Goal: Task Accomplishment & Management: Manage account settings

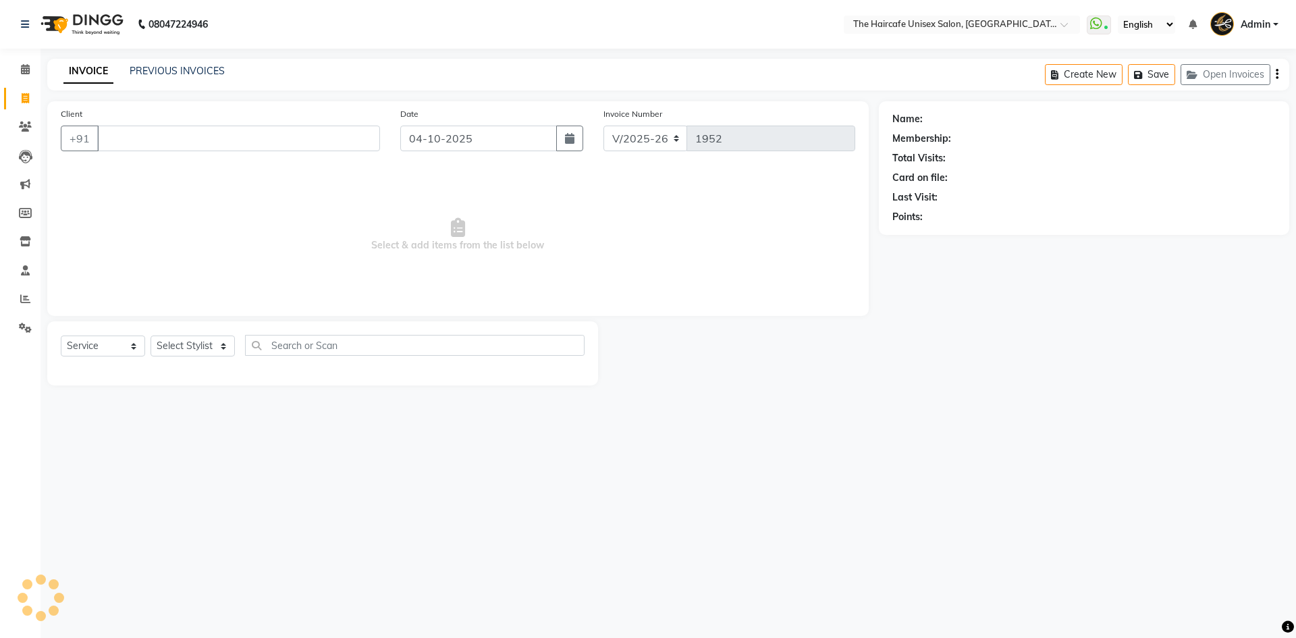
select select "7412"
select select "service"
click at [173, 142] on input "Client" at bounding box center [238, 139] width 283 height 26
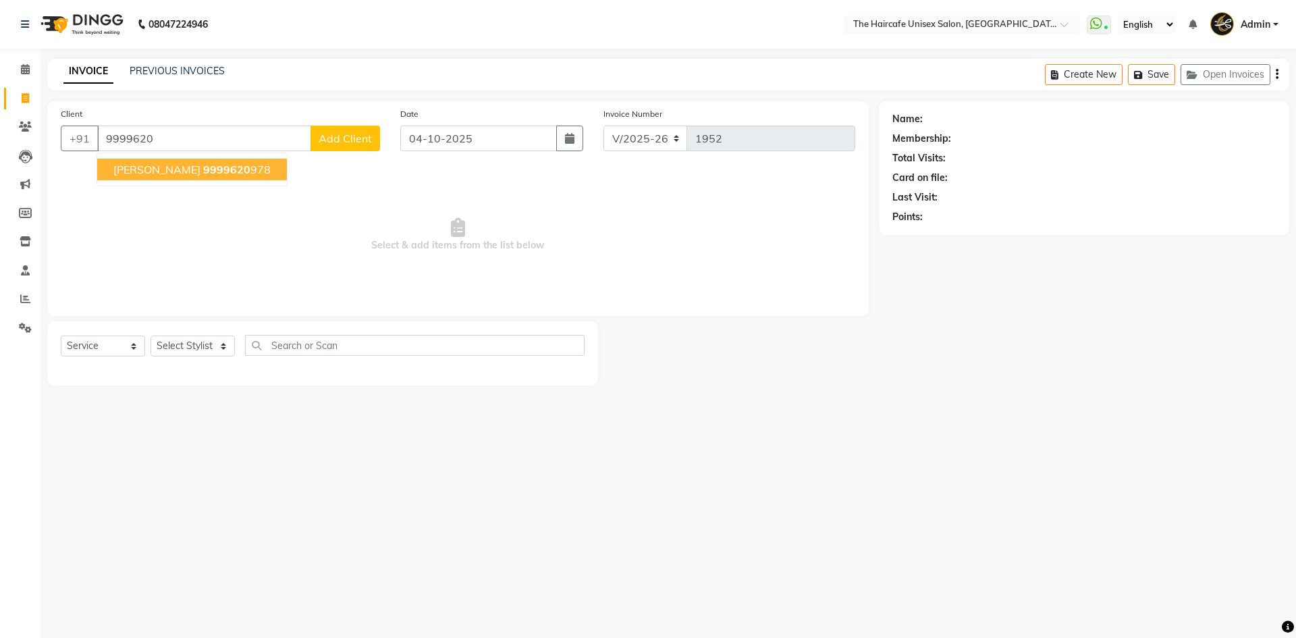
click at [153, 167] on span "[PERSON_NAME]" at bounding box center [156, 169] width 87 height 13
type input "9999620978"
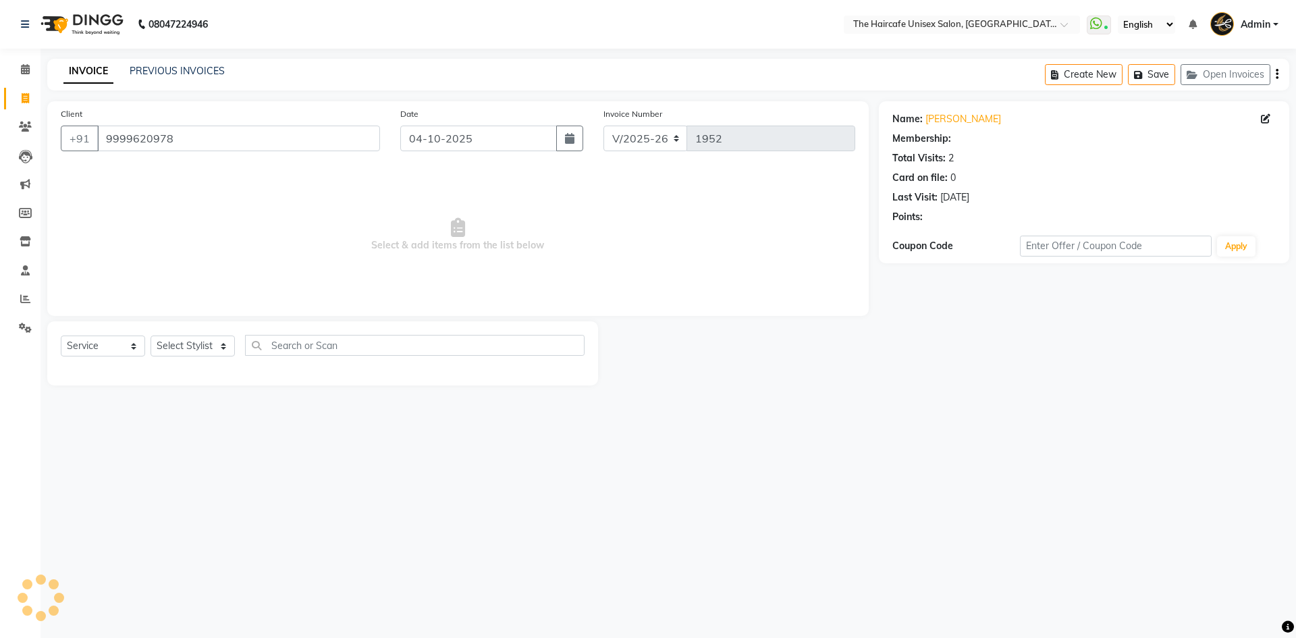
select select "1: Object"
click at [172, 341] on select "Select Stylist [PERSON_NAME] ARCHANA DEEVKI KAJAL [PERSON_NAME] pathan [PERSON_…" at bounding box center [192, 345] width 84 height 21
select select "68578"
click at [150, 335] on select "Select Stylist [PERSON_NAME] ARCHANA DEEVKI KAJAL [PERSON_NAME] pathan [PERSON_…" at bounding box center [192, 345] width 84 height 21
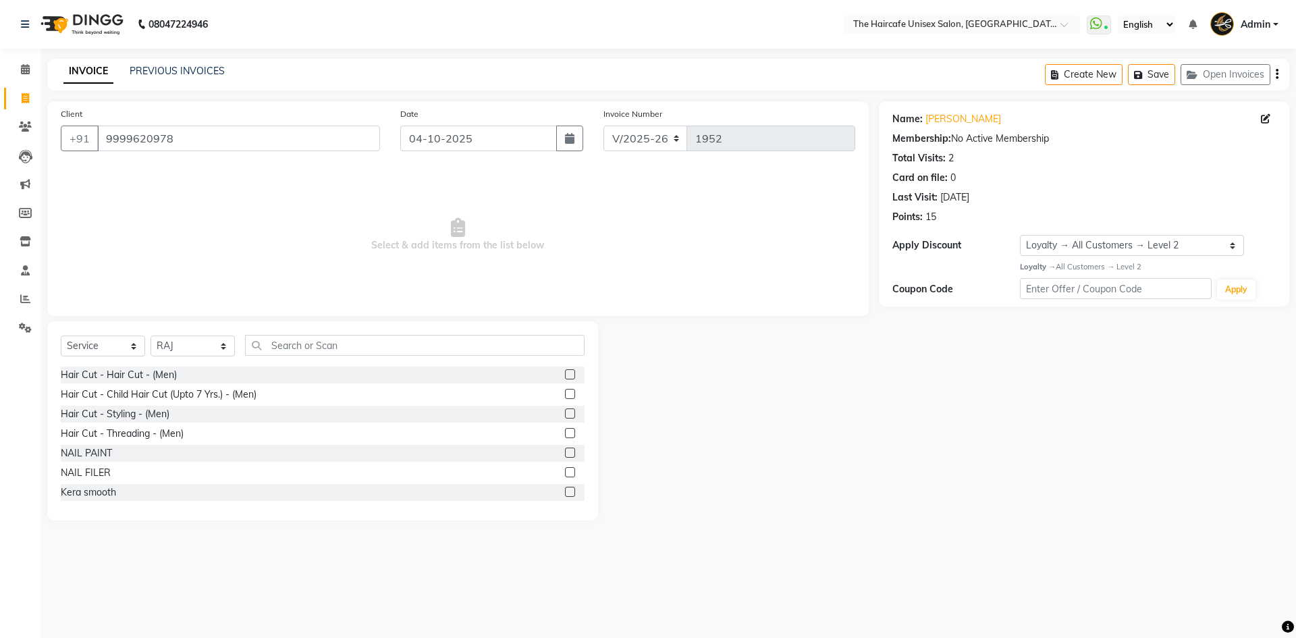
click at [565, 375] on label at bounding box center [570, 374] width 10 height 10
click at [565, 375] on input "checkbox" at bounding box center [569, 375] width 9 height 9
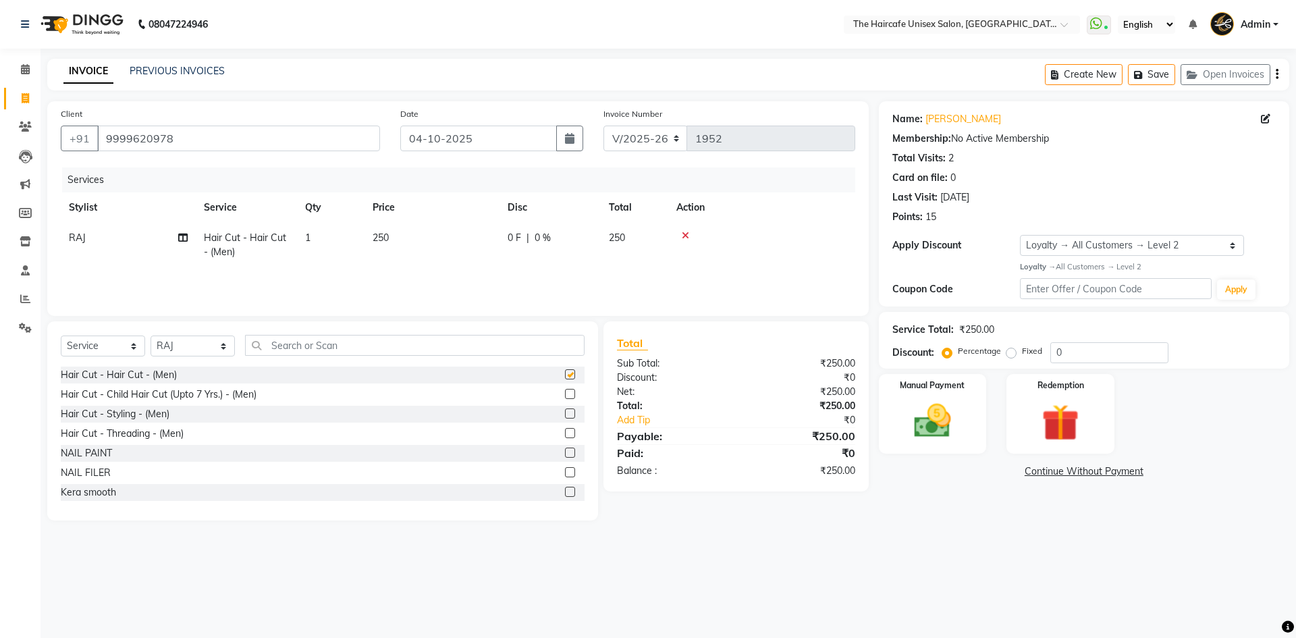
checkbox input "false"
click at [947, 409] on img at bounding box center [932, 421] width 63 height 45
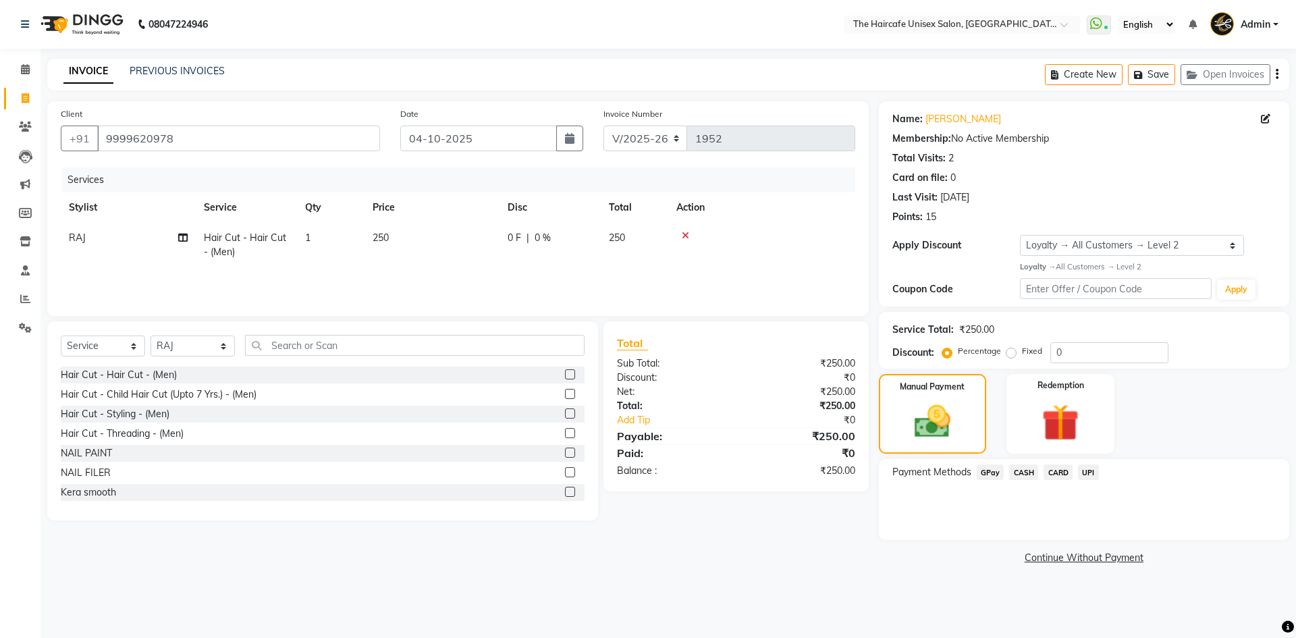
click at [1029, 470] on span "CASH" at bounding box center [1023, 472] width 29 height 16
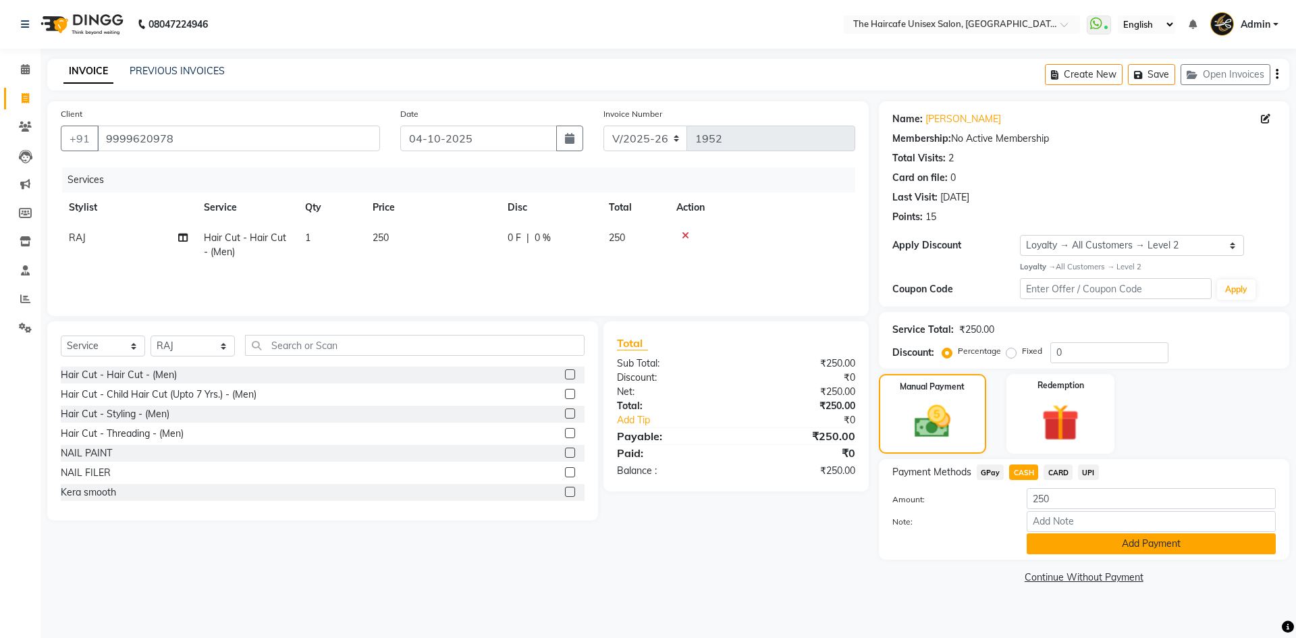
click at [1139, 537] on button "Add Payment" at bounding box center [1150, 543] width 249 height 21
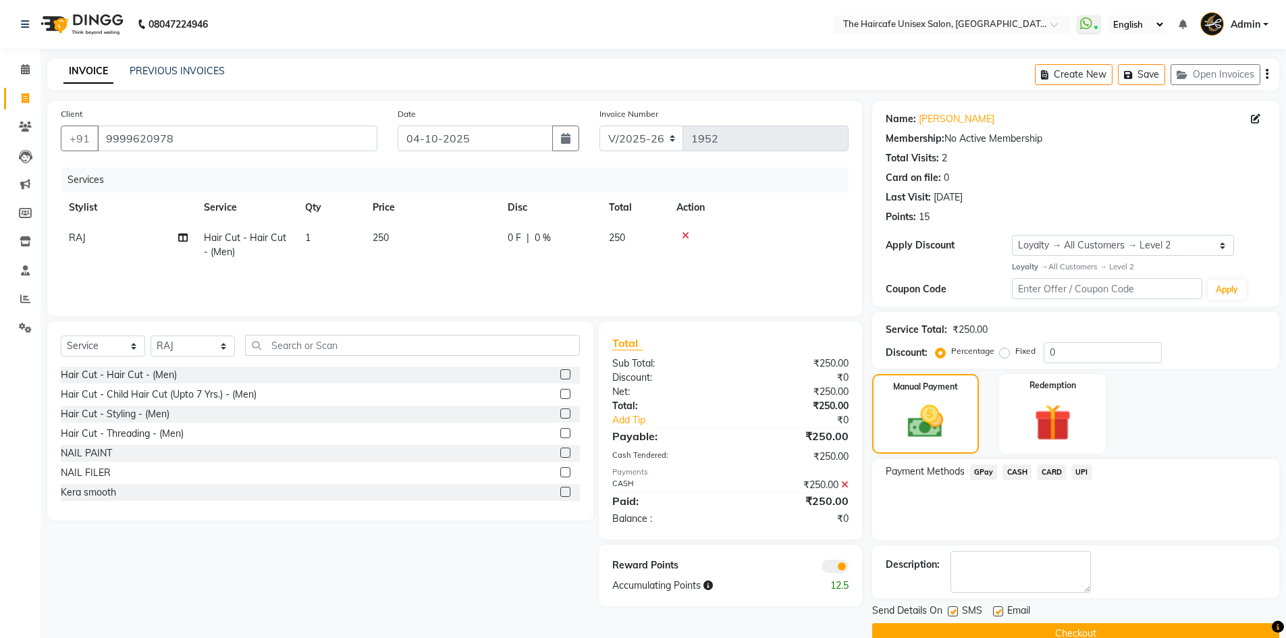
click at [1139, 628] on button "Checkout" at bounding box center [1075, 633] width 407 height 21
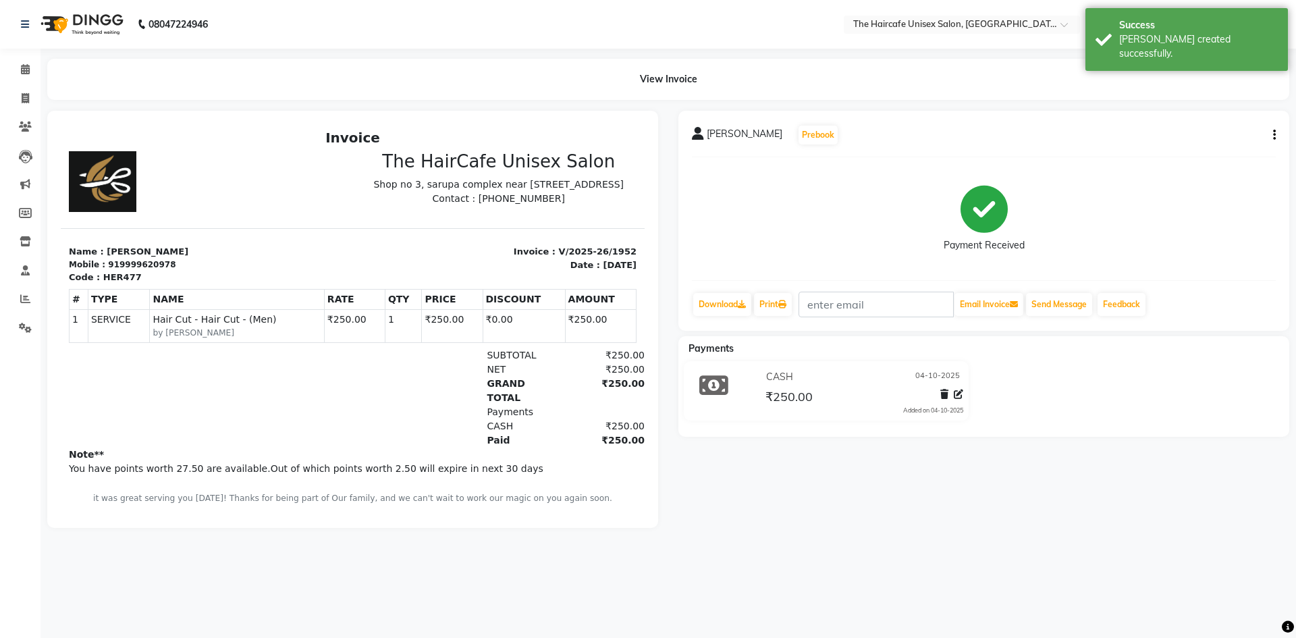
select select "service"
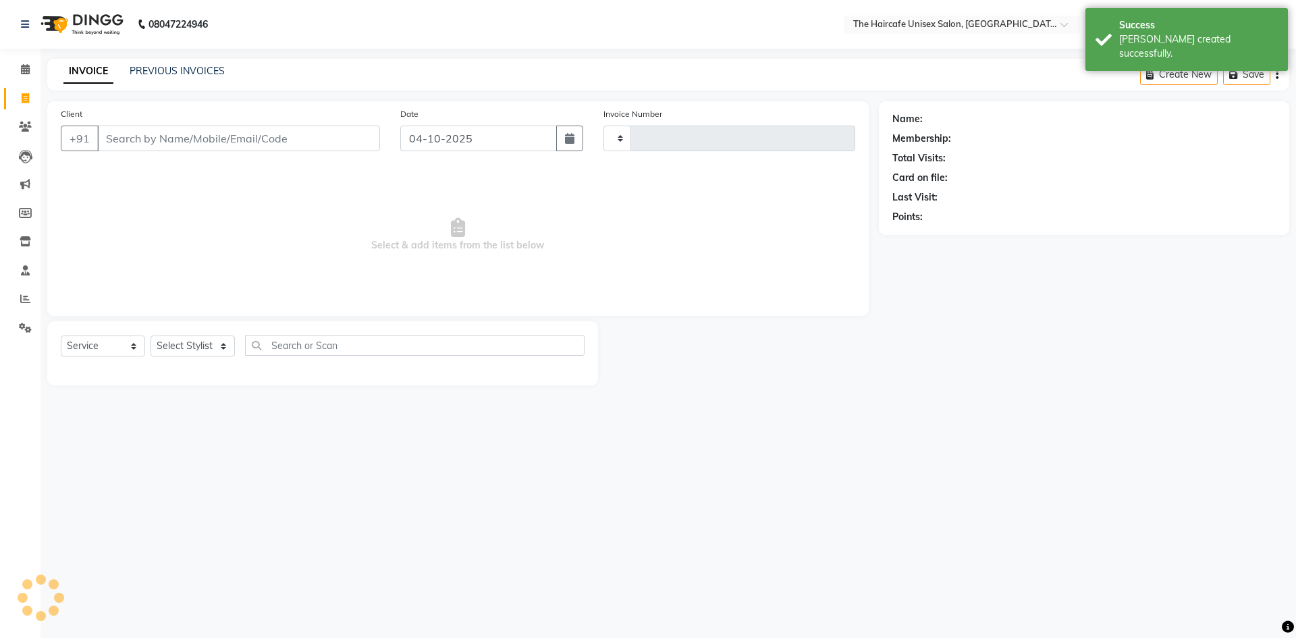
type input "1953"
select select "7412"
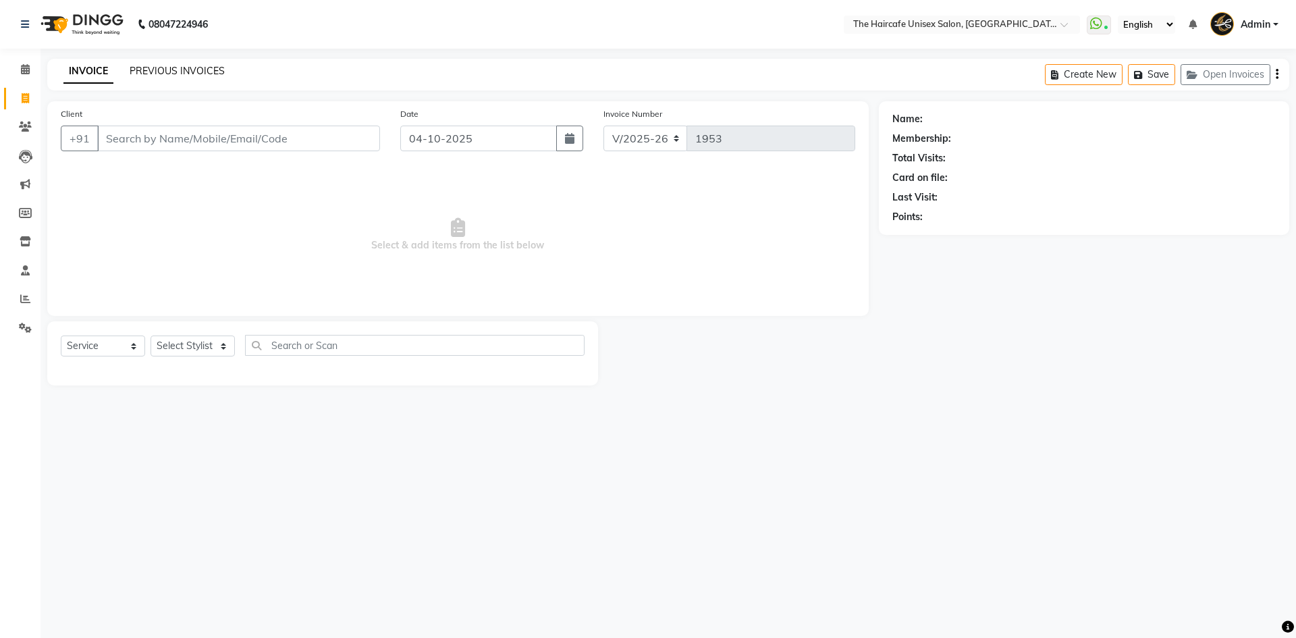
click at [184, 69] on link "PREVIOUS INVOICES" at bounding box center [177, 71] width 95 height 12
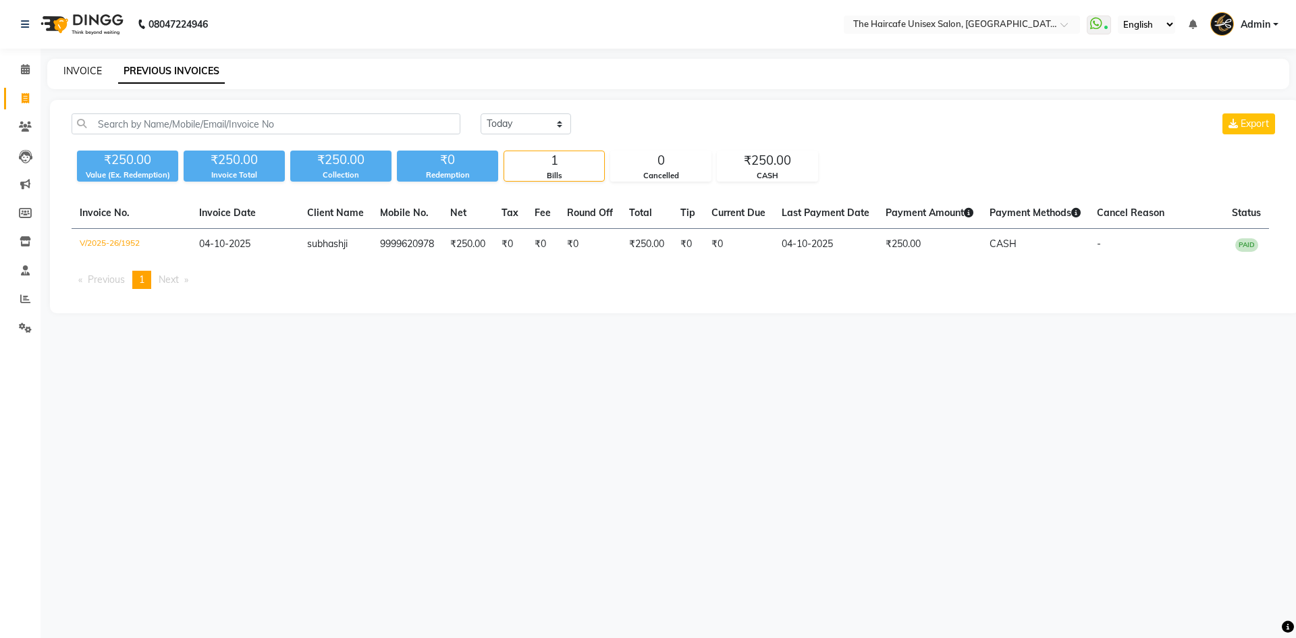
click at [85, 72] on link "INVOICE" at bounding box center [82, 71] width 38 height 12
select select "service"
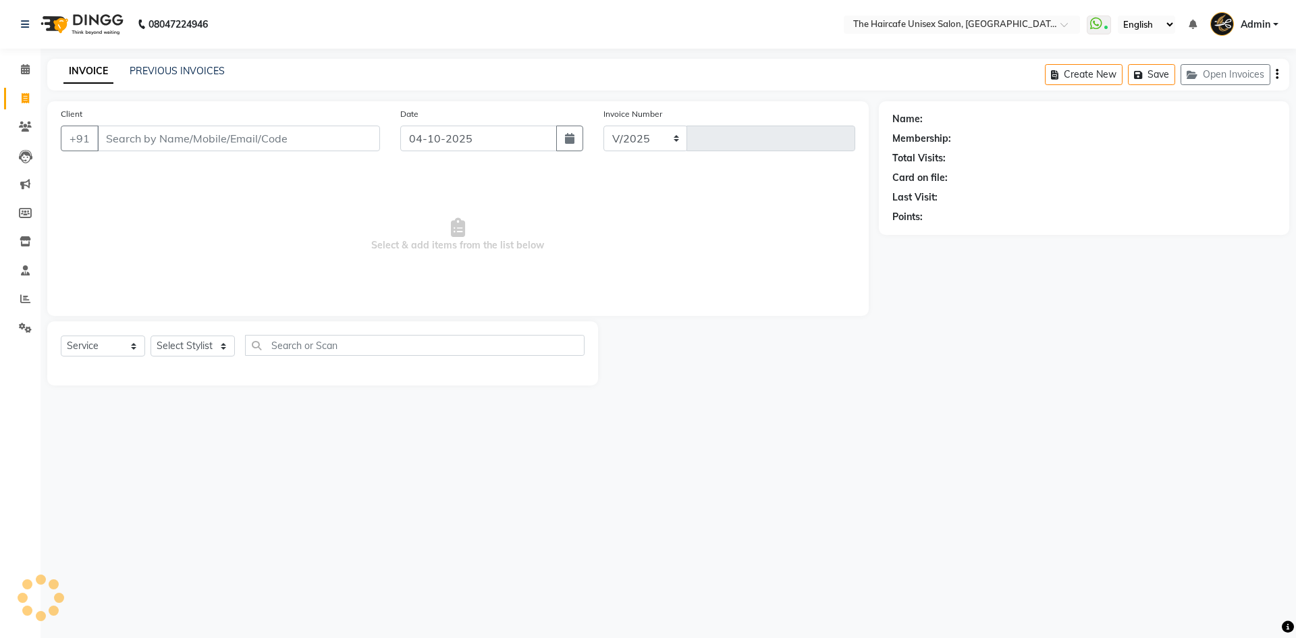
select select "7412"
type input "1953"
click at [26, 71] on icon at bounding box center [25, 69] width 9 height 10
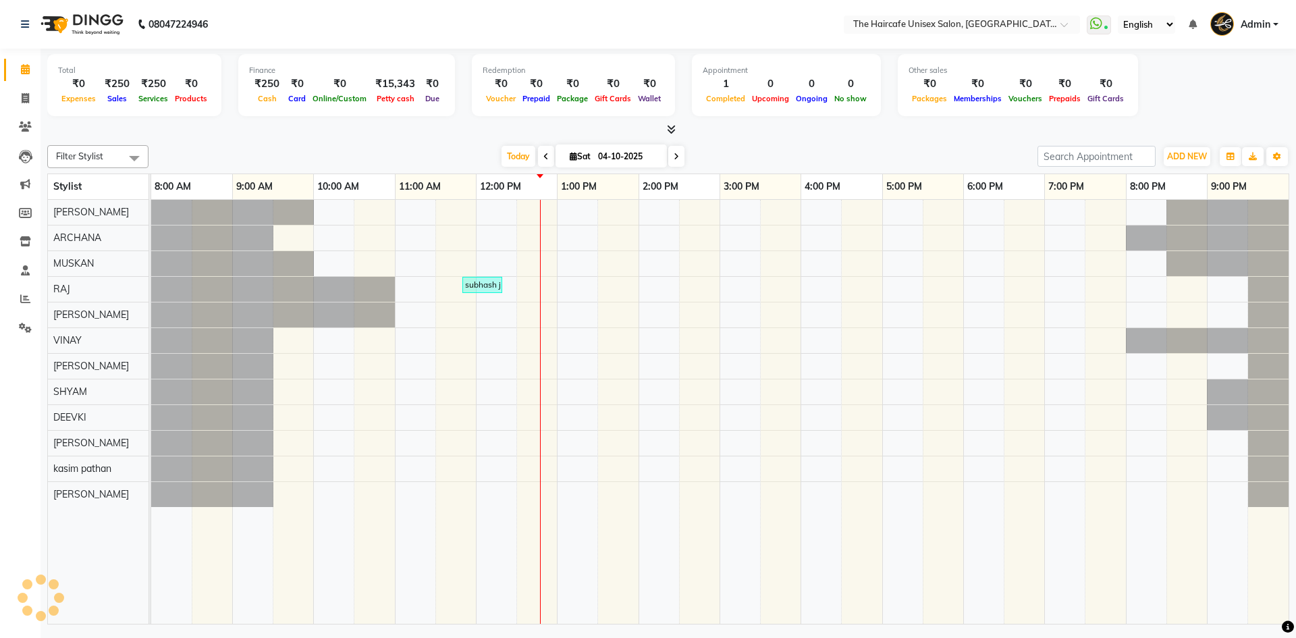
click at [674, 130] on icon at bounding box center [671, 129] width 9 height 10
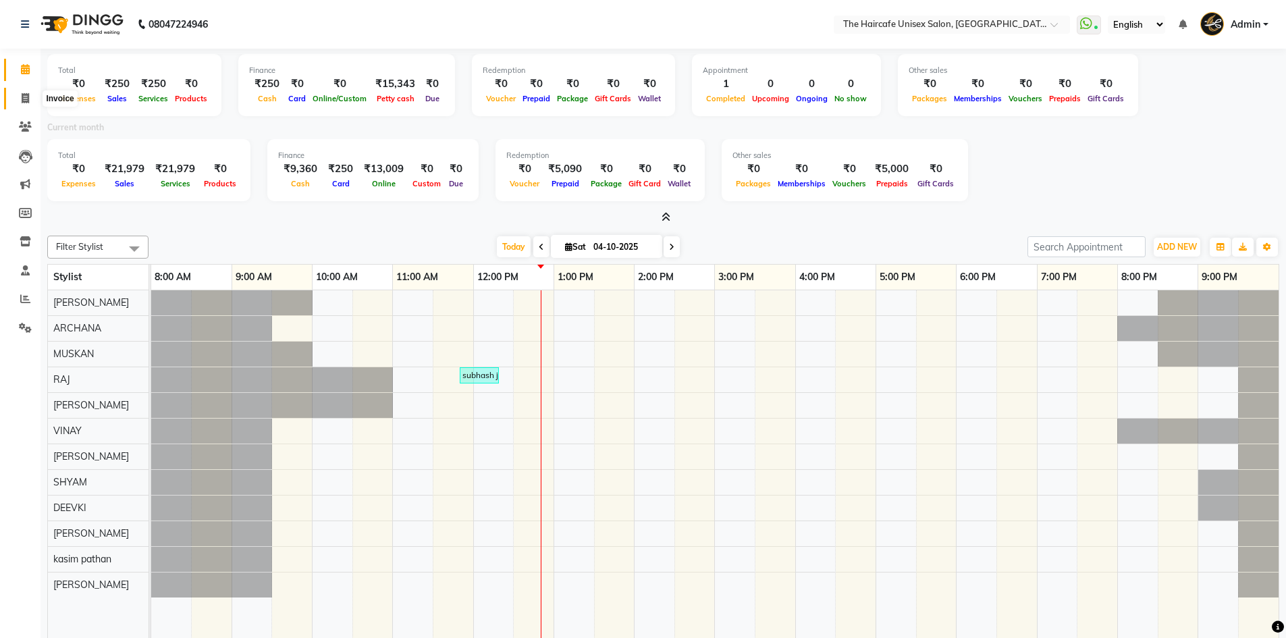
click at [28, 94] on icon at bounding box center [25, 98] width 7 height 10
select select "service"
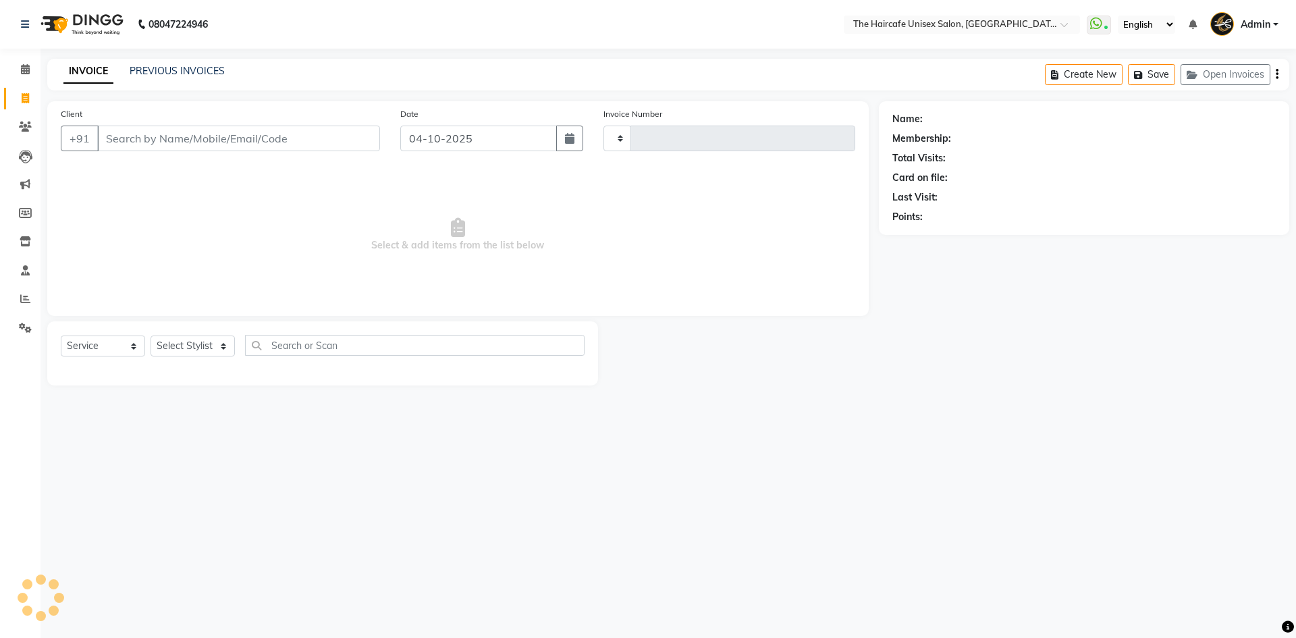
type input "1953"
select select "7412"
click at [175, 343] on select "Select Stylist AFTAB ARCHANA DEEVKI KAJAL SWAROOP kasim pathan MAHESH VERMA MUS…" at bounding box center [192, 345] width 84 height 21
select select "64974"
click at [150, 335] on select "Select Stylist AFTAB ARCHANA DEEVKI KAJAL SWAROOP kasim pathan MAHESH VERMA MUS…" at bounding box center [192, 345] width 84 height 21
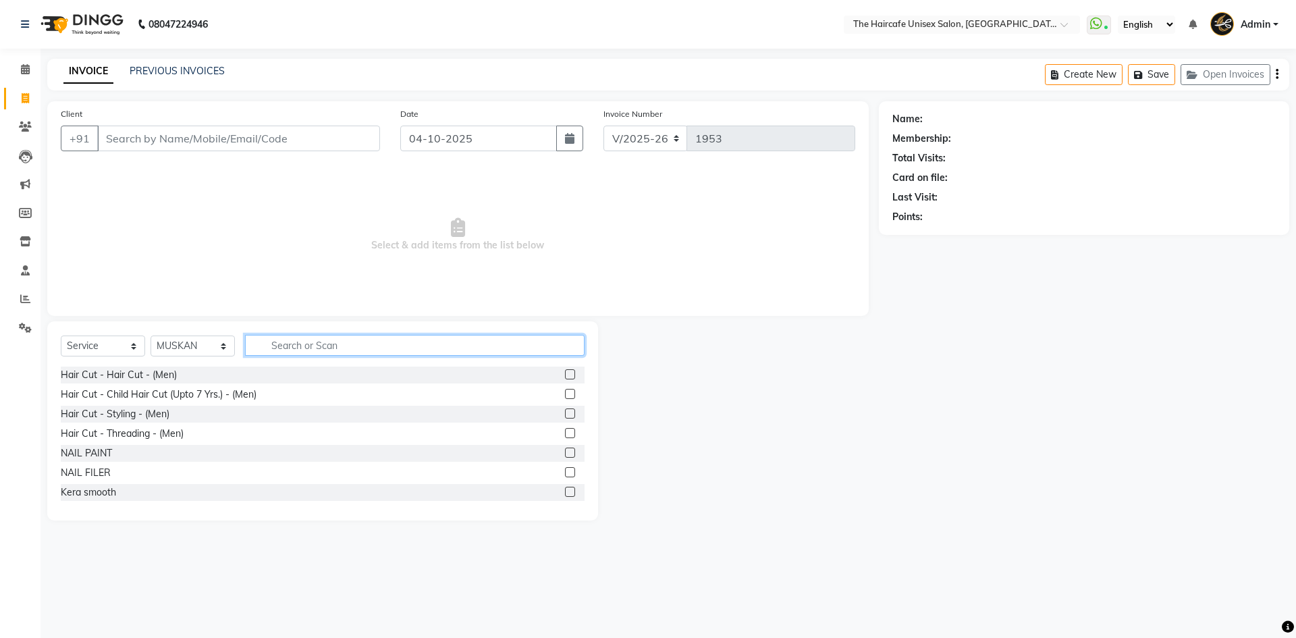
click at [300, 348] on input "text" at bounding box center [414, 345] width 339 height 21
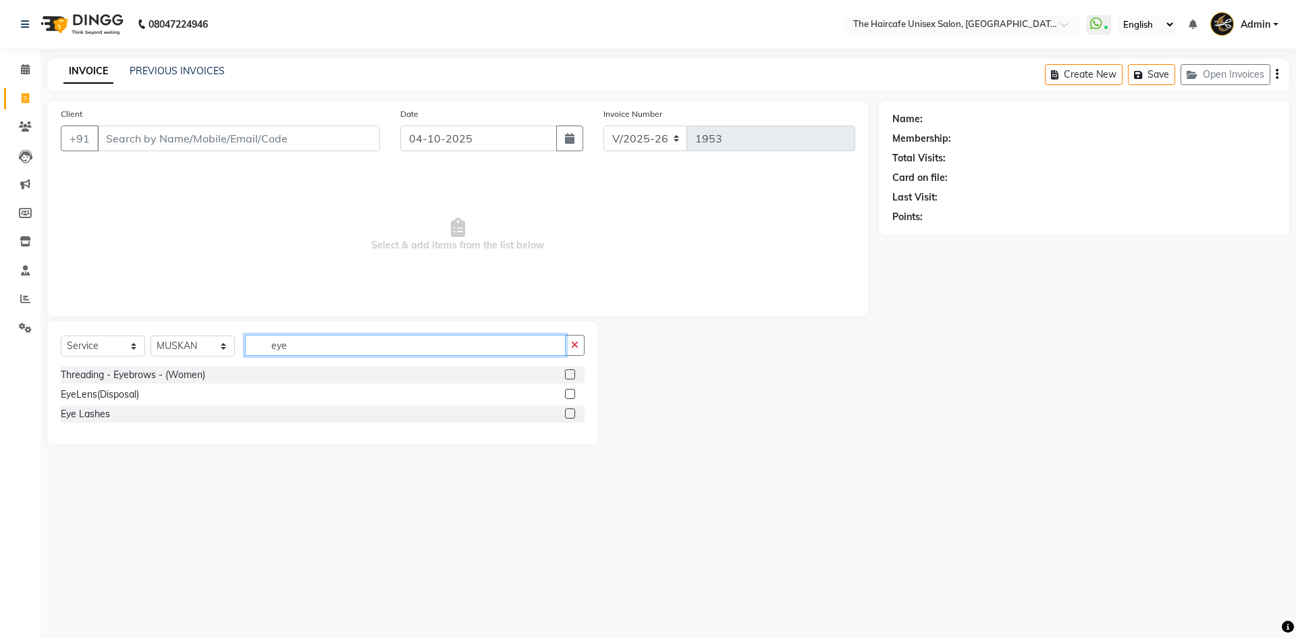
type input "eye"
click at [574, 377] on label at bounding box center [570, 374] width 10 height 10
click at [574, 377] on input "checkbox" at bounding box center [569, 375] width 9 height 9
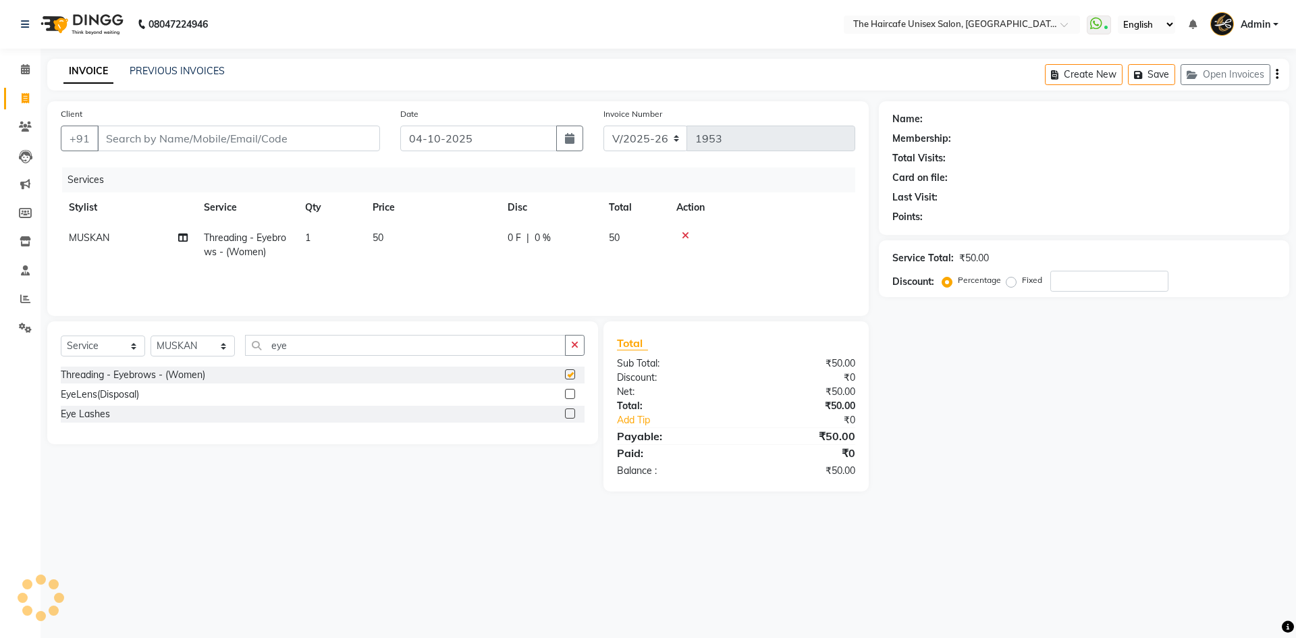
checkbox input "false"
click at [306, 351] on input "eye" at bounding box center [405, 345] width 321 height 21
type input "e"
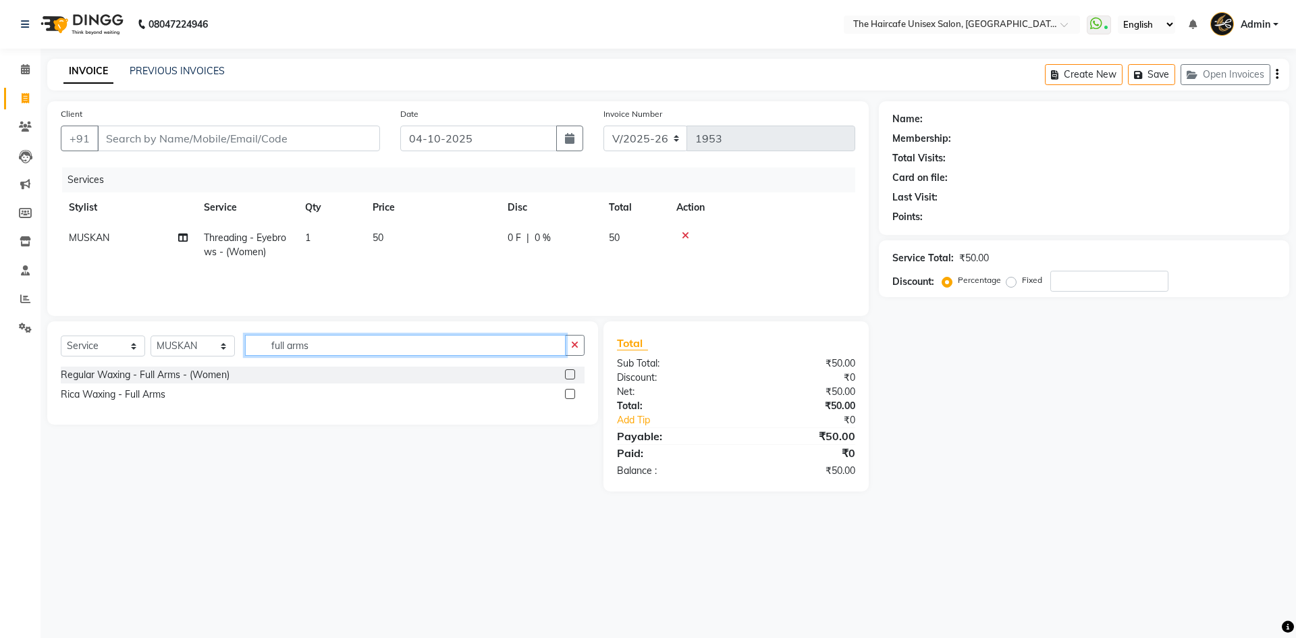
type input "full arms"
click at [570, 372] on label at bounding box center [570, 374] width 10 height 10
click at [570, 372] on input "checkbox" at bounding box center [569, 375] width 9 height 9
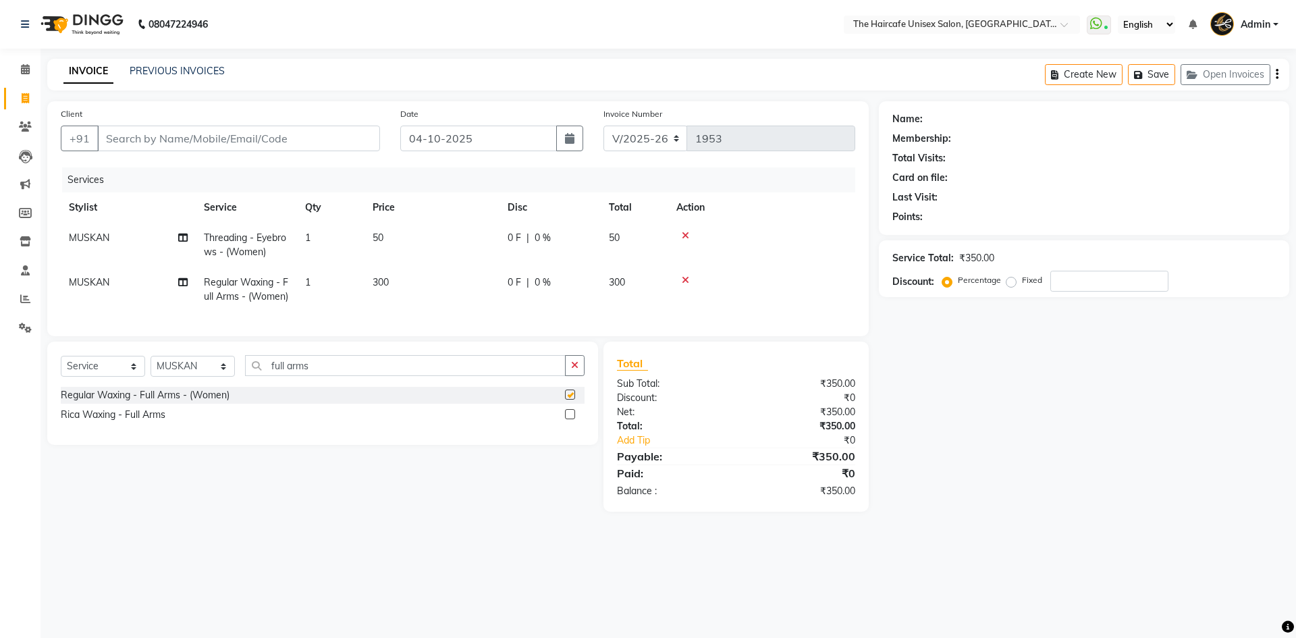
checkbox input "false"
click at [316, 376] on input "full arms" at bounding box center [405, 365] width 321 height 21
type input "f"
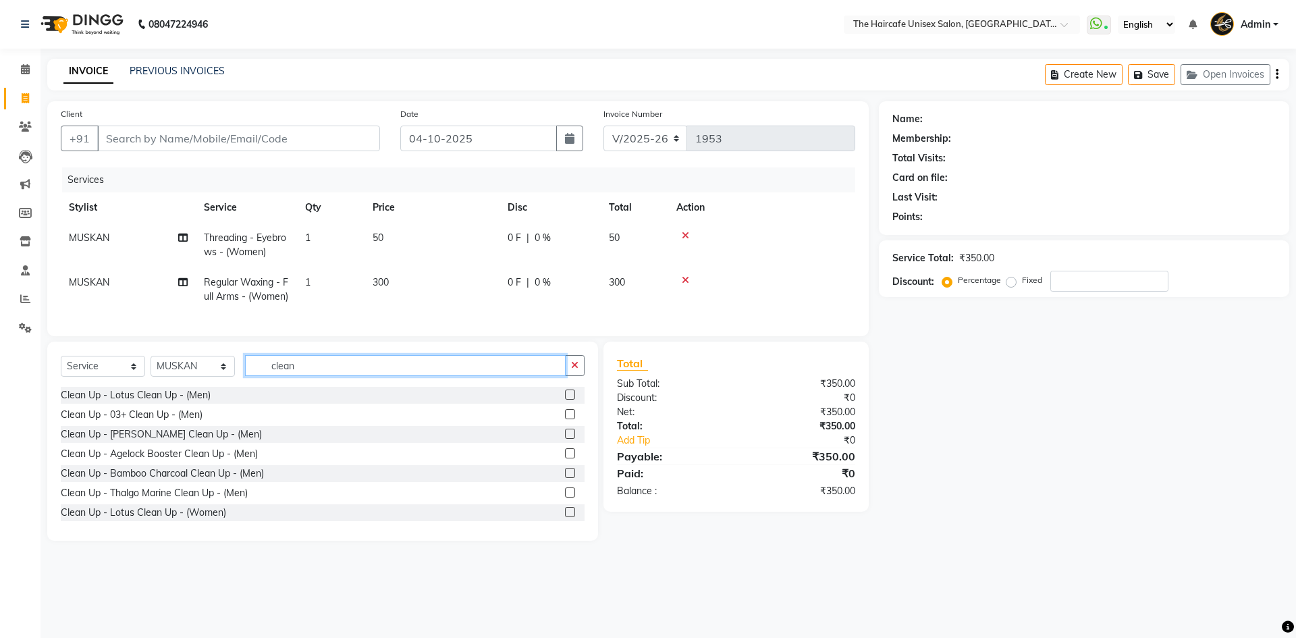
type input "clean"
click at [565, 517] on label at bounding box center [570, 512] width 10 height 10
click at [565, 517] on input "checkbox" at bounding box center [569, 512] width 9 height 9
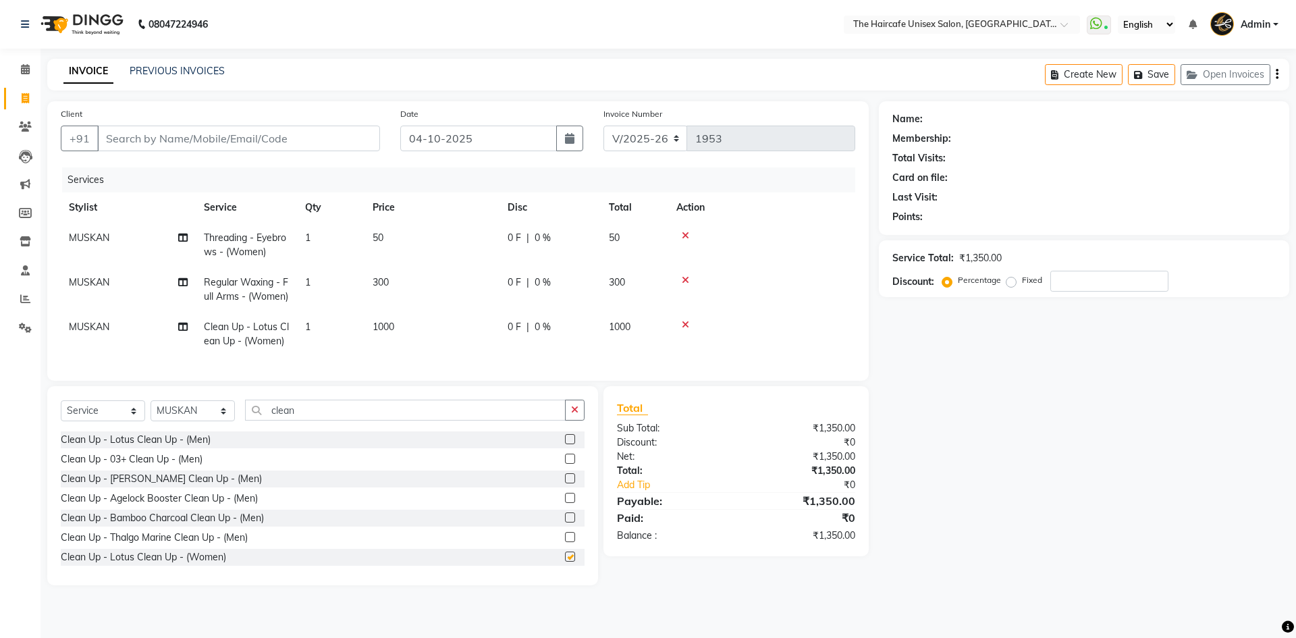
checkbox input "false"
click at [397, 344] on td "1000" at bounding box center [431, 334] width 135 height 45
select select "64974"
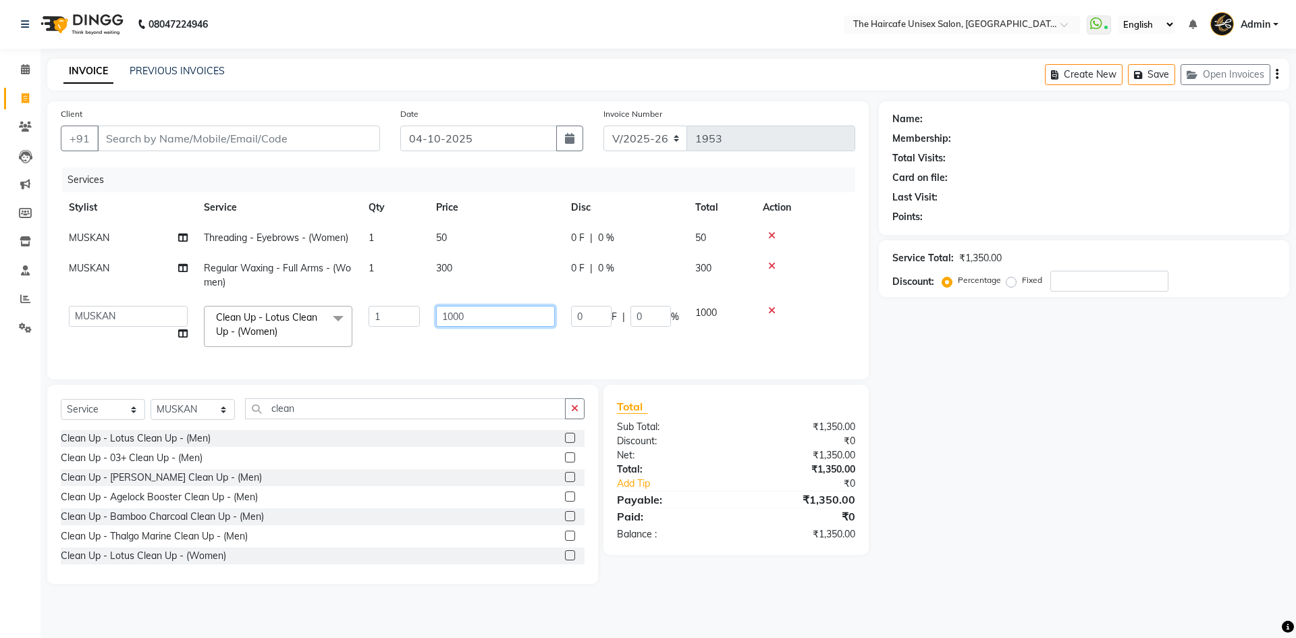
drag, startPoint x: 470, startPoint y: 315, endPoint x: 429, endPoint y: 317, distance: 41.2
click at [429, 317] on td "1000" at bounding box center [495, 326] width 135 height 57
type input "750"
click at [384, 419] on input "clean" at bounding box center [405, 408] width 321 height 21
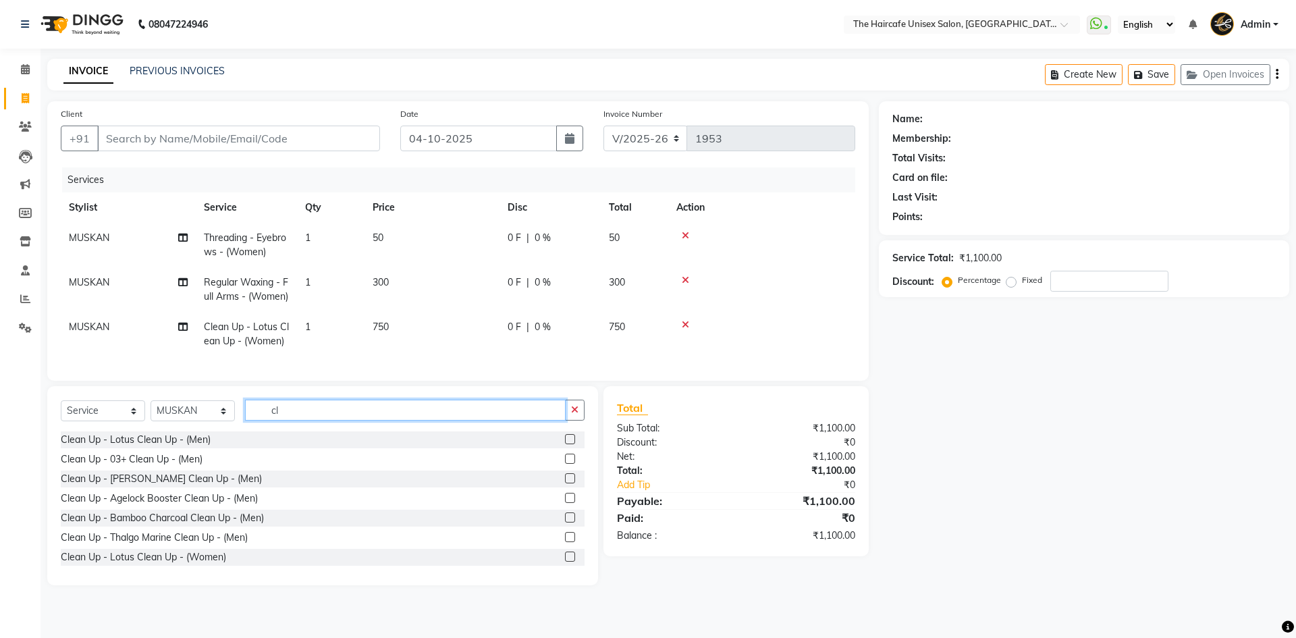
type input "c"
type input "half"
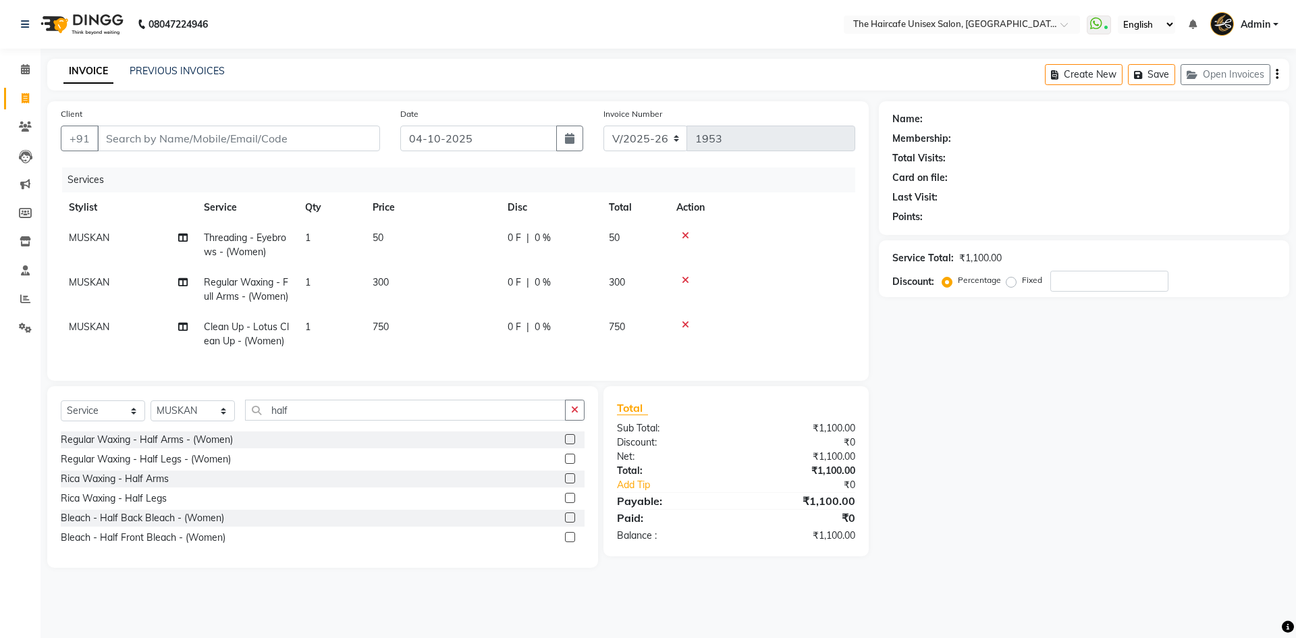
click at [574, 444] on label at bounding box center [570, 439] width 10 height 10
click at [574, 444] on input "checkbox" at bounding box center [569, 439] width 9 height 9
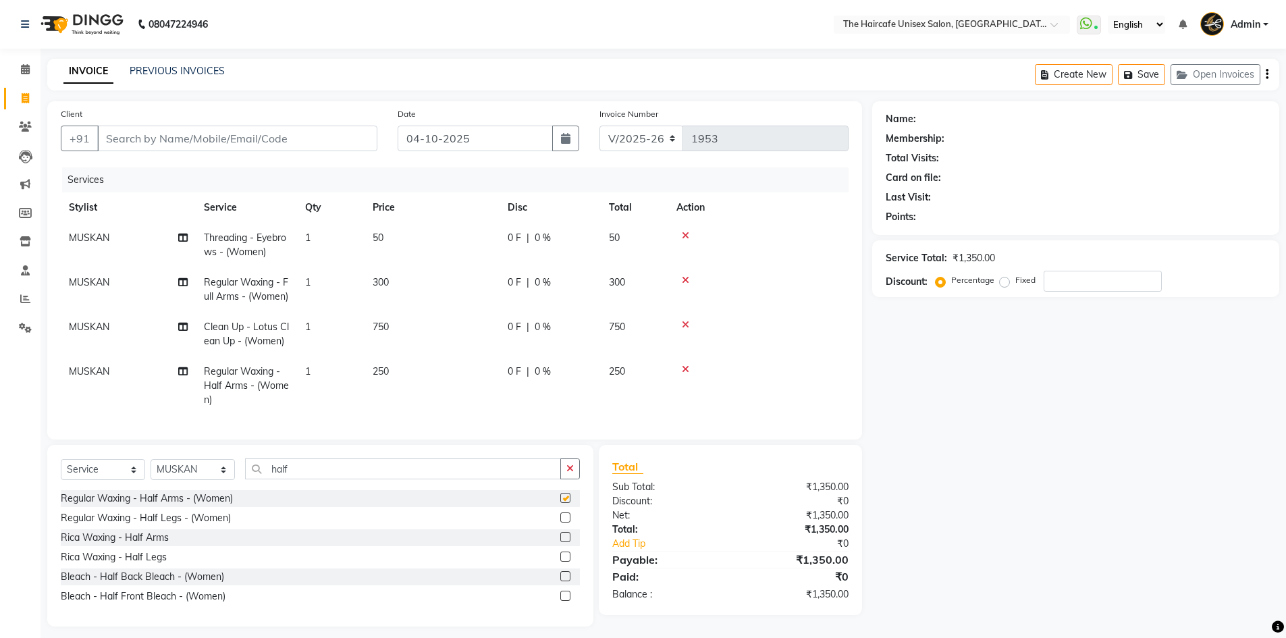
checkbox input "false"
click at [686, 279] on icon at bounding box center [685, 279] width 7 height 9
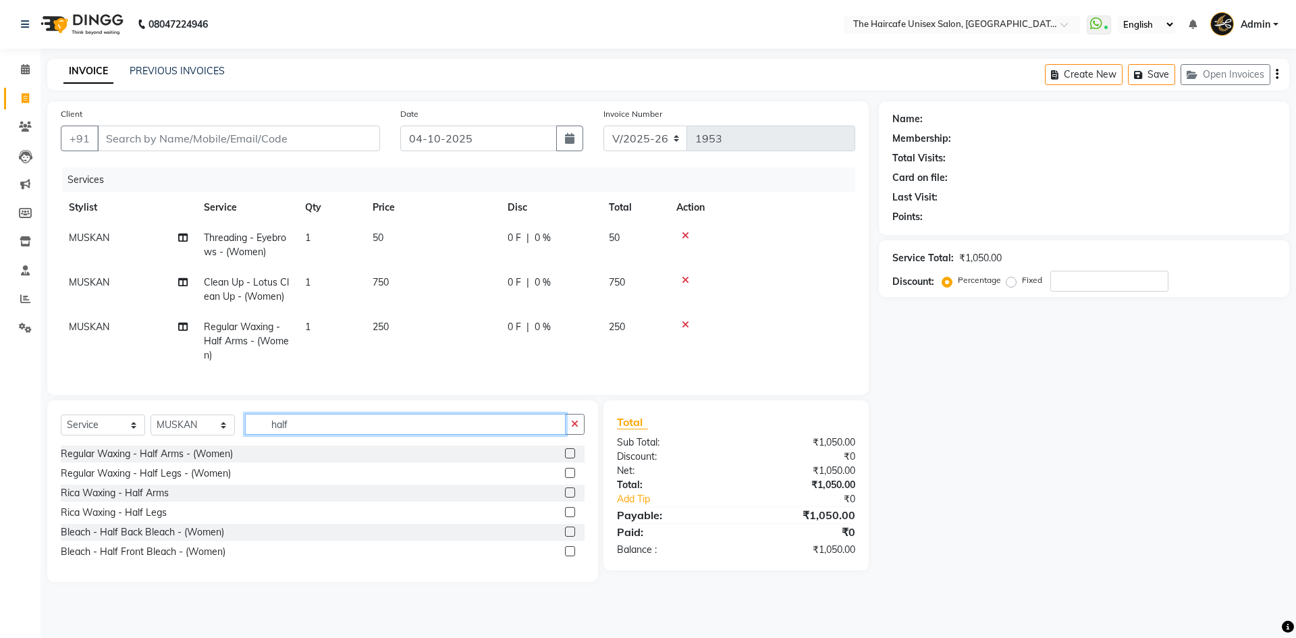
click at [344, 433] on input "half" at bounding box center [405, 424] width 321 height 21
type input "h"
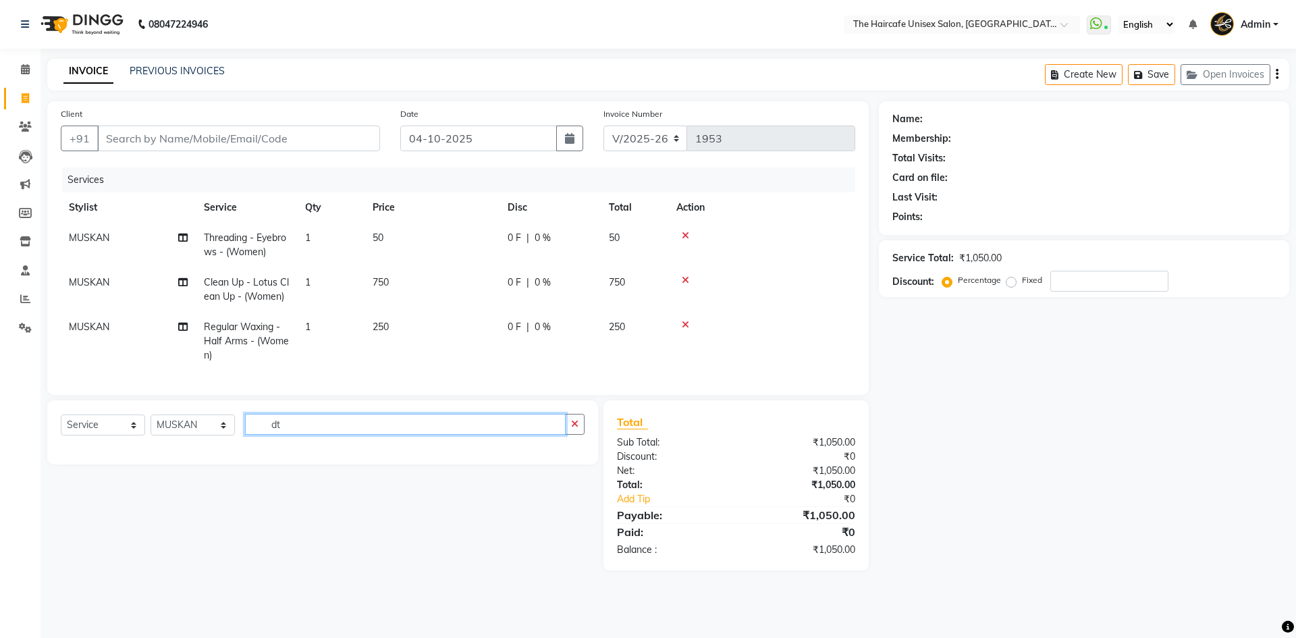
type input "d"
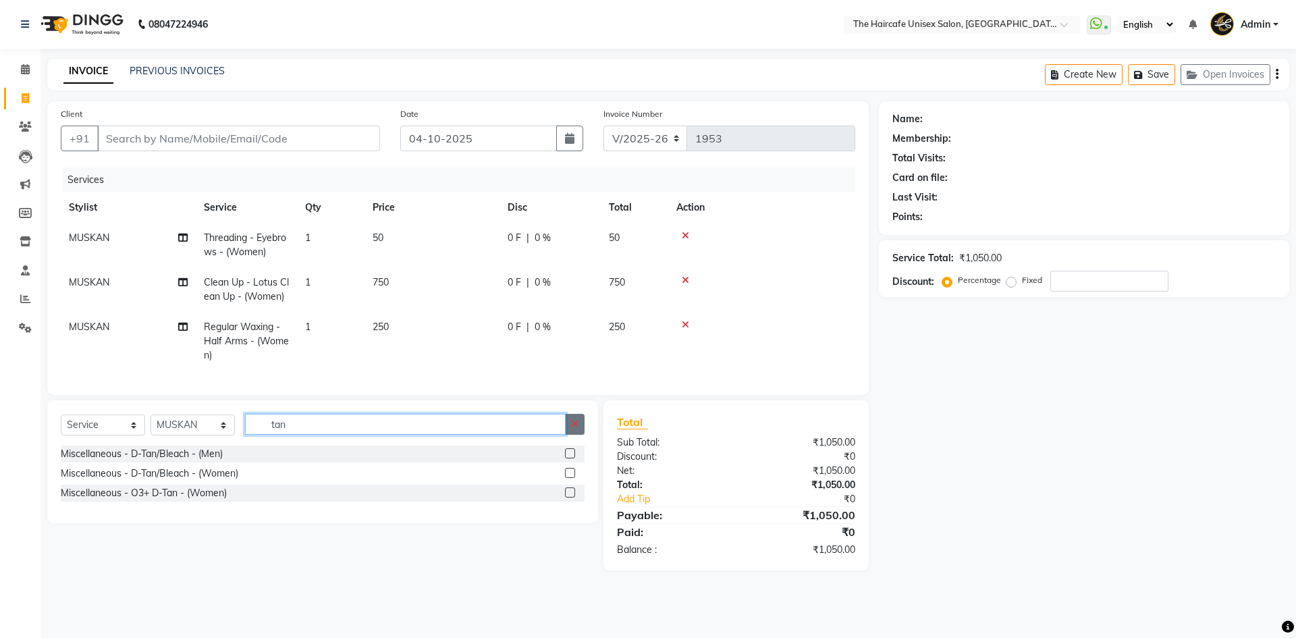
type input "tan"
click at [569, 478] on label at bounding box center [570, 473] width 10 height 10
click at [569, 478] on input "checkbox" at bounding box center [569, 473] width 9 height 9
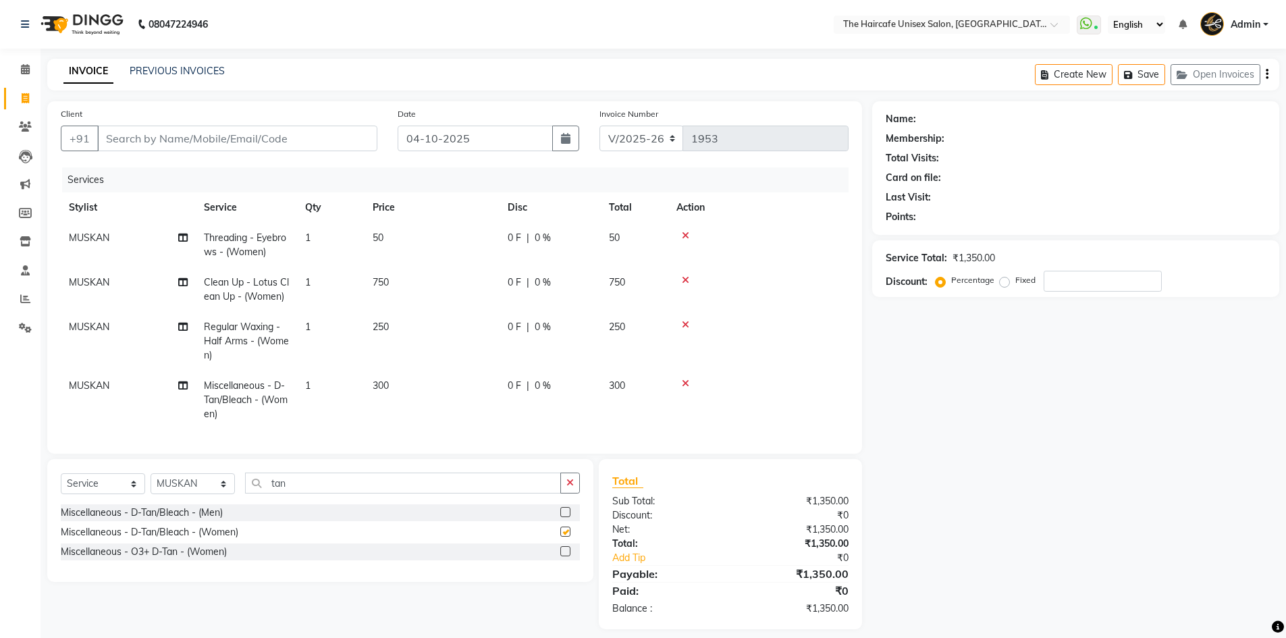
checkbox input "false"
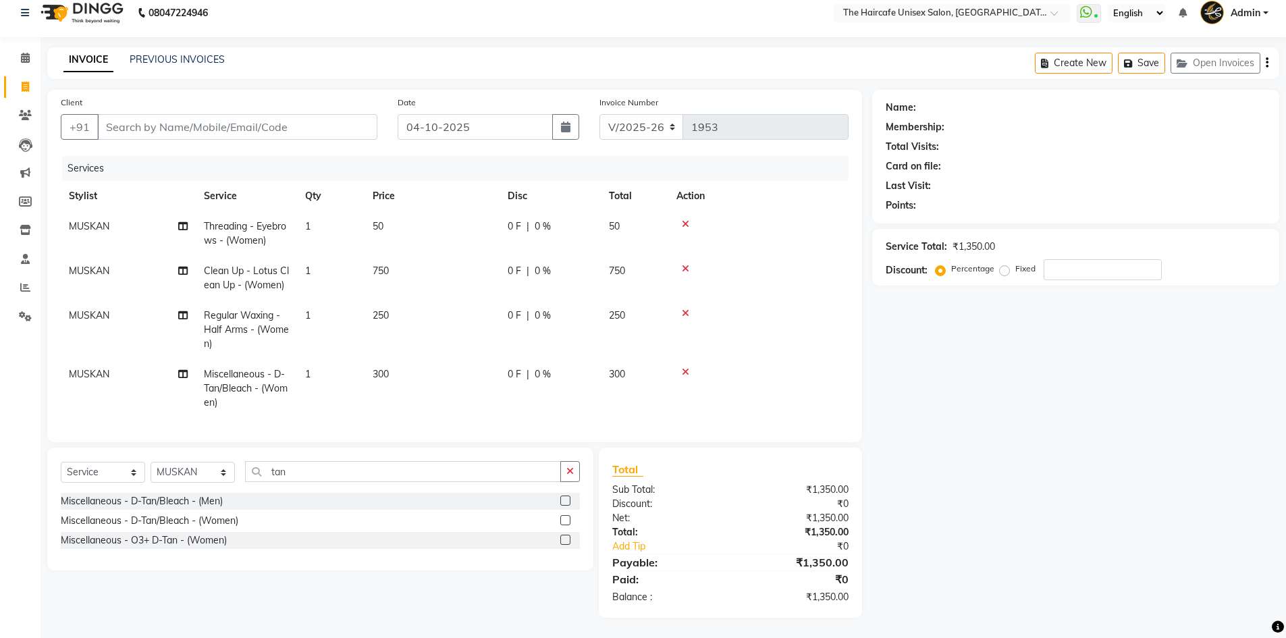
scroll to position [22, 0]
click at [153, 124] on input "Client" at bounding box center [237, 127] width 280 height 26
type input "7"
type input "0"
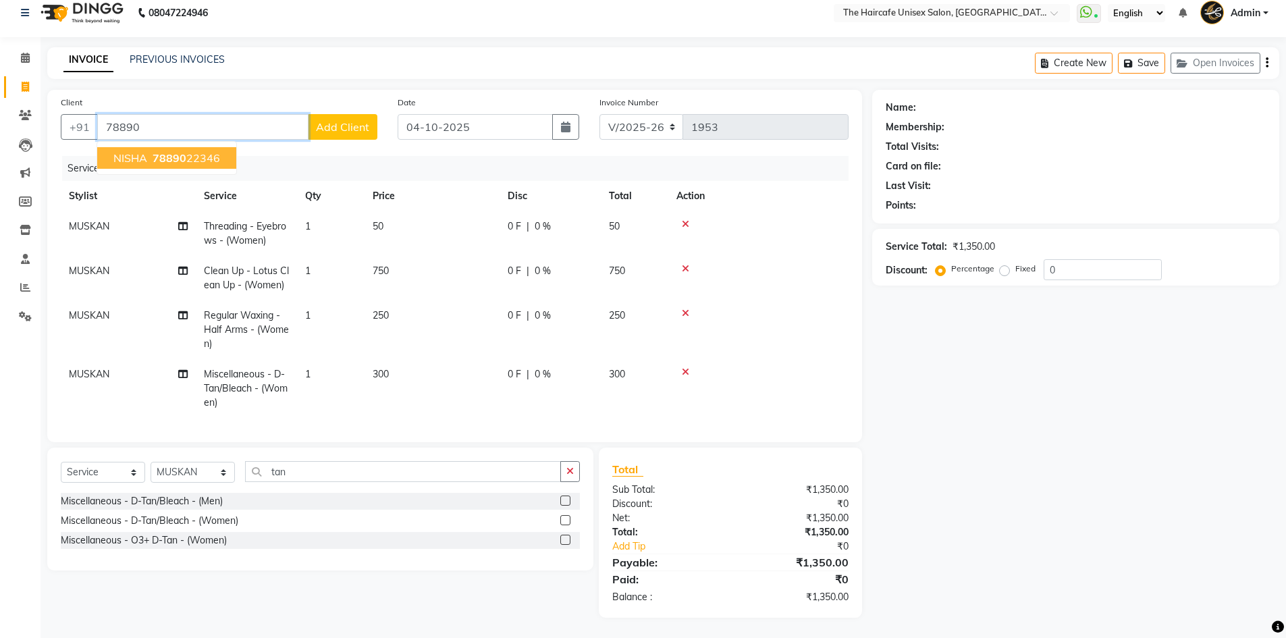
click at [158, 153] on span "78890" at bounding box center [170, 157] width 34 height 13
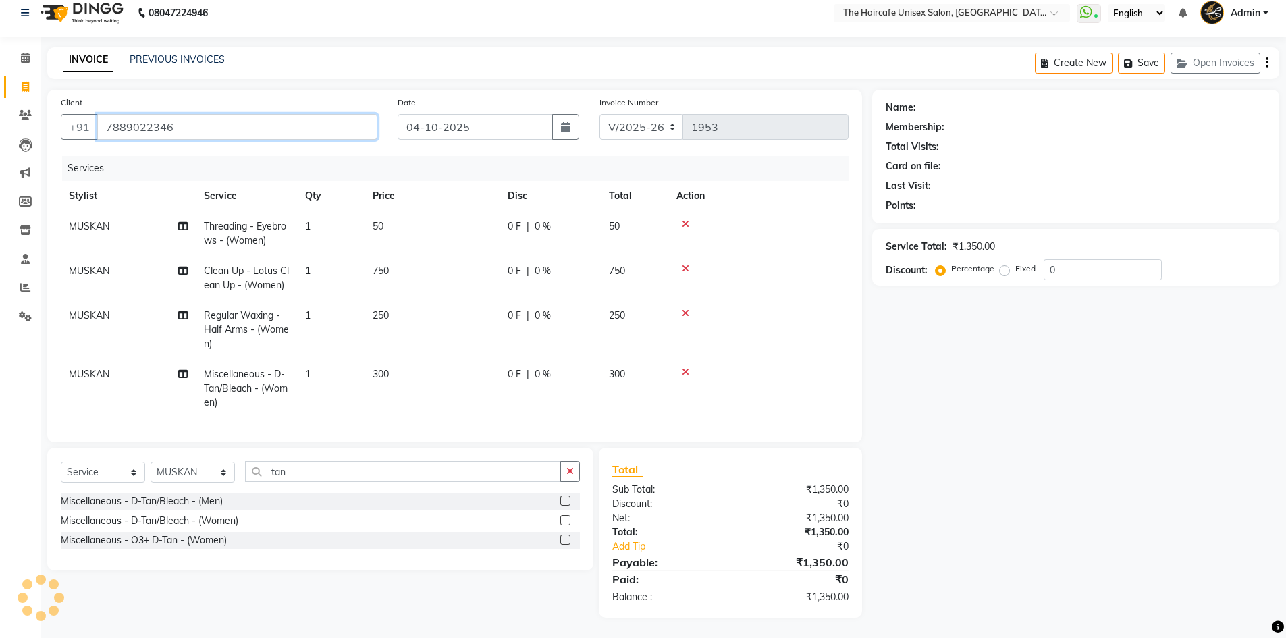
type input "7889022346"
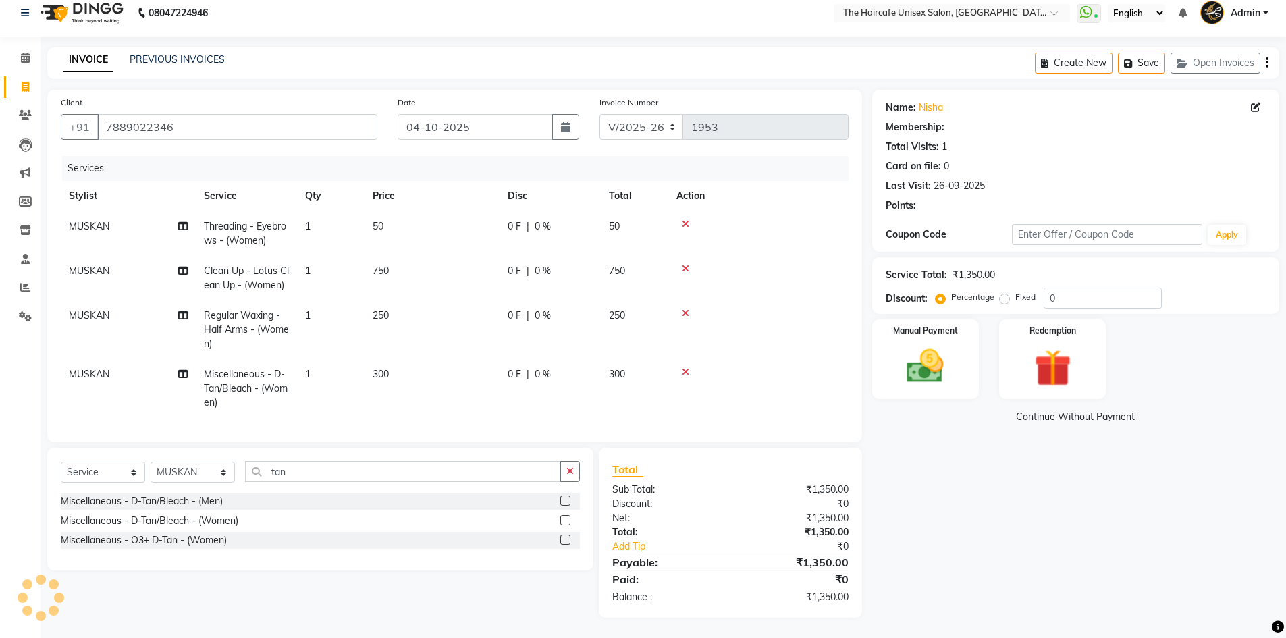
select select "1: Object"
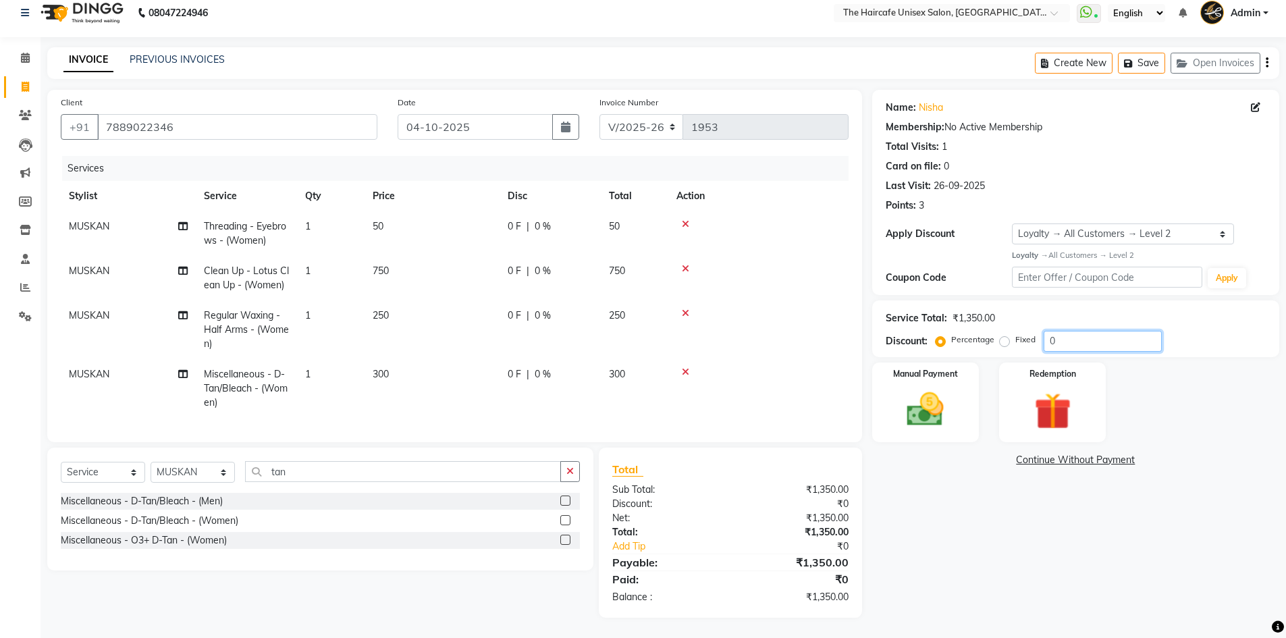
click at [1049, 331] on input "0" at bounding box center [1102, 341] width 118 height 21
type input "0"
type input "2"
click at [1015, 333] on label "Fixed" at bounding box center [1025, 339] width 20 height 12
click at [1004, 335] on input "Fixed" at bounding box center [1006, 339] width 9 height 9
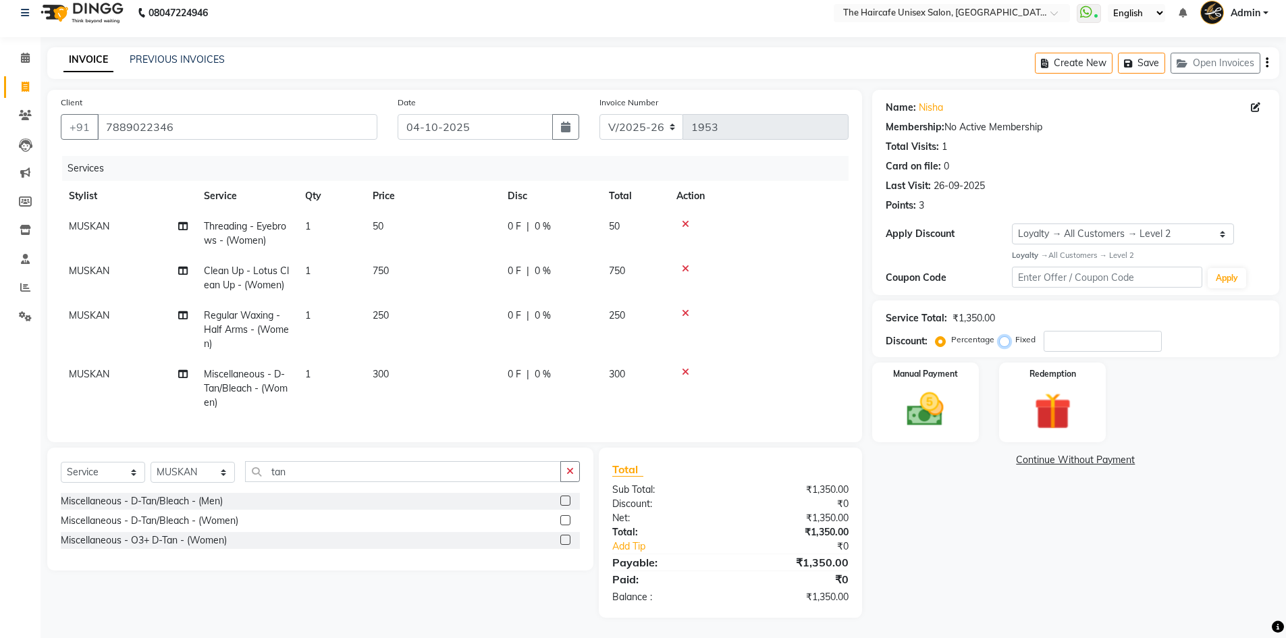
radio input "true"
click at [1048, 332] on input "number" at bounding box center [1102, 341] width 118 height 21
type input "350"
click at [528, 367] on span "77.78 F" at bounding box center [524, 374] width 32 height 14
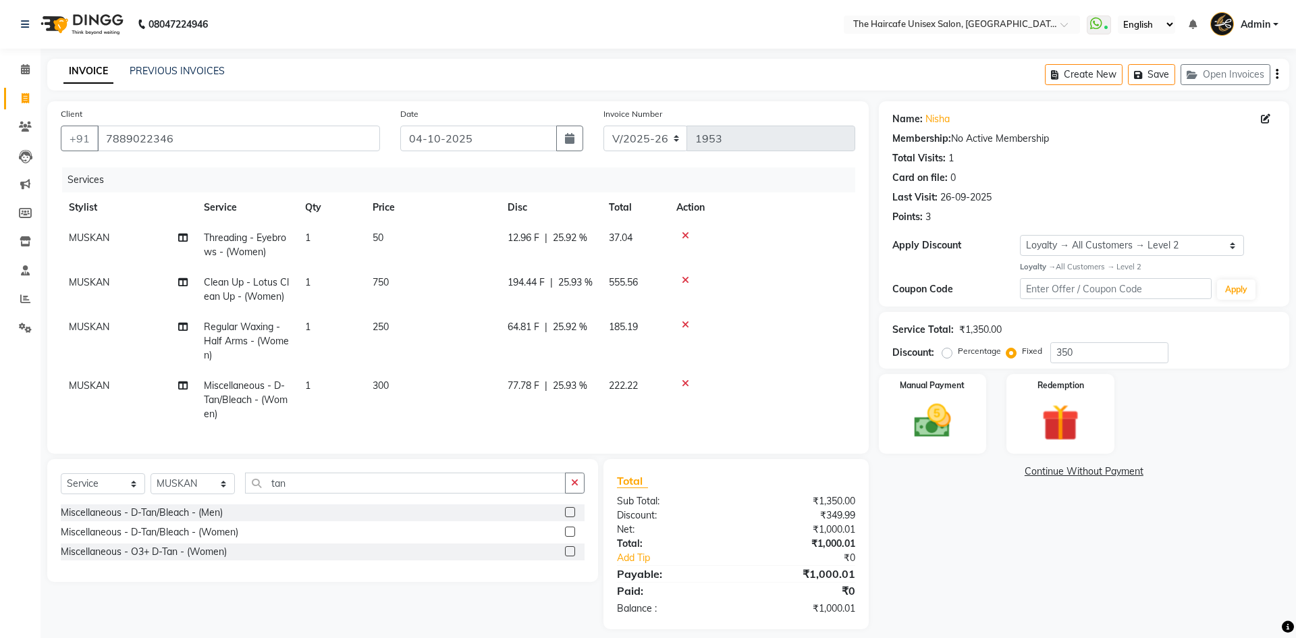
select select "64974"
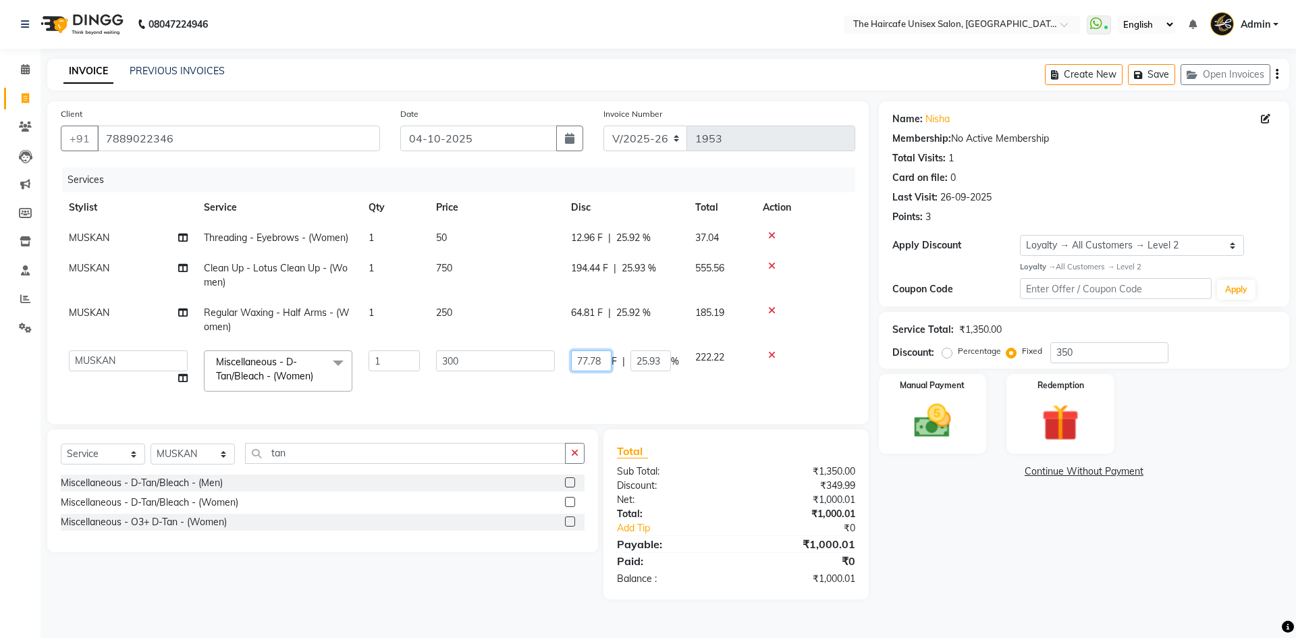
click at [603, 363] on input "77.78" at bounding box center [591, 360] width 40 height 21
type input "77.79"
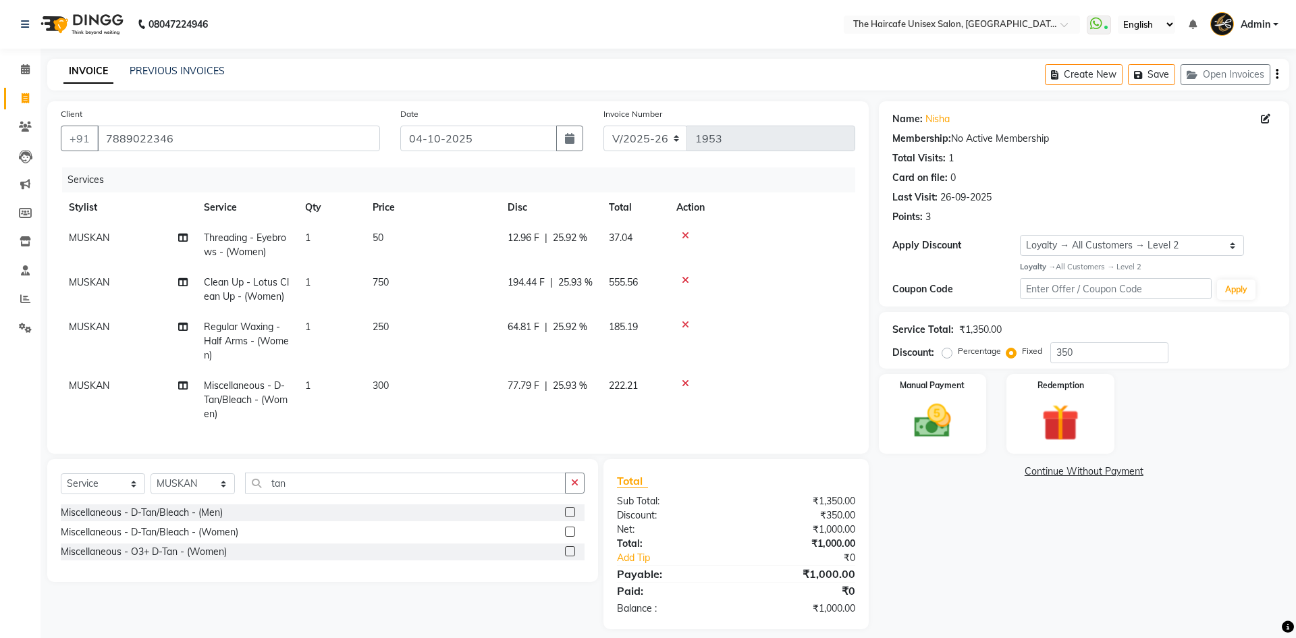
click at [995, 598] on div "Name: Nisha Membership: No Active Membership Total Visits: 1 Card on file: 0 La…" at bounding box center [1089, 365] width 420 height 528
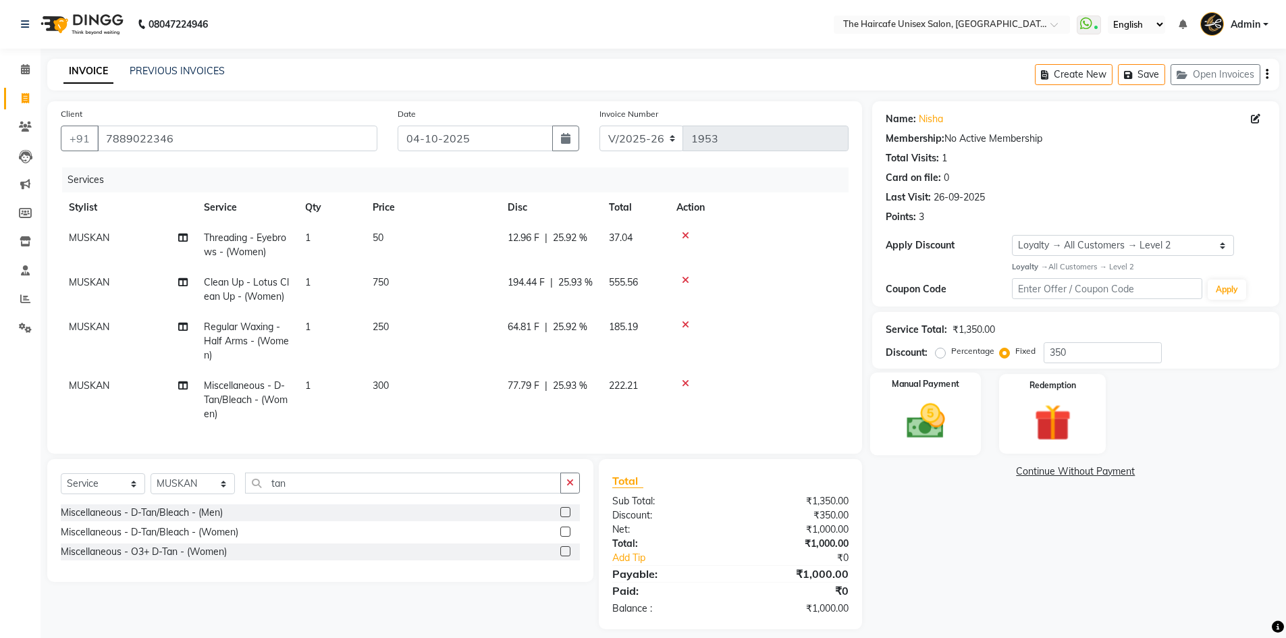
click at [923, 397] on div "Manual Payment" at bounding box center [924, 413] width 111 height 83
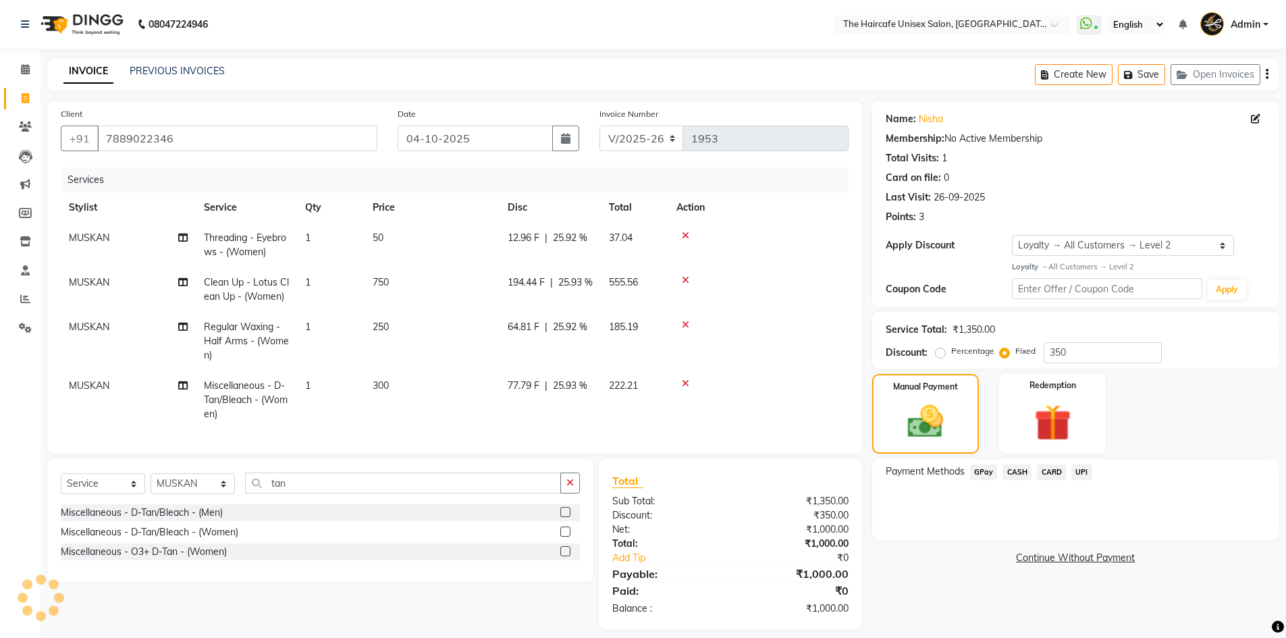
click at [1021, 472] on span "CASH" at bounding box center [1016, 472] width 29 height 16
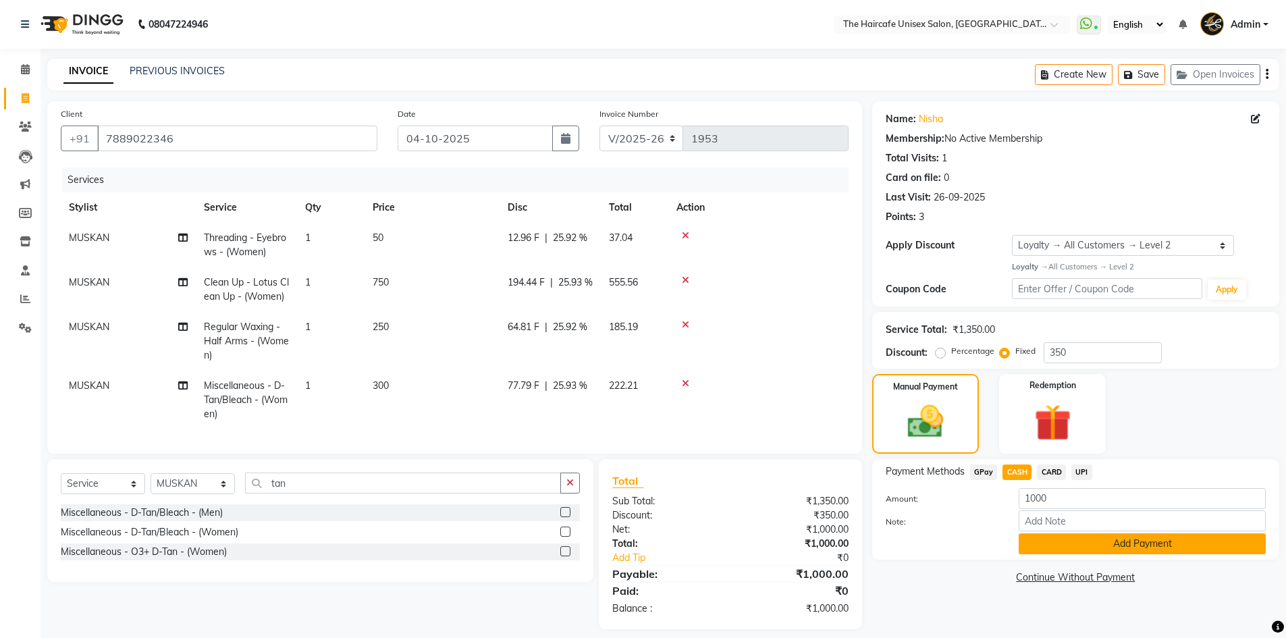
click at [1026, 536] on button "Add Payment" at bounding box center [1141, 543] width 247 height 21
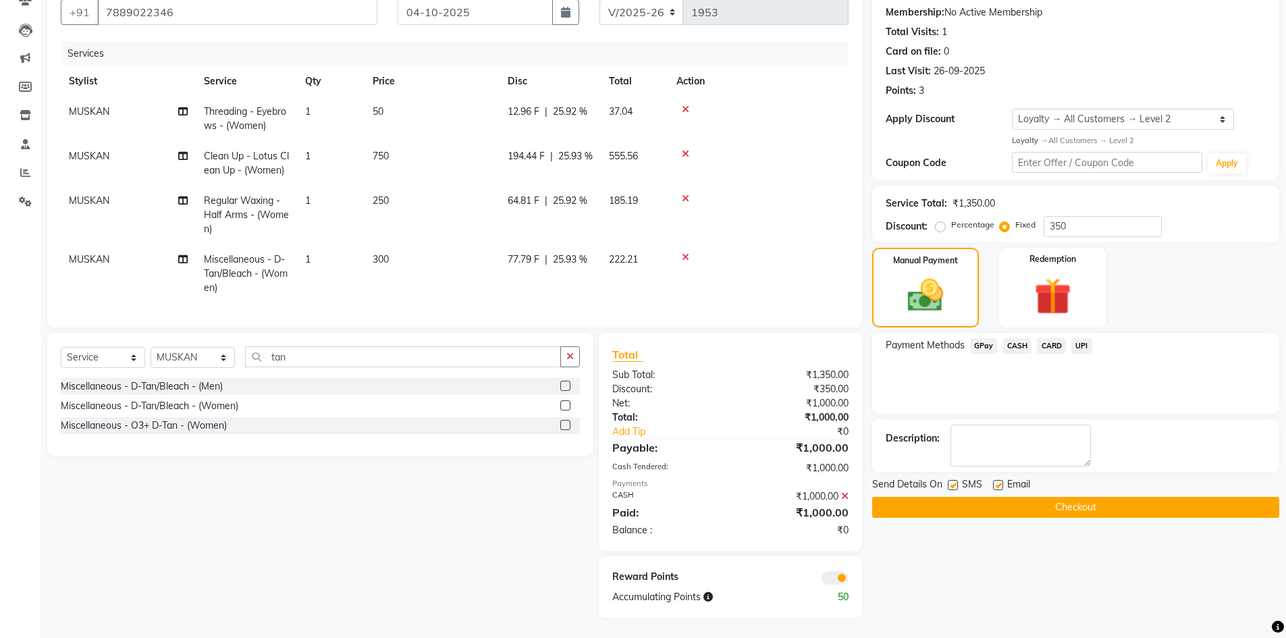
scroll to position [136, 0]
click at [1013, 497] on button "Checkout" at bounding box center [1075, 507] width 407 height 21
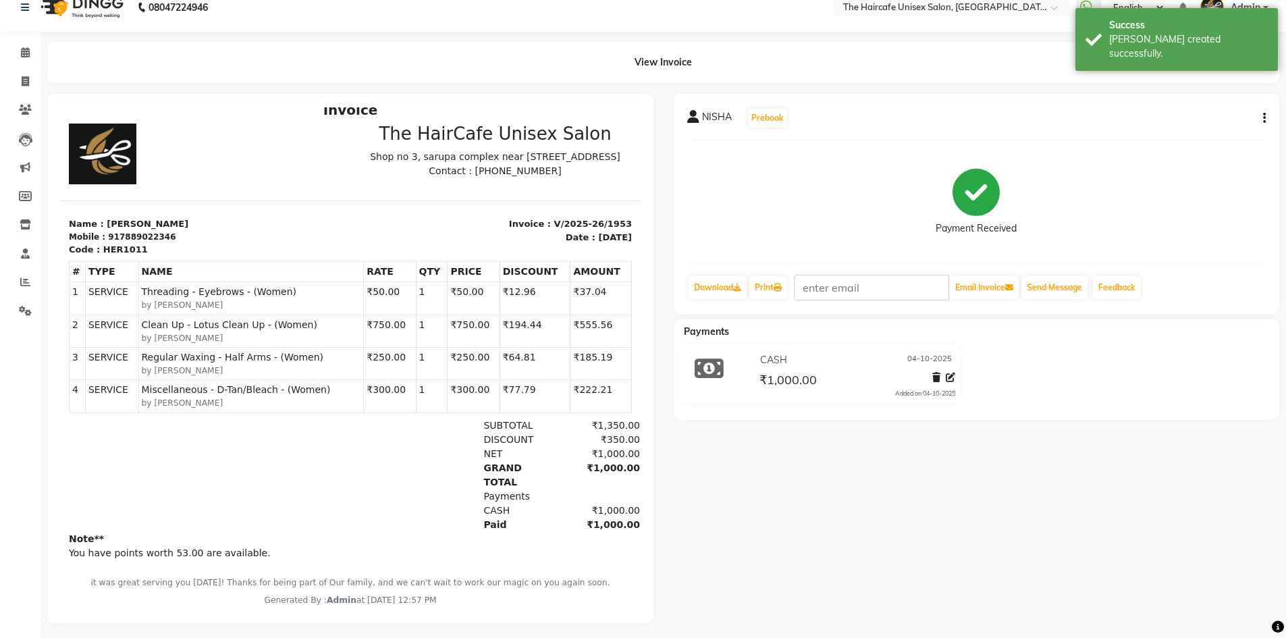
scroll to position [32, 0]
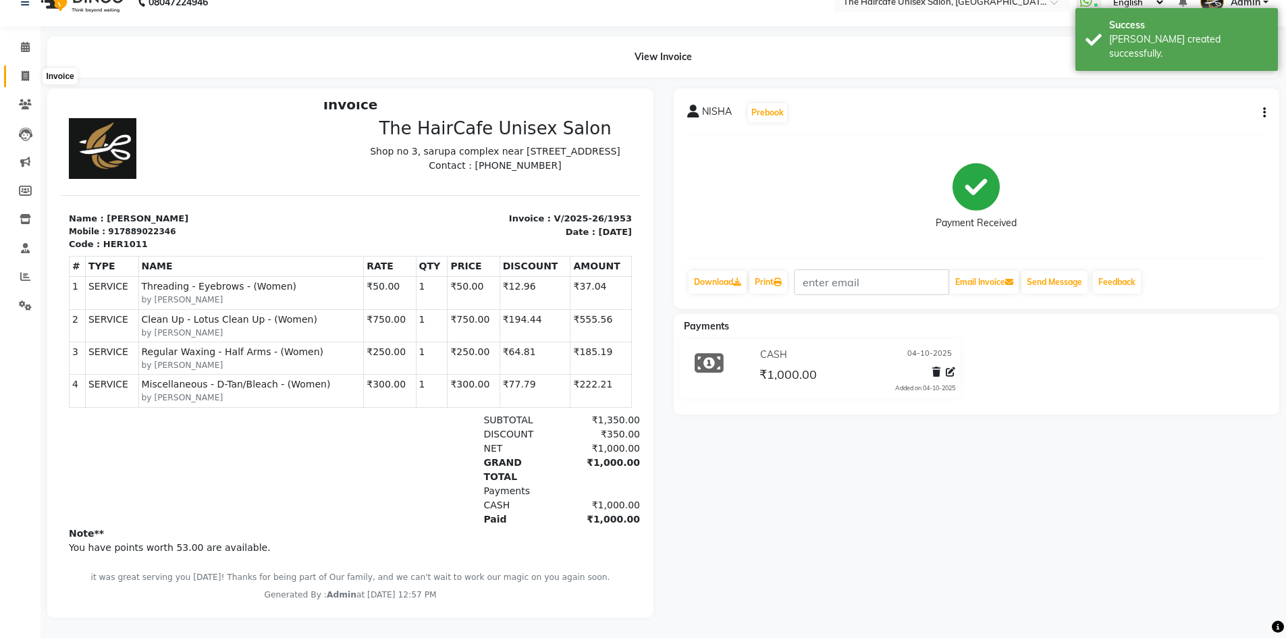
click at [26, 71] on icon at bounding box center [25, 76] width 7 height 10
select select "service"
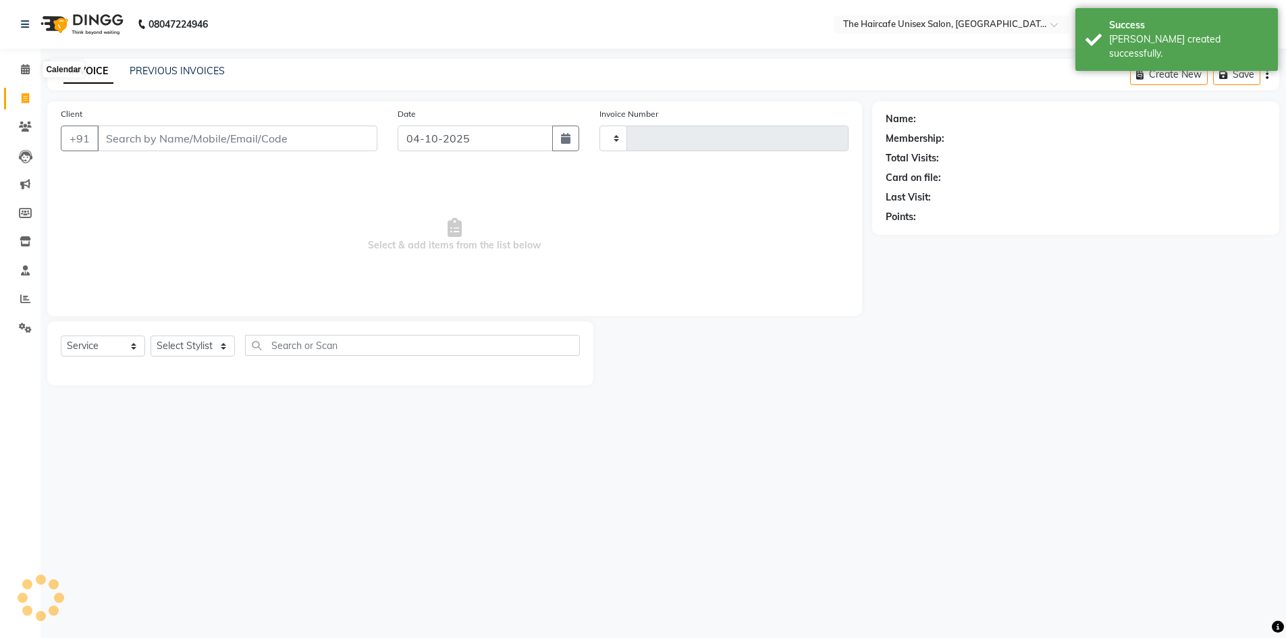
type input "1954"
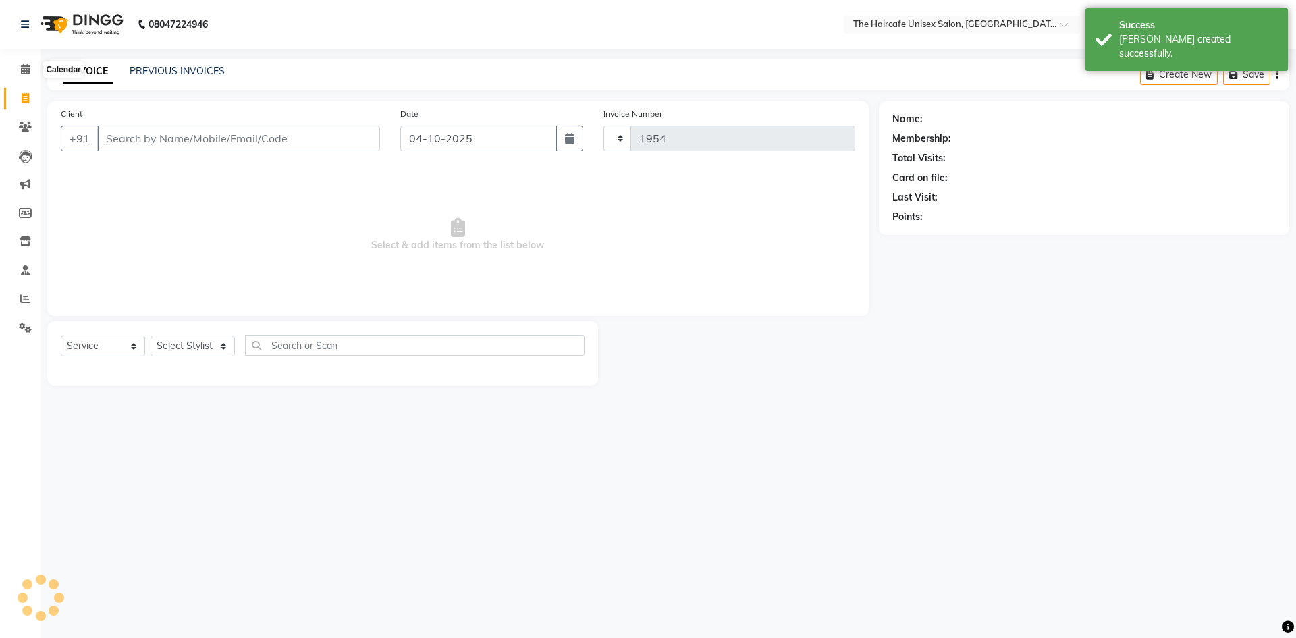
select select "7412"
click at [163, 75] on link "PREVIOUS INVOICES" at bounding box center [177, 71] width 95 height 12
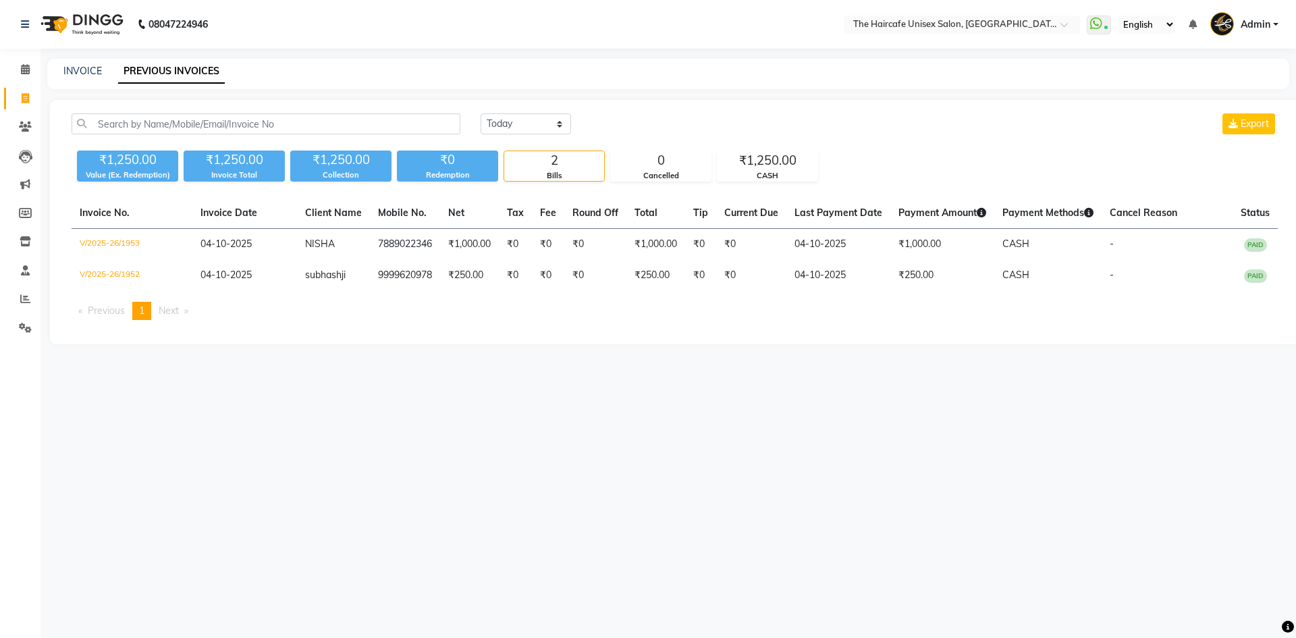
drag, startPoint x: 163, startPoint y: 74, endPoint x: 257, endPoint y: 669, distance: 602.6
click at [257, 637] on html "08047224946 Select Location × The Haircafe Unisex Salon, Charmwood Village Eros…" at bounding box center [648, 319] width 1296 height 638
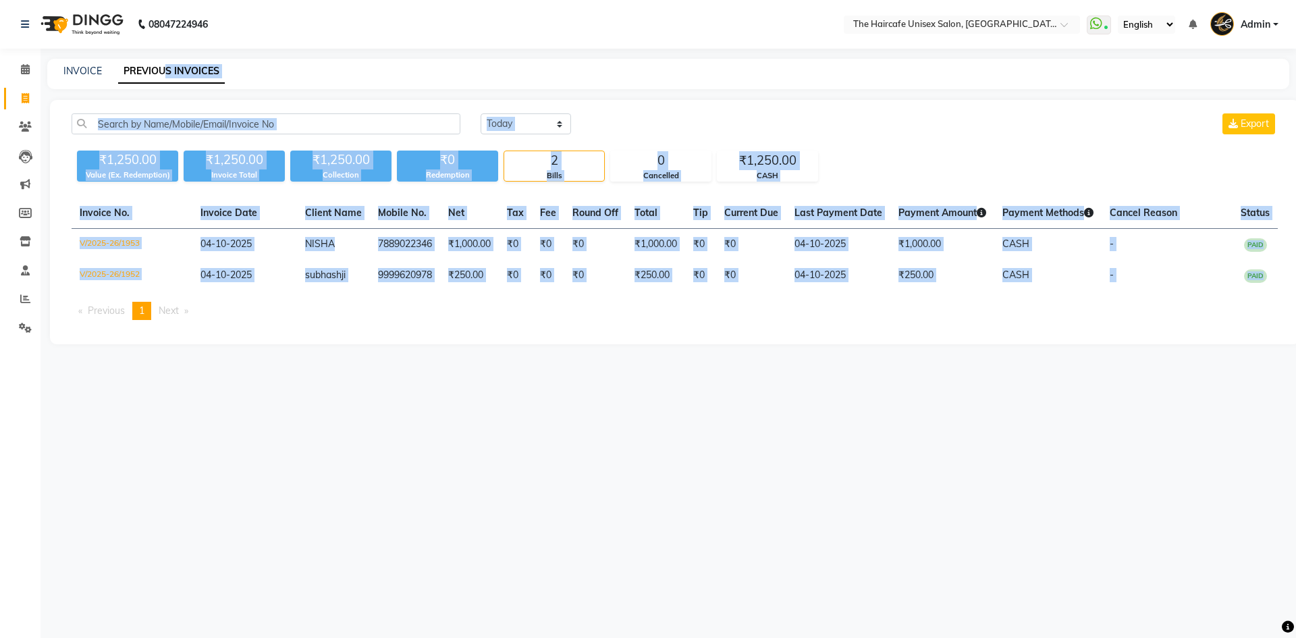
click at [389, 523] on div "08047224946 Select Location × The Haircafe Unisex Salon, Charmwood Village Eros…" at bounding box center [648, 319] width 1296 height 638
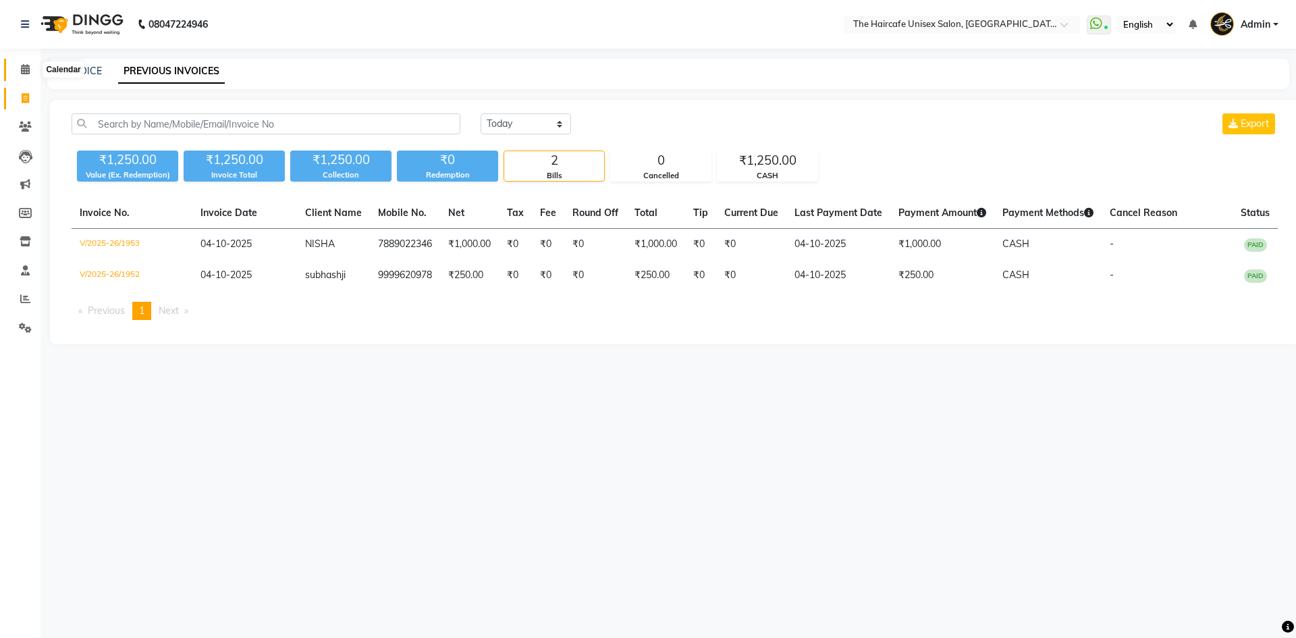
click at [24, 70] on icon at bounding box center [25, 69] width 9 height 10
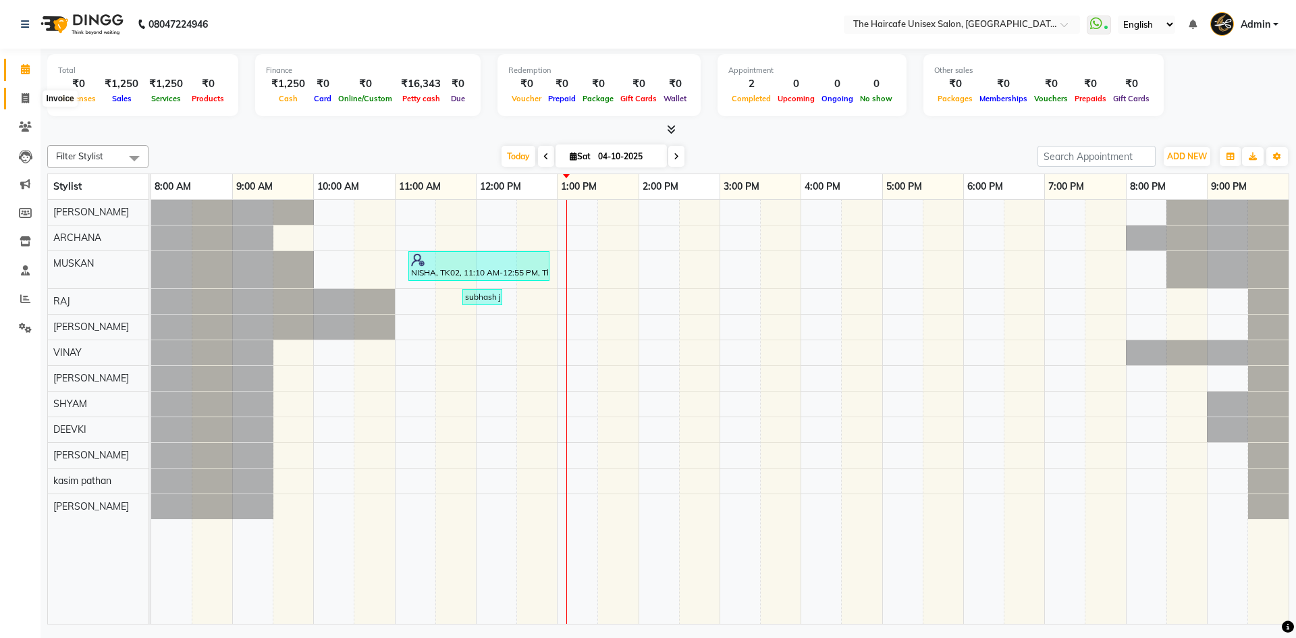
click at [31, 95] on span at bounding box center [25, 99] width 24 height 16
select select "service"
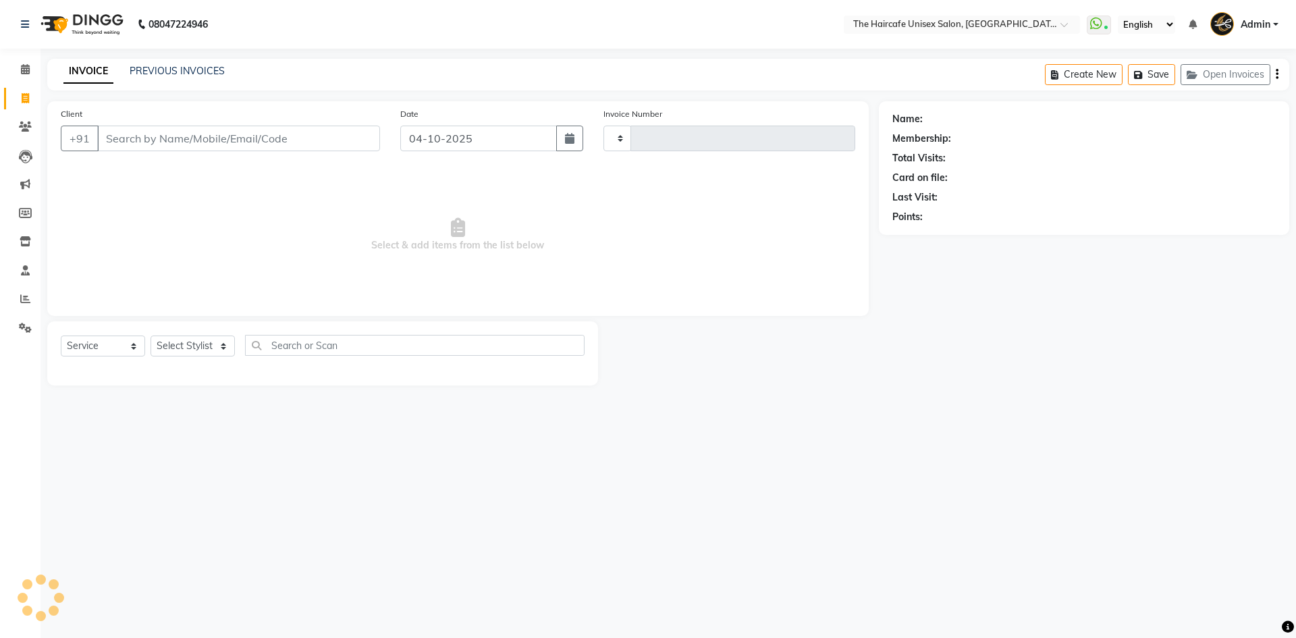
type input "1954"
select select "7412"
click at [28, 68] on icon at bounding box center [25, 69] width 9 height 10
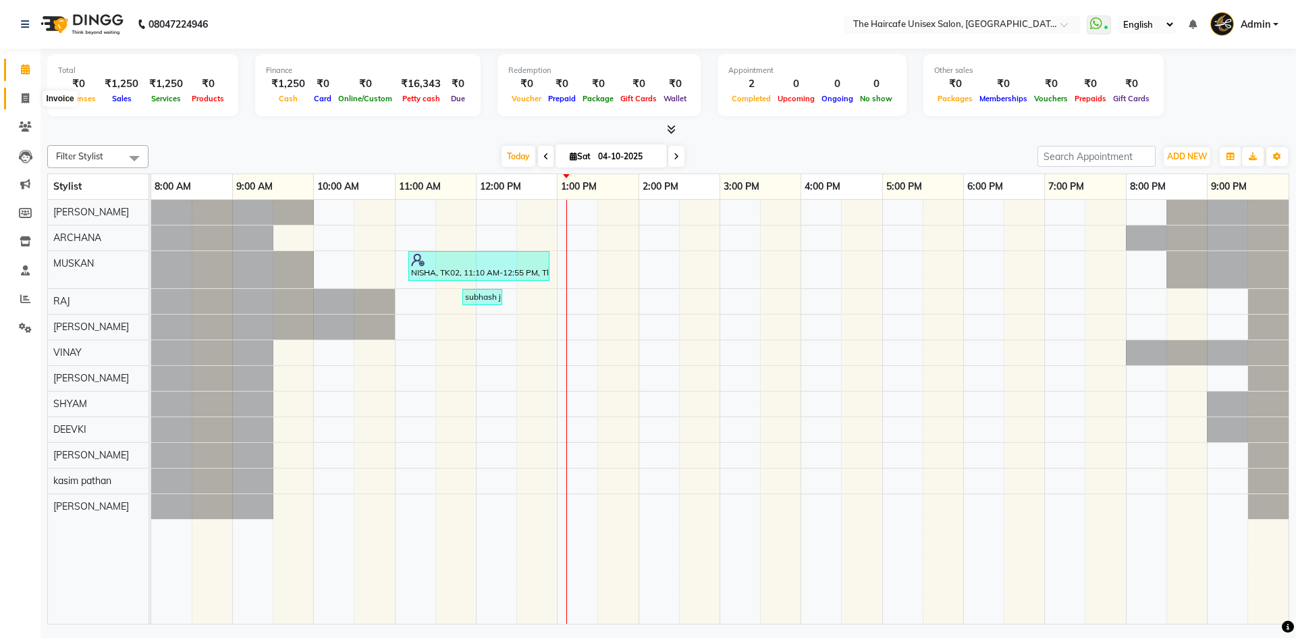
click at [25, 93] on icon at bounding box center [25, 98] width 7 height 10
select select "7412"
select select "service"
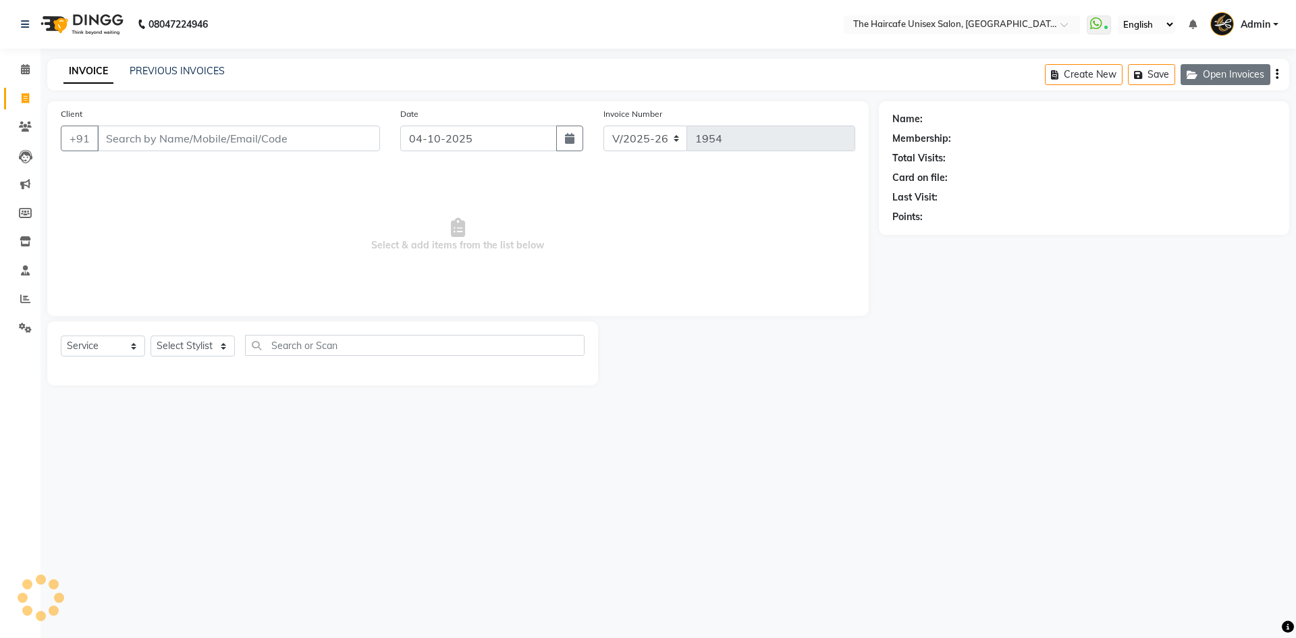
click at [1207, 73] on button "Open Invoices" at bounding box center [1225, 74] width 90 height 21
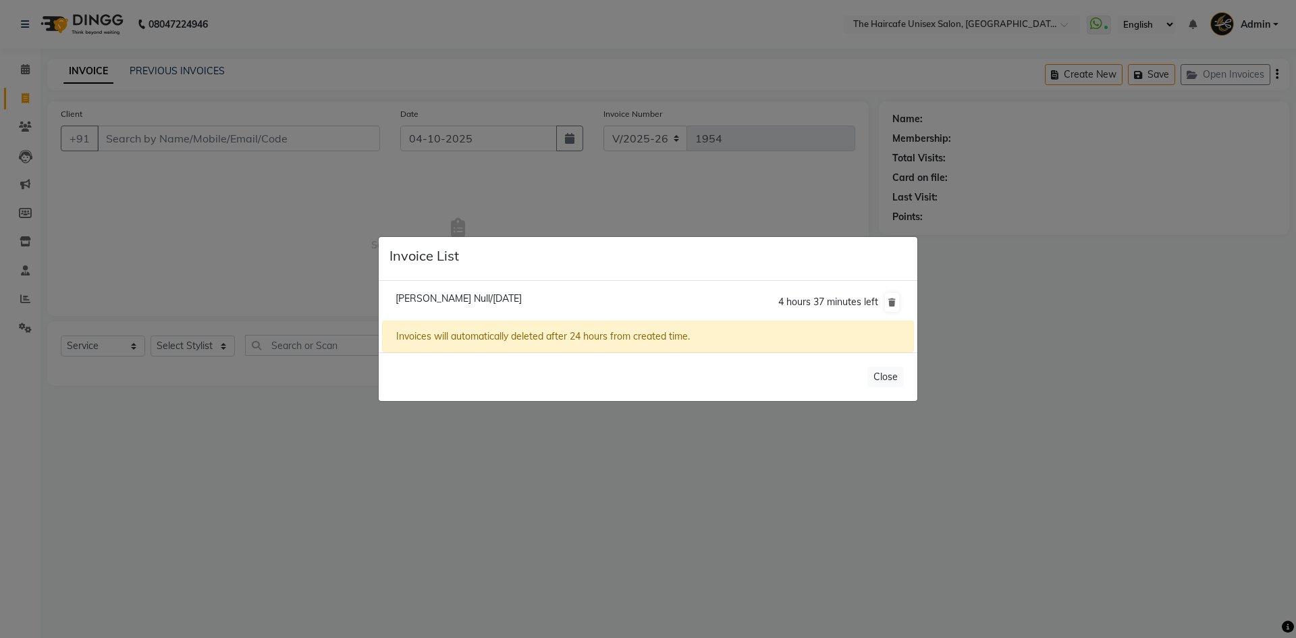
click at [456, 298] on span "Nimisha Null/03 October 2025" at bounding box center [458, 298] width 126 height 12
type input "7011978027"
type input "03-10-2025"
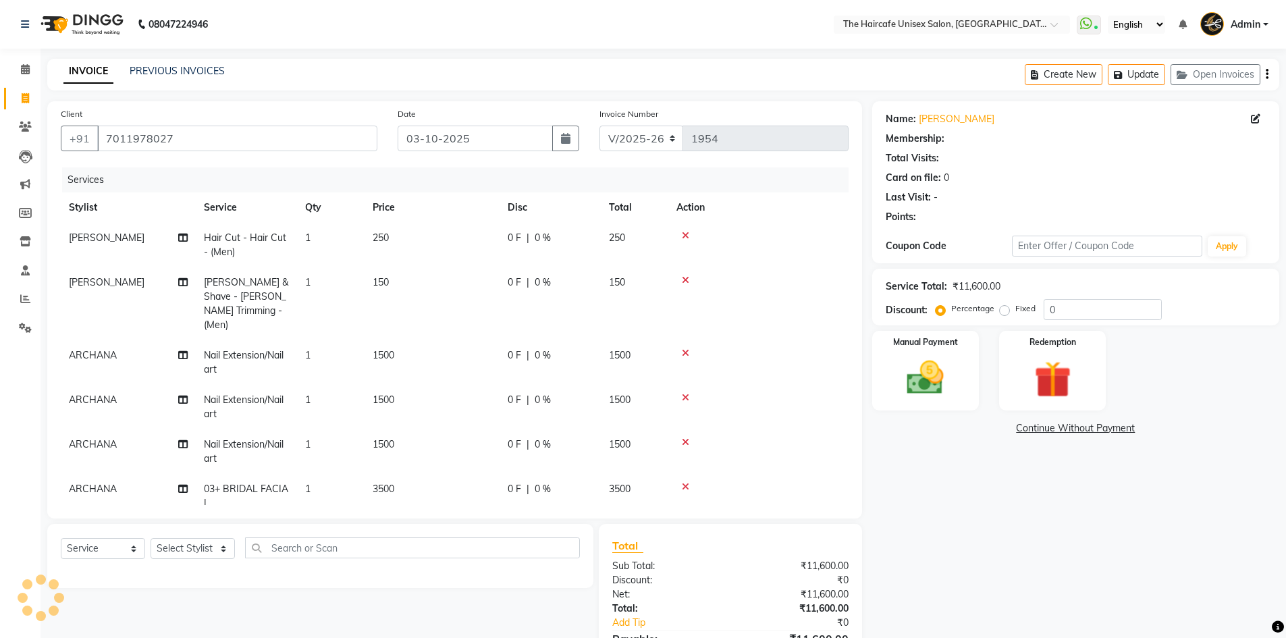
select select "1: Object"
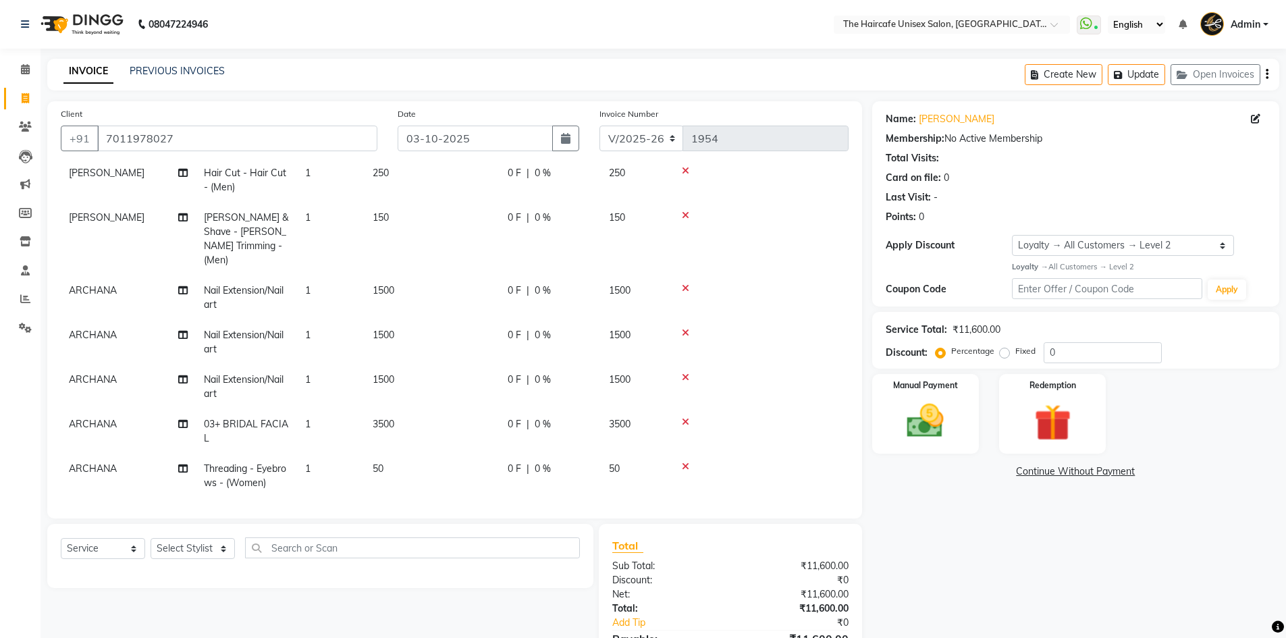
scroll to position [67, 0]
click at [180, 283] on icon at bounding box center [182, 287] width 9 height 9
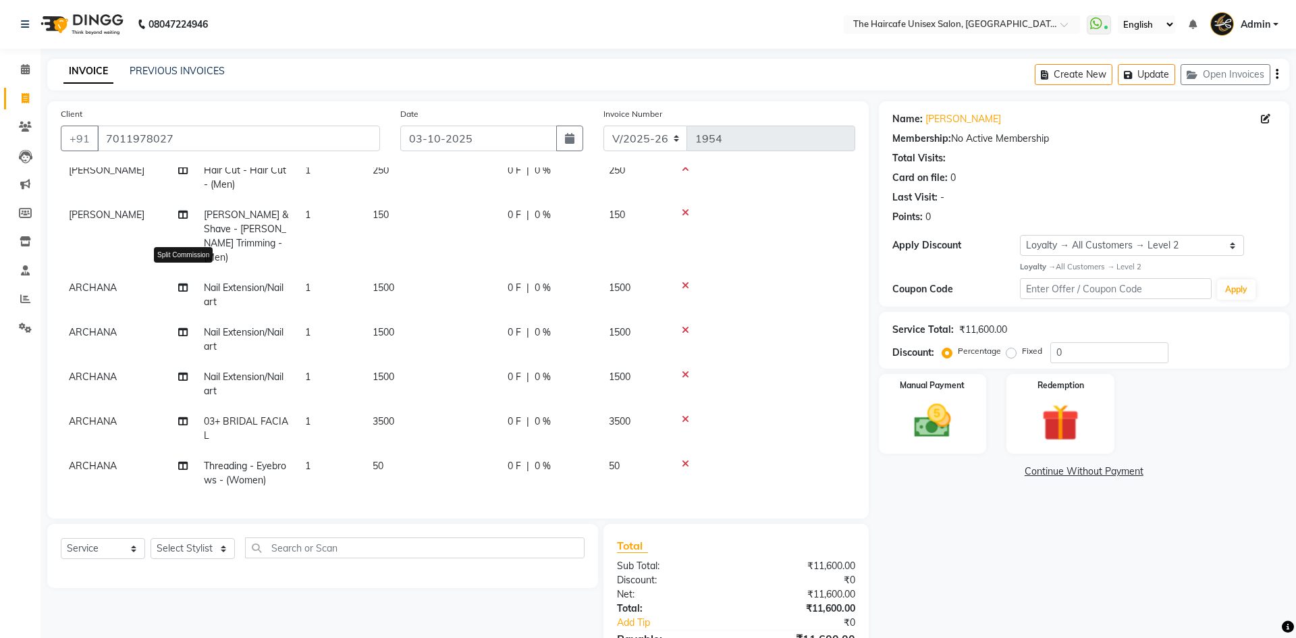
select select "64975"
select select "64974"
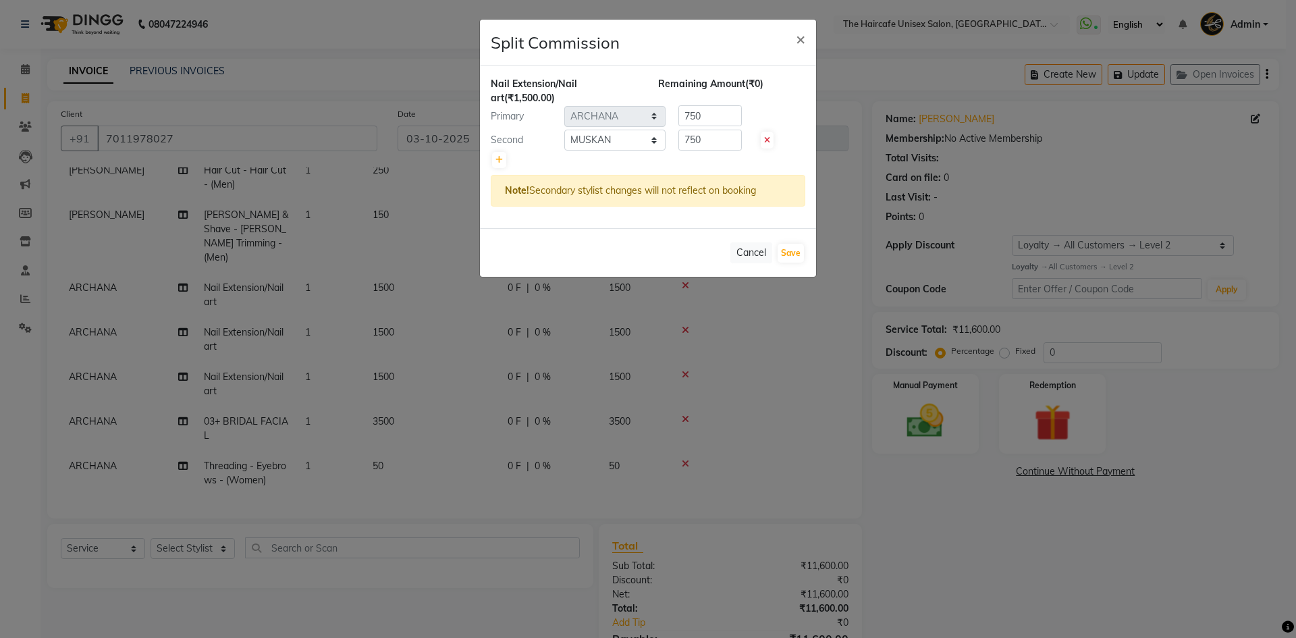
click at [171, 295] on ngb-modal-window "Split Commission × Nail Extension/Nail art (₹1,500.00) Remaining Amount (₹0) Pr…" at bounding box center [648, 319] width 1296 height 638
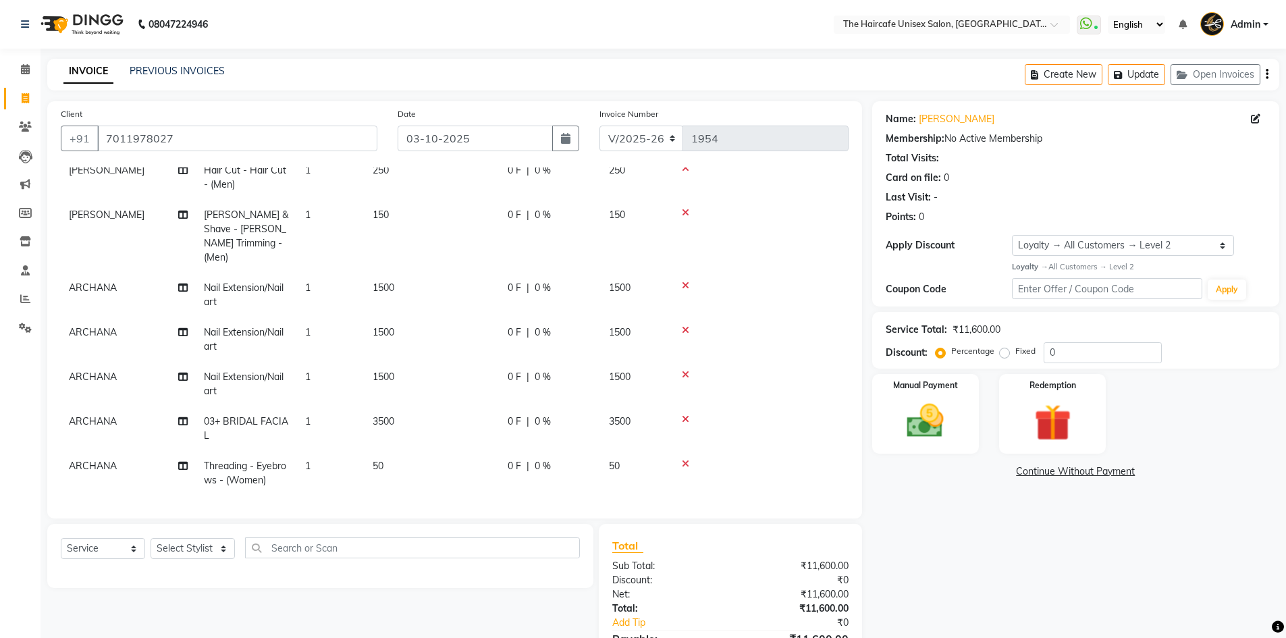
click at [381, 300] on td "1500" at bounding box center [431, 295] width 135 height 45
select select "64975"
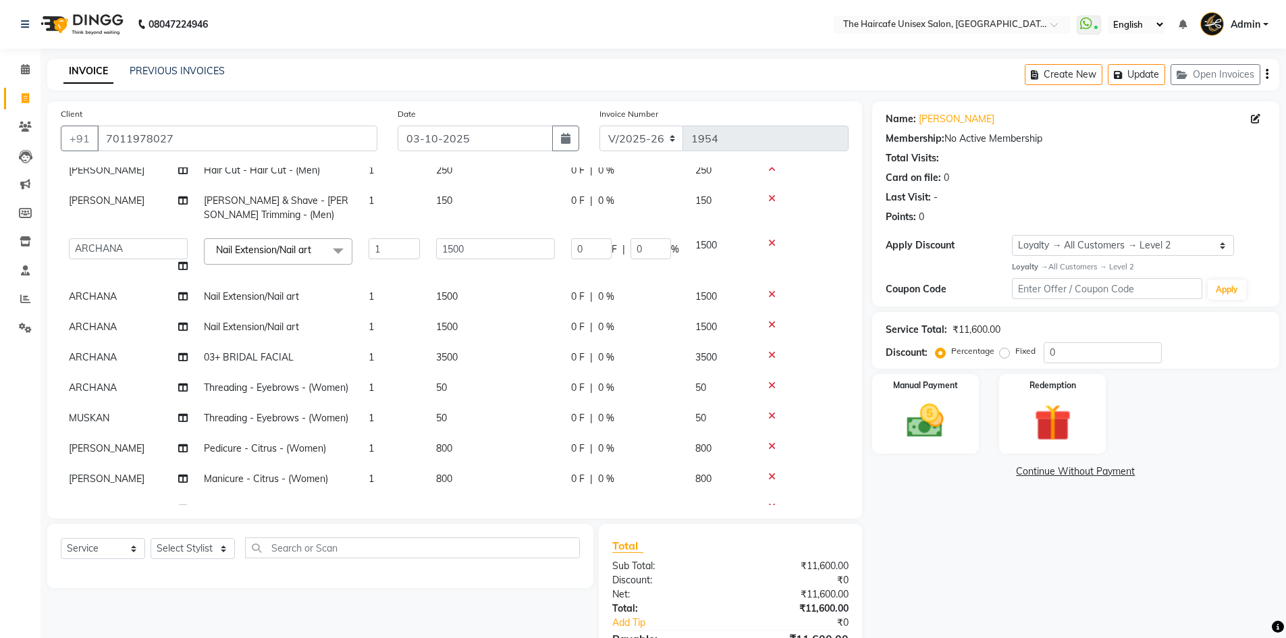
click at [458, 293] on span "1500" at bounding box center [447, 296] width 22 height 12
select select "64975"
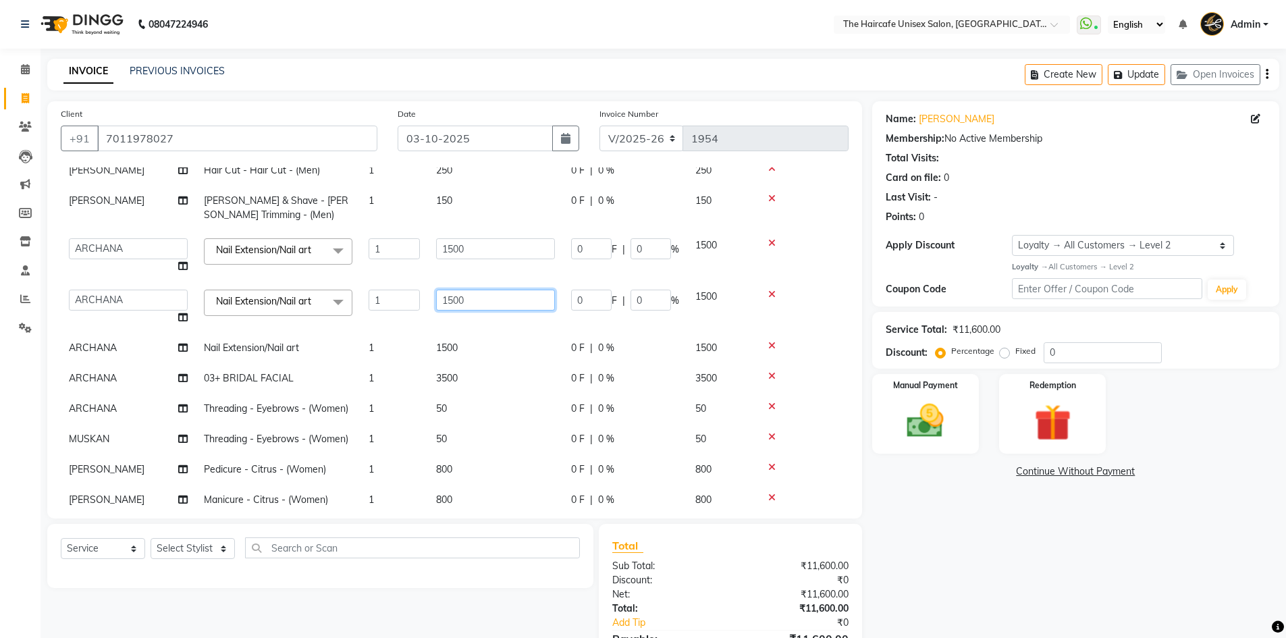
drag, startPoint x: 474, startPoint y: 300, endPoint x: 447, endPoint y: 301, distance: 27.0
click at [447, 301] on input "1500" at bounding box center [495, 300] width 119 height 21
type input "1"
type input "2000"
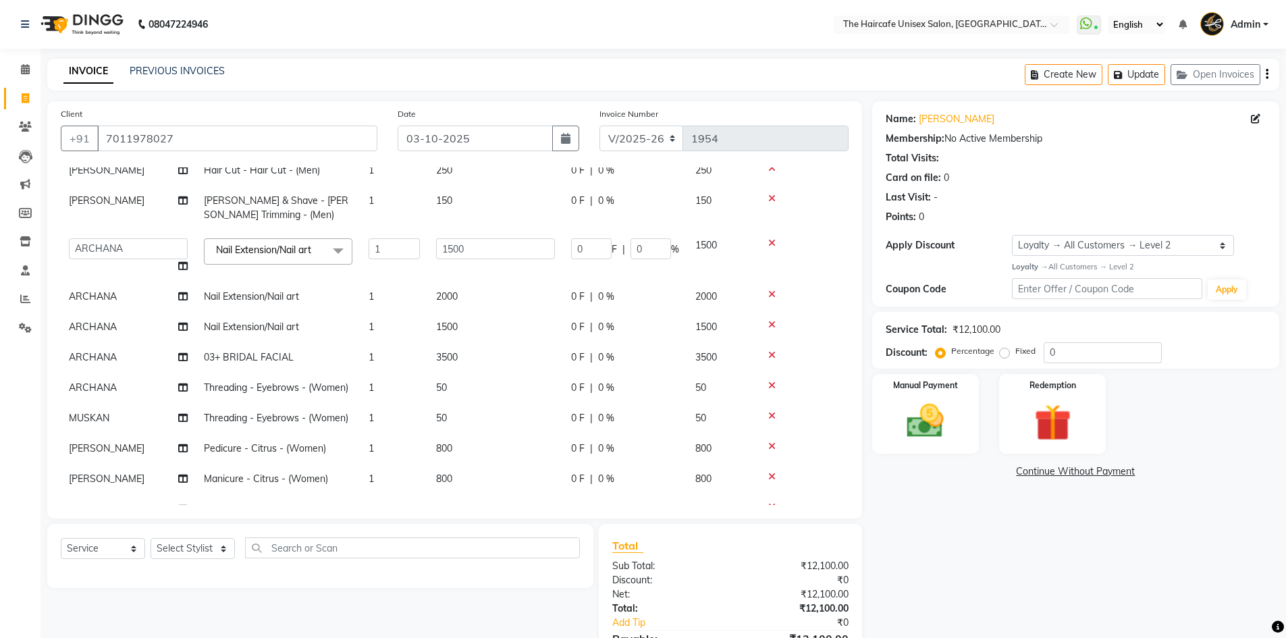
click at [933, 547] on div "Name: Nimisha Membership: No Active Membership Total Visits: Card on file: 0 La…" at bounding box center [1080, 397] width 417 height 593
click at [929, 542] on div "Name: Nimisha Membership: No Active Membership Total Visits: Card on file: 0 La…" at bounding box center [1080, 397] width 417 height 593
click at [463, 324] on td "1500" at bounding box center [495, 327] width 135 height 30
select select "64975"
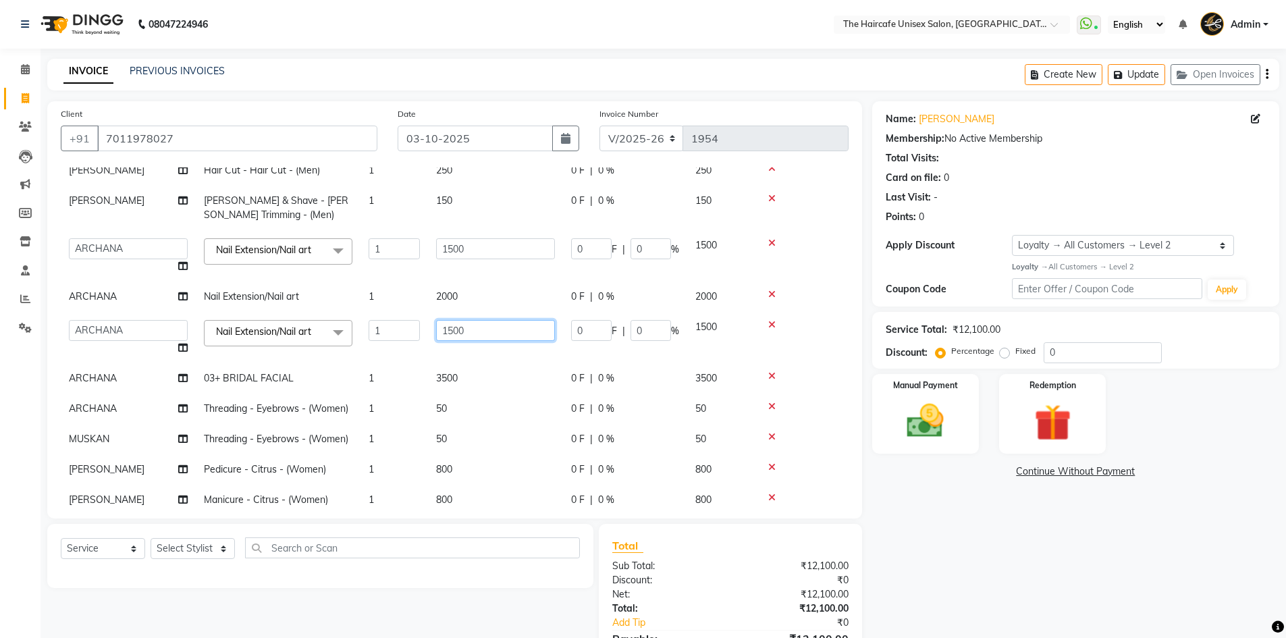
drag, startPoint x: 471, startPoint y: 325, endPoint x: 417, endPoint y: 331, distance: 54.4
click at [417, 331] on tr "AFTAB ARCHANA DEEVKI KAJAL SWAROOP kasim pathan MAHESH VERMA MUSKAN RAJ SHYAM S…" at bounding box center [455, 337] width 788 height 51
type input "2500"
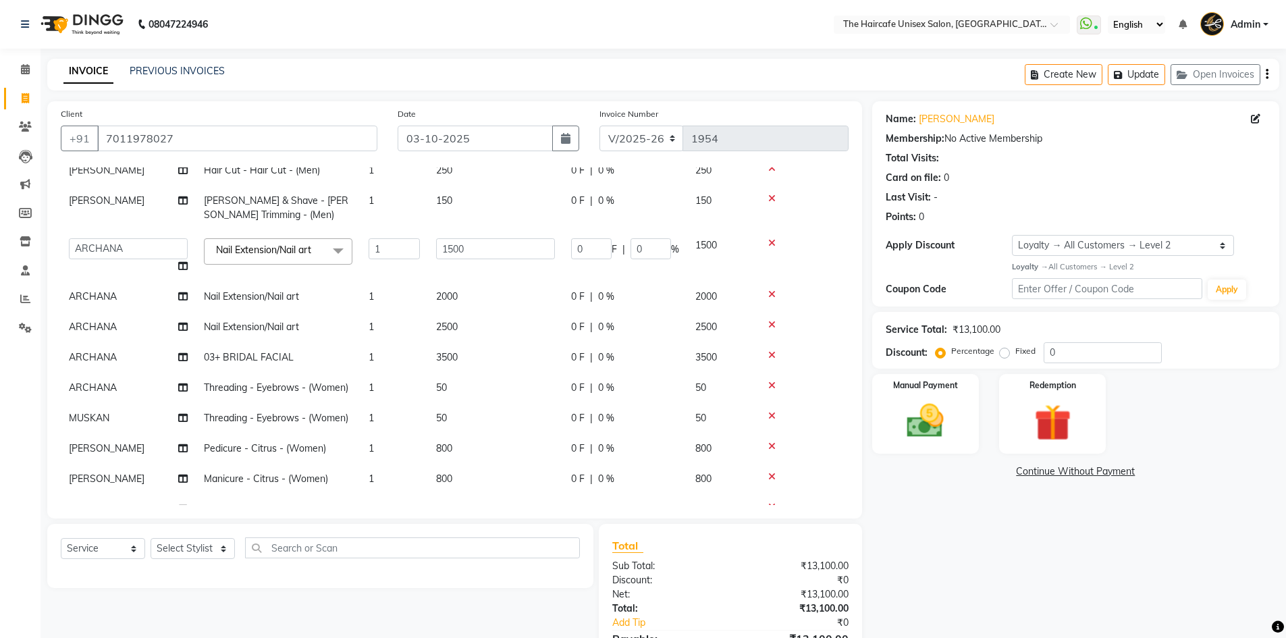
click at [1050, 552] on div "Name: Nimisha Membership: No Active Membership Total Visits: Card on file: 0 La…" at bounding box center [1080, 397] width 417 height 593
click at [1027, 542] on div "Name: Nimisha Membership: No Active Membership Total Visits: Card on file: 0 La…" at bounding box center [1080, 397] width 417 height 593
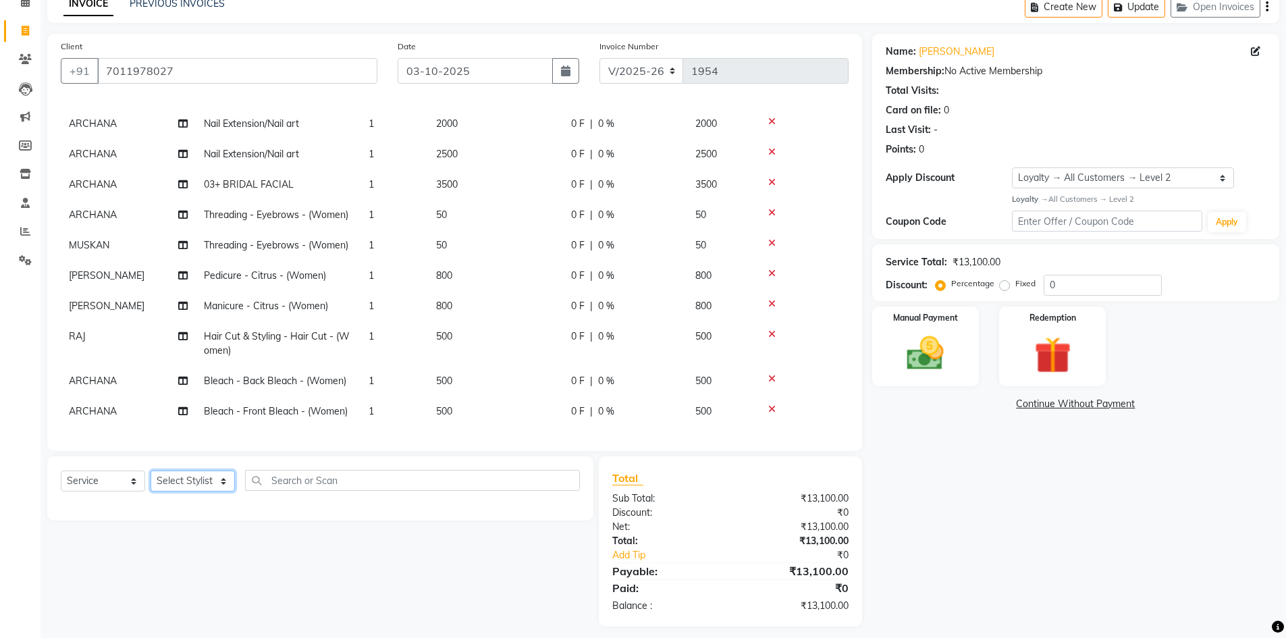
click at [211, 478] on select "Select Stylist AFTAB ARCHANA DEEVKI KAJAL SWAROOP kasim pathan MAHESH VERMA MUS…" at bounding box center [192, 480] width 84 height 21
select select "64975"
click at [150, 470] on select "Select Stylist AFTAB ARCHANA DEEVKI KAJAL SWAROOP kasim pathan MAHESH VERMA MUS…" at bounding box center [192, 480] width 84 height 21
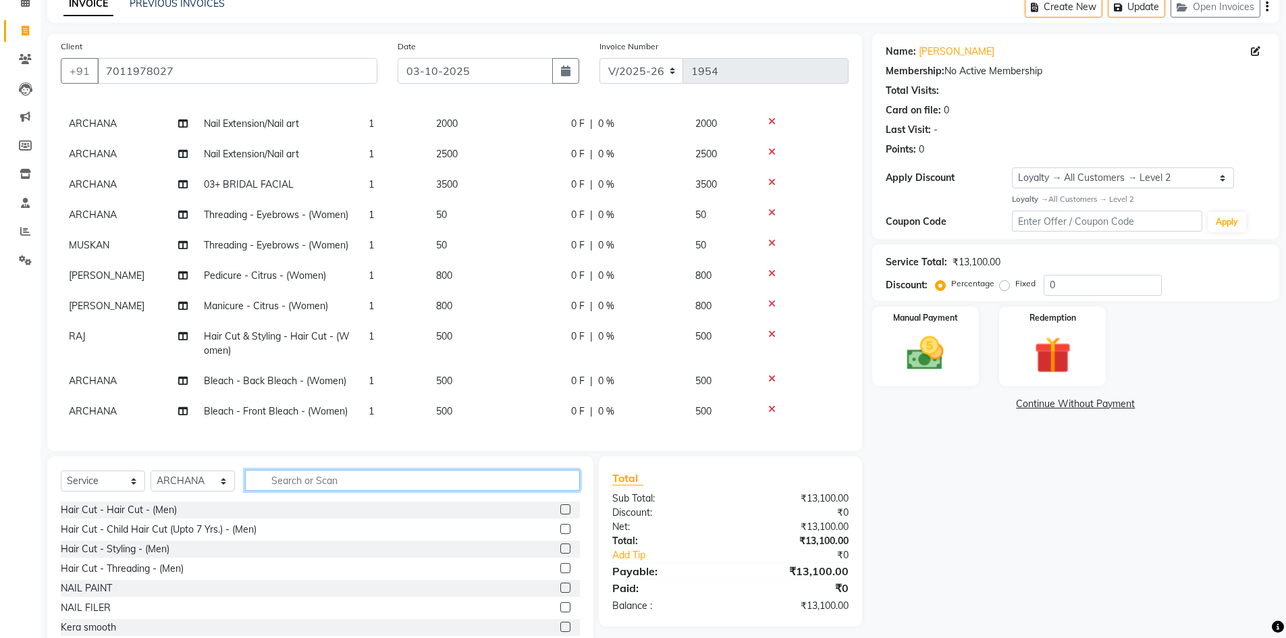
click at [285, 475] on input "text" at bounding box center [412, 480] width 335 height 21
type input "face"
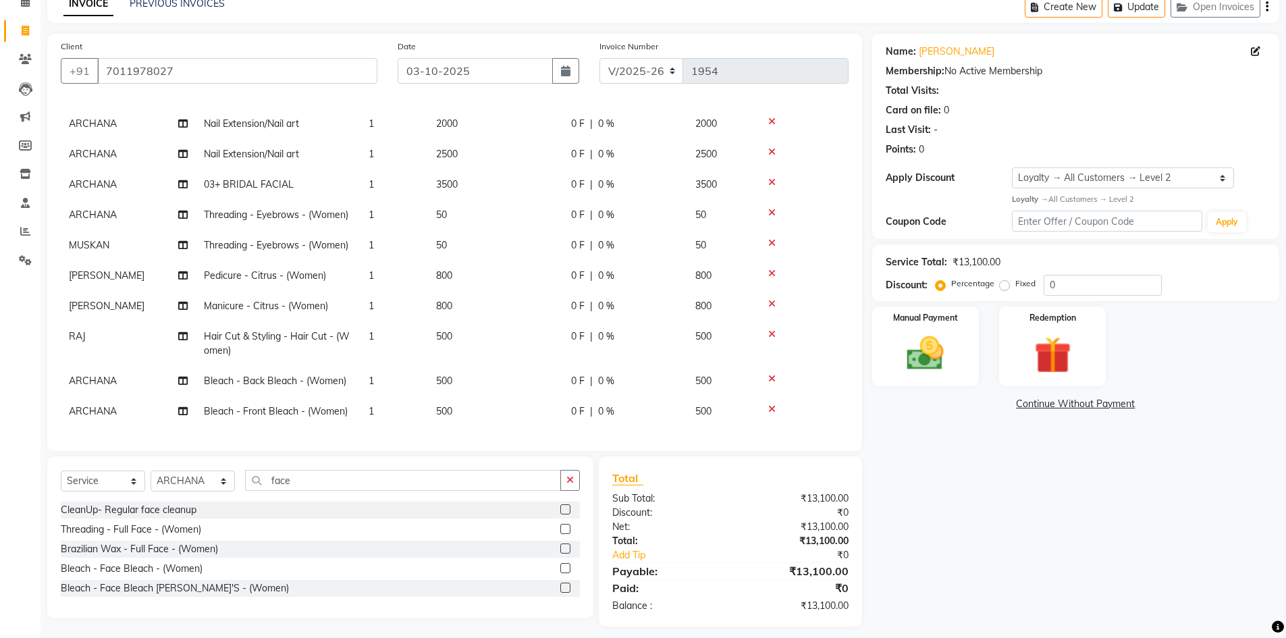
click at [563, 570] on label at bounding box center [565, 568] width 10 height 10
click at [563, 570] on input "checkbox" at bounding box center [564, 568] width 9 height 9
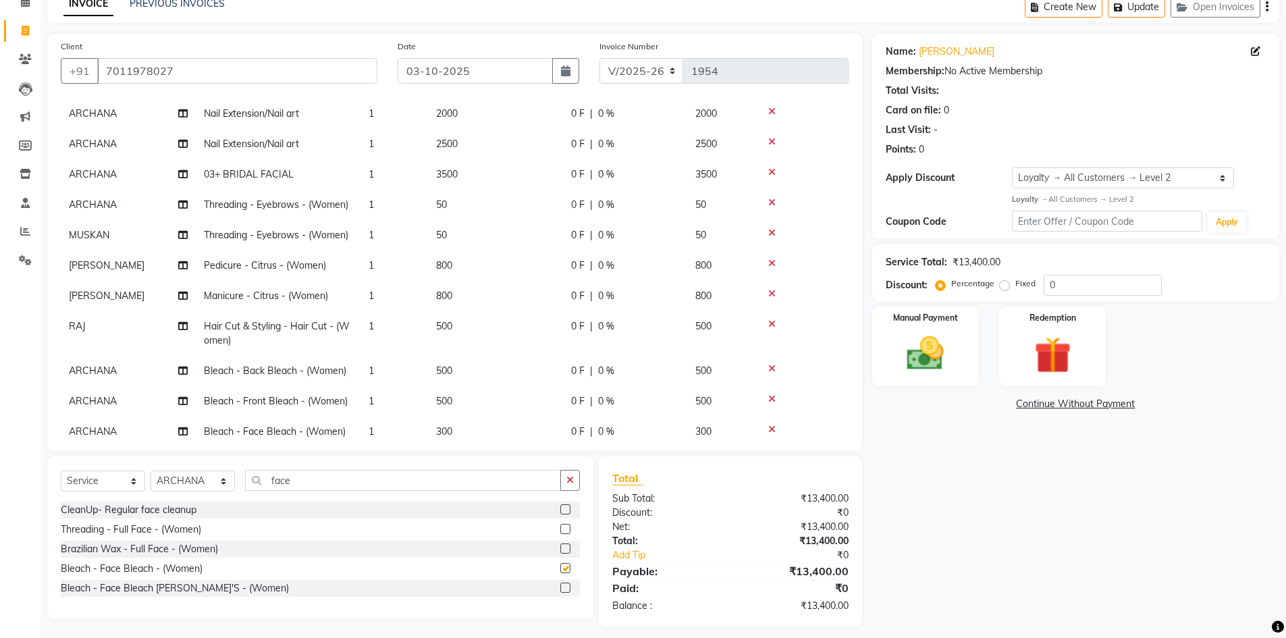
checkbox input "false"
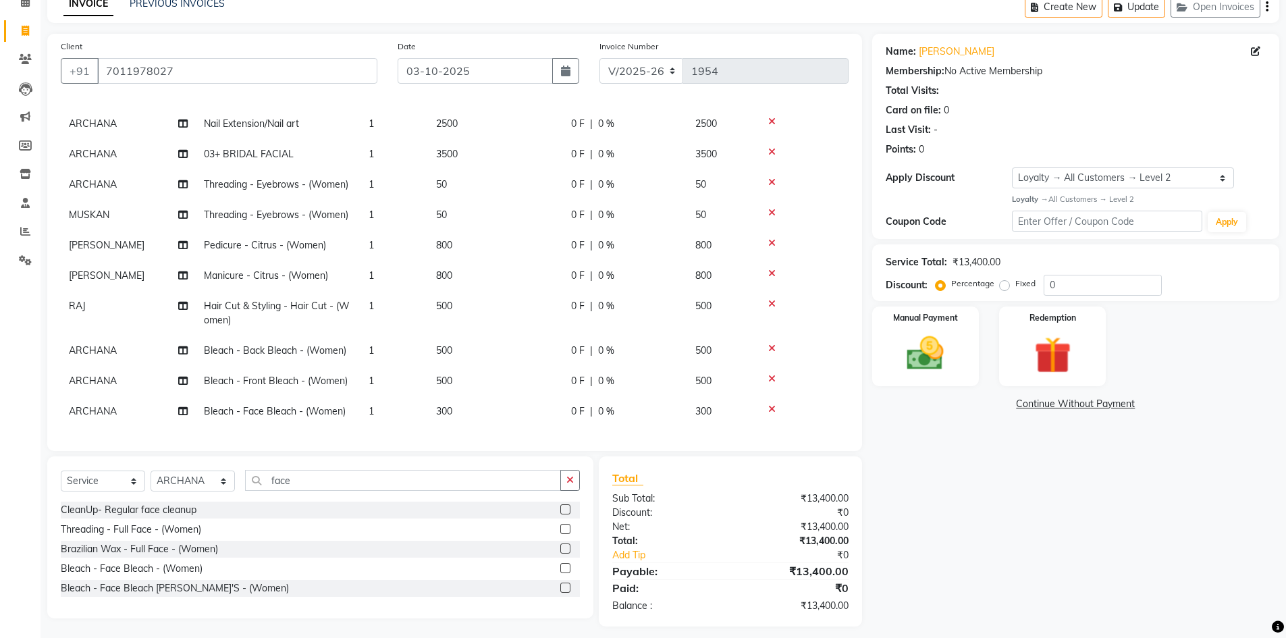
click at [773, 374] on icon at bounding box center [771, 378] width 7 height 9
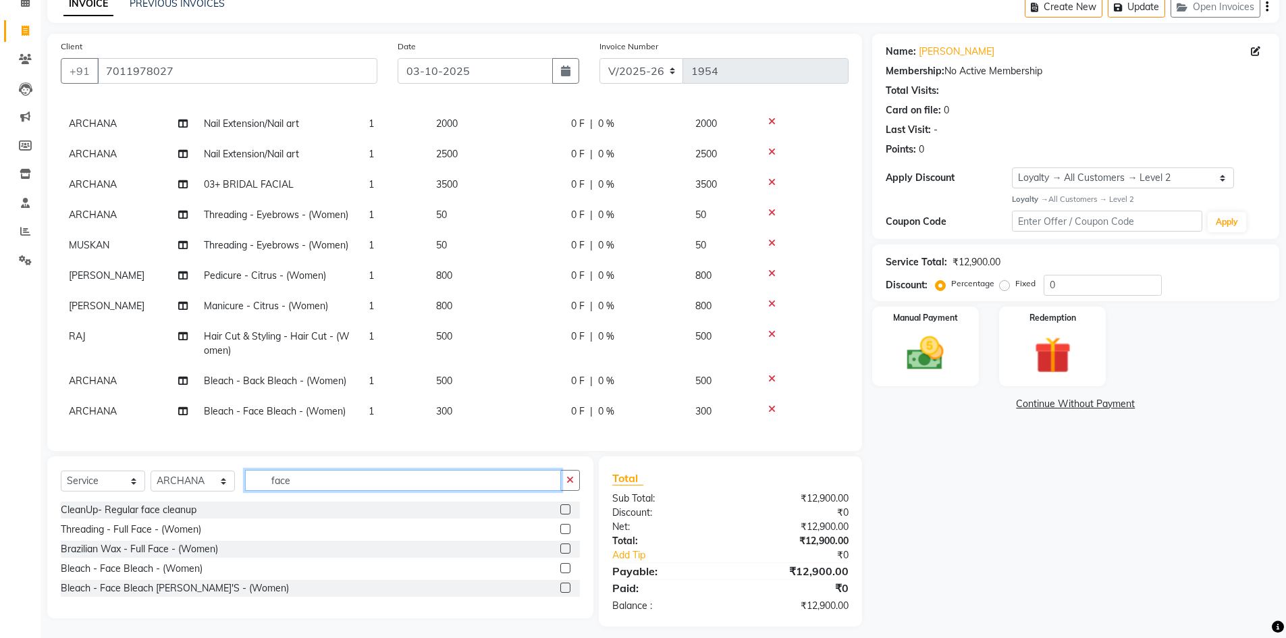
click at [346, 471] on input "face" at bounding box center [403, 480] width 316 height 21
type input "f"
type input "front"
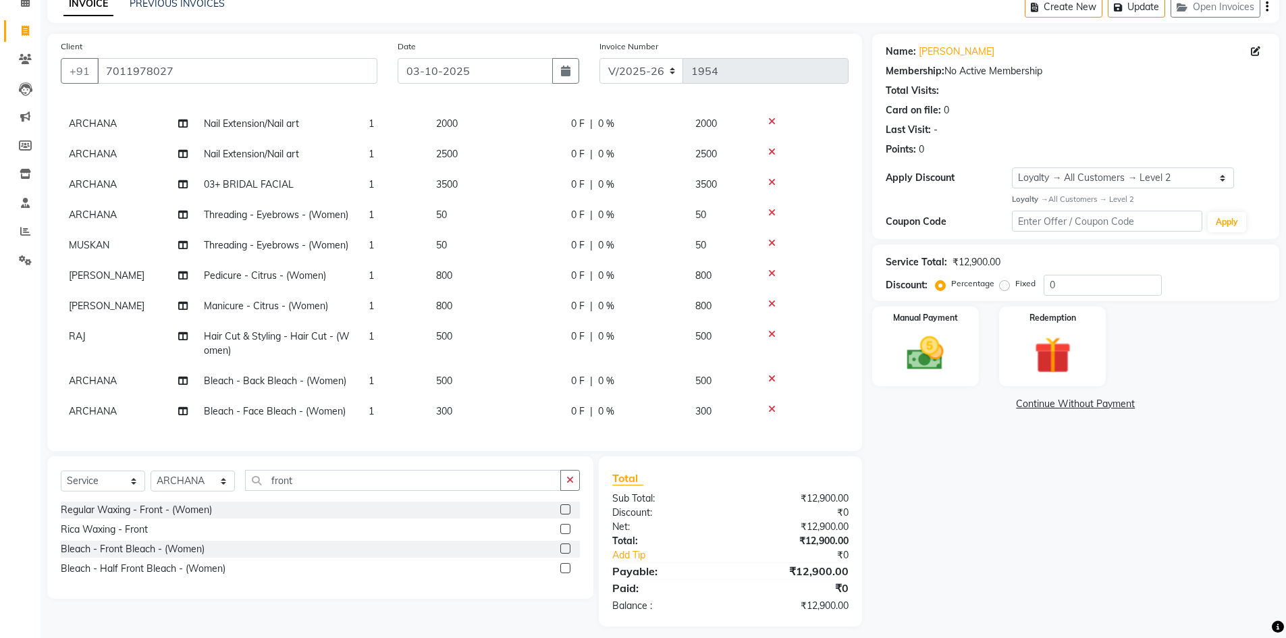
click at [568, 546] on label at bounding box center [565, 548] width 10 height 10
click at [568, 546] on input "checkbox" at bounding box center [564, 549] width 9 height 9
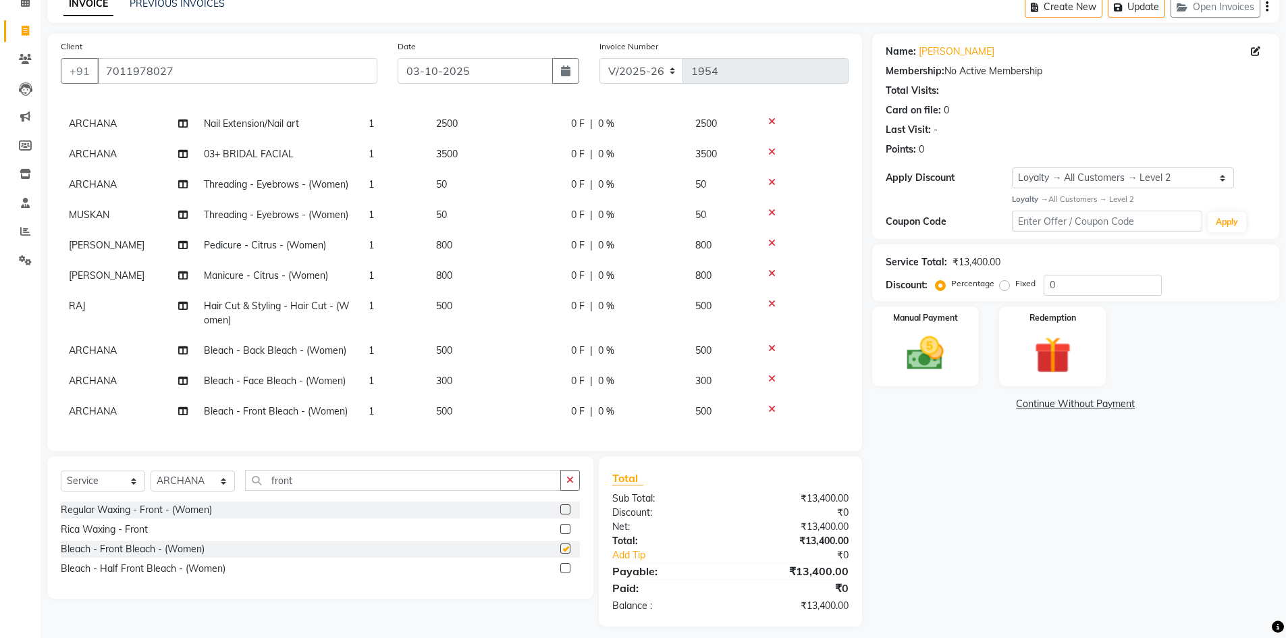
checkbox input "false"
click at [416, 489] on input "front" at bounding box center [403, 480] width 316 height 21
type input "f"
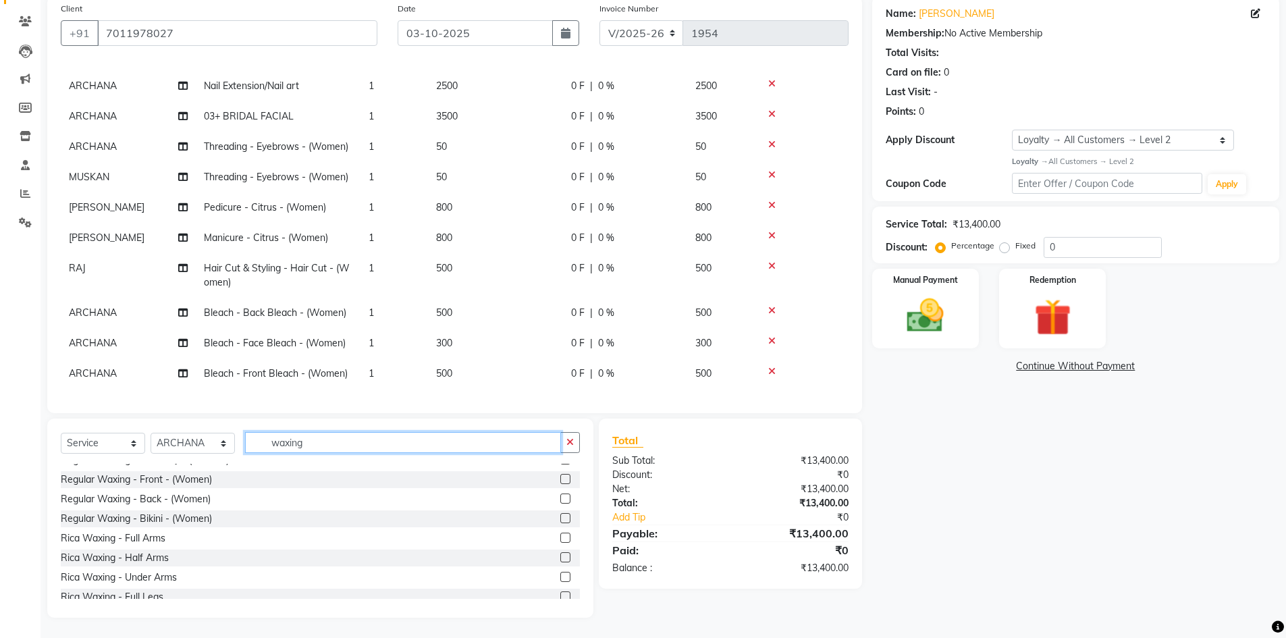
scroll to position [135, 0]
type input "waxing"
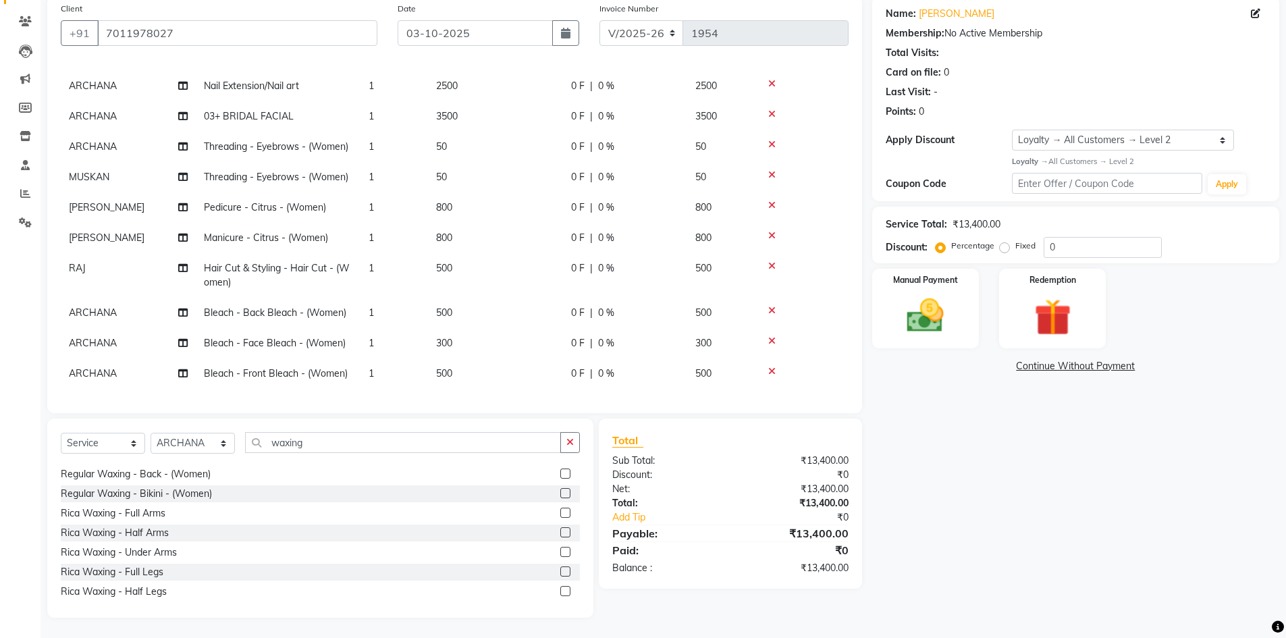
click at [560, 510] on label at bounding box center [565, 513] width 10 height 10
click at [560, 510] on input "checkbox" at bounding box center [564, 513] width 9 height 9
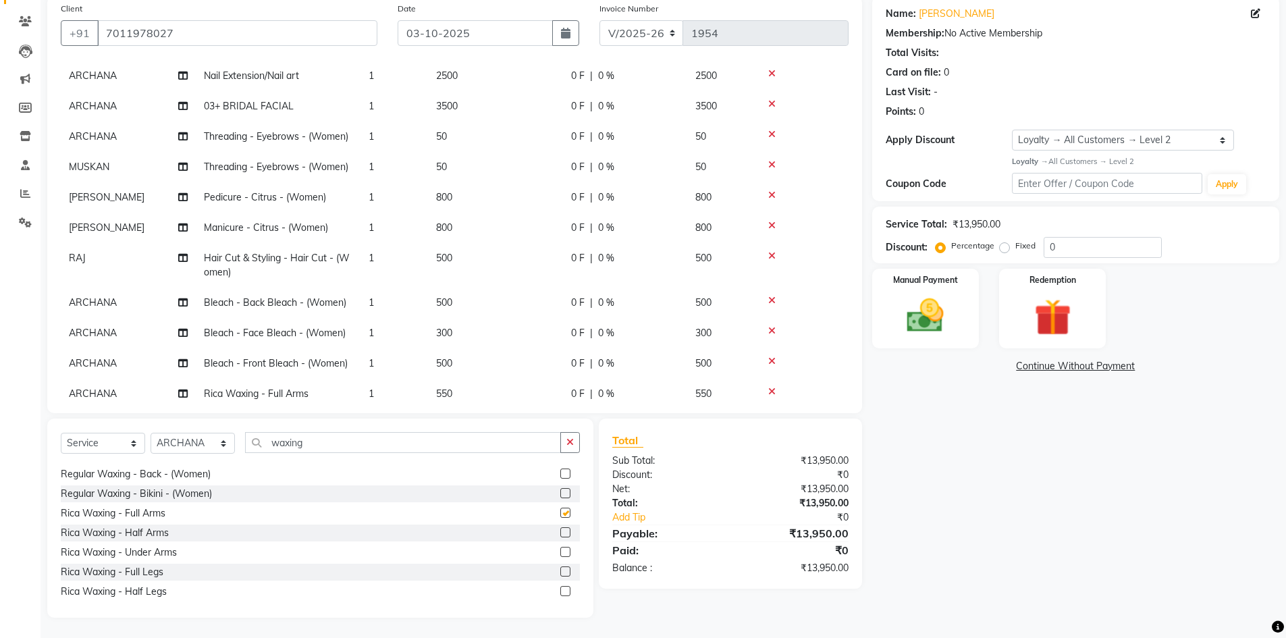
checkbox input "false"
click at [560, 535] on label at bounding box center [565, 532] width 10 height 10
click at [560, 535] on input "checkbox" at bounding box center [564, 532] width 9 height 9
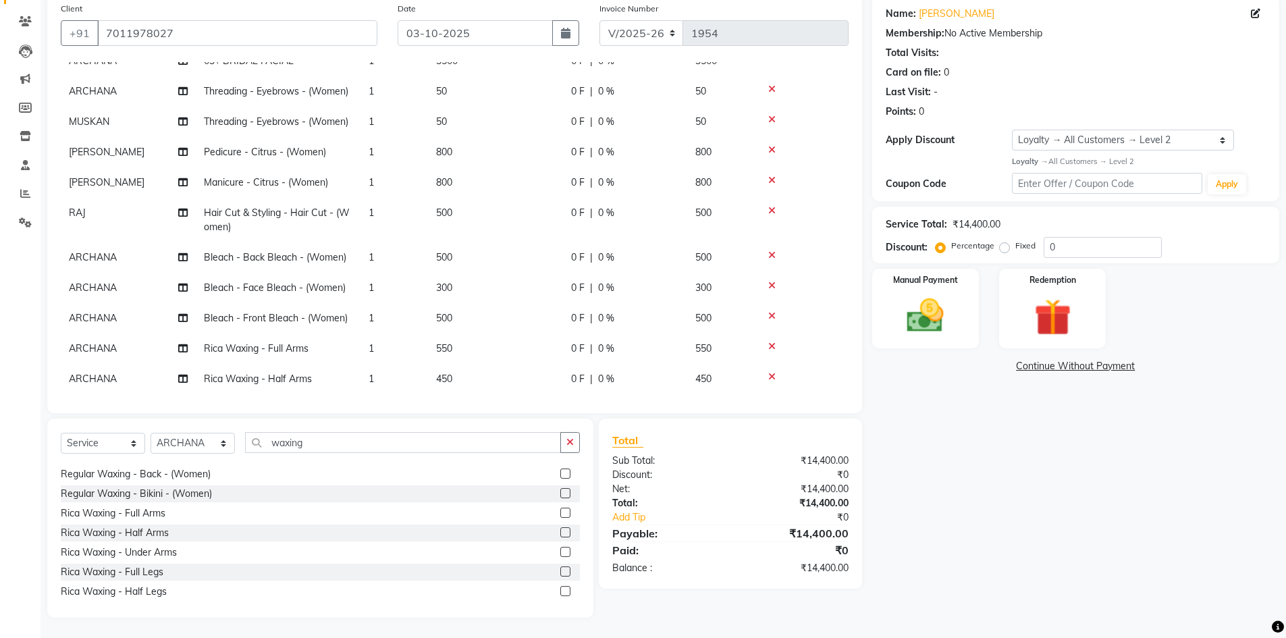
checkbox input "false"
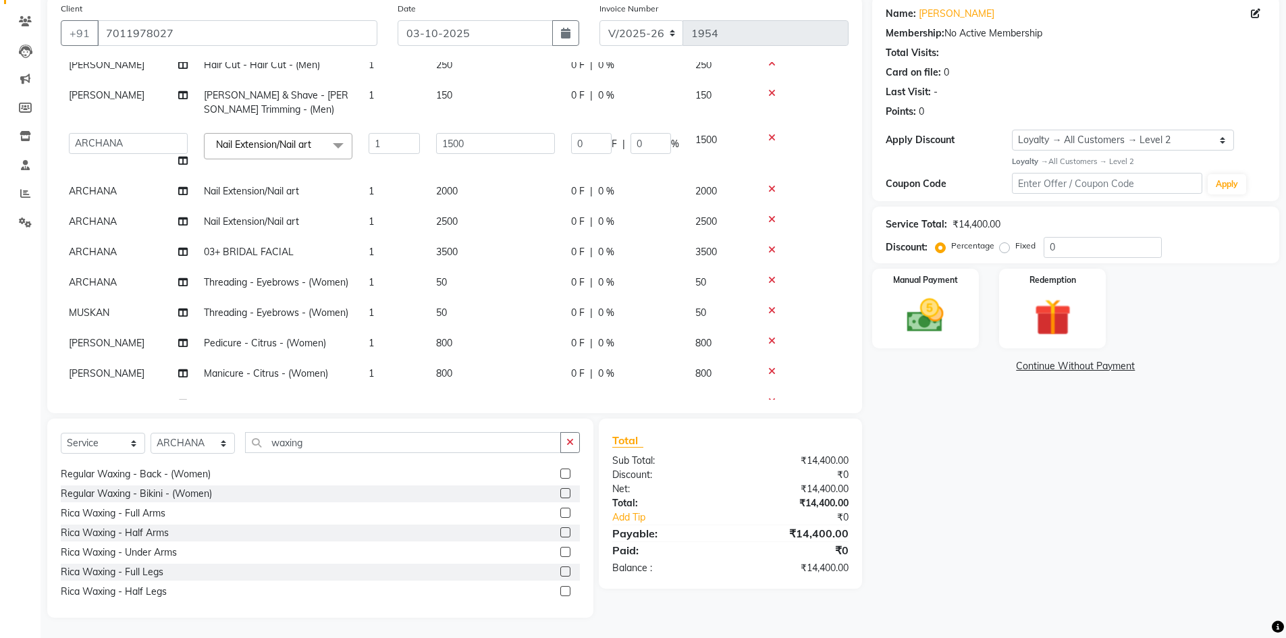
scroll to position [135, 0]
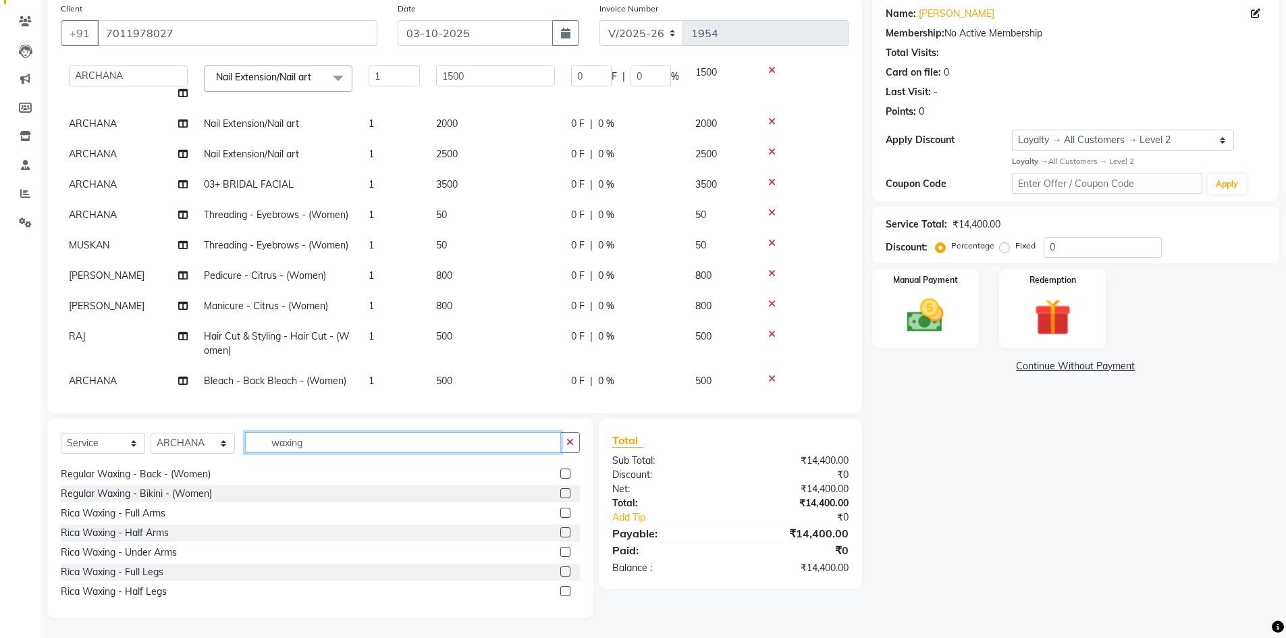
click at [314, 439] on input "waxing" at bounding box center [403, 442] width 316 height 21
type input "w"
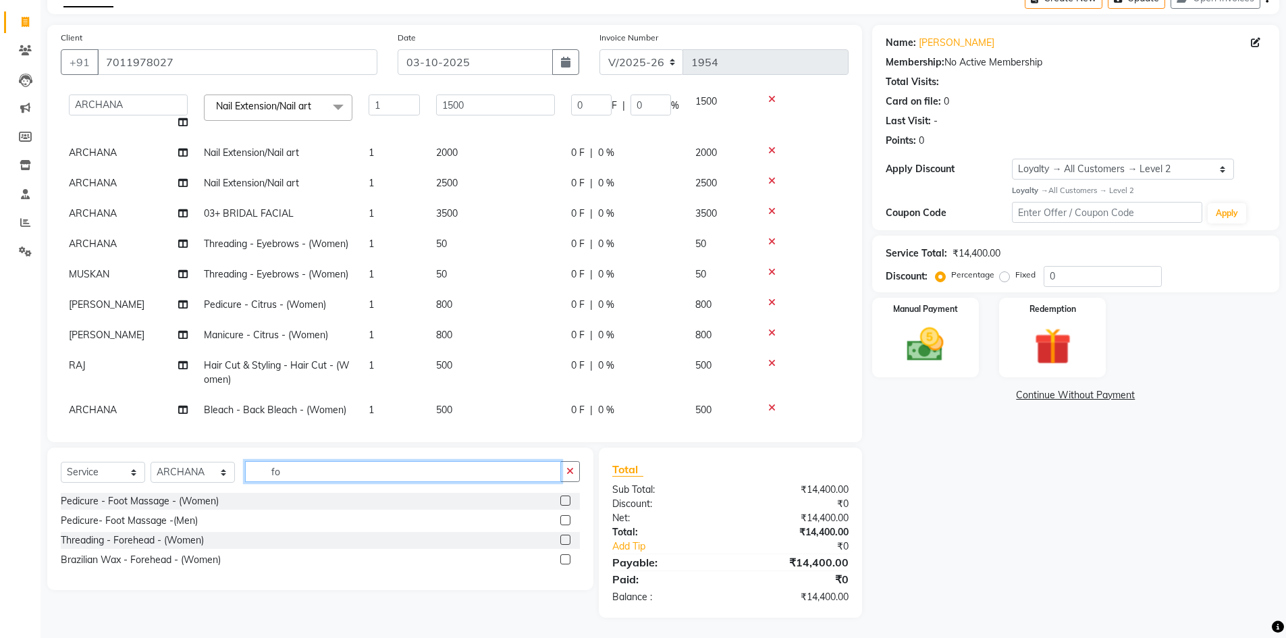
scroll to position [76, 0]
type input "fore"
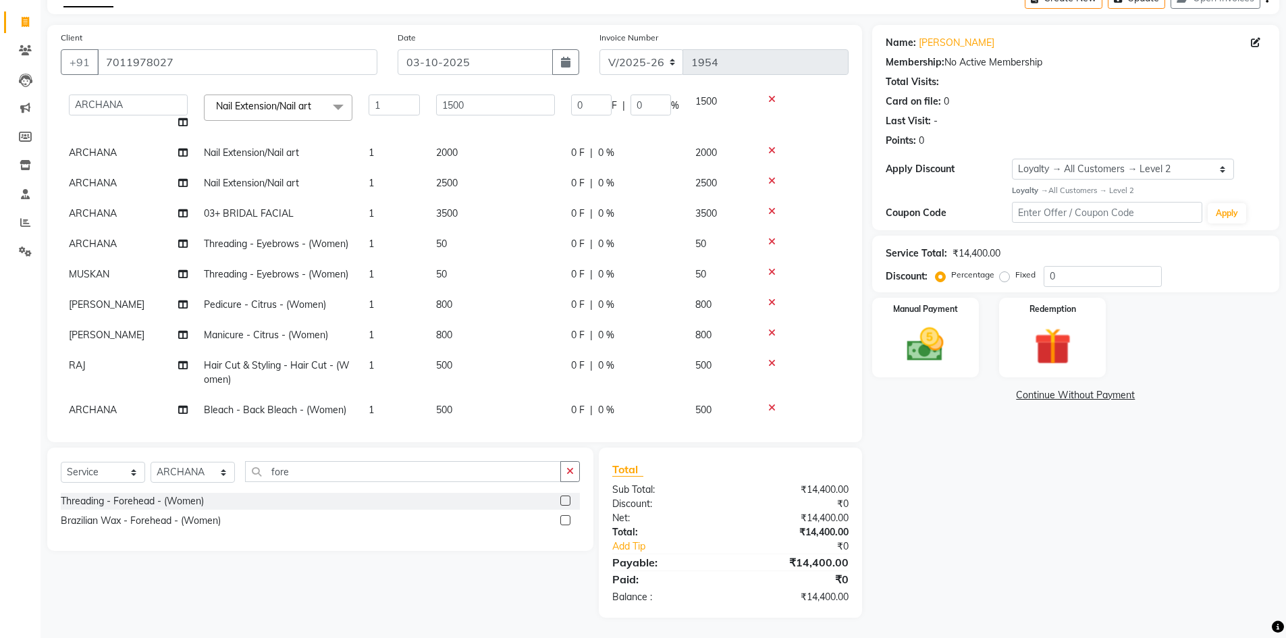
click at [566, 502] on label at bounding box center [565, 500] width 10 height 10
click at [566, 502] on input "checkbox" at bounding box center [564, 501] width 9 height 9
checkbox input "false"
drag, startPoint x: 323, startPoint y: 472, endPoint x: 261, endPoint y: 464, distance: 62.7
click at [261, 464] on input "fore" at bounding box center [403, 471] width 316 height 21
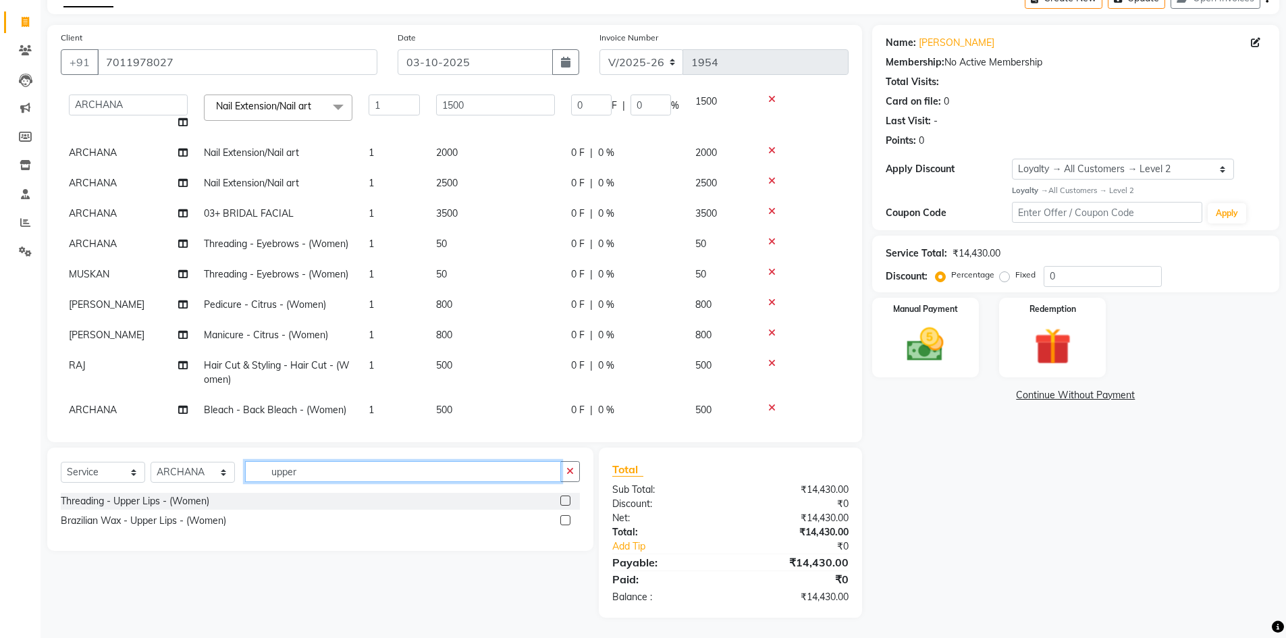
type input "upper"
click at [564, 497] on label at bounding box center [565, 500] width 10 height 10
click at [564, 497] on input "checkbox" at bounding box center [564, 501] width 9 height 9
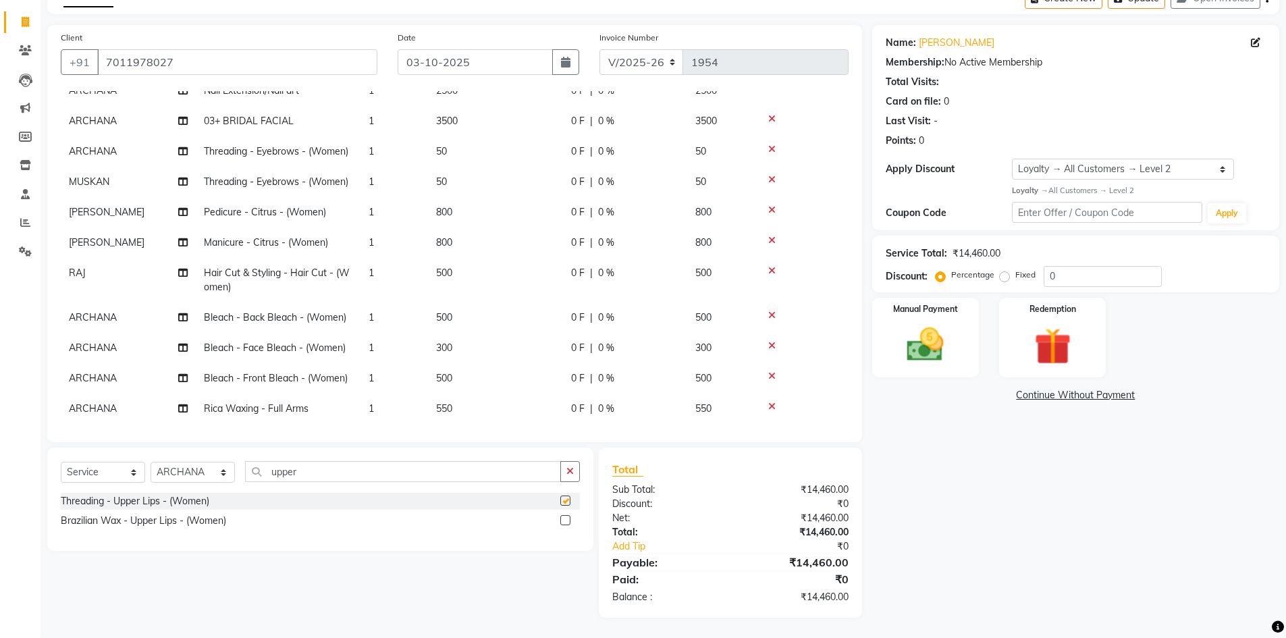
checkbox input "false"
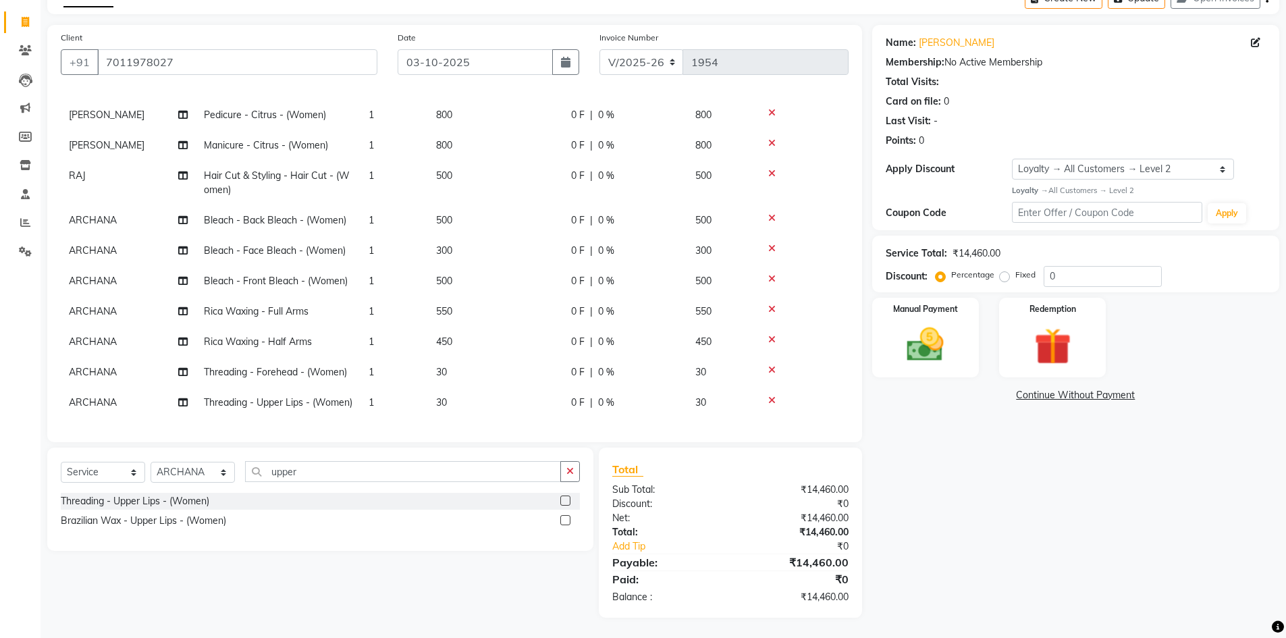
click at [112, 366] on span "ARCHANA" at bounding box center [93, 372] width 48 height 12
select select "64975"
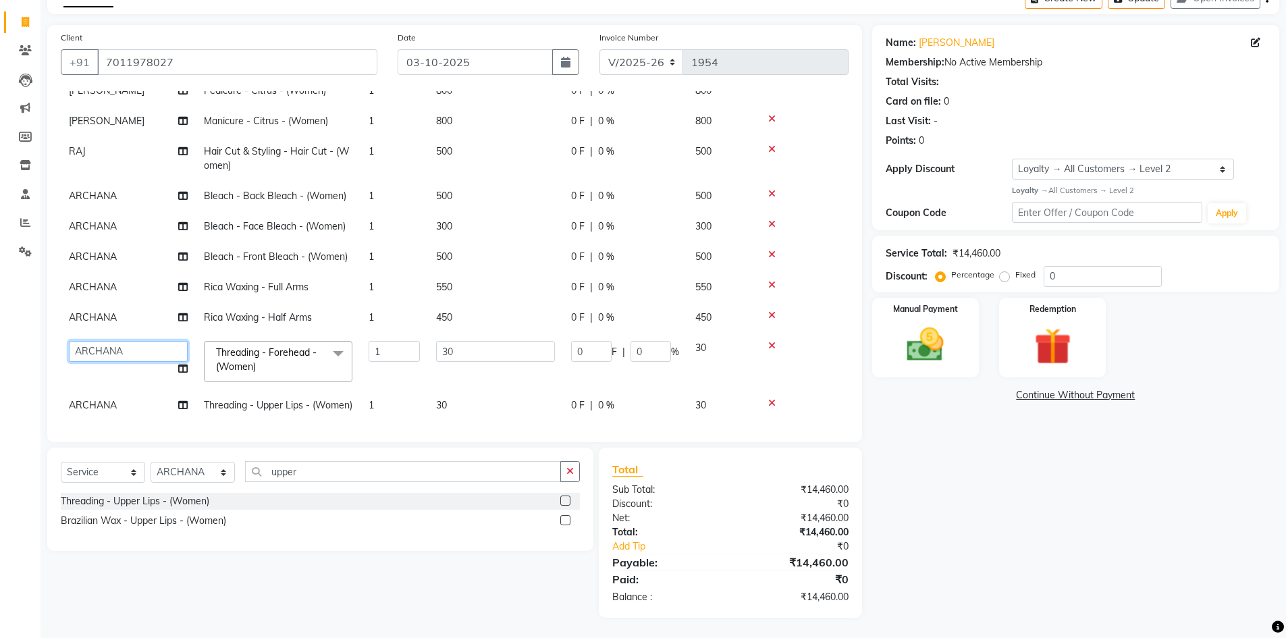
click at [112, 344] on select "AFTAB ARCHANA DEEVKI KAJAL SWAROOP kasim pathan MAHESH VERMA MUSKAN RAJ SHYAM S…" at bounding box center [128, 351] width 119 height 21
select select "64974"
click at [108, 396] on span "ARCHANA" at bounding box center [93, 402] width 48 height 12
select select "64975"
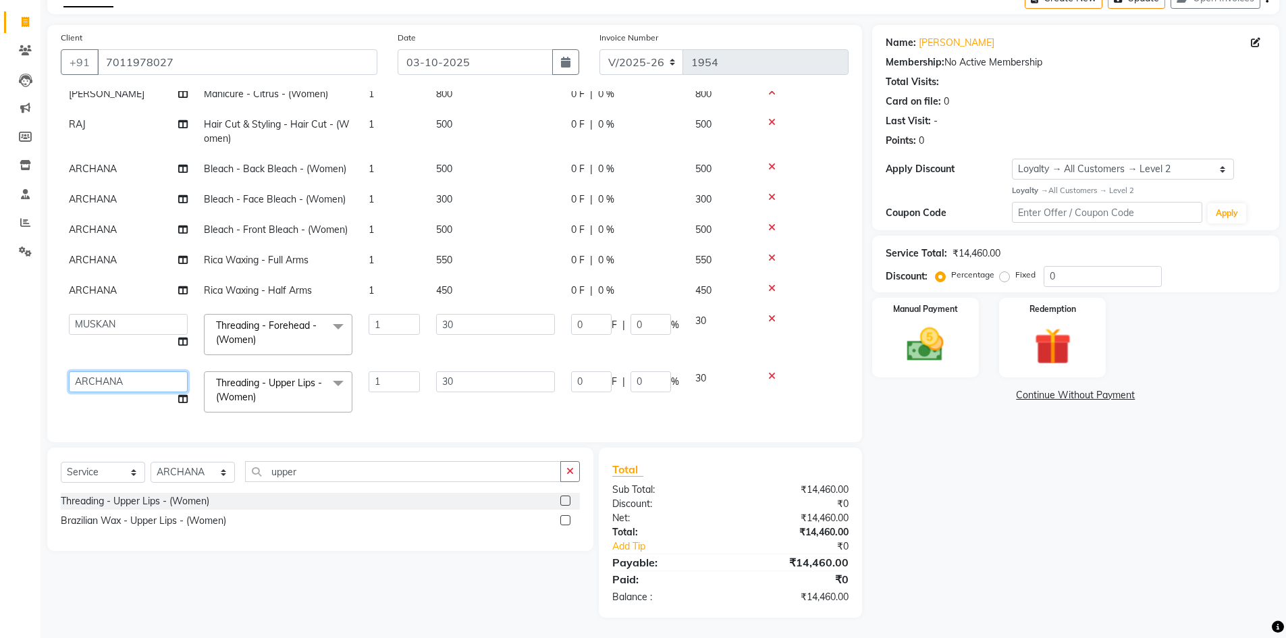
drag, startPoint x: 108, startPoint y: 375, endPoint x: 108, endPoint y: 389, distance: 14.8
click at [108, 375] on select "AFTAB ARCHANA DEEVKI KAJAL SWAROOP kasim pathan MAHESH VERMA MUSKAN RAJ SHYAM S…" at bounding box center [128, 381] width 119 height 21
select select "64974"
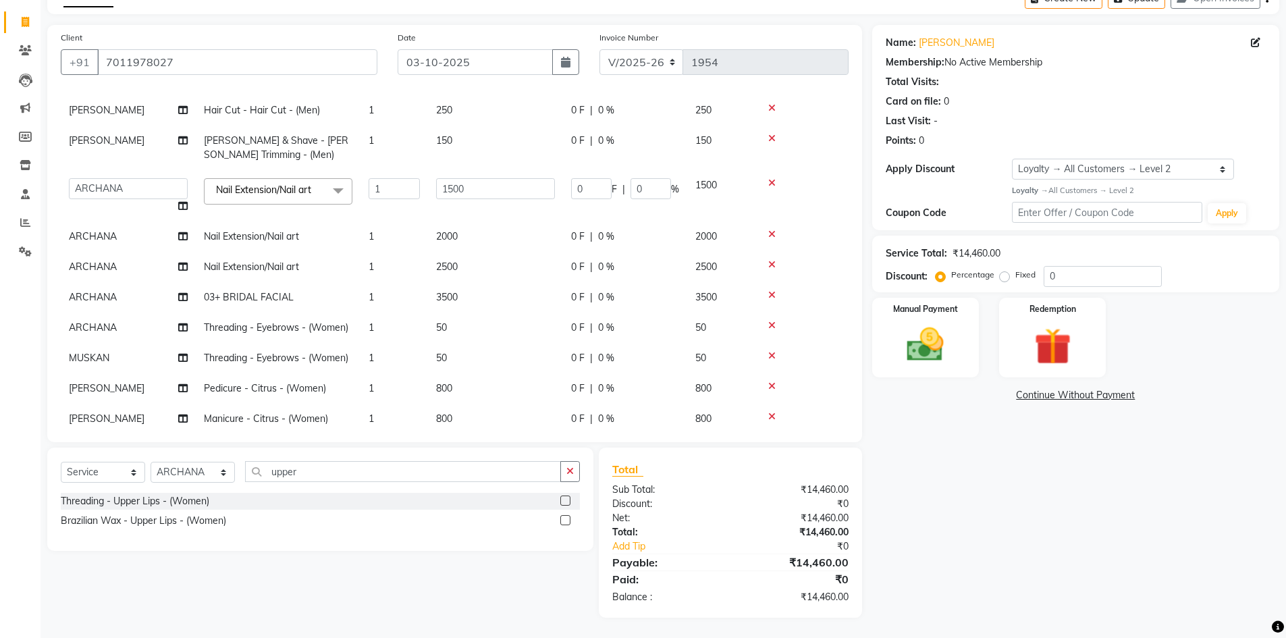
scroll to position [0, 0]
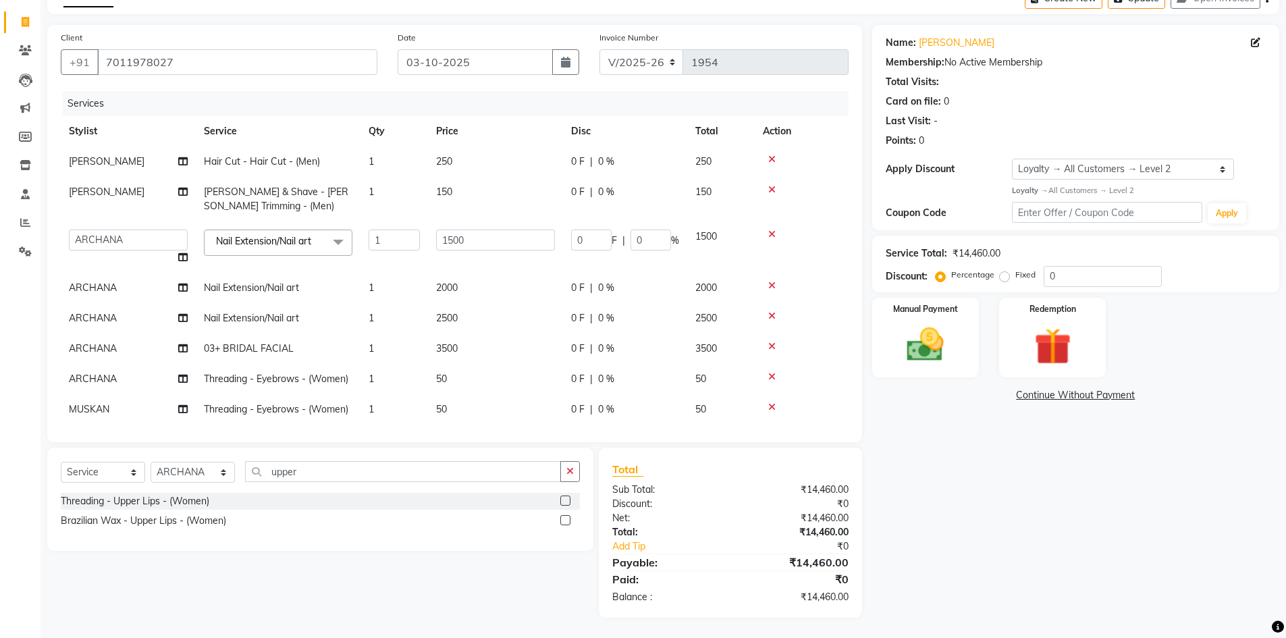
click at [985, 388] on link "Continue Without Payment" at bounding box center [1076, 395] width 402 height 14
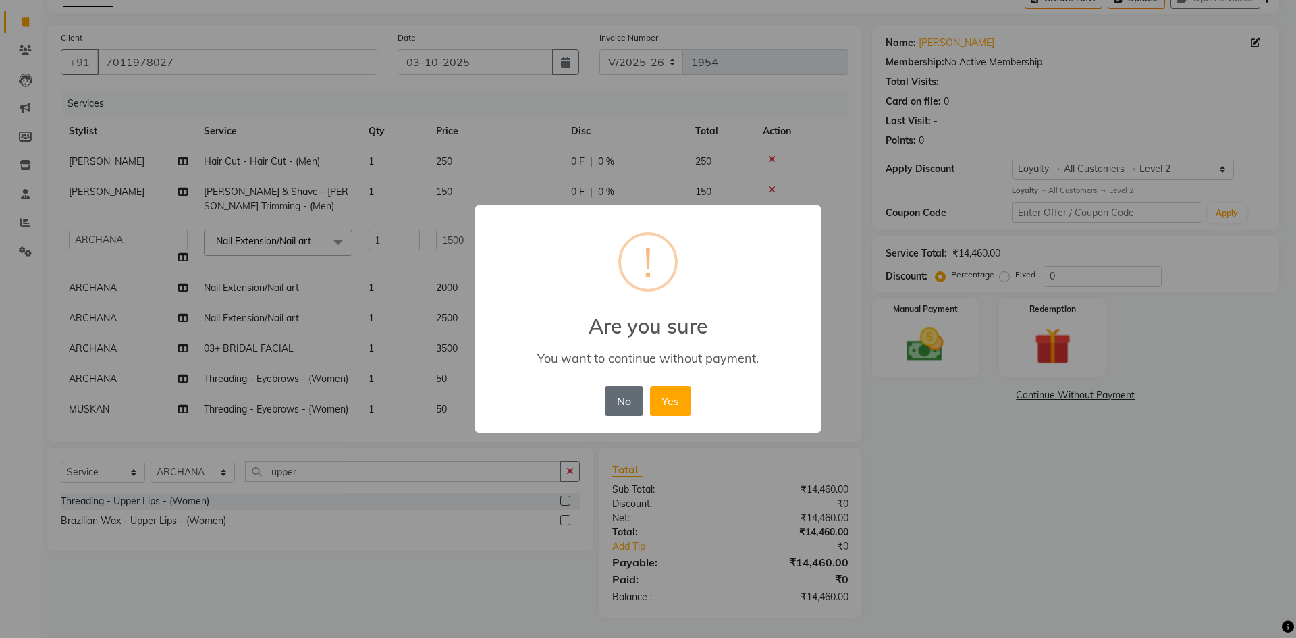
click at [632, 395] on button "No" at bounding box center [624, 401] width 38 height 30
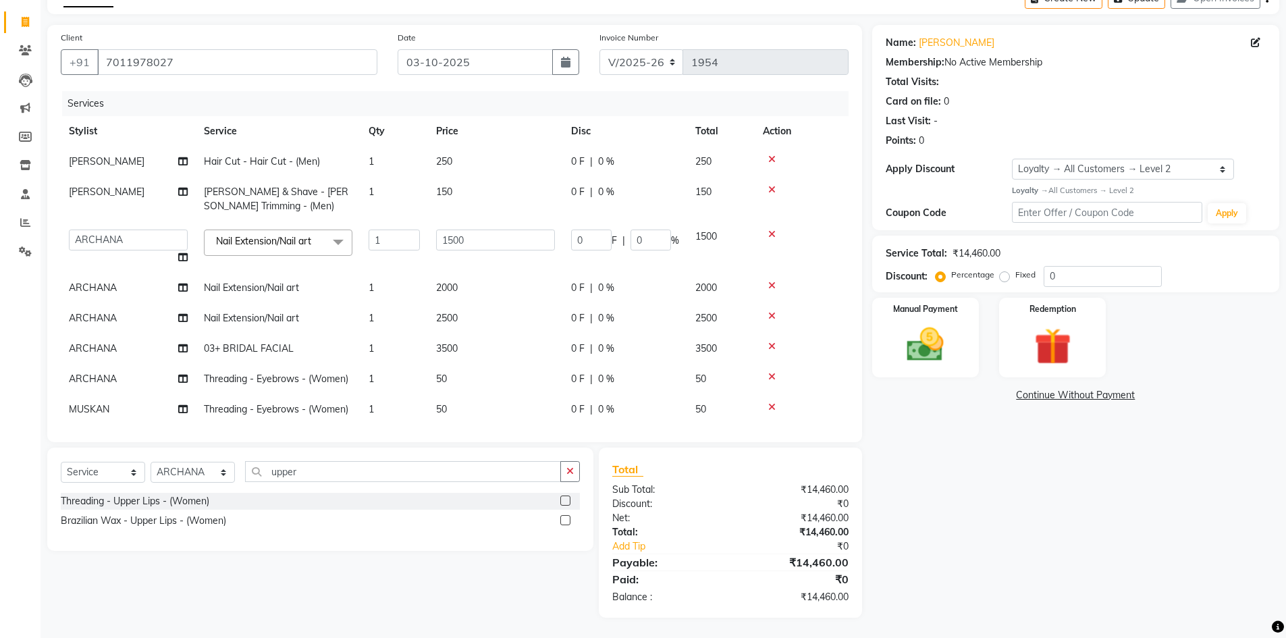
click at [1004, 469] on div "Name: Nimisha Membership: No Active Membership Total Visits: Card on file: 0 La…" at bounding box center [1080, 321] width 417 height 593
click at [1047, 273] on input "0" at bounding box center [1102, 276] width 118 height 21
type input "40"
type input "600"
type input "40"
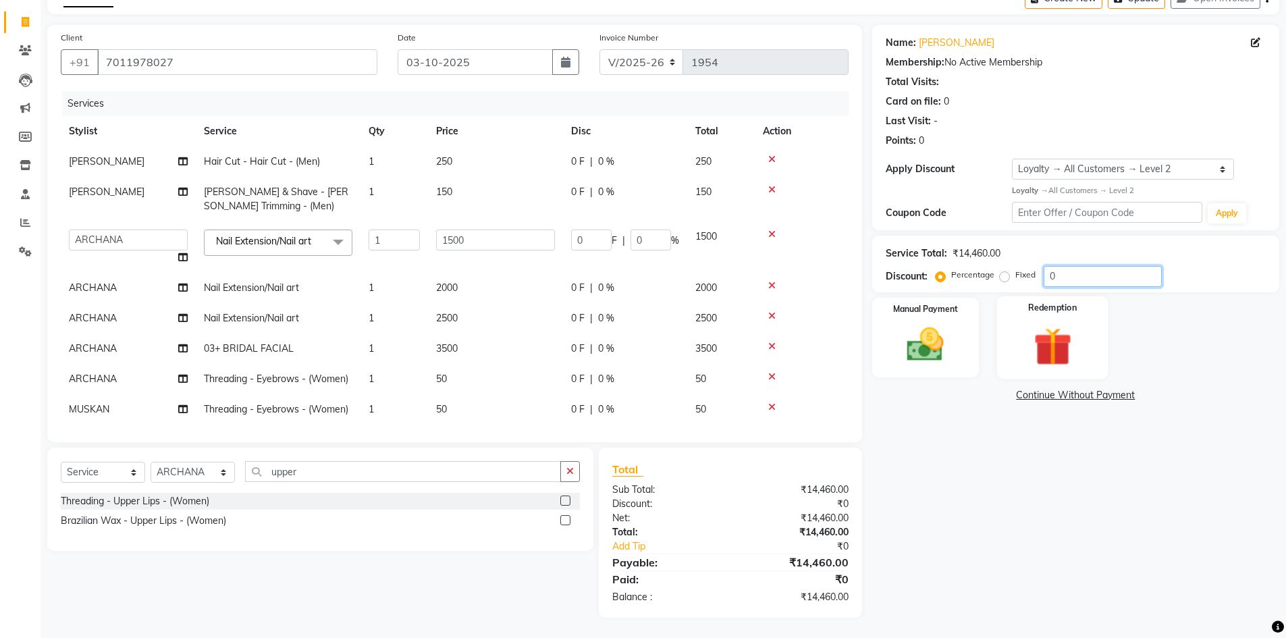
type input "12"
type input "40"
type input "12"
type input "40"
type input "0"
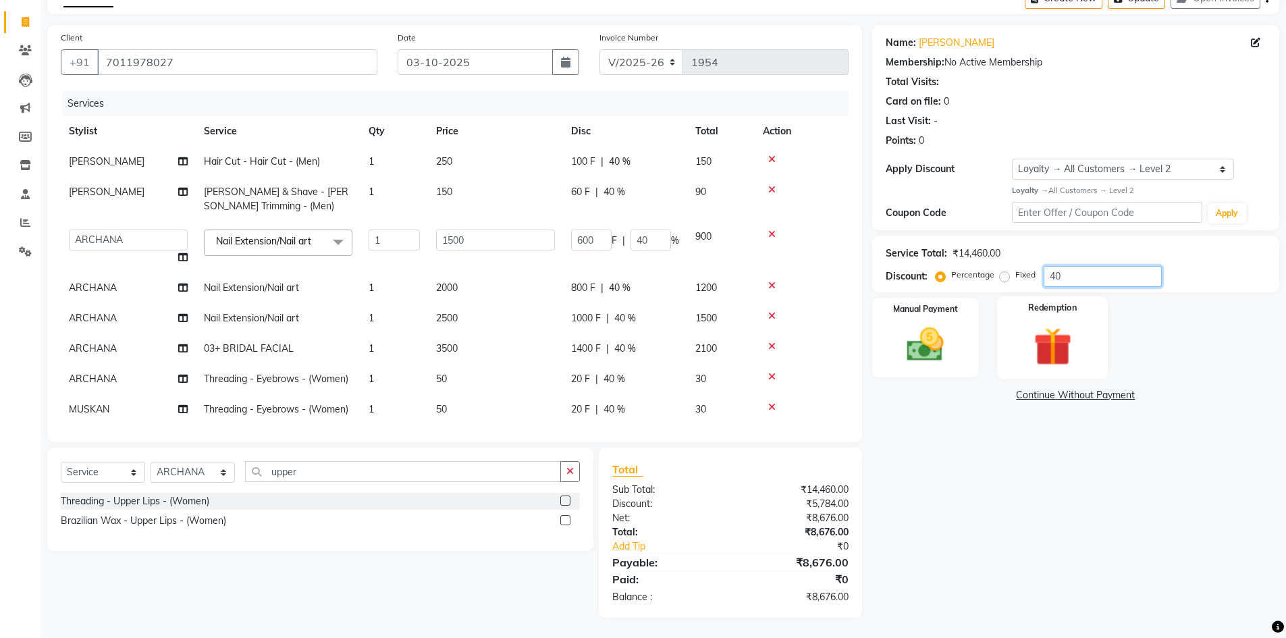
type input "0"
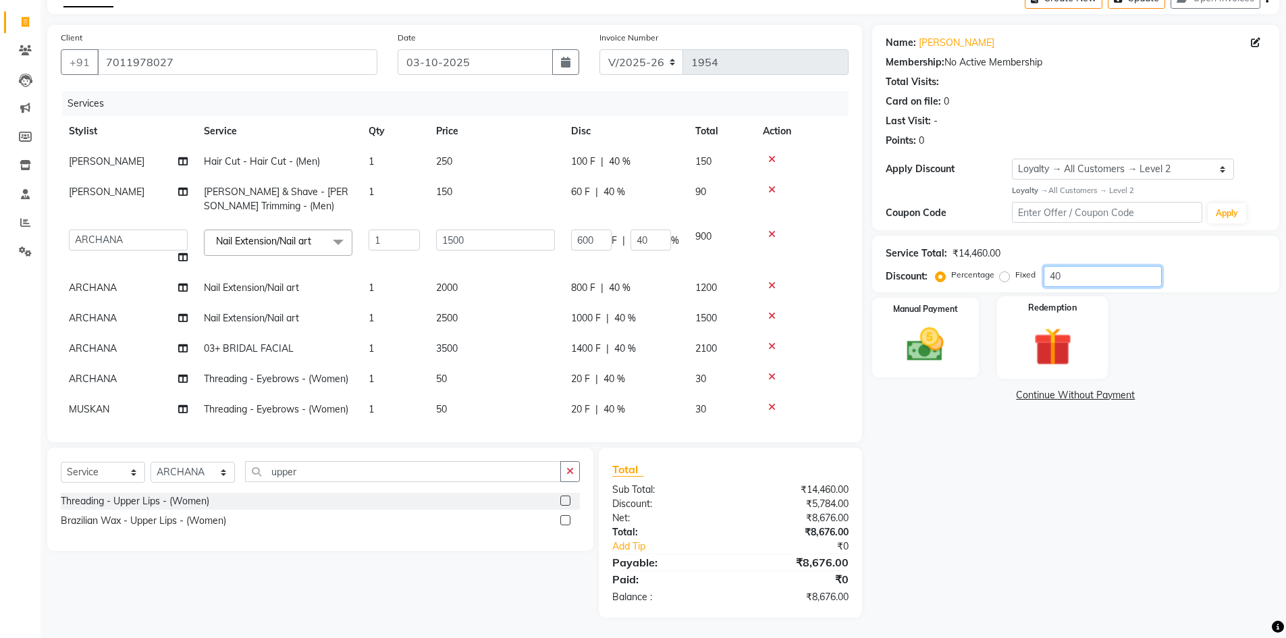
type input "0"
click at [881, 589] on div "Name: Nimisha Membership: No Active Membership Total Visits: Card on file: 0 La…" at bounding box center [1080, 321] width 417 height 593
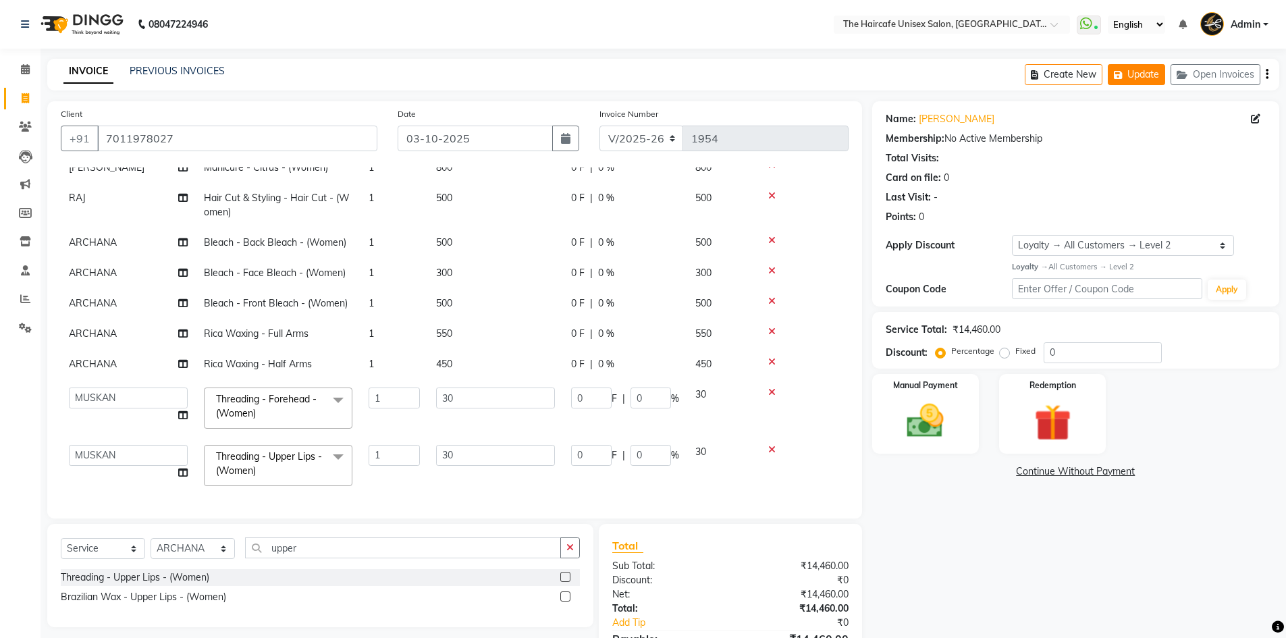
click at [1134, 67] on button "Update" at bounding box center [1135, 74] width 57 height 21
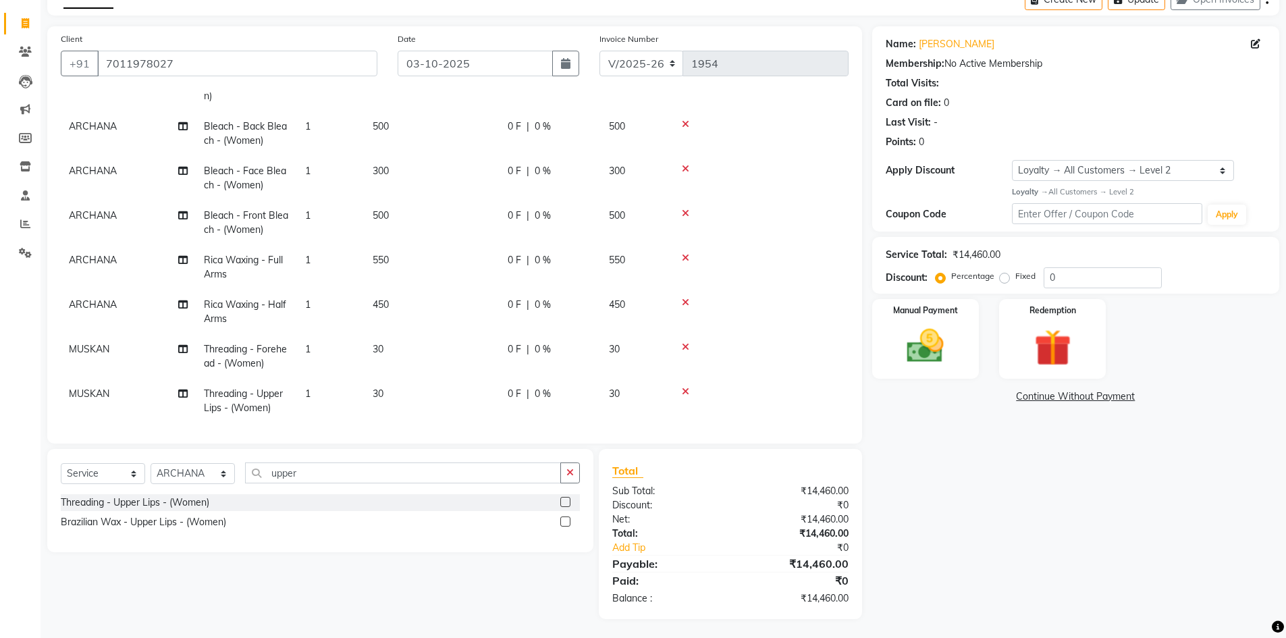
scroll to position [76, 0]
click at [1047, 277] on input "0" at bounding box center [1102, 276] width 118 height 21
type input "0"
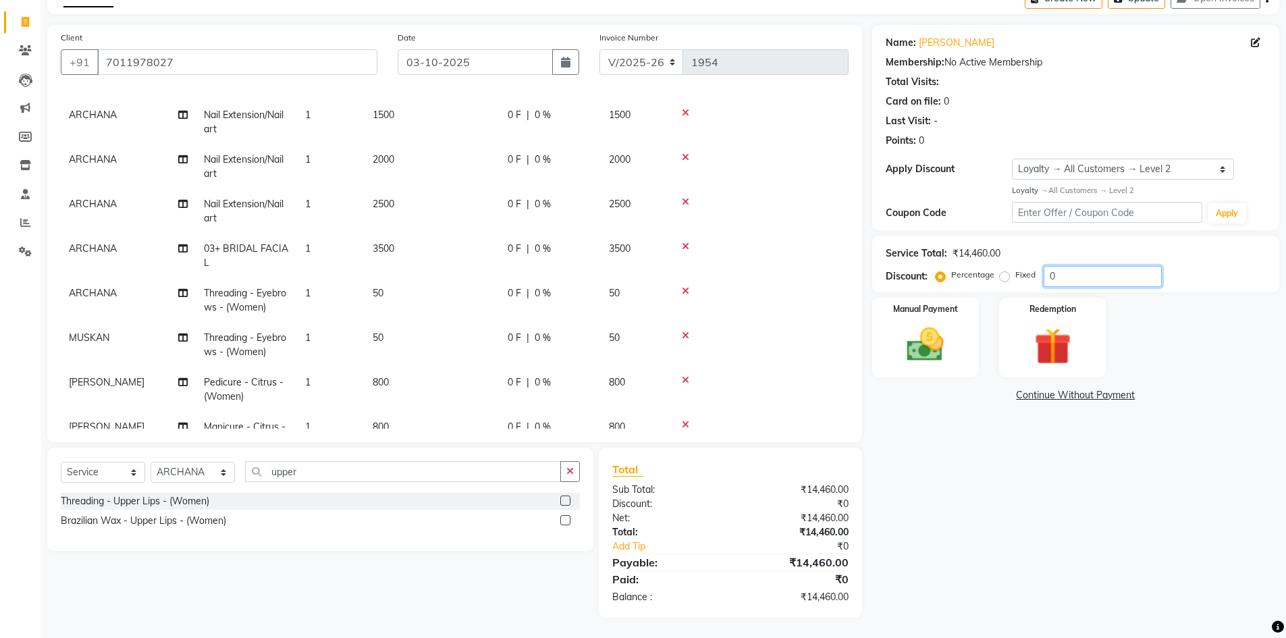
scroll to position [0, 0]
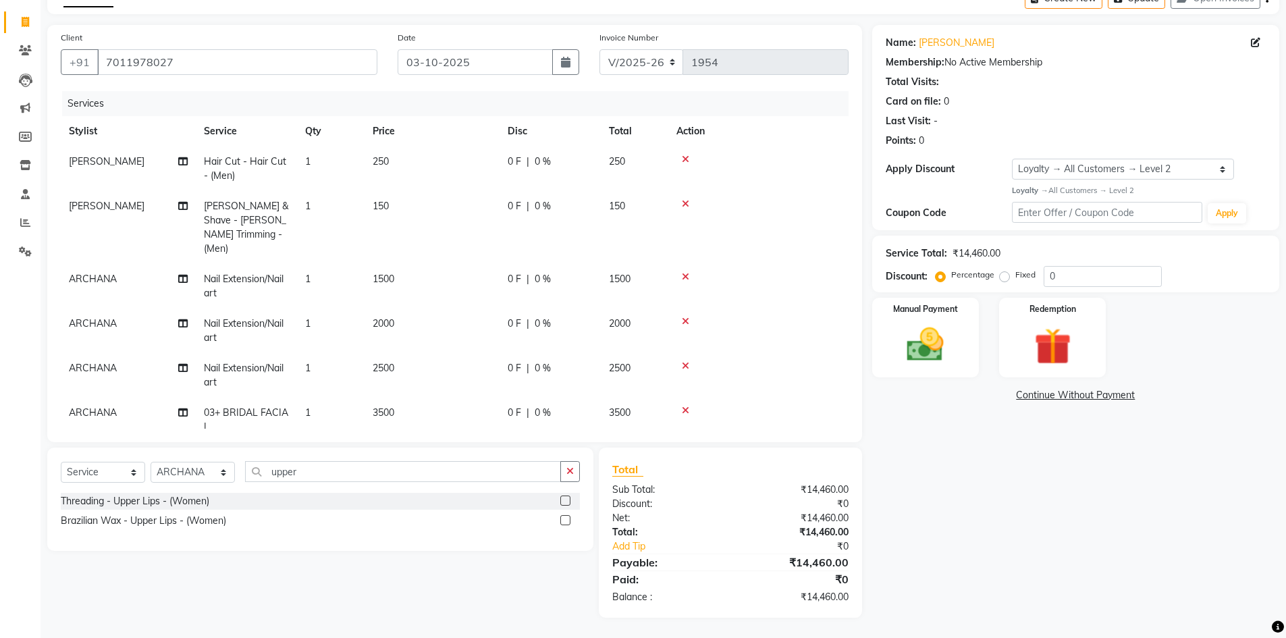
click at [471, 163] on td "250" at bounding box center [431, 168] width 135 height 45
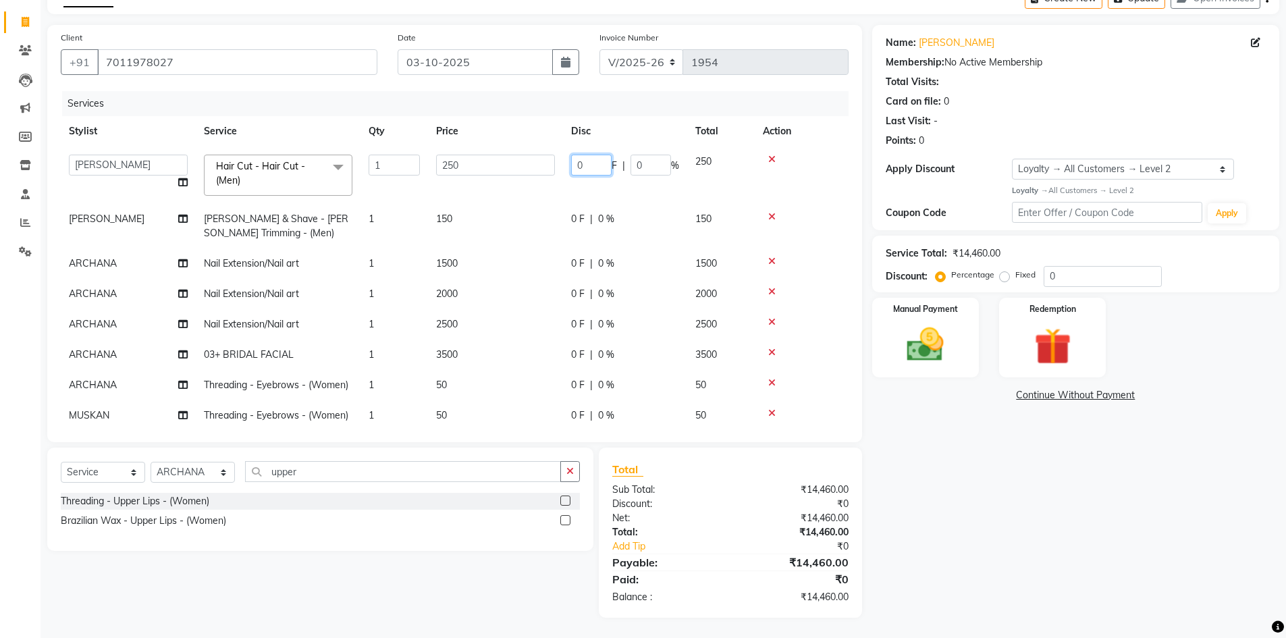
drag, startPoint x: 593, startPoint y: 162, endPoint x: 561, endPoint y: 167, distance: 31.4
click at [561, 167] on tr "AFTAB ARCHANA DEEVKI KAJAL SWAROOP kasim pathan MAHESH VERMA MUSKAN RAJ SHYAM S…" at bounding box center [455, 174] width 788 height 57
type input "250"
click at [508, 227] on tr "AFTAB Beard & Shave - Beard Trimming - (Men) 1 150 0 F | 0 % 150" at bounding box center [455, 226] width 788 height 45
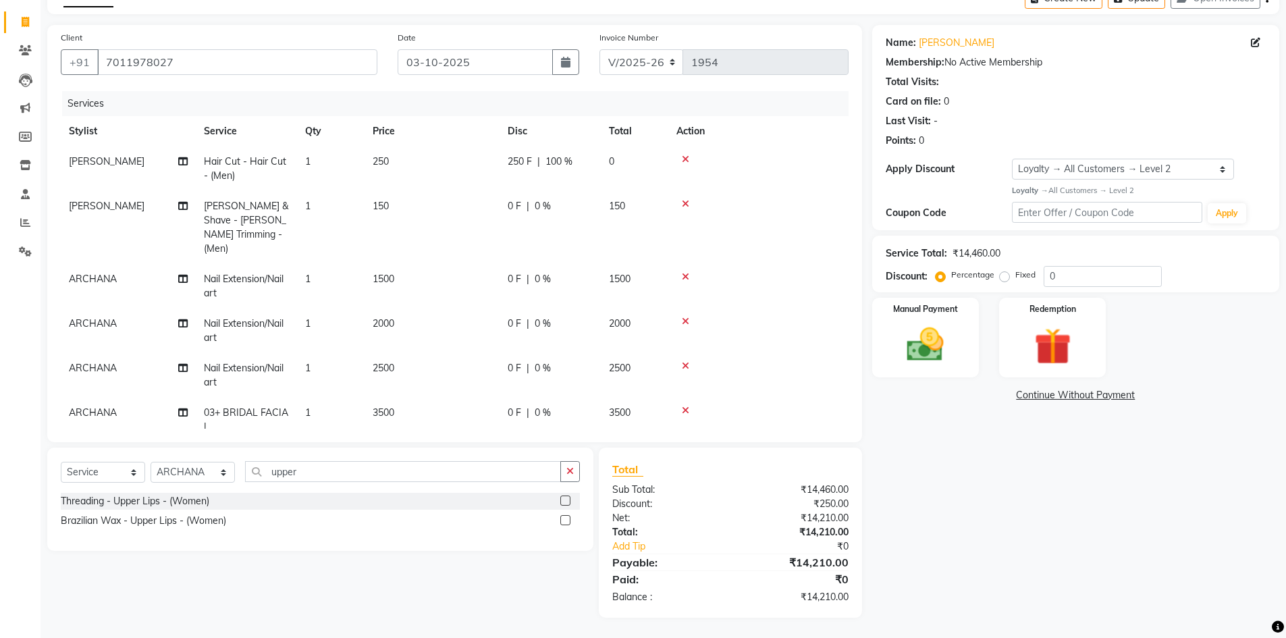
click at [510, 205] on span "0 F" at bounding box center [514, 206] width 13 height 14
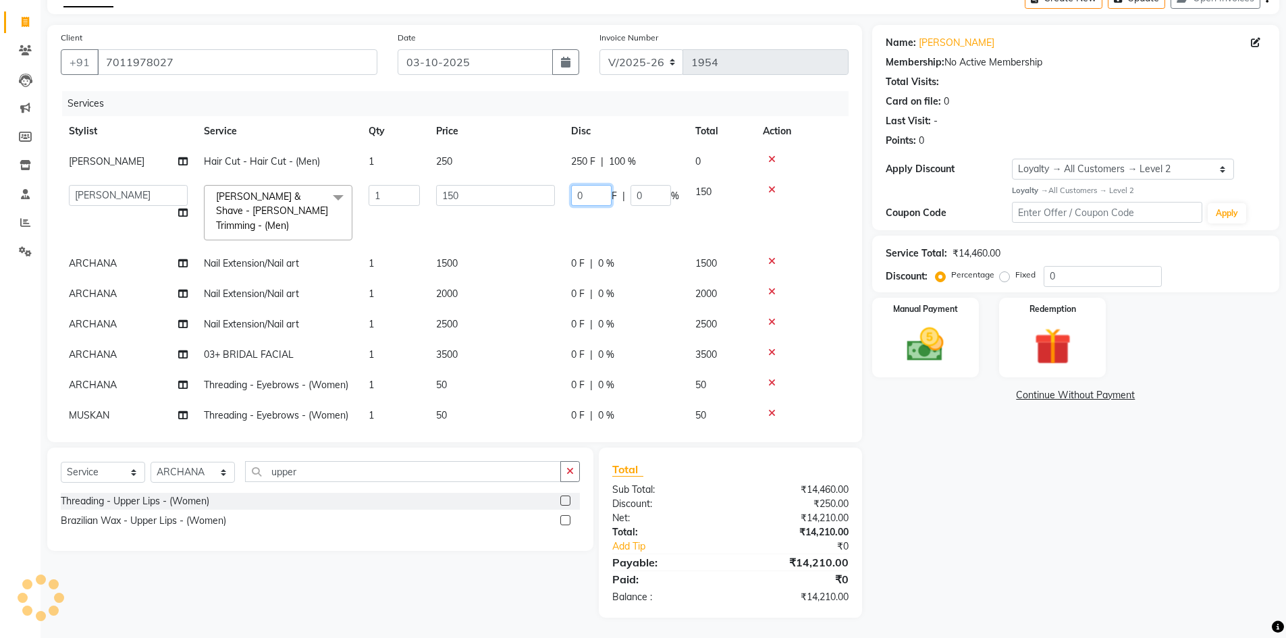
drag, startPoint x: 597, startPoint y: 200, endPoint x: 575, endPoint y: 200, distance: 22.3
click at [575, 200] on input "0" at bounding box center [591, 195] width 40 height 21
type input "150"
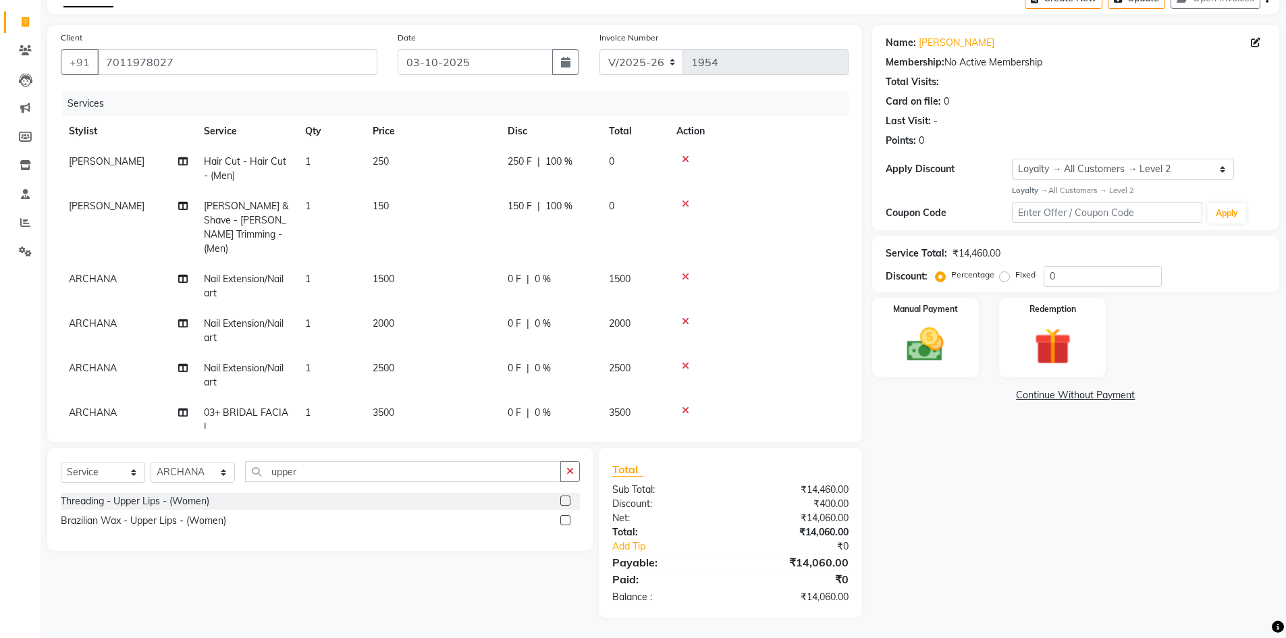
click at [1002, 499] on div "Name: Nimisha Membership: No Active Membership Total Visits: Card on file: 0 La…" at bounding box center [1080, 321] width 417 height 593
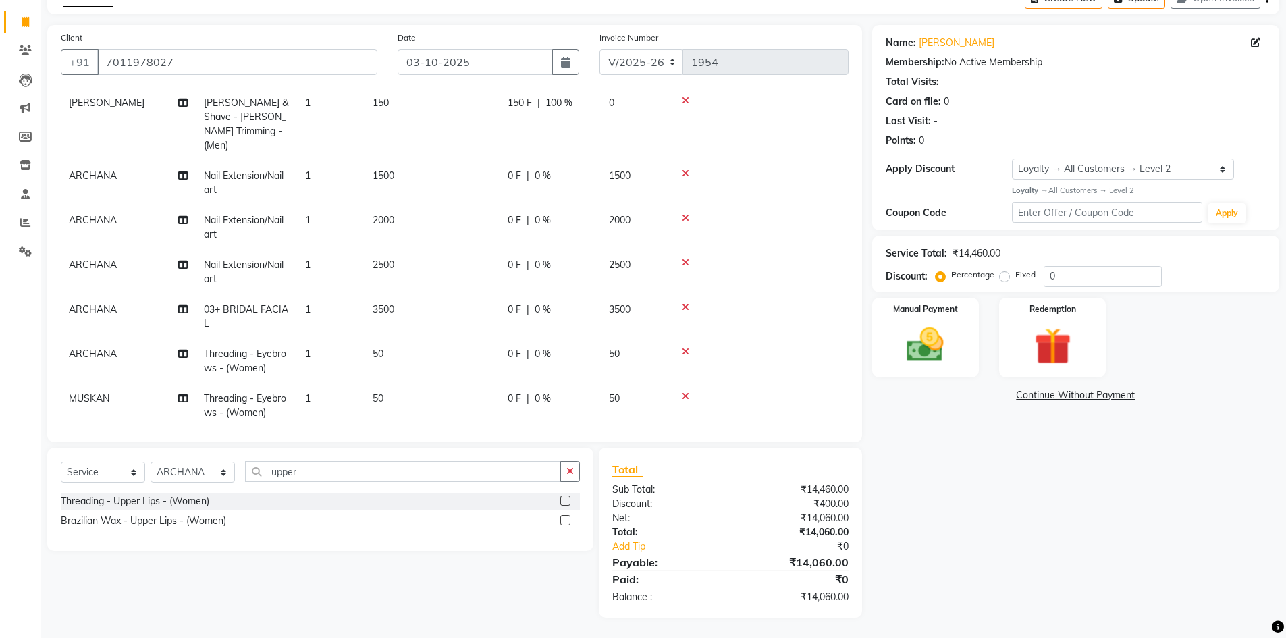
scroll to position [135, 0]
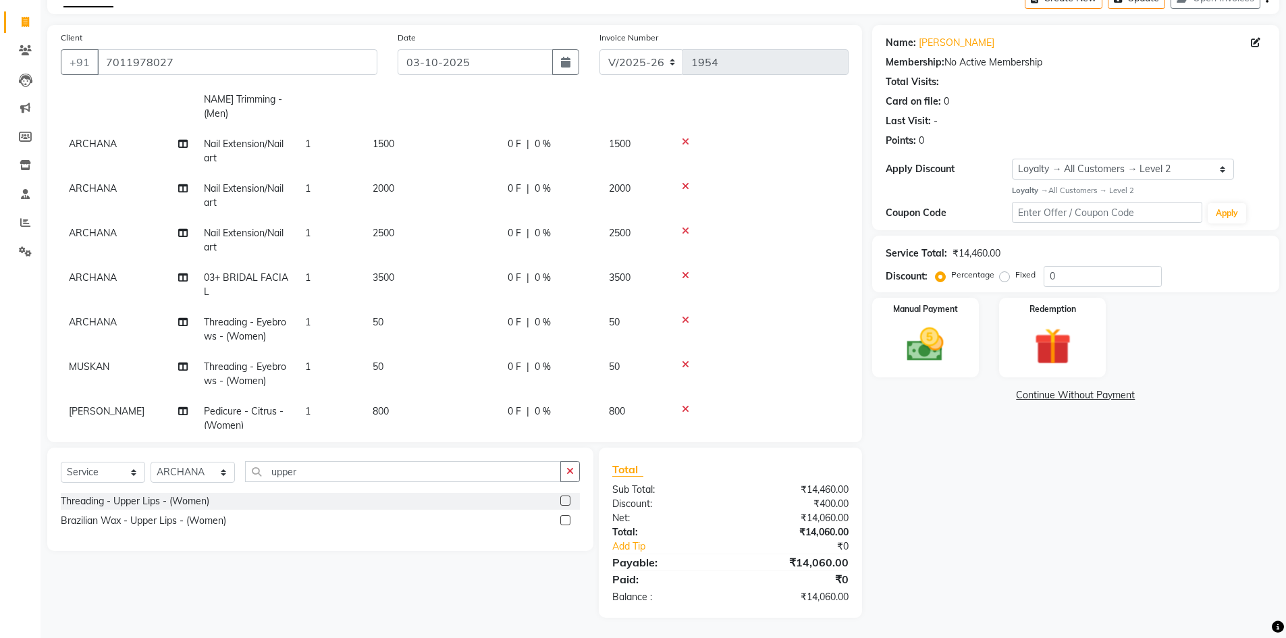
click at [510, 315] on span "0 F" at bounding box center [514, 322] width 13 height 14
select select "64975"
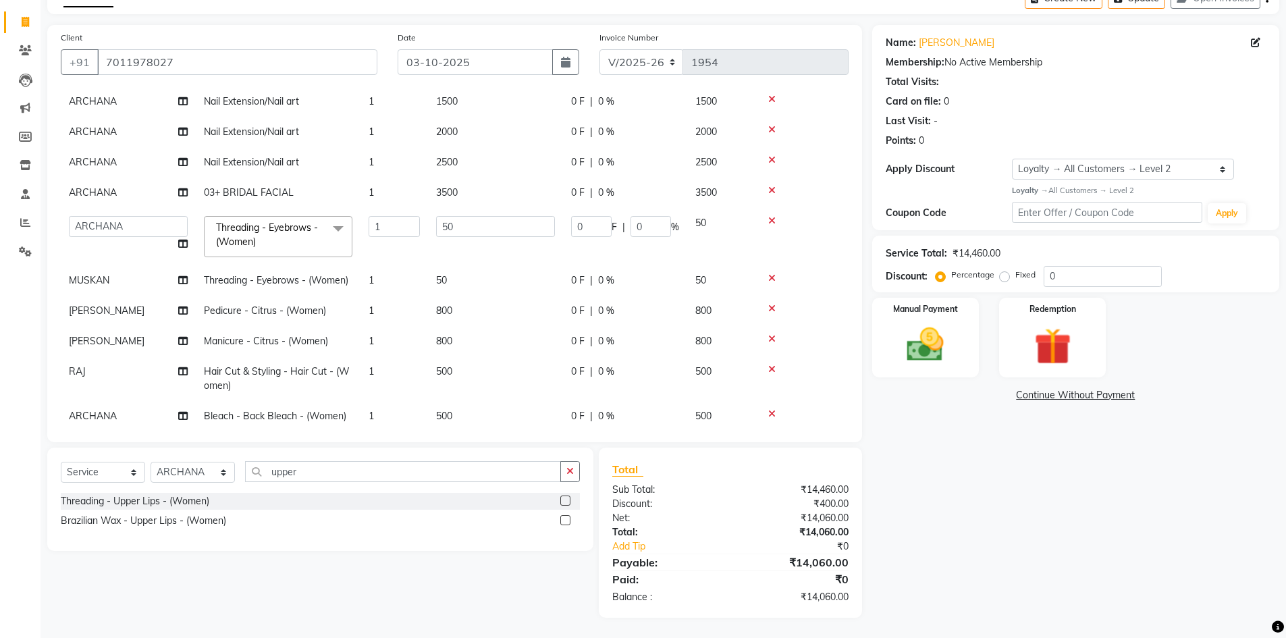
scroll to position [121, 0]
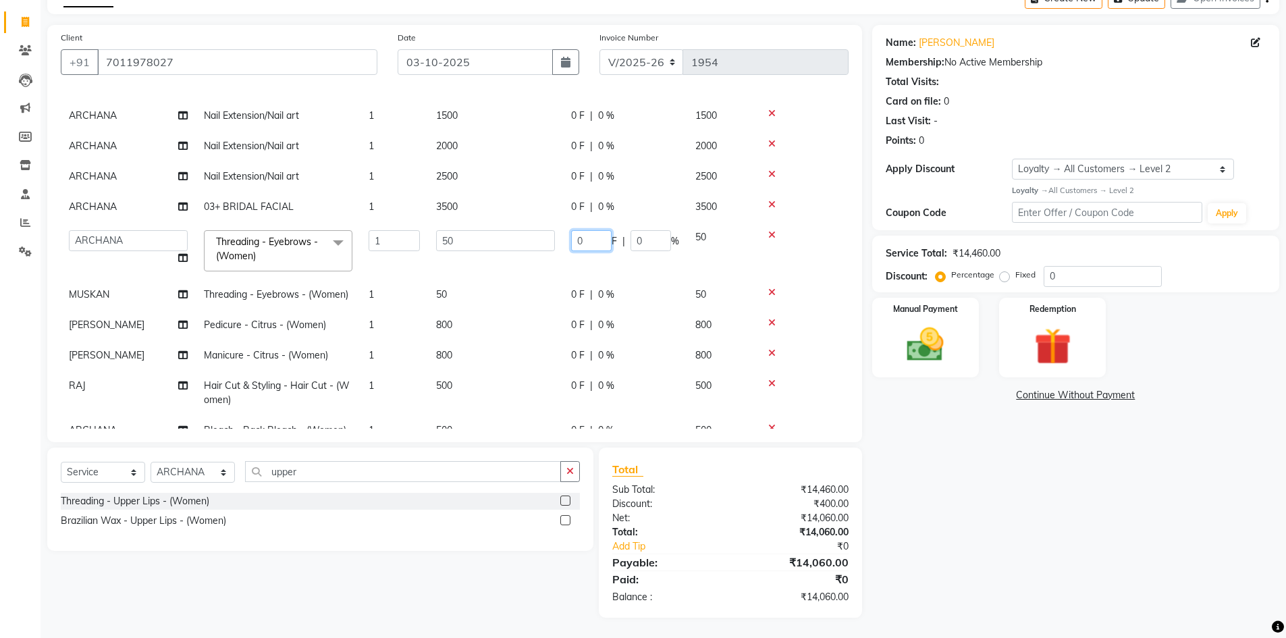
drag, startPoint x: 591, startPoint y: 240, endPoint x: 576, endPoint y: 240, distance: 14.9
click at [576, 240] on input "0" at bounding box center [591, 240] width 40 height 21
type input "50"
click at [1159, 535] on div "Name: Nimisha Membership: No Active Membership Total Visits: Card on file: 0 La…" at bounding box center [1080, 321] width 417 height 593
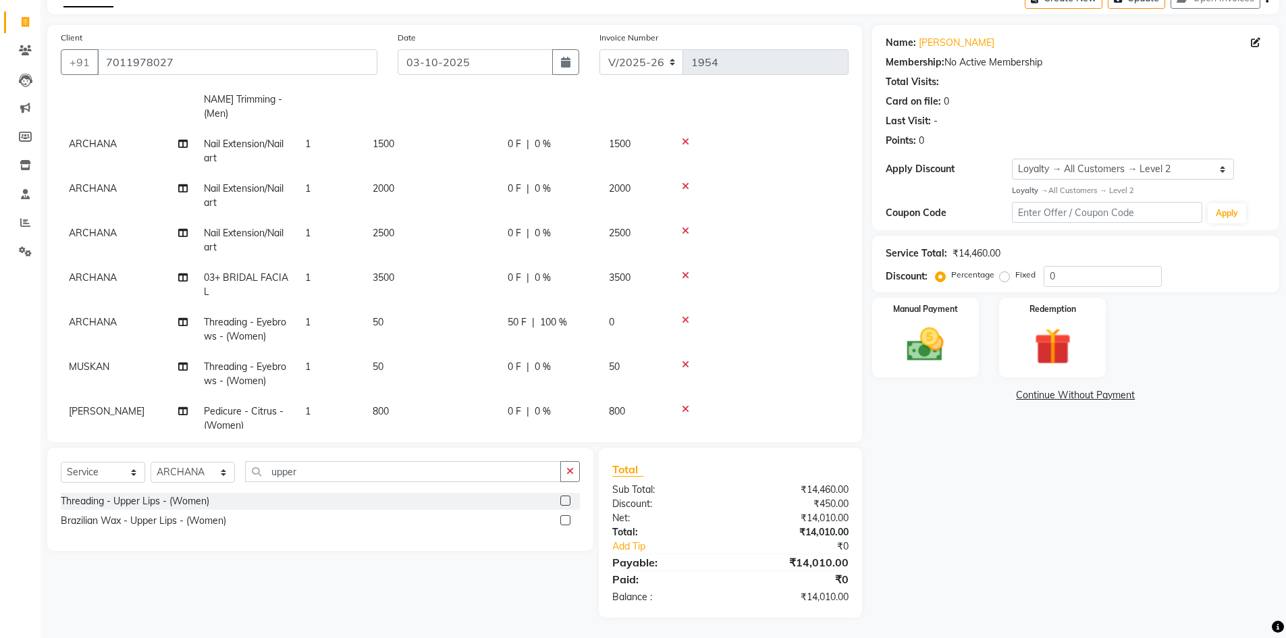
click at [514, 315] on span "50 F" at bounding box center [517, 322] width 19 height 14
select select "64975"
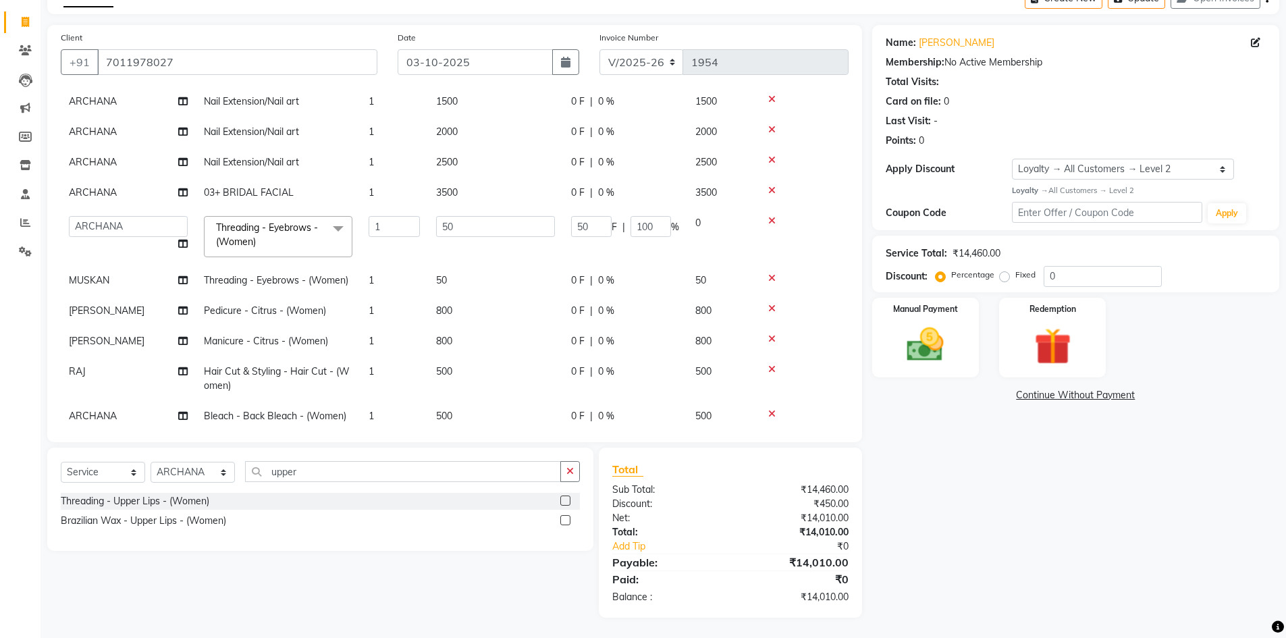
scroll to position [121, 0]
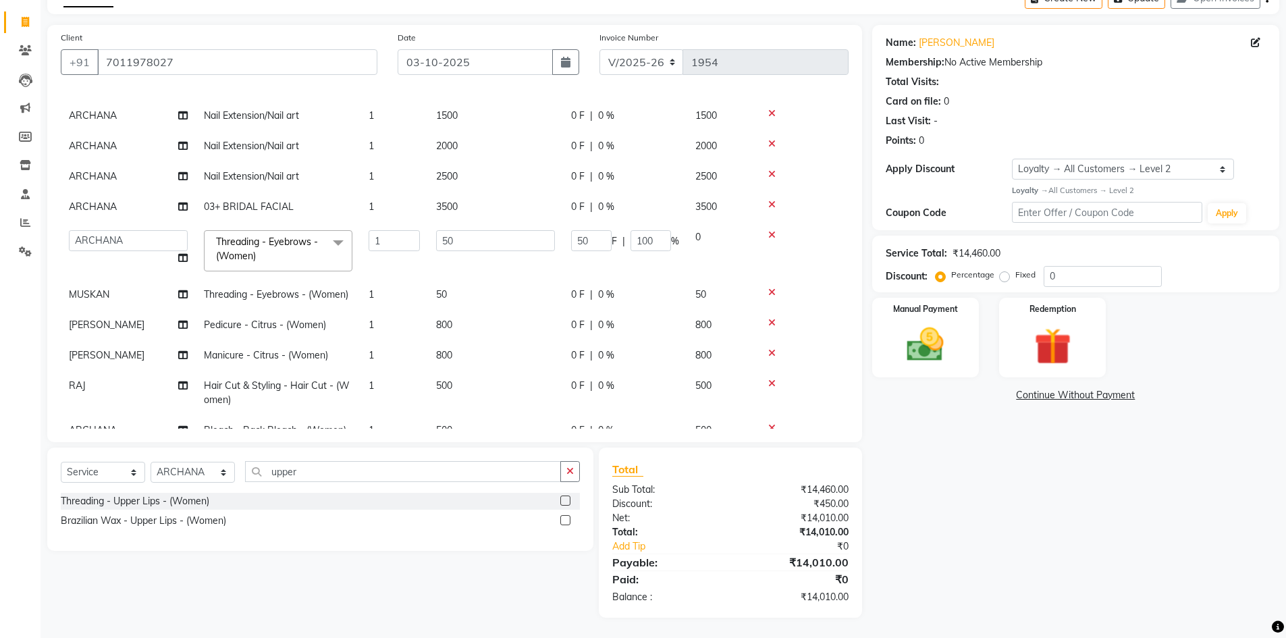
click at [573, 293] on span "0 F" at bounding box center [577, 294] width 13 height 14
select select "64974"
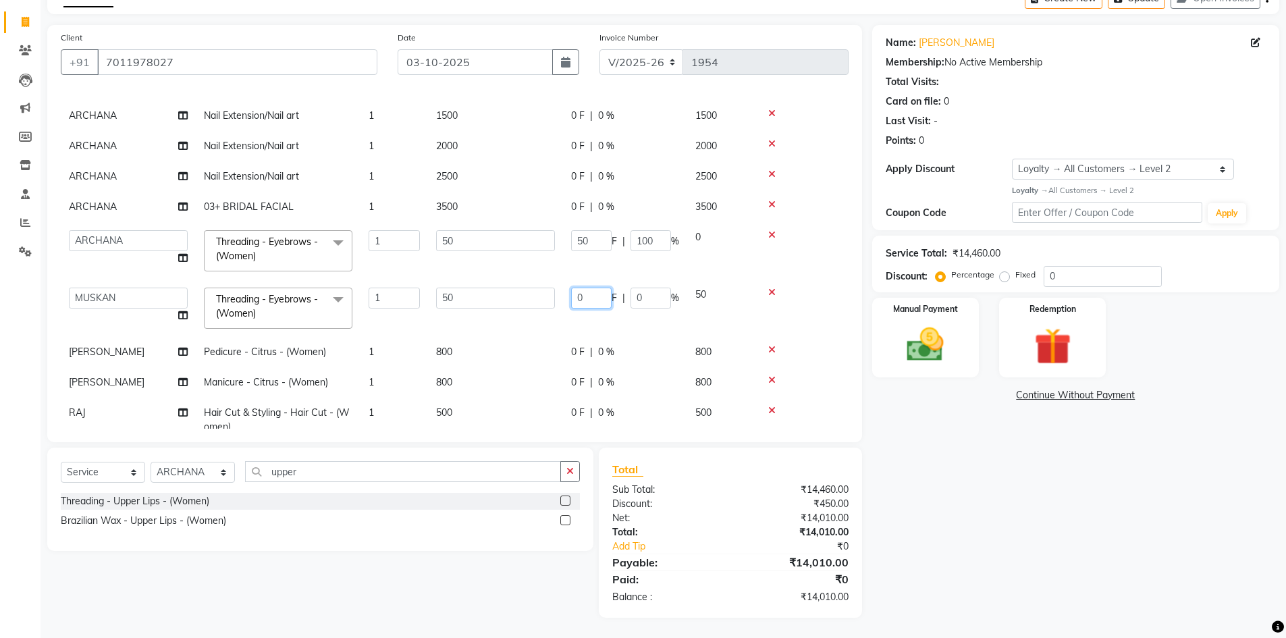
drag, startPoint x: 588, startPoint y: 294, endPoint x: 578, endPoint y: 297, distance: 10.5
click at [578, 297] on input "0" at bounding box center [591, 297] width 40 height 21
type input "50"
click at [1035, 493] on div "Name: Nimisha Membership: No Active Membership Total Visits: Card on file: 0 La…" at bounding box center [1080, 321] width 417 height 593
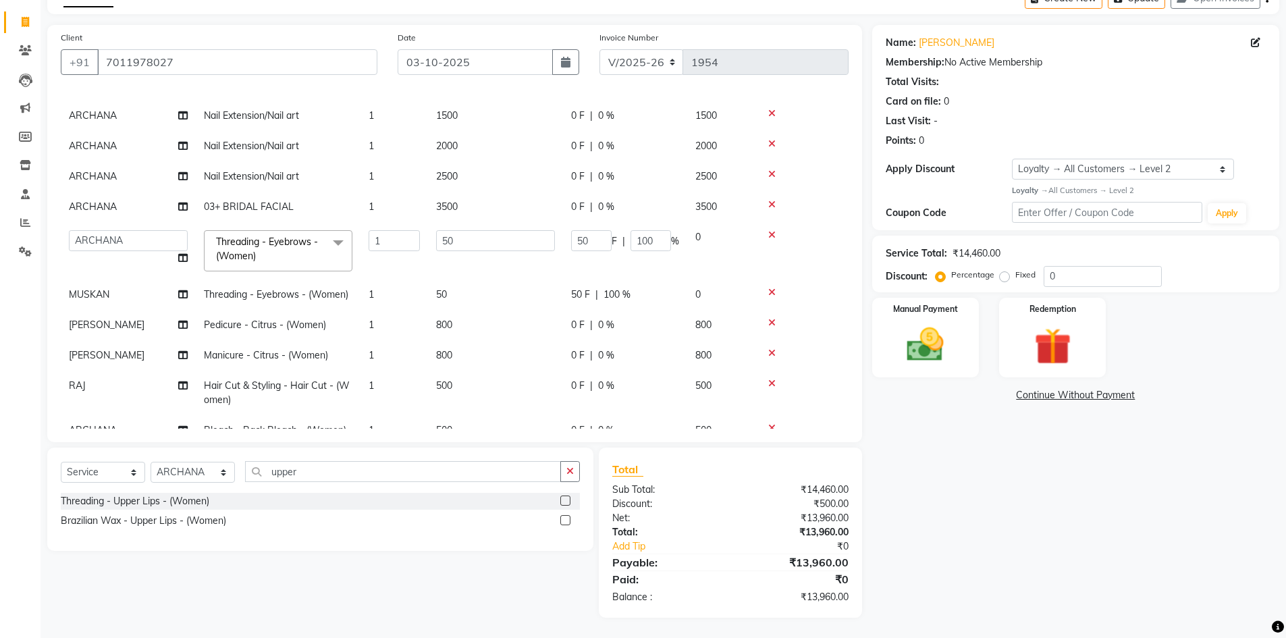
click at [578, 324] on span "0 F" at bounding box center [577, 325] width 13 height 14
select select "65654"
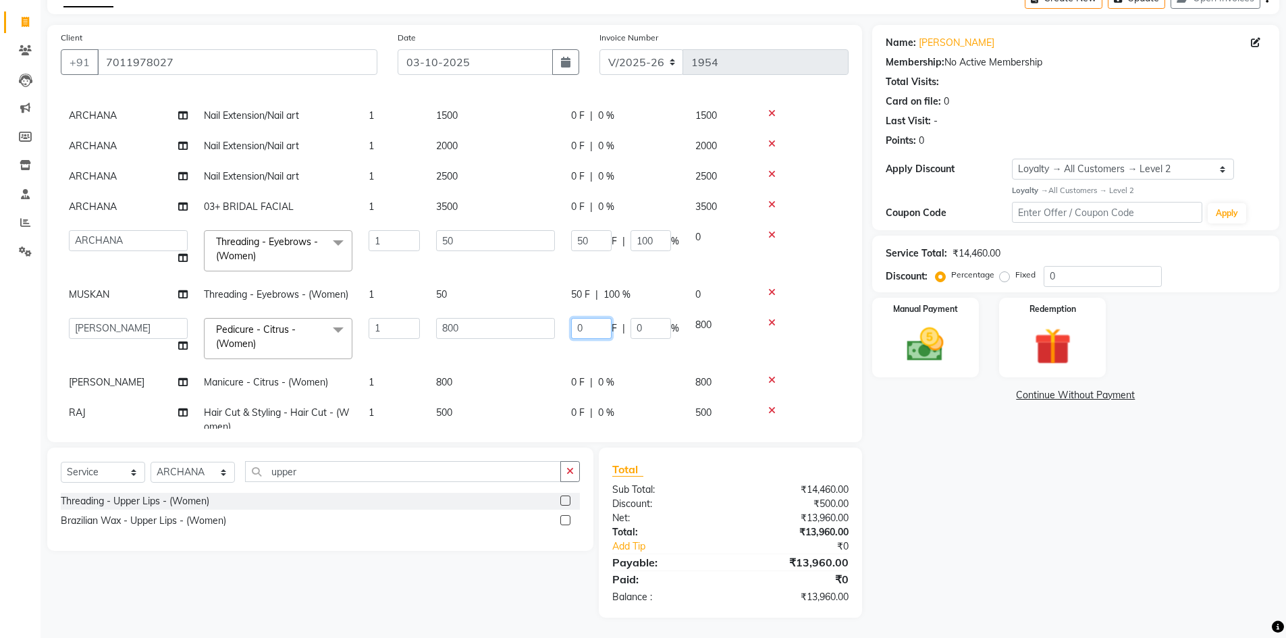
drag, startPoint x: 592, startPoint y: 329, endPoint x: 573, endPoint y: 329, distance: 18.9
click at [573, 329] on input "0" at bounding box center [591, 328] width 40 height 21
type input "30"
click at [991, 478] on div "Name: Nimisha Membership: No Active Membership Total Visits: Card on file: 0 La…" at bounding box center [1080, 321] width 417 height 593
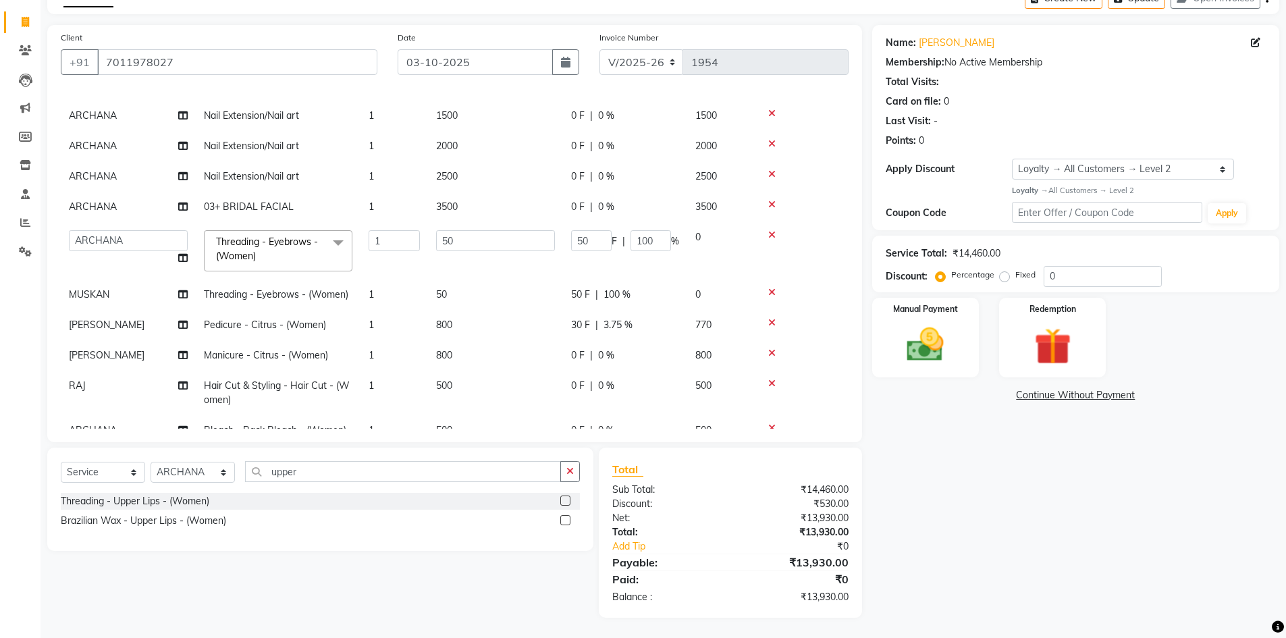
click at [572, 353] on span "0 F" at bounding box center [577, 355] width 13 height 14
select select "65654"
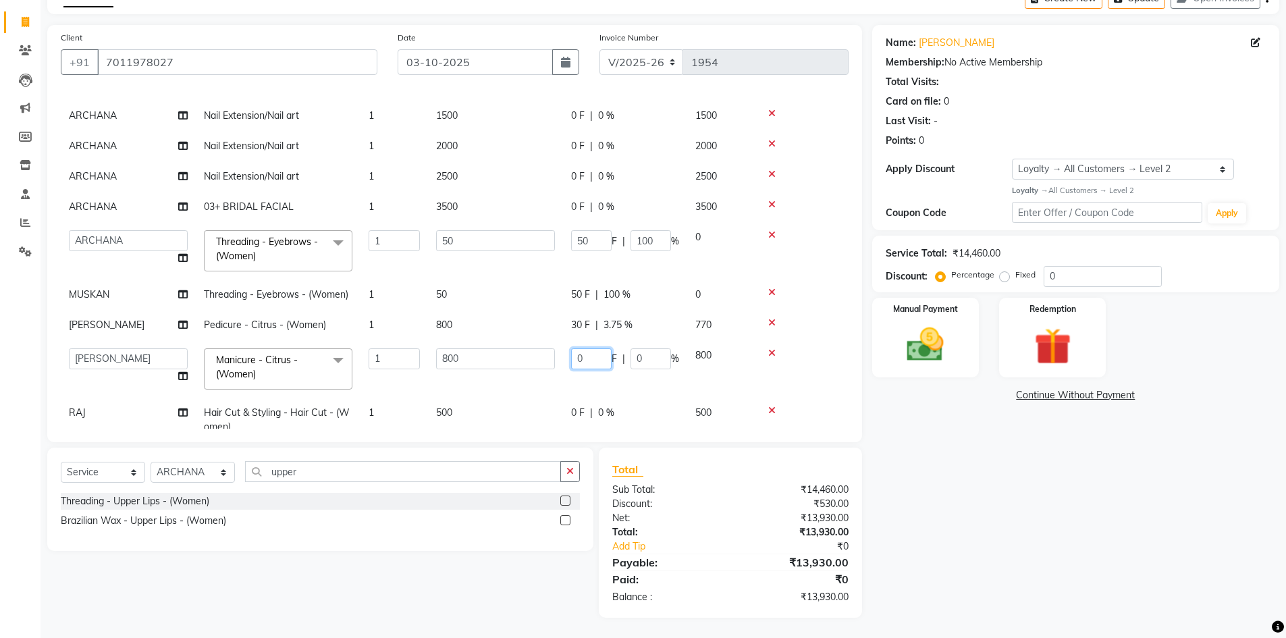
drag, startPoint x: 589, startPoint y: 355, endPoint x: 567, endPoint y: 358, distance: 22.5
click at [567, 358] on td "0 F | 0 %" at bounding box center [625, 368] width 124 height 57
type input "30"
click at [987, 480] on div "Name: Nimisha Membership: No Active Membership Total Visits: Card on file: 0 La…" at bounding box center [1080, 321] width 417 height 593
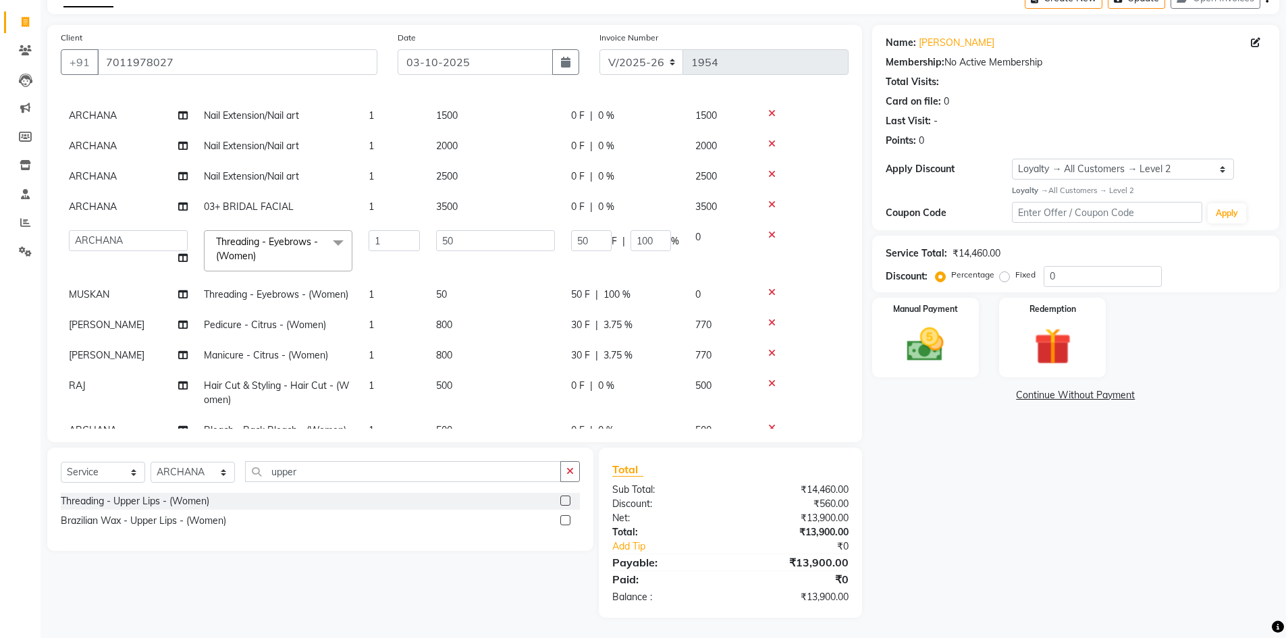
click at [584, 325] on span "30 F" at bounding box center [580, 325] width 19 height 14
select select "65654"
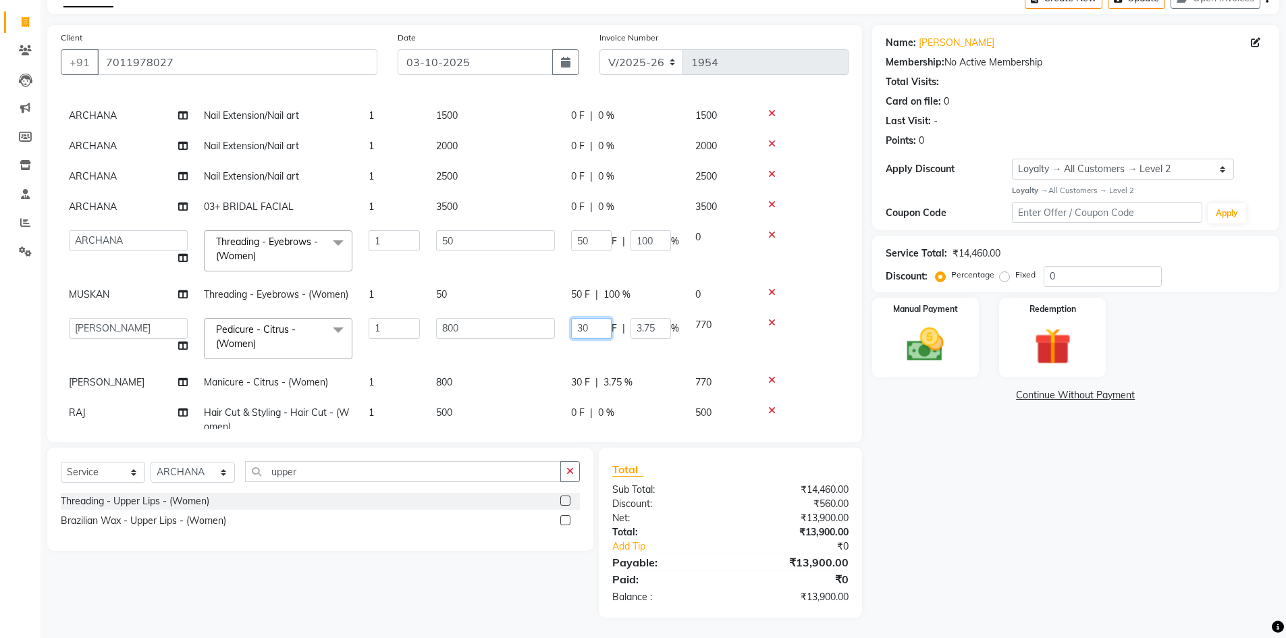
drag, startPoint x: 591, startPoint y: 323, endPoint x: 574, endPoint y: 323, distance: 16.9
click at [574, 323] on input "30" at bounding box center [591, 328] width 40 height 21
type input "300"
click at [961, 474] on div "Name: Nimisha Membership: No Active Membership Total Visits: Card on file: 0 La…" at bounding box center [1080, 321] width 417 height 593
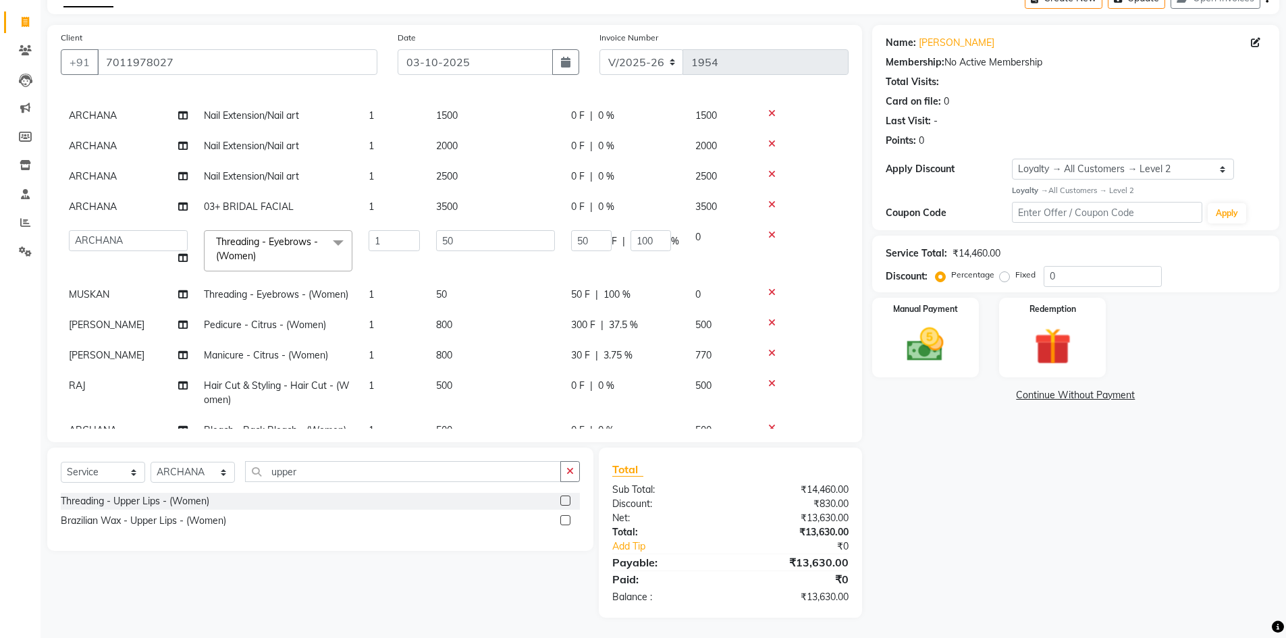
click at [578, 350] on span "30 F" at bounding box center [580, 355] width 19 height 14
select select "65654"
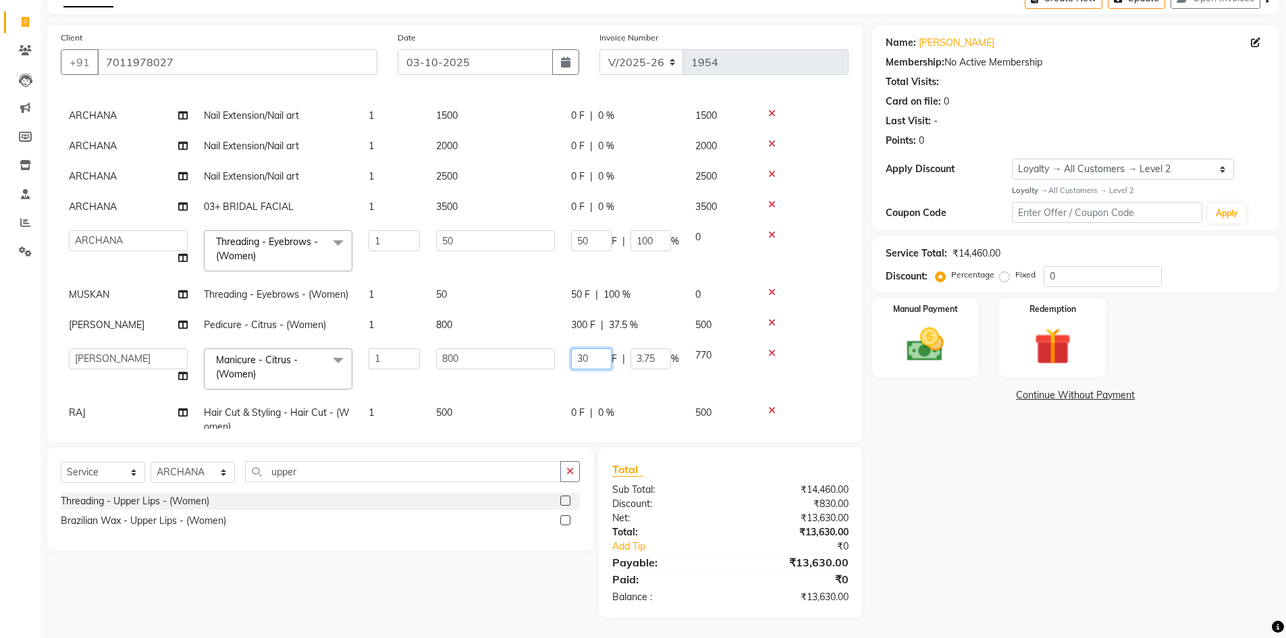
drag, startPoint x: 594, startPoint y: 358, endPoint x: 572, endPoint y: 360, distance: 21.6
click at [572, 360] on input "30" at bounding box center [591, 358] width 40 height 21
type input "300"
click at [928, 463] on div "Name: Nimisha Membership: No Active Membership Total Visits: Card on file: 0 La…" at bounding box center [1080, 321] width 417 height 593
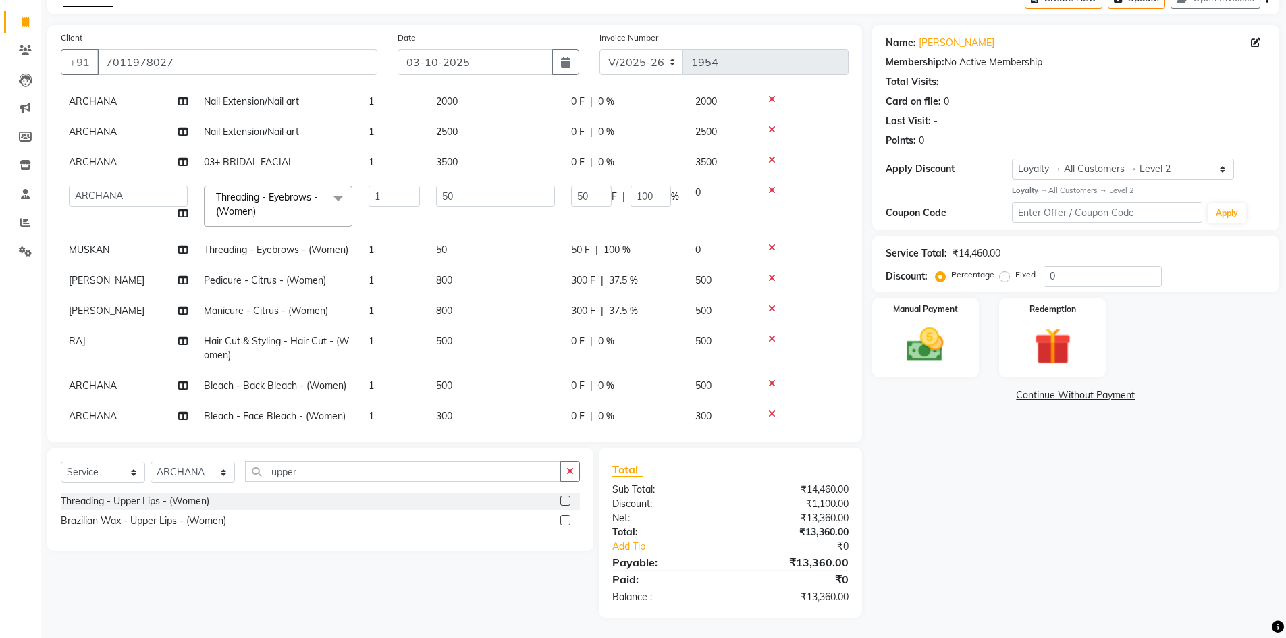
scroll to position [188, 0]
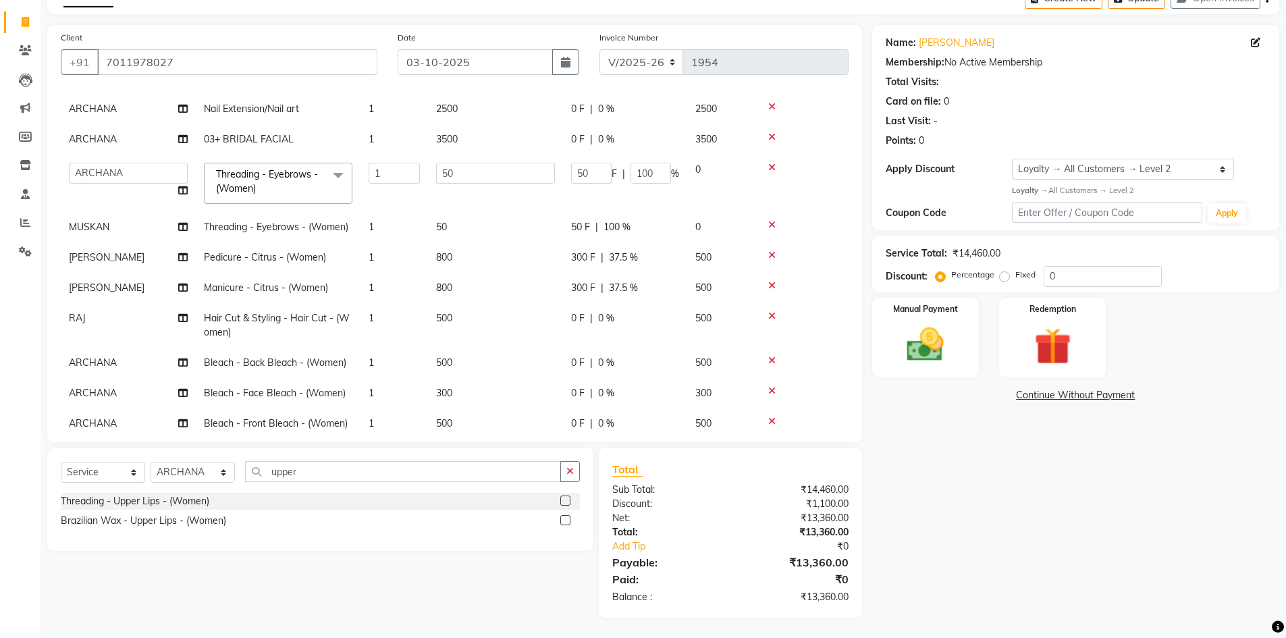
click at [574, 317] on span "0 F" at bounding box center [577, 318] width 13 height 14
select select "68578"
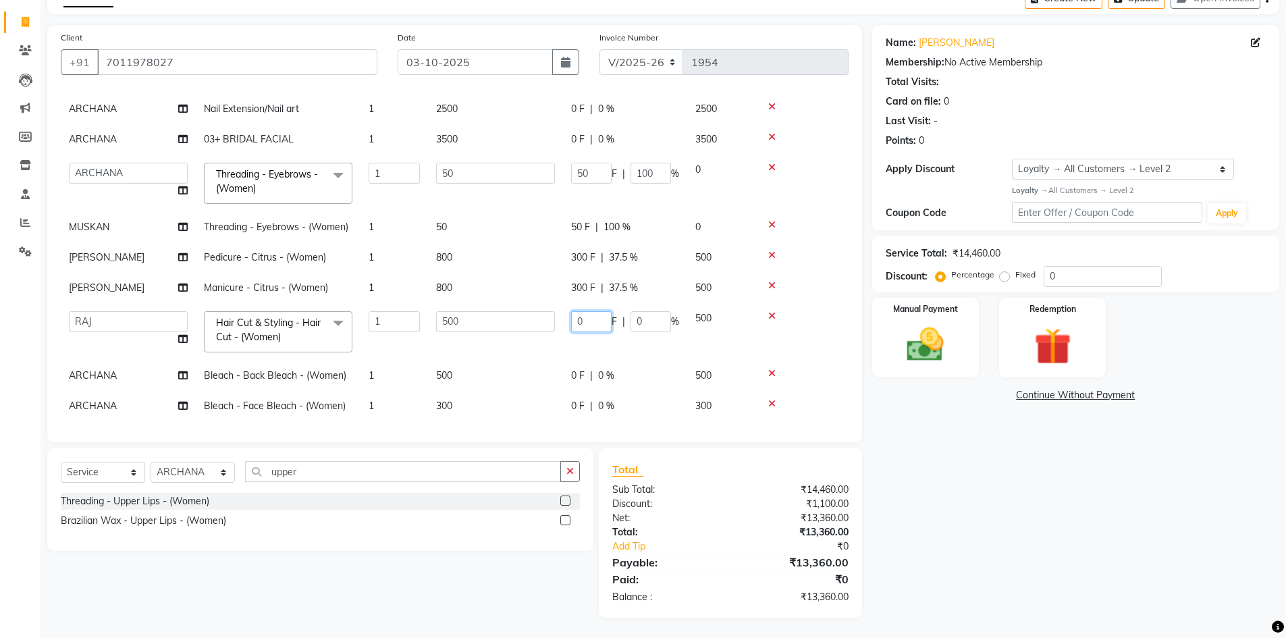
drag, startPoint x: 588, startPoint y: 317, endPoint x: 576, endPoint y: 316, distance: 12.2
click at [576, 316] on input "0" at bounding box center [591, 321] width 40 height 21
type input "500"
click at [929, 486] on div "Name: Nimisha Membership: No Active Membership Total Visits: Card on file: 0 La…" at bounding box center [1080, 321] width 417 height 593
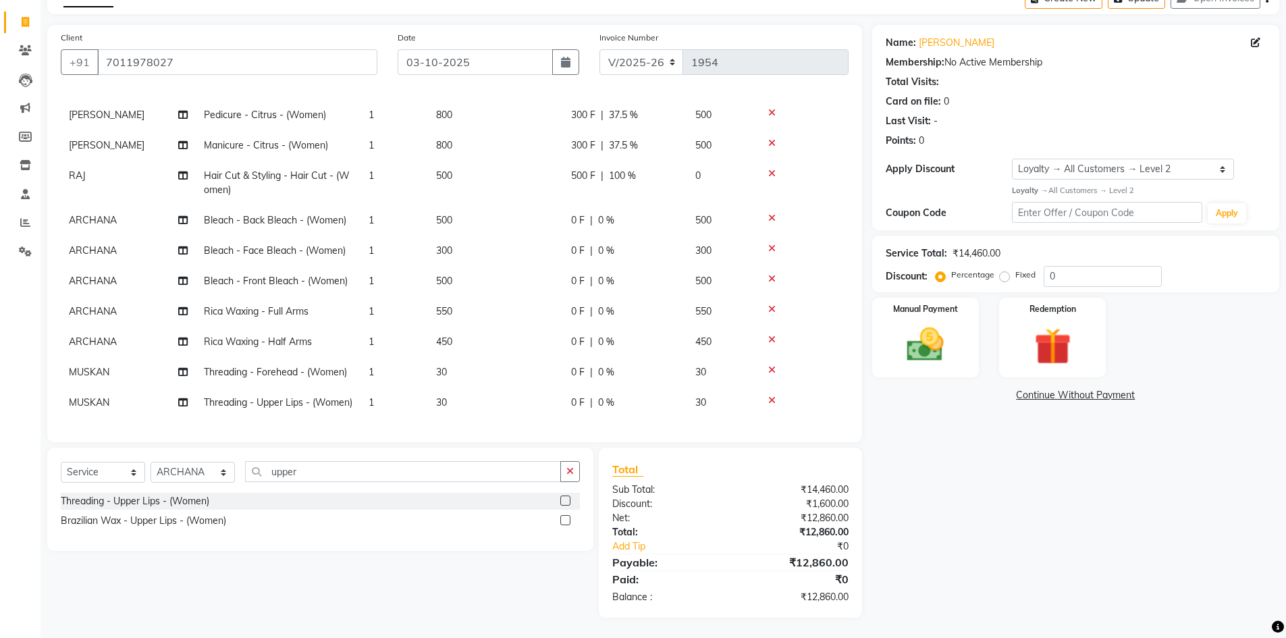
scroll to position [355, 0]
click at [581, 365] on span "0 F" at bounding box center [577, 372] width 13 height 14
select select "64974"
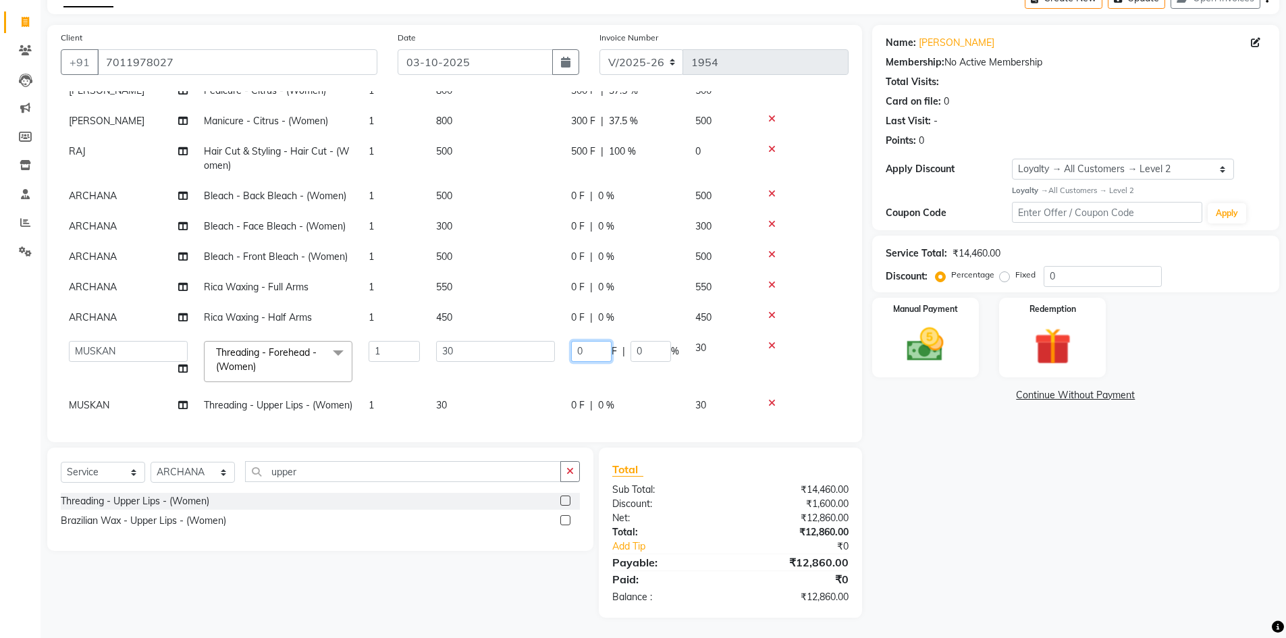
drag, startPoint x: 586, startPoint y: 351, endPoint x: 564, endPoint y: 350, distance: 22.3
click at [564, 350] on td "0 F | 0 %" at bounding box center [625, 361] width 124 height 57
type input "30"
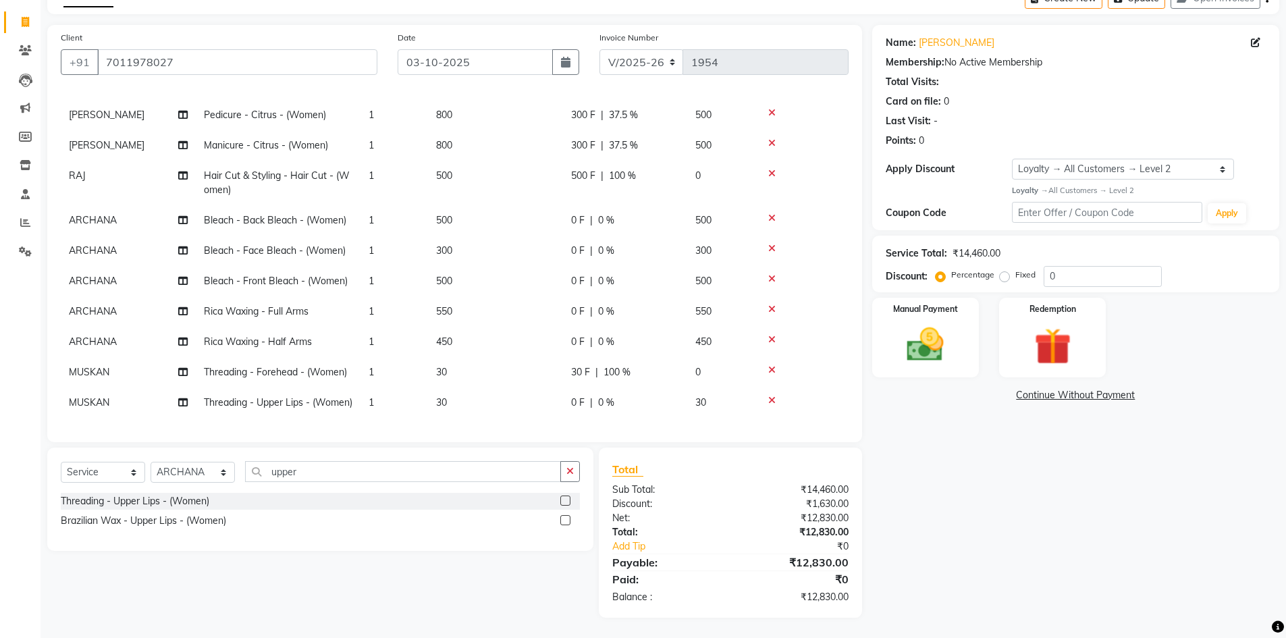
click at [933, 487] on div "Name: Nimisha Membership: No Active Membership Total Visits: Card on file: 0 La…" at bounding box center [1080, 321] width 417 height 593
click at [578, 395] on span "0 F" at bounding box center [577, 402] width 13 height 14
select select "64974"
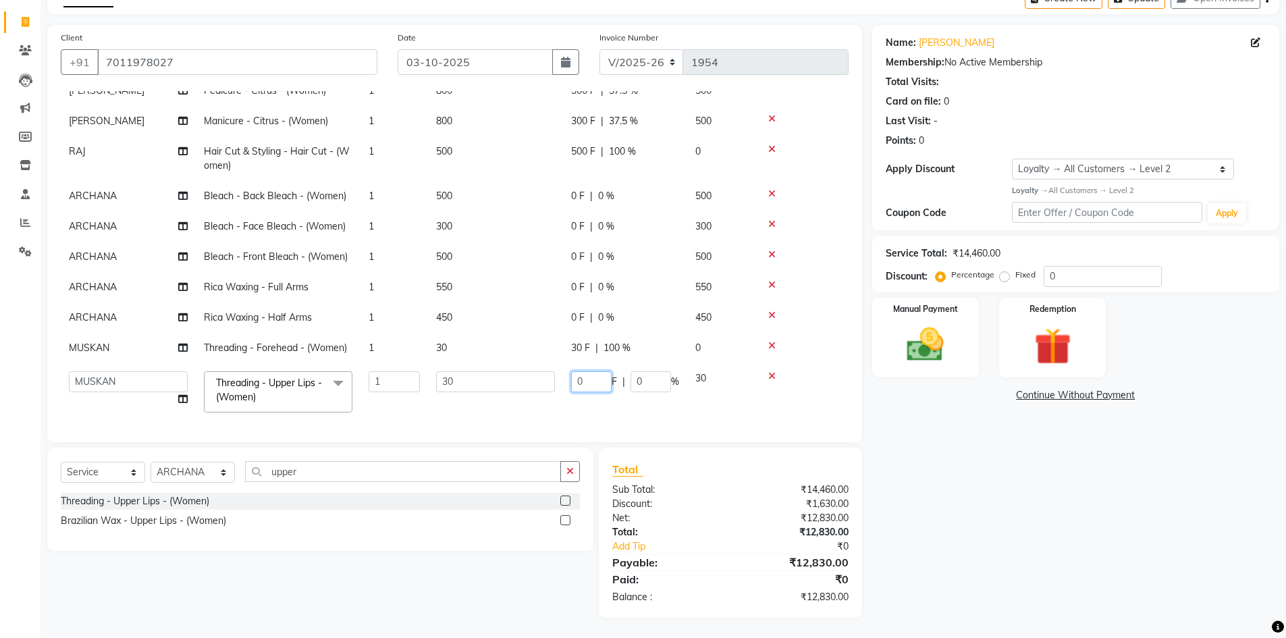
drag, startPoint x: 586, startPoint y: 378, endPoint x: 563, endPoint y: 380, distance: 23.7
click at [563, 380] on td "0 F | 0 %" at bounding box center [625, 391] width 124 height 57
type input "30"
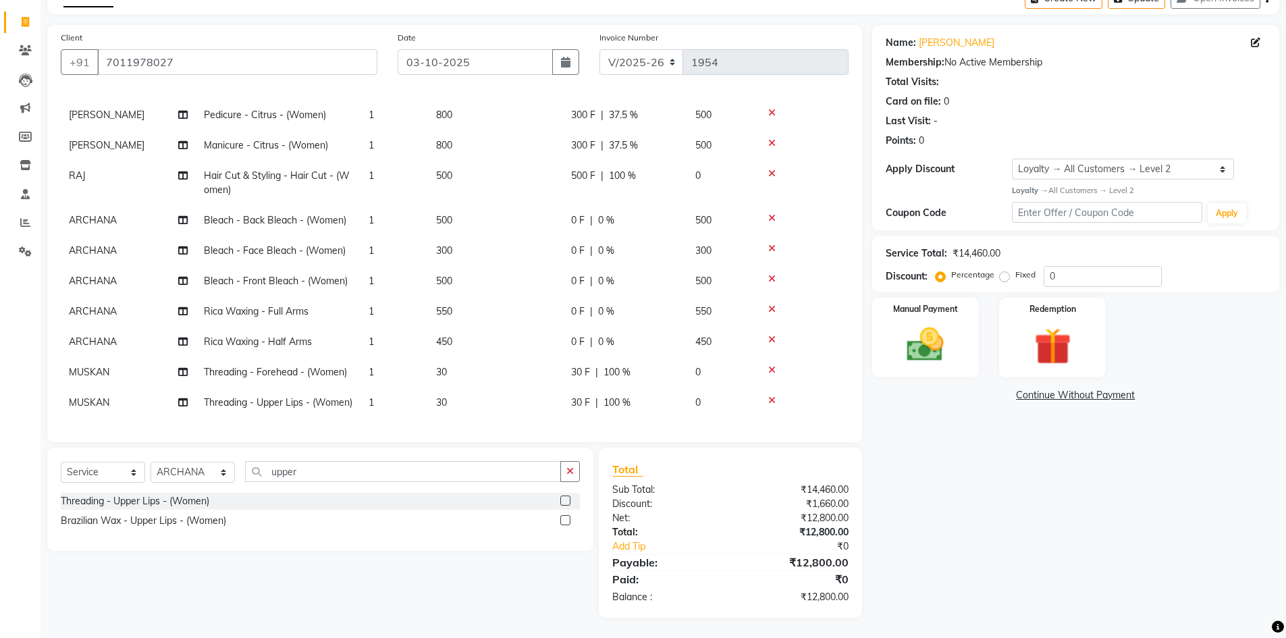
click at [956, 470] on div "Name: Nimisha Membership: No Active Membership Total Visits: Card on file: 0 La…" at bounding box center [1080, 321] width 417 height 593
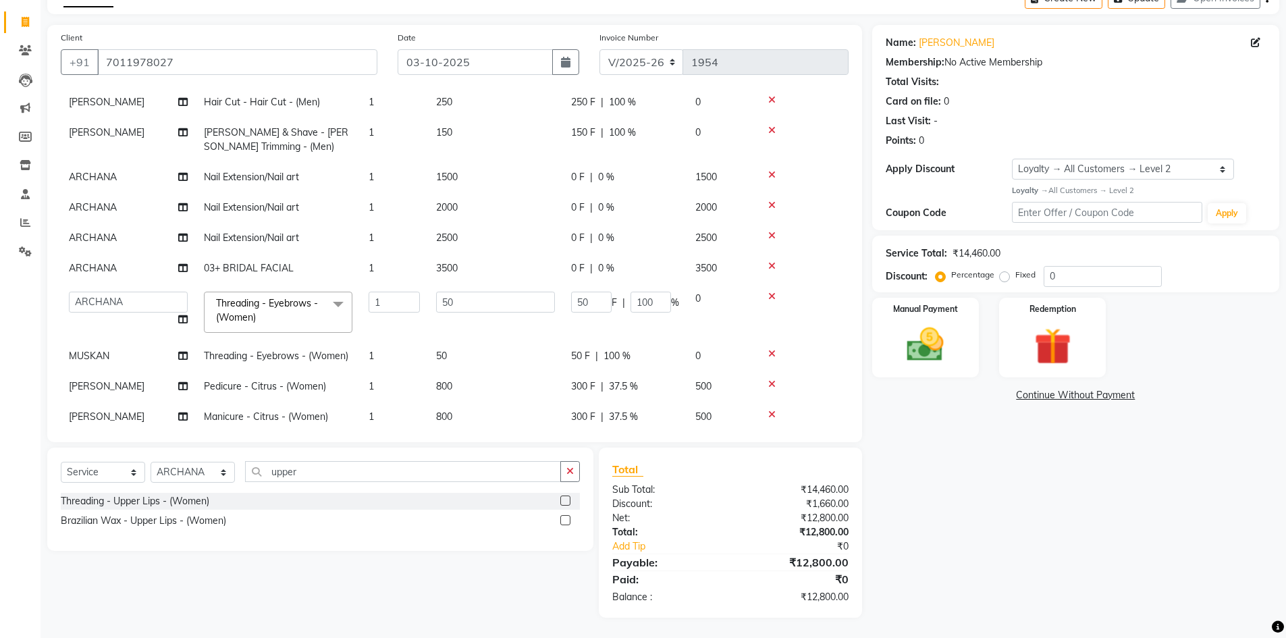
scroll to position [0, 0]
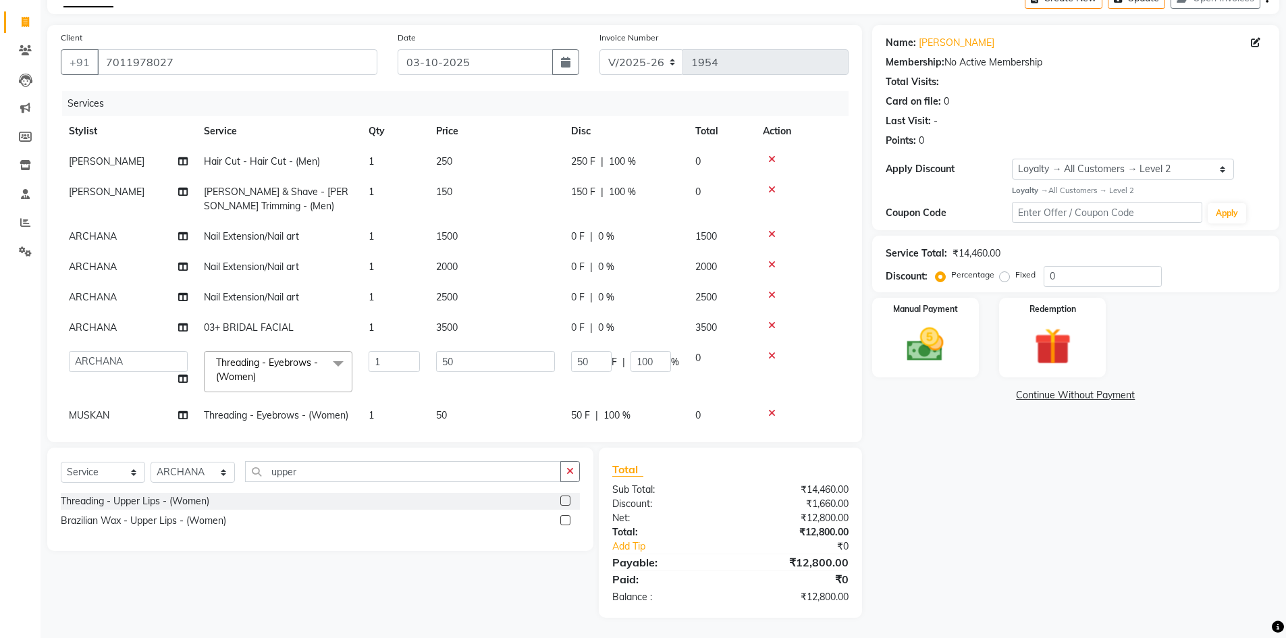
click at [577, 323] on span "0 F" at bounding box center [577, 328] width 13 height 14
select select "64975"
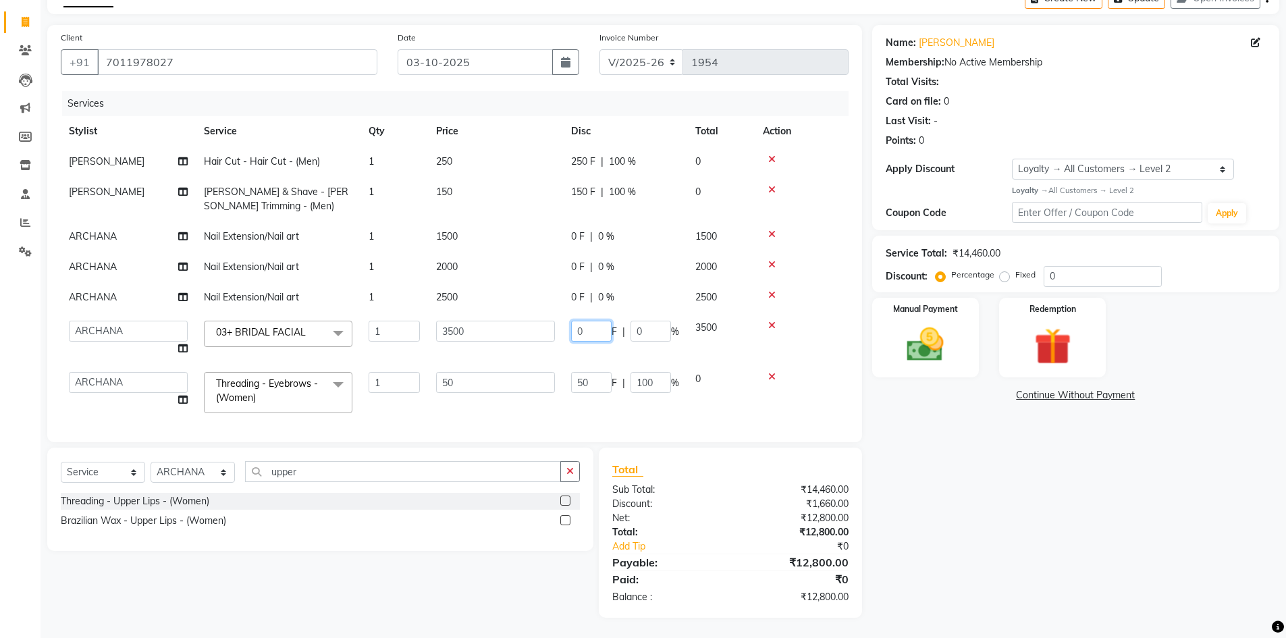
click at [587, 328] on input "0" at bounding box center [591, 331] width 40 height 21
type input "1000"
click at [908, 483] on div "Name: Nimisha Membership: No Active Membership Total Visits: Card on file: 0 La…" at bounding box center [1080, 321] width 417 height 593
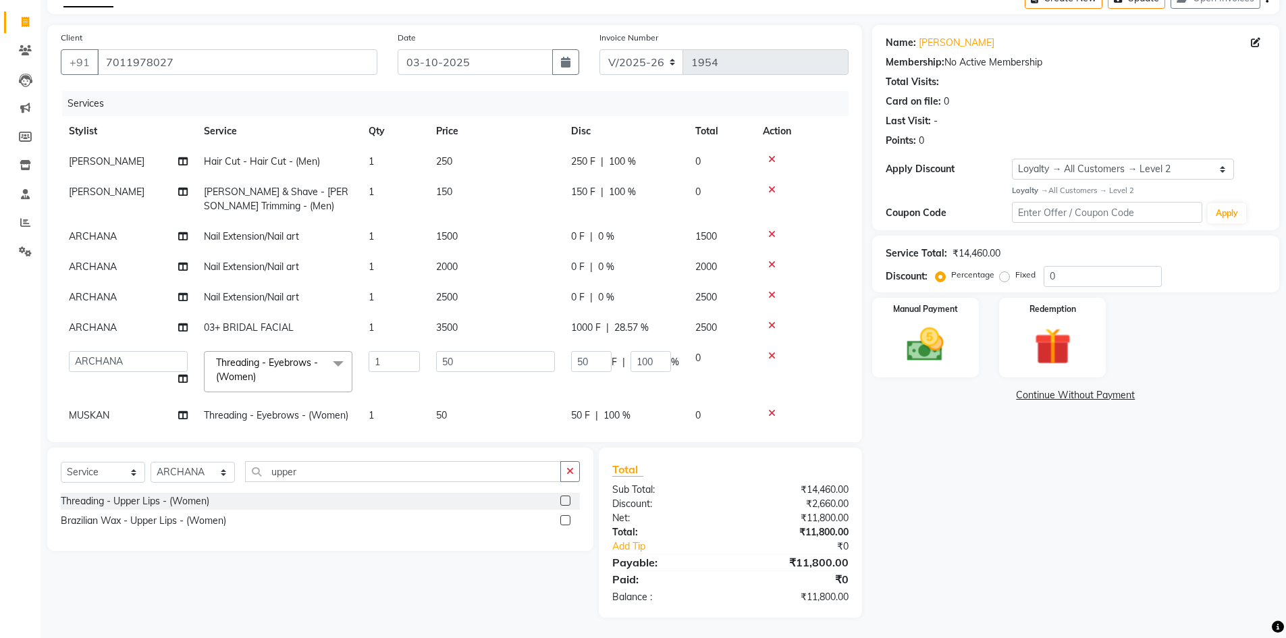
click at [602, 239] on span "0 %" at bounding box center [606, 236] width 16 height 14
select select "64975"
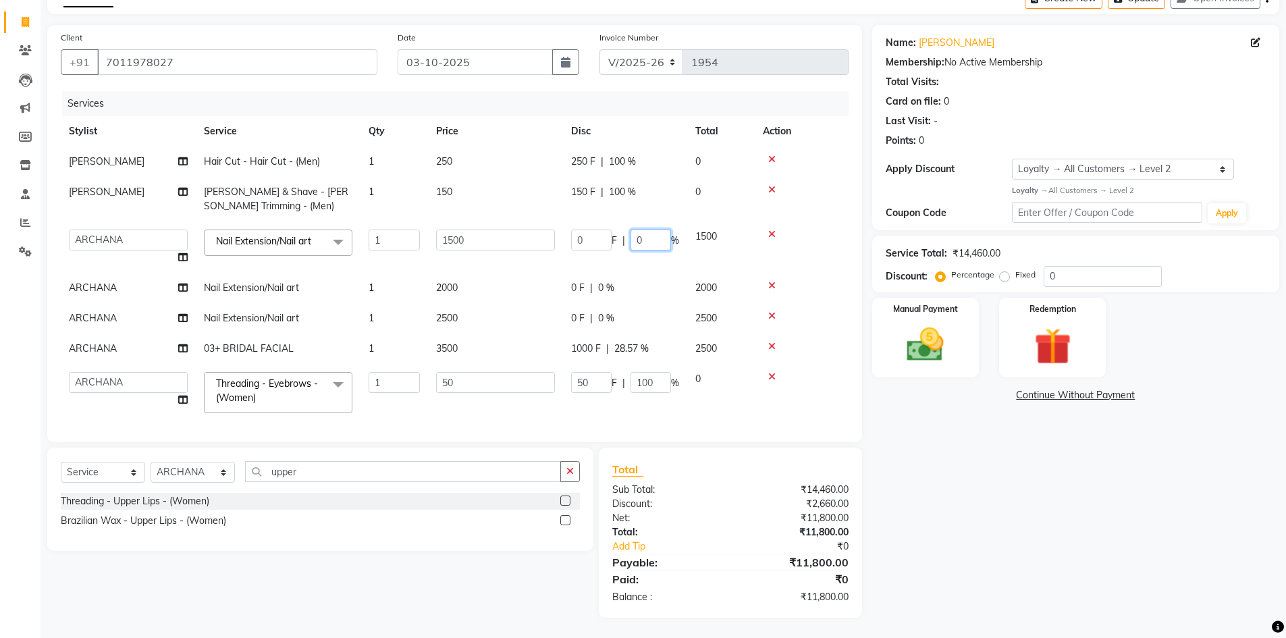
click at [629, 238] on div "0 F | 0 %" at bounding box center [625, 239] width 108 height 21
type input "20"
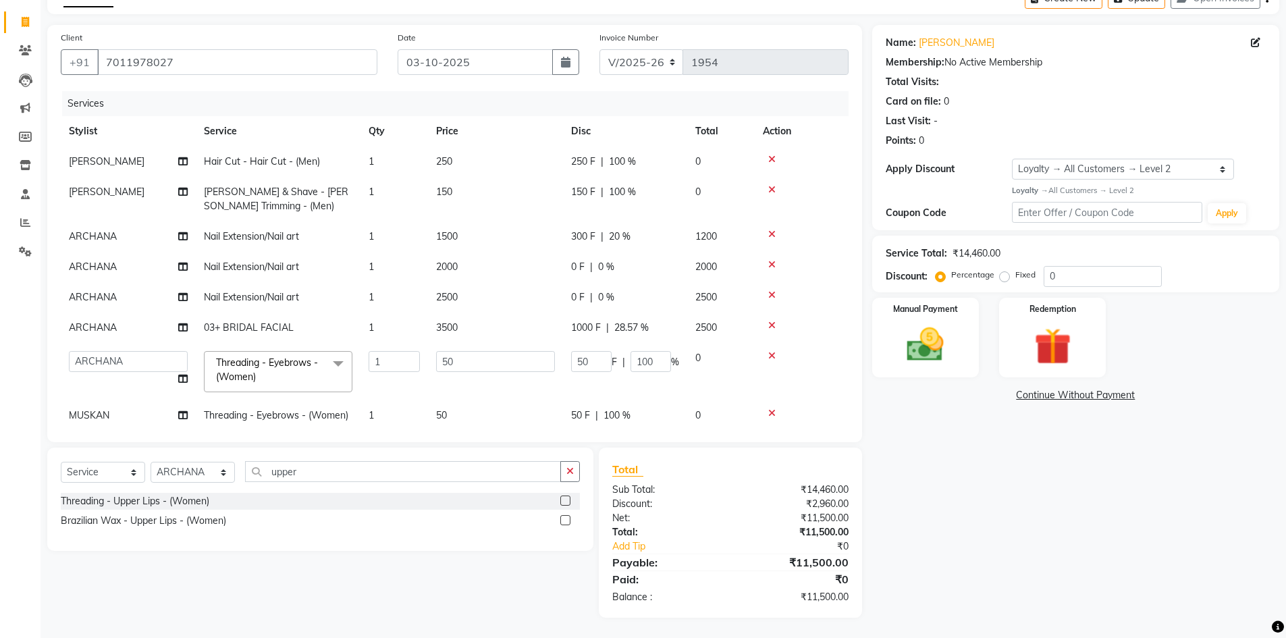
click at [964, 464] on div "Name: Nimisha Membership: No Active Membership Total Visits: Card on file: 0 La…" at bounding box center [1080, 321] width 417 height 593
click at [601, 263] on span "0 %" at bounding box center [606, 267] width 16 height 14
select select "64975"
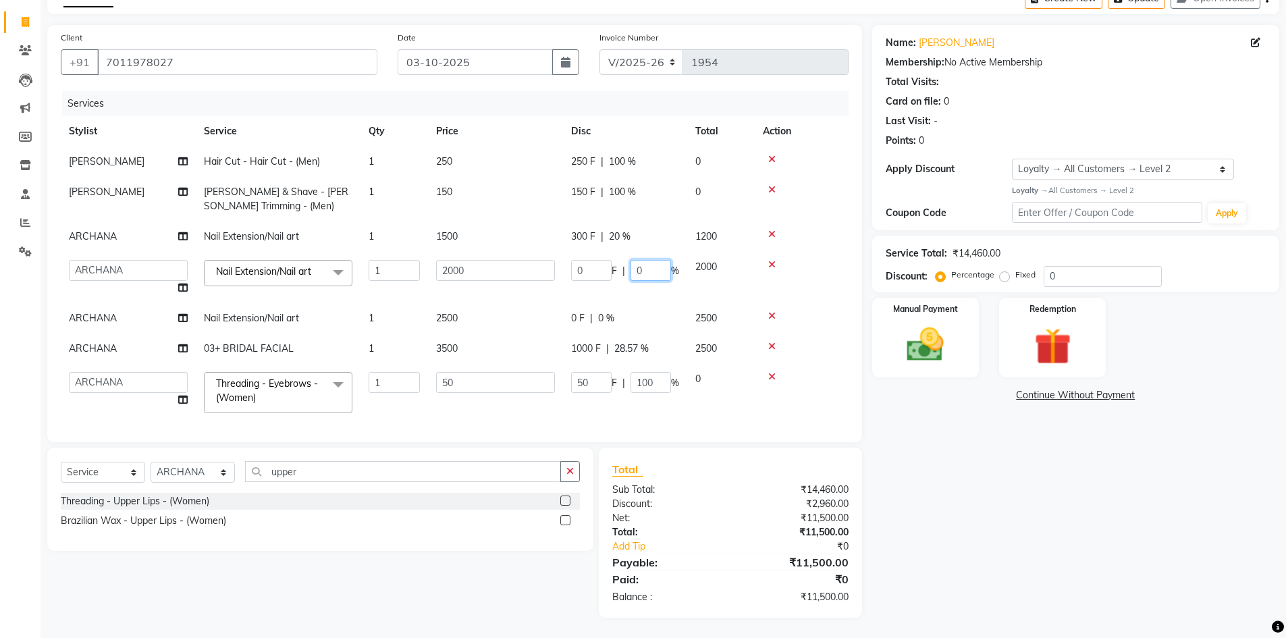
click at [634, 268] on input "0" at bounding box center [650, 270] width 40 height 21
type input "20"
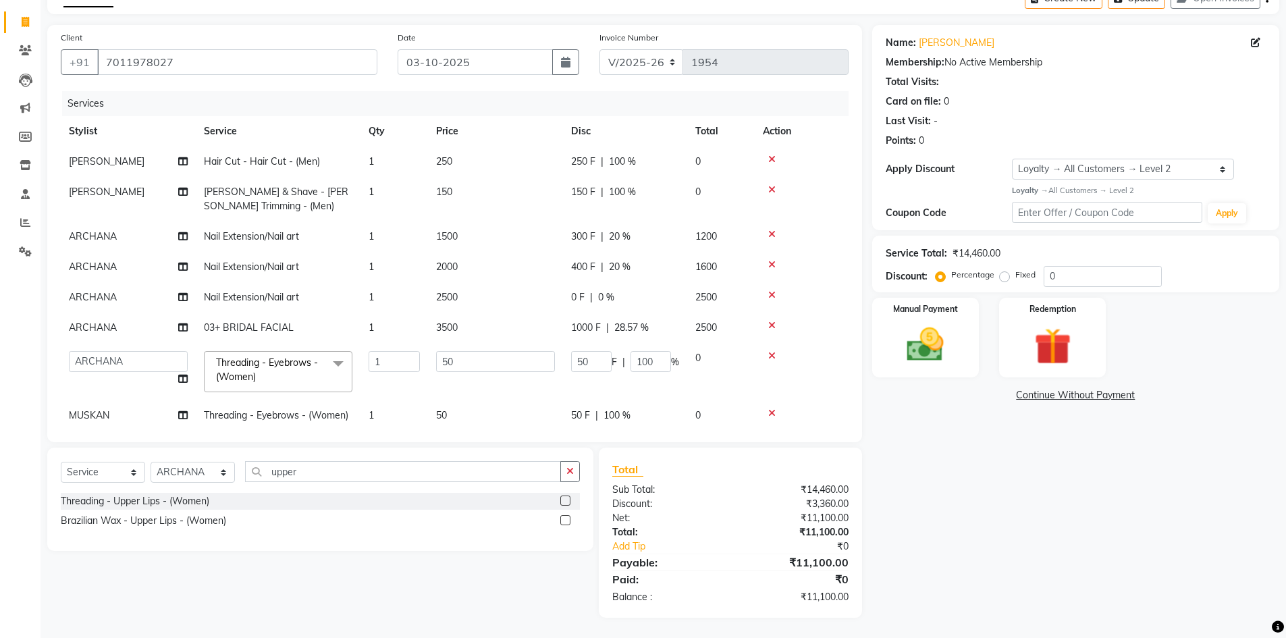
click at [1003, 489] on div "Name: Nimisha Membership: No Active Membership Total Visits: Card on file: 0 La…" at bounding box center [1080, 321] width 417 height 593
click at [600, 296] on span "0 %" at bounding box center [606, 297] width 16 height 14
select select "64975"
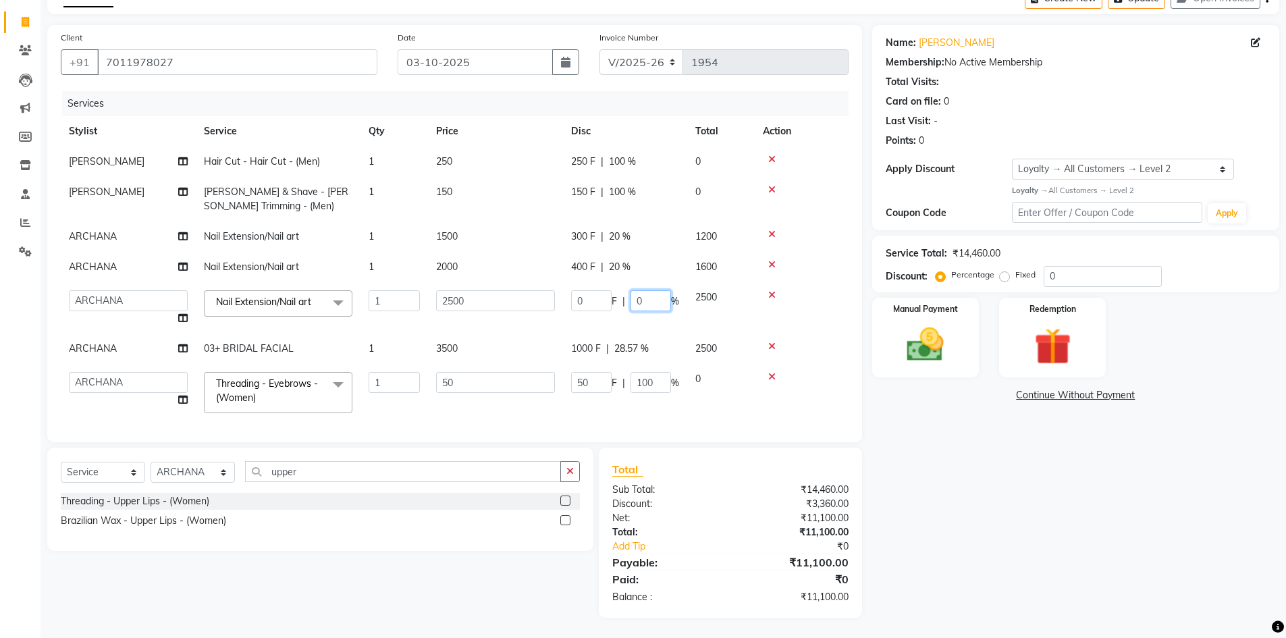
click at [633, 298] on input "0" at bounding box center [650, 300] width 40 height 21
type input "20"
click at [951, 468] on div "Name: Nimisha Membership: No Active Membership Total Visits: Card on file: 0 La…" at bounding box center [1080, 321] width 417 height 593
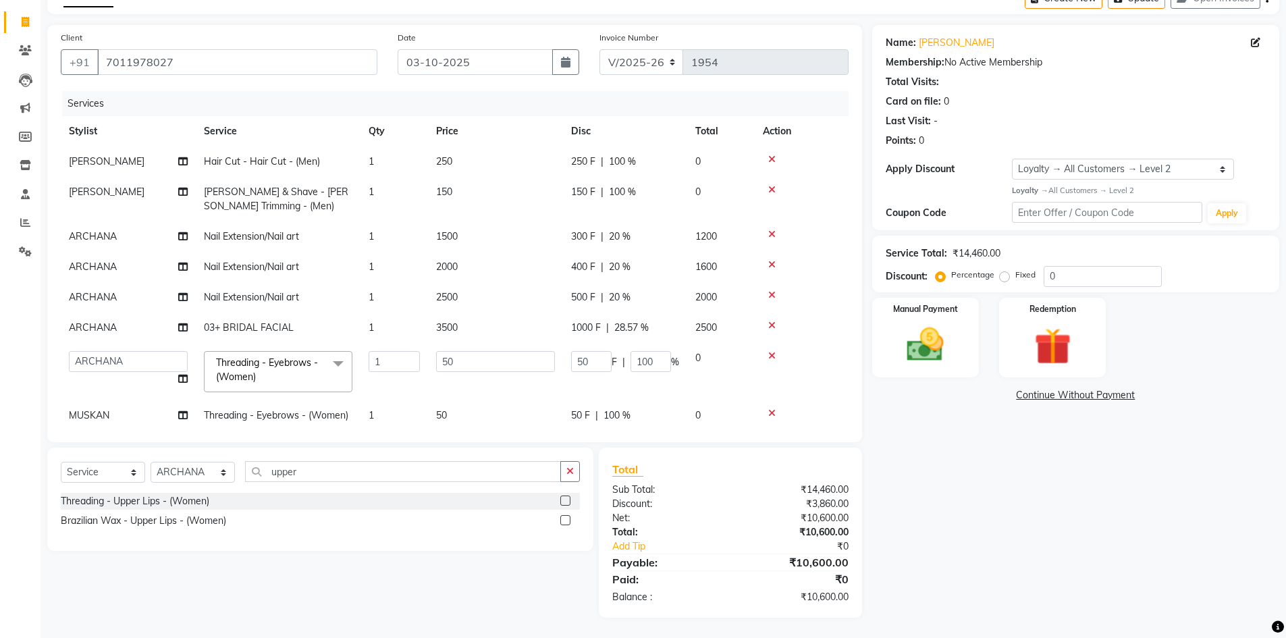
click at [586, 165] on span "250 F" at bounding box center [583, 162] width 24 height 14
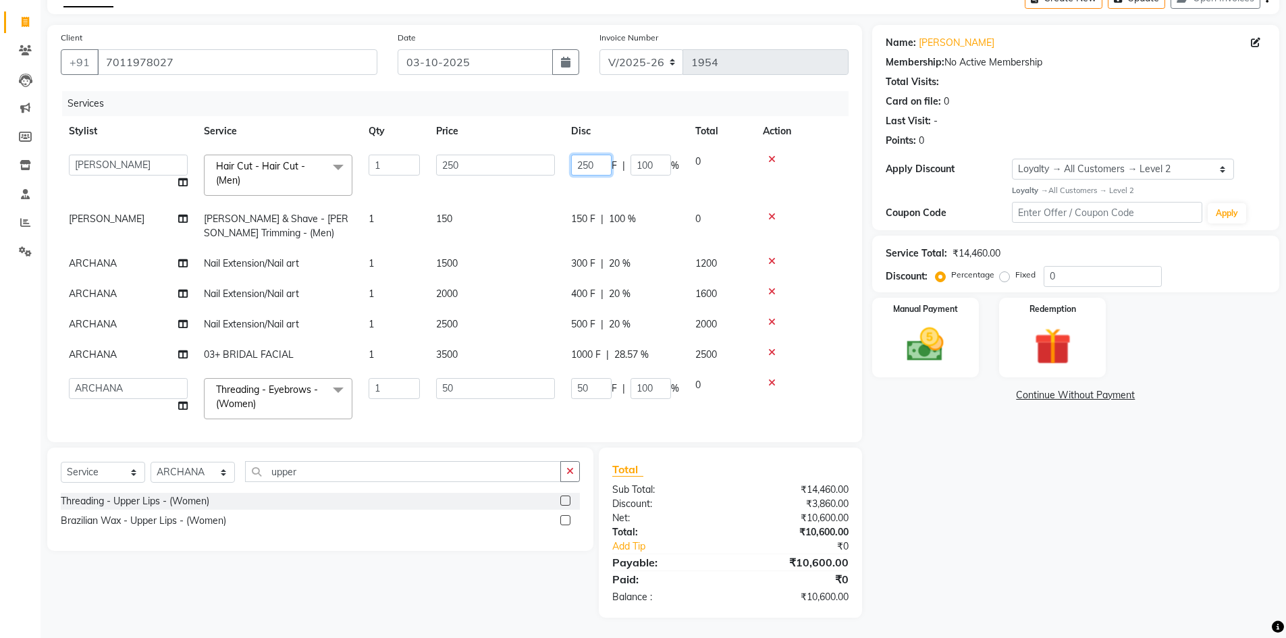
drag, startPoint x: 595, startPoint y: 165, endPoint x: 566, endPoint y: 165, distance: 29.0
click at [566, 165] on td "250 F | 100 %" at bounding box center [625, 174] width 124 height 57
type input "0"
click at [1051, 572] on div "Name: Nimisha Membership: No Active Membership Total Visits: Card on file: 0 La…" at bounding box center [1080, 321] width 417 height 593
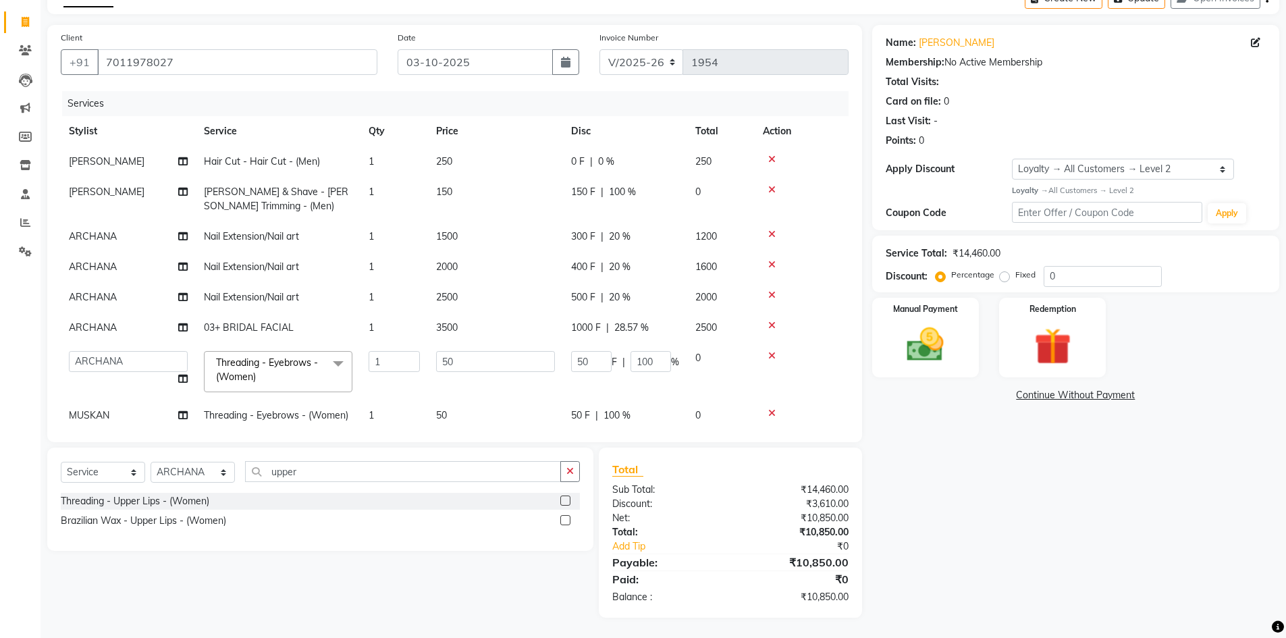
click at [578, 159] on span "0 F" at bounding box center [577, 162] width 13 height 14
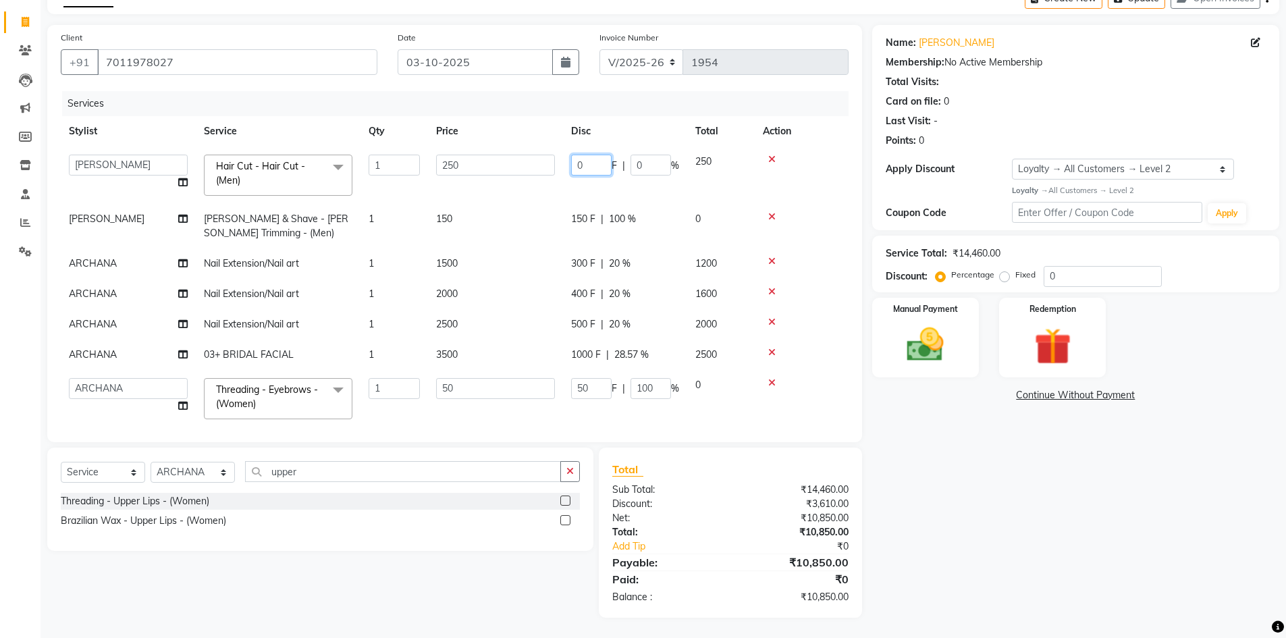
drag, startPoint x: 605, startPoint y: 163, endPoint x: 574, endPoint y: 163, distance: 30.4
click at [574, 163] on input "0" at bounding box center [591, 165] width 40 height 21
type input "250"
click at [898, 400] on link "Continue Without Payment" at bounding box center [1076, 395] width 402 height 14
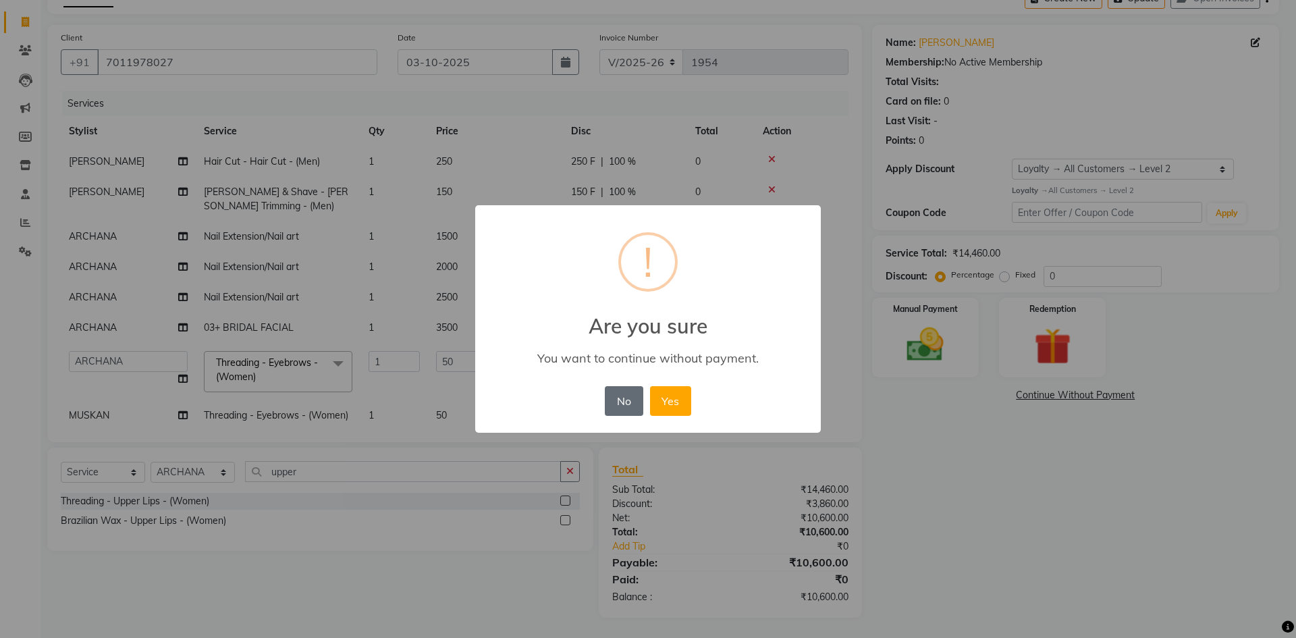
click at [617, 406] on button "No" at bounding box center [624, 401] width 38 height 30
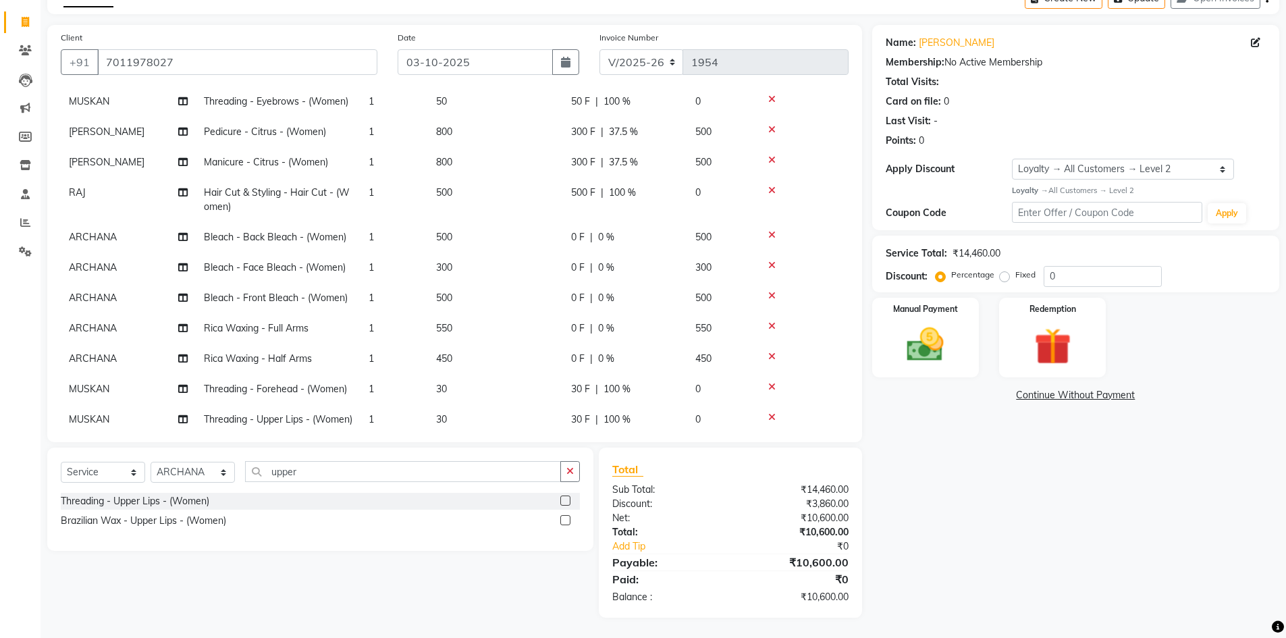
scroll to position [337, 0]
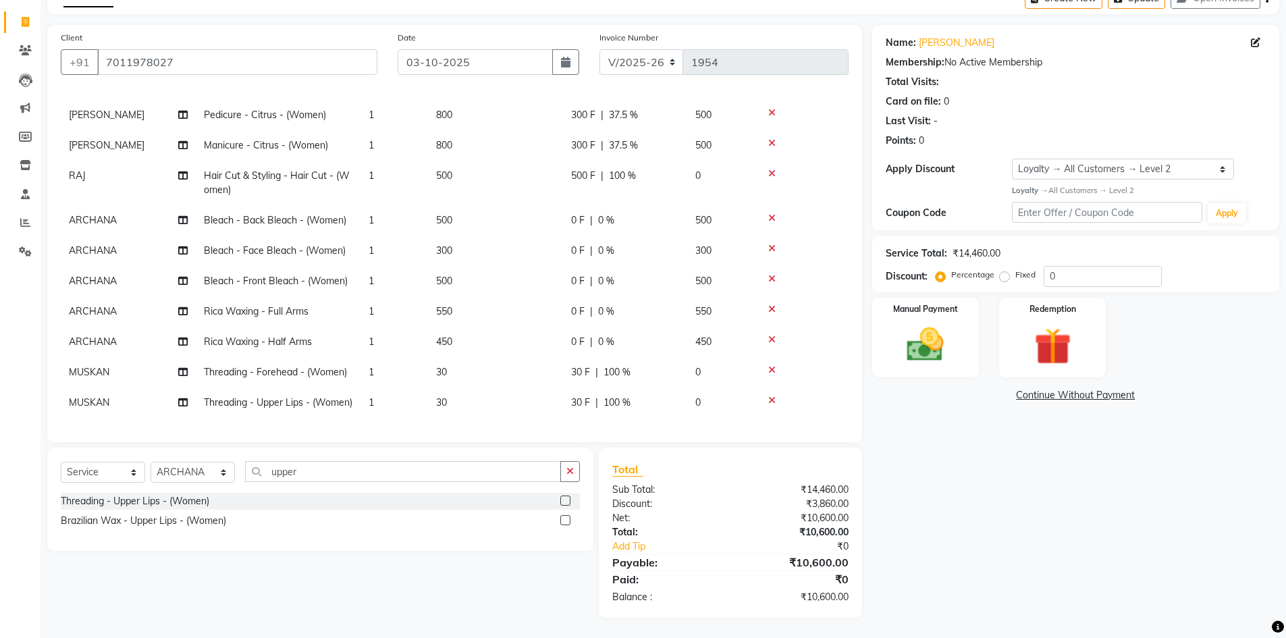
click at [600, 215] on span "0 %" at bounding box center [606, 220] width 16 height 14
select select "64975"
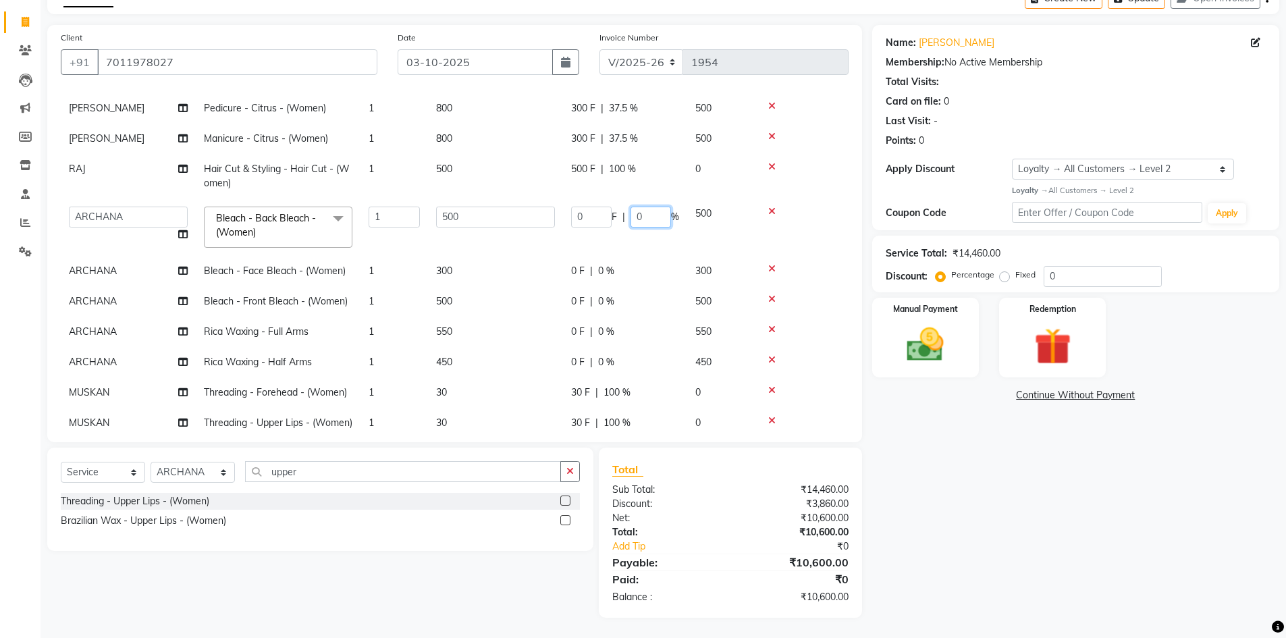
click at [636, 217] on input "0" at bounding box center [650, 217] width 40 height 21
type input "10"
click at [912, 418] on div "Name: Nimisha Membership: No Active Membership Total Visits: Card on file: 0 La…" at bounding box center [1080, 321] width 417 height 593
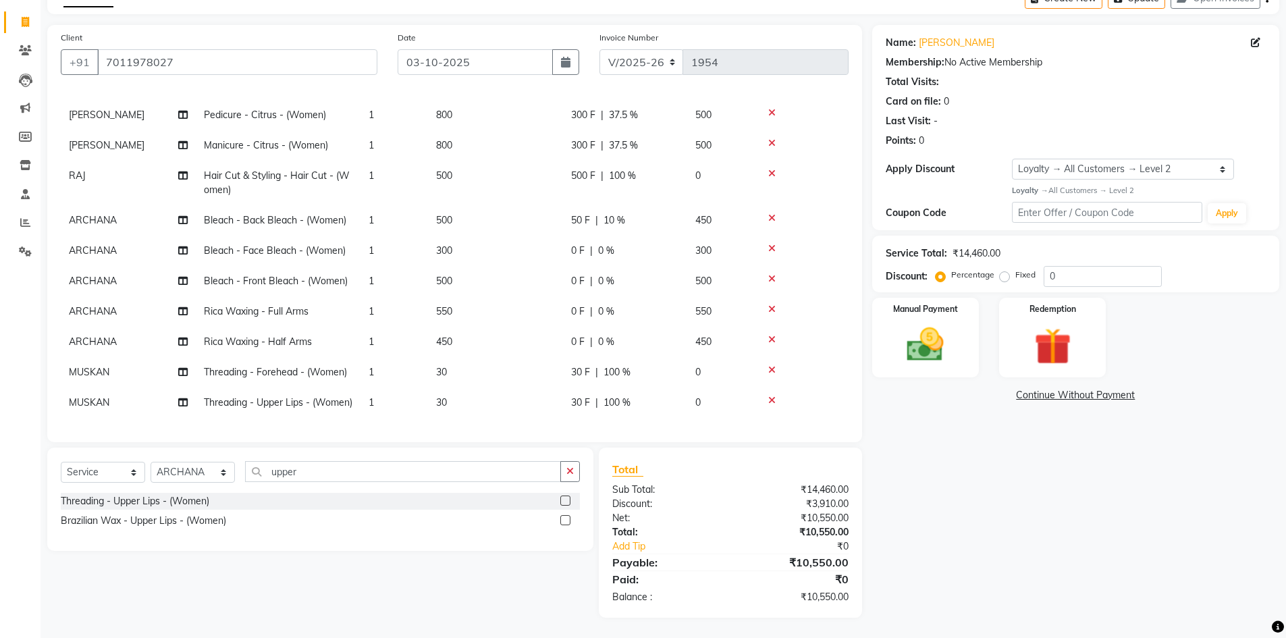
click at [598, 245] on span "0 %" at bounding box center [606, 251] width 16 height 14
select select "64975"
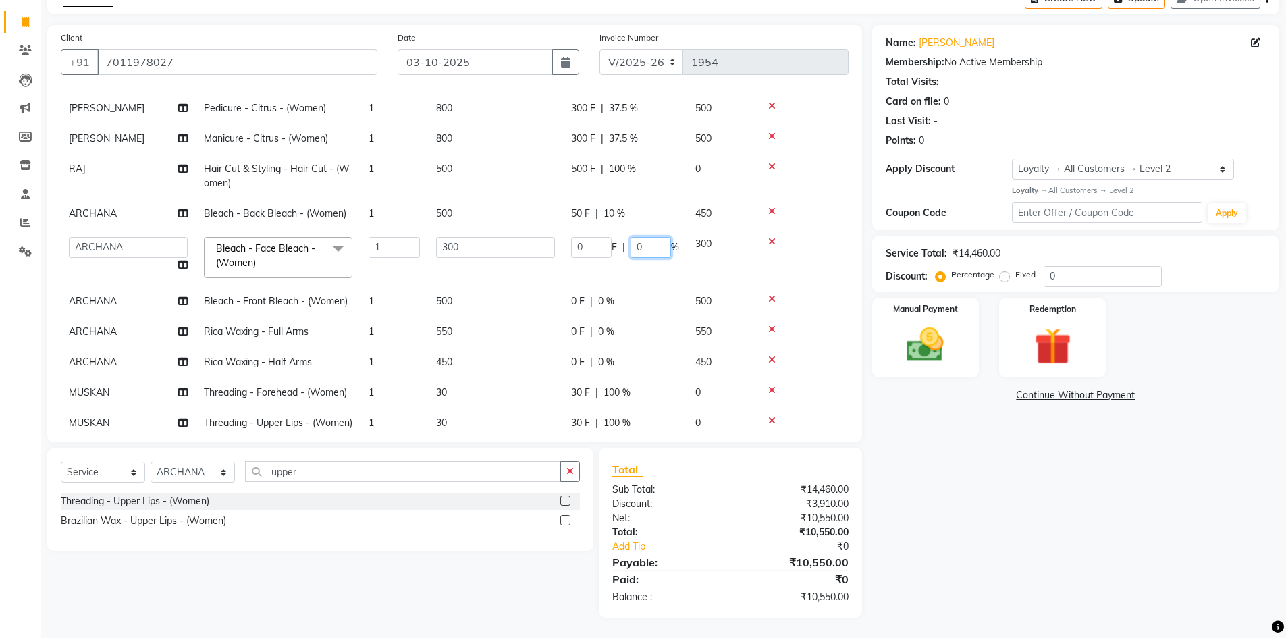
click at [632, 245] on input "0" at bounding box center [650, 247] width 40 height 21
type input "10"
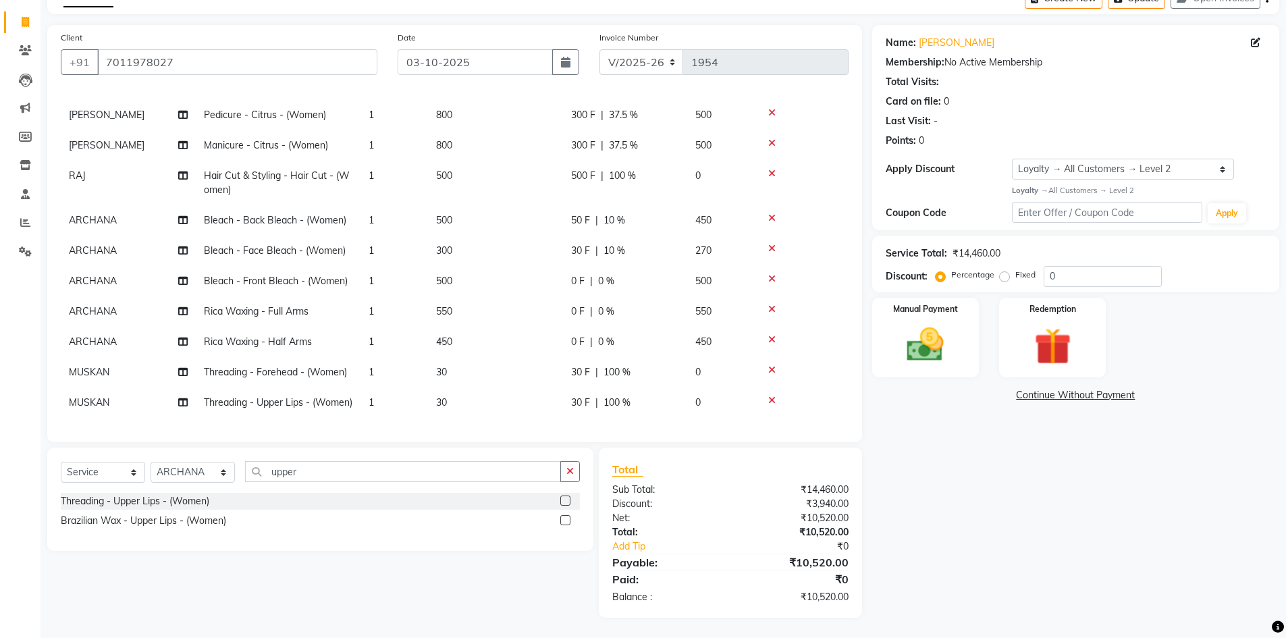
click at [1021, 433] on div "Name: Nimisha Membership: No Active Membership Total Visits: Card on file: 0 La…" at bounding box center [1080, 321] width 417 height 593
click at [599, 274] on span "0 %" at bounding box center [606, 281] width 16 height 14
select select "64975"
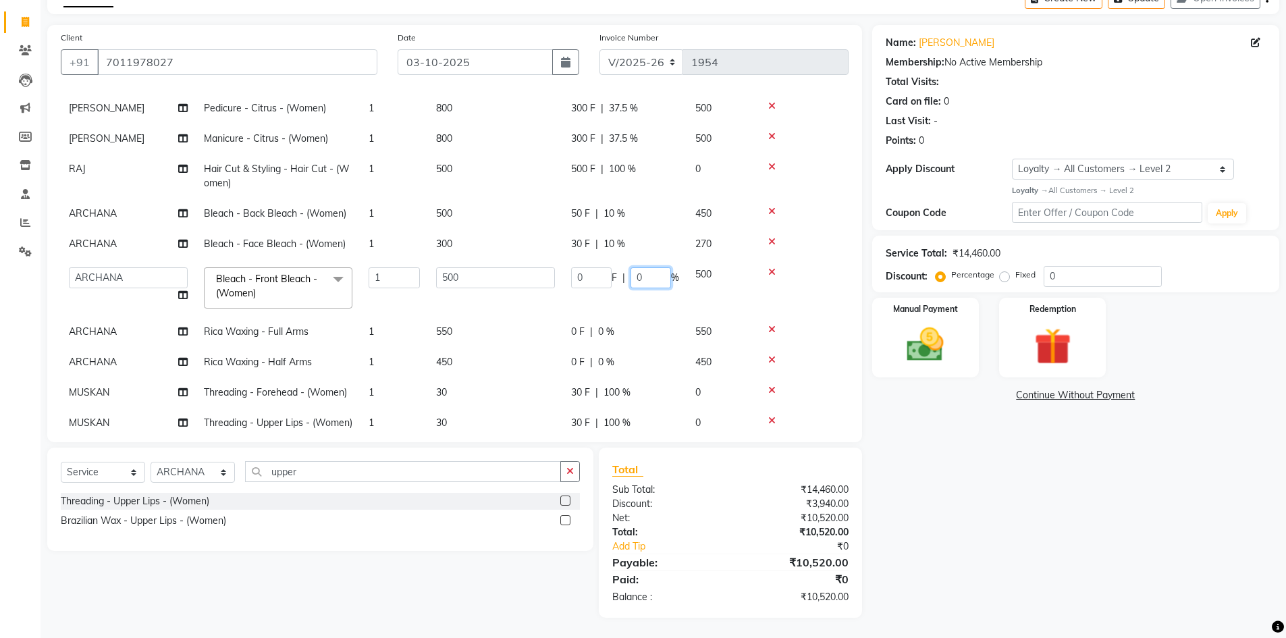
click at [637, 278] on input "0" at bounding box center [650, 277] width 40 height 21
type input "10"
click at [908, 445] on div "Name: Nimisha Membership: No Active Membership Total Visits: Card on file: 0 La…" at bounding box center [1080, 321] width 417 height 593
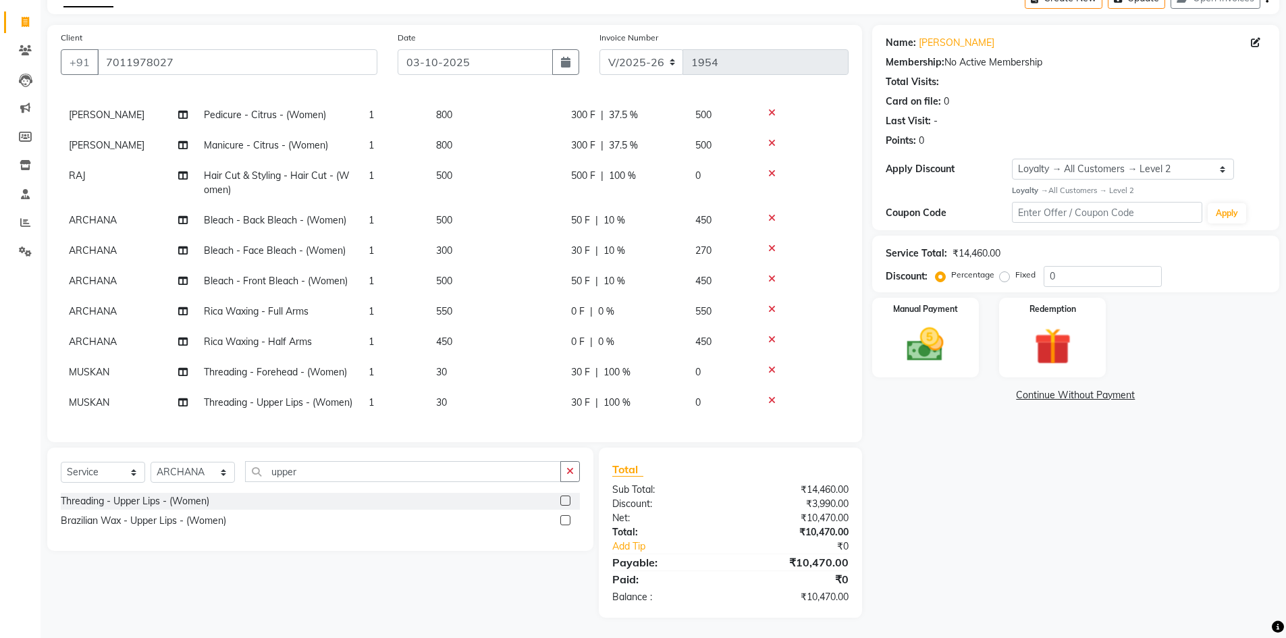
click at [601, 304] on span "0 %" at bounding box center [606, 311] width 16 height 14
select select "64975"
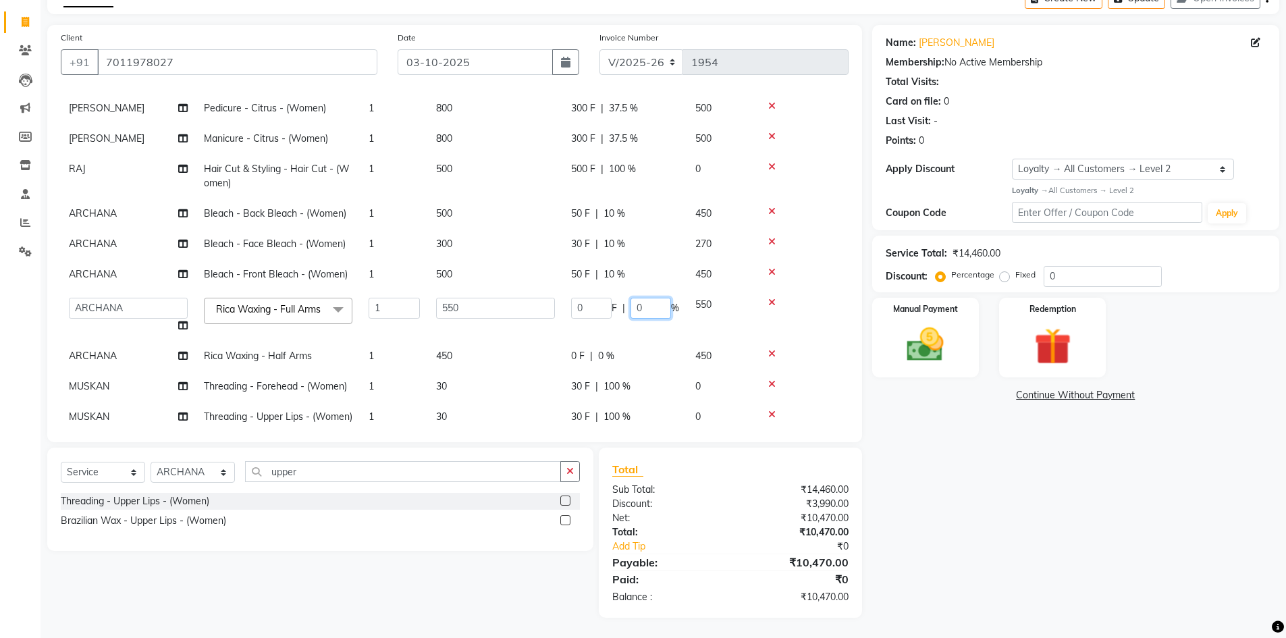
click at [635, 305] on input "0" at bounding box center [650, 308] width 40 height 21
type input "10"
click at [941, 454] on div "Name: Nimisha Membership: No Active Membership Total Visits: Card on file: 0 La…" at bounding box center [1080, 321] width 417 height 593
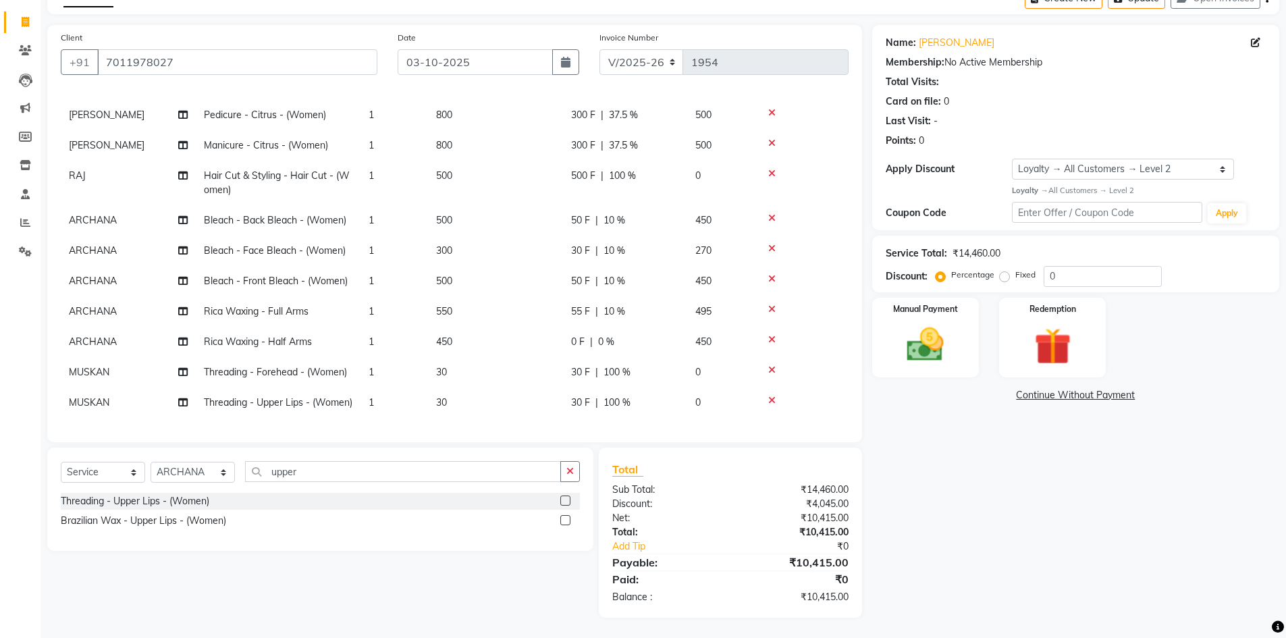
click at [605, 335] on span "0 %" at bounding box center [606, 342] width 16 height 14
select select "64975"
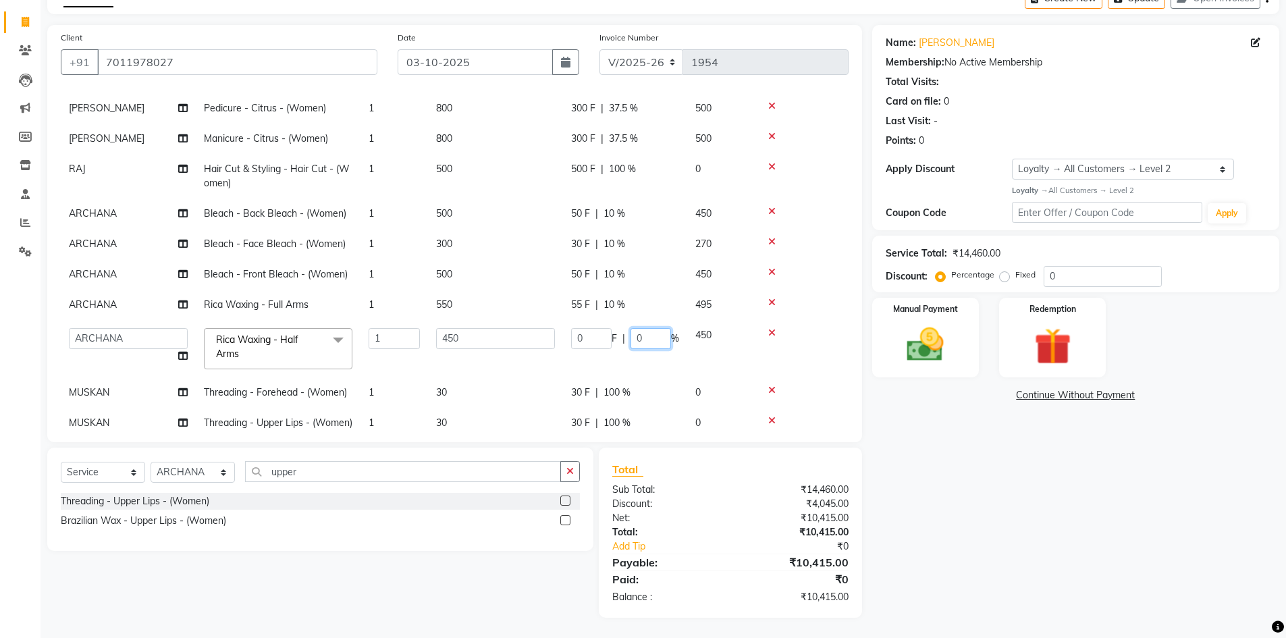
click at [632, 339] on input "0" at bounding box center [650, 338] width 40 height 21
type input "10"
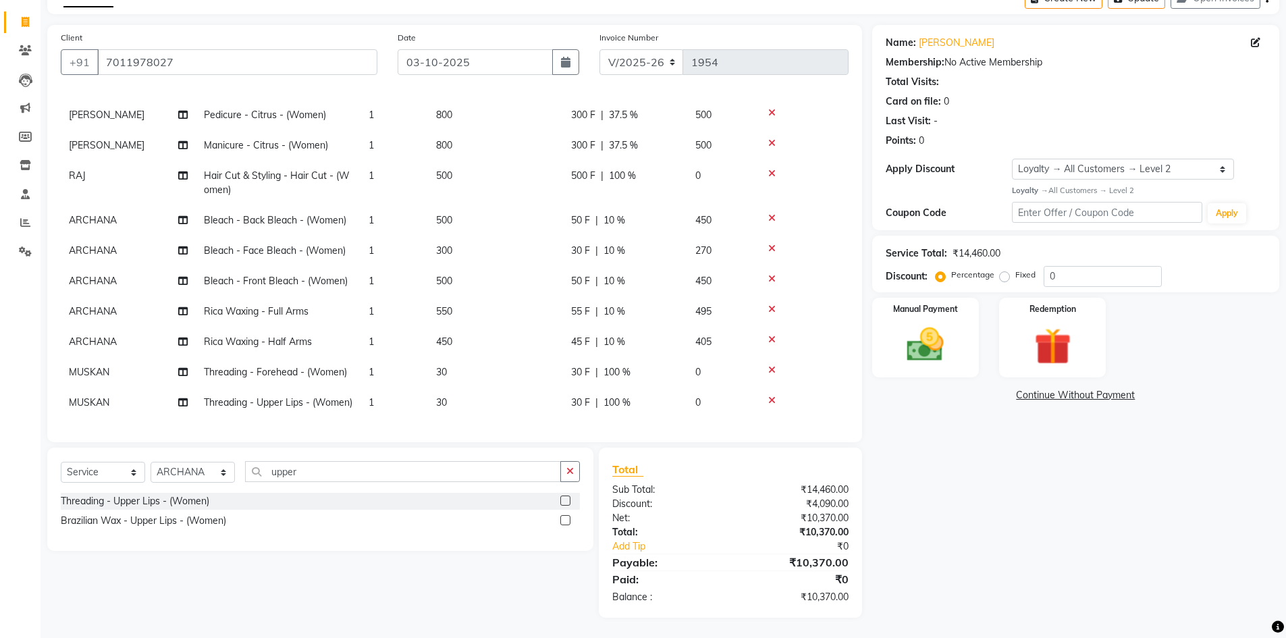
click at [933, 454] on div "Name: Nimisha Membership: No Active Membership Total Visits: Card on file: 0 La…" at bounding box center [1080, 321] width 417 height 593
click at [607, 213] on span "10 %" at bounding box center [614, 220] width 22 height 14
select select "64975"
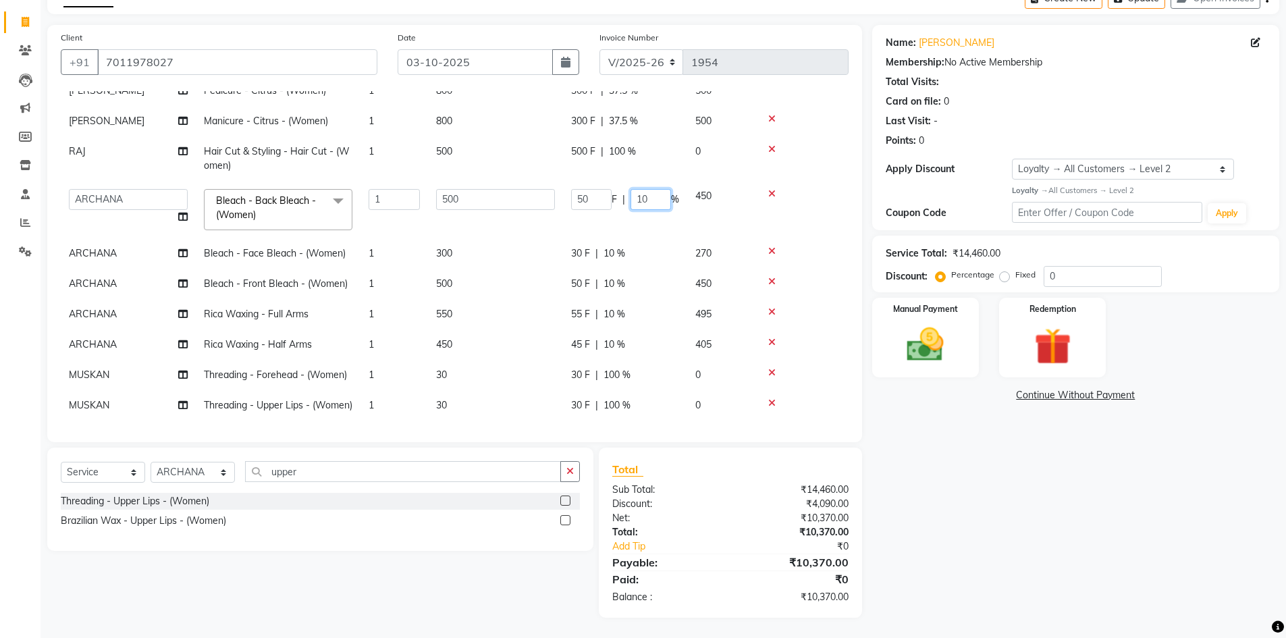
click at [643, 200] on input "10" at bounding box center [650, 199] width 40 height 21
type input "20"
click at [1002, 477] on div "Name: Nimisha Membership: No Active Membership Total Visits: Card on file: 0 La…" at bounding box center [1080, 321] width 417 height 593
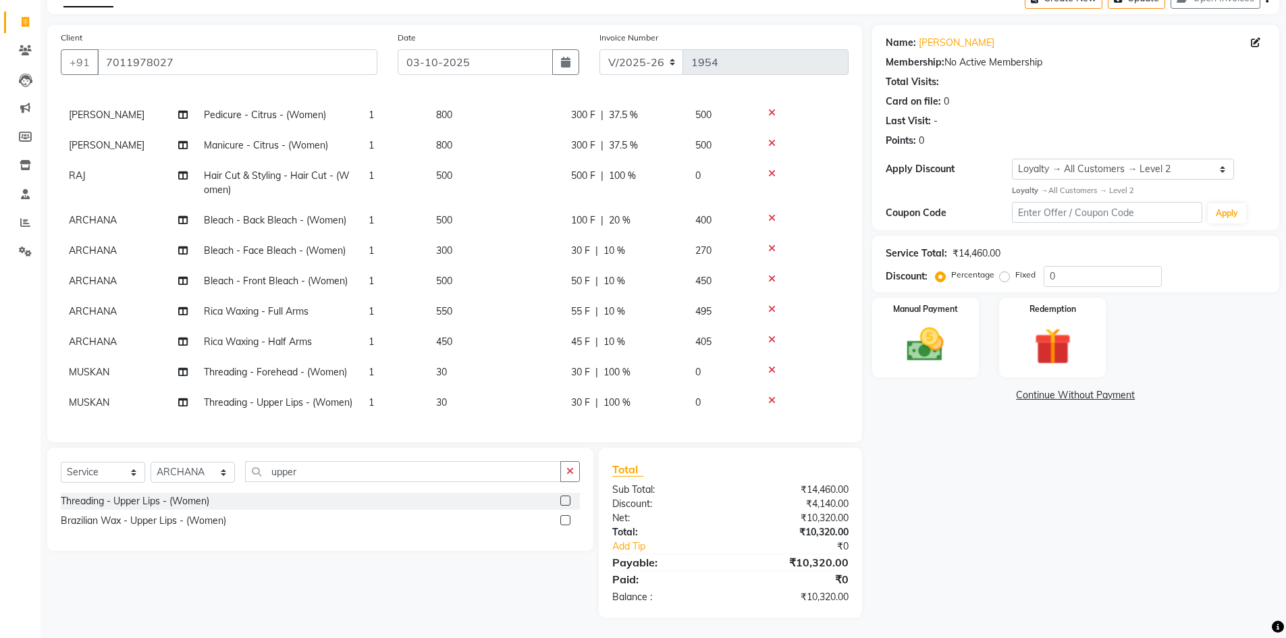
click at [613, 244] on span "10 %" at bounding box center [614, 251] width 22 height 14
select select "64975"
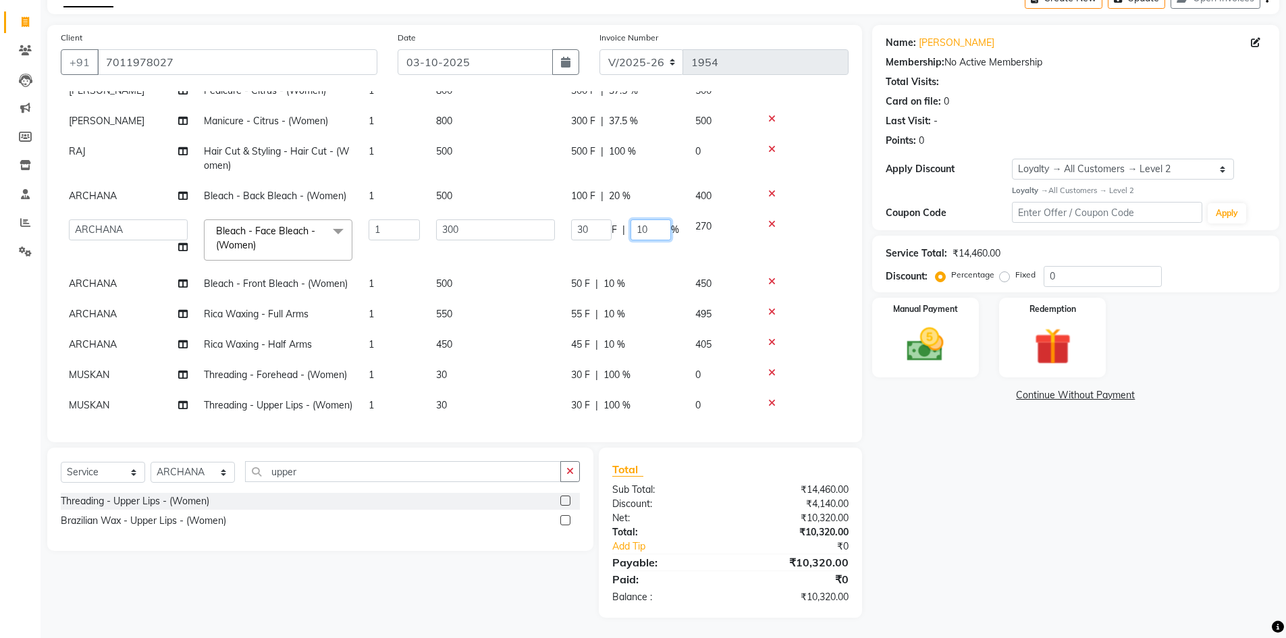
click at [639, 227] on input "10" at bounding box center [650, 229] width 40 height 21
type input "20"
click at [1037, 458] on div "Name: Nimisha Membership: No Active Membership Total Visits: Card on file: 0 La…" at bounding box center [1080, 321] width 417 height 593
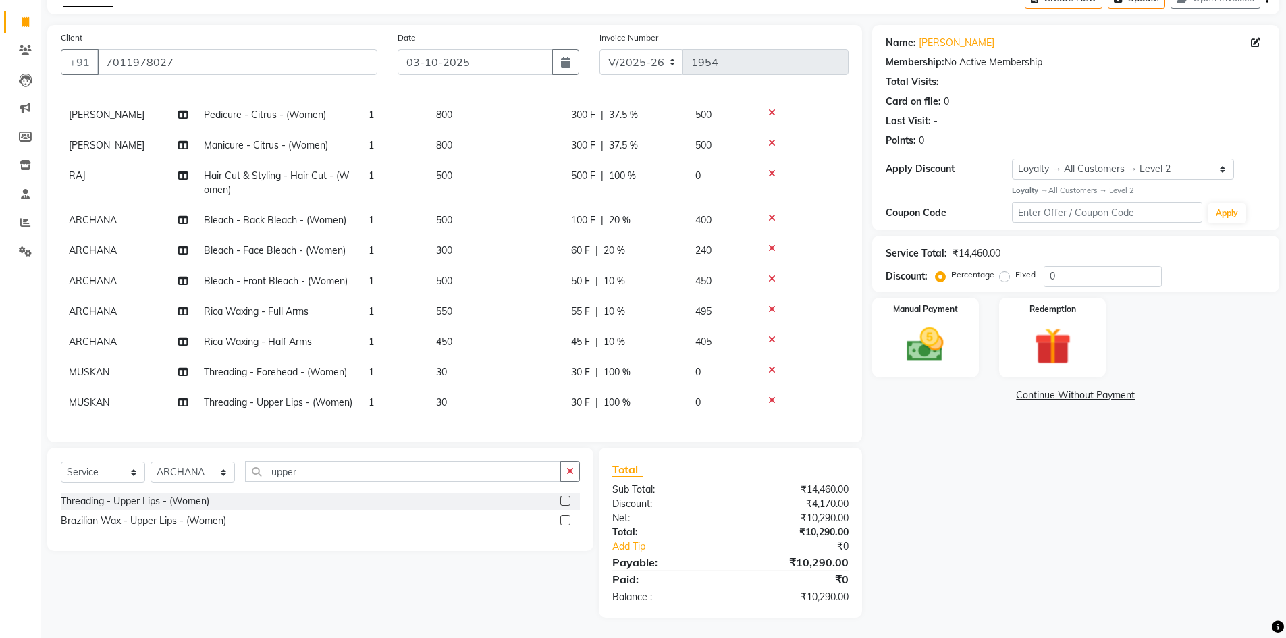
click at [611, 274] on span "10 %" at bounding box center [614, 281] width 22 height 14
select select "64975"
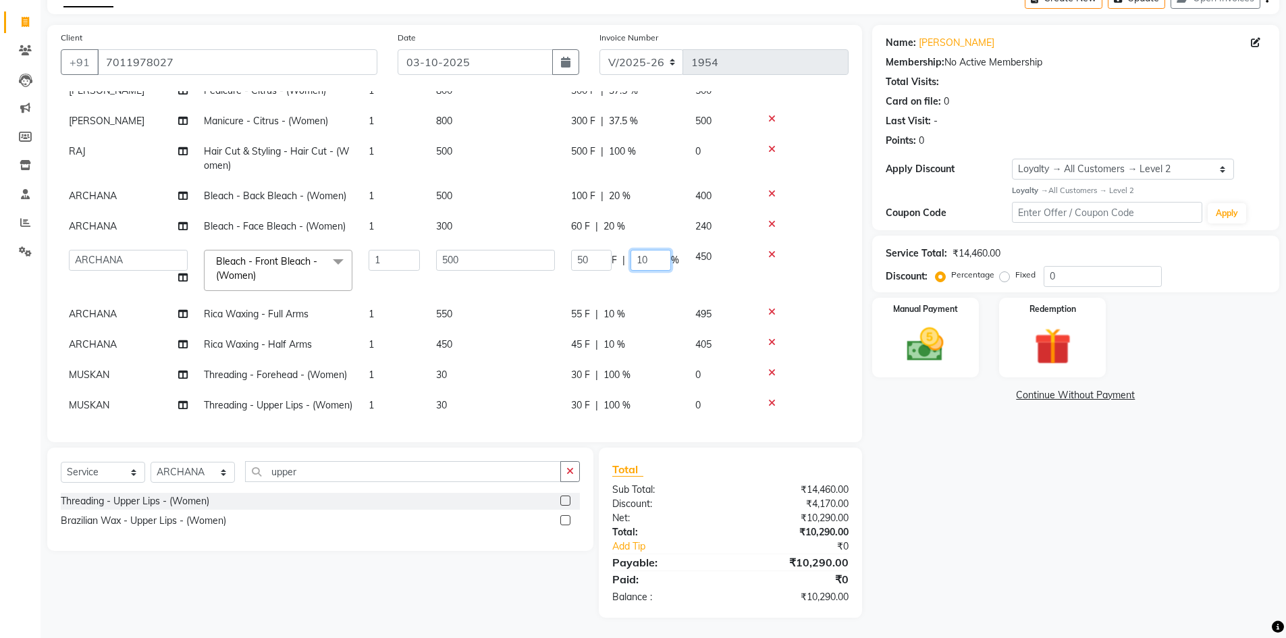
click at [643, 258] on input "10" at bounding box center [650, 260] width 40 height 21
type input "20"
click at [962, 466] on div "Name: Nimisha Membership: No Active Membership Total Visits: Card on file: 0 La…" at bounding box center [1080, 321] width 417 height 593
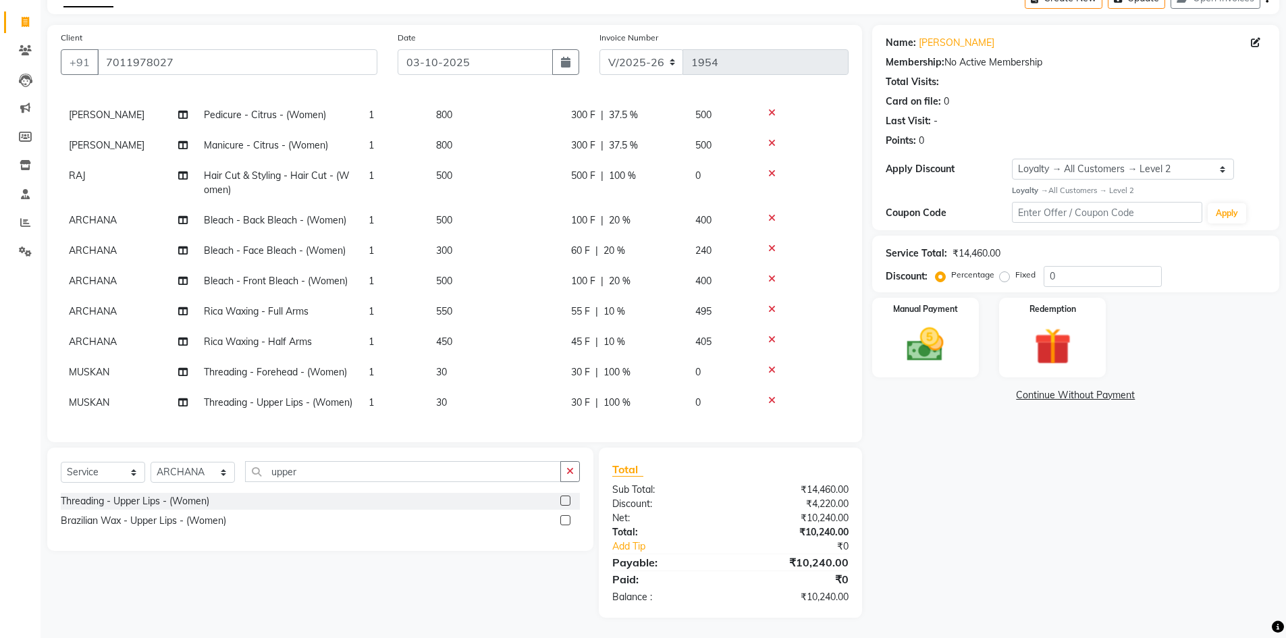
click at [611, 304] on span "10 %" at bounding box center [614, 311] width 22 height 14
select select "64975"
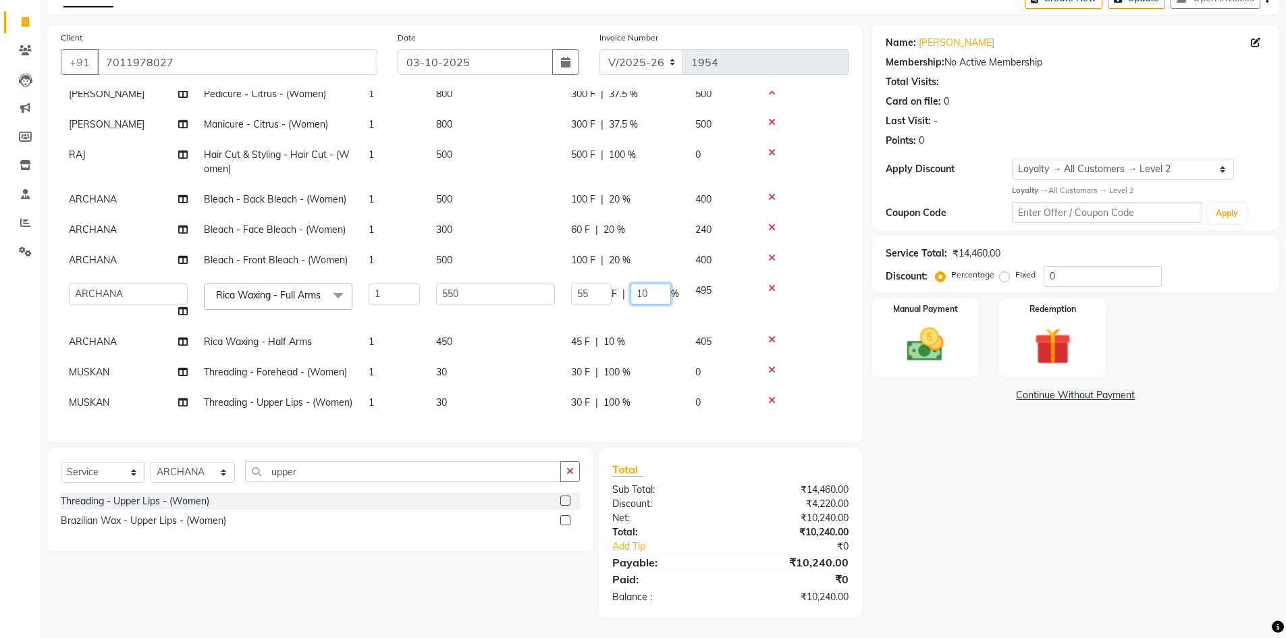
click at [642, 293] on input "10" at bounding box center [650, 293] width 40 height 21
type input "20"
click at [910, 442] on div "Name: Nimisha Membership: No Active Membership Total Visits: Card on file: 0 La…" at bounding box center [1080, 321] width 417 height 593
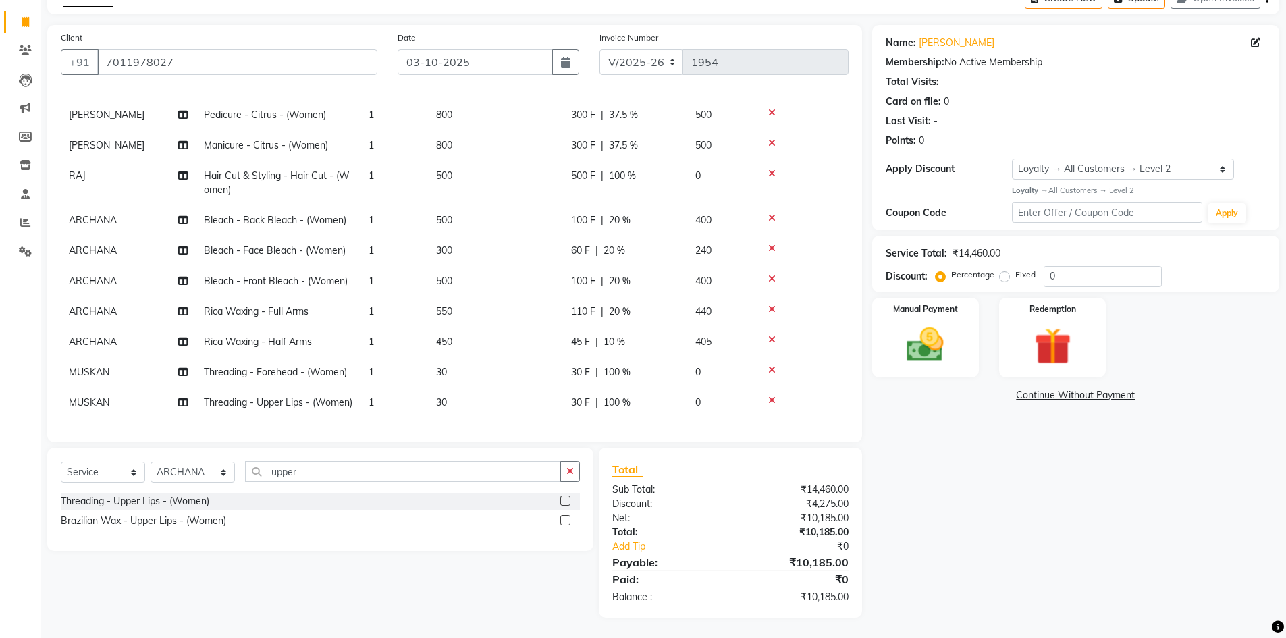
click at [611, 335] on span "10 %" at bounding box center [614, 342] width 22 height 14
select select "64975"
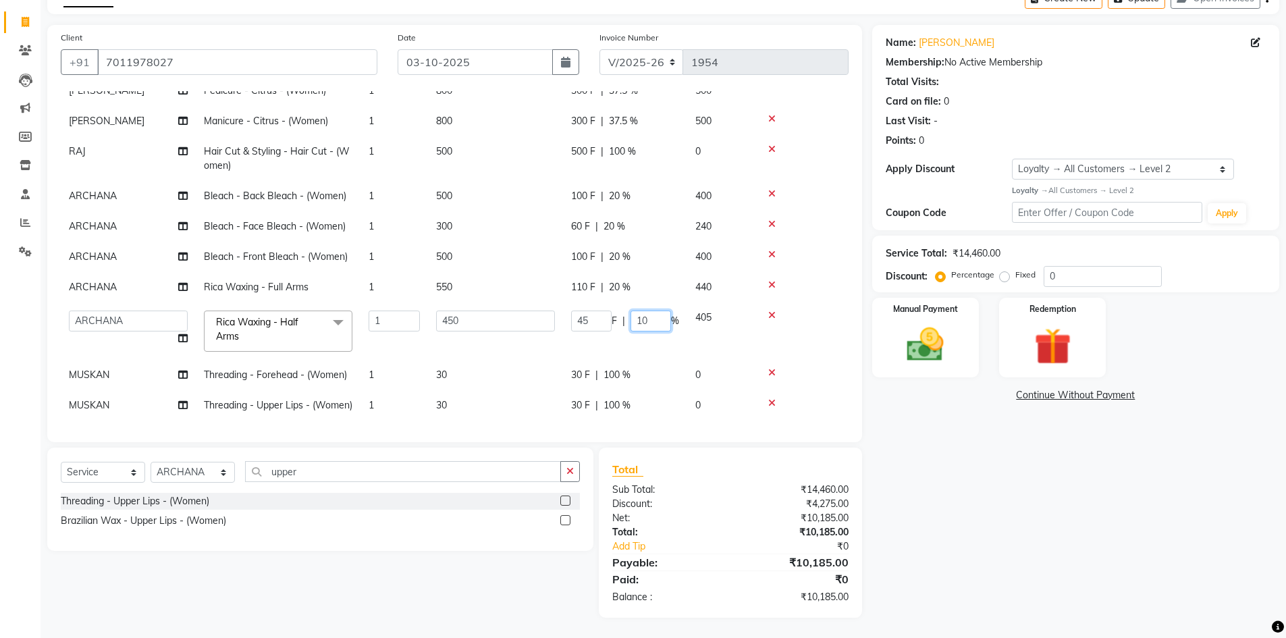
click at [643, 320] on input "10" at bounding box center [650, 320] width 40 height 21
type input "20"
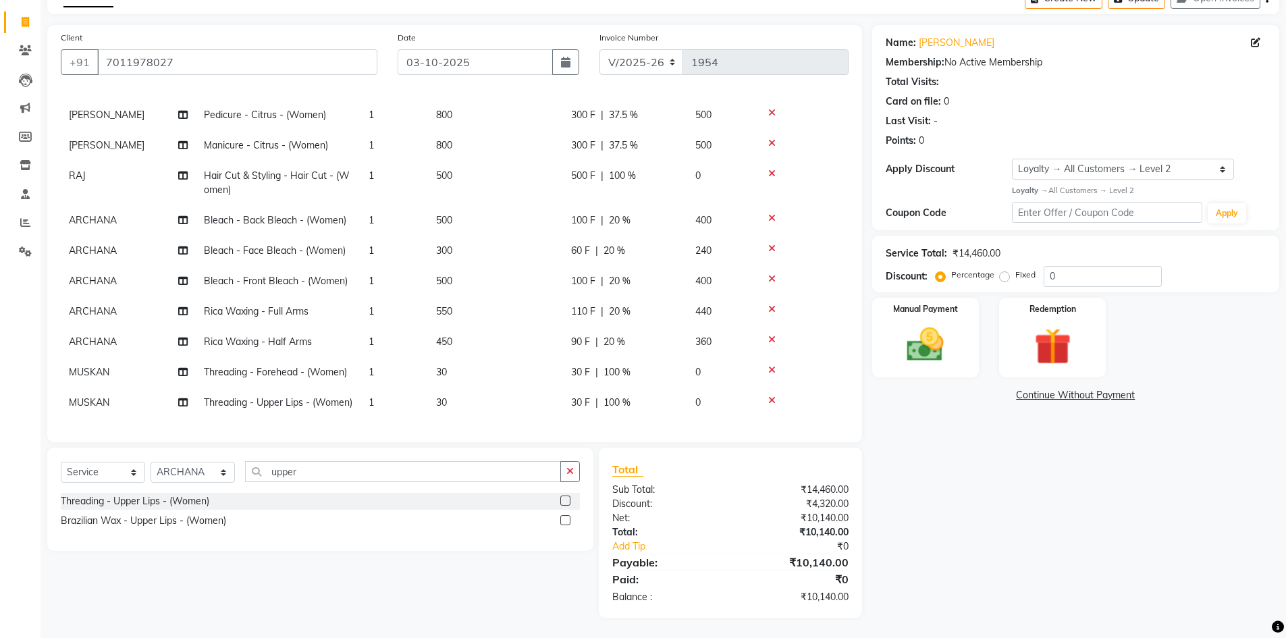
click at [885, 467] on div "Name: Nimisha Membership: No Active Membership Total Visits: Card on file: 0 La…" at bounding box center [1080, 321] width 417 height 593
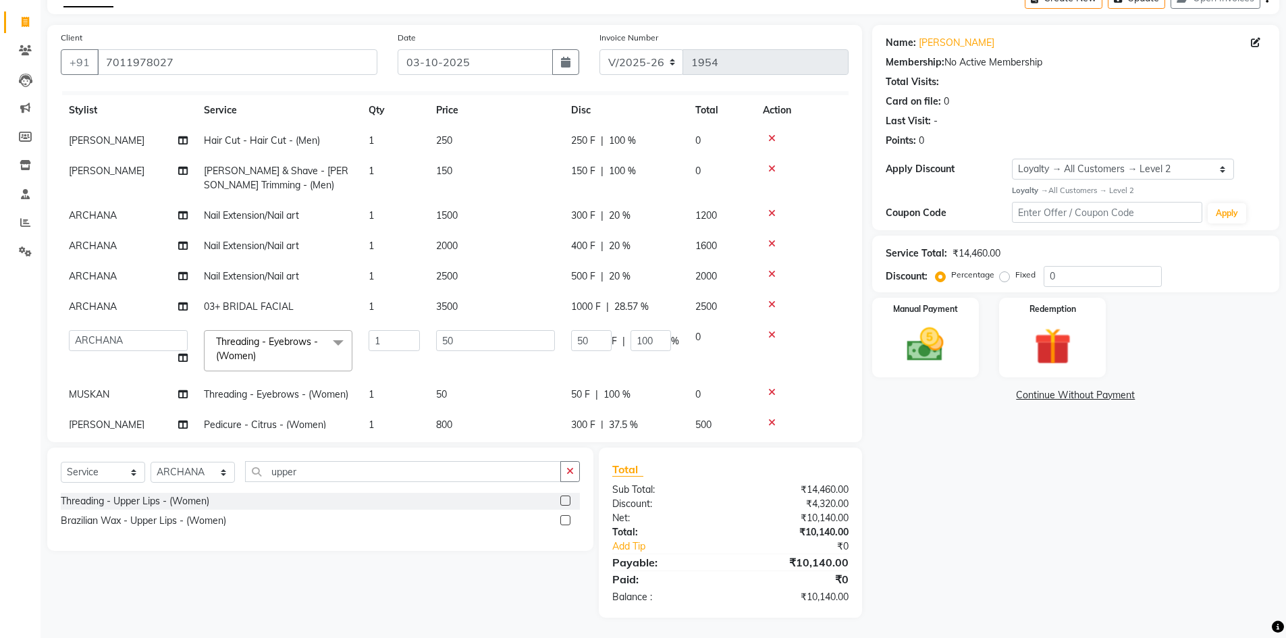
scroll to position [18, 0]
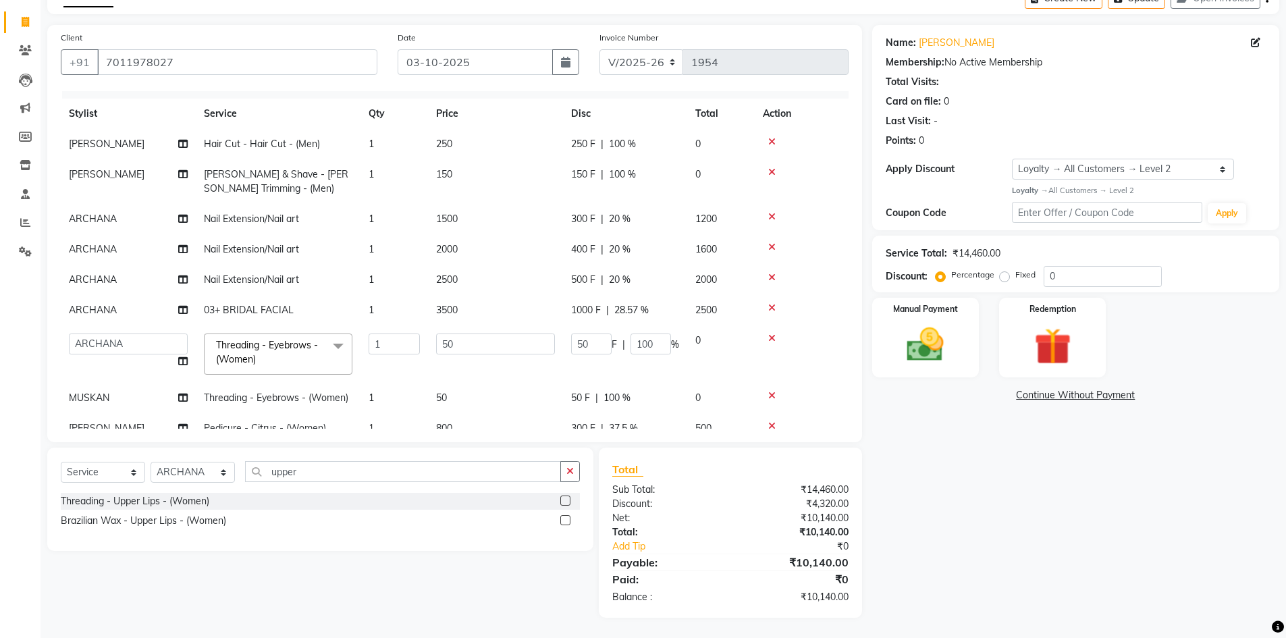
click at [615, 284] on span "20 %" at bounding box center [620, 280] width 22 height 14
select select "64975"
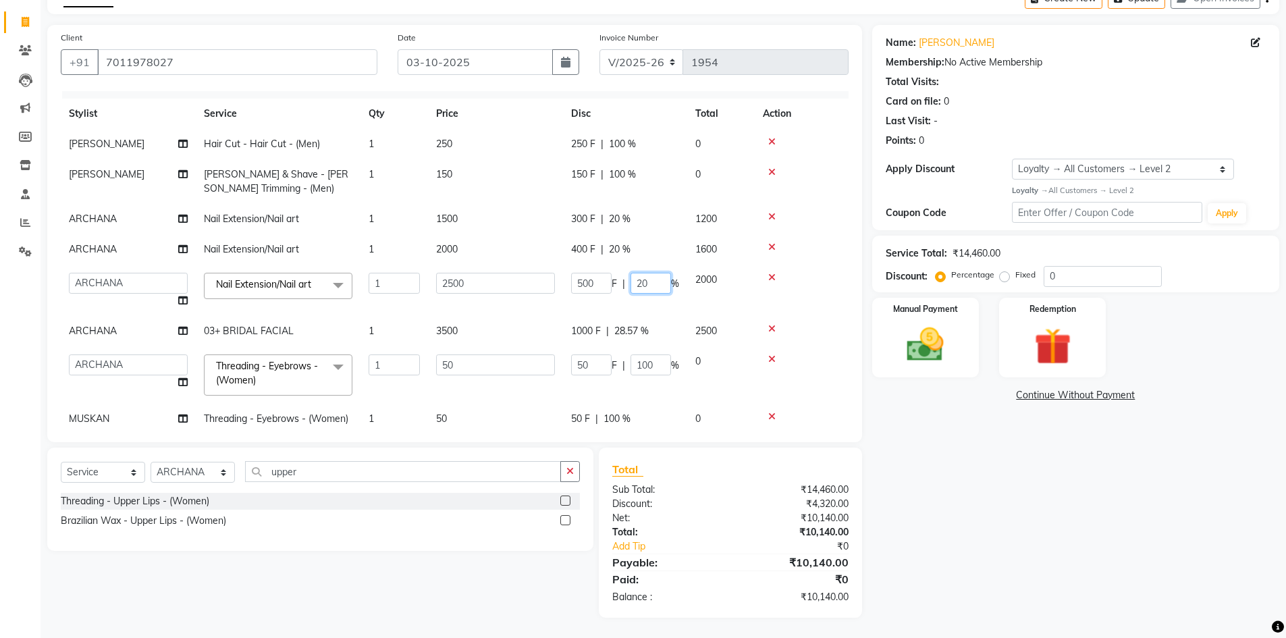
click at [640, 282] on input "20" at bounding box center [650, 283] width 40 height 21
type input "0"
type input "25"
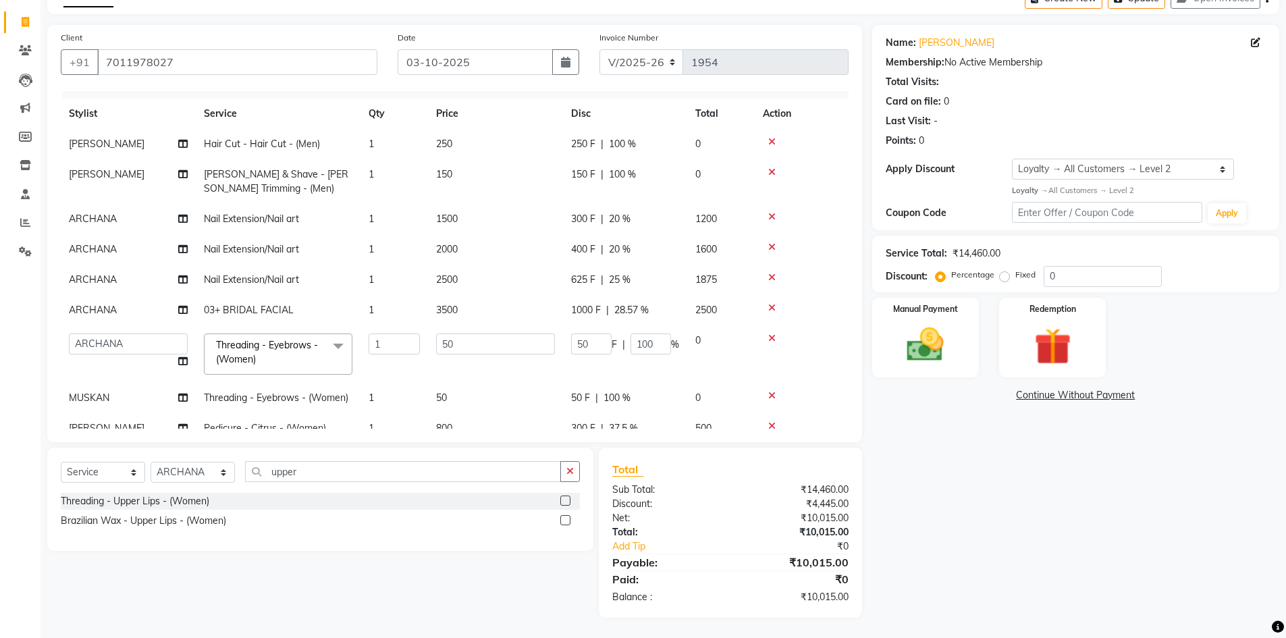
click at [979, 456] on div "Name: Nimisha Membership: No Active Membership Total Visits: Card on file: 0 La…" at bounding box center [1080, 321] width 417 height 593
click at [585, 275] on span "625 F" at bounding box center [583, 280] width 24 height 14
select select "64975"
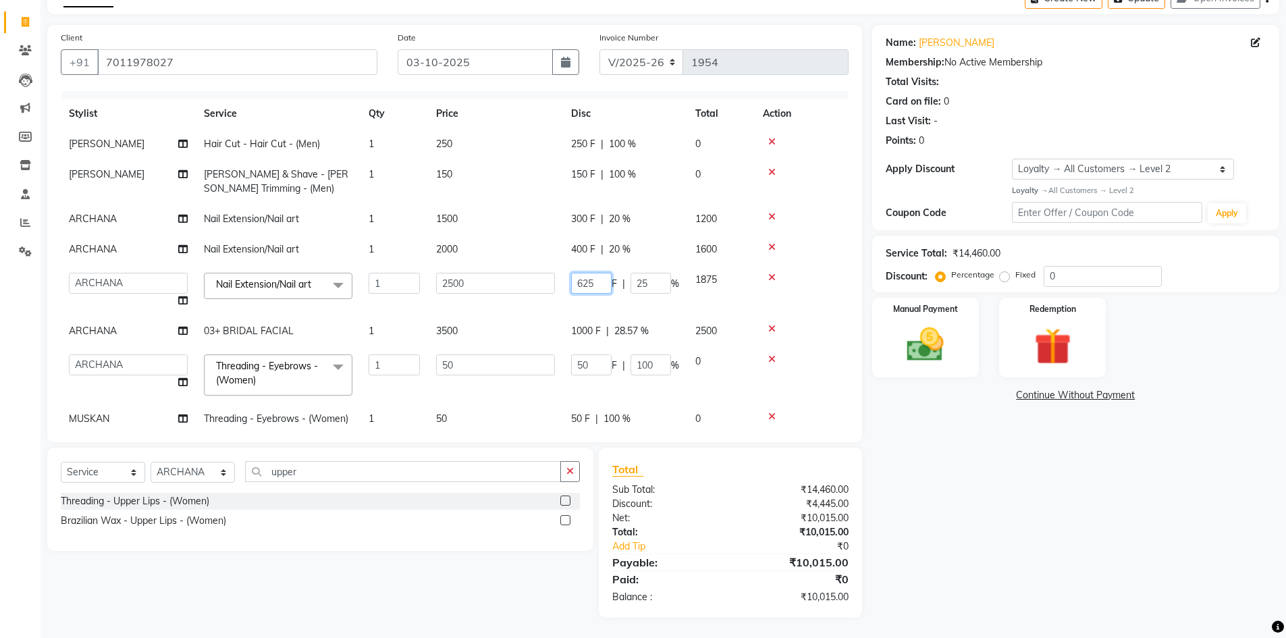
click at [600, 279] on input "625" at bounding box center [591, 283] width 40 height 21
type input "650"
click at [966, 491] on div "Name: Nimisha Membership: No Active Membership Total Visits: Card on file: 0 La…" at bounding box center [1080, 321] width 417 height 593
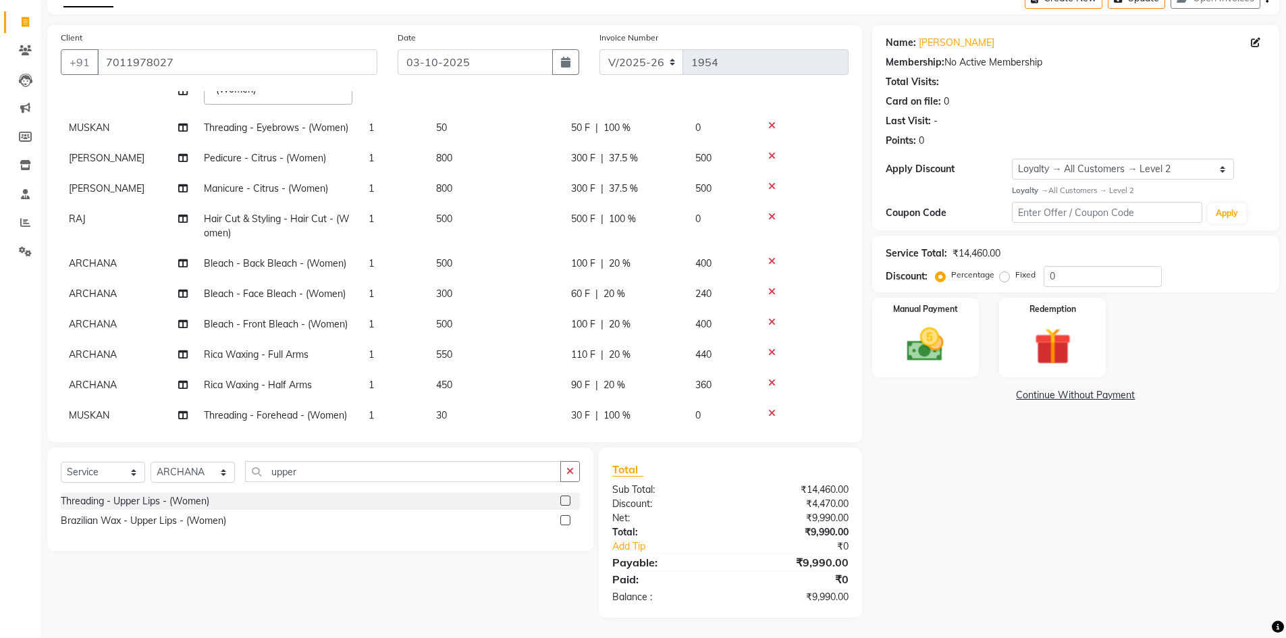
scroll to position [355, 0]
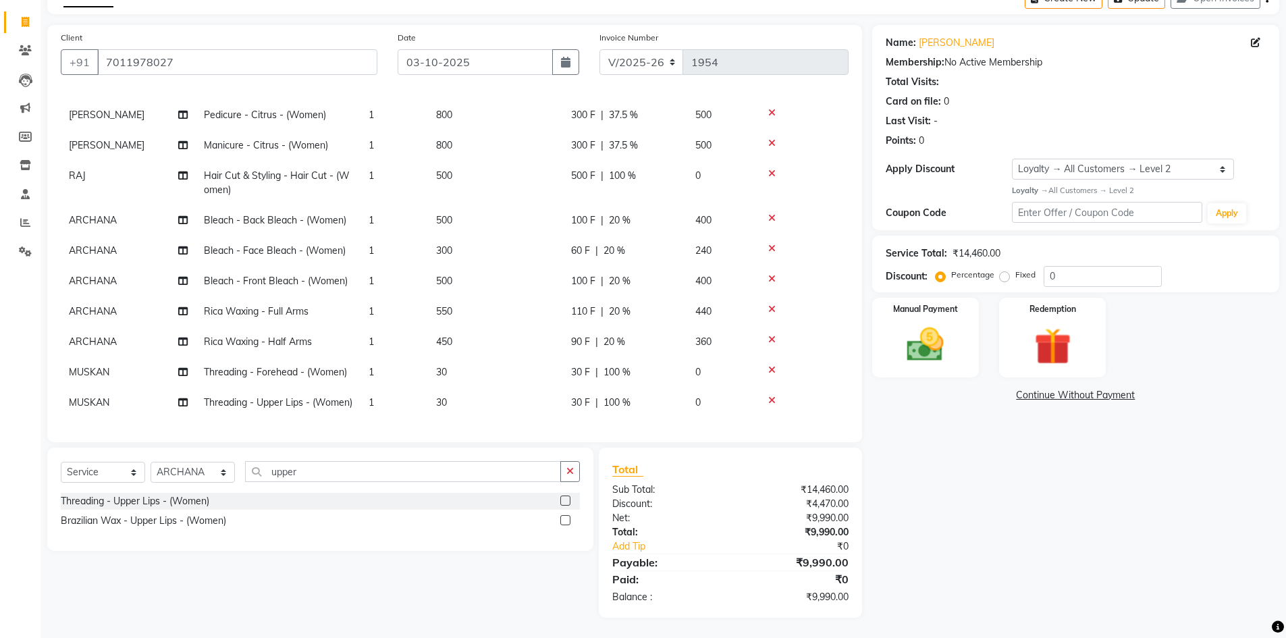
click at [580, 335] on span "90 F" at bounding box center [580, 342] width 19 height 14
select select "64975"
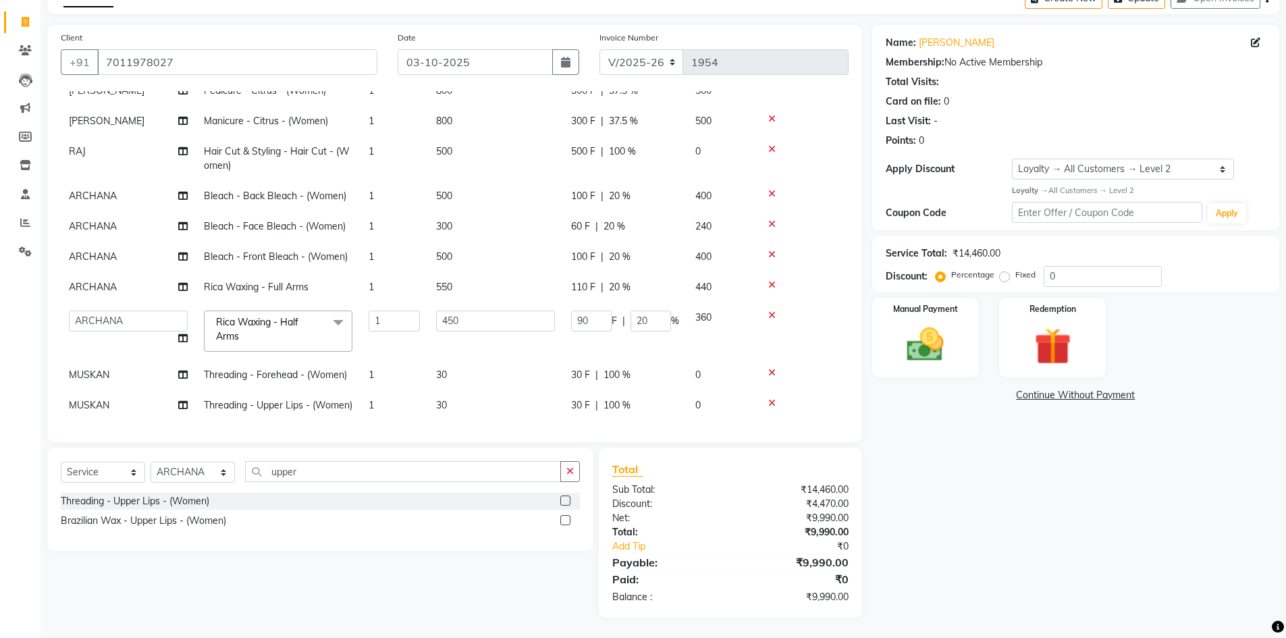
click at [966, 472] on div "Name: Nimisha Membership: No Active Membership Total Visits: Card on file: 0 La…" at bounding box center [1080, 321] width 417 height 593
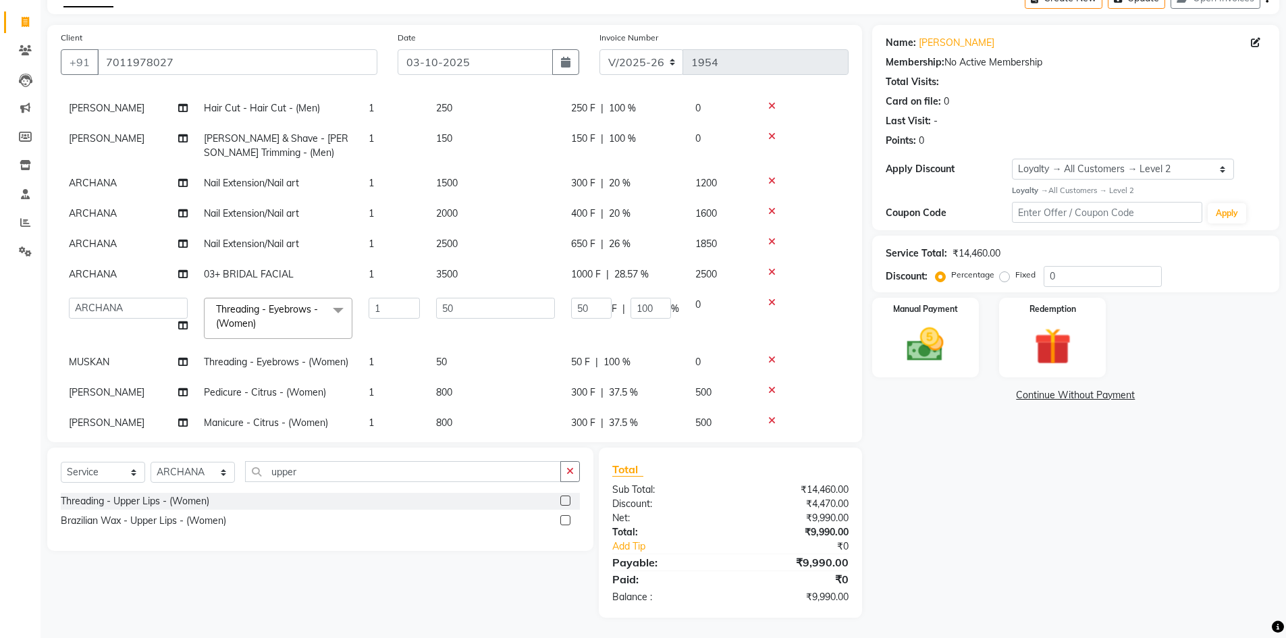
scroll to position [18, 0]
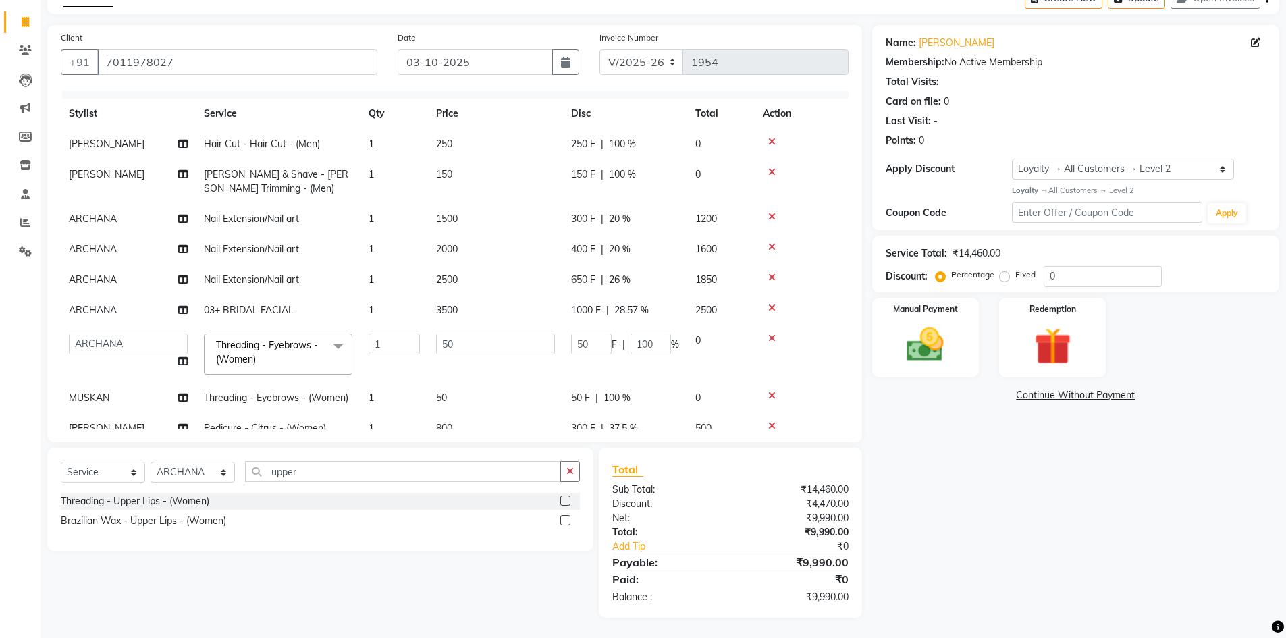
click at [585, 282] on span "650 F" at bounding box center [583, 280] width 24 height 14
select select "64975"
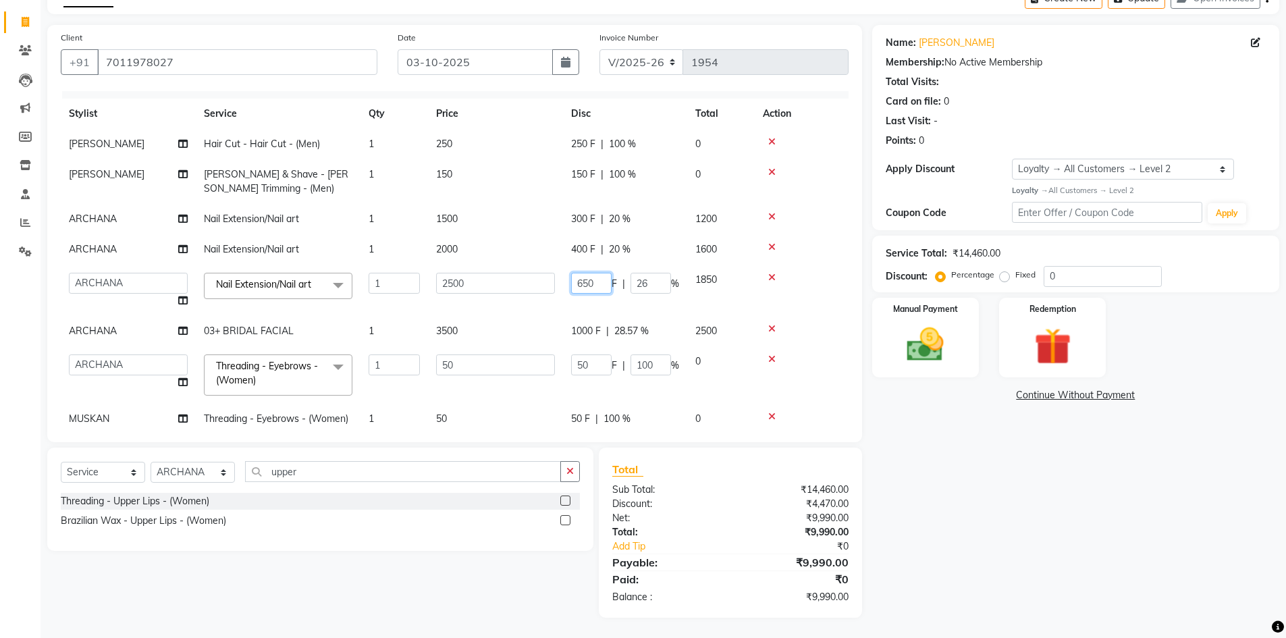
click at [589, 282] on input "650" at bounding box center [591, 283] width 40 height 21
type input "640"
click at [1034, 533] on div "Name: Nimisha Membership: No Active Membership Total Visits: Card on file: 0 La…" at bounding box center [1080, 321] width 417 height 593
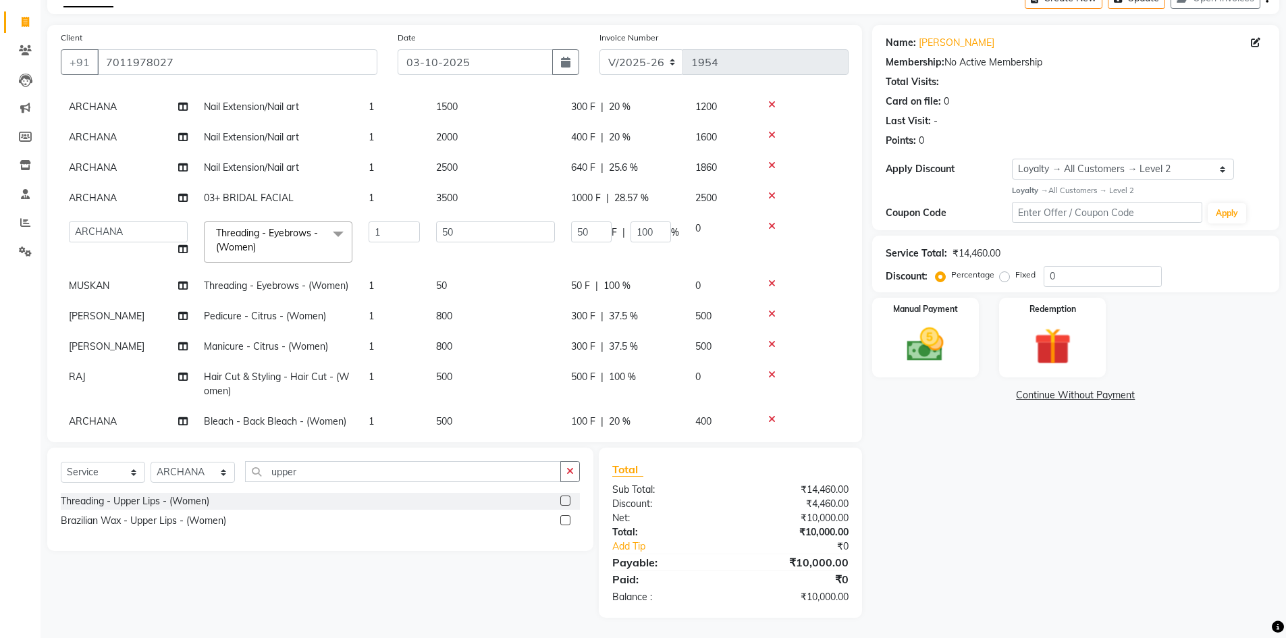
scroll to position [135, 0]
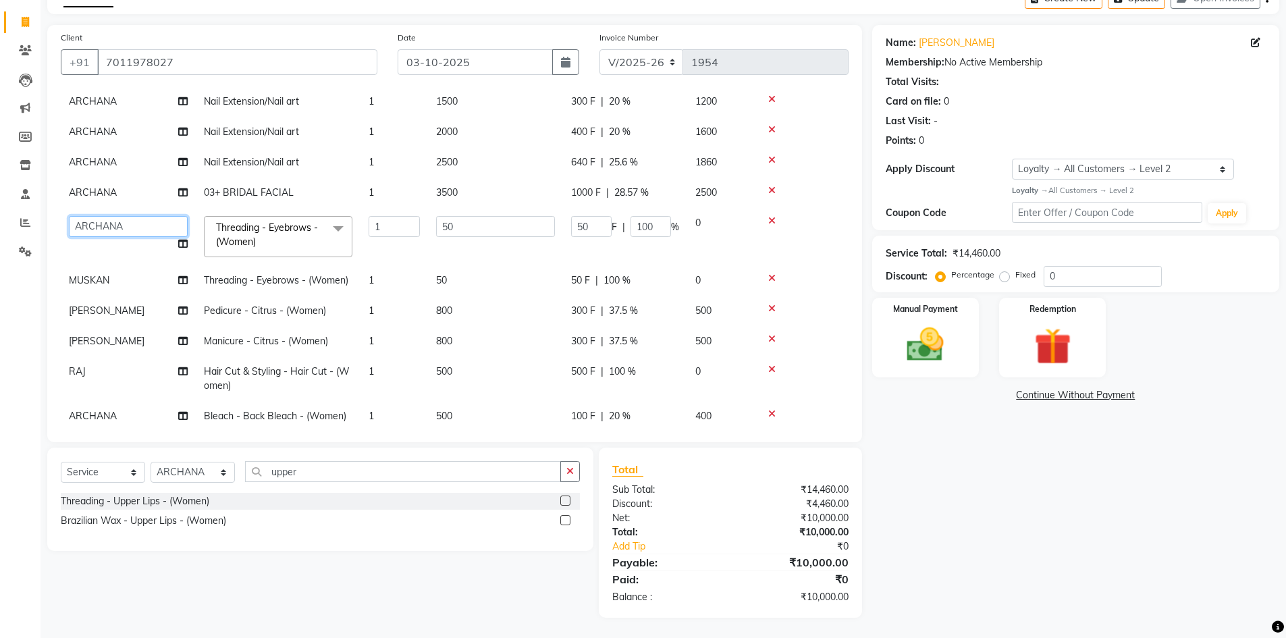
drag, startPoint x: 133, startPoint y: 227, endPoint x: 136, endPoint y: 191, distance: 36.5
click at [136, 191] on tbody "AFTAB Hair Cut - Hair Cut - (Men) 1 250 250 F | 100 % 0 AFTAB Beard & Shave - B…" at bounding box center [455, 325] width 788 height 629
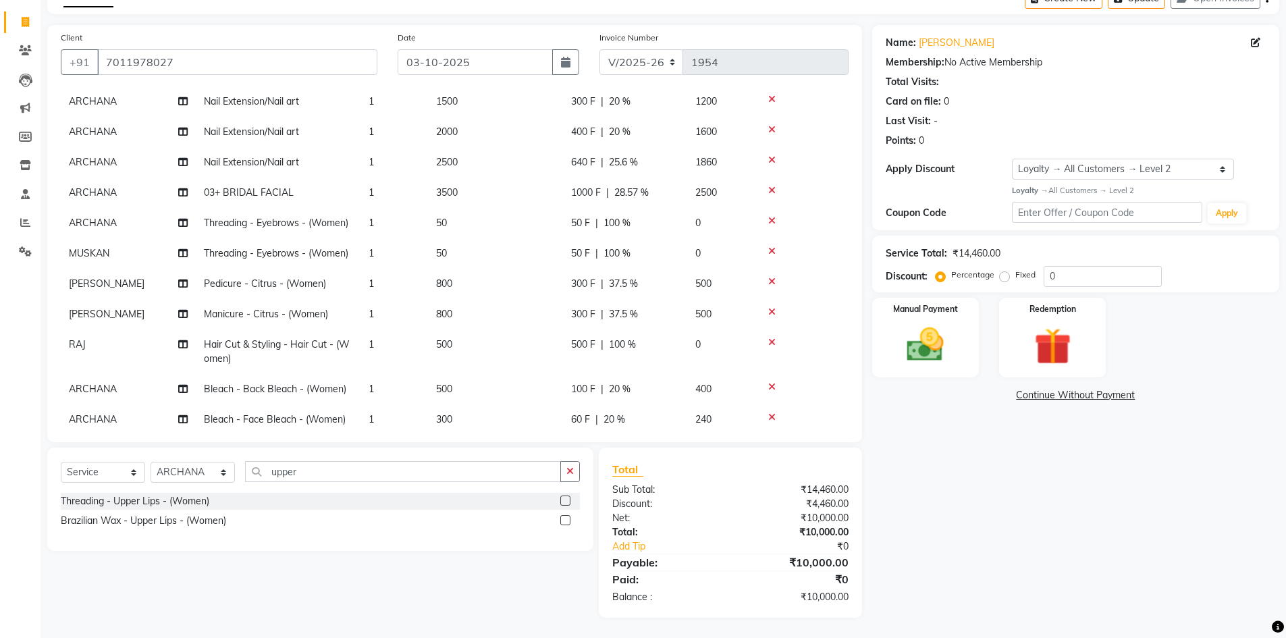
click at [930, 462] on div "Name: Nimisha Membership: No Active Membership Total Visits: Card on file: 0 La…" at bounding box center [1080, 321] width 417 height 593
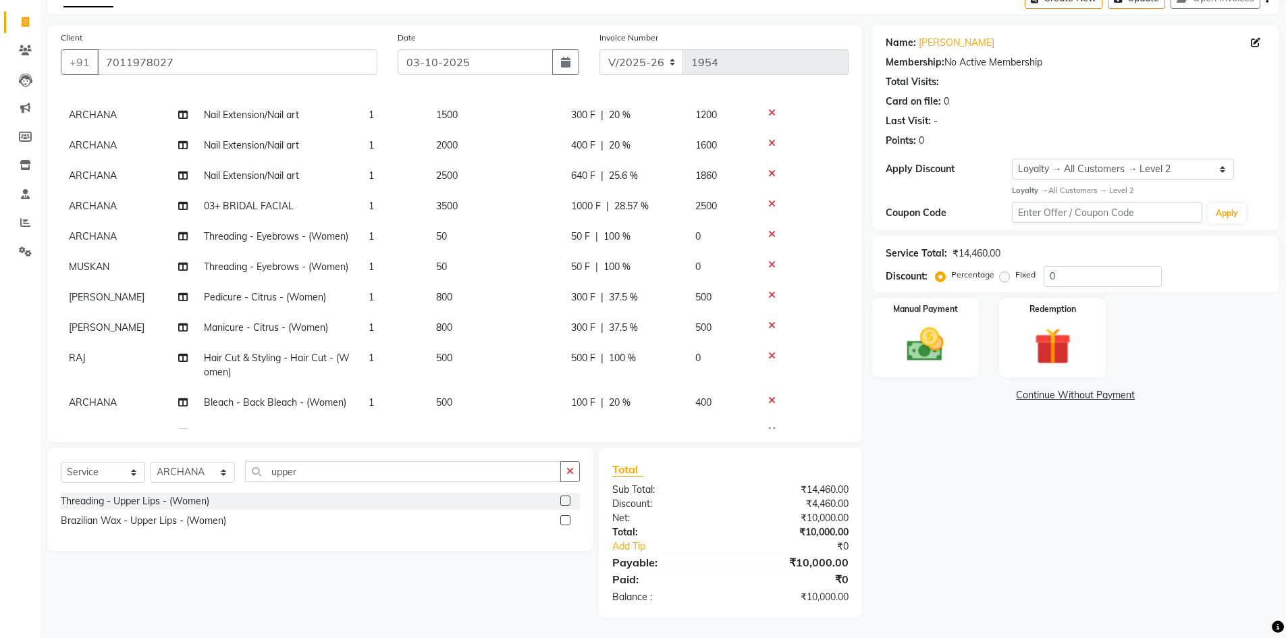
scroll to position [355, 0]
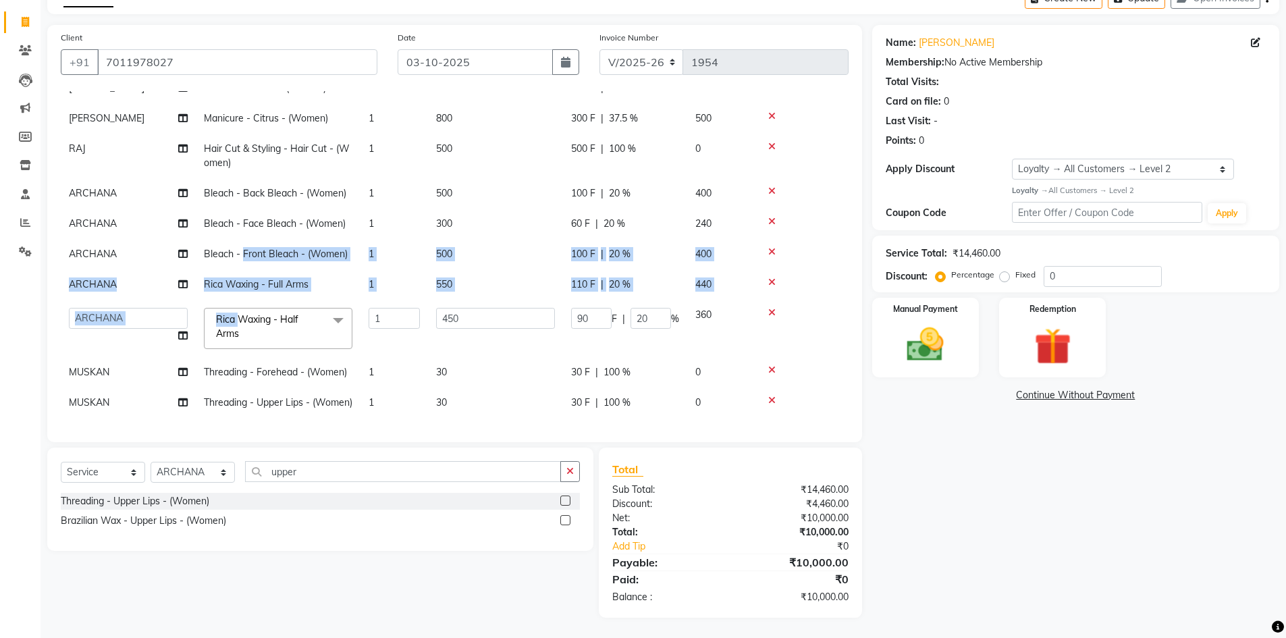
drag, startPoint x: 240, startPoint y: 300, endPoint x: 244, endPoint y: 232, distance: 67.6
click at [244, 232] on tbody "AFTAB Hair Cut - Hair Cut - (Men) 1 250 250 F | 100 % 0 AFTAB Beard & Shave - B…" at bounding box center [455, 117] width 788 height 602
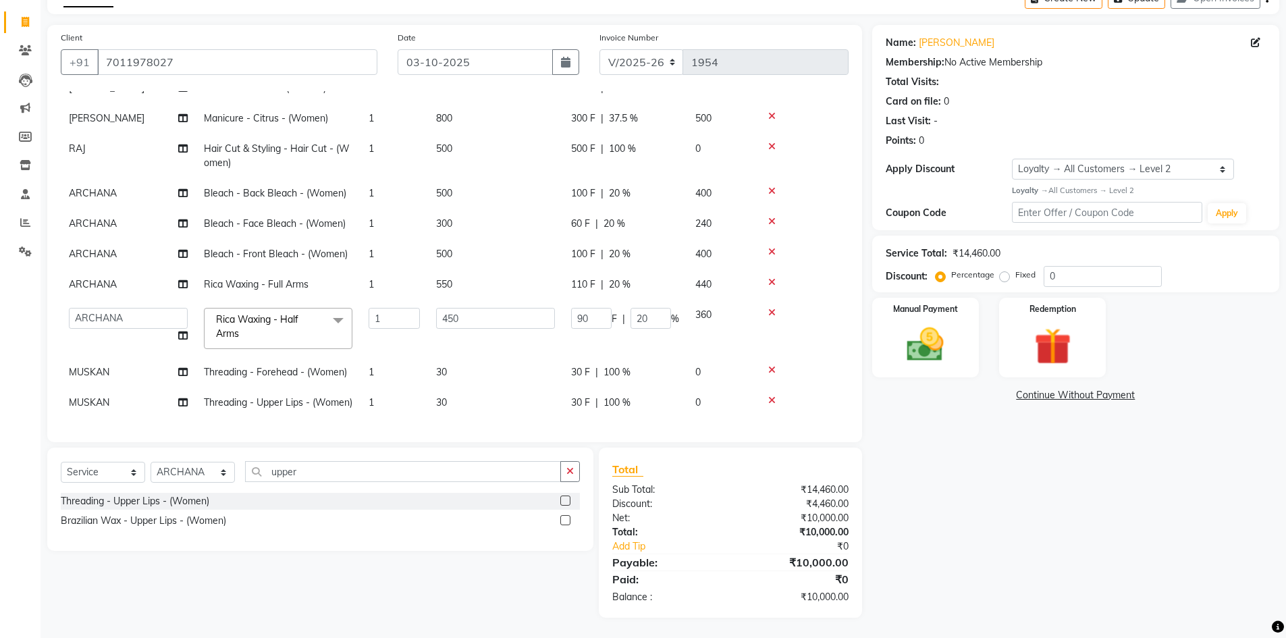
click at [1012, 532] on div "Name: Nimisha Membership: No Active Membership Total Visits: Card on file: 0 La…" at bounding box center [1080, 321] width 417 height 593
click at [996, 452] on div "Name: Nimisha Membership: No Active Membership Total Visits: Card on file: 0 La…" at bounding box center [1080, 321] width 417 height 593
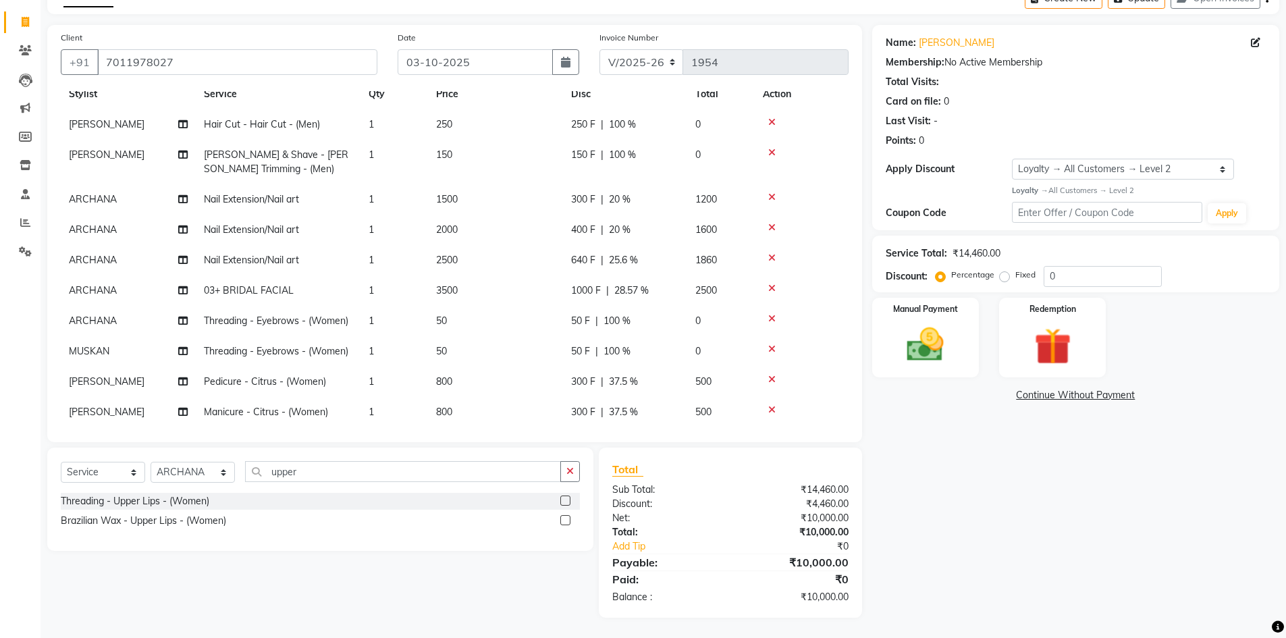
scroll to position [67, 0]
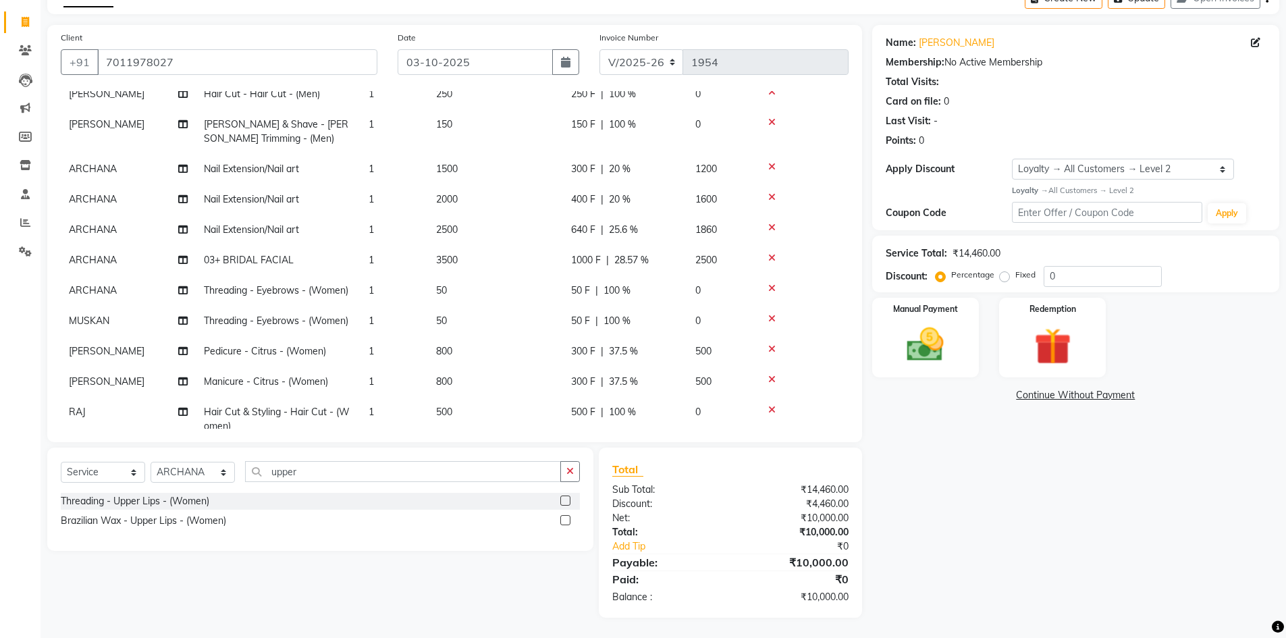
click at [717, 289] on td "0" at bounding box center [720, 290] width 67 height 30
select select "64975"
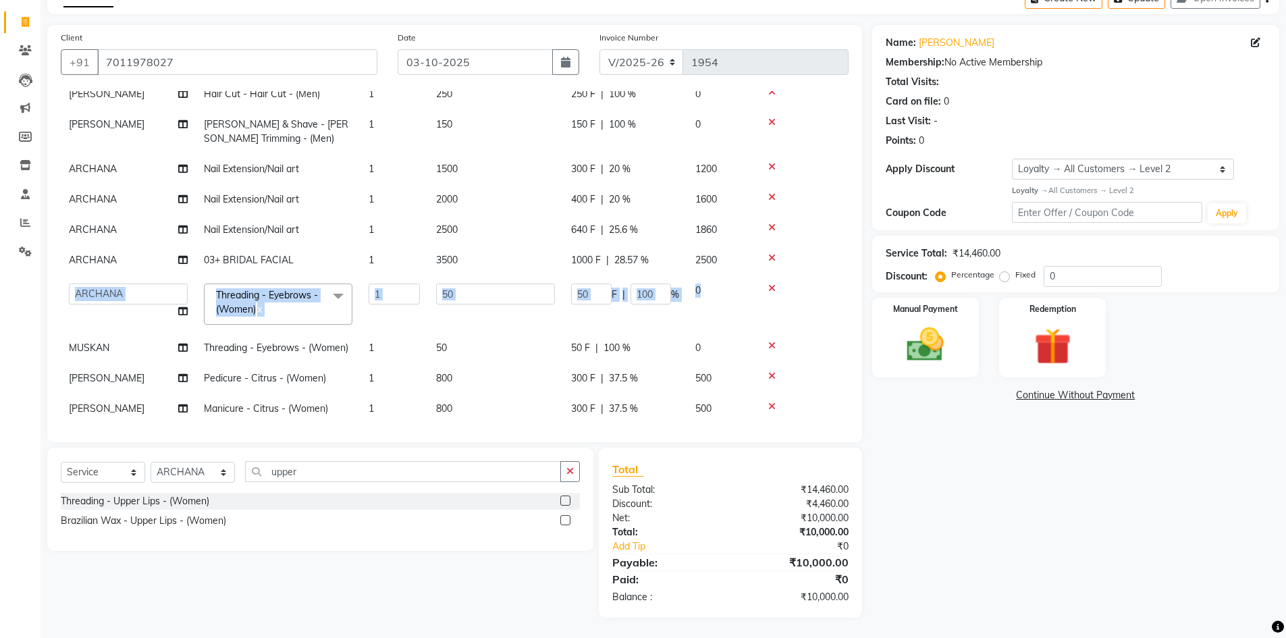
drag, startPoint x: 717, startPoint y: 289, endPoint x: 719, endPoint y: 268, distance: 21.0
click at [719, 268] on tbody "AFTAB Hair Cut - Hair Cut - (Men) 1 250 250 F | 100 % 0 AFTAB Beard & Shave - B…" at bounding box center [455, 393] width 788 height 629
click at [914, 457] on div "Name: Nimisha Membership: No Active Membership Total Visits: Card on file: 0 La…" at bounding box center [1080, 321] width 417 height 593
click at [962, 535] on div "Name: Nimisha Membership: No Active Membership Total Visits: Card on file: 0 La…" at bounding box center [1080, 321] width 417 height 593
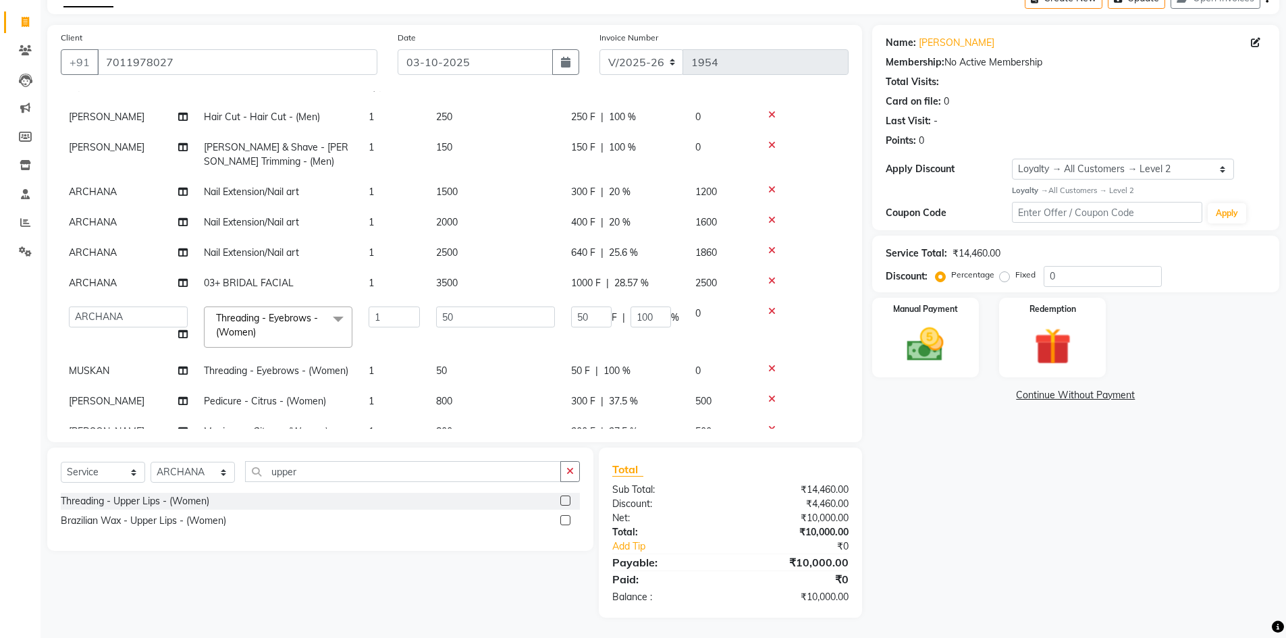
scroll to position [0, 0]
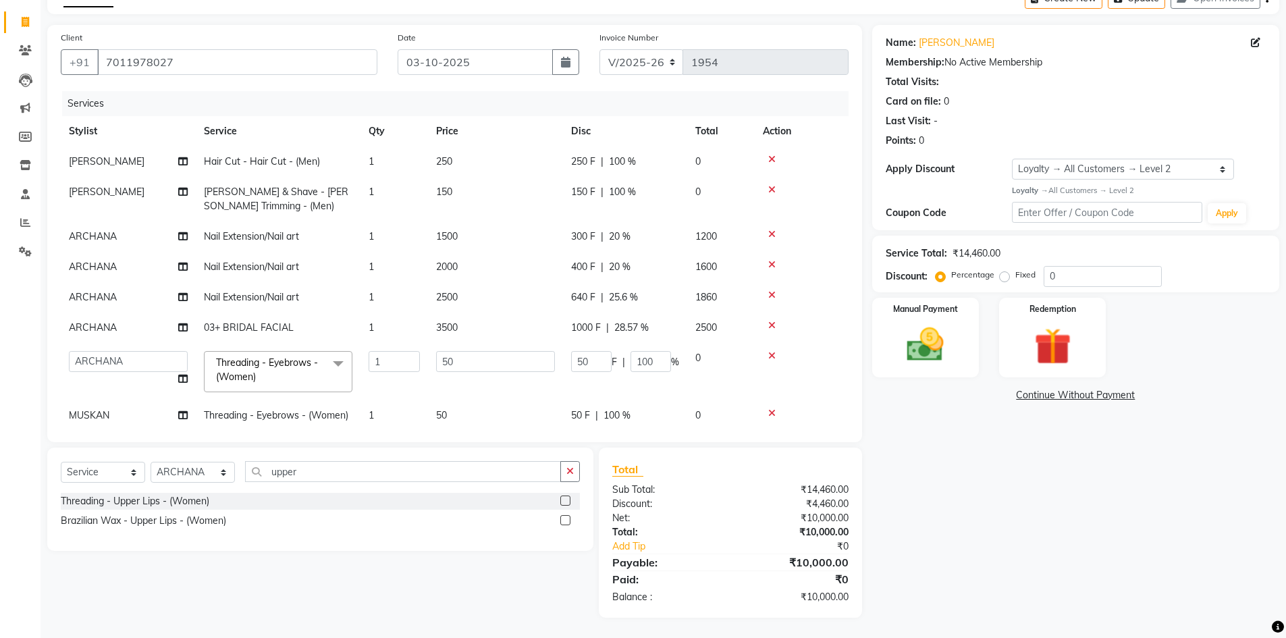
click at [772, 188] on icon at bounding box center [771, 189] width 7 height 9
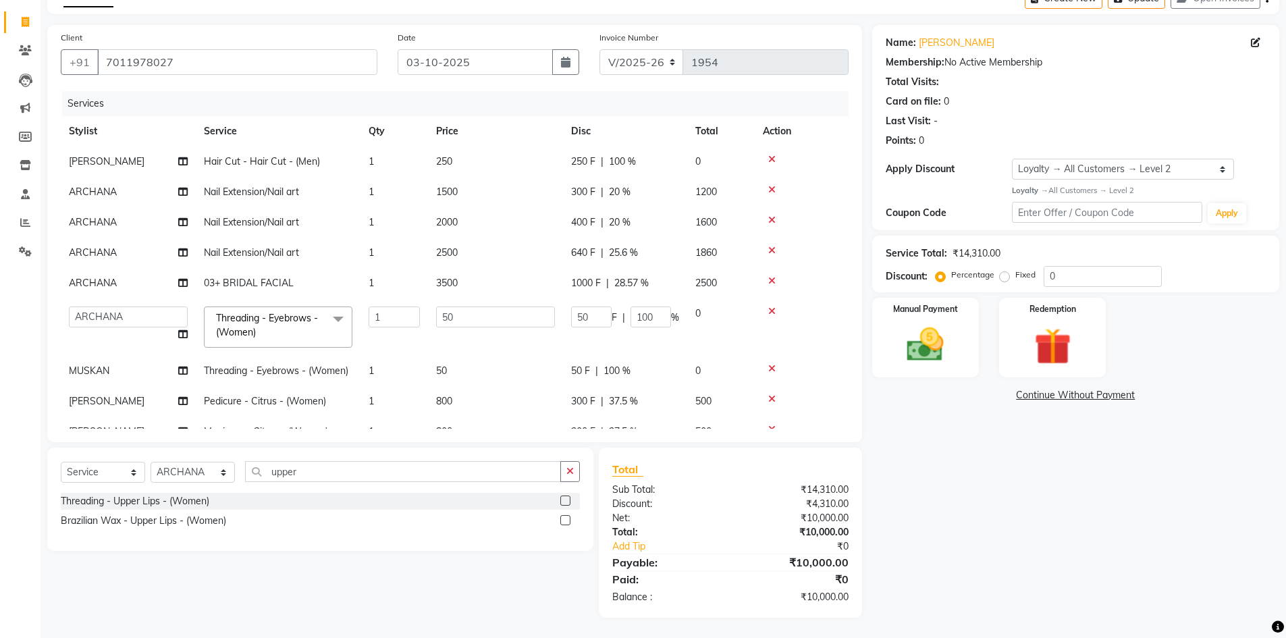
click at [770, 155] on icon at bounding box center [771, 159] width 7 height 9
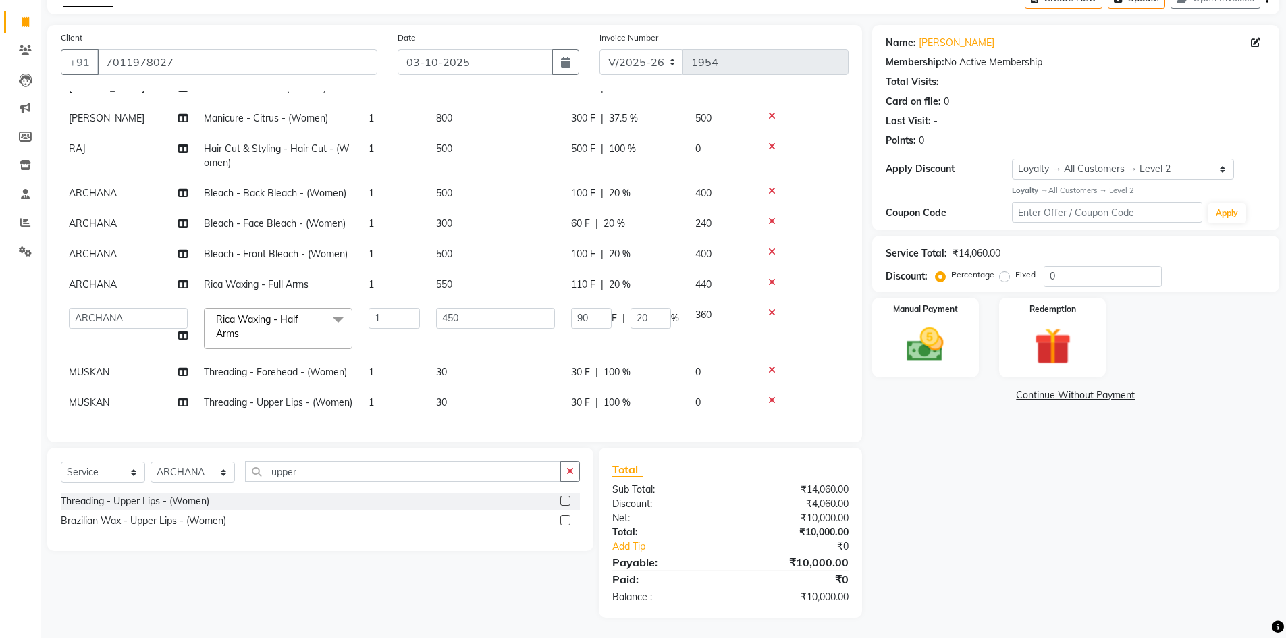
scroll to position [307, 0]
click at [315, 466] on input "upper" at bounding box center [403, 471] width 316 height 21
click at [197, 478] on select "Select Stylist AFTAB ARCHANA DEEVKI KAJAL SWAROOP kasim pathan MAHESH VERMA MUS…" at bounding box center [192, 472] width 84 height 21
select select "64976"
click at [150, 462] on select "Select Stylist AFTAB ARCHANA DEEVKI KAJAL SWAROOP kasim pathan MAHESH VERMA MUS…" at bounding box center [192, 472] width 84 height 21
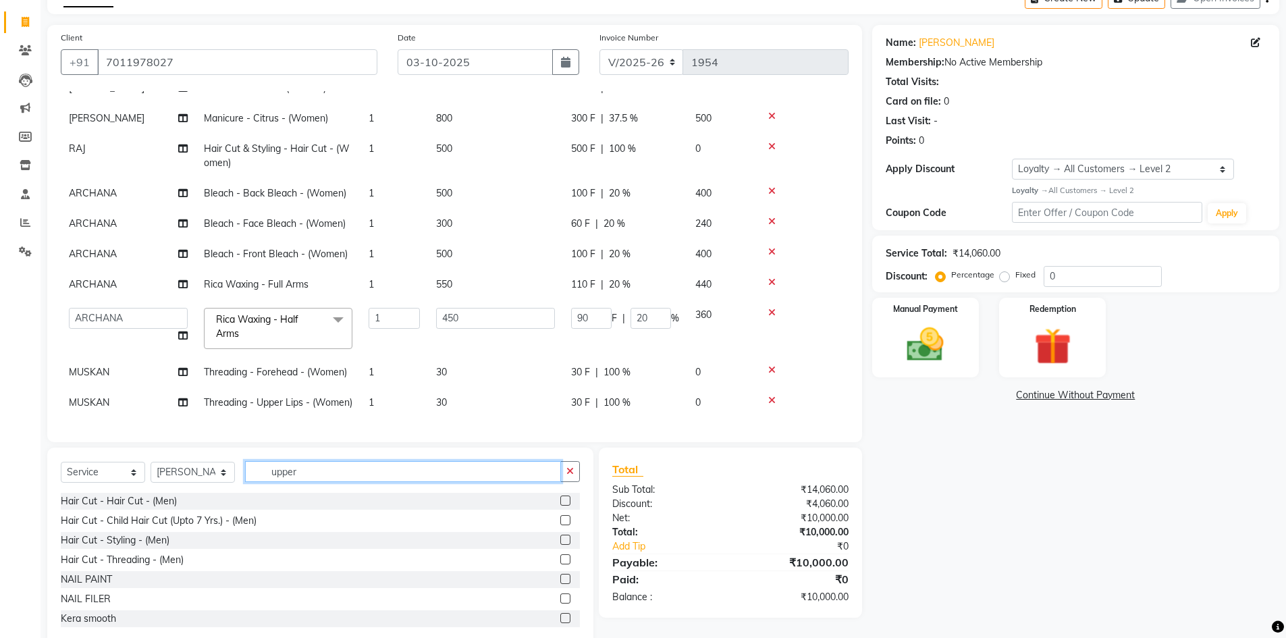
click at [316, 474] on input "upper" at bounding box center [403, 471] width 316 height 21
type input "u"
type input "HAIR"
click at [560, 501] on label at bounding box center [565, 500] width 10 height 10
click at [560, 501] on input "checkbox" at bounding box center [564, 501] width 9 height 9
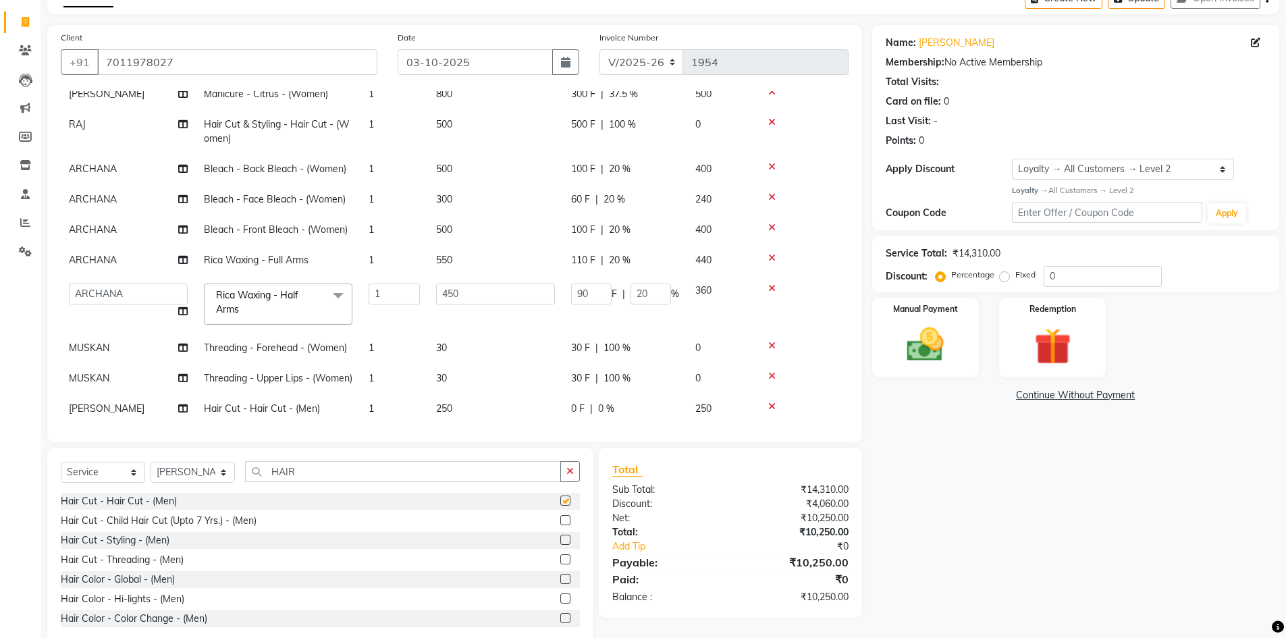
checkbox input "false"
drag, startPoint x: 351, startPoint y: 474, endPoint x: 224, endPoint y: 458, distance: 127.9
click at [224, 458] on div "Select Service Product Membership Package Voucher Prepaid Gift Card Select Styl…" at bounding box center [320, 546] width 546 height 199
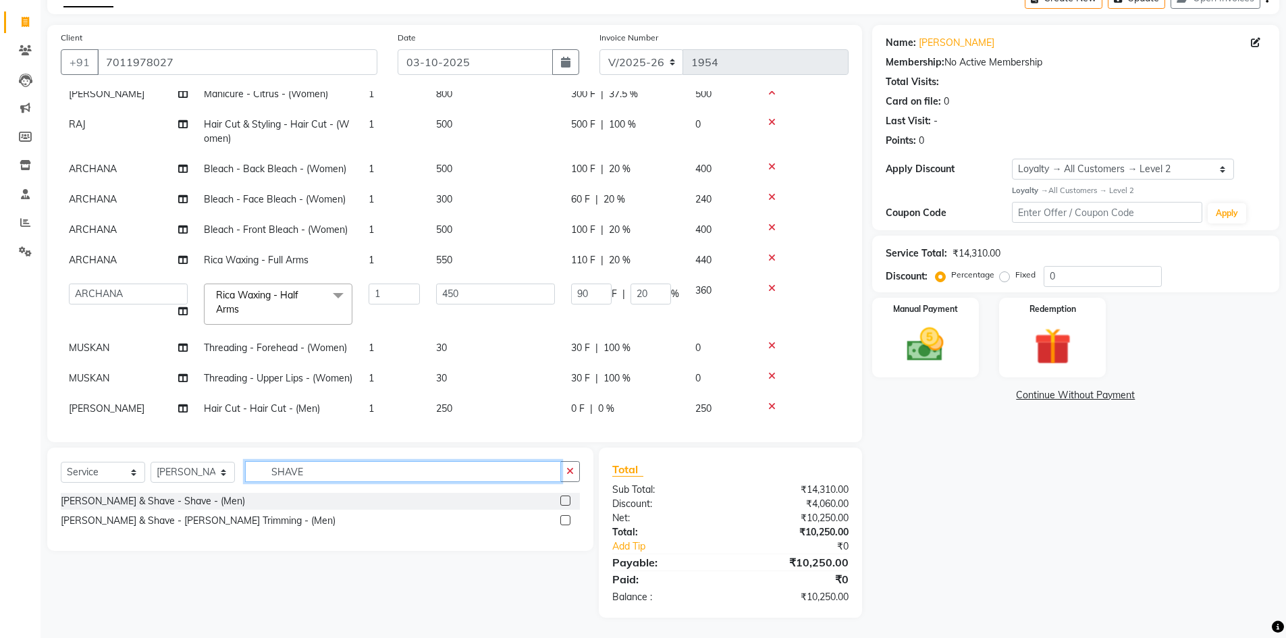
type input "SHAVE"
click at [564, 520] on label at bounding box center [565, 520] width 10 height 10
click at [564, 520] on input "checkbox" at bounding box center [564, 520] width 9 height 9
checkbox input "false"
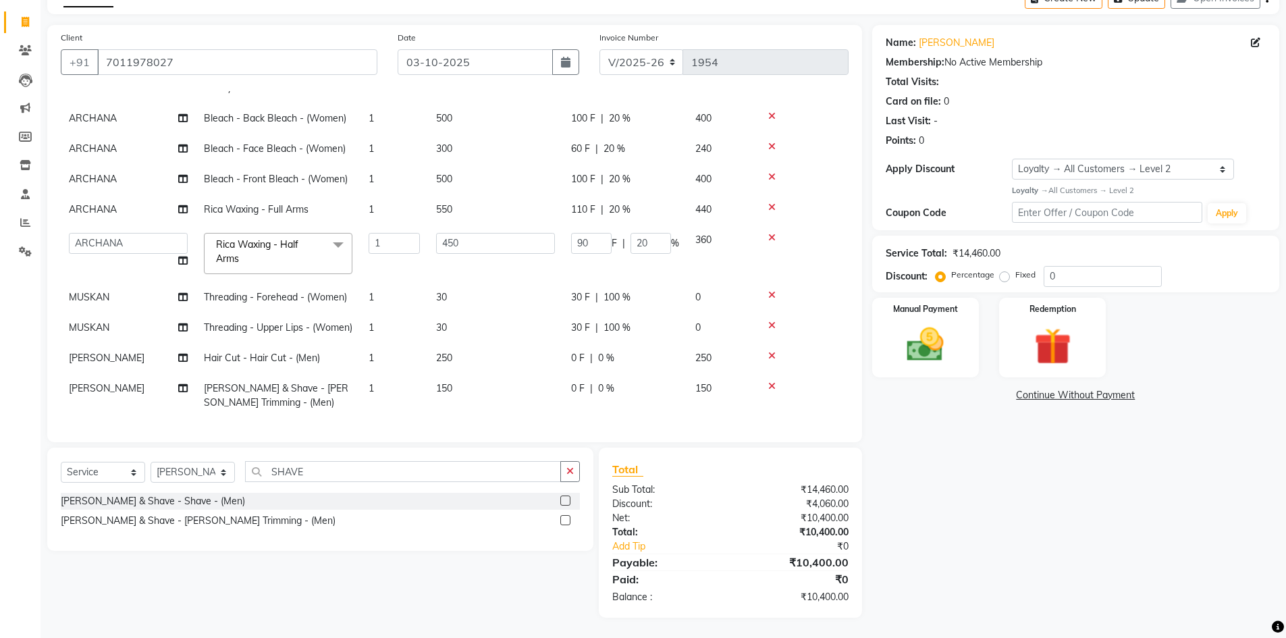
scroll to position [382, 0]
click at [576, 351] on span "0 F" at bounding box center [577, 358] width 13 height 14
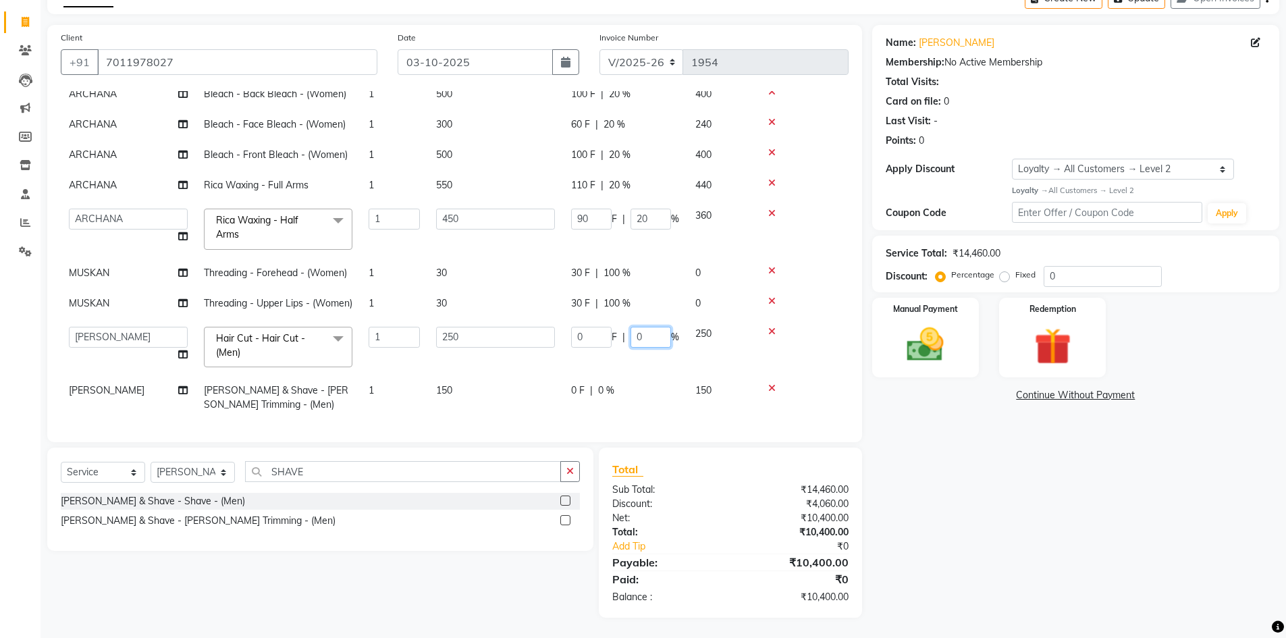
click at [637, 348] on input "0" at bounding box center [650, 337] width 40 height 21
type input "100"
click at [641, 402] on td "0 F | 0 %" at bounding box center [625, 397] width 124 height 45
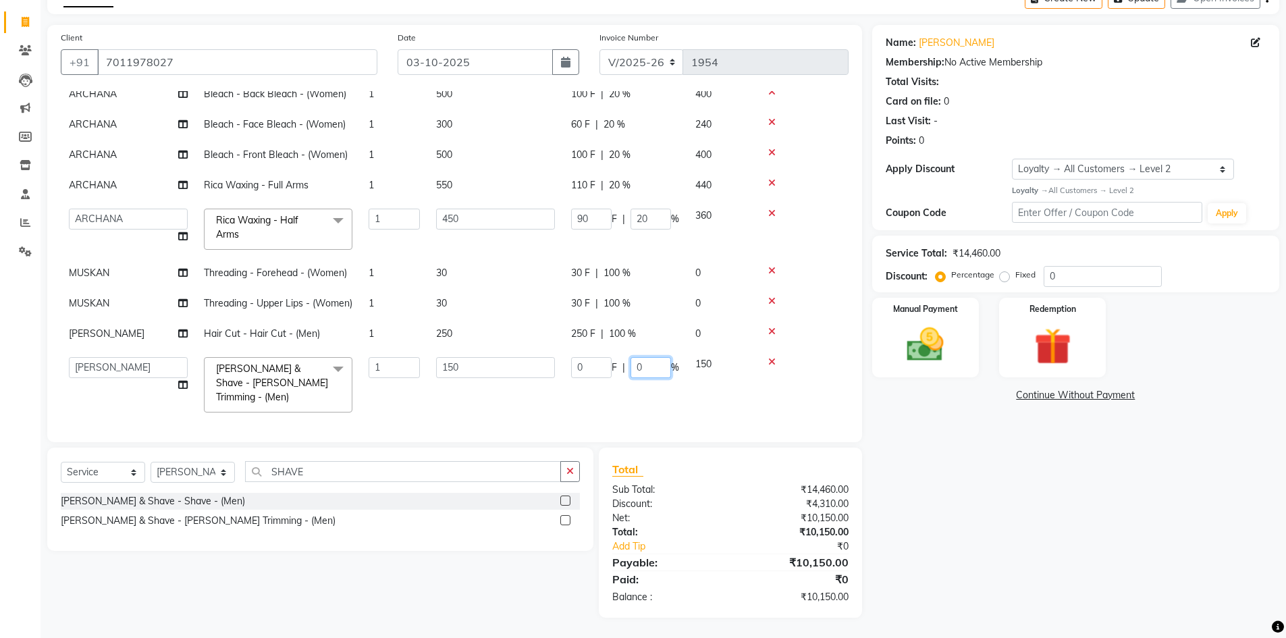
click at [636, 378] on input "0" at bounding box center [650, 367] width 40 height 21
type input "100"
click at [949, 487] on div "Name: Nimisha Membership: No Active Membership Total Visits: Card on file: 0 La…" at bounding box center [1080, 321] width 417 height 593
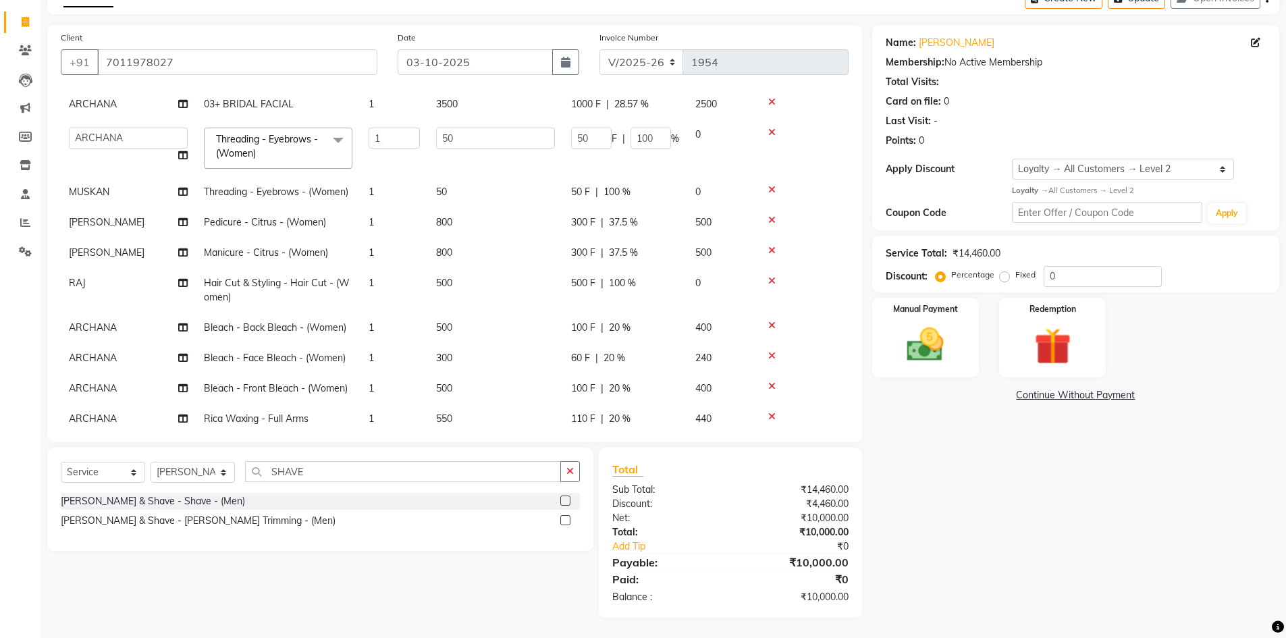
scroll to position [0, 0]
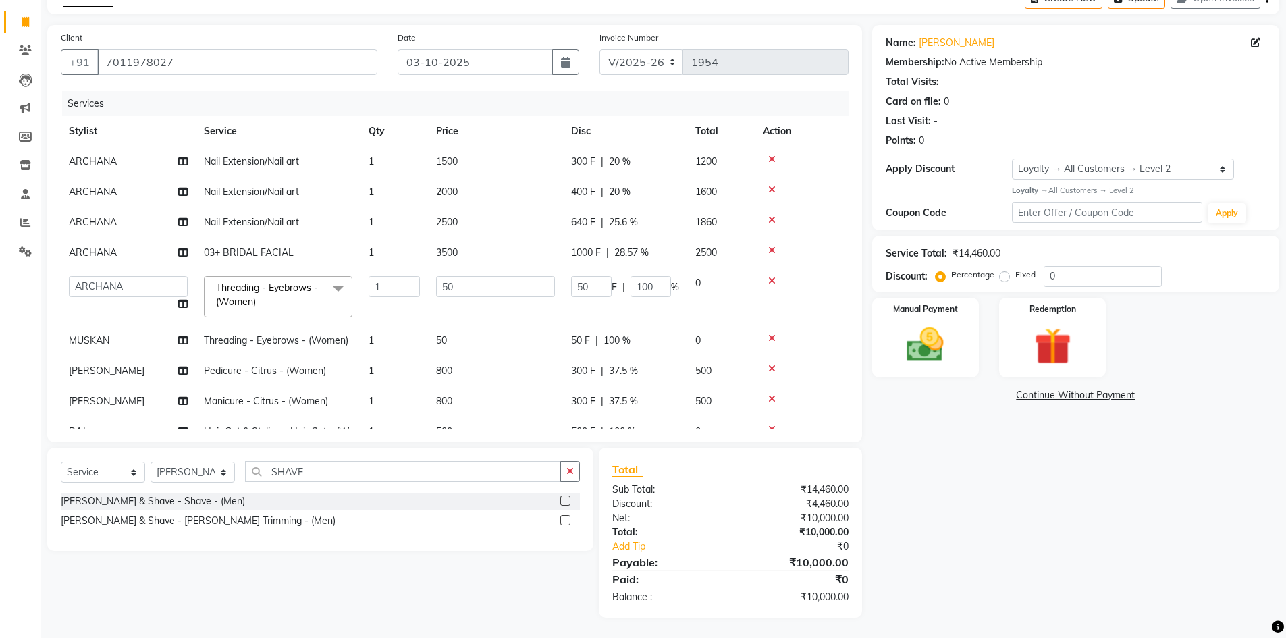
click at [771, 280] on icon at bounding box center [771, 280] width 7 height 9
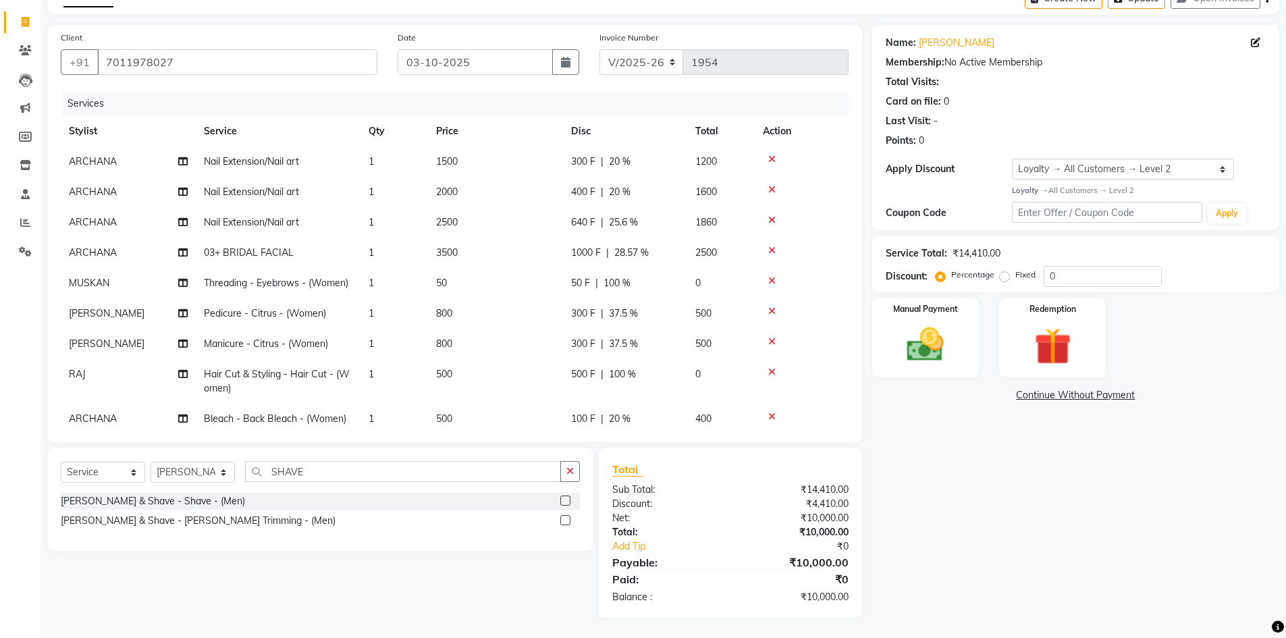
click at [771, 280] on icon at bounding box center [771, 280] width 7 height 9
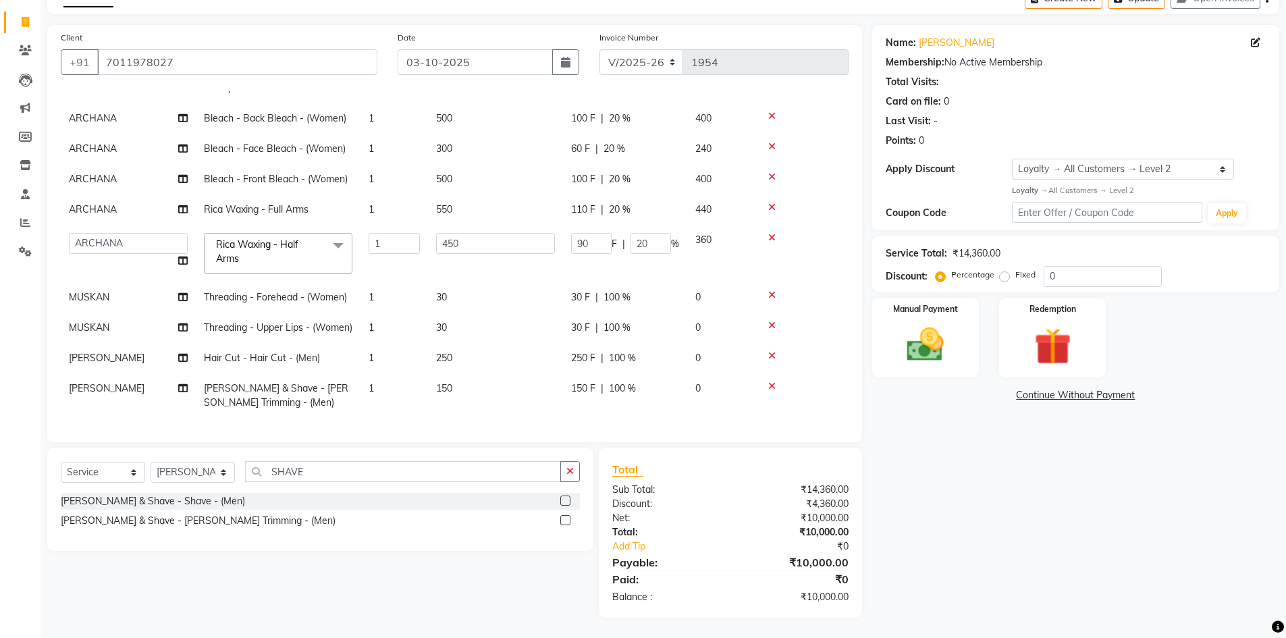
scroll to position [294, 0]
click at [325, 474] on input "SHAVE" at bounding box center [403, 471] width 316 height 21
type input "S"
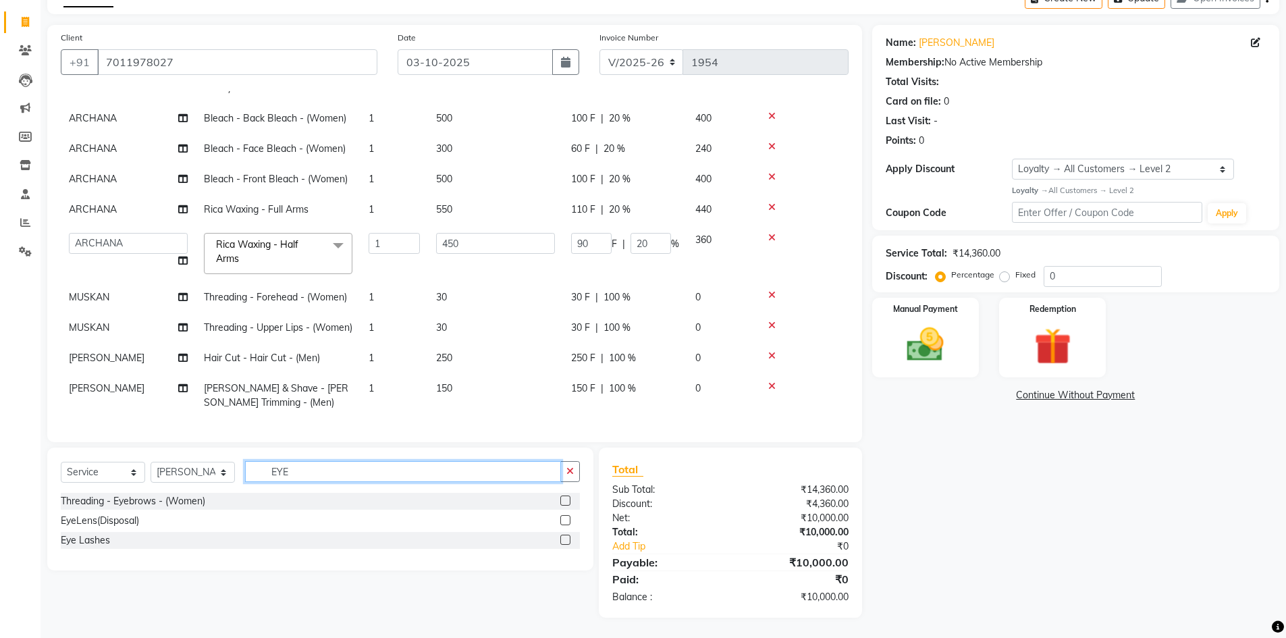
type input "EYE"
click at [568, 501] on label at bounding box center [565, 500] width 10 height 10
click at [568, 501] on input "checkbox" at bounding box center [564, 501] width 9 height 9
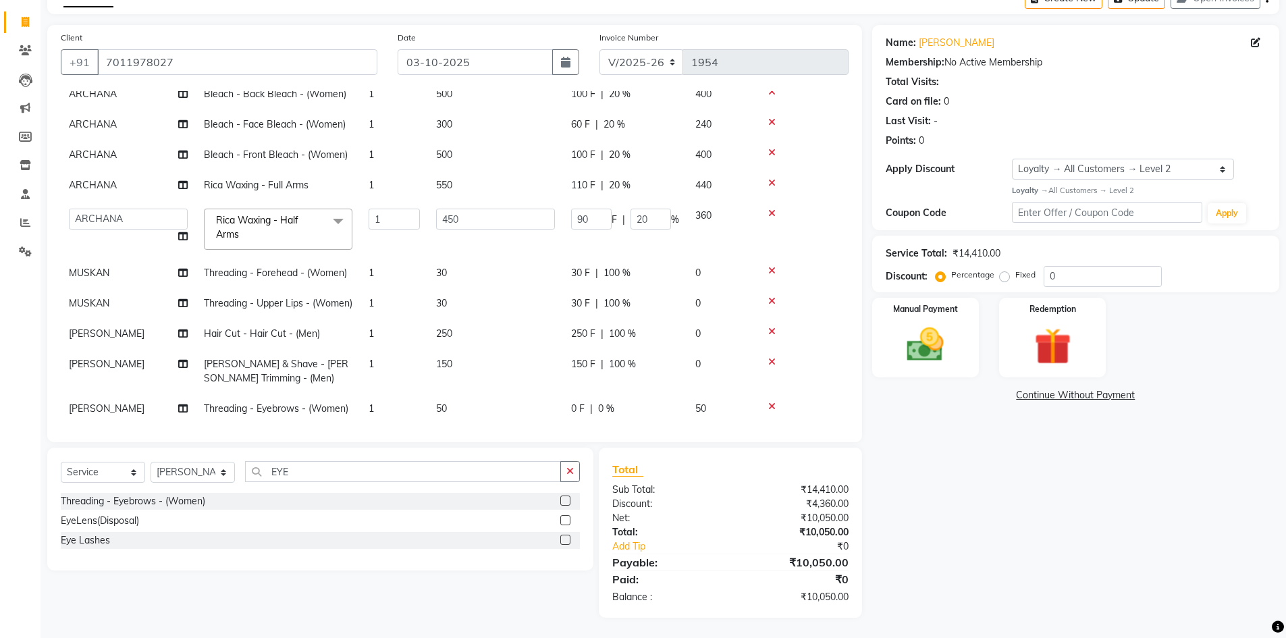
click at [568, 501] on label at bounding box center [565, 500] width 10 height 10
click at [568, 501] on input "checkbox" at bounding box center [564, 501] width 9 height 9
checkbox input "false"
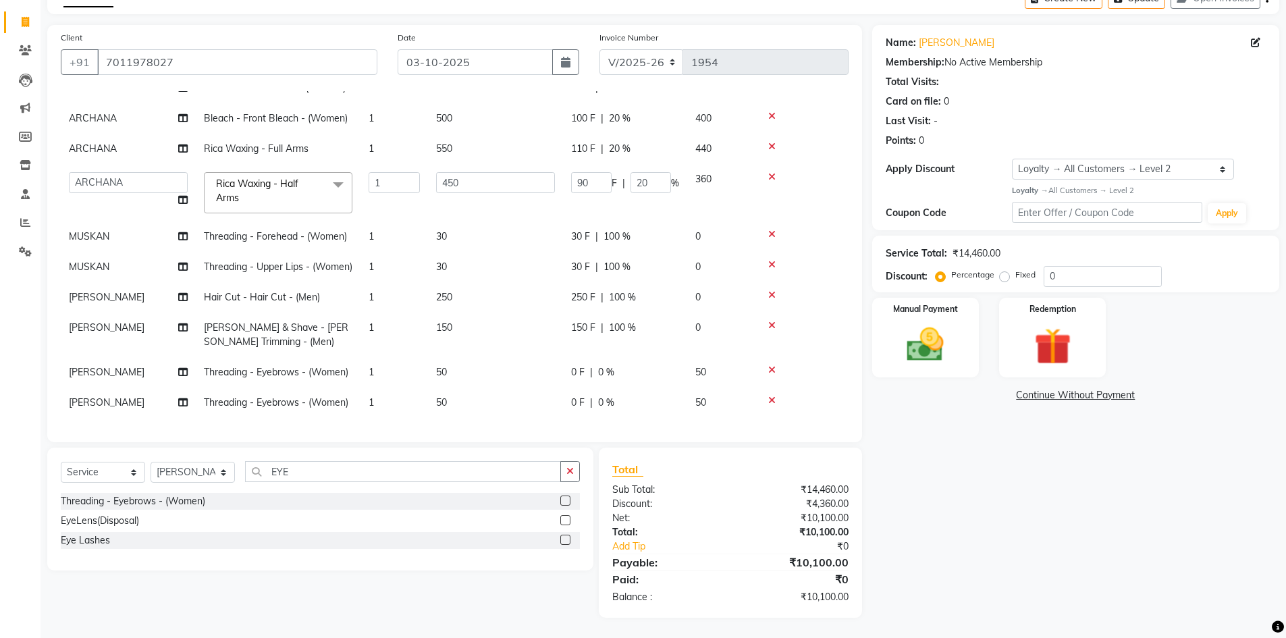
click at [602, 365] on span "0 %" at bounding box center [606, 372] width 16 height 14
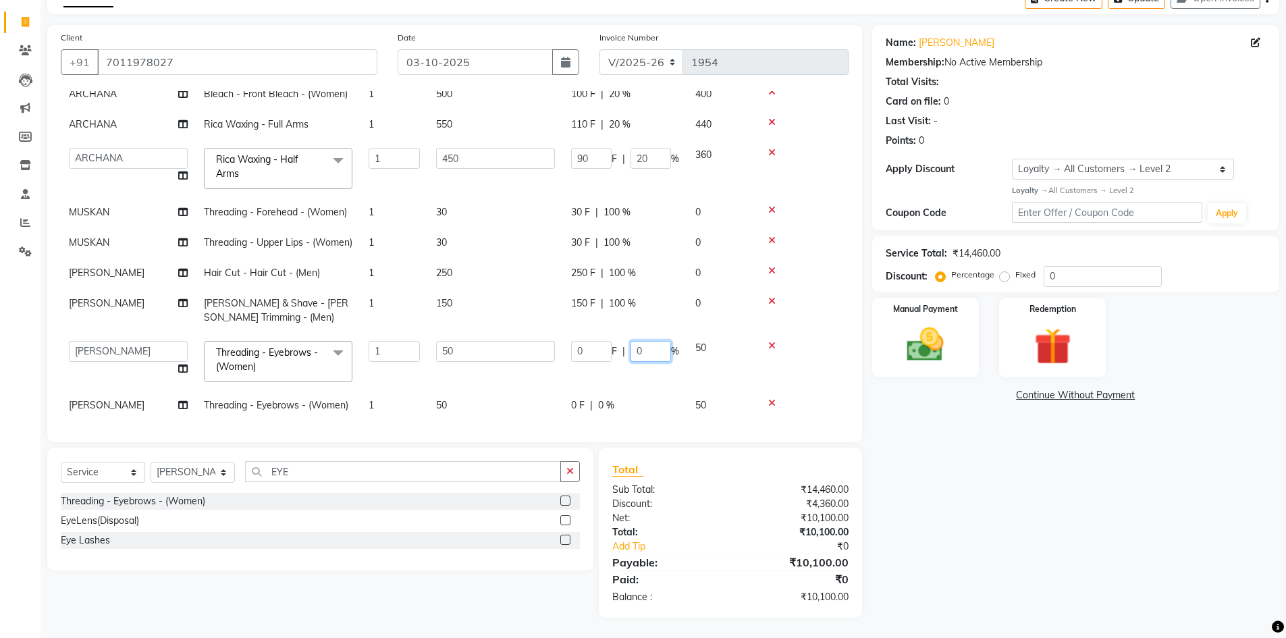
click at [636, 362] on input "0" at bounding box center [650, 351] width 40 height 21
type input "100"
click at [639, 395] on div "0 F | 0 %" at bounding box center [625, 402] width 108 height 14
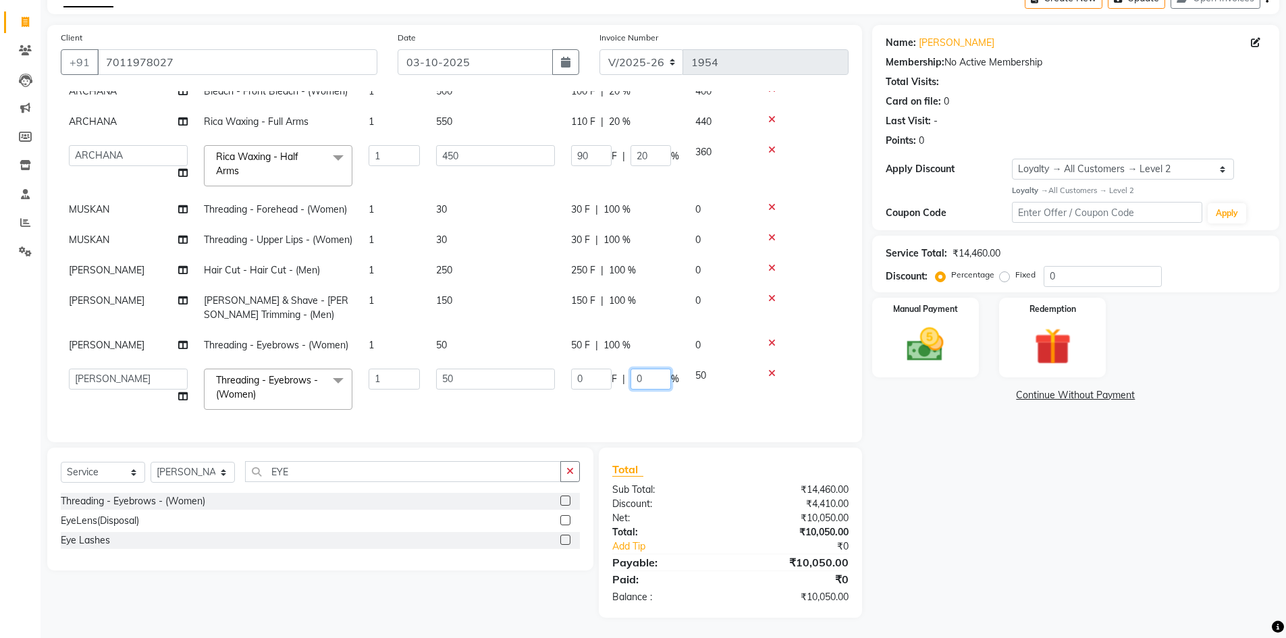
click at [636, 368] on input "0" at bounding box center [650, 378] width 40 height 21
type input "100"
click at [908, 475] on div "Name: Nimisha Membership: No Active Membership Total Visits: Card on file: 0 La…" at bounding box center [1080, 321] width 417 height 593
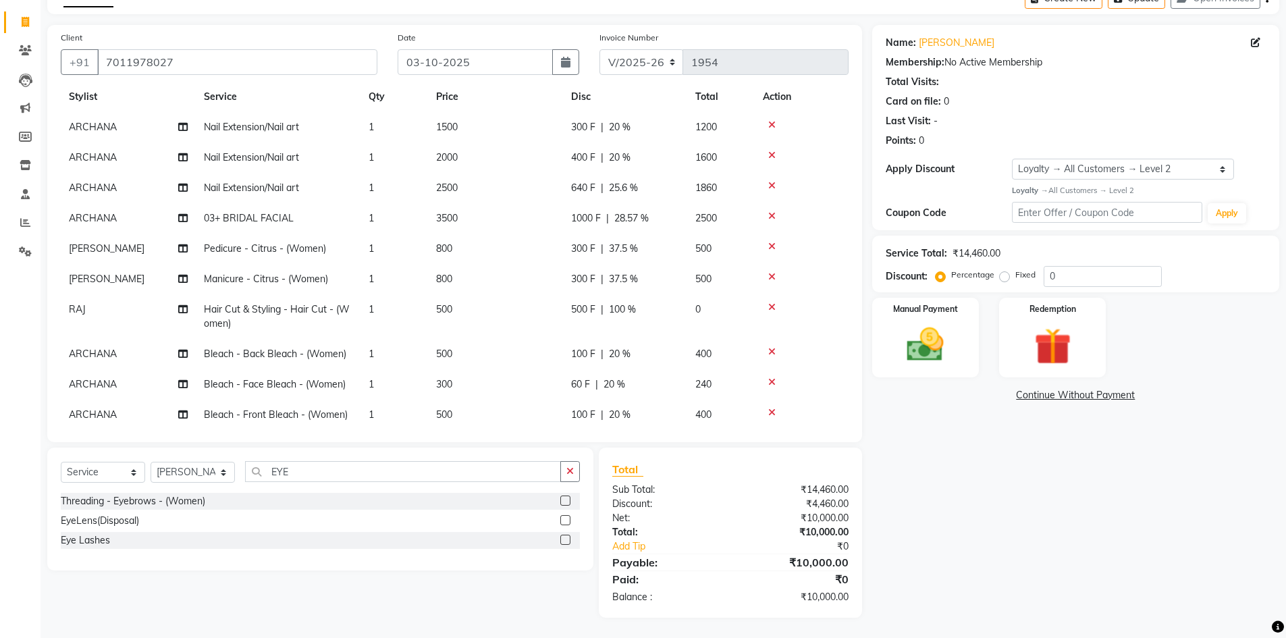
scroll to position [0, 0]
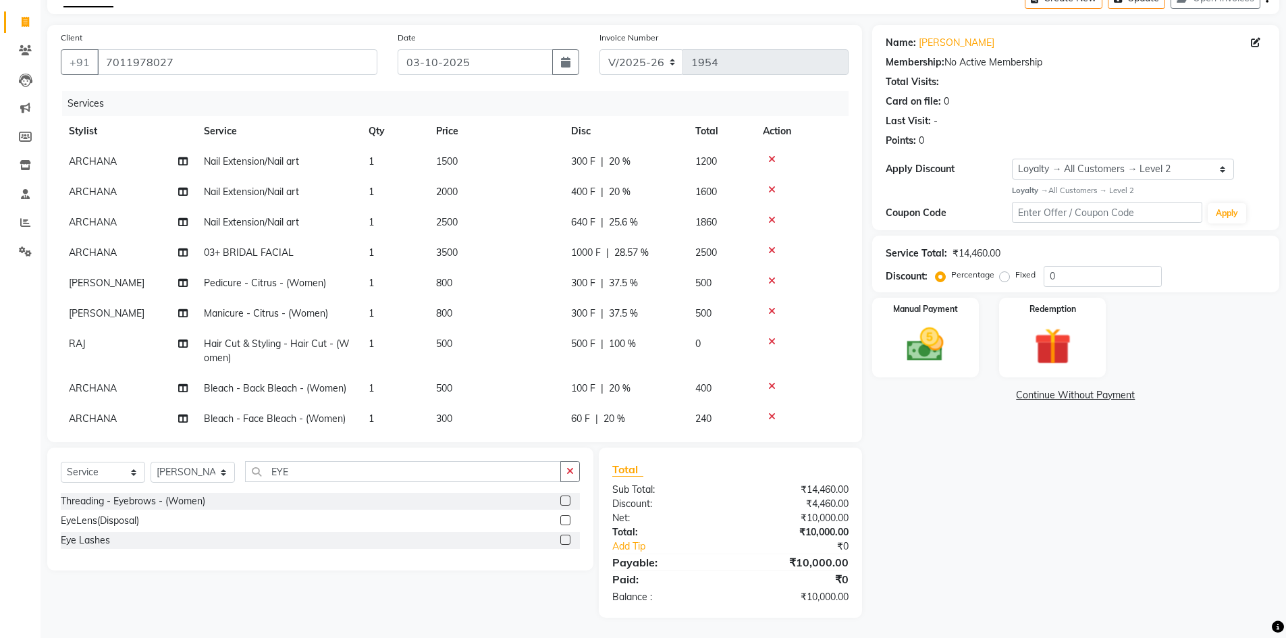
click at [774, 340] on icon at bounding box center [771, 341] width 7 height 9
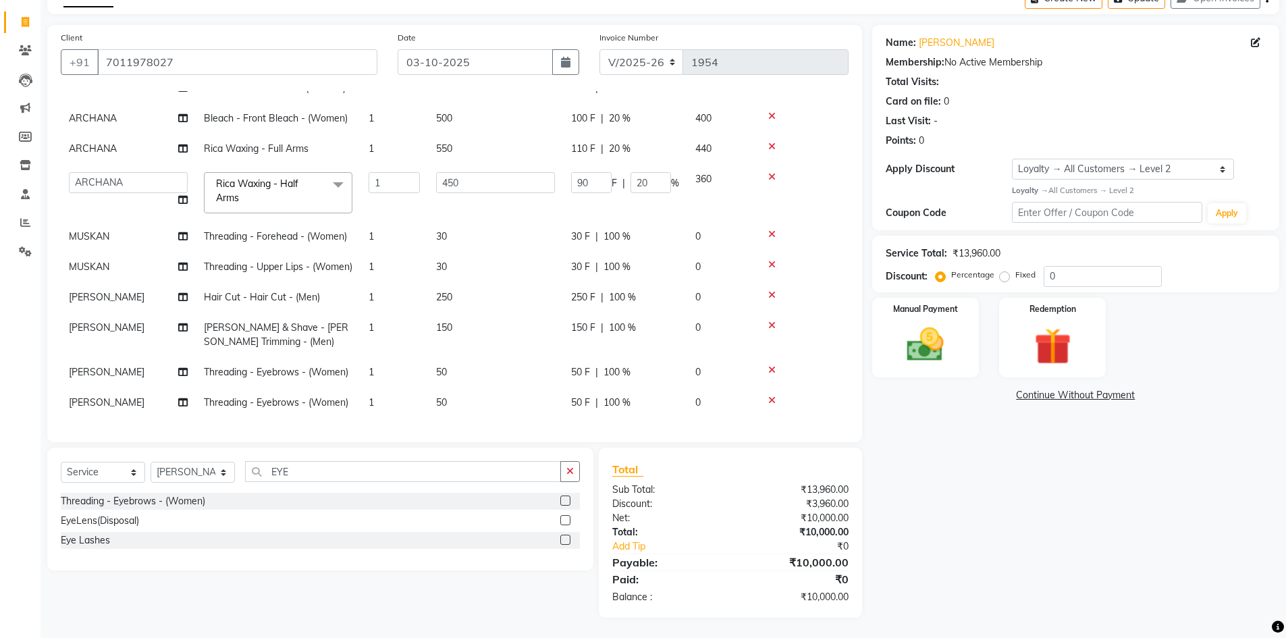
scroll to position [310, 0]
drag, startPoint x: 405, startPoint y: 471, endPoint x: 271, endPoint y: 470, distance: 134.3
click at [271, 470] on input "EYE" at bounding box center [403, 471] width 316 height 21
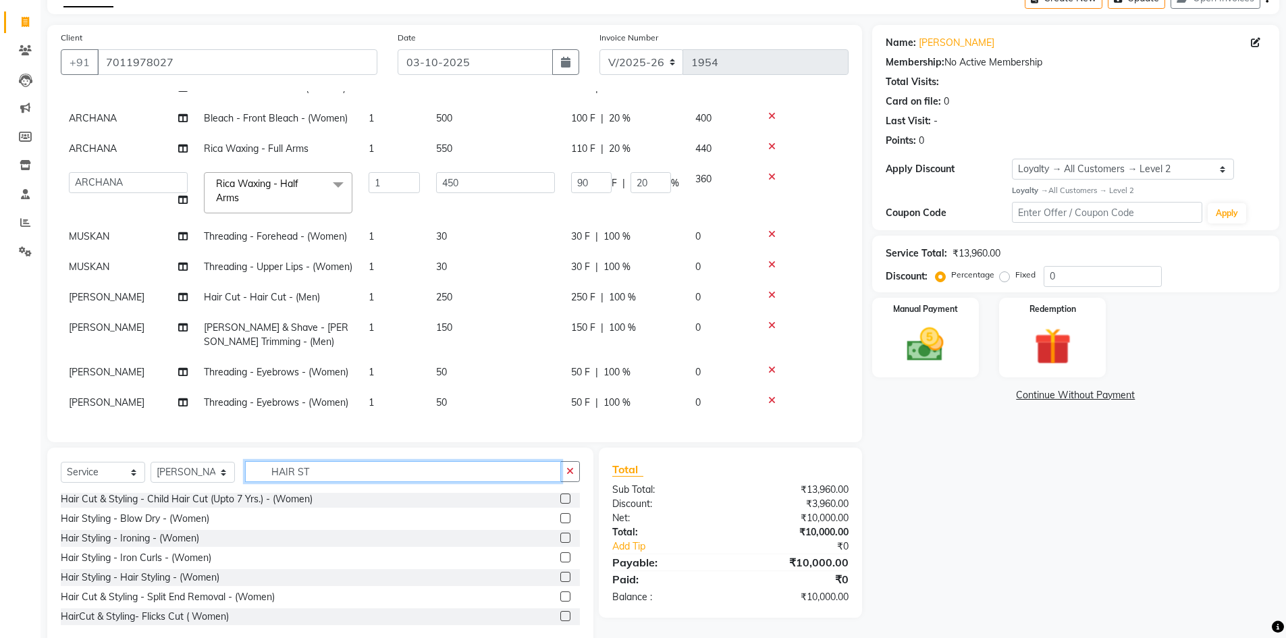
scroll to position [13, 0]
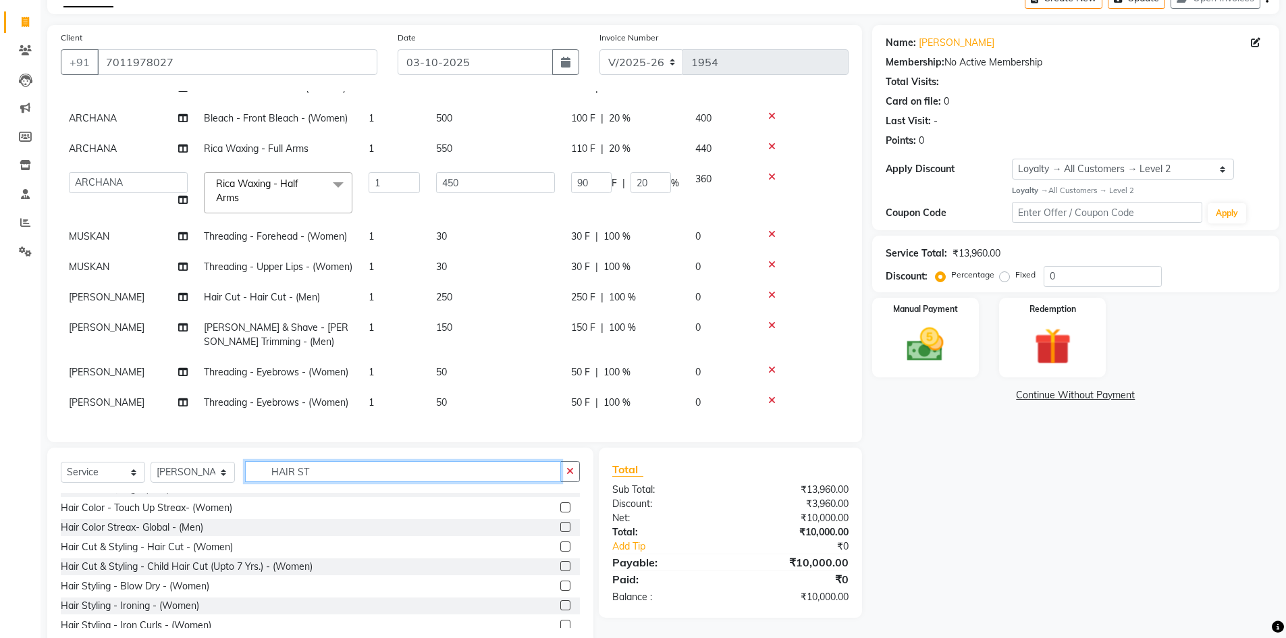
type input "HAIR ST"
click at [560, 546] on label at bounding box center [565, 546] width 10 height 10
click at [560, 546] on input "checkbox" at bounding box center [564, 547] width 9 height 9
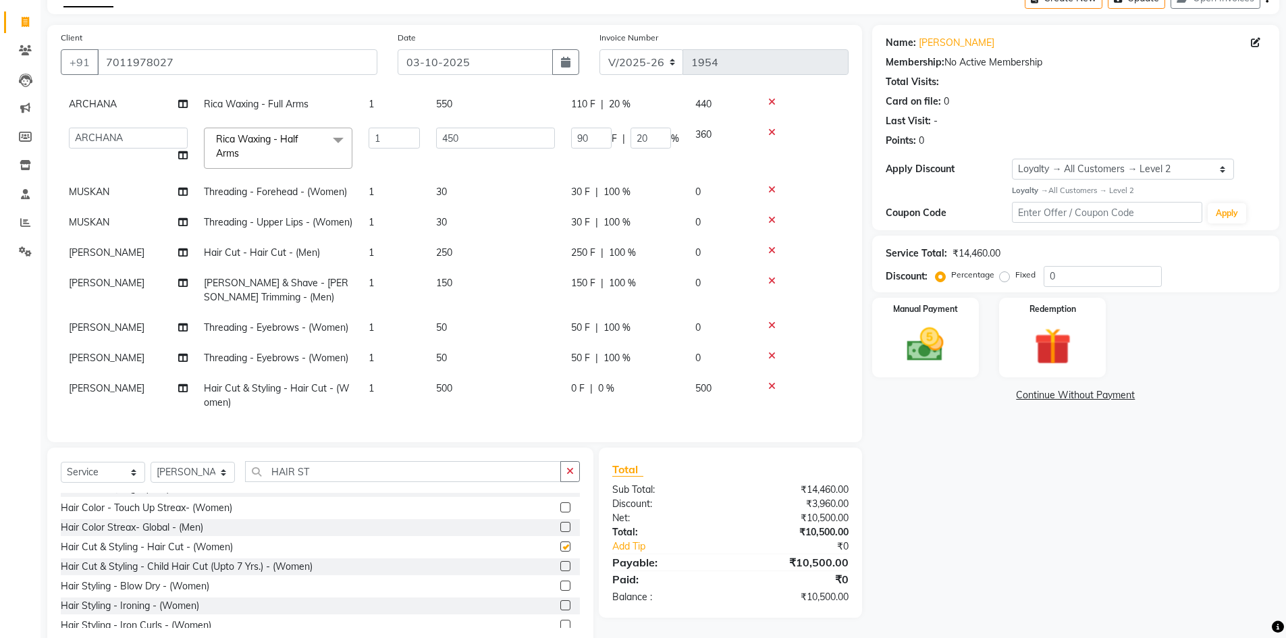
checkbox input "false"
click at [601, 381] on span "0 %" at bounding box center [606, 388] width 16 height 14
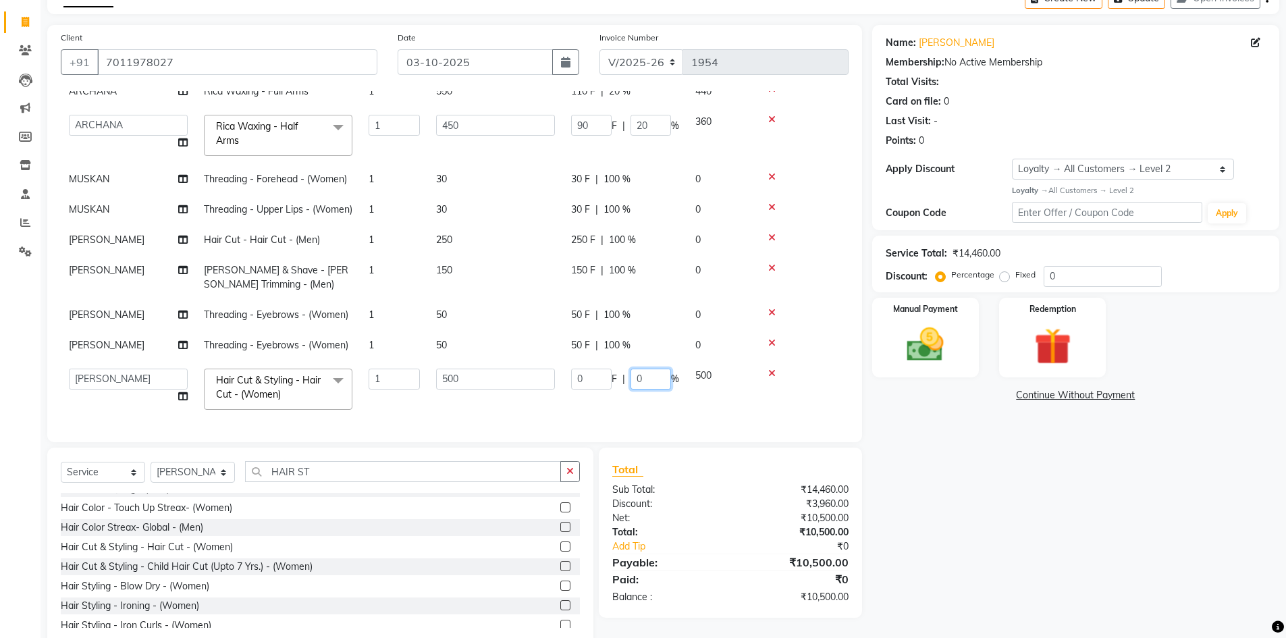
drag, startPoint x: 634, startPoint y: 379, endPoint x: 795, endPoint y: 449, distance: 176.2
click at [634, 379] on input "0" at bounding box center [650, 378] width 40 height 21
type input "100"
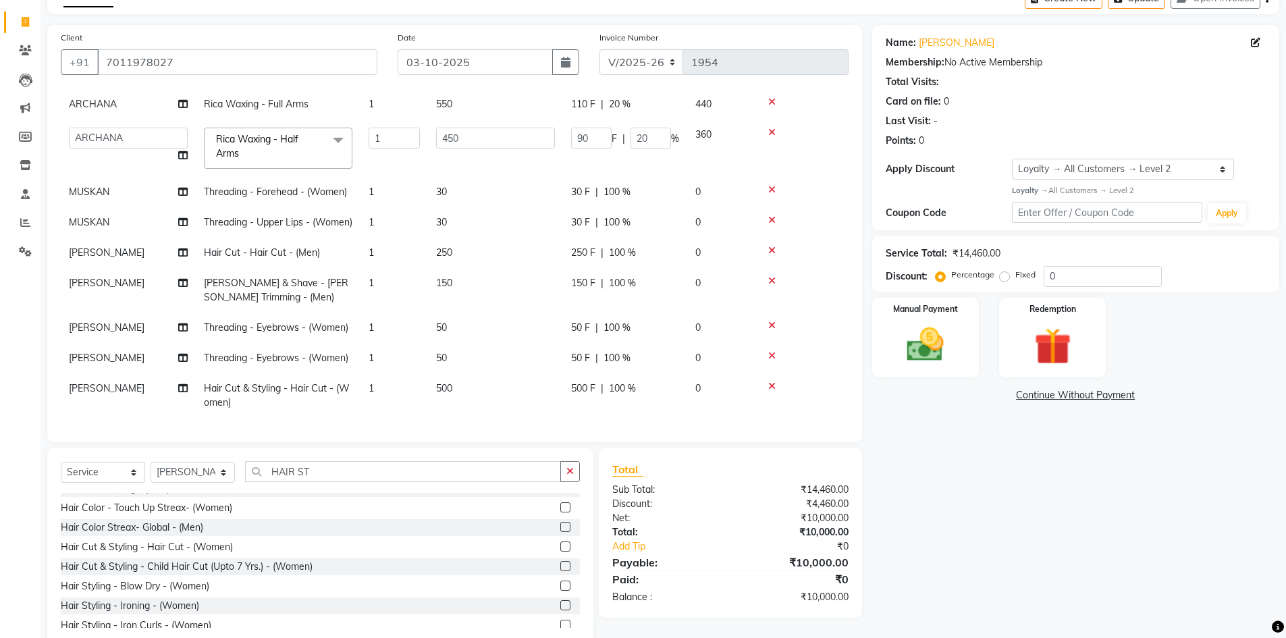
click at [957, 493] on div "Name: Nimisha Membership: No Active Membership Total Visits: Card on file: 0 La…" at bounding box center [1080, 336] width 417 height 622
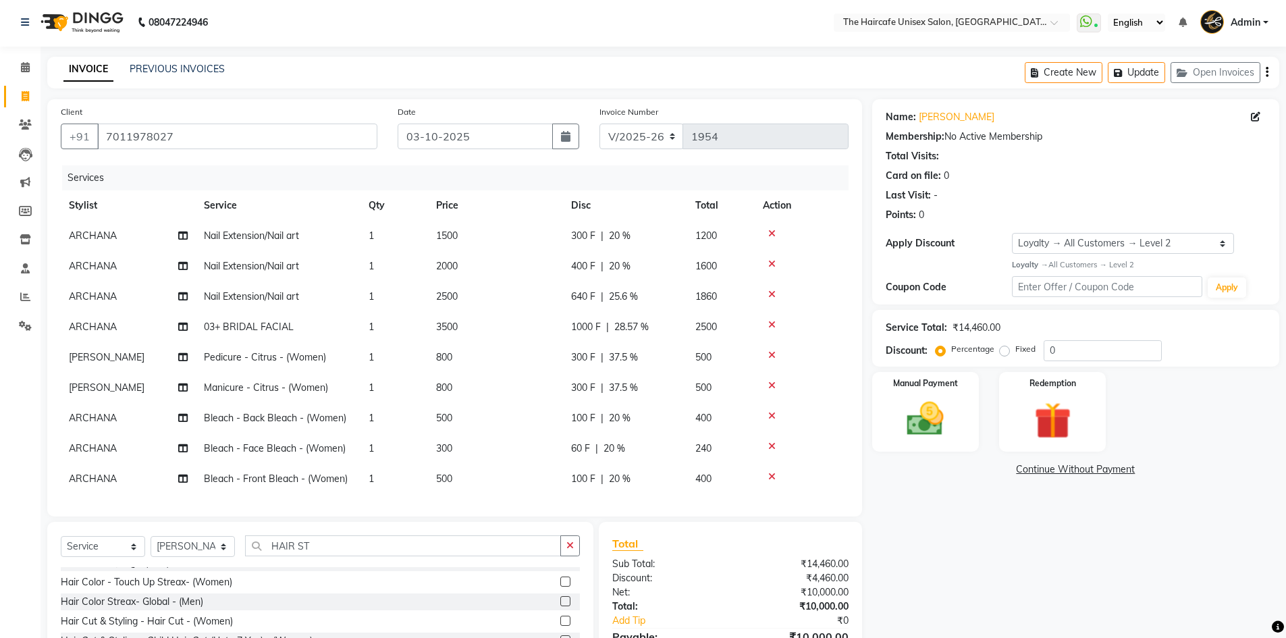
scroll to position [0, 0]
click at [916, 570] on div "Name: Nimisha Membership: No Active Membership Total Visits: Card on file: 0 La…" at bounding box center [1080, 412] width 417 height 622
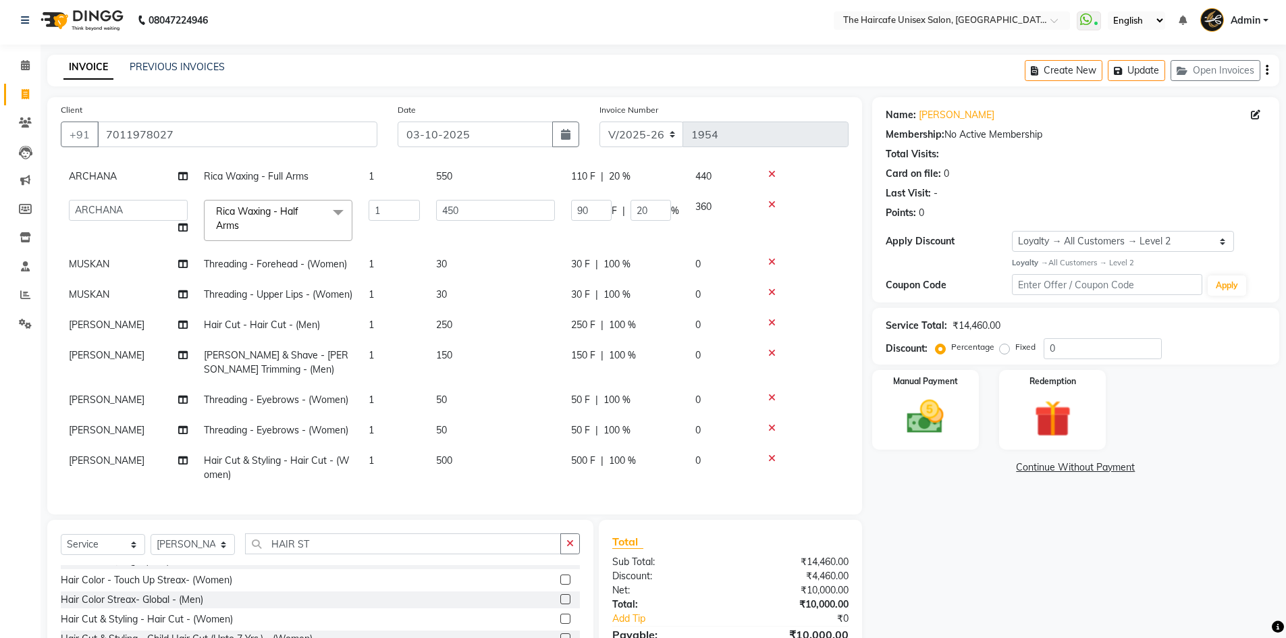
scroll to position [105, 0]
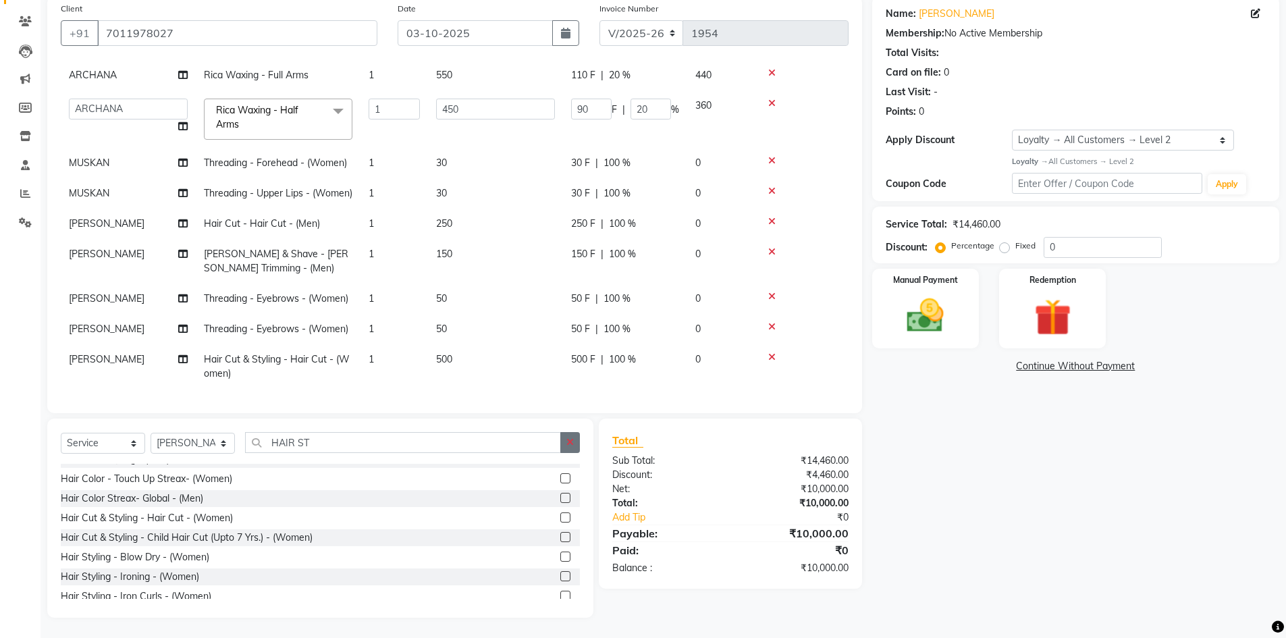
click at [568, 447] on button "button" at bounding box center [570, 442] width 20 height 21
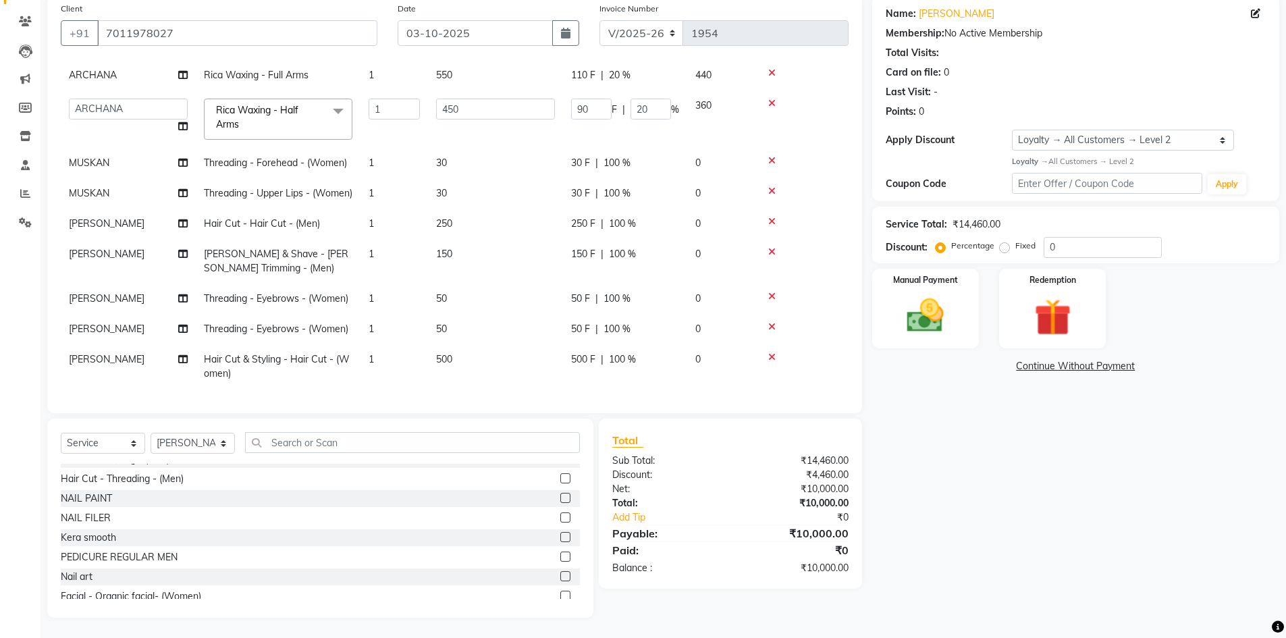
click at [963, 491] on div "Name: Nimisha Membership: No Active Membership Total Visits: Card on file: 0 La…" at bounding box center [1080, 307] width 417 height 622
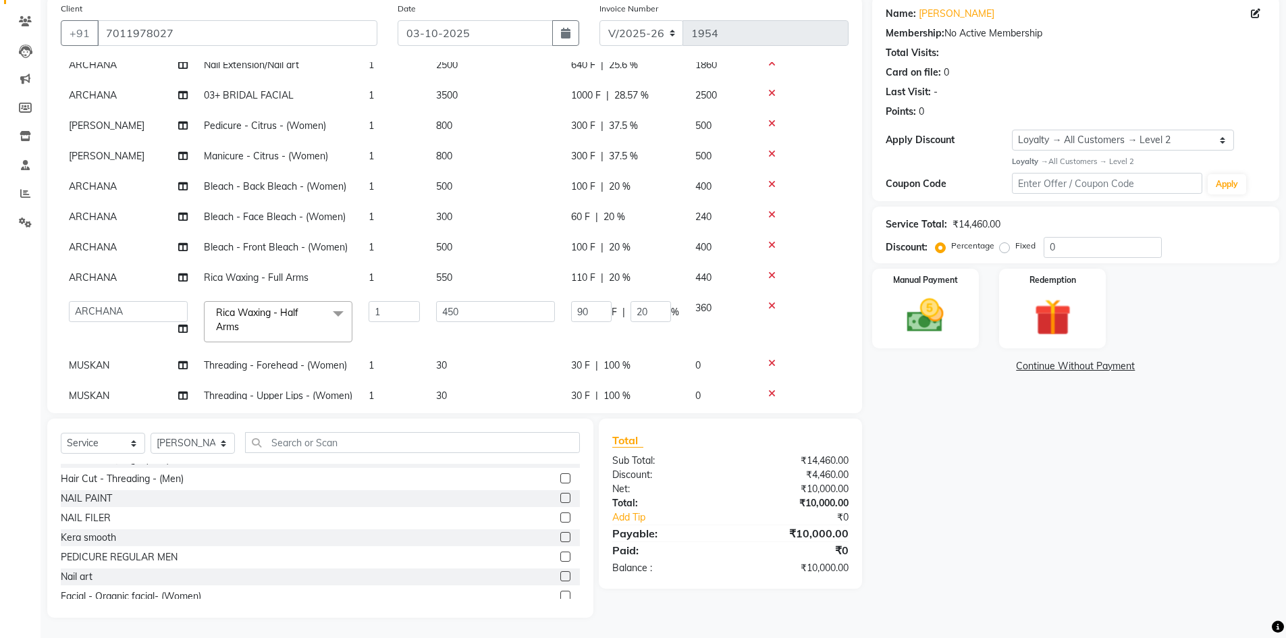
scroll to position [0, 0]
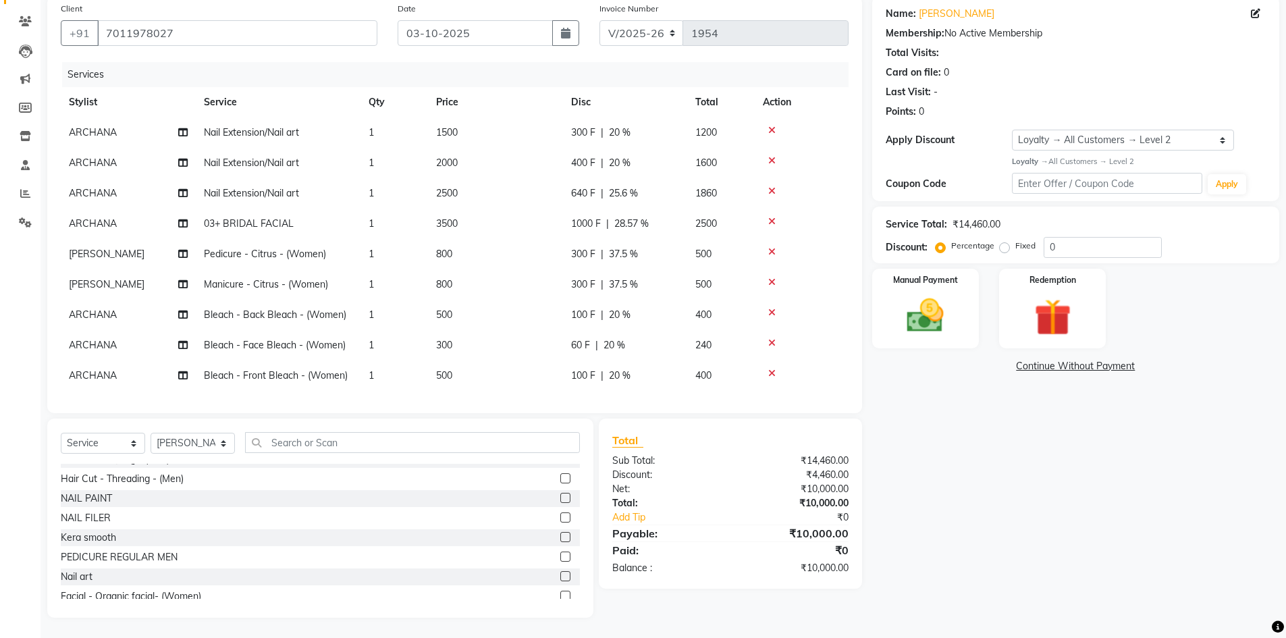
click at [580, 132] on span "300 F" at bounding box center [583, 133] width 24 height 14
select select "64975"
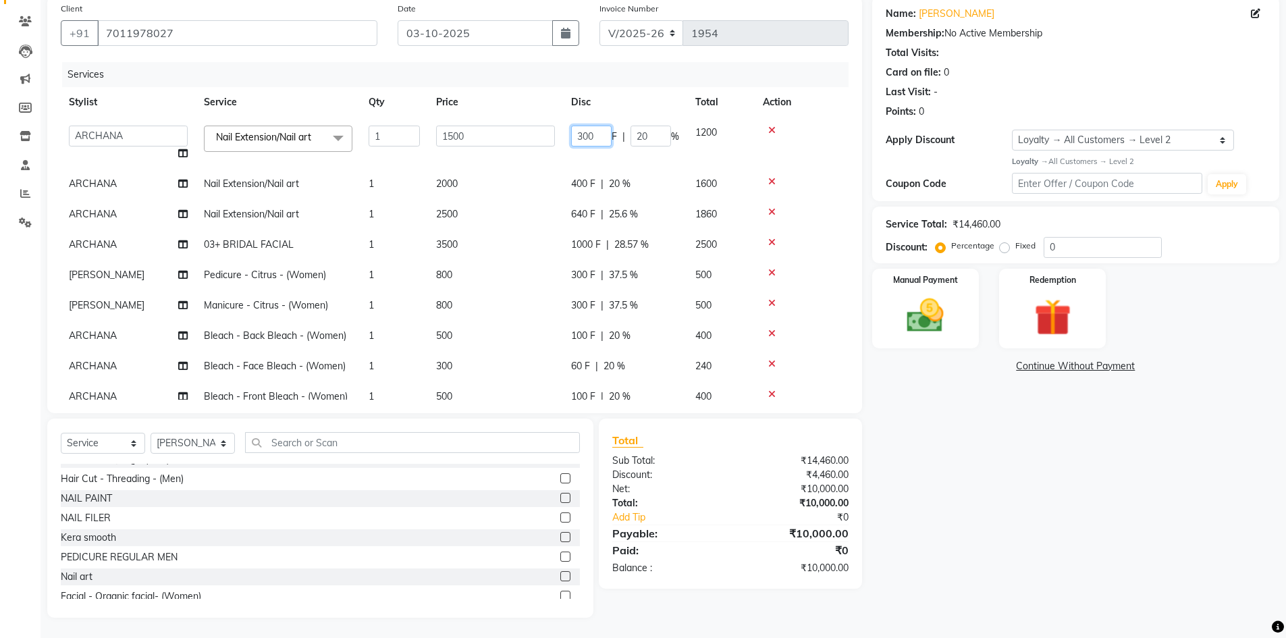
click at [597, 136] on input "300" at bounding box center [591, 136] width 40 height 21
type input "301"
click at [954, 458] on div "Name: Nimisha Membership: No Active Membership Total Visits: Card on file: 0 La…" at bounding box center [1080, 307] width 417 height 622
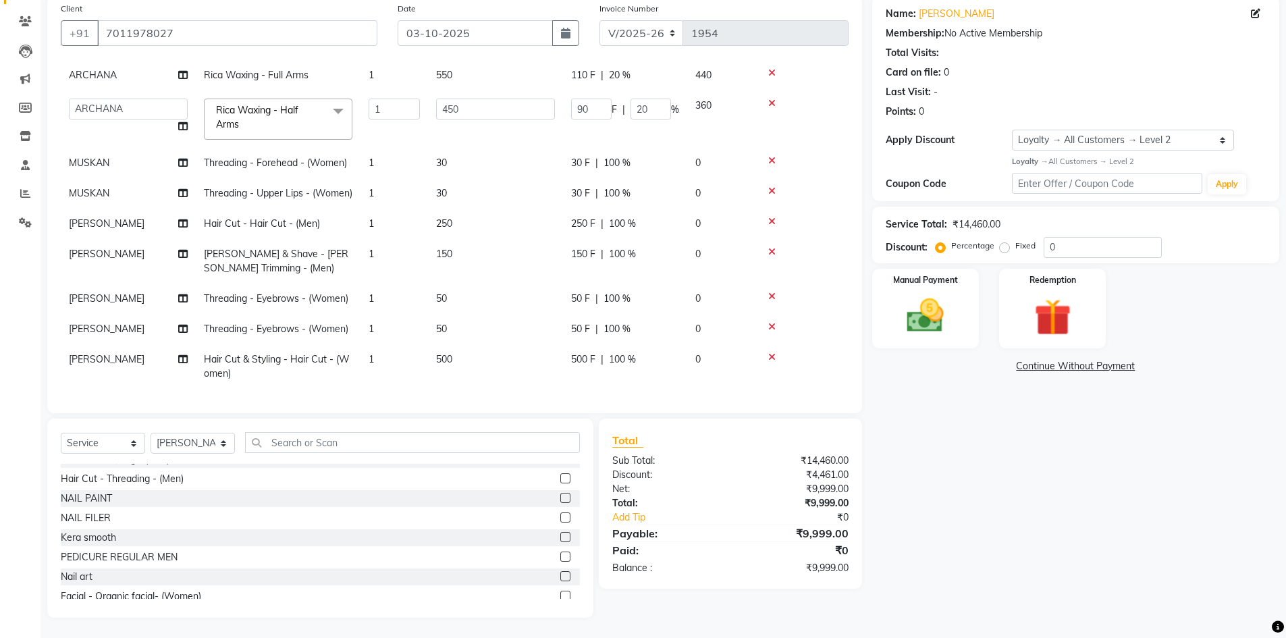
scroll to position [355, 0]
click at [931, 299] on img at bounding box center [925, 316] width 62 height 44
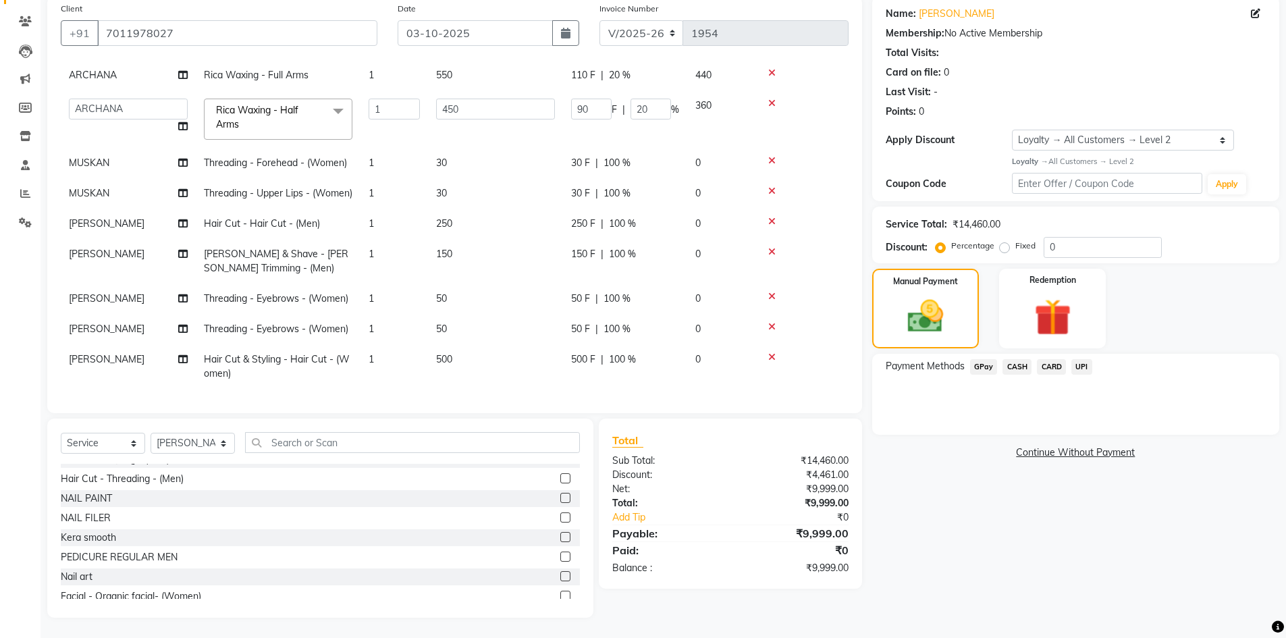
click at [1082, 364] on span "UPI" at bounding box center [1081, 367] width 21 height 16
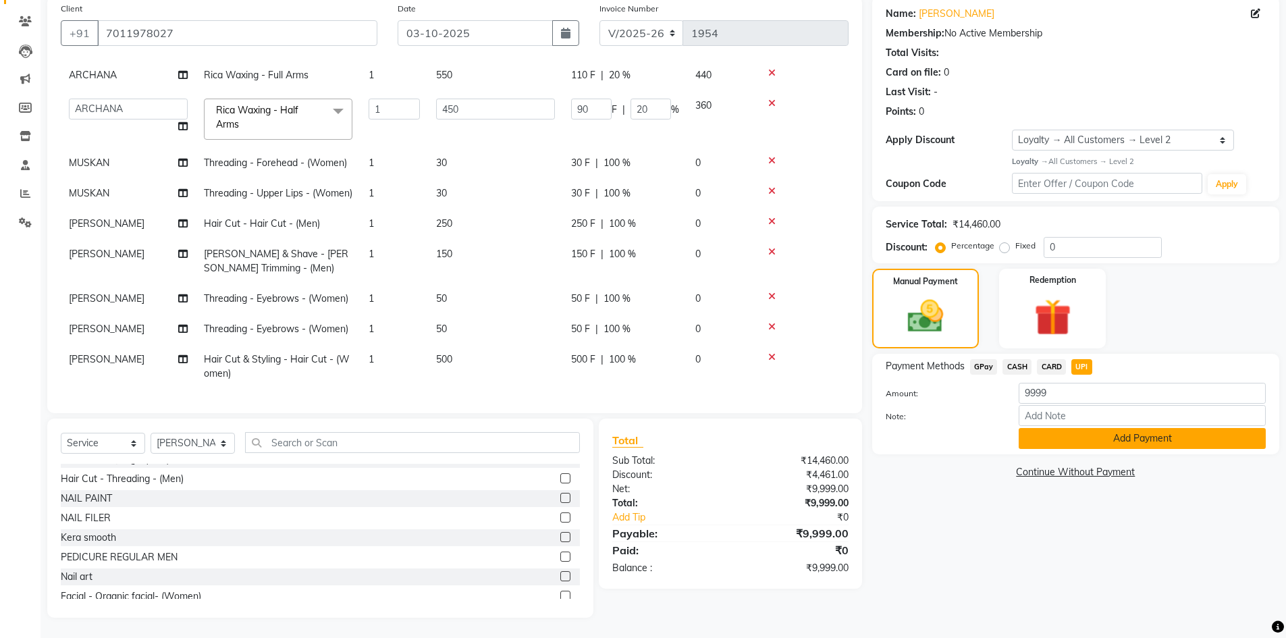
click at [1070, 443] on button "Add Payment" at bounding box center [1141, 438] width 247 height 21
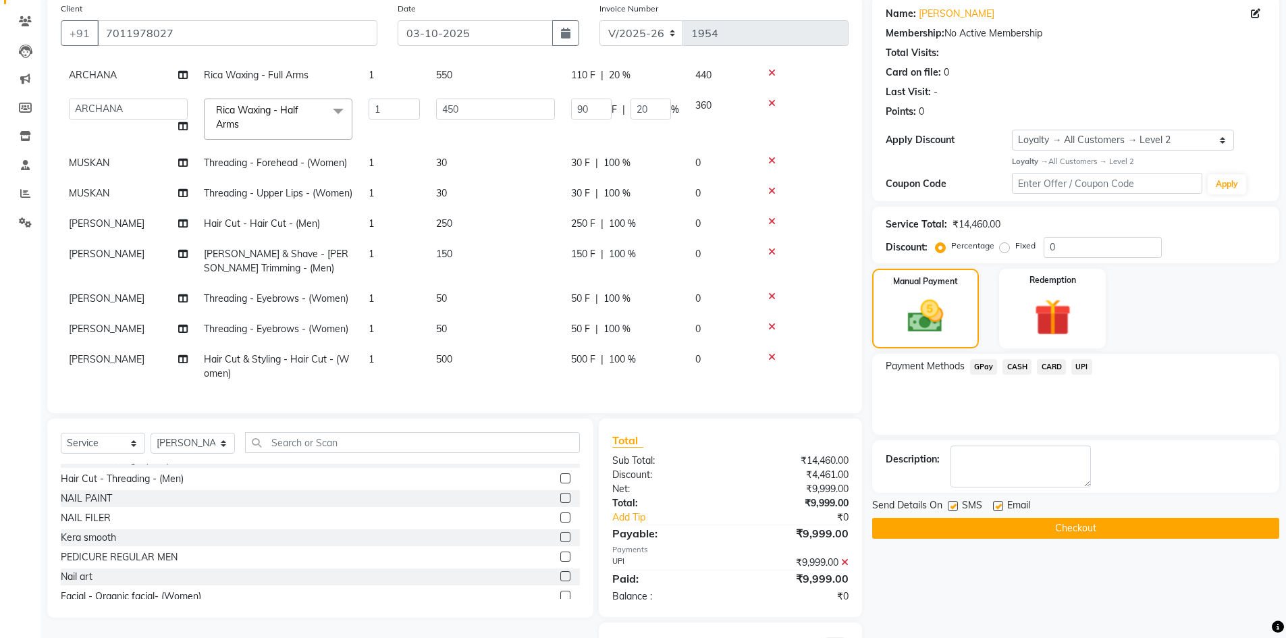
click at [1042, 526] on button "Checkout" at bounding box center [1075, 528] width 407 height 21
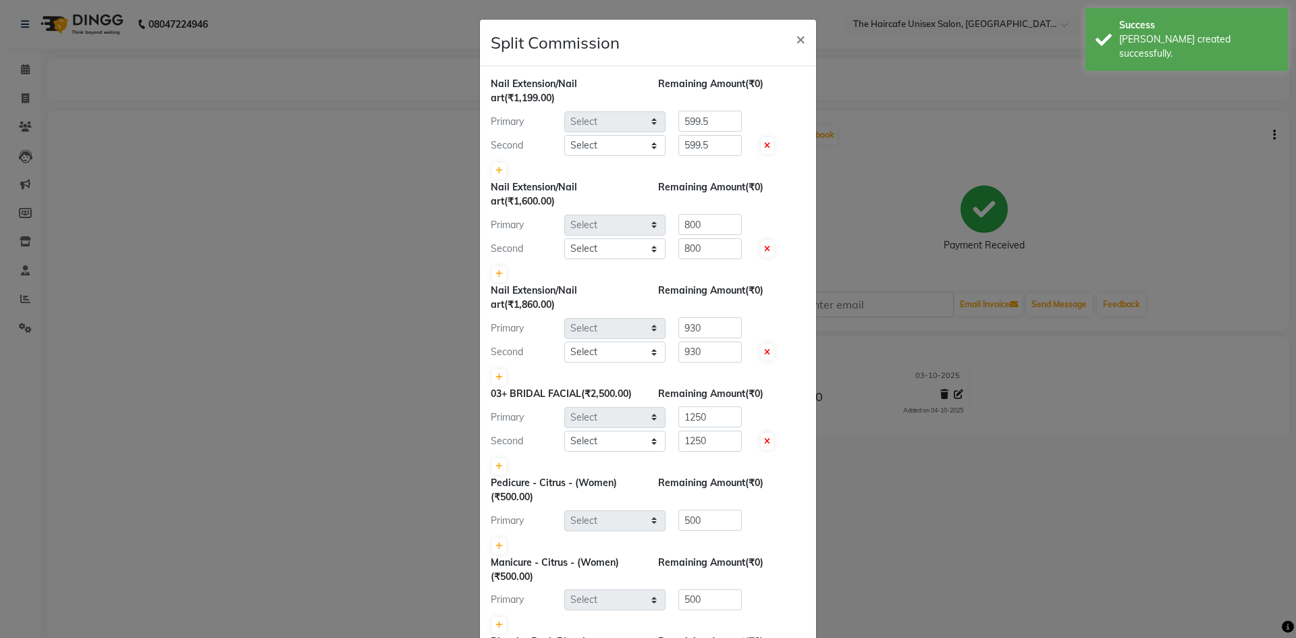
select select "64975"
select select "64974"
select select "64975"
select select "64974"
select select "64975"
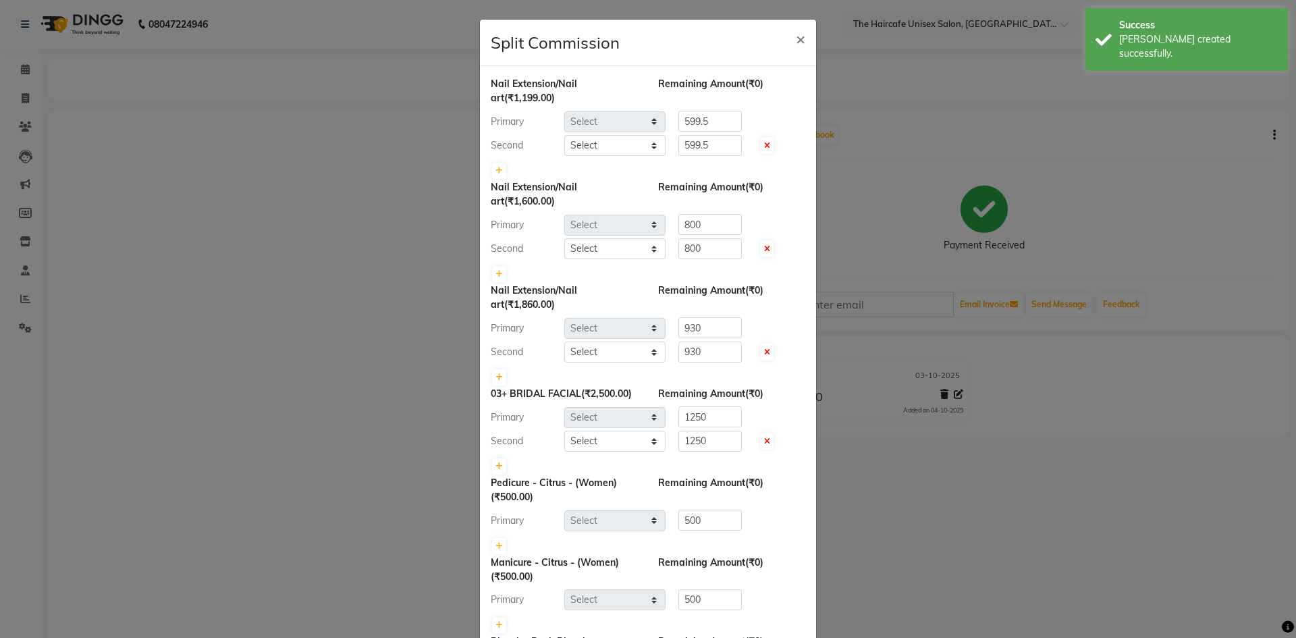
select select "64974"
select select "64975"
select select "64974"
select select "65654"
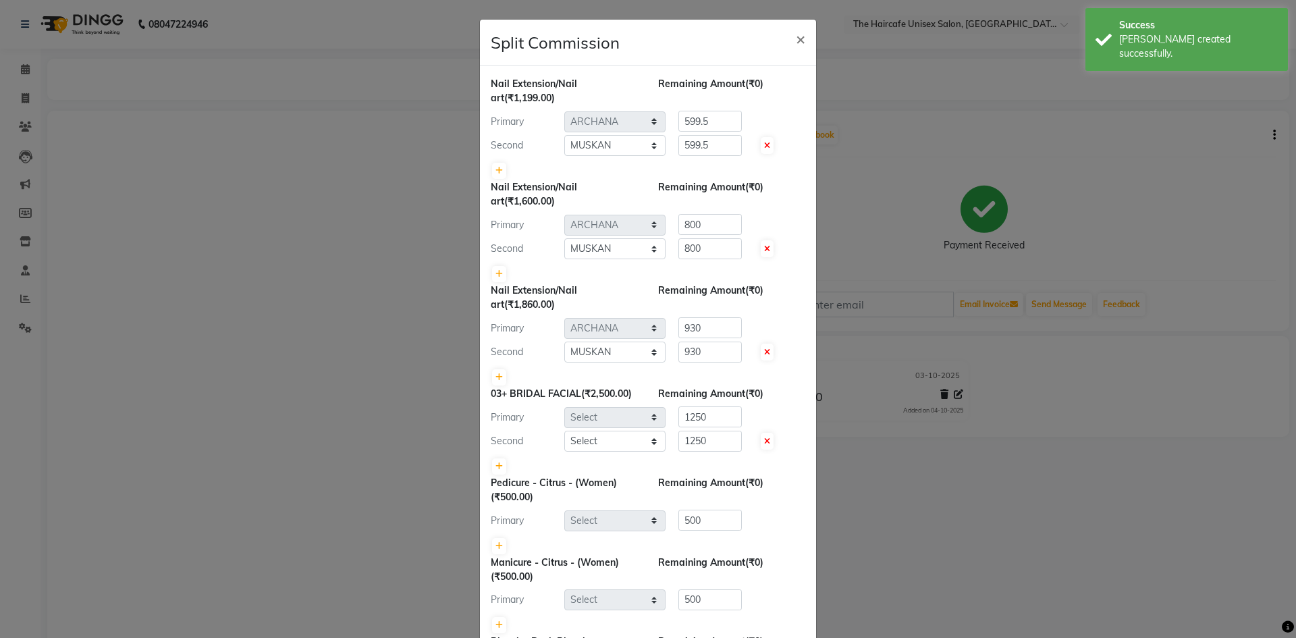
select select "64975"
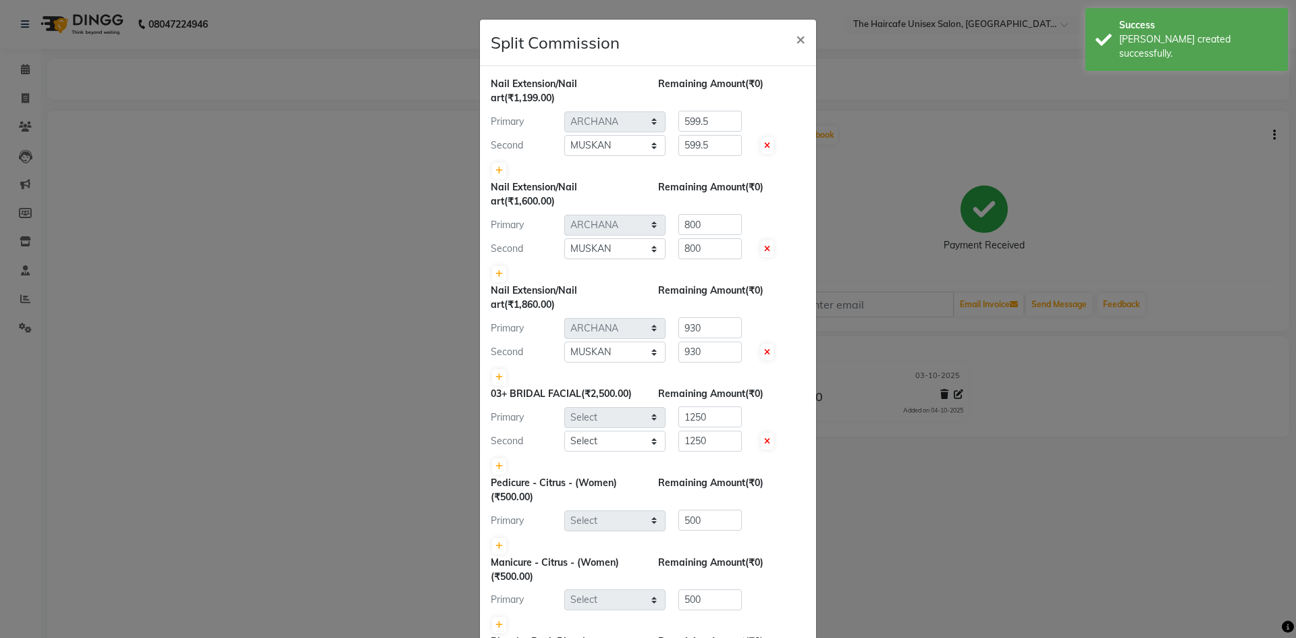
select select "64974"
select select "64976"
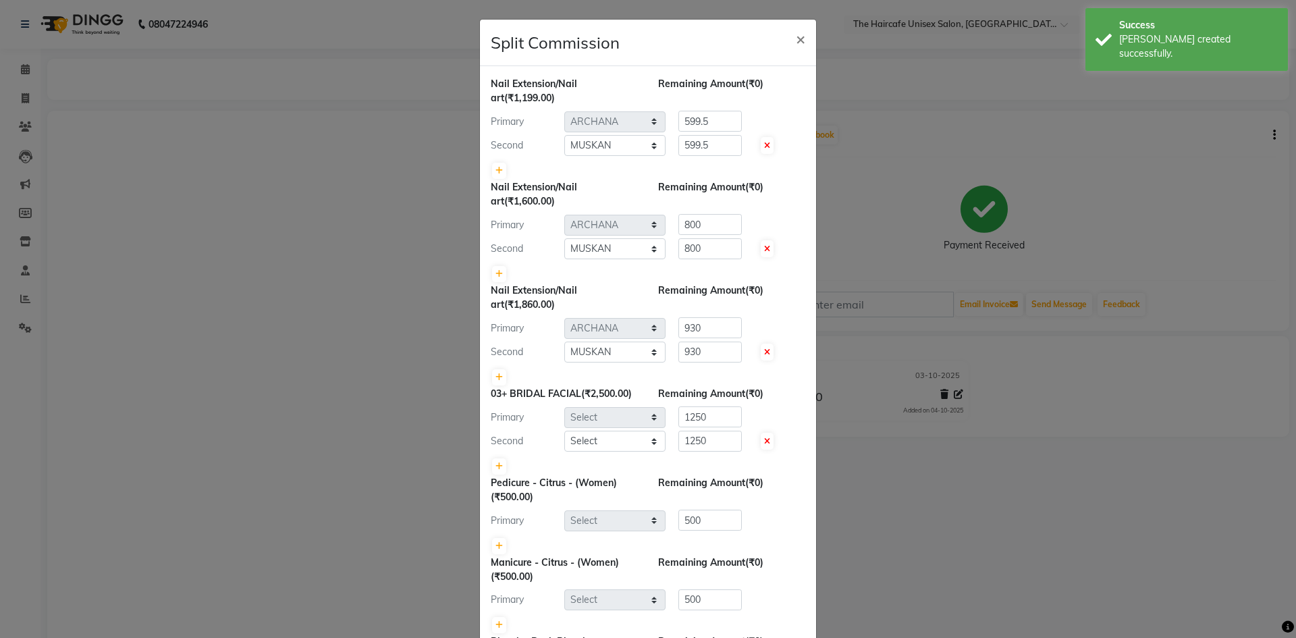
select select "64976"
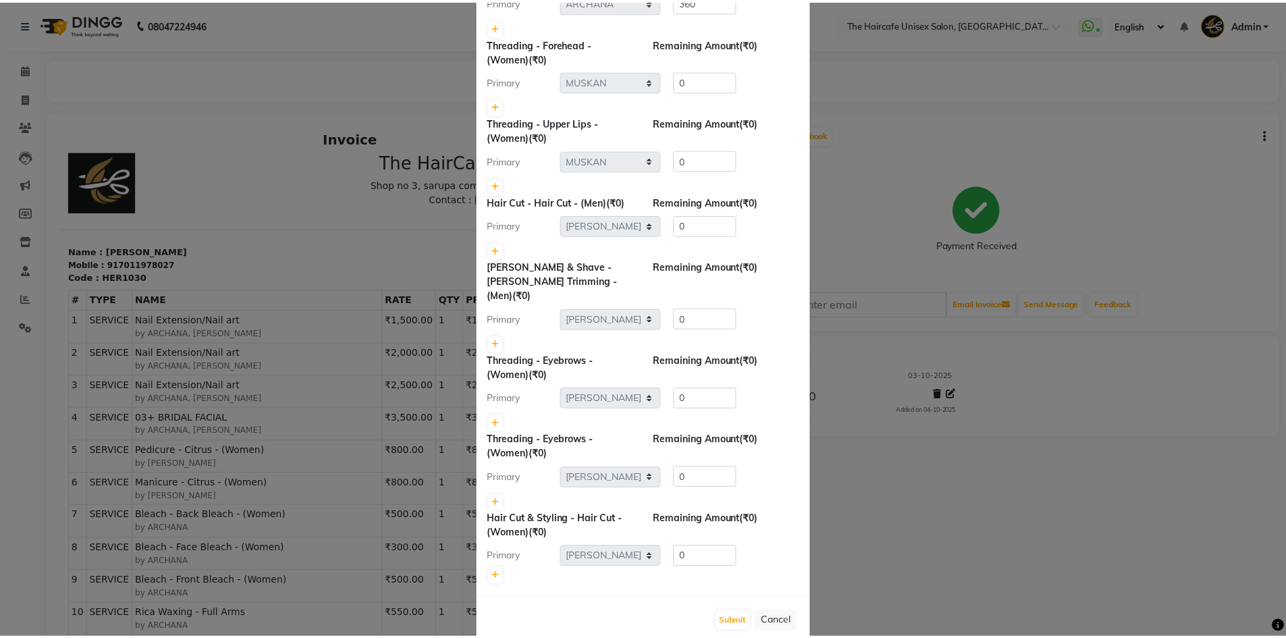
scroll to position [1008, 0]
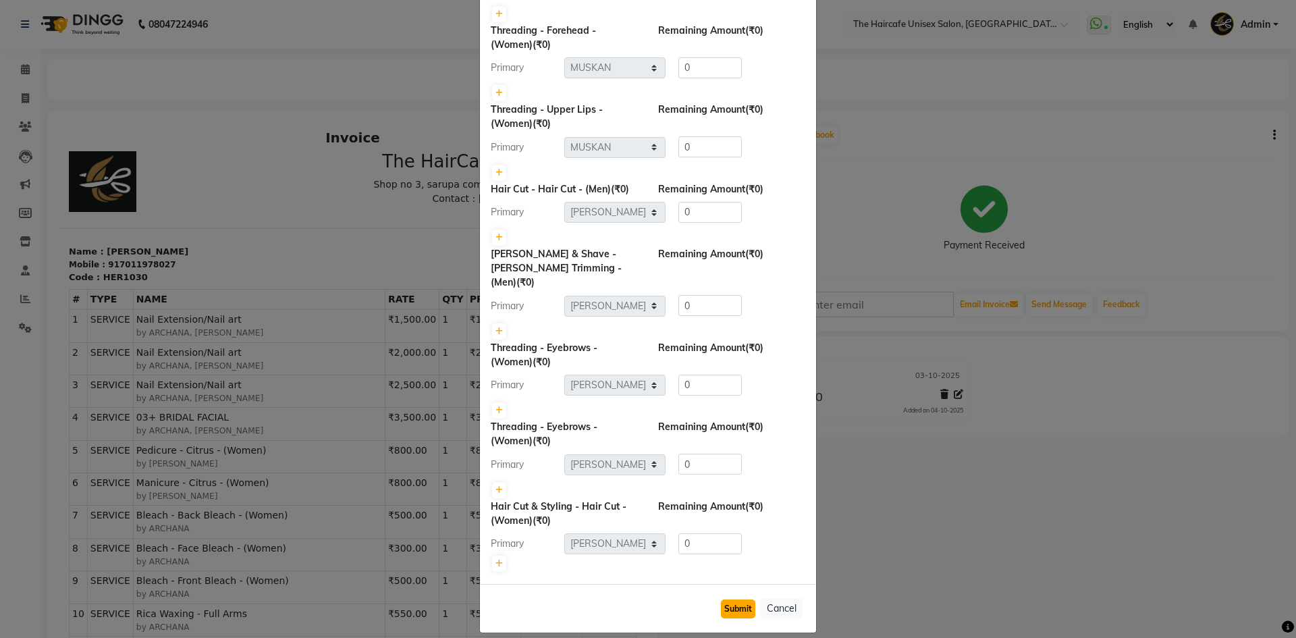
click at [740, 599] on button "Submit" at bounding box center [738, 608] width 34 height 19
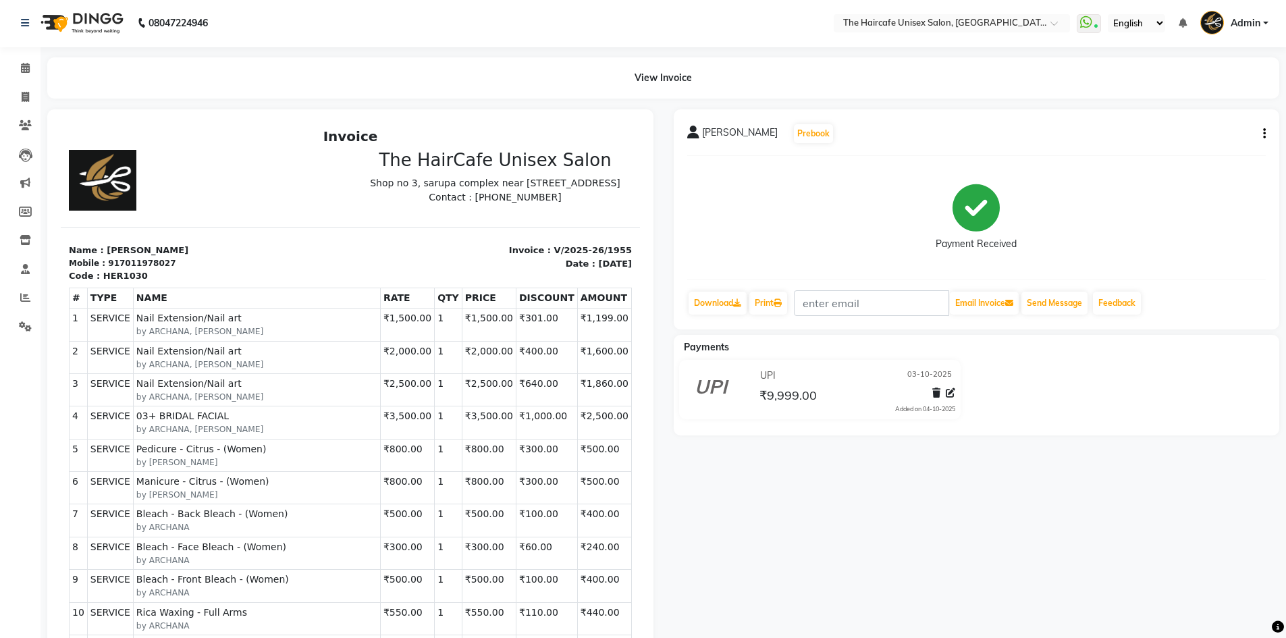
scroll to position [0, 0]
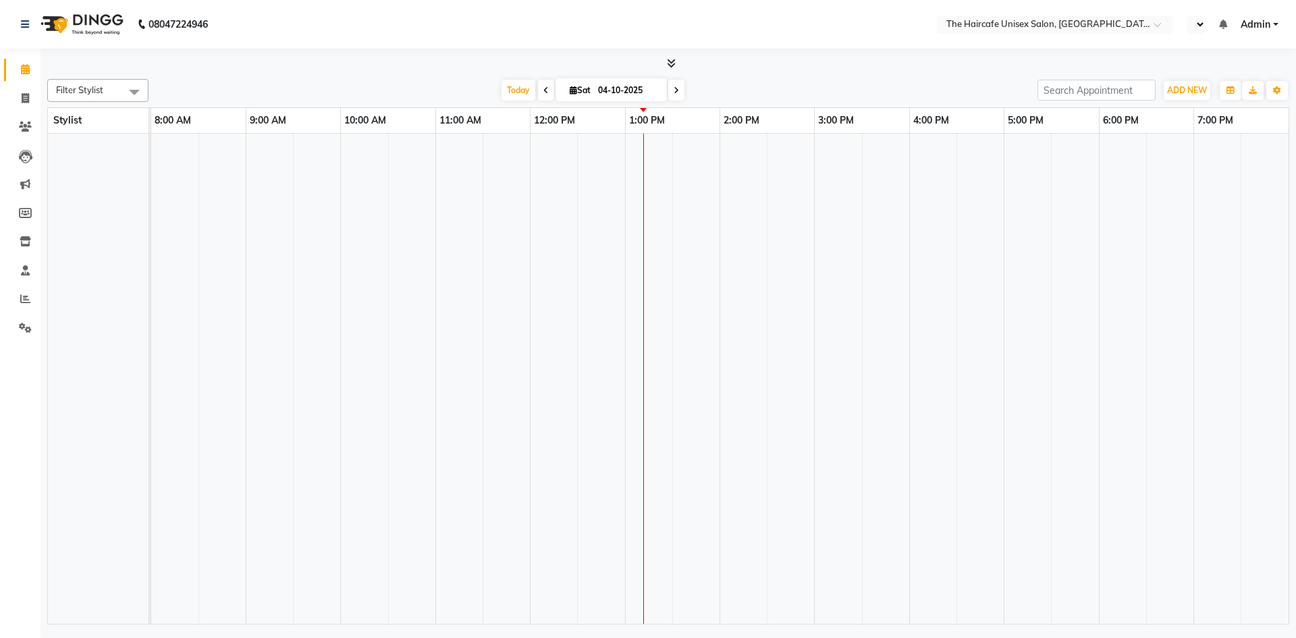
click at [655, 237] on td at bounding box center [648, 379] width 47 height 490
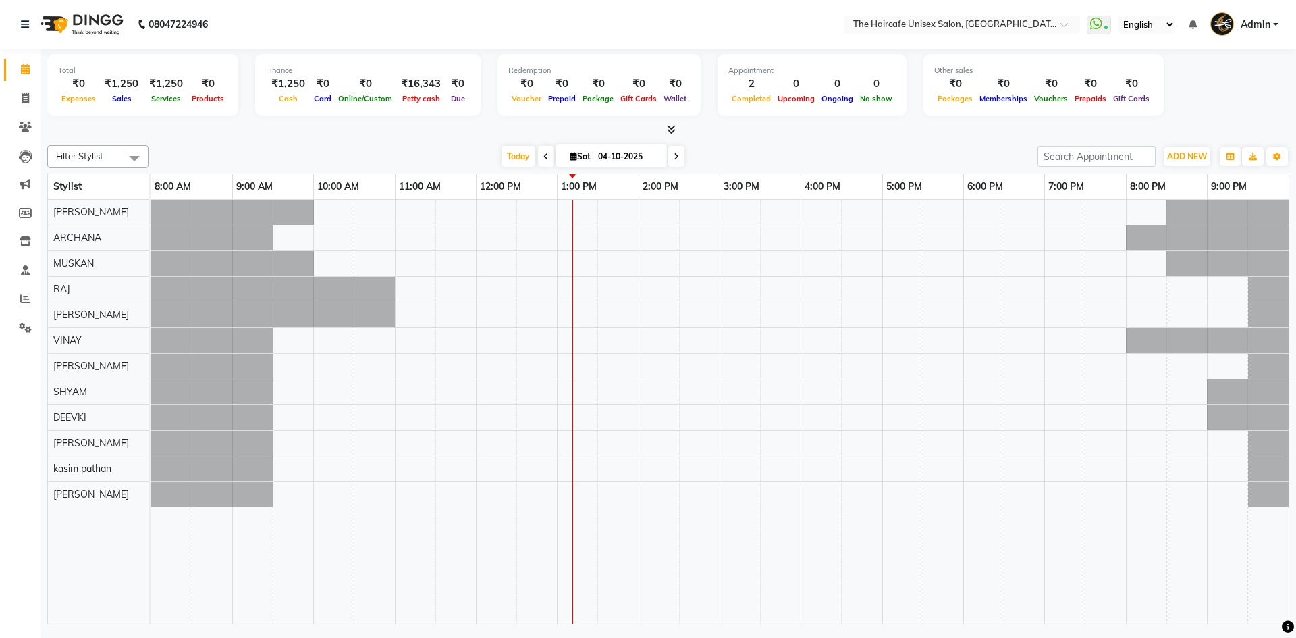
select select "en"
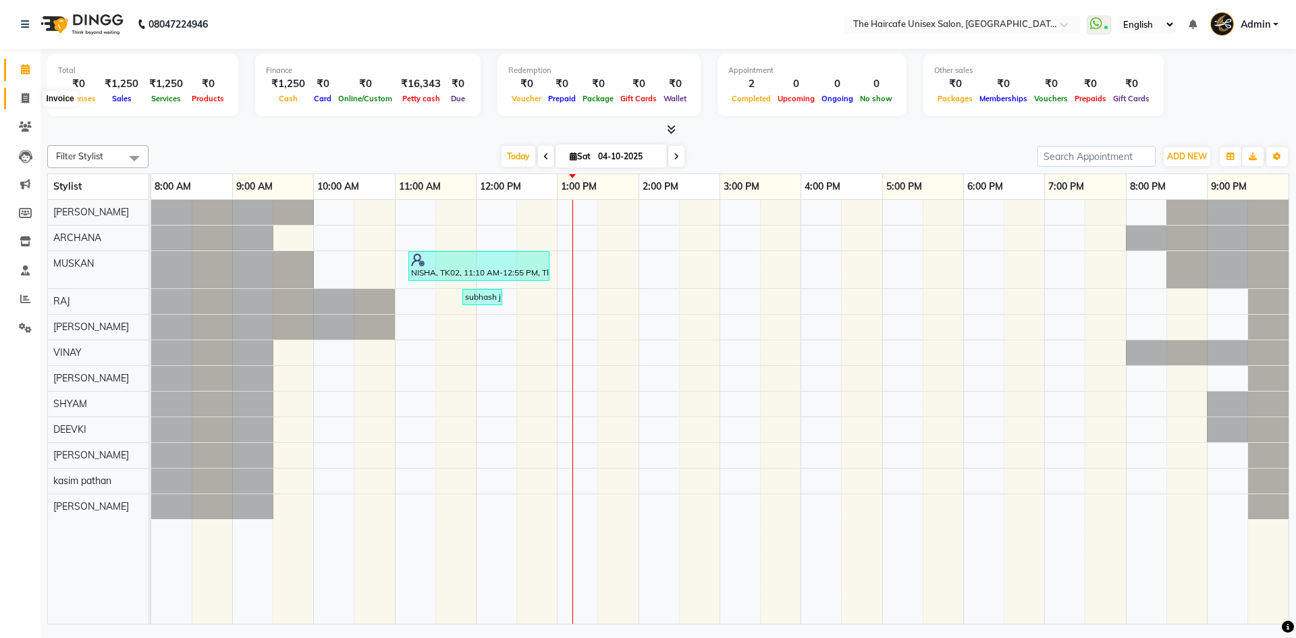
click at [27, 99] on icon at bounding box center [25, 98] width 7 height 10
select select "service"
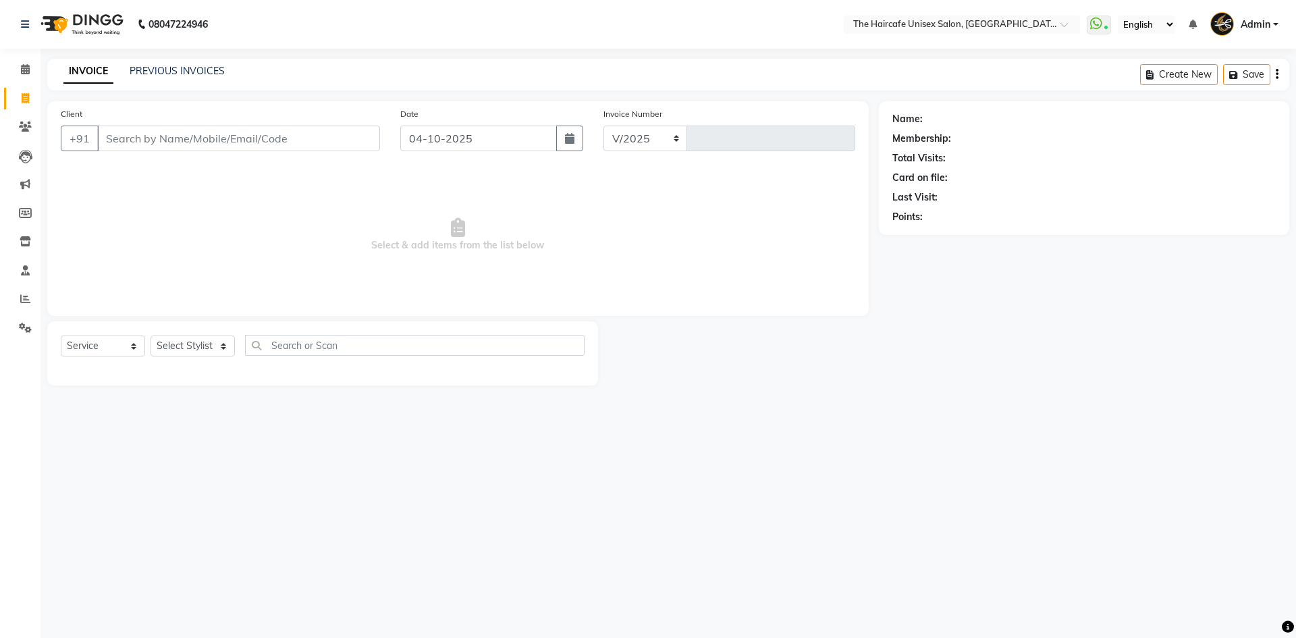
select select "7412"
type input "1954"
click at [175, 76] on link "PREVIOUS INVOICES" at bounding box center [177, 71] width 95 height 12
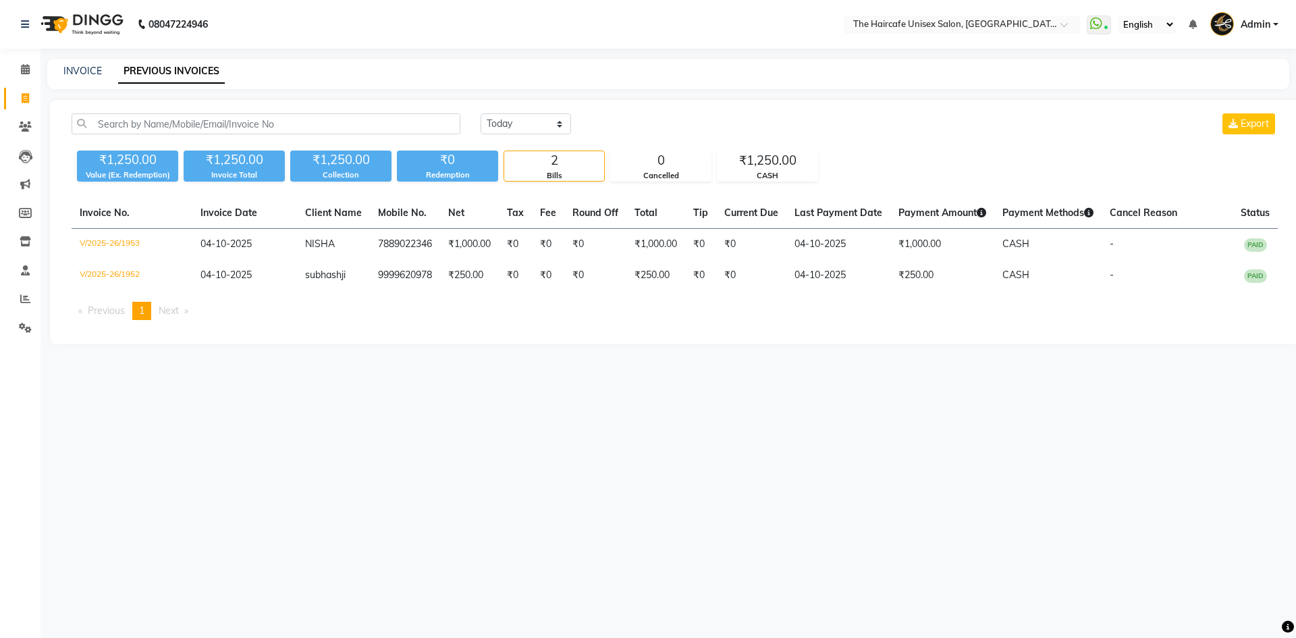
click at [75, 77] on div "INVOICE" at bounding box center [82, 71] width 38 height 14
click at [84, 72] on link "INVOICE" at bounding box center [82, 71] width 38 height 12
select select "7412"
select select "service"
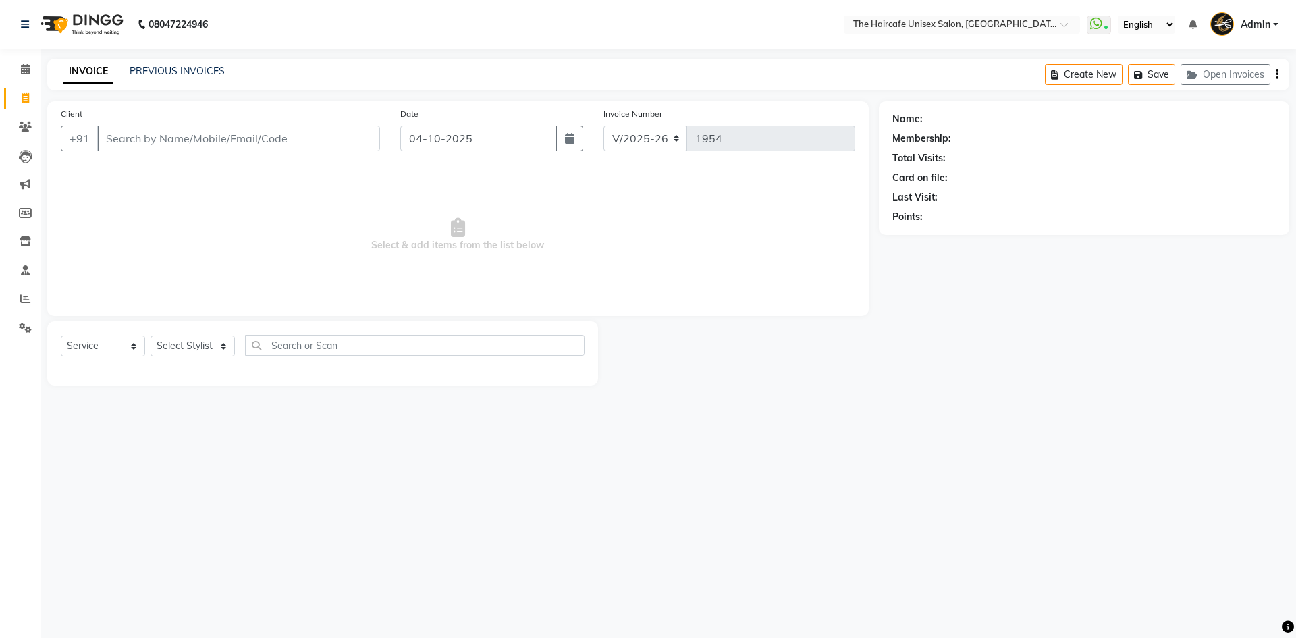
click at [145, 138] on input "Client" at bounding box center [238, 139] width 283 height 26
type input "8130256565"
click at [343, 130] on button "Add Client" at bounding box center [345, 139] width 70 height 26
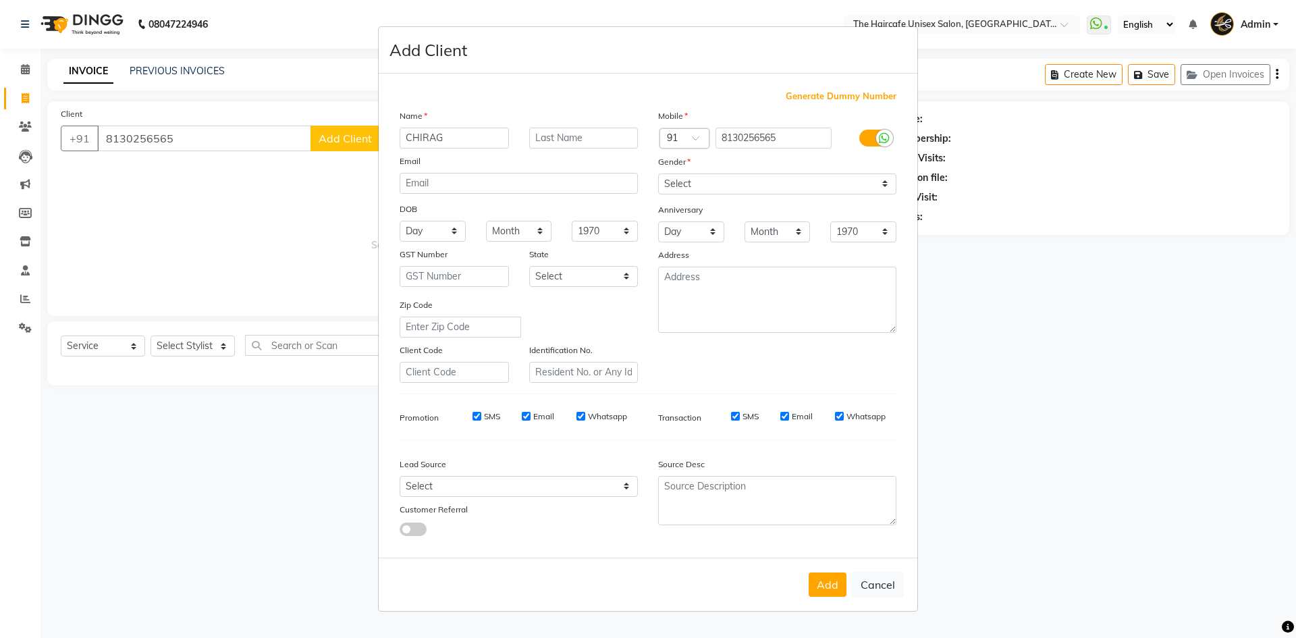
type input "CHIRAG"
click at [722, 186] on select "Select Male Female Other Prefer Not To Say" at bounding box center [777, 183] width 238 height 21
select select "male"
click at [658, 173] on select "Select Male Female Other Prefer Not To Say" at bounding box center [777, 183] width 238 height 21
click at [823, 576] on button "Add" at bounding box center [828, 584] width 38 height 24
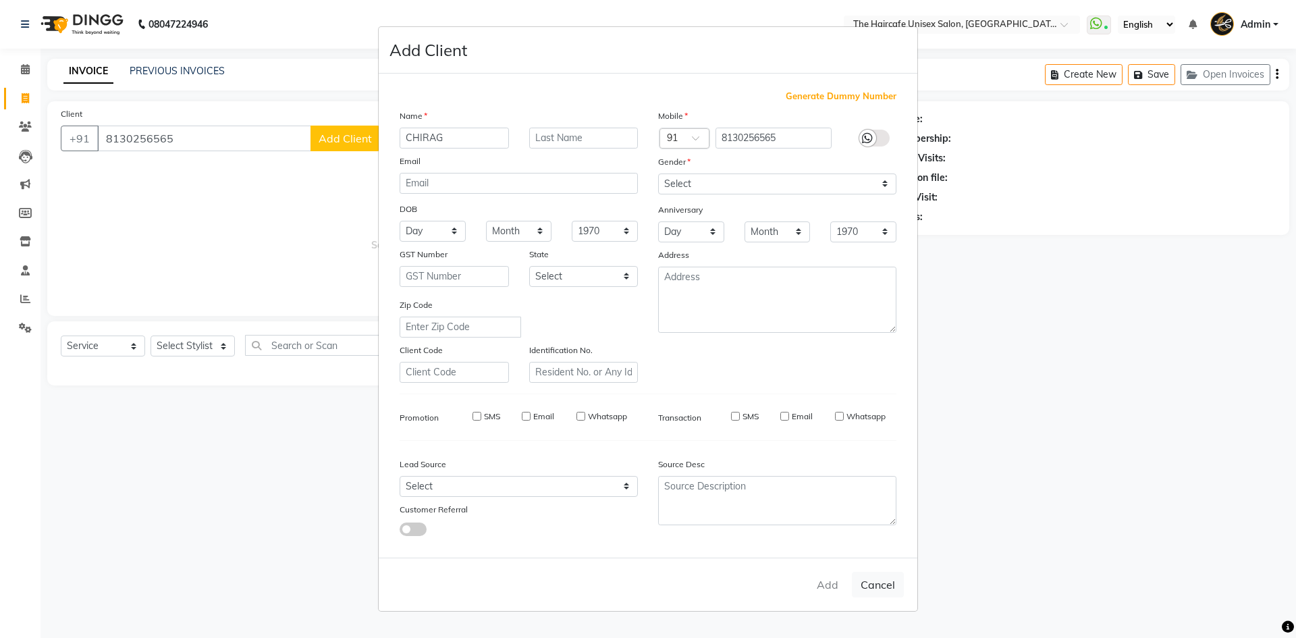
select select
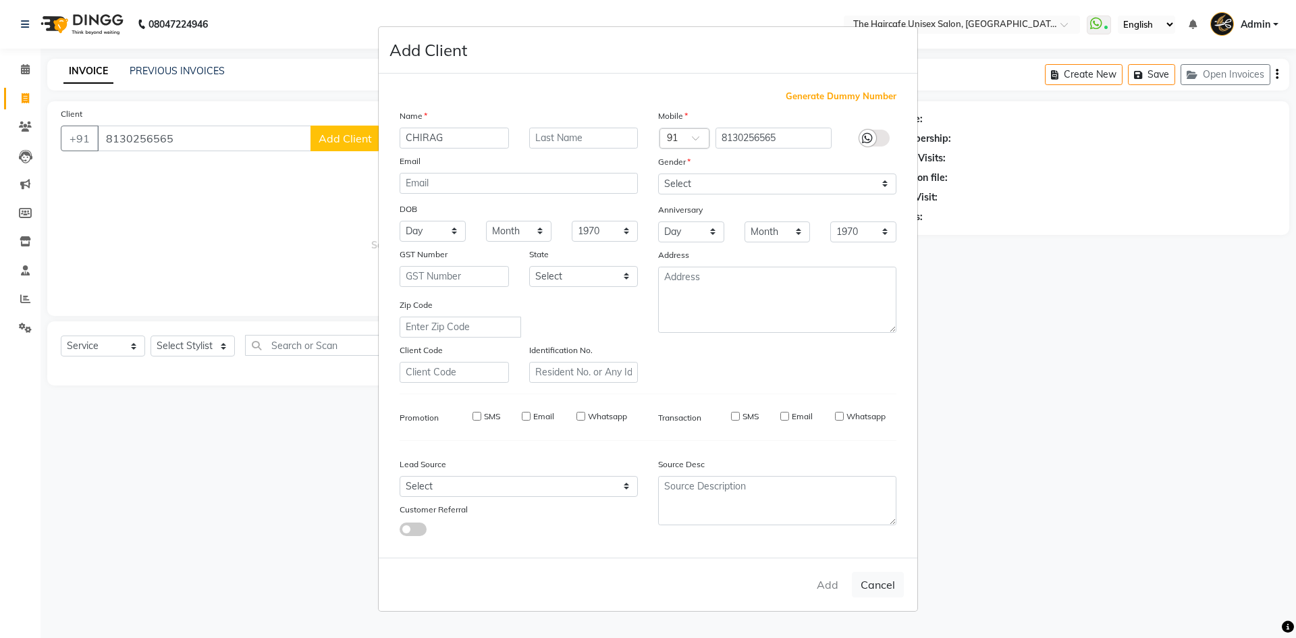
select select
checkbox input "false"
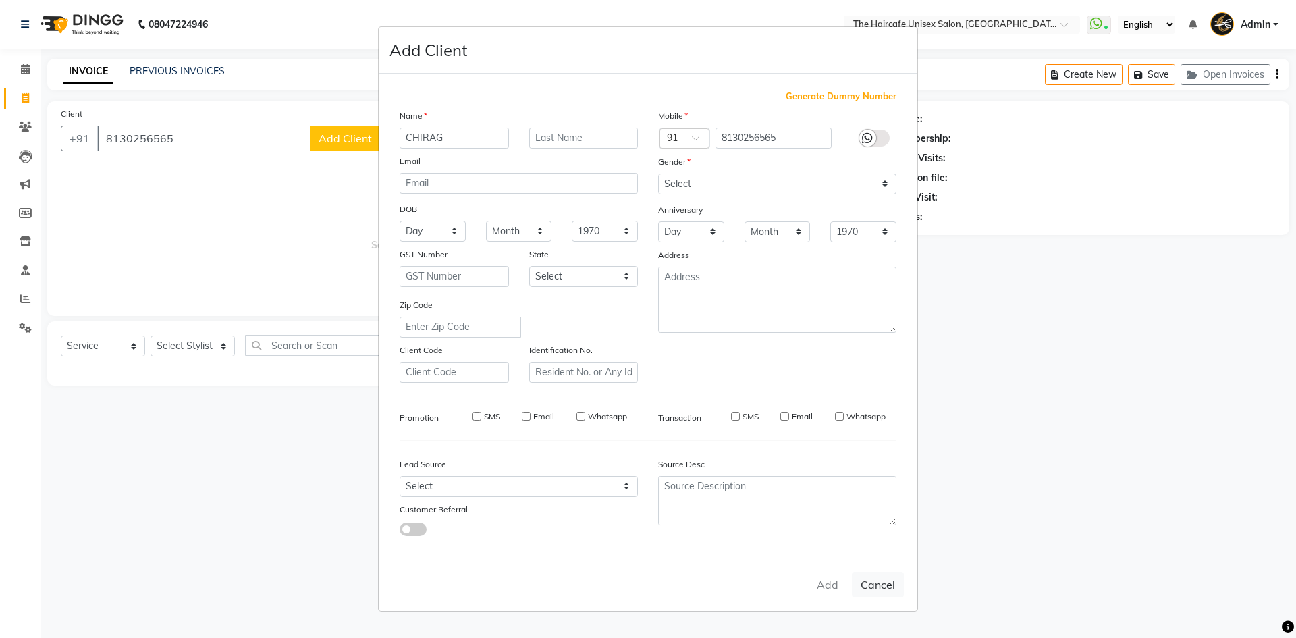
checkbox input "false"
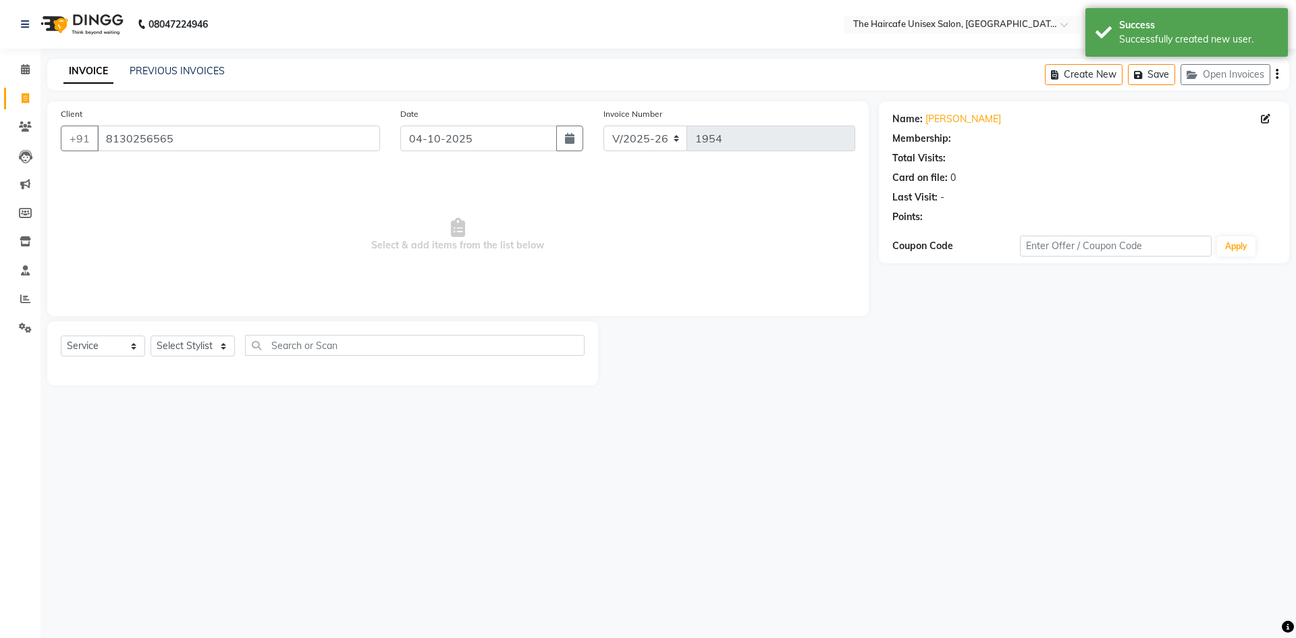
select select "1: Object"
click at [184, 352] on select "Select Stylist AFTAB ARCHANA DEEVKI KAJAL SWAROOP kasim pathan MAHESH VERMA MUS…" at bounding box center [192, 345] width 84 height 21
select select "68578"
click at [150, 335] on select "Select Stylist AFTAB ARCHANA DEEVKI KAJAL SWAROOP kasim pathan MAHESH VERMA MUS…" at bounding box center [192, 345] width 84 height 21
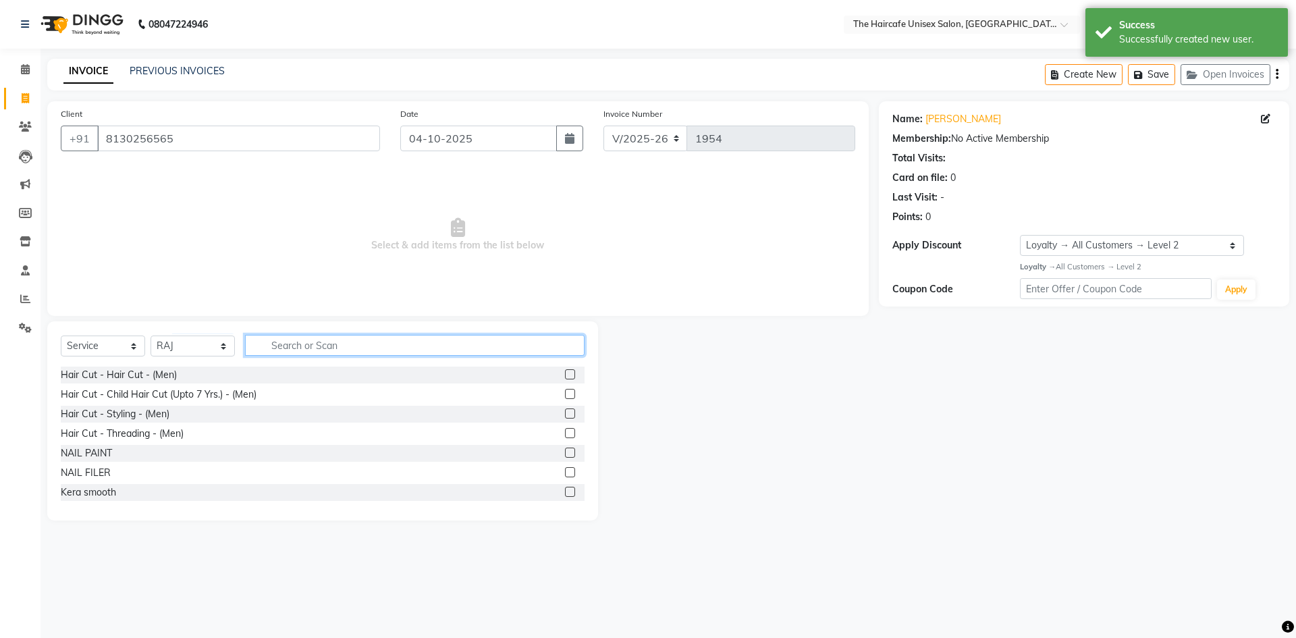
click at [293, 351] on input "text" at bounding box center [414, 345] width 339 height 21
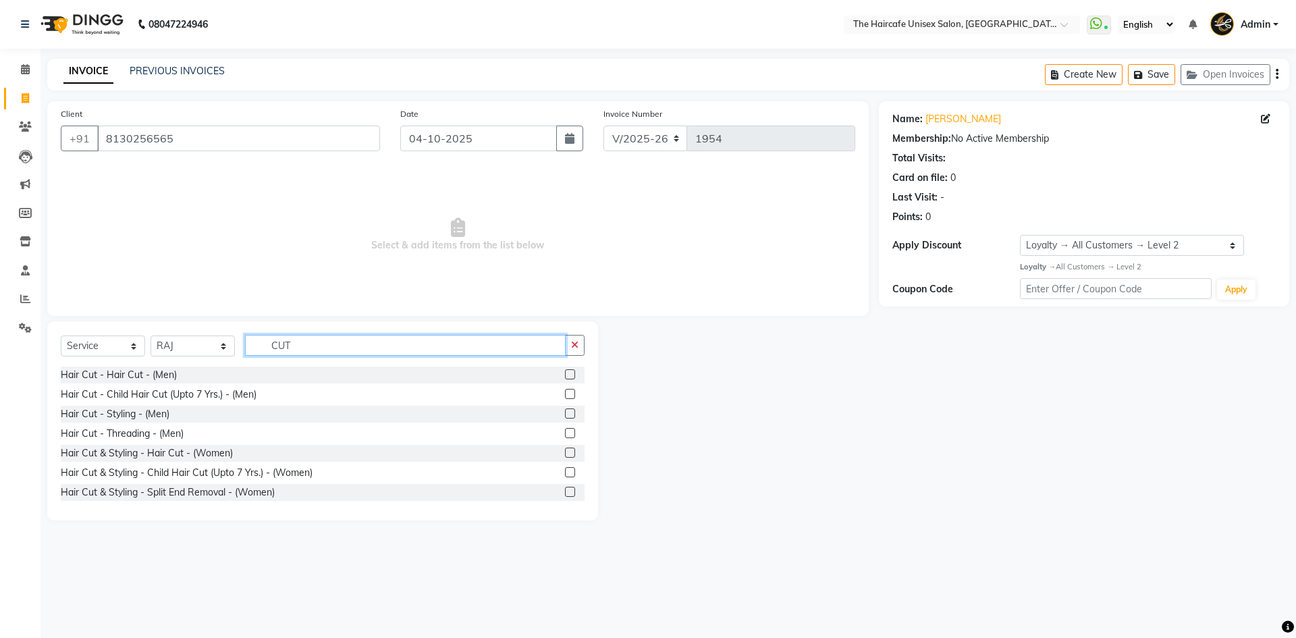
type input "CUT"
click at [565, 371] on label at bounding box center [570, 374] width 10 height 10
click at [565, 371] on input "checkbox" at bounding box center [569, 375] width 9 height 9
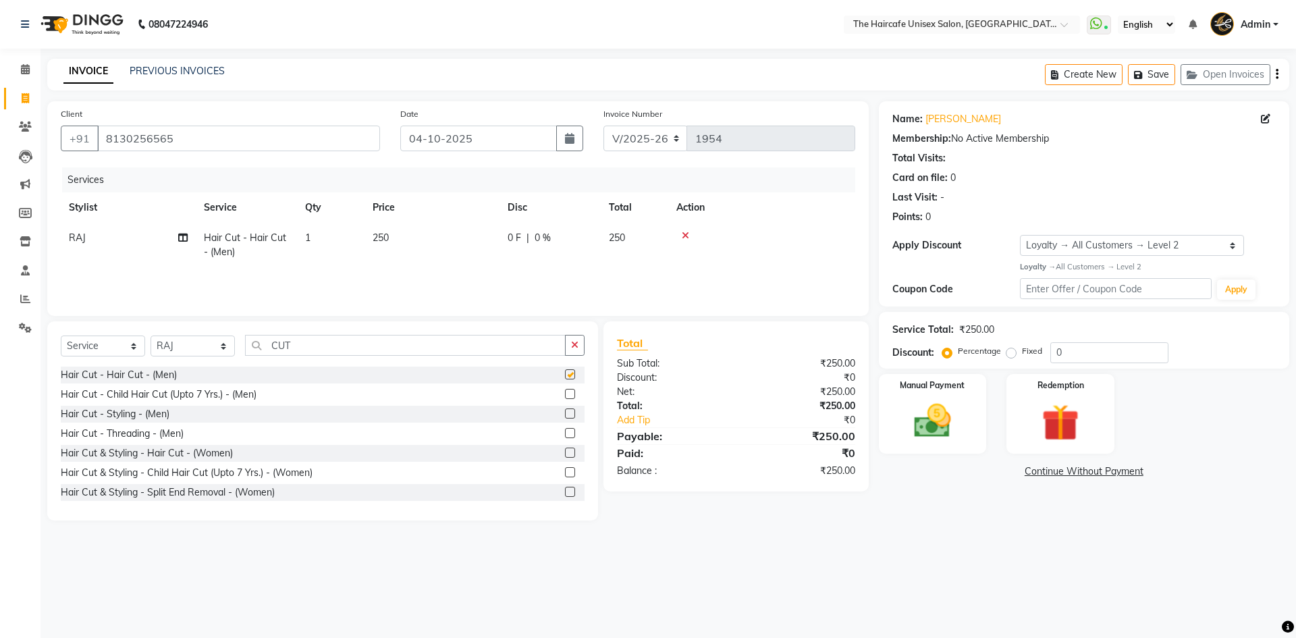
checkbox input "false"
click at [487, 346] on input "CUT" at bounding box center [405, 345] width 321 height 21
type input "C"
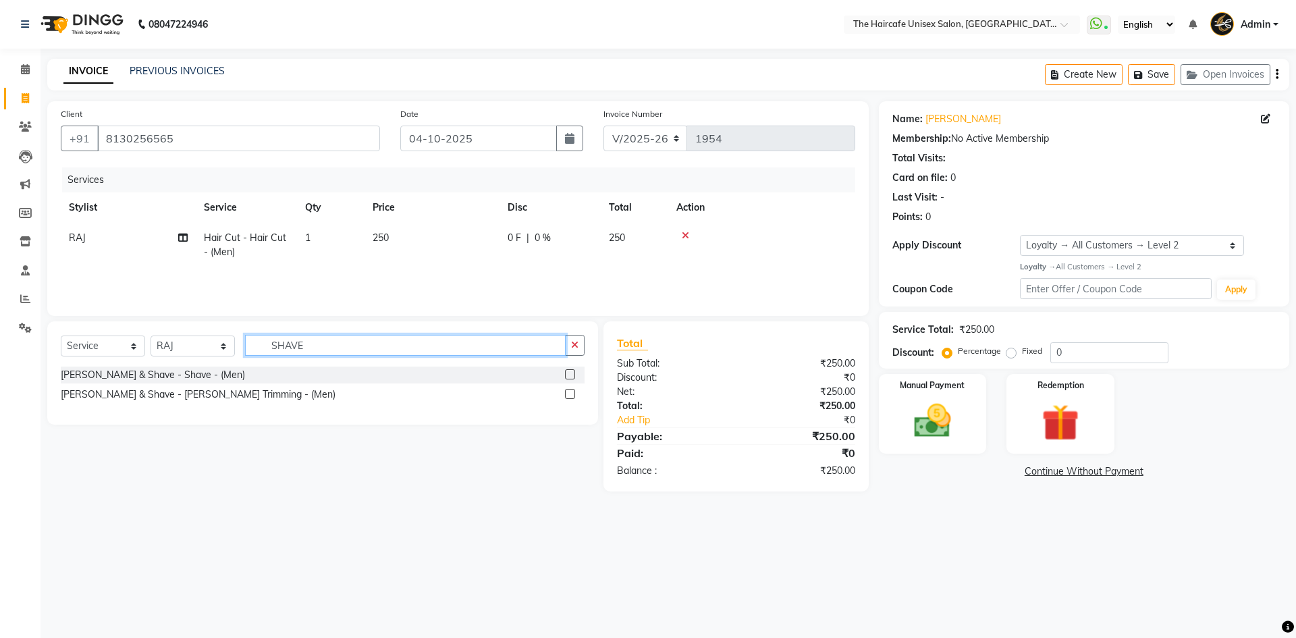
type input "SHAVE"
click at [572, 377] on label at bounding box center [570, 374] width 10 height 10
click at [572, 377] on input "checkbox" at bounding box center [569, 375] width 9 height 9
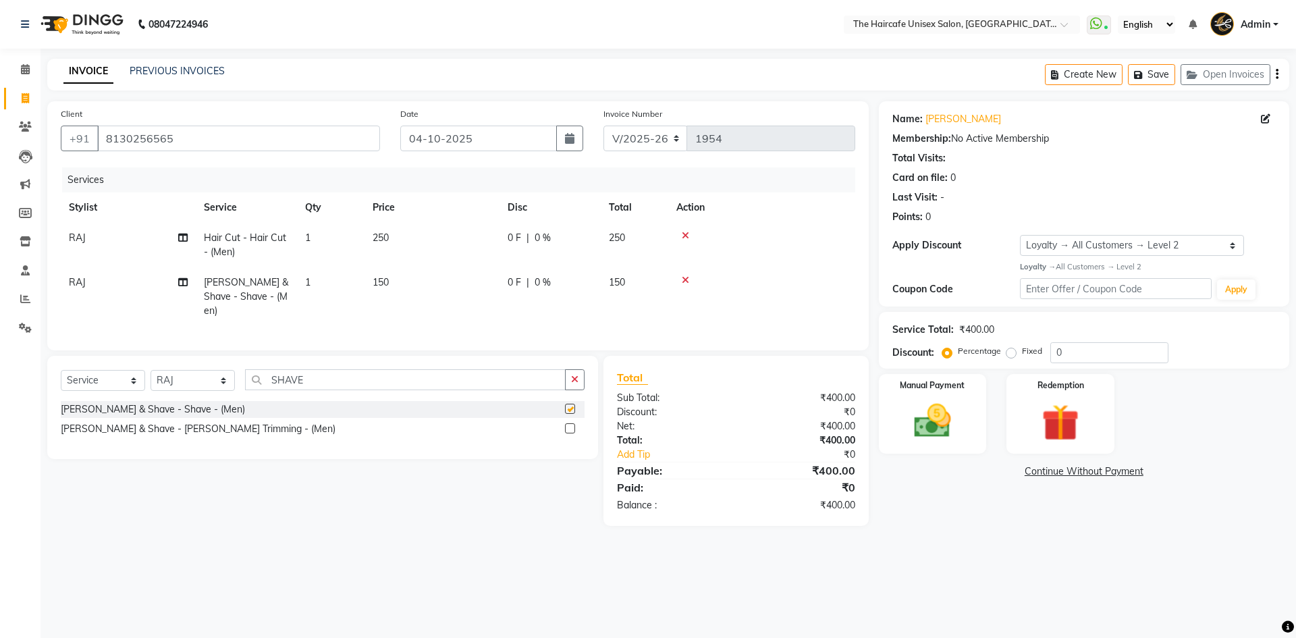
checkbox input "false"
click at [1022, 351] on label "Fixed" at bounding box center [1032, 351] width 20 height 12
click at [1011, 351] on input "Fixed" at bounding box center [1013, 350] width 9 height 9
radio input "true"
click at [1051, 348] on input "0" at bounding box center [1109, 352] width 118 height 21
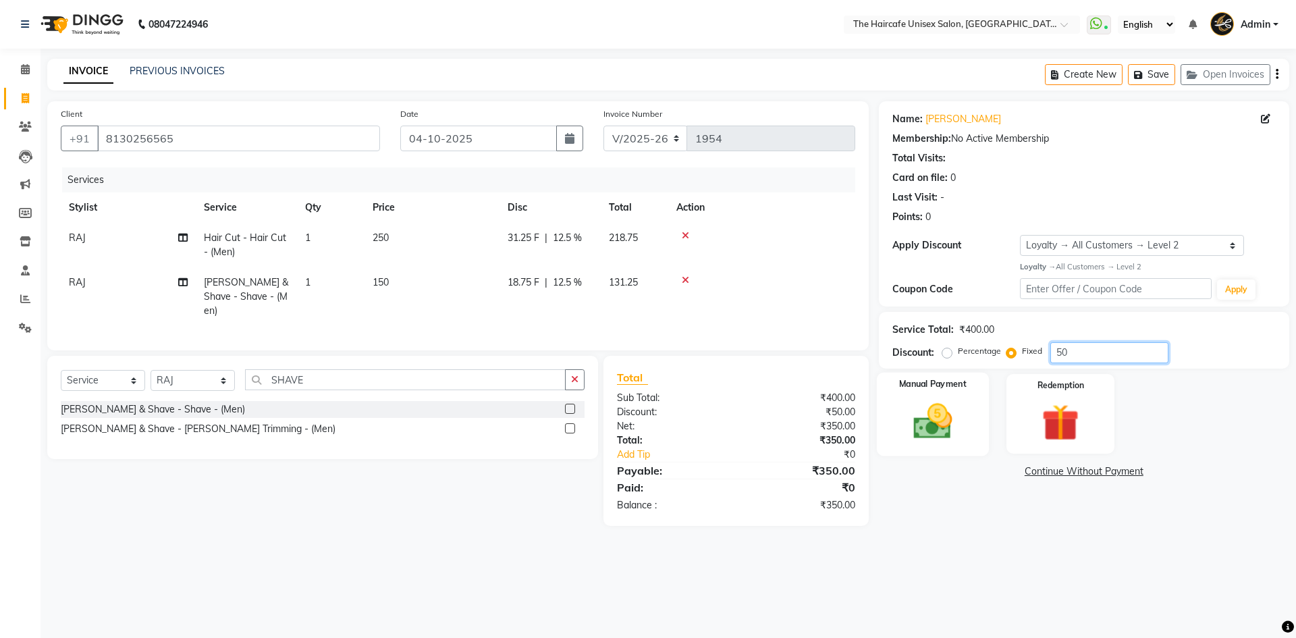
type input "50"
click at [930, 404] on img at bounding box center [932, 421] width 63 height 45
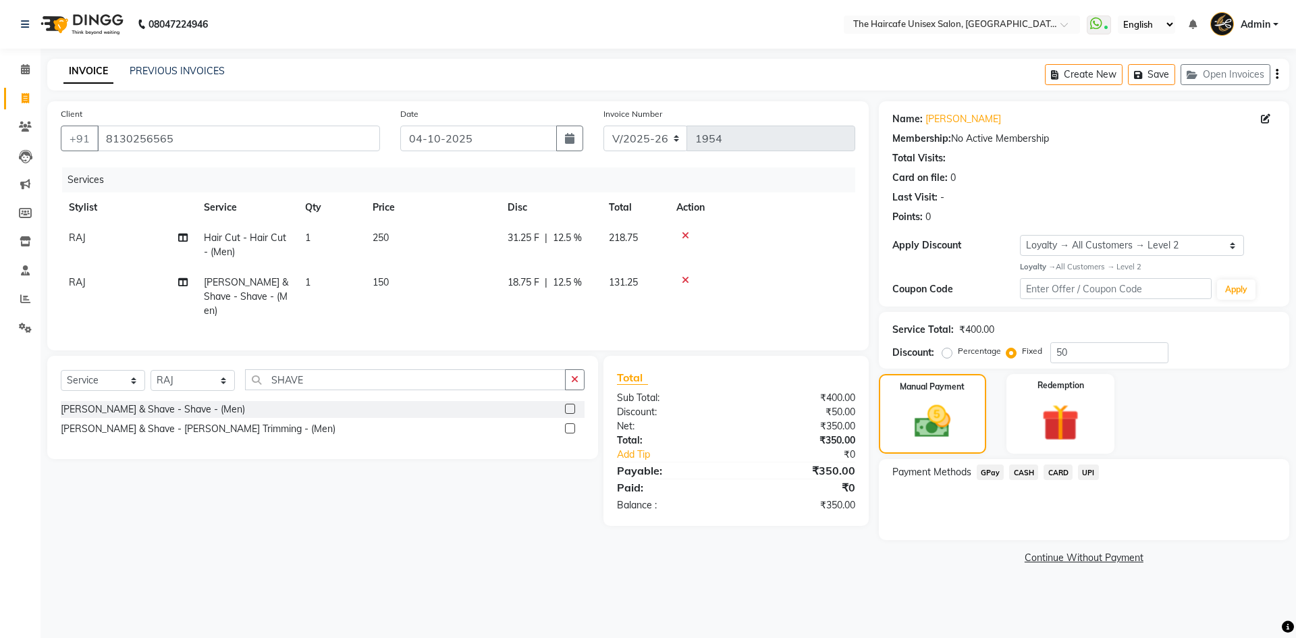
click at [1085, 476] on span "UPI" at bounding box center [1088, 472] width 21 height 16
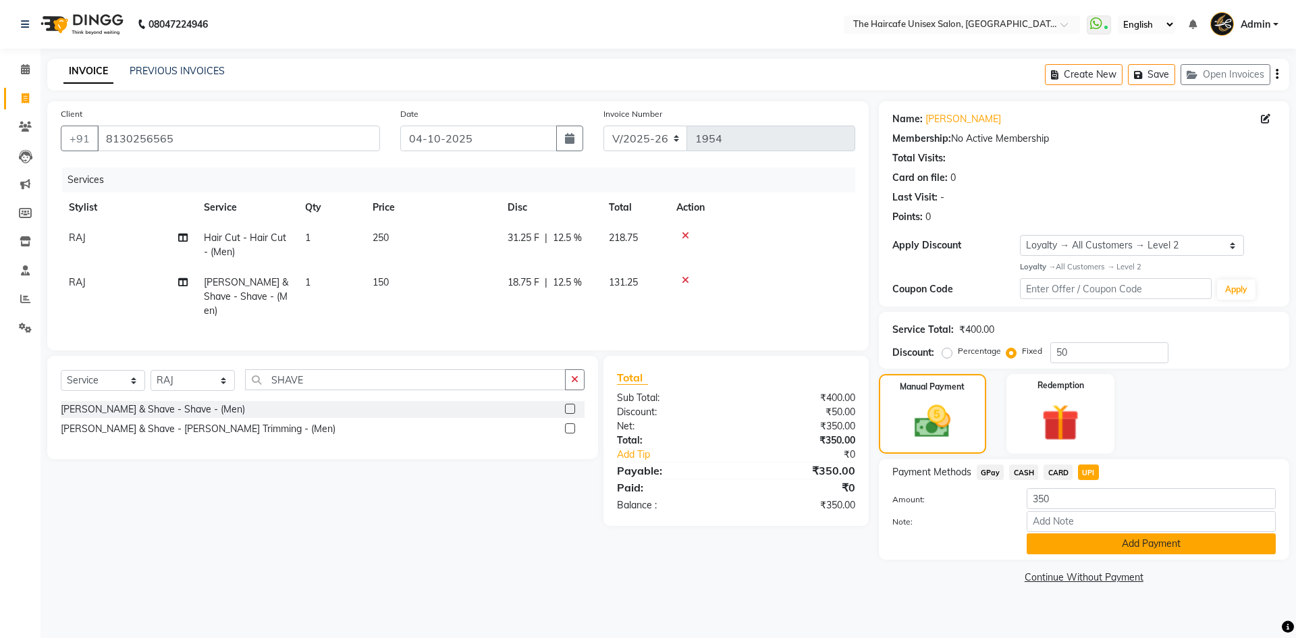
click at [1090, 539] on button "Add Payment" at bounding box center [1150, 543] width 249 height 21
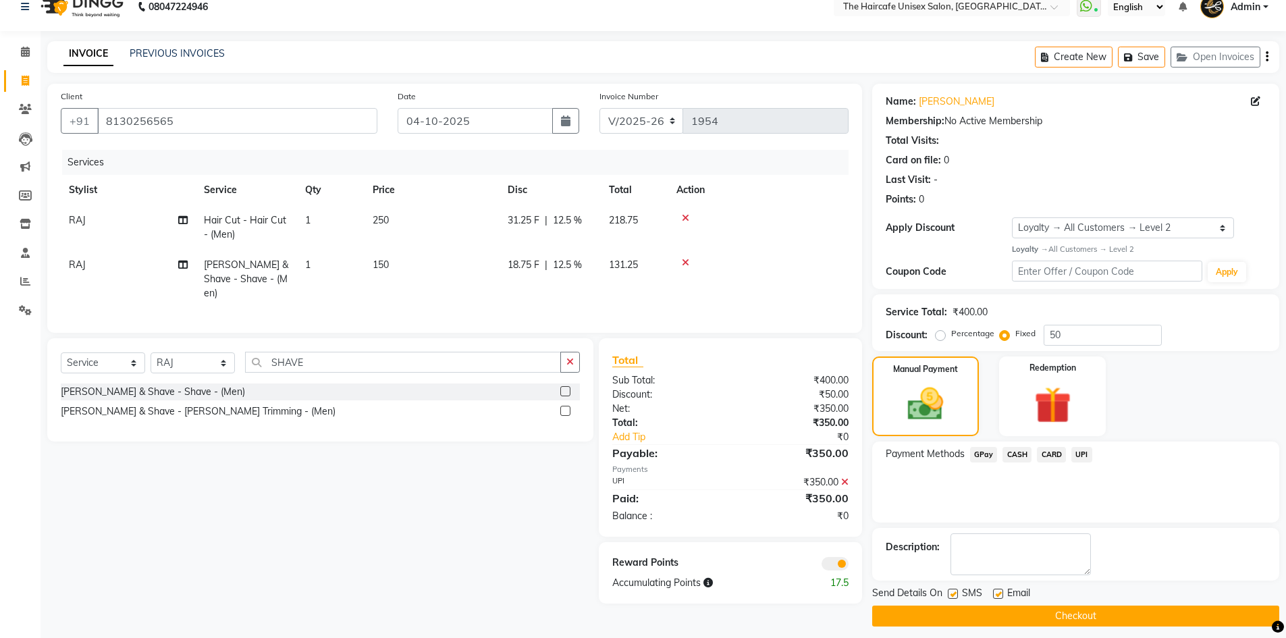
scroll to position [26, 0]
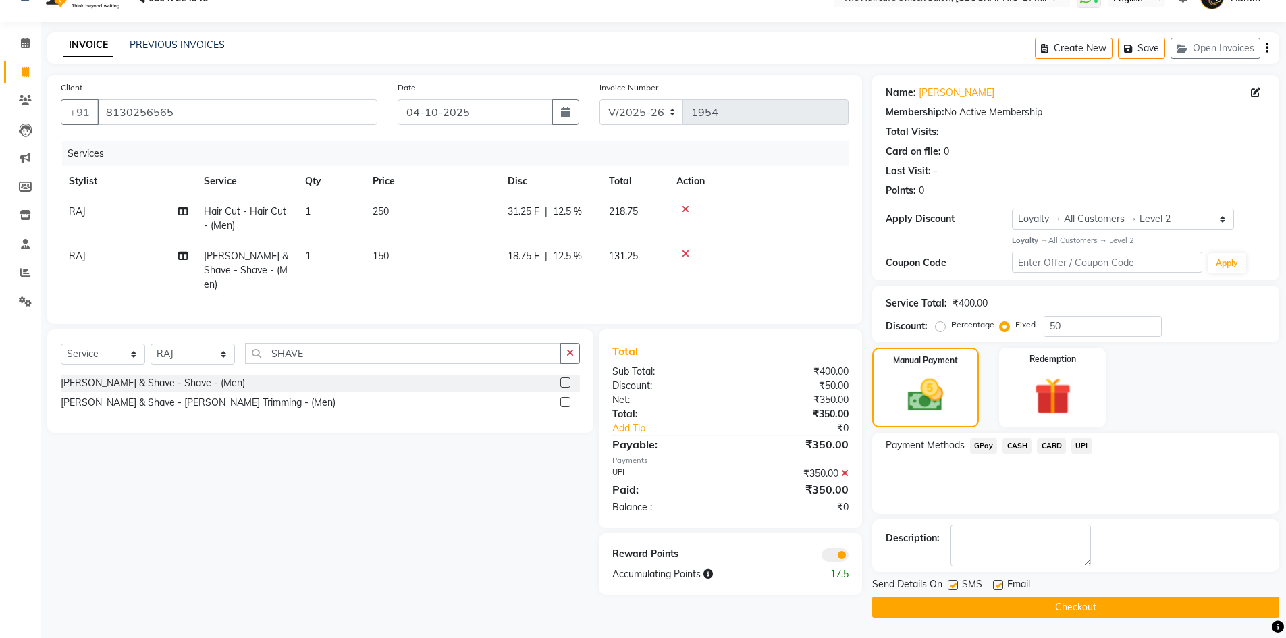
click at [1065, 606] on button "Checkout" at bounding box center [1075, 607] width 407 height 21
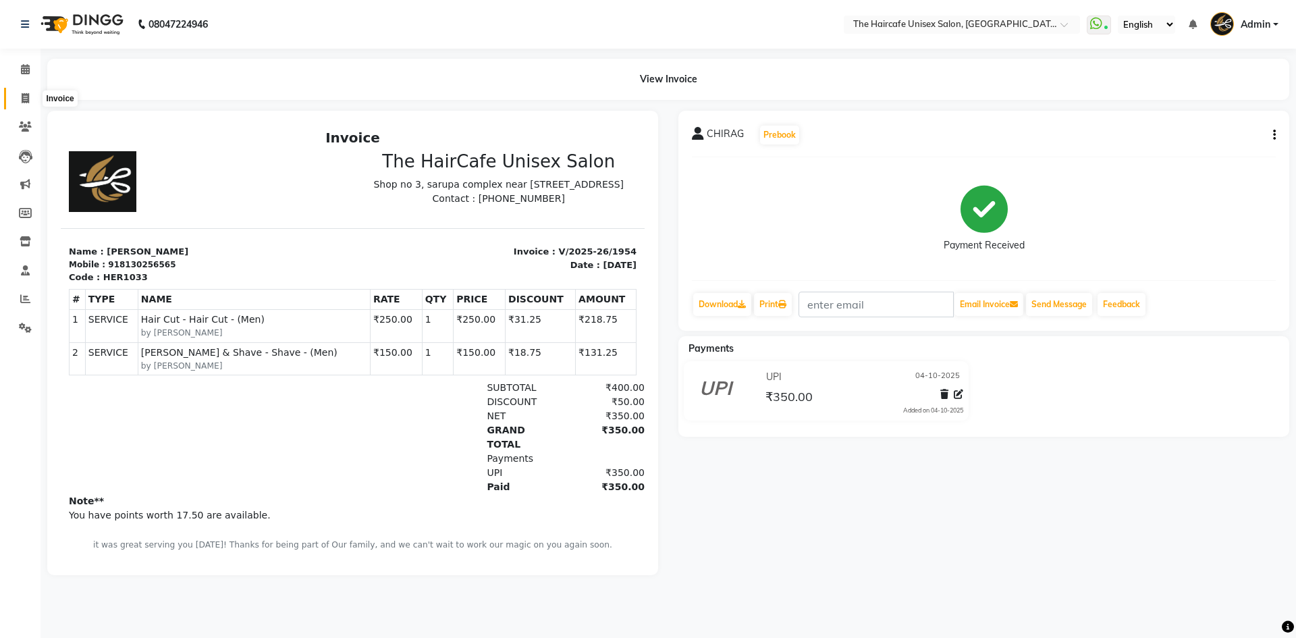
click at [25, 98] on icon at bounding box center [25, 98] width 7 height 10
select select "service"
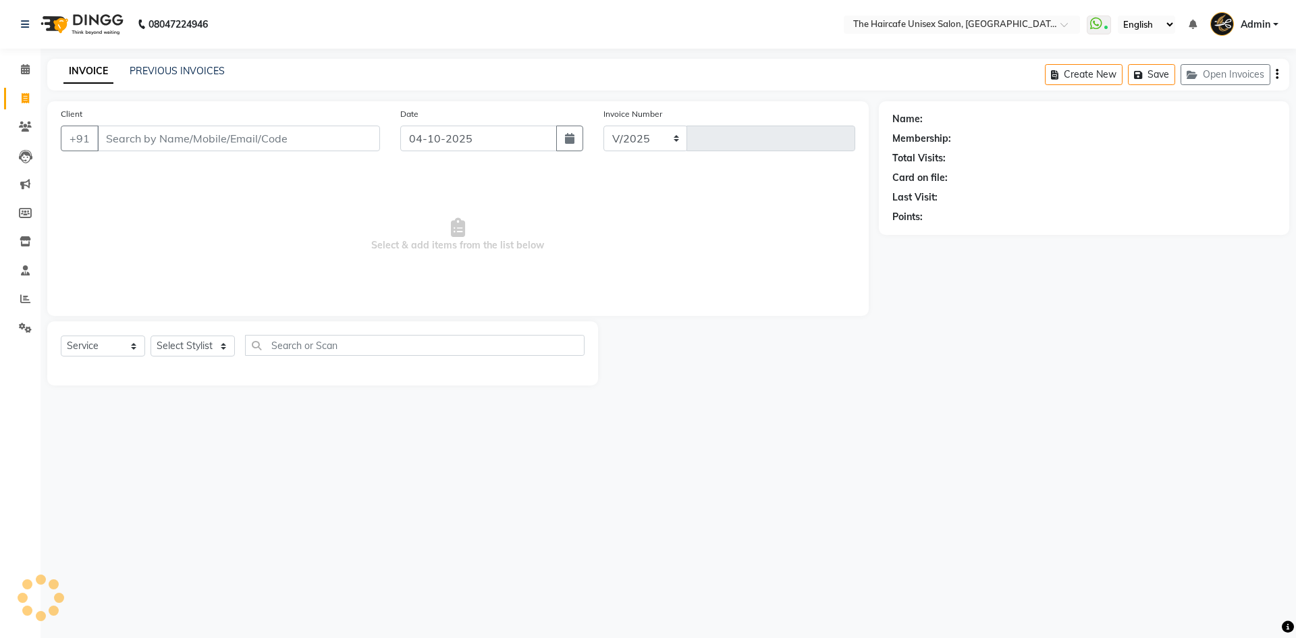
select select "7412"
type input "1955"
click at [22, 331] on icon at bounding box center [25, 328] width 13 height 10
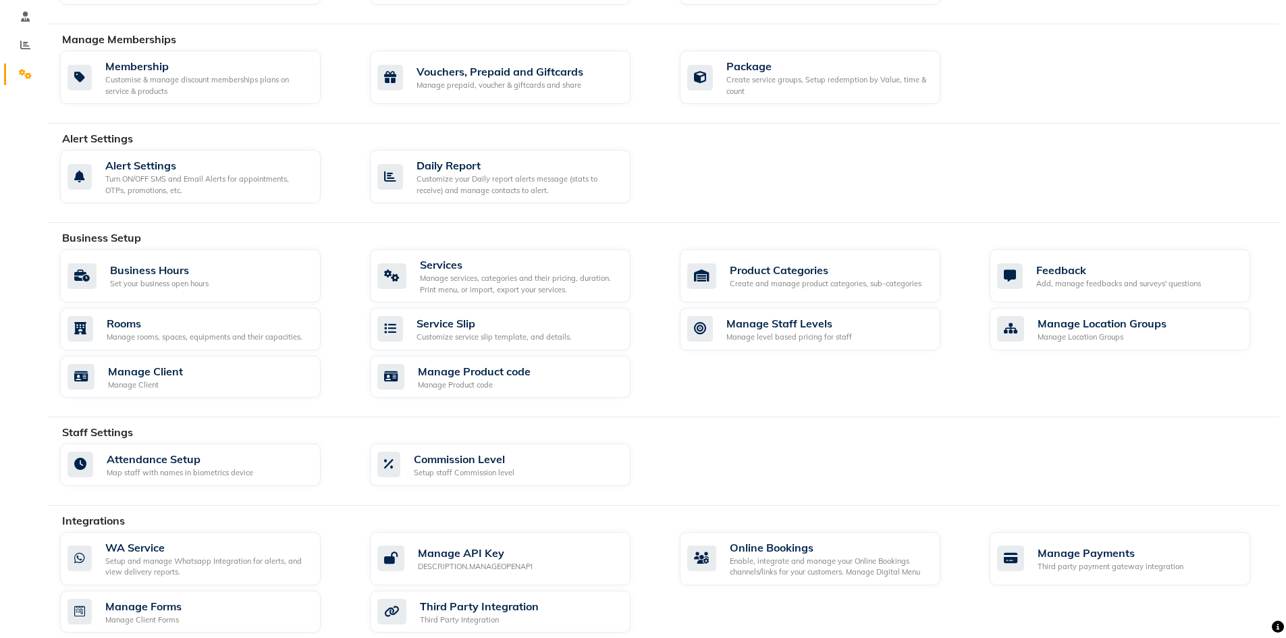
scroll to position [367, 0]
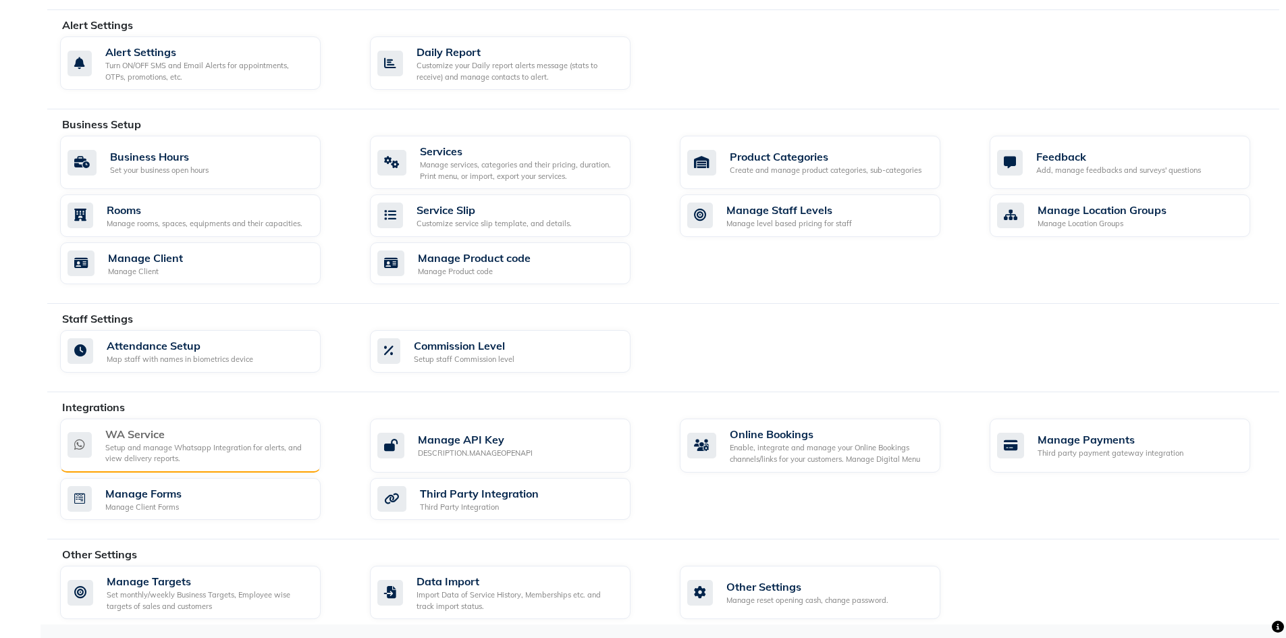
click at [188, 445] on div "Setup and manage Whatsapp Integration for alerts, and view delivery reports." at bounding box center [207, 453] width 204 height 22
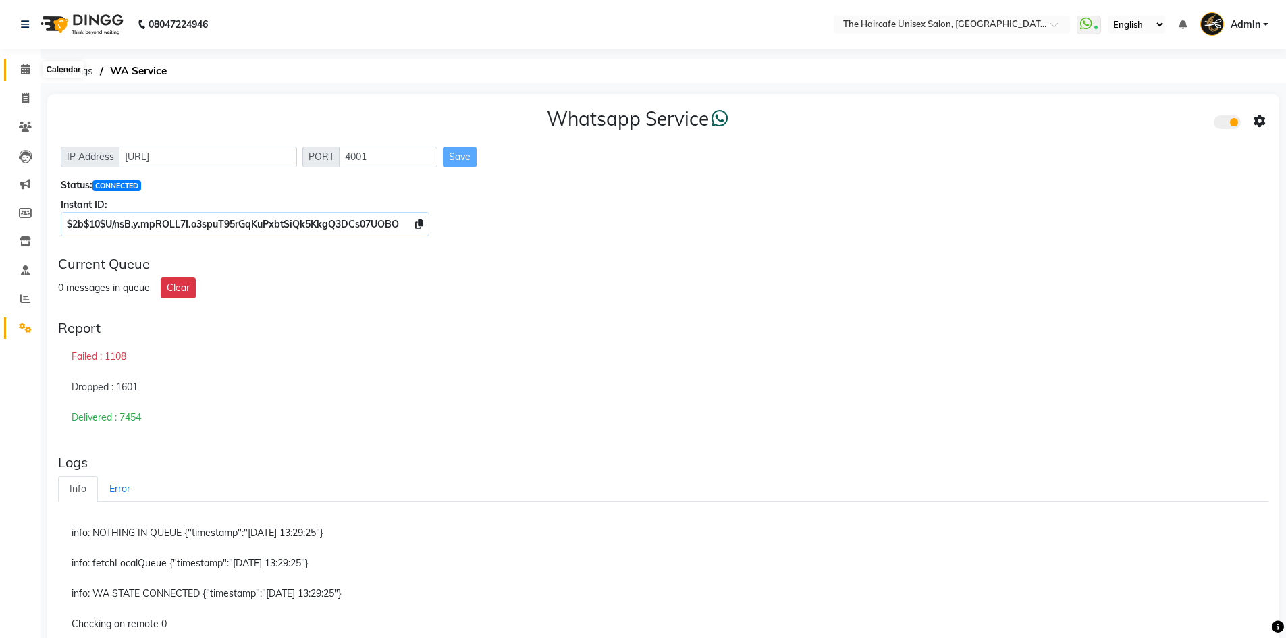
click at [28, 69] on icon at bounding box center [25, 69] width 9 height 10
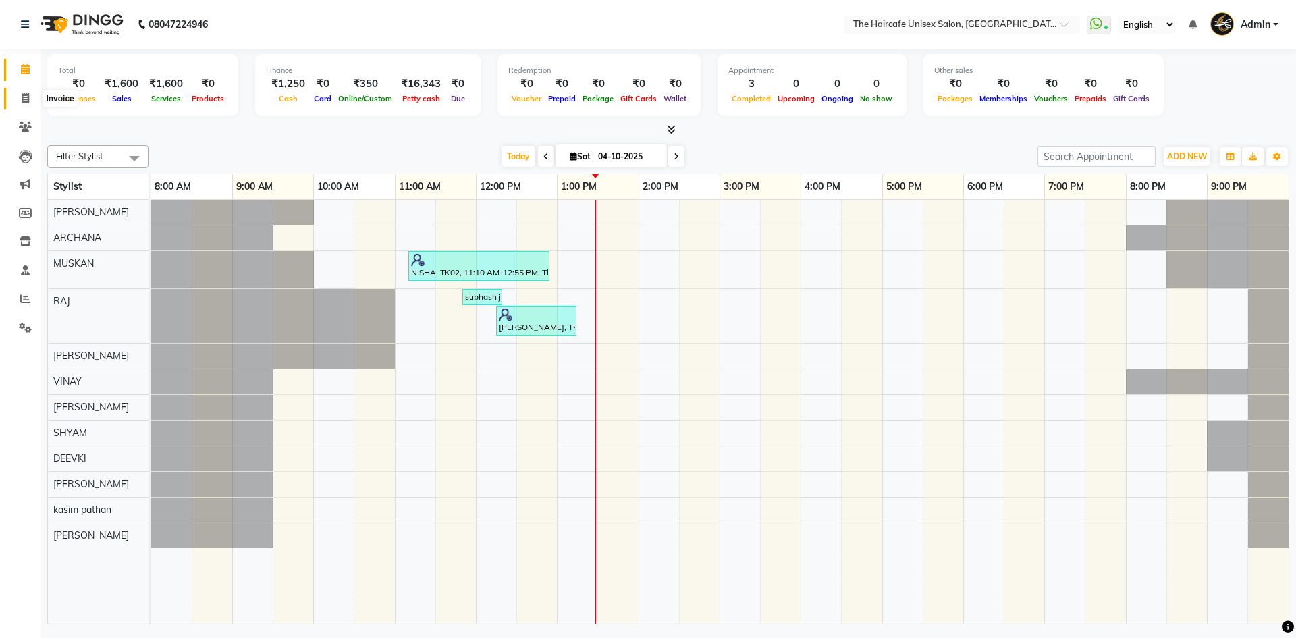
click at [26, 94] on icon at bounding box center [25, 98] width 7 height 10
select select "7412"
select select "service"
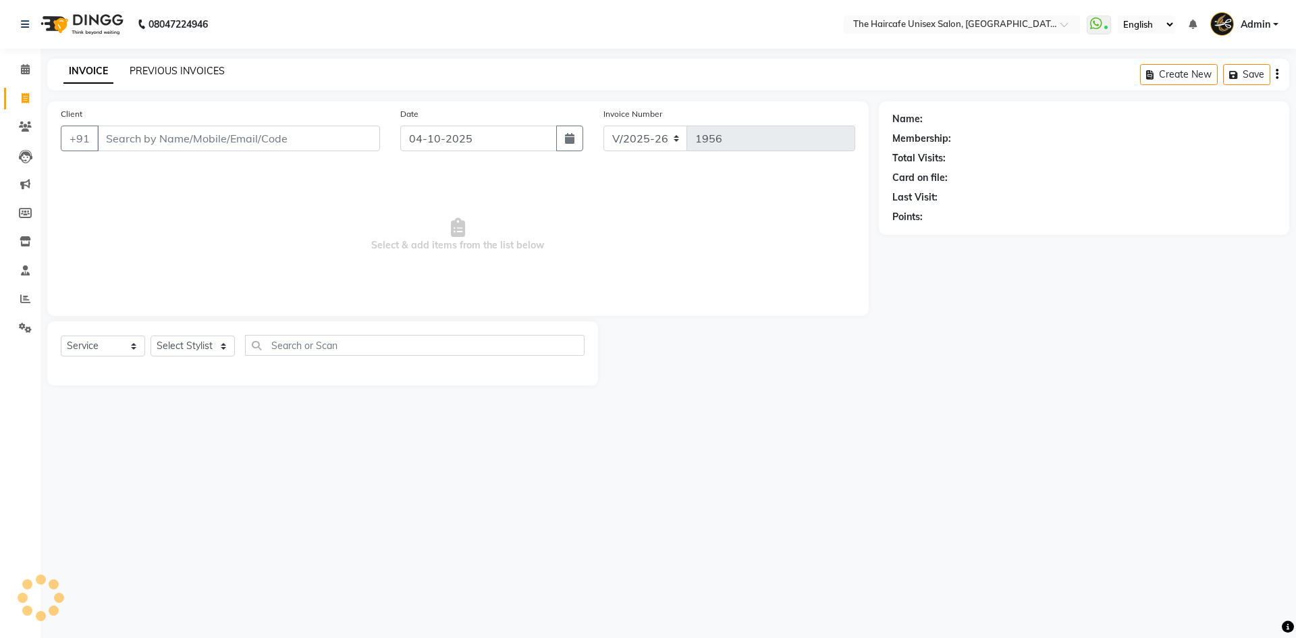
click at [183, 73] on link "PREVIOUS INVOICES" at bounding box center [177, 71] width 95 height 12
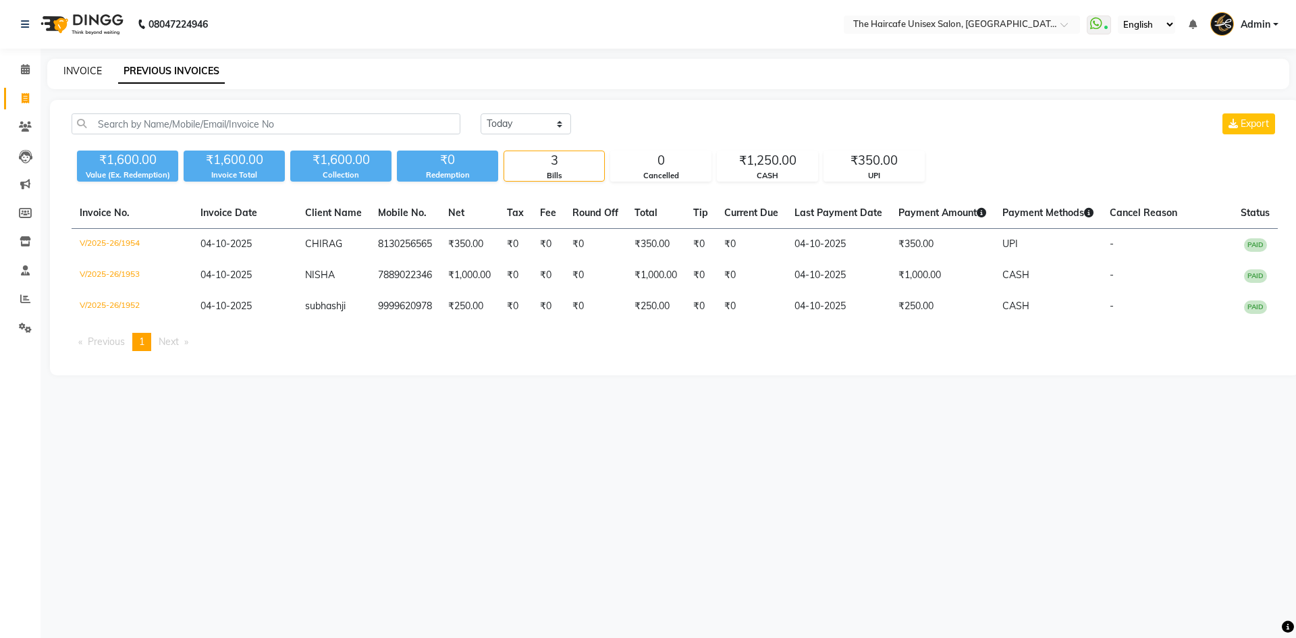
click at [80, 76] on link "INVOICE" at bounding box center [82, 71] width 38 height 12
select select "service"
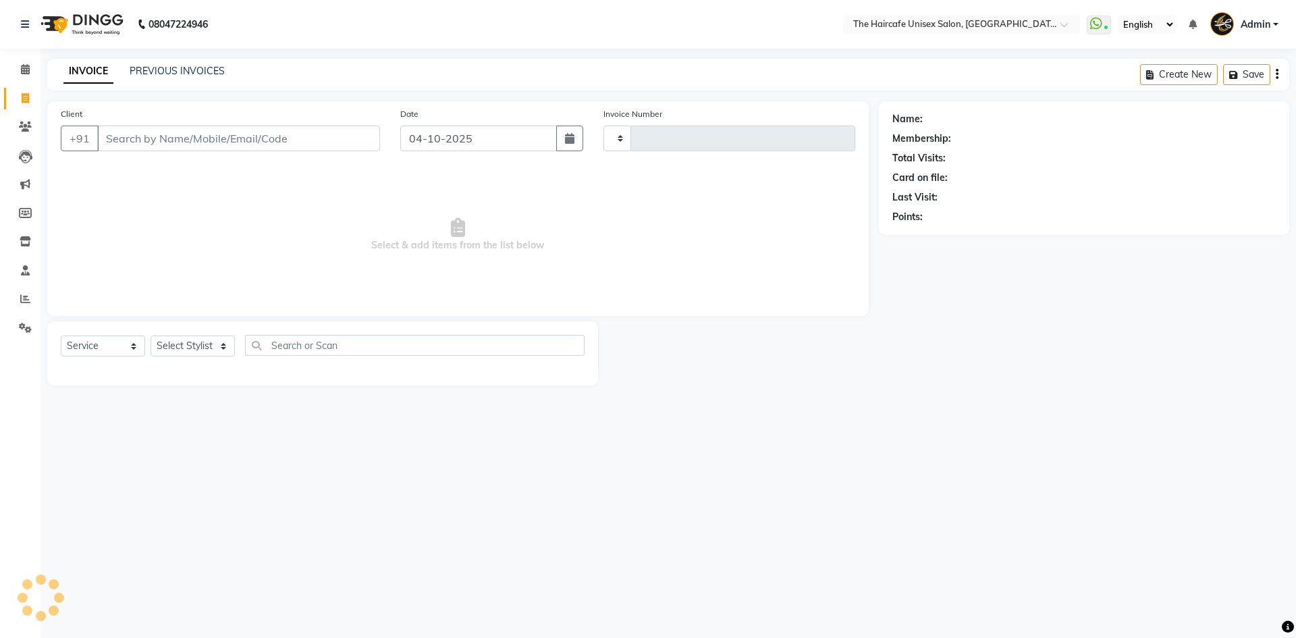
type input "1956"
select select "7412"
click at [142, 69] on link "PREVIOUS INVOICES" at bounding box center [177, 71] width 95 height 12
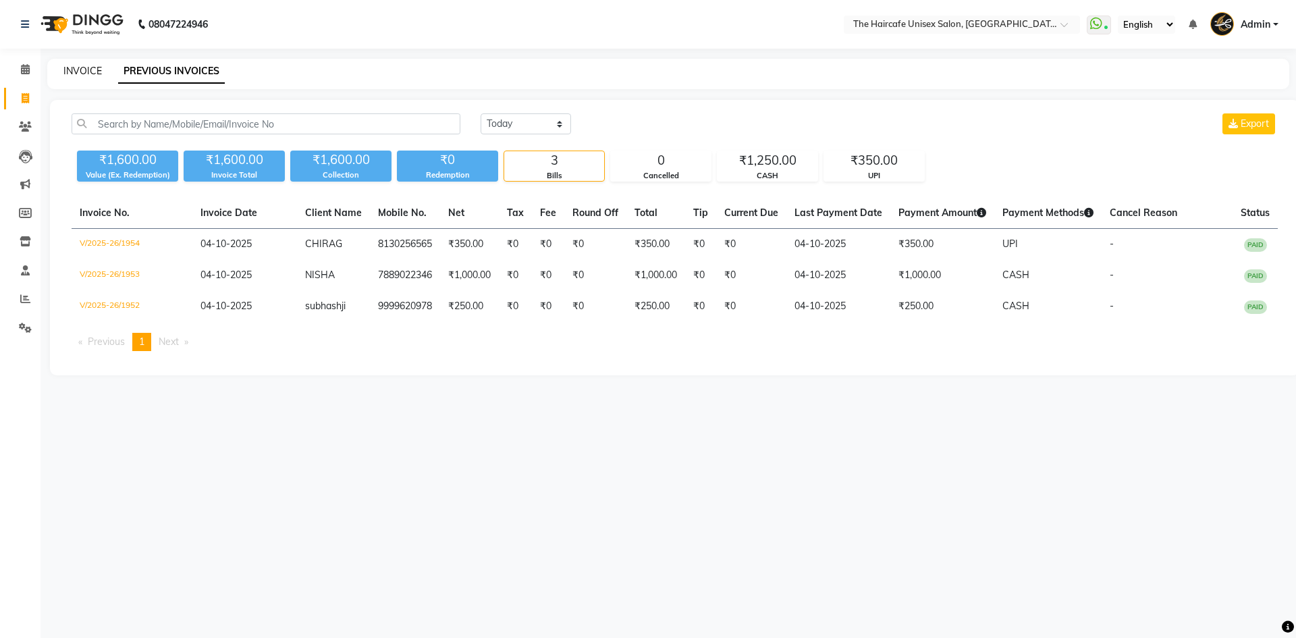
click at [76, 70] on link "INVOICE" at bounding box center [82, 71] width 38 height 12
select select "7412"
select select "service"
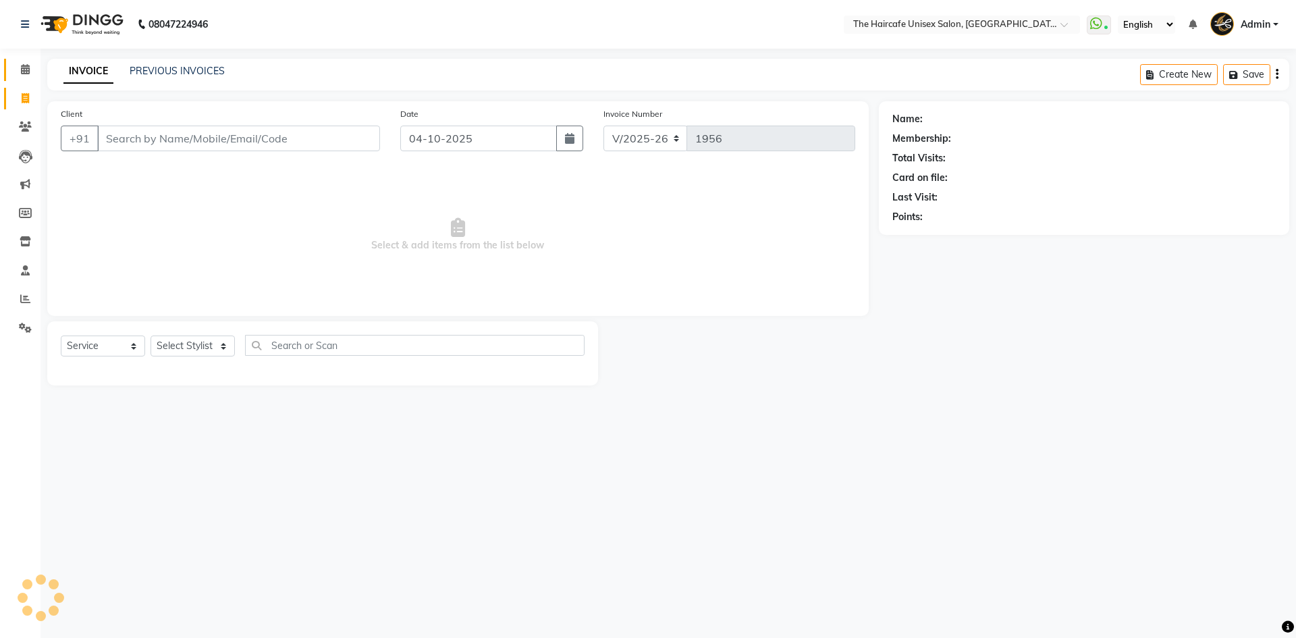
click at [24, 65] on icon at bounding box center [25, 69] width 9 height 10
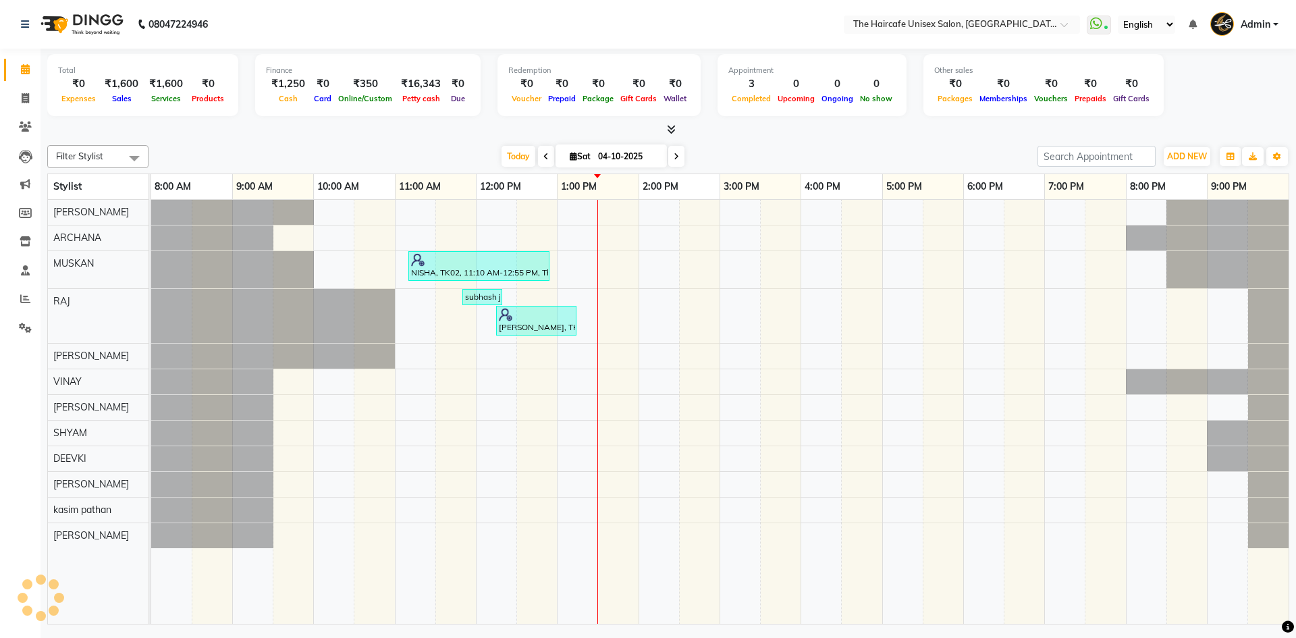
click at [673, 127] on icon at bounding box center [671, 129] width 9 height 10
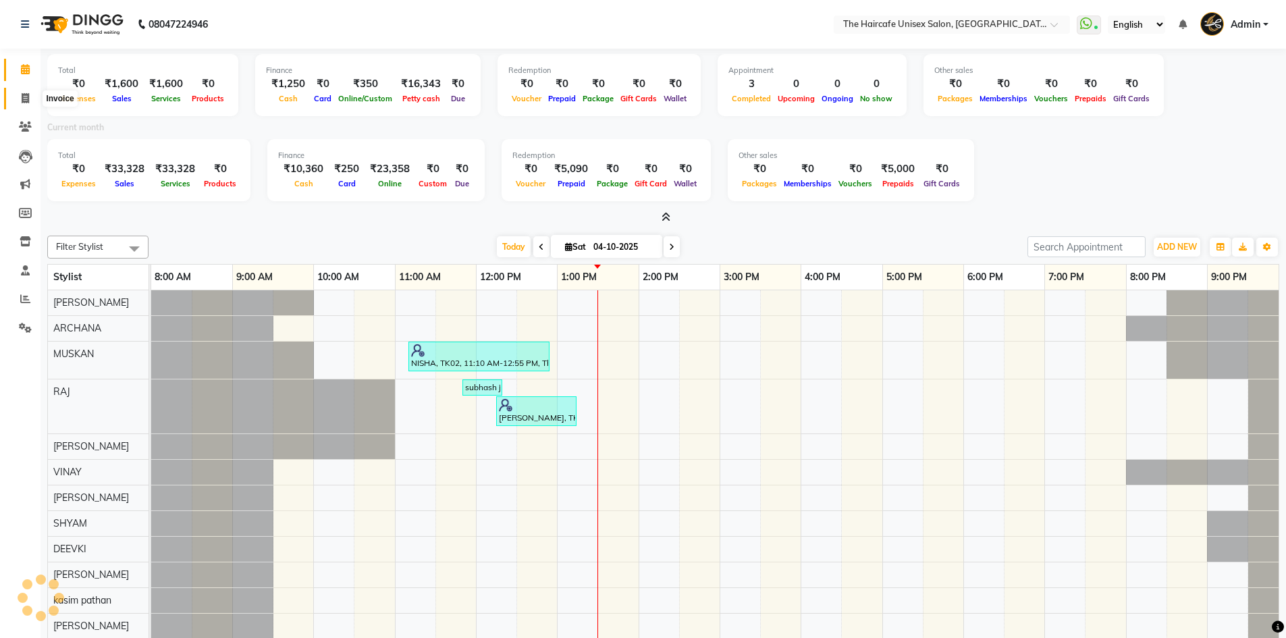
click at [32, 97] on span at bounding box center [25, 99] width 24 height 16
select select "service"
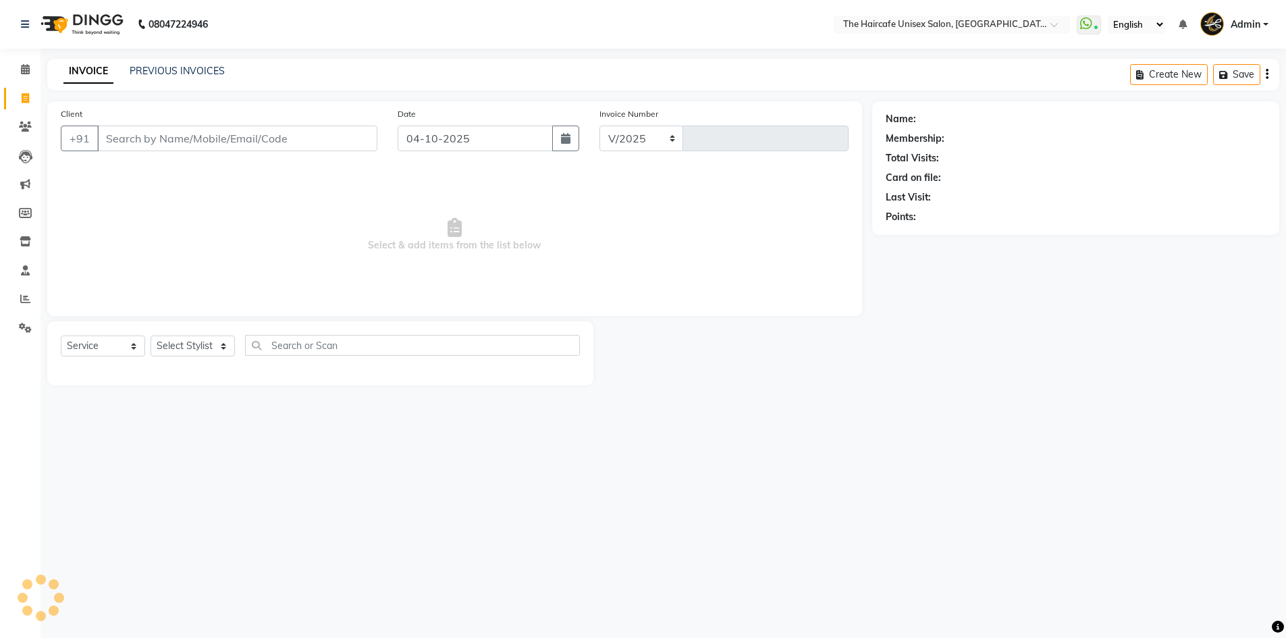
select select "7412"
type input "1956"
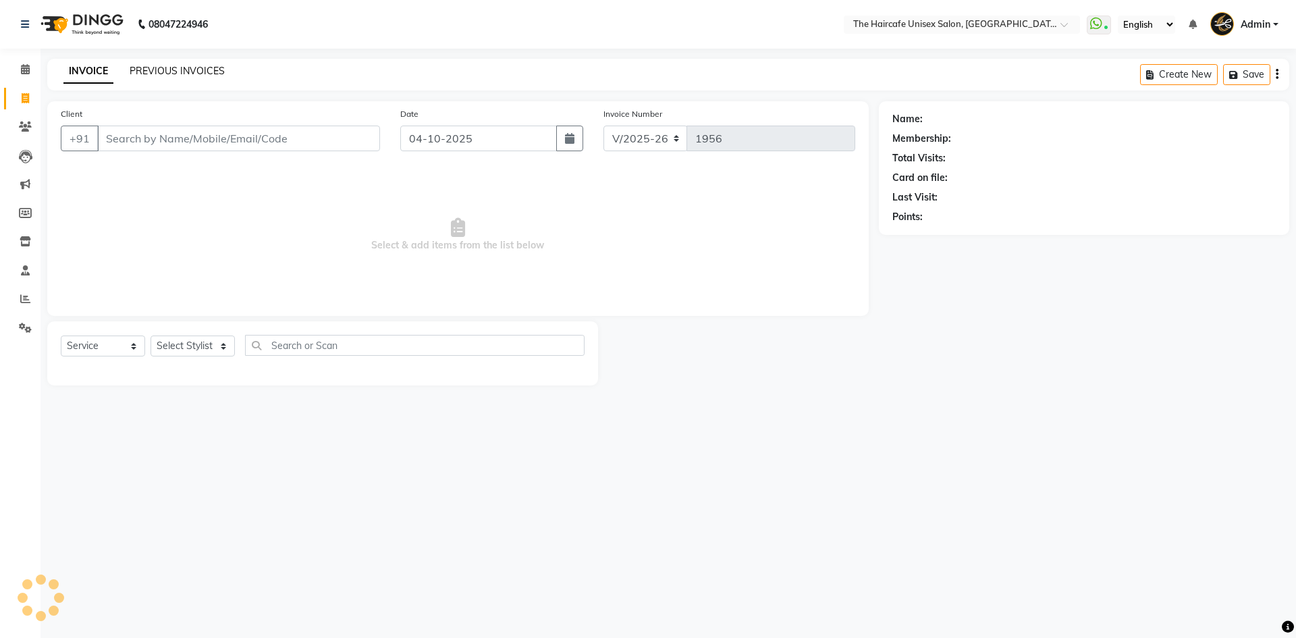
click at [157, 68] on link "PREVIOUS INVOICES" at bounding box center [177, 71] width 95 height 12
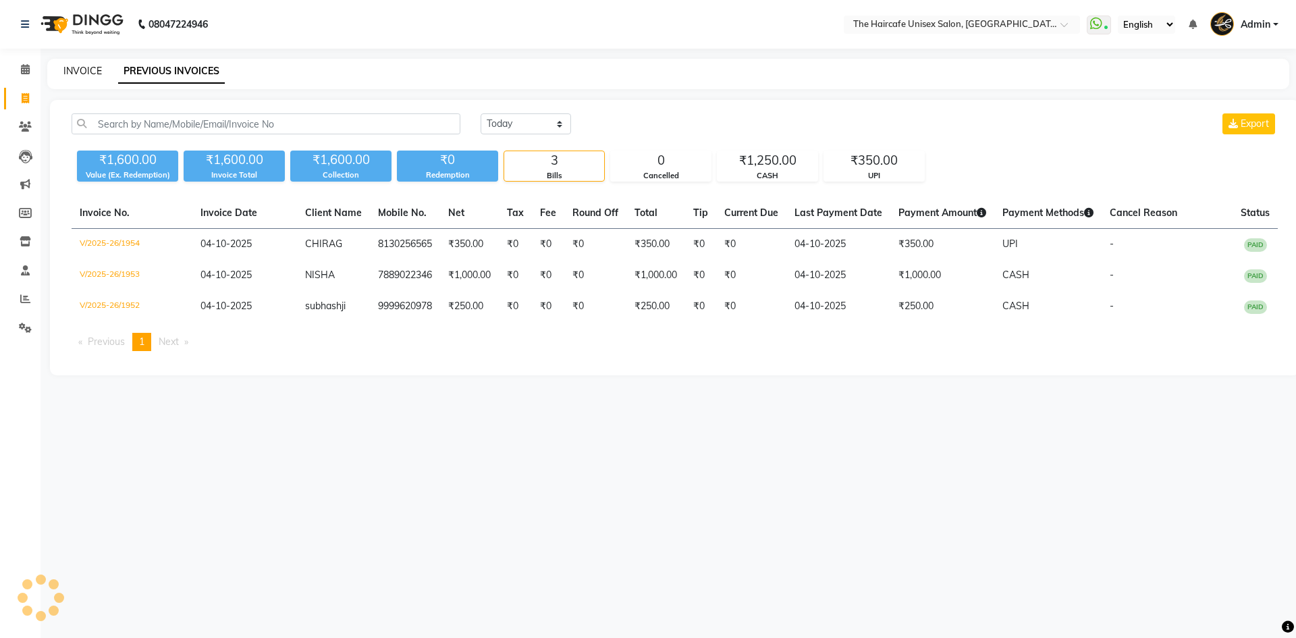
click at [94, 74] on link "INVOICE" at bounding box center [82, 71] width 38 height 12
select select "service"
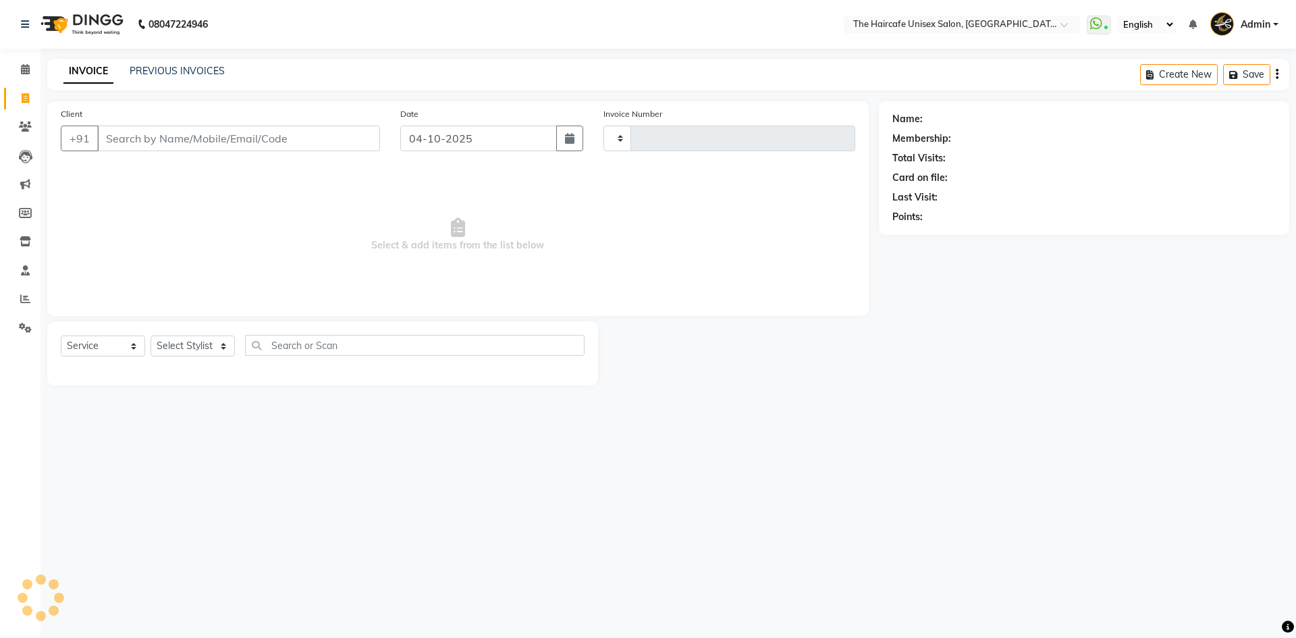
type input "1956"
select select "7412"
click at [173, 70] on link "PREVIOUS INVOICES" at bounding box center [177, 71] width 95 height 12
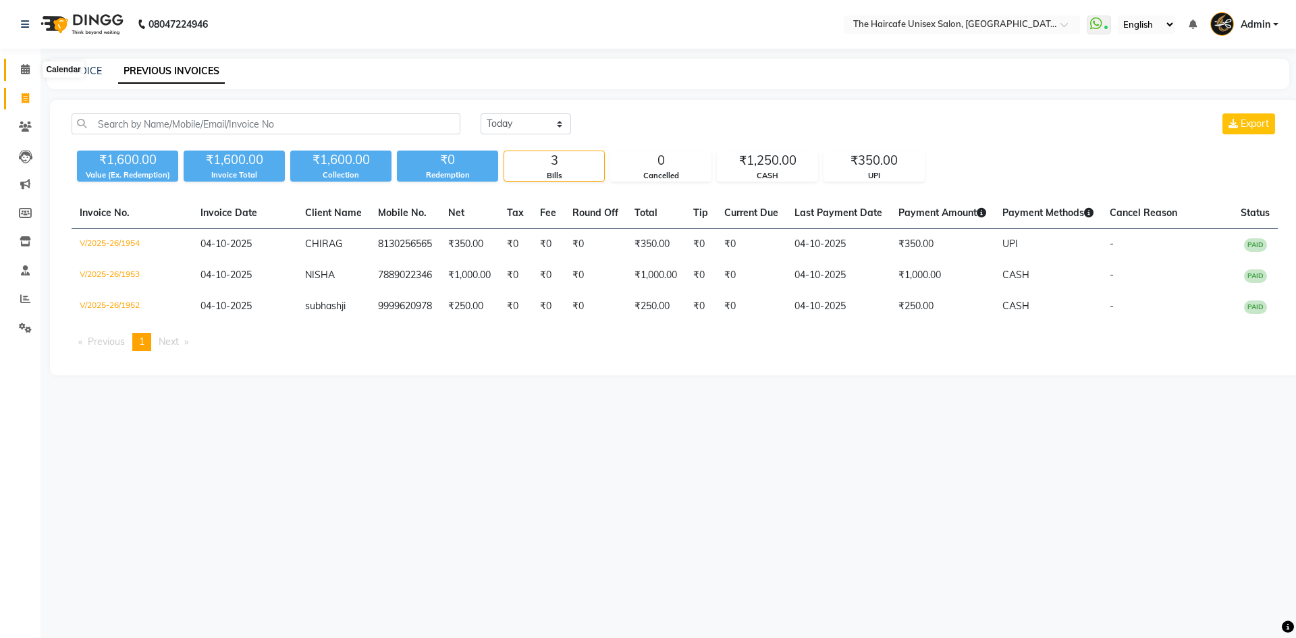
click at [31, 70] on span at bounding box center [25, 70] width 24 height 16
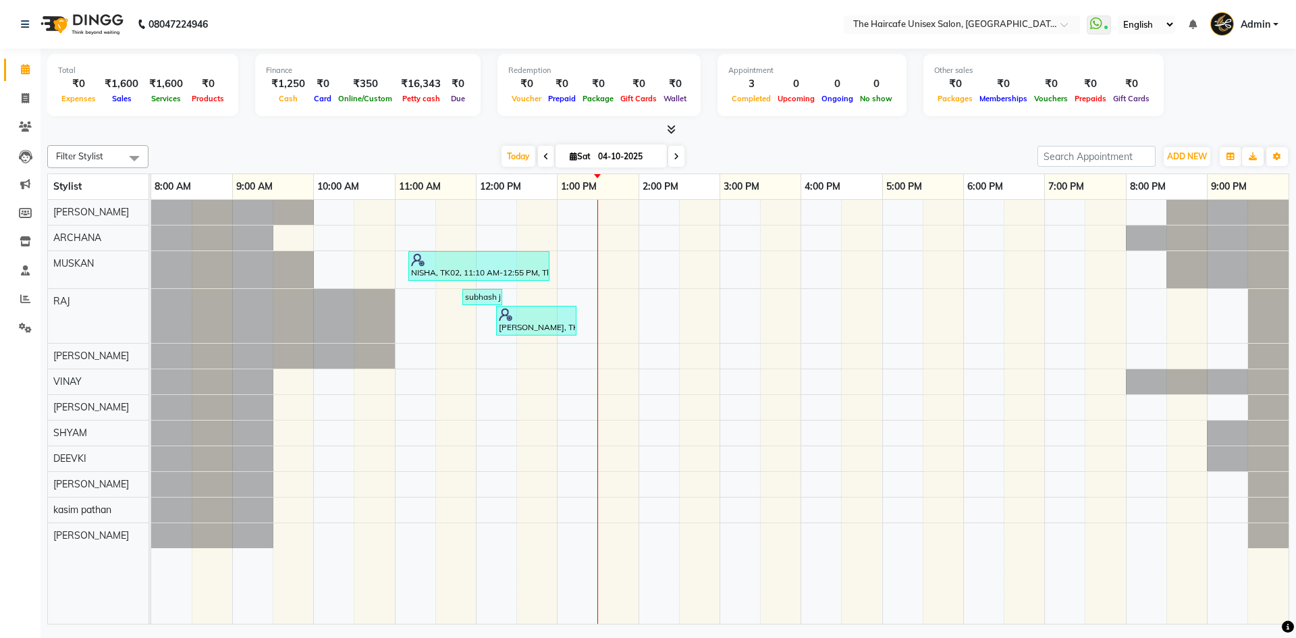
click at [672, 126] on icon at bounding box center [671, 129] width 9 height 10
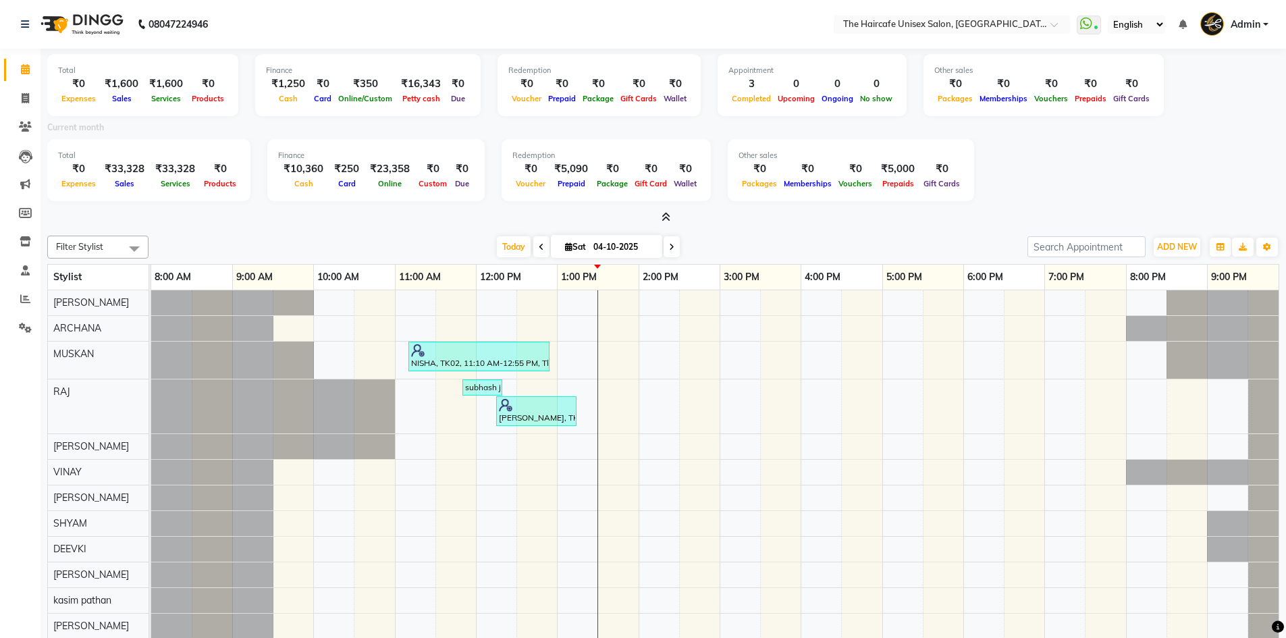
click at [539, 245] on icon at bounding box center [541, 247] width 5 height 8
type input "03-10-2025"
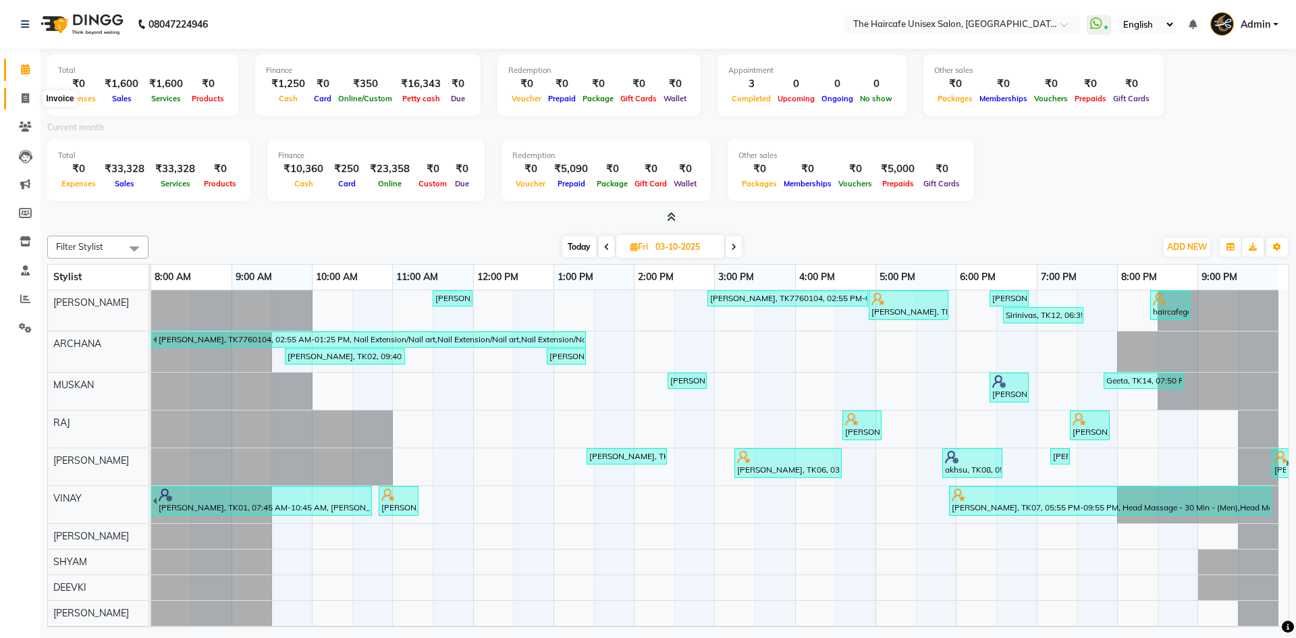
click at [23, 99] on icon at bounding box center [25, 98] width 7 height 10
select select "7412"
select select "service"
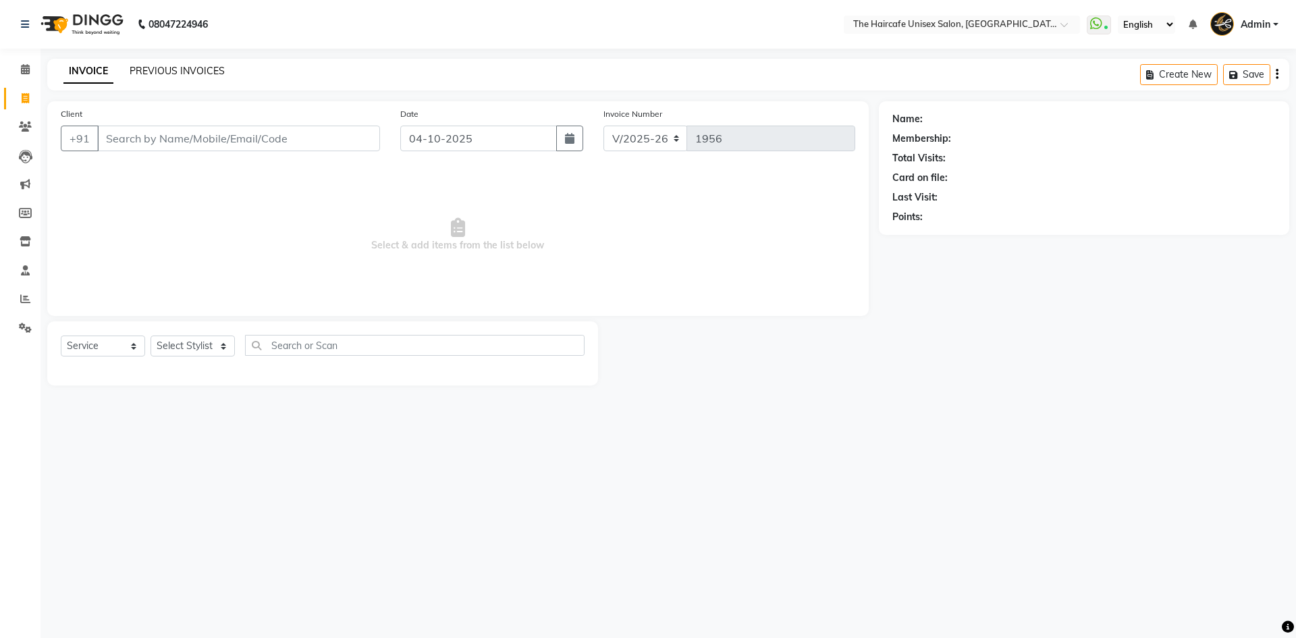
click at [200, 71] on link "PREVIOUS INVOICES" at bounding box center [177, 71] width 95 height 12
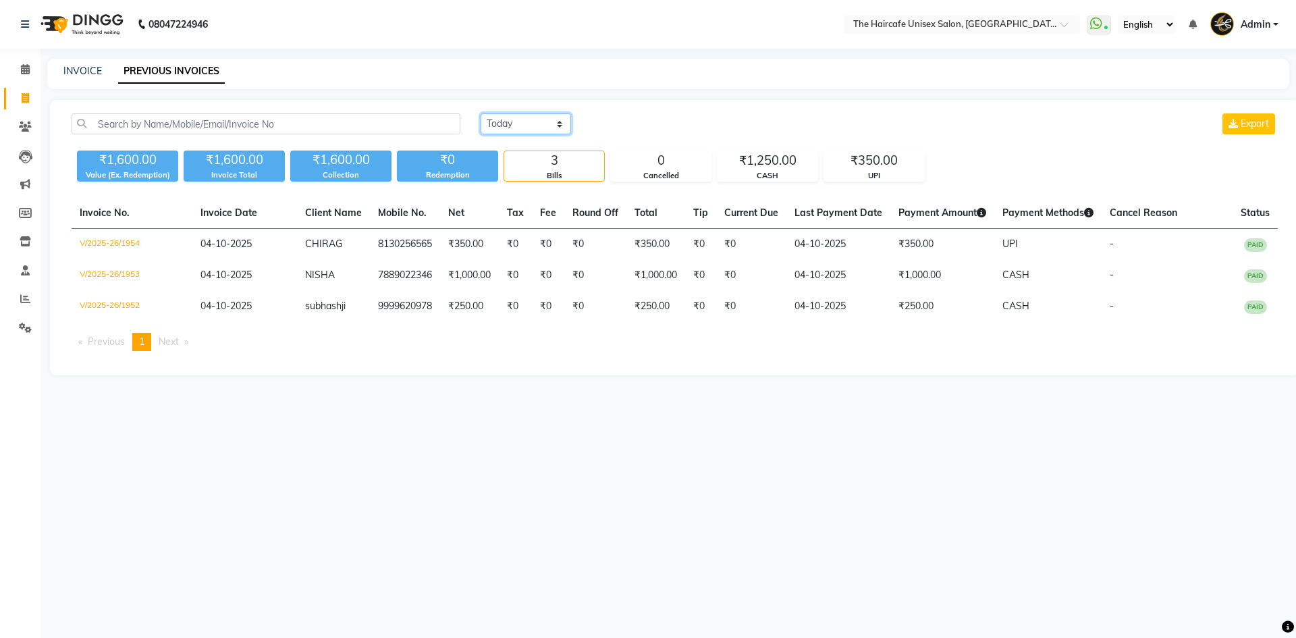
drag, startPoint x: 550, startPoint y: 125, endPoint x: 543, endPoint y: 128, distance: 7.5
click at [550, 125] on select "Today Yesterday Custom Range" at bounding box center [526, 123] width 90 height 21
select select "yesterday"
click at [481, 113] on select "Today Yesterday Custom Range" at bounding box center [526, 123] width 90 height 21
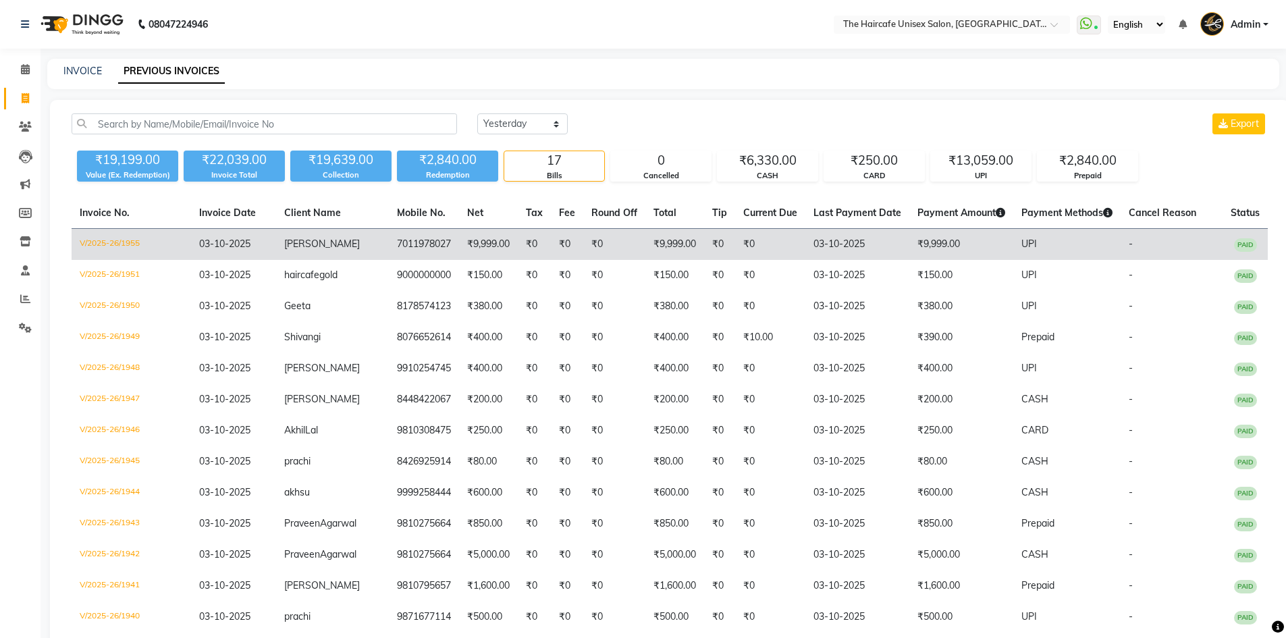
click at [415, 246] on td "7011978027" at bounding box center [424, 245] width 70 height 32
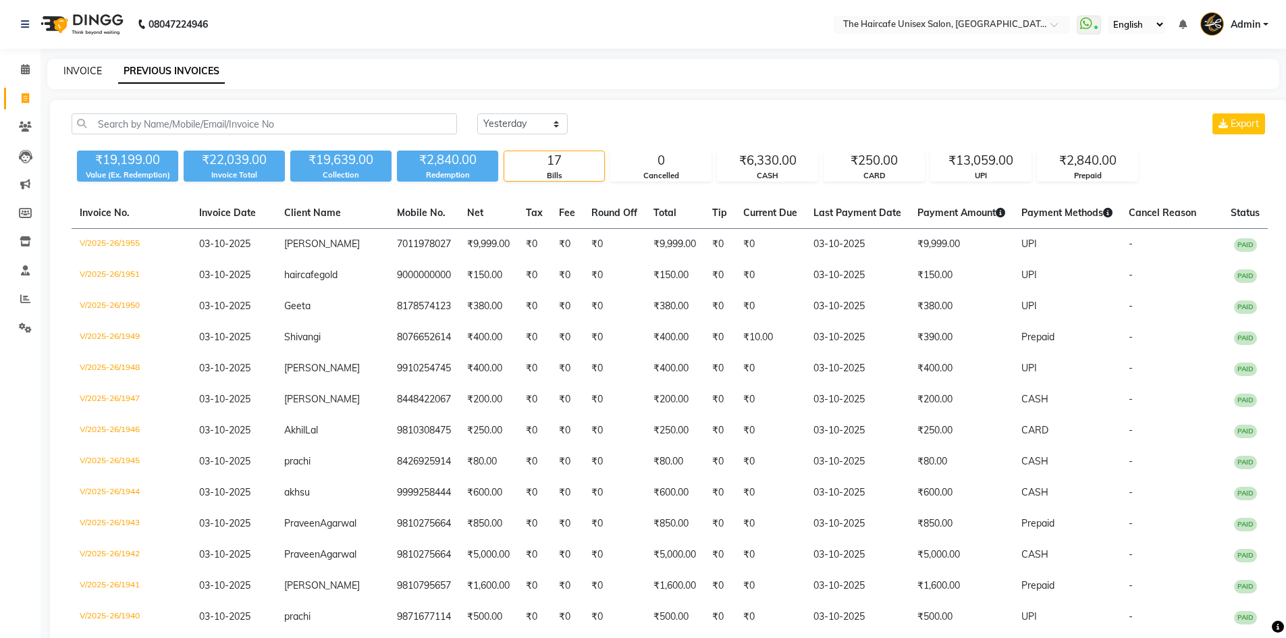
click at [92, 73] on link "INVOICE" at bounding box center [82, 71] width 38 height 12
select select "service"
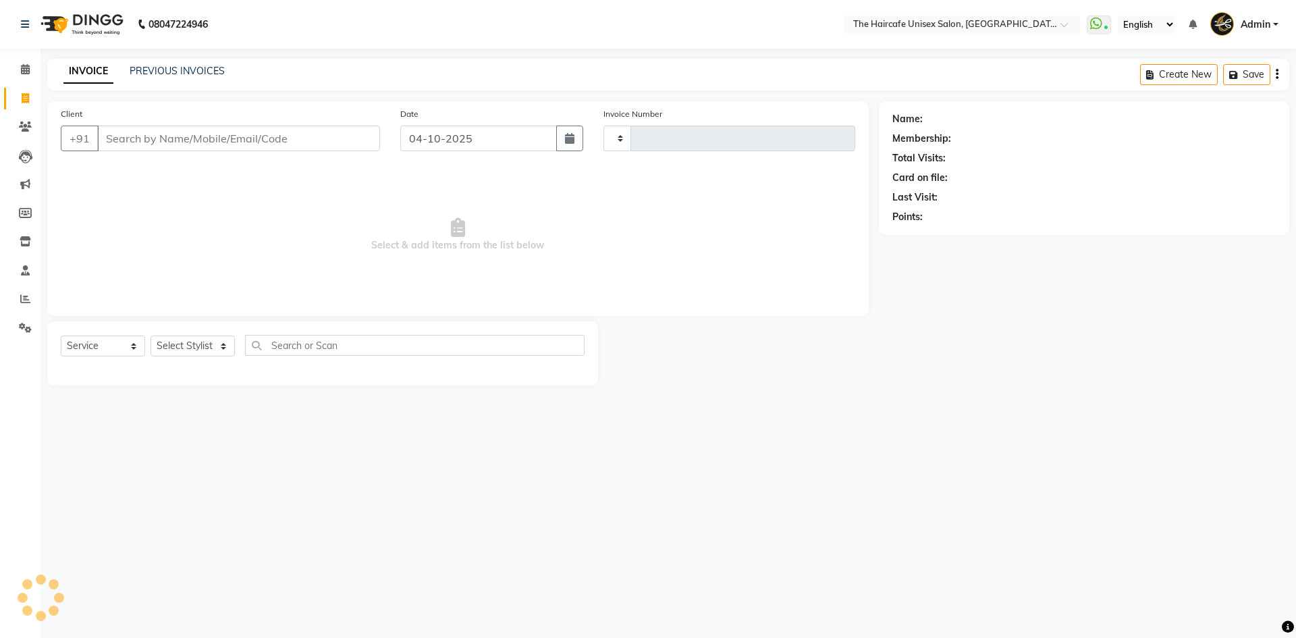
type input "1956"
select select "7412"
click at [153, 74] on link "PREVIOUS INVOICES" at bounding box center [177, 71] width 95 height 12
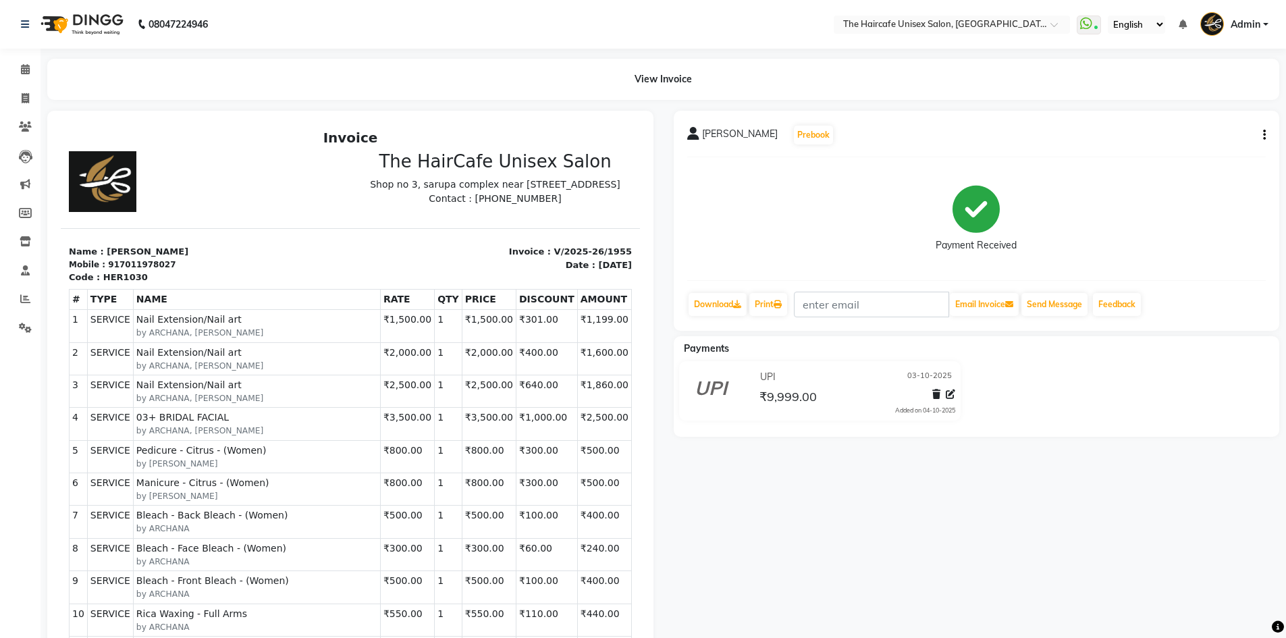
click at [1263, 136] on icon "button" at bounding box center [1264, 135] width 3 height 1
click at [1167, 155] on div "Edit Invoice" at bounding box center [1197, 152] width 92 height 17
select select "service"
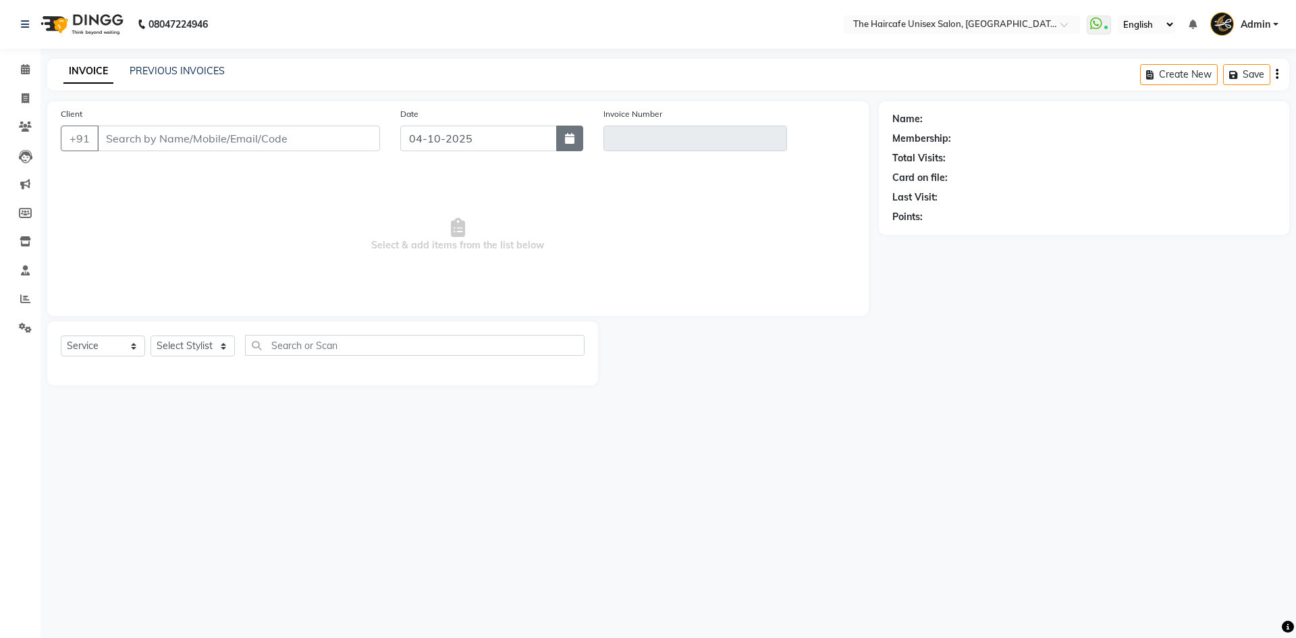
type input "7011978027"
type input "V/2025-26/1955"
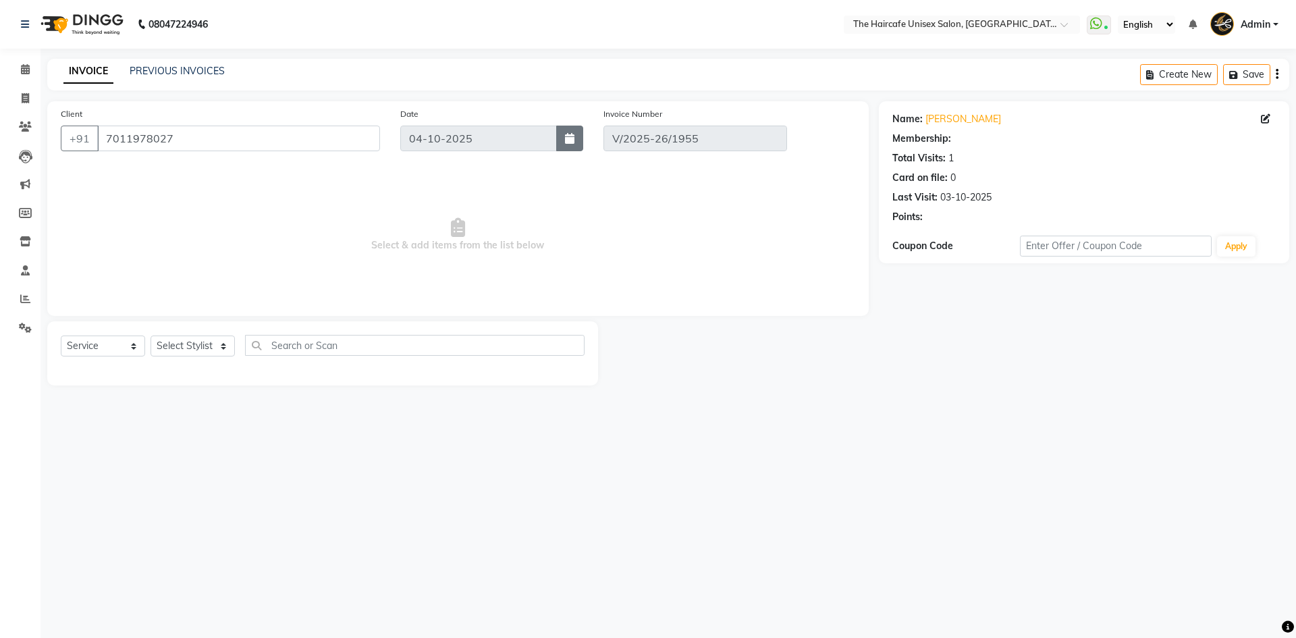
type input "03-10-2025"
select select "select"
select select "1: Object"
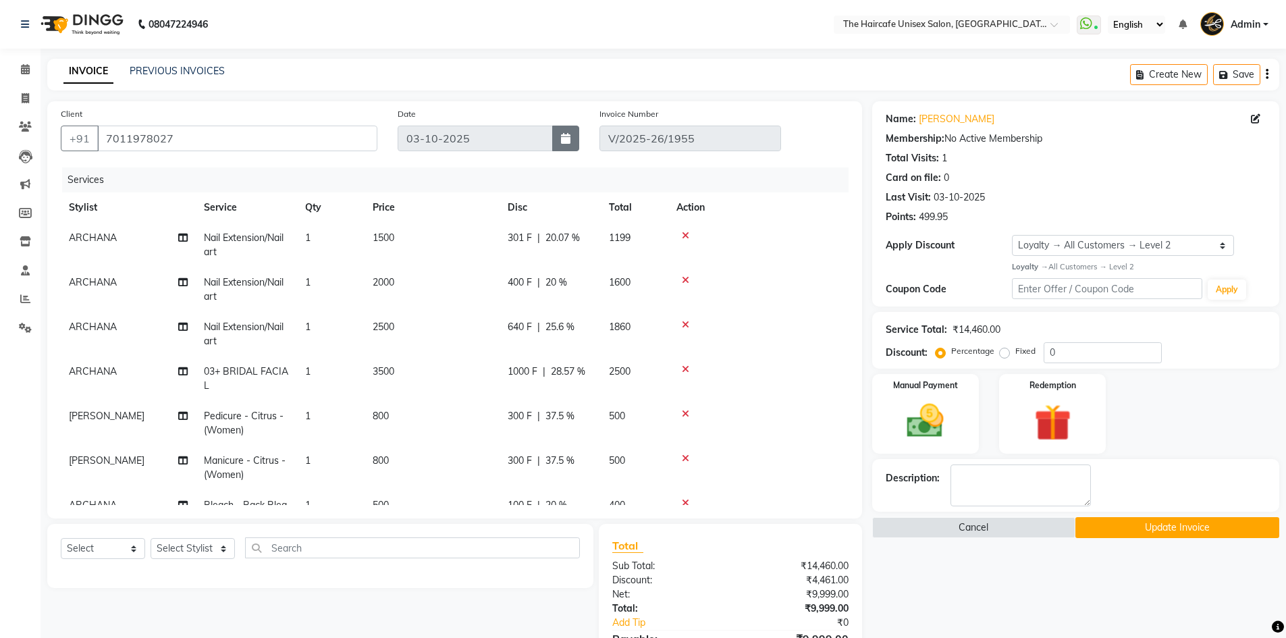
click at [568, 138] on icon "button" at bounding box center [565, 138] width 9 height 11
select select "10"
select select "2025"
click at [521, 208] on div "29 30 1 2 3 4 5" at bounding box center [476, 211] width 157 height 22
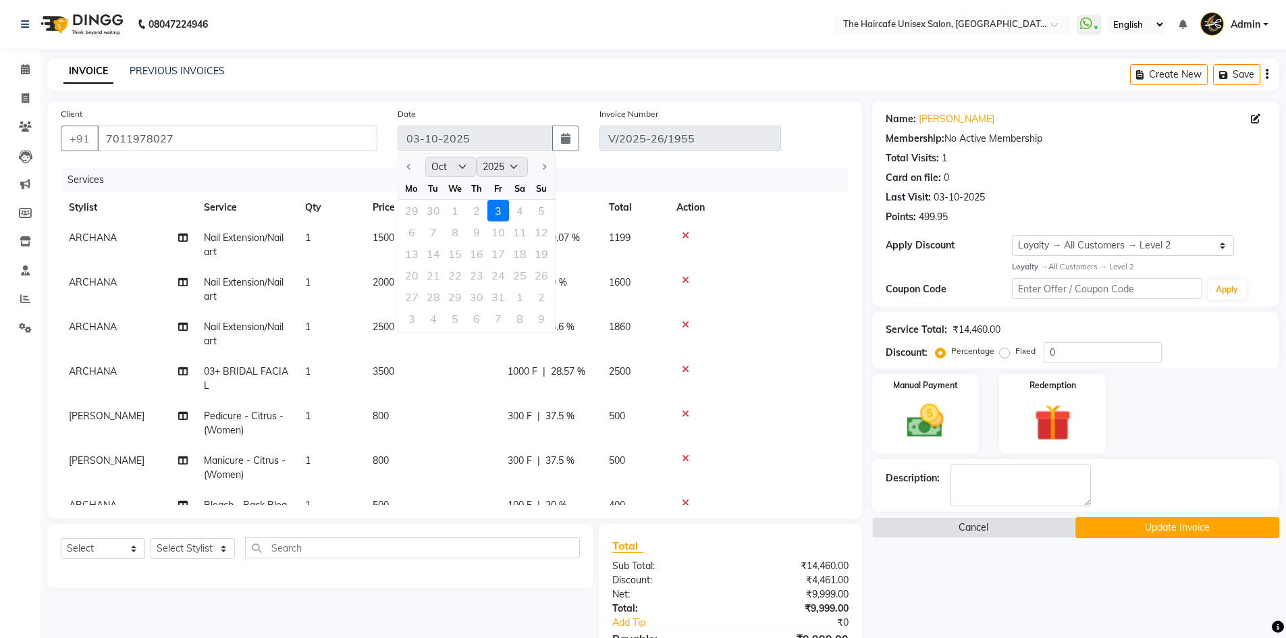
click at [960, 579] on div "Name: Nimisha Membership: No Active Membership Total Visits: 1 Card on file: 0 …" at bounding box center [1080, 445] width 417 height 688
click at [1127, 525] on button "Update Invoice" at bounding box center [1177, 527] width 204 height 21
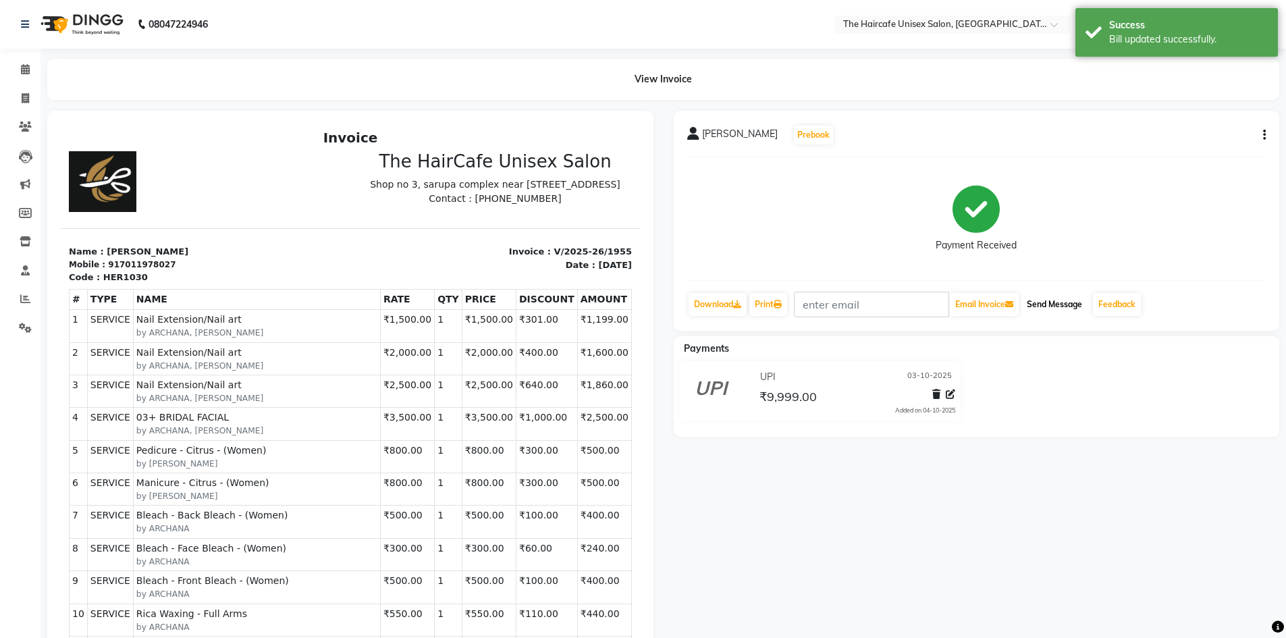
click at [1049, 301] on button "Send Message" at bounding box center [1054, 304] width 66 height 23
click at [26, 327] on icon at bounding box center [25, 328] width 13 height 10
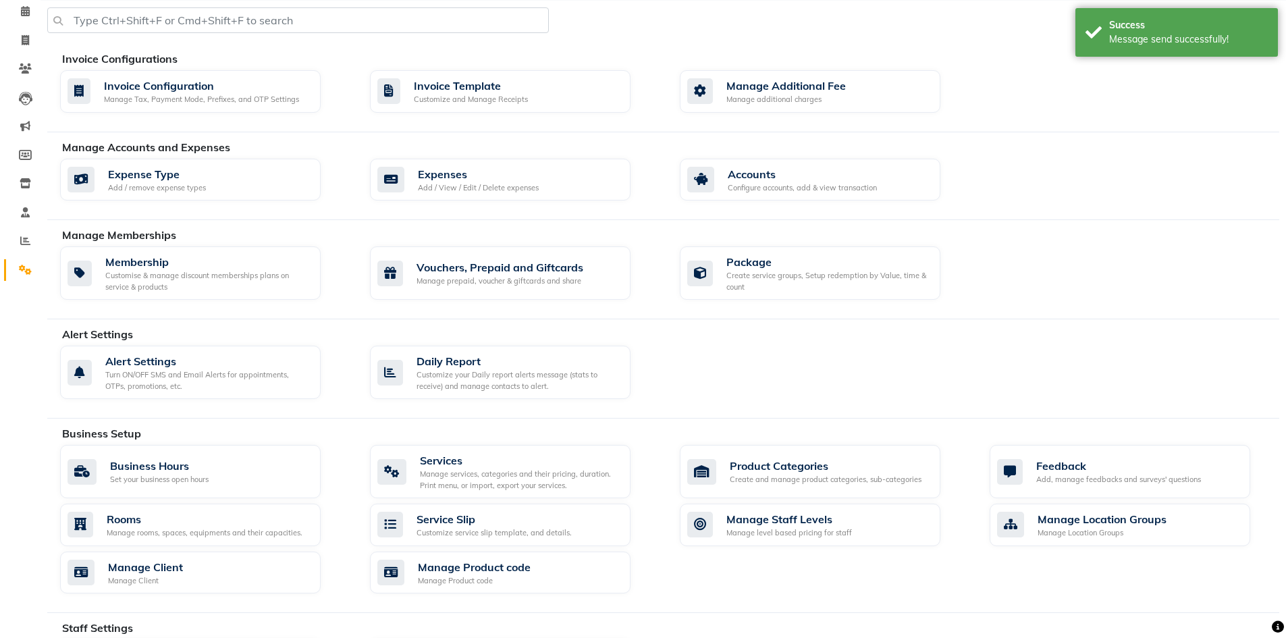
scroll to position [202, 0]
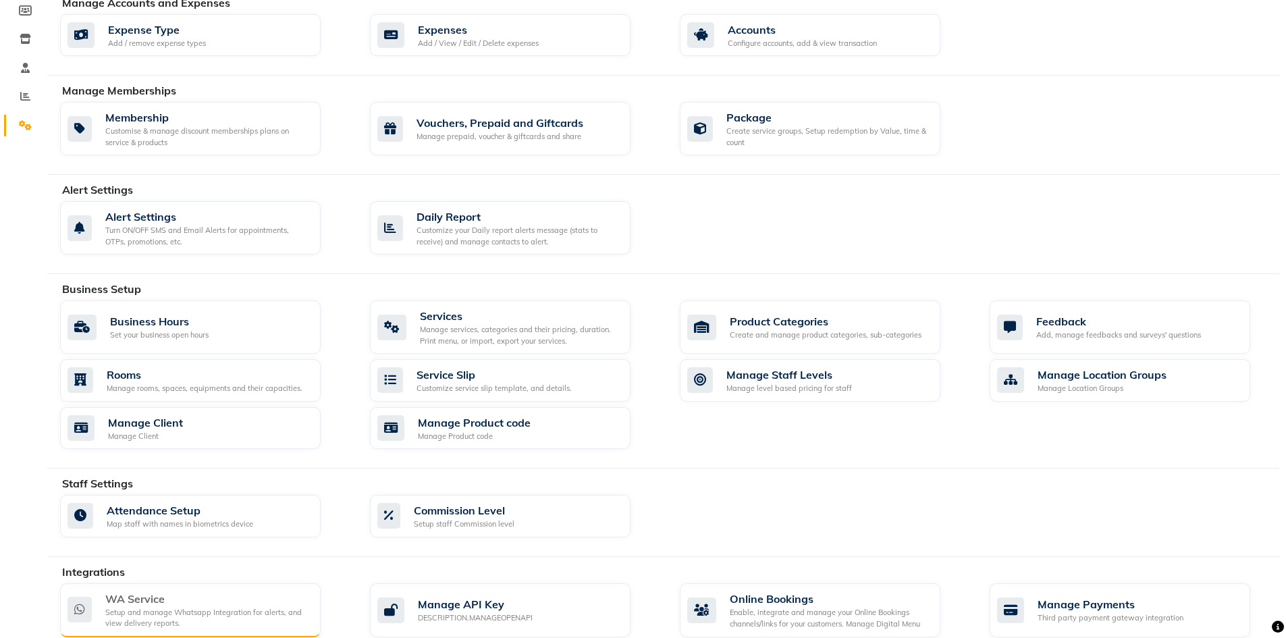
click at [174, 593] on div "WA Service" at bounding box center [207, 599] width 204 height 16
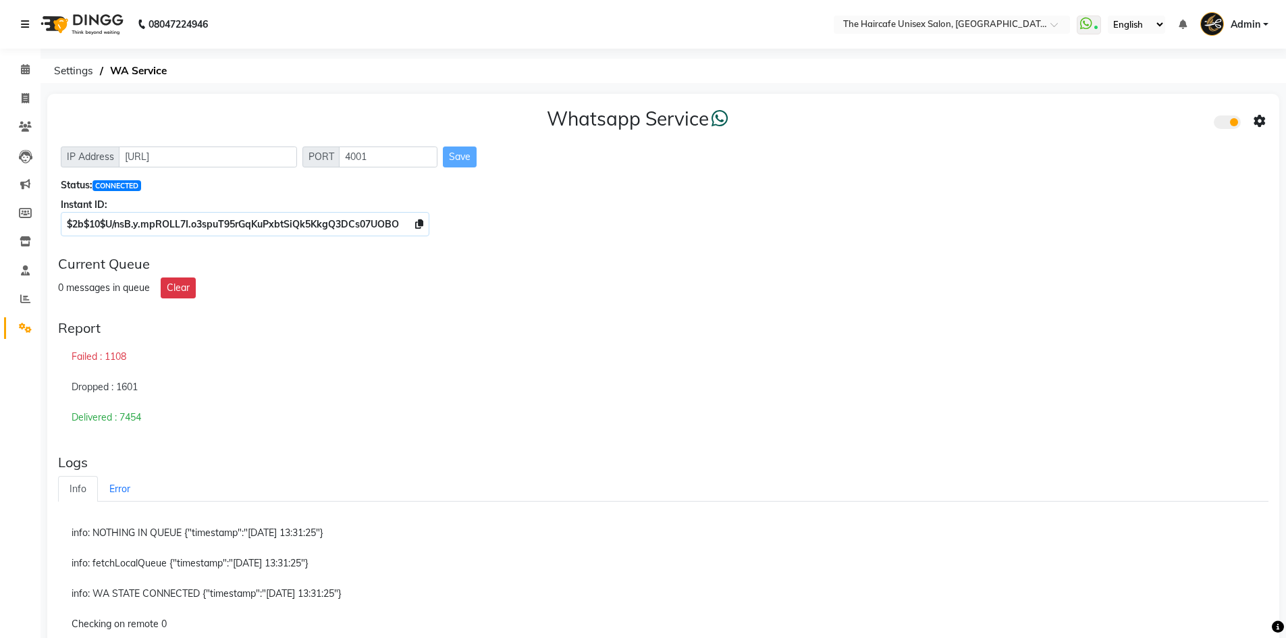
click at [24, 24] on icon at bounding box center [25, 24] width 8 height 9
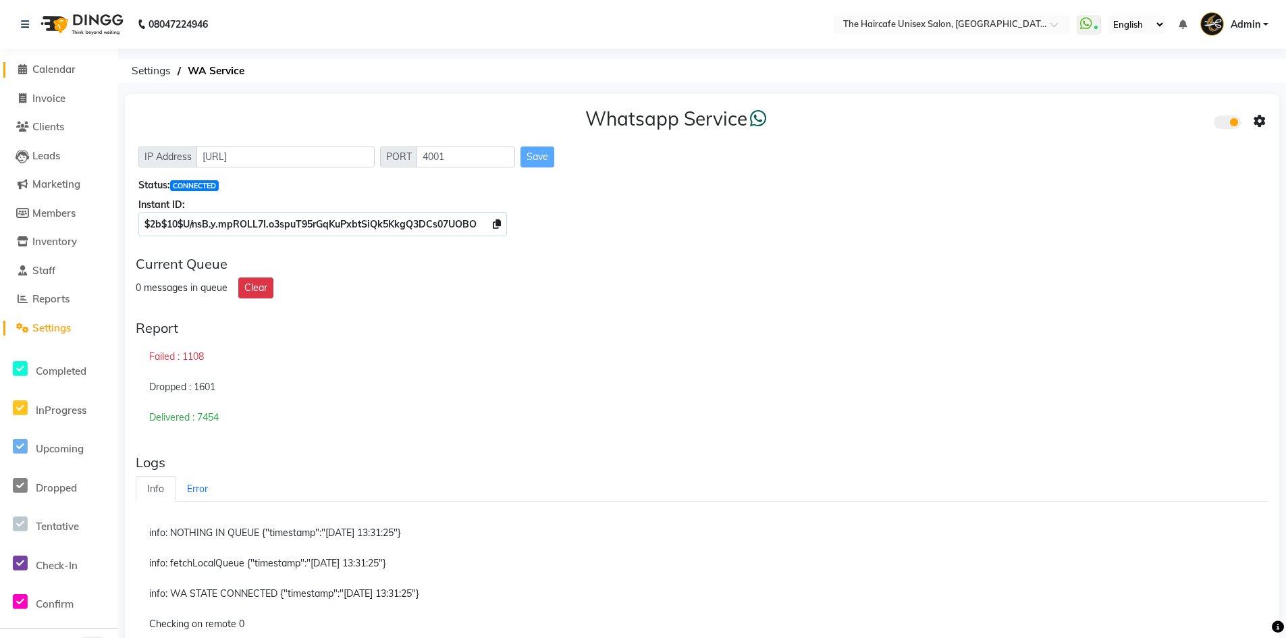
click at [58, 72] on span "Calendar" at bounding box center [53, 69] width 43 height 13
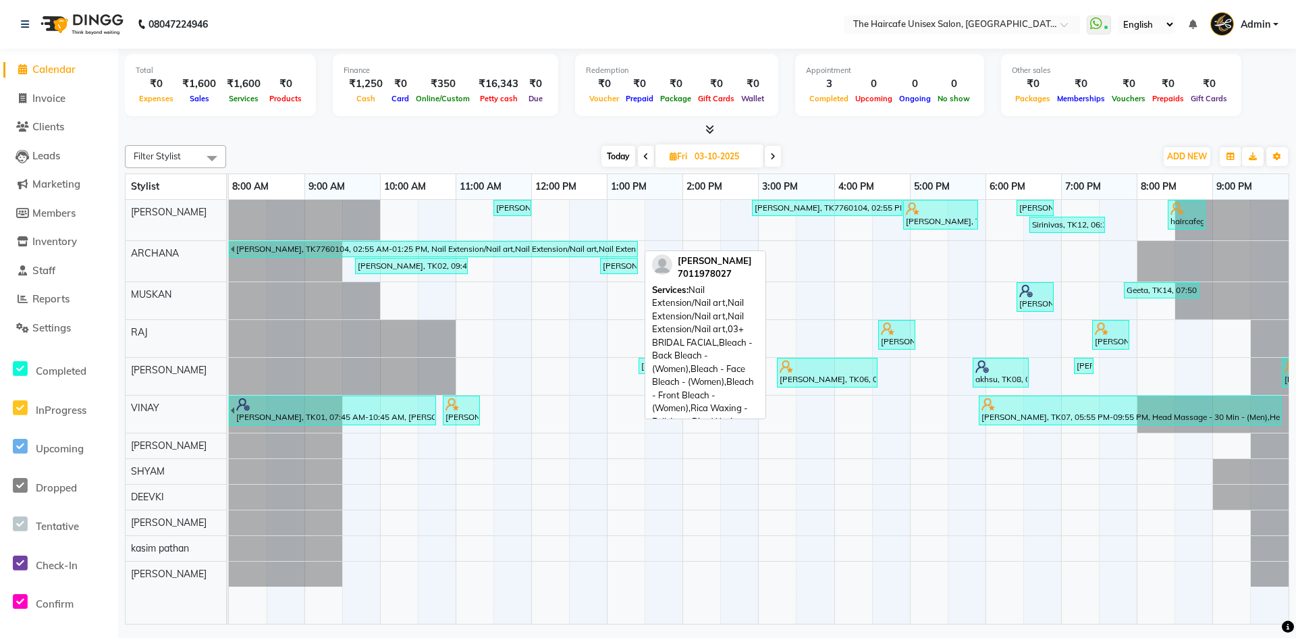
click at [353, 247] on div "[PERSON_NAME], TK7760104, 02:55 AM-01:25 PM, Nail Extension/Nail art,Nail Exten…" at bounding box center [436, 249] width 402 height 12
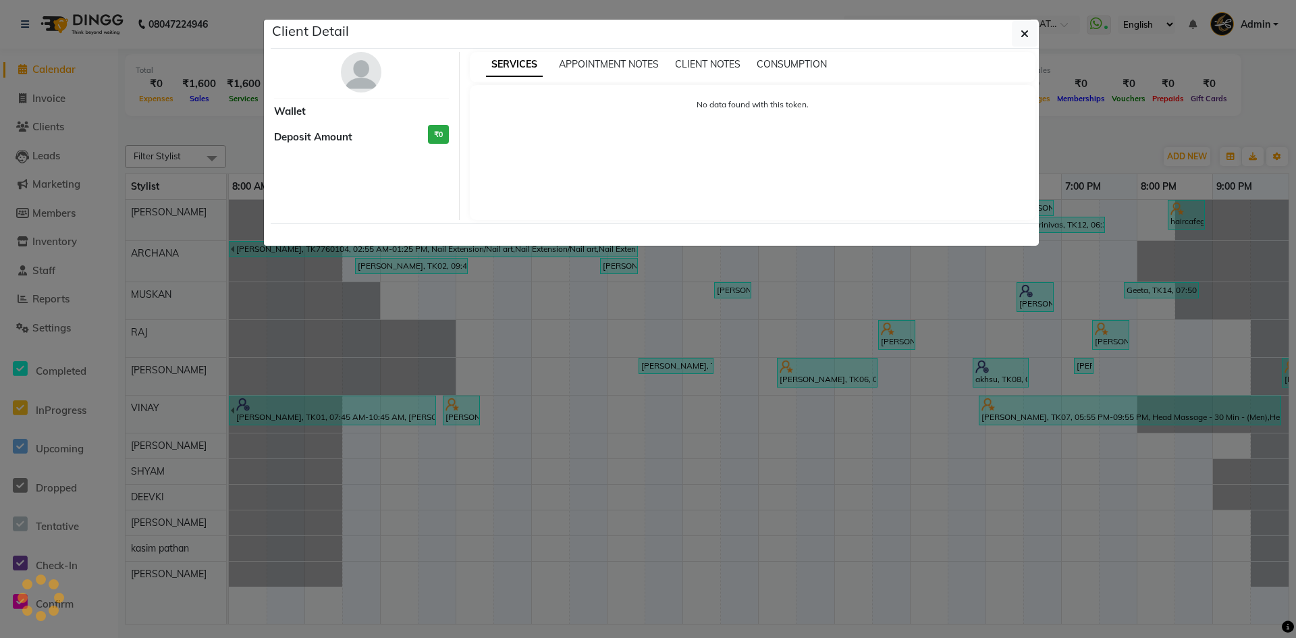
select select "3"
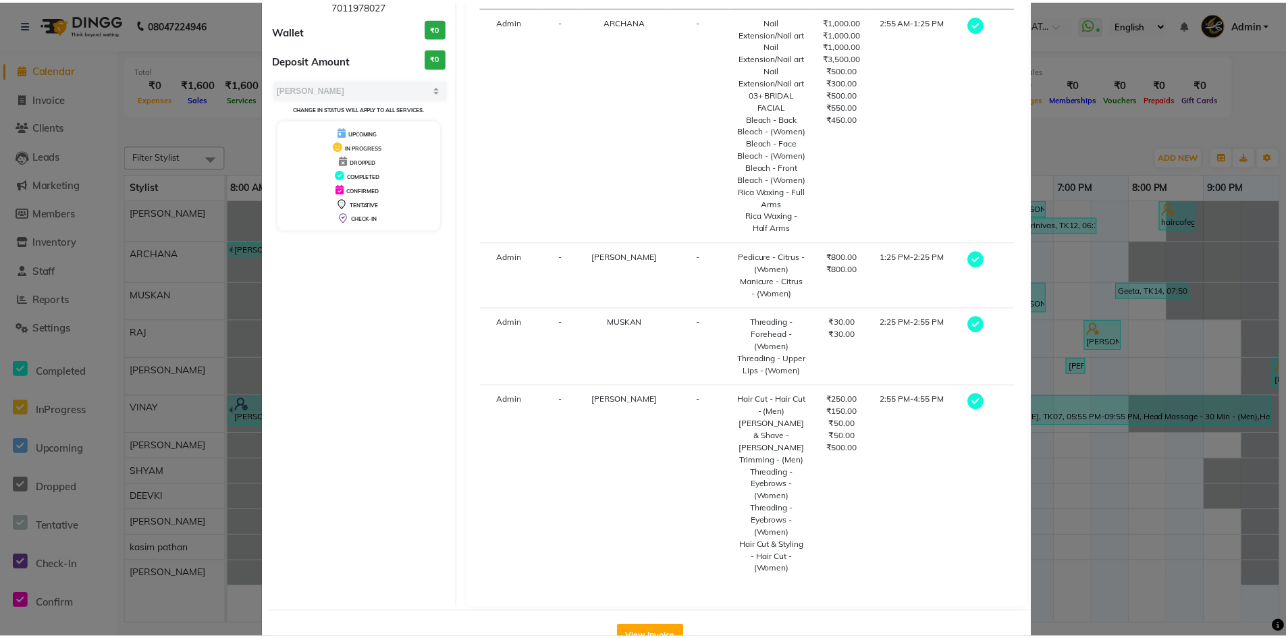
scroll to position [200, 0]
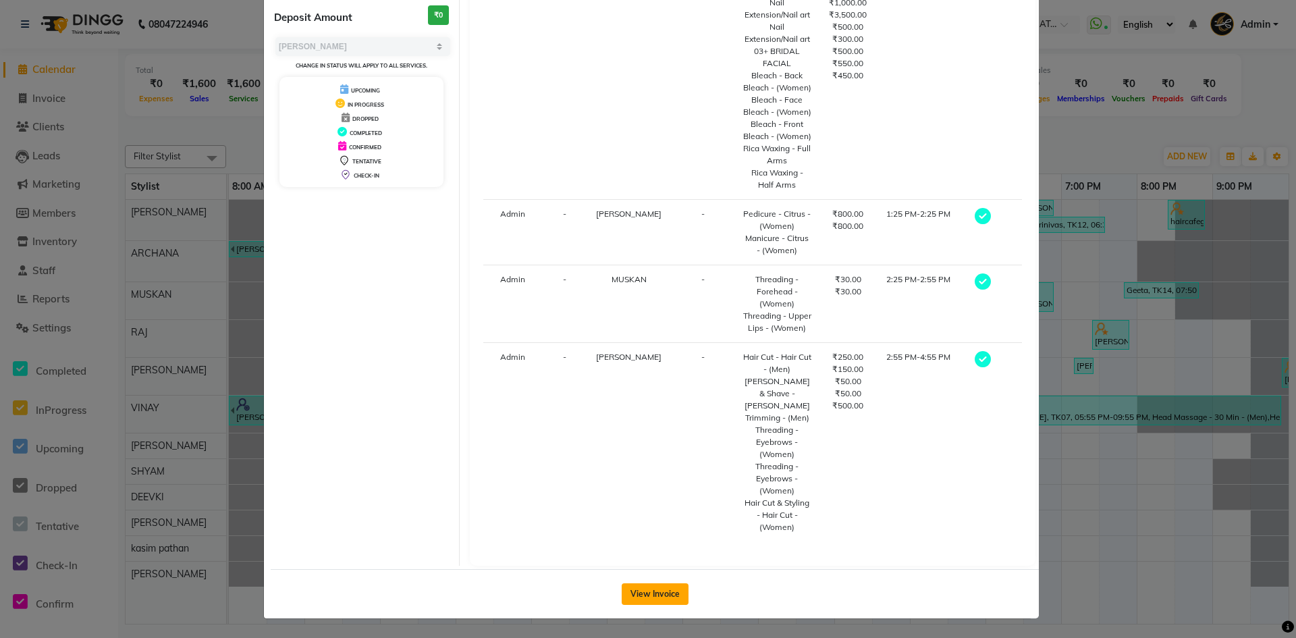
click at [642, 600] on button "View Invoice" at bounding box center [655, 594] width 67 height 22
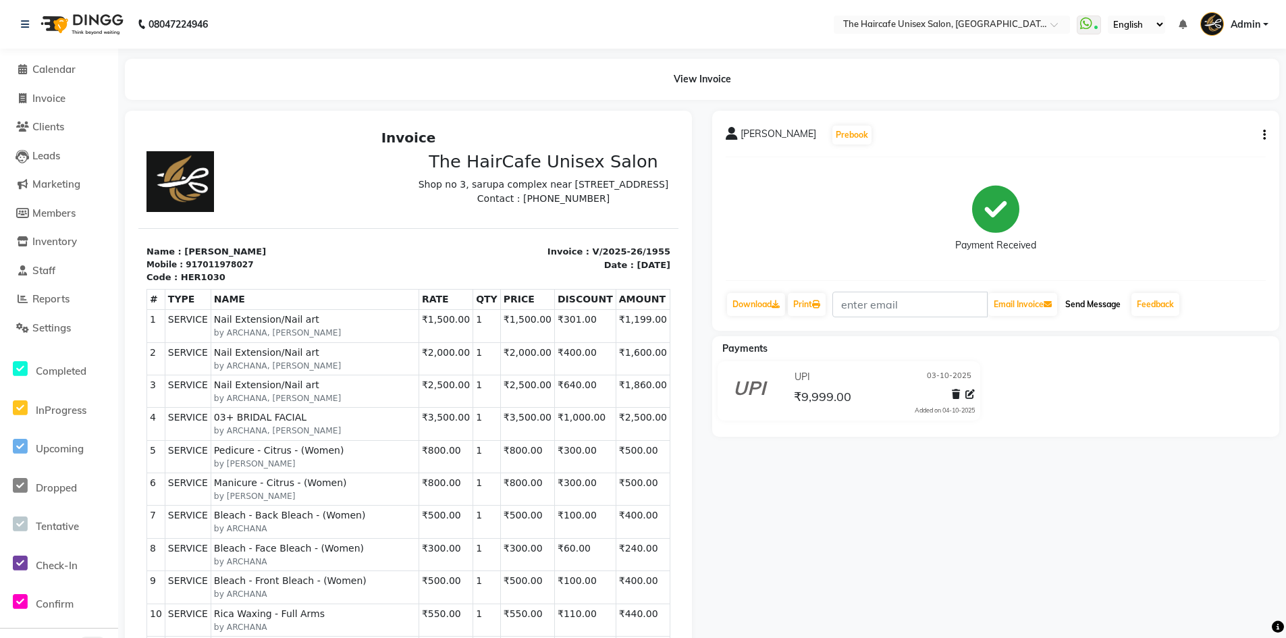
click at [1094, 306] on button "Send Message" at bounding box center [1093, 304] width 66 height 23
click at [775, 300] on icon at bounding box center [775, 304] width 8 height 8
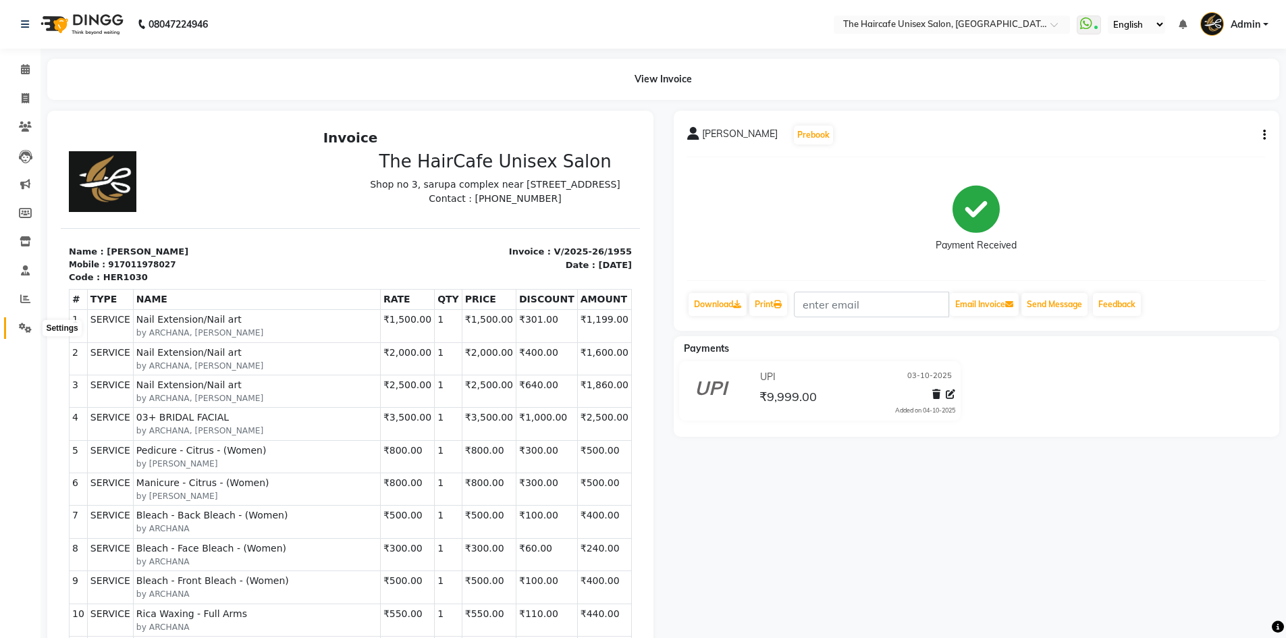
click at [24, 325] on icon at bounding box center [25, 328] width 13 height 10
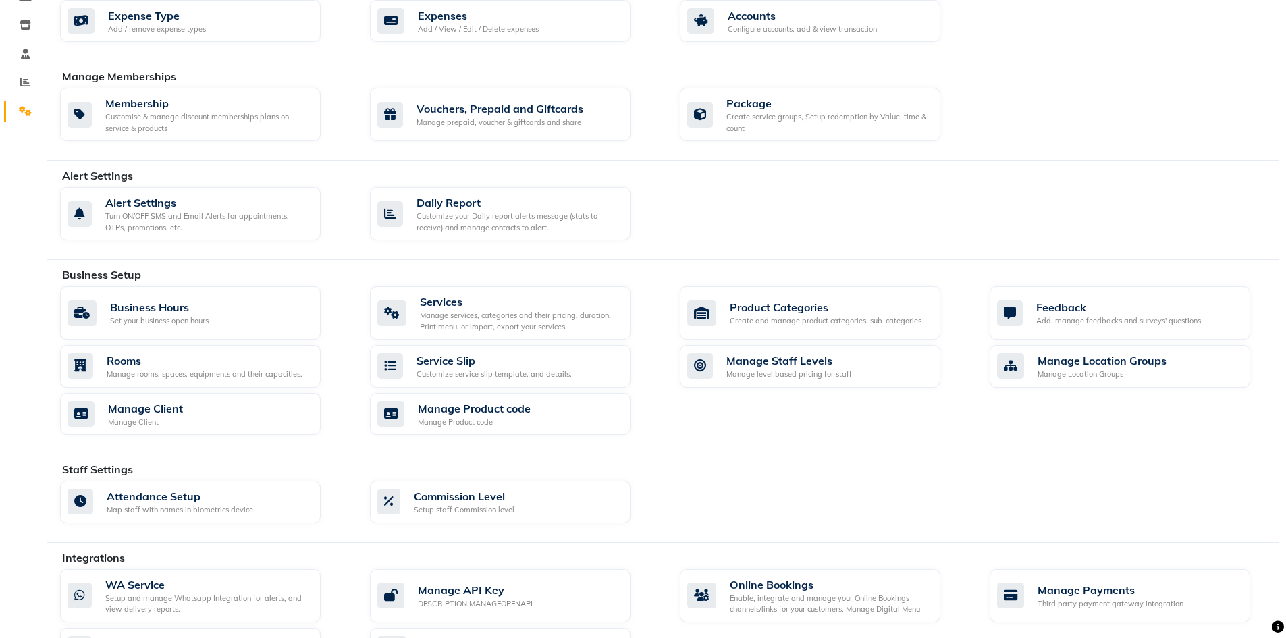
scroll to position [366, 0]
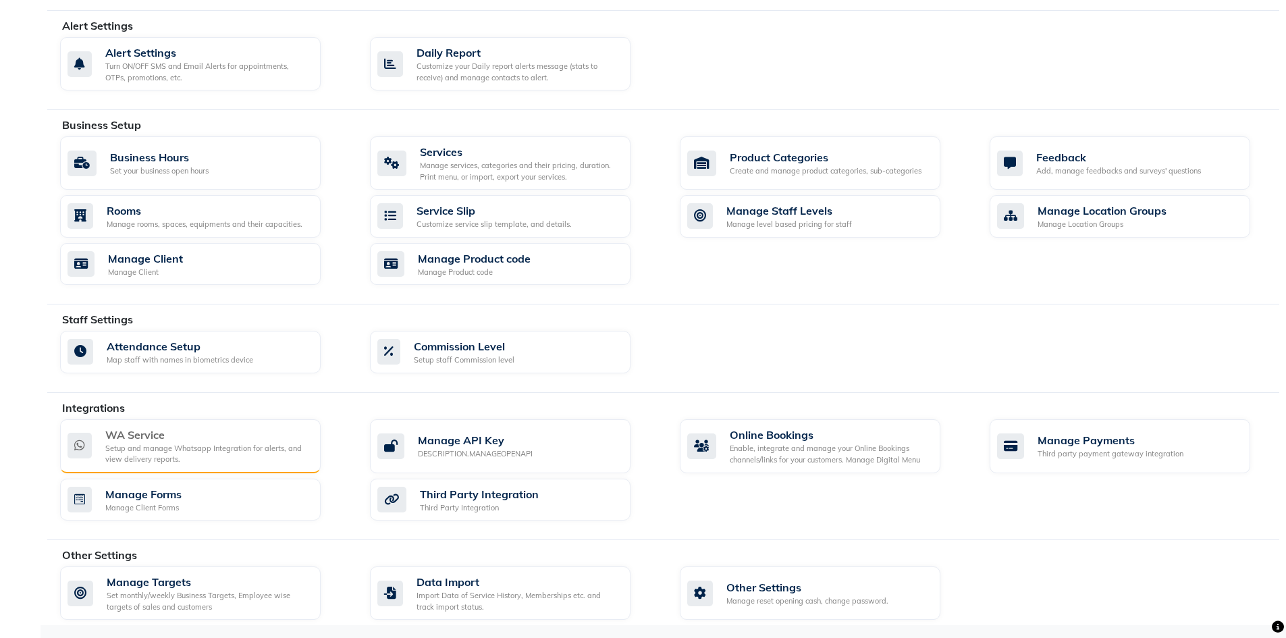
click at [159, 451] on div "Setup and manage Whatsapp Integration for alerts, and view delivery reports." at bounding box center [207, 454] width 204 height 22
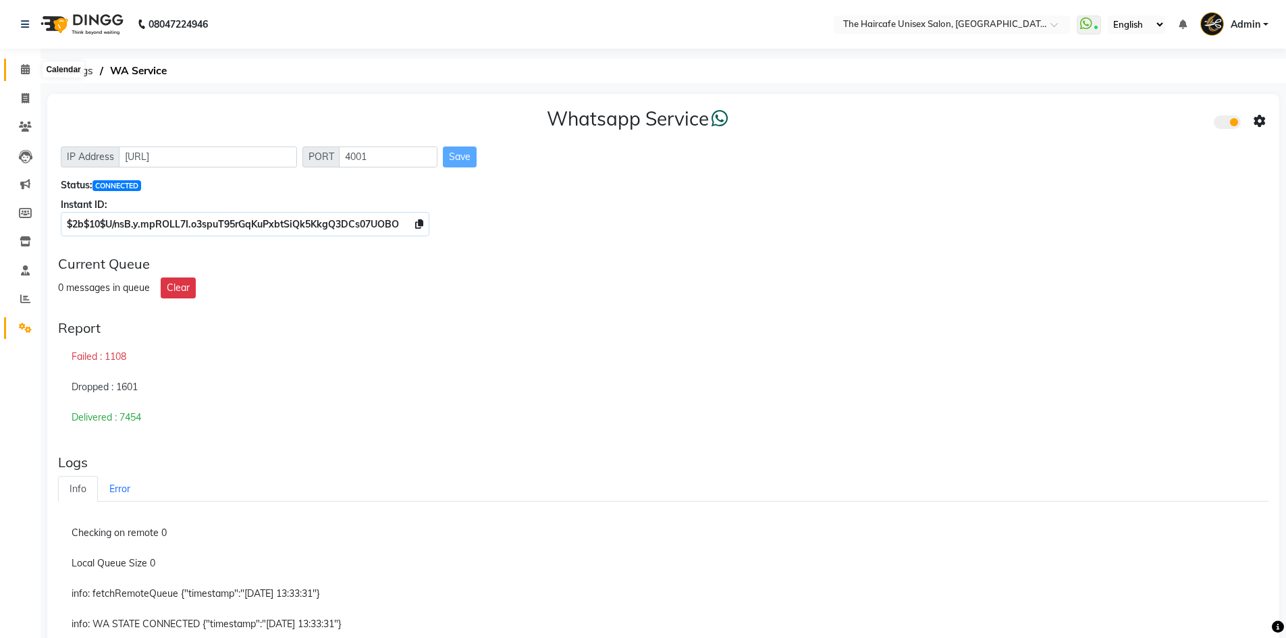
click at [22, 66] on icon at bounding box center [25, 69] width 9 height 10
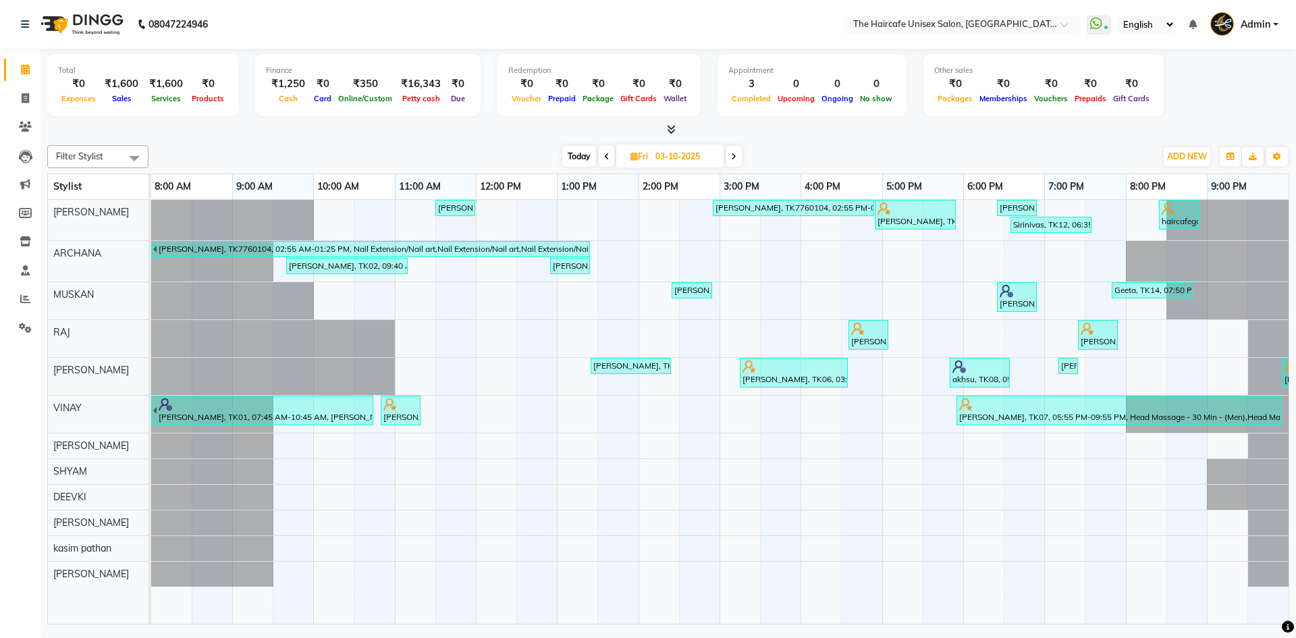
click at [730, 158] on span at bounding box center [733, 156] width 16 height 21
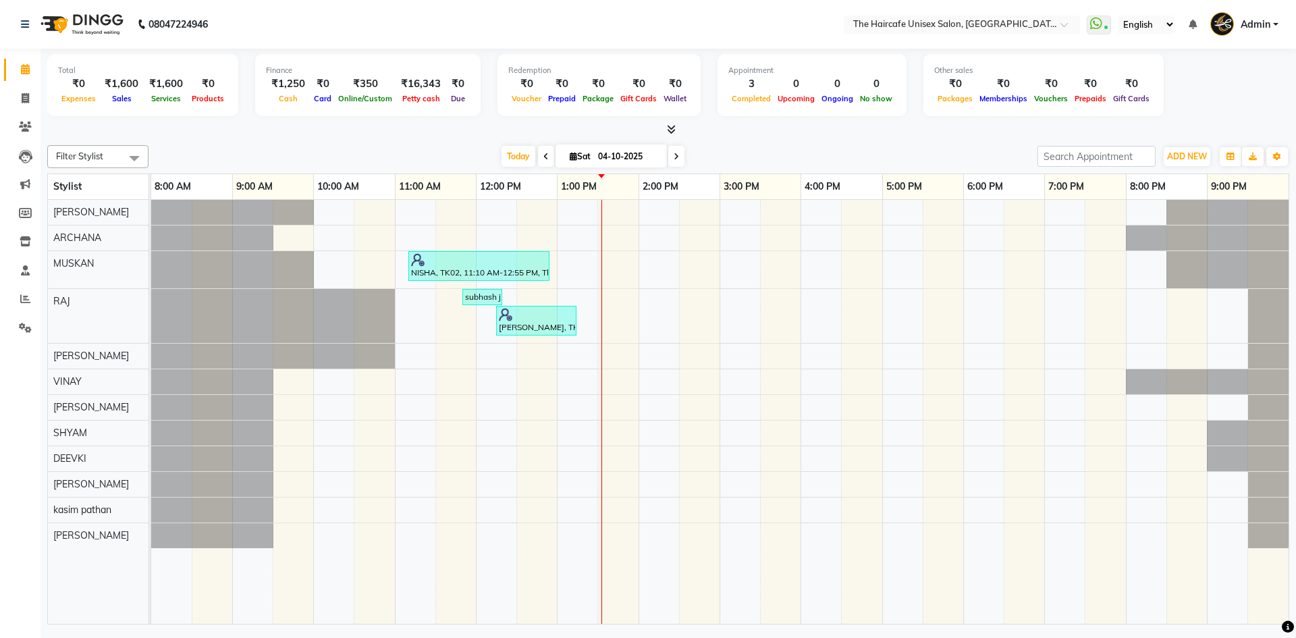
click at [547, 160] on span at bounding box center [546, 156] width 16 height 21
type input "03-10-2025"
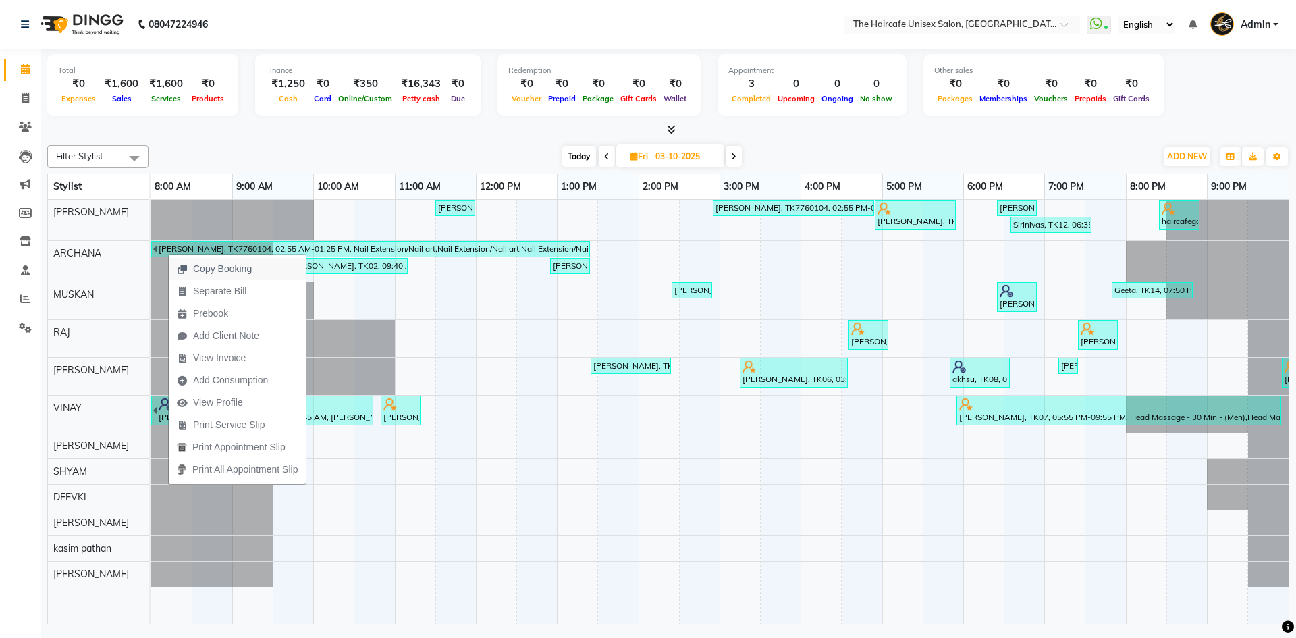
click at [229, 269] on span "Copy Booking" at bounding box center [222, 269] width 59 height 14
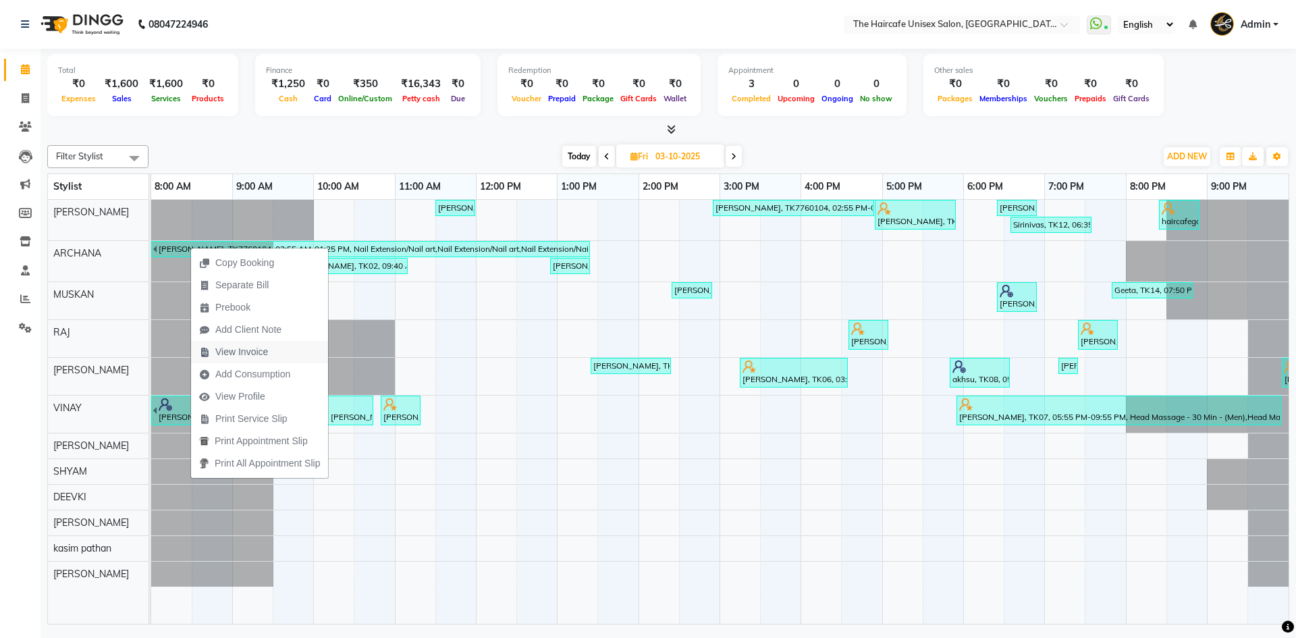
click at [246, 354] on span "View Invoice" at bounding box center [241, 352] width 53 height 14
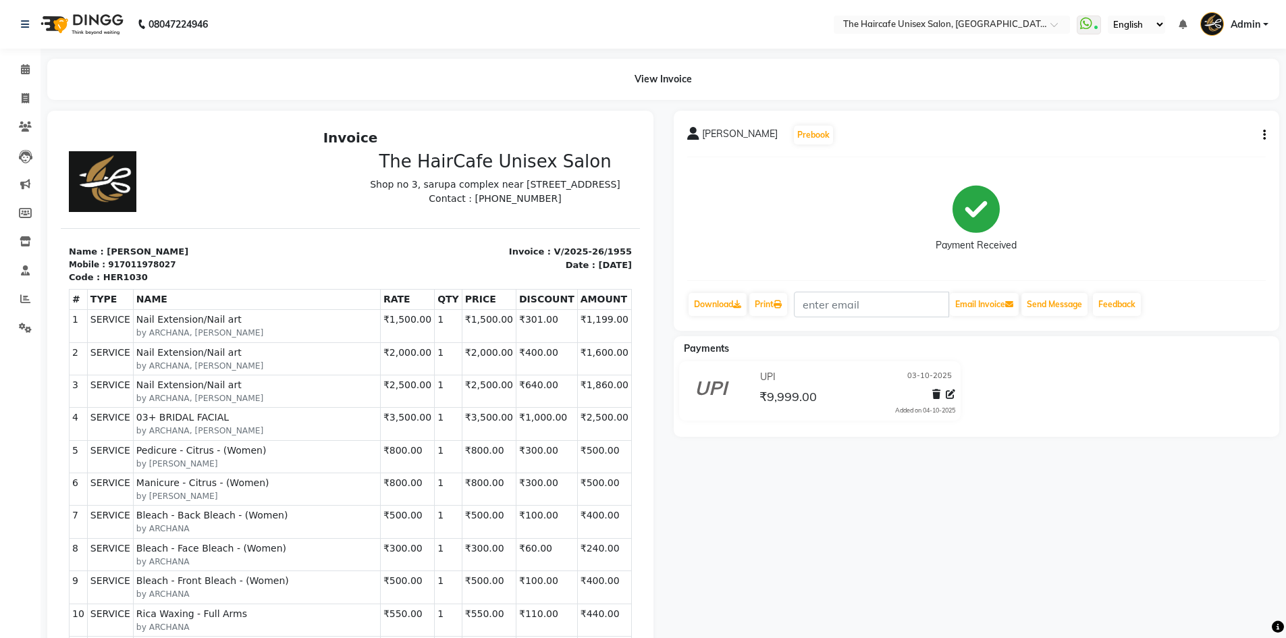
click at [1267, 137] on div "[PERSON_NAME] Prebook Payment Received Download Print Email Invoice Send Messag…" at bounding box center [977, 221] width 606 height 220
click at [1261, 137] on button "button" at bounding box center [1261, 135] width 8 height 14
click at [1197, 153] on div "Edit Invoice" at bounding box center [1197, 152] width 92 height 17
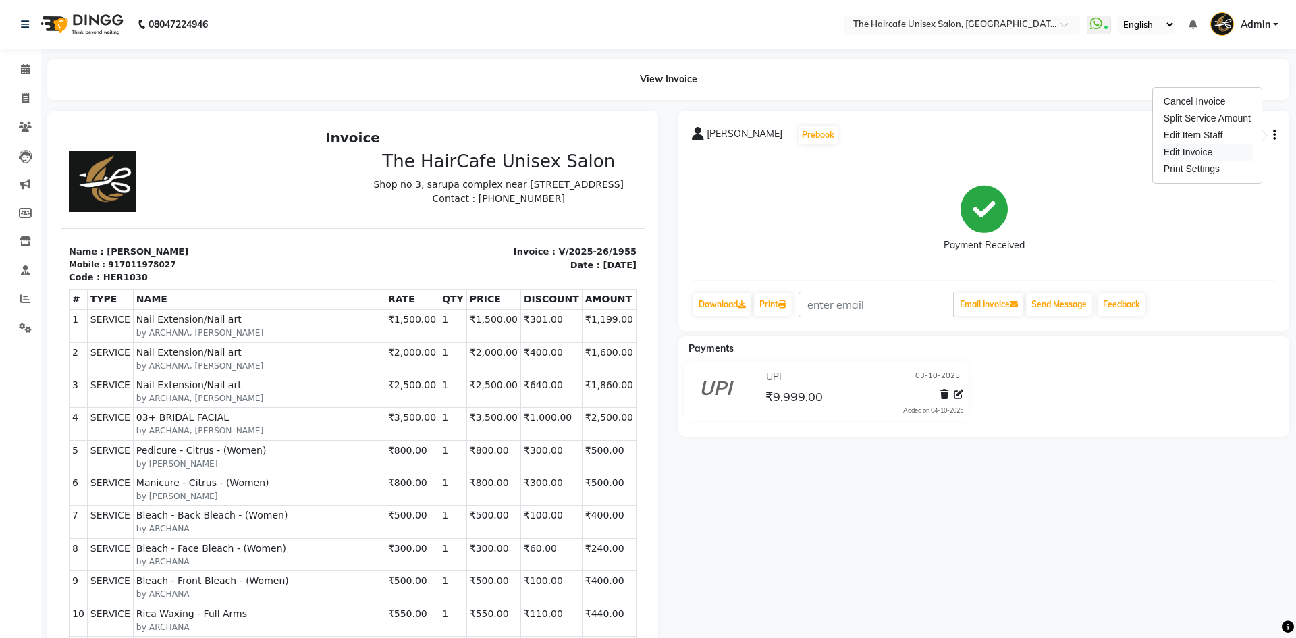
select select "service"
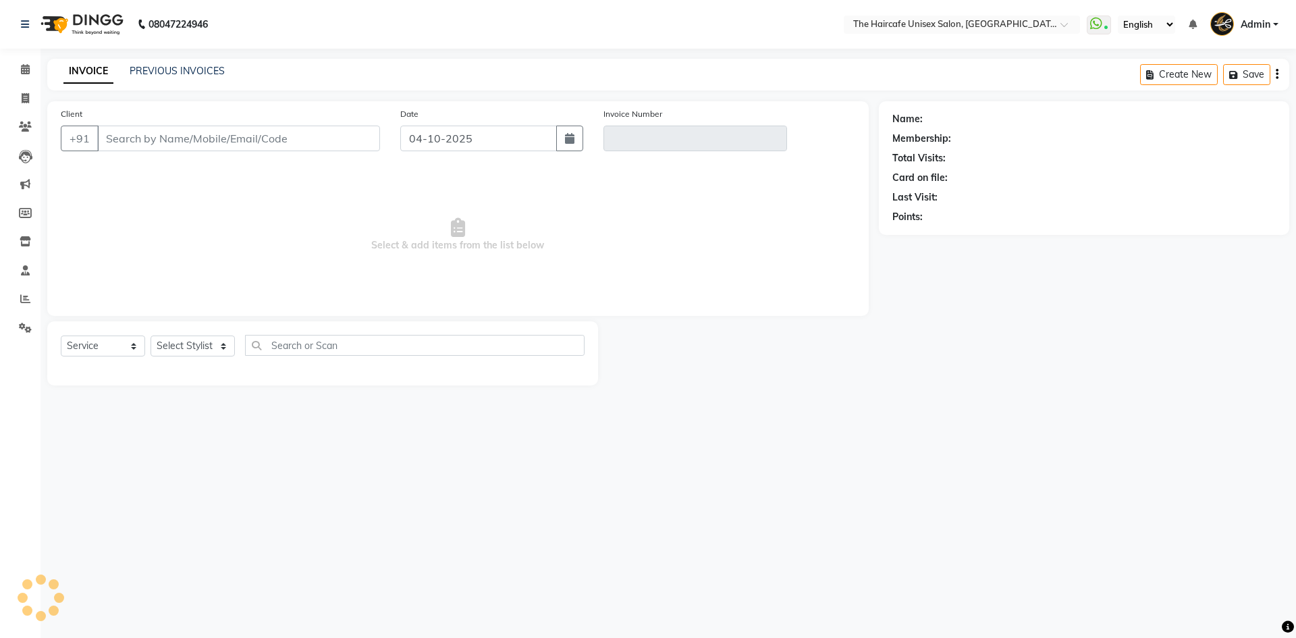
type input "7011978027"
type input "V/2025-26/1955"
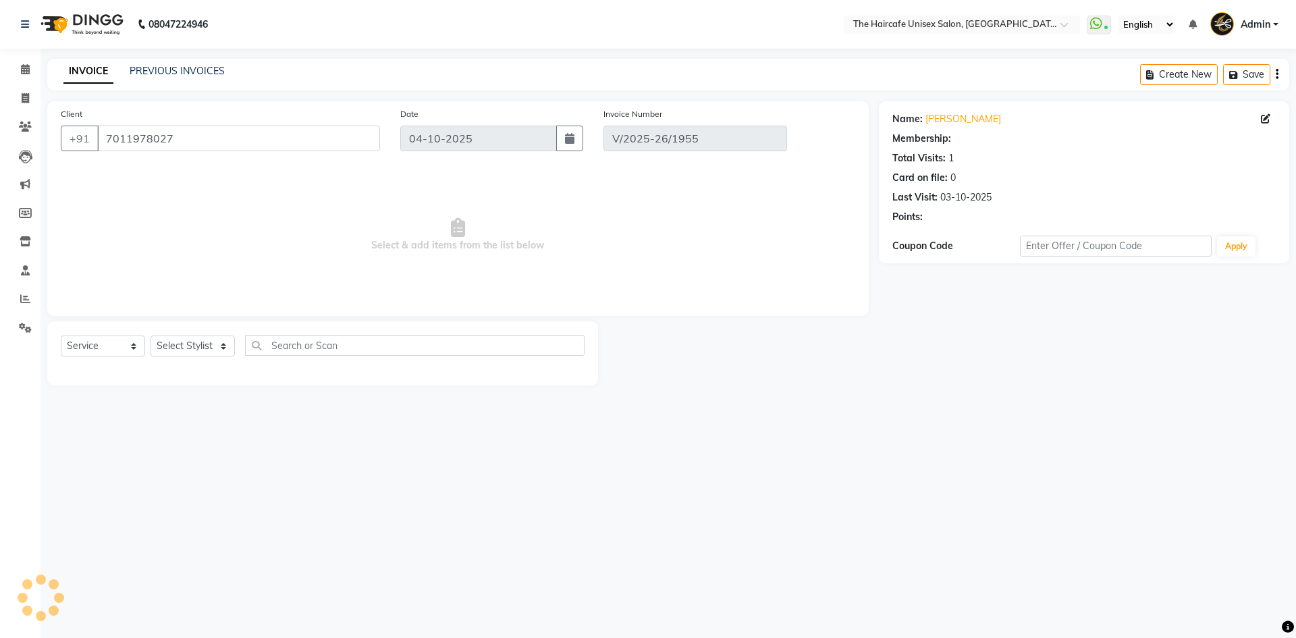
type input "03-10-2025"
select select "select"
select select "1: Object"
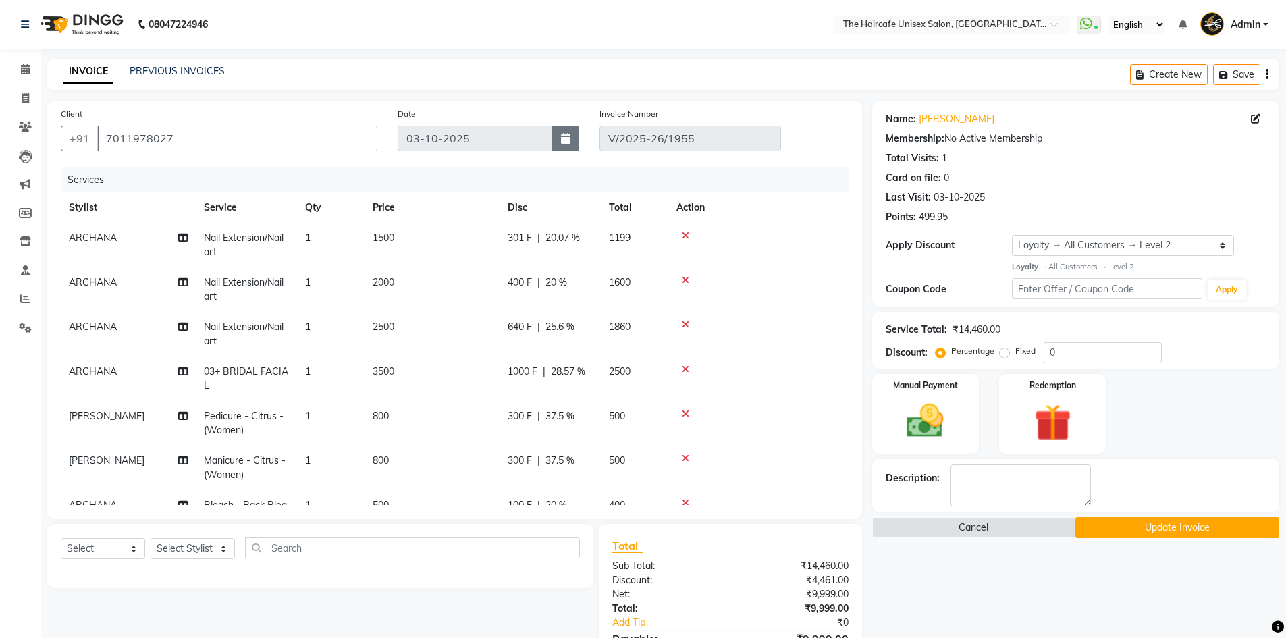
click at [570, 136] on icon "button" at bounding box center [565, 138] width 9 height 11
select select "10"
select select "2025"
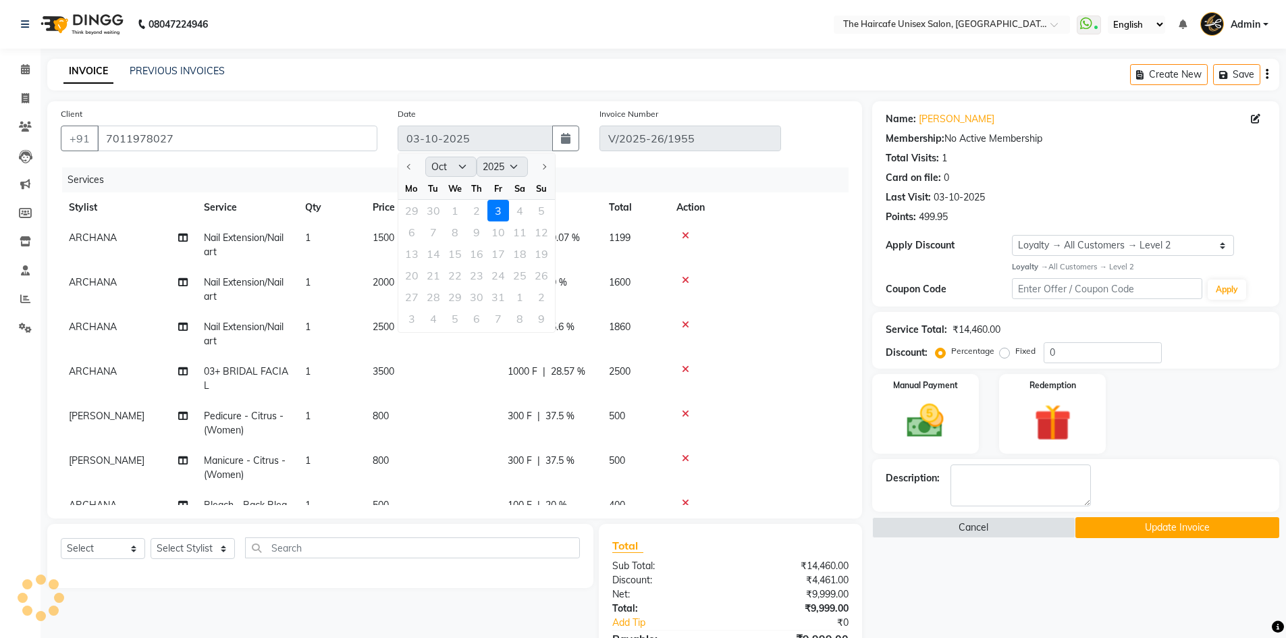
click at [995, 609] on div "Name: Nimisha Membership: No Active Membership Total Visits: 1 Card on file: 0 …" at bounding box center [1080, 445] width 417 height 688
click at [977, 526] on button "Cancel" at bounding box center [974, 527] width 204 height 21
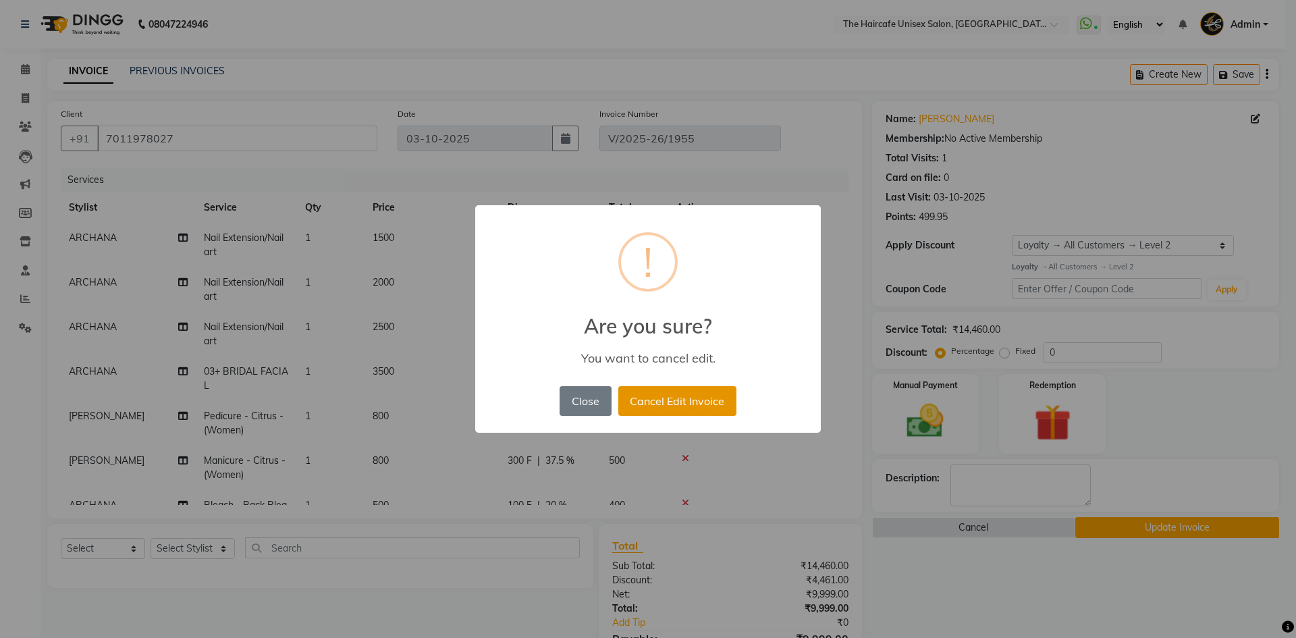
click at [686, 400] on button "Cancel Edit Invoice" at bounding box center [677, 401] width 118 height 30
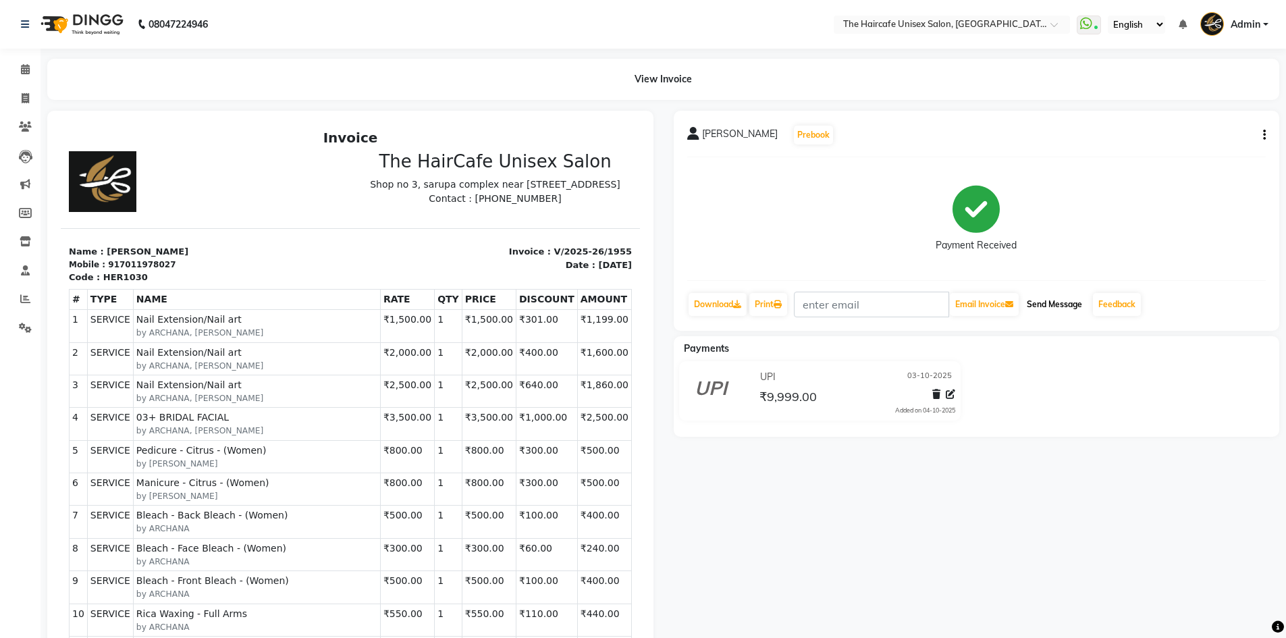
click at [1054, 299] on button "Send Message" at bounding box center [1054, 304] width 66 height 23
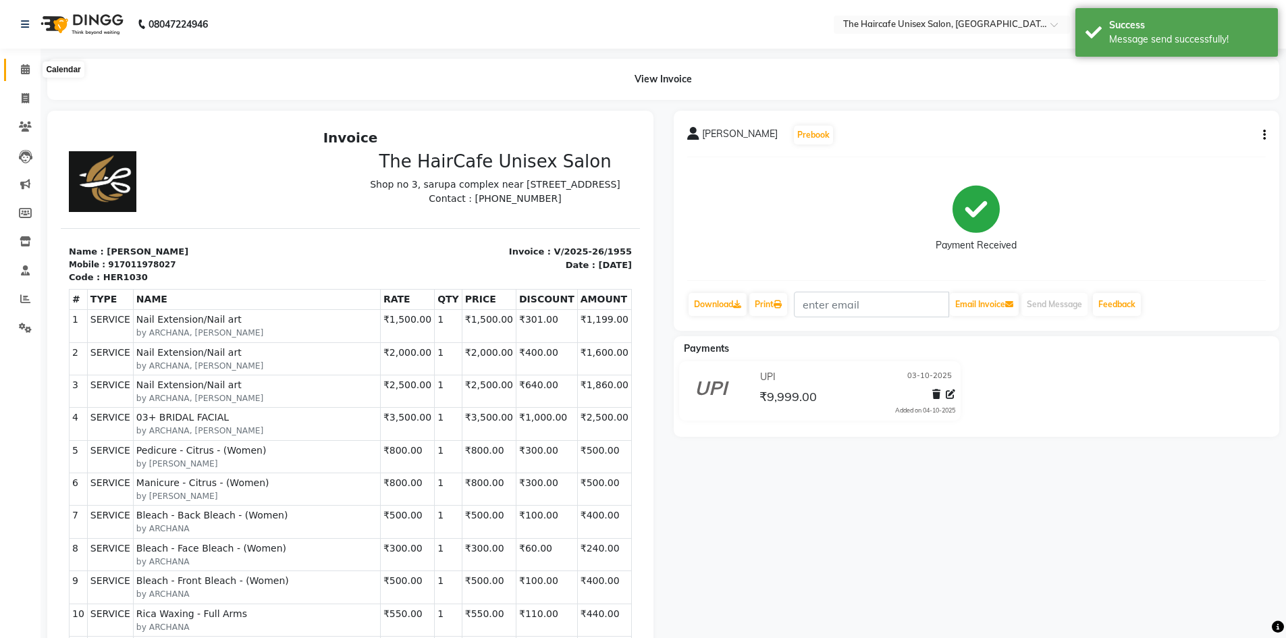
drag, startPoint x: 32, startPoint y: 65, endPoint x: 368, endPoint y: 2, distance: 342.7
click at [32, 65] on span at bounding box center [25, 70] width 24 height 16
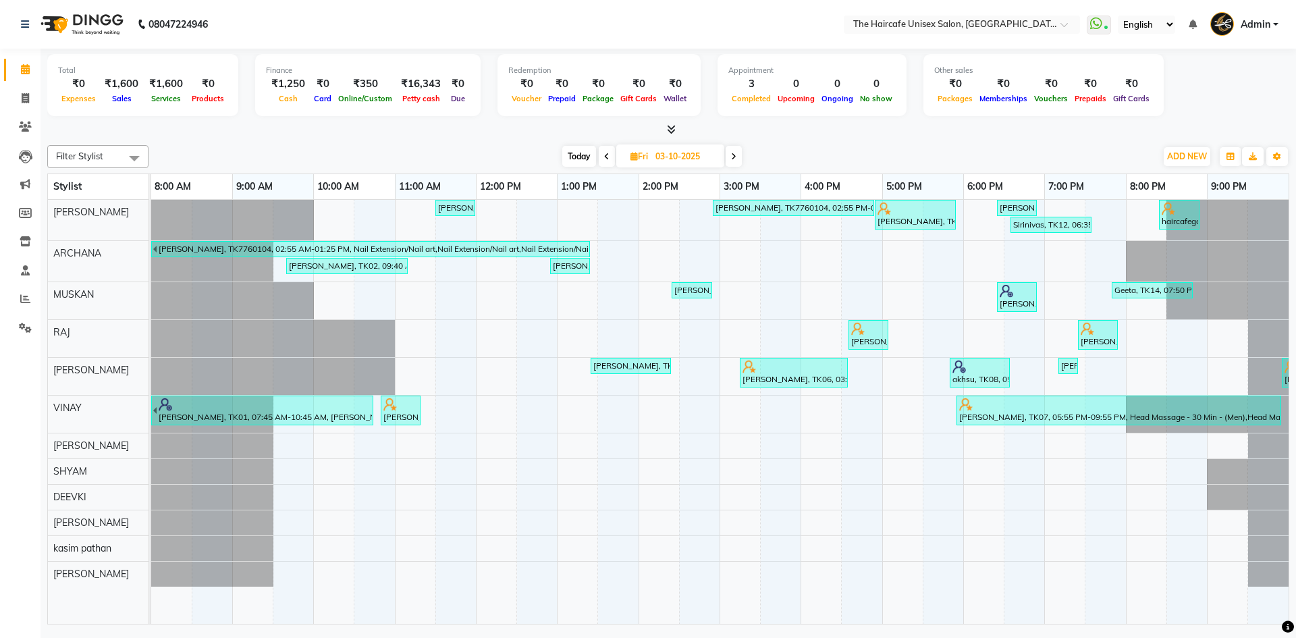
click at [730, 153] on span at bounding box center [733, 156] width 16 height 21
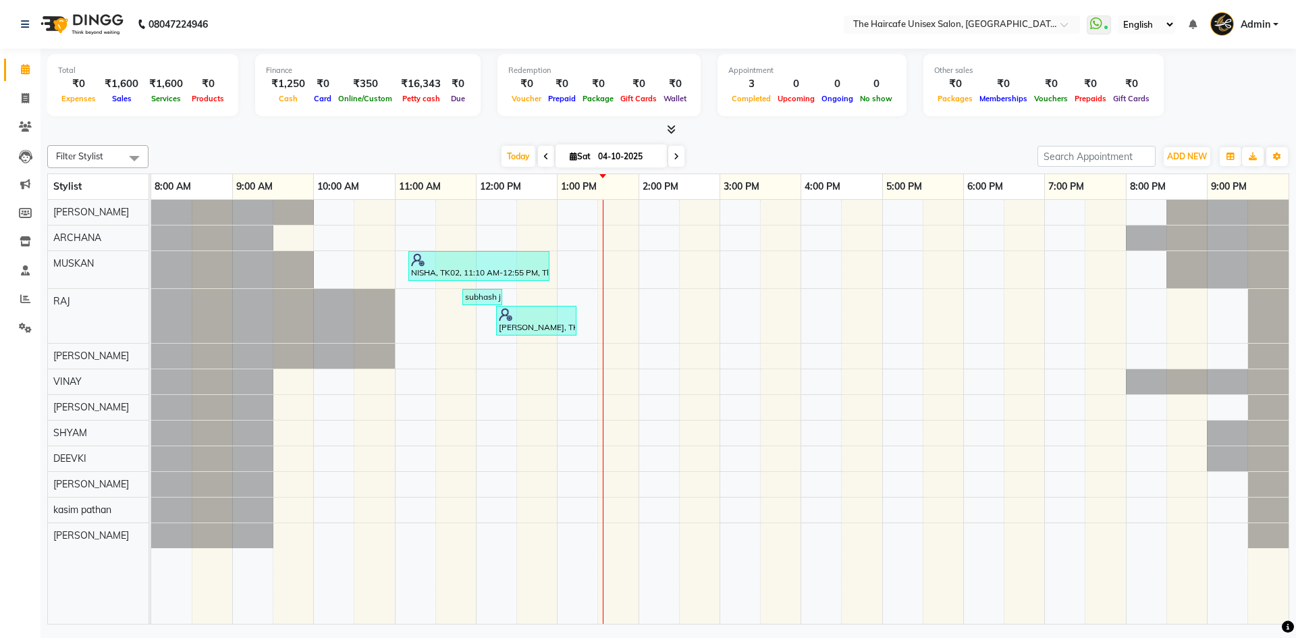
click at [544, 153] on icon at bounding box center [545, 157] width 5 height 8
type input "03-10-2025"
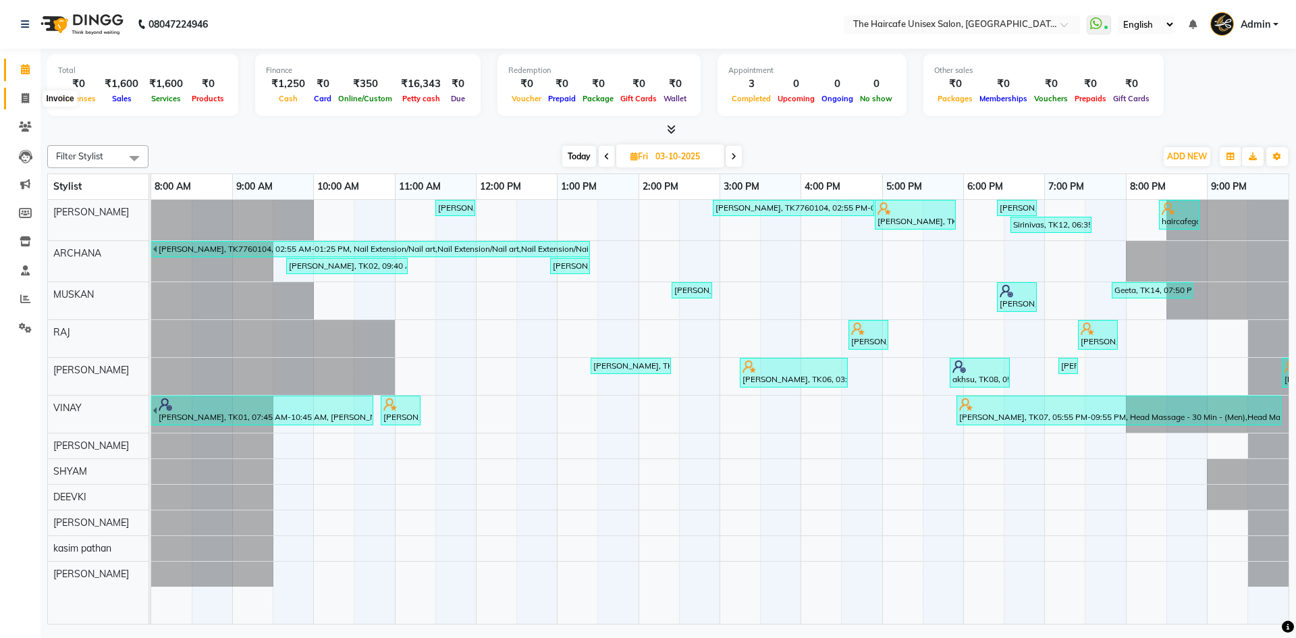
click at [26, 96] on icon at bounding box center [25, 98] width 7 height 10
select select "service"
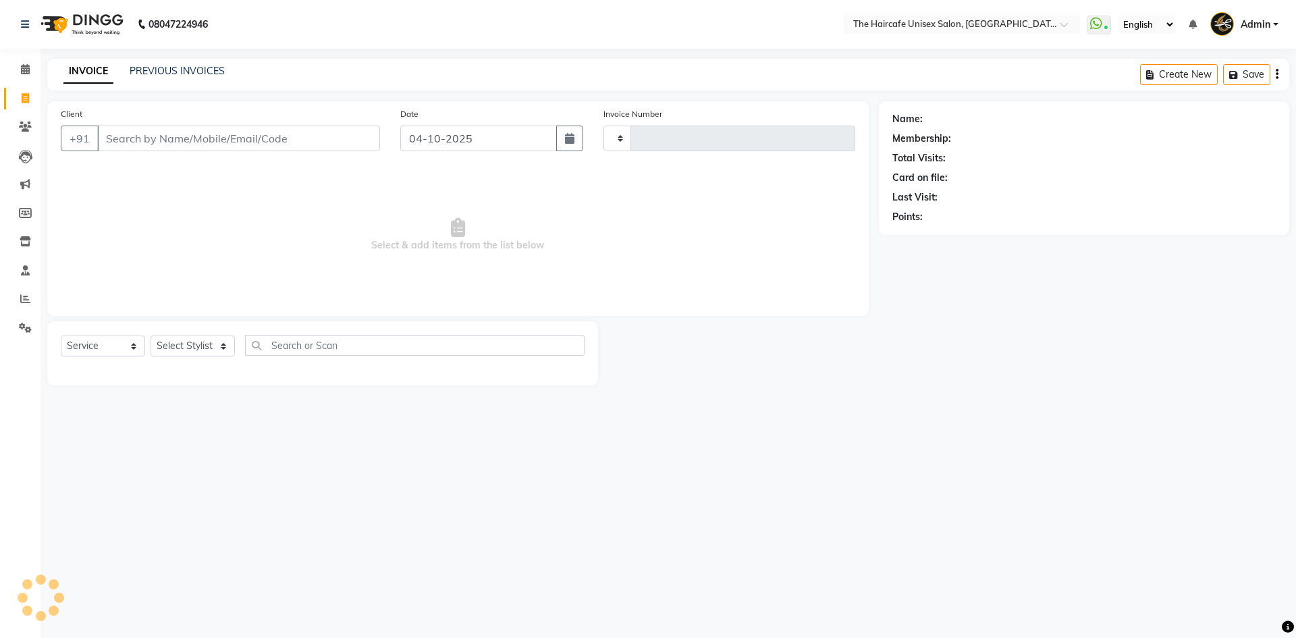
type input "1956"
select select "7412"
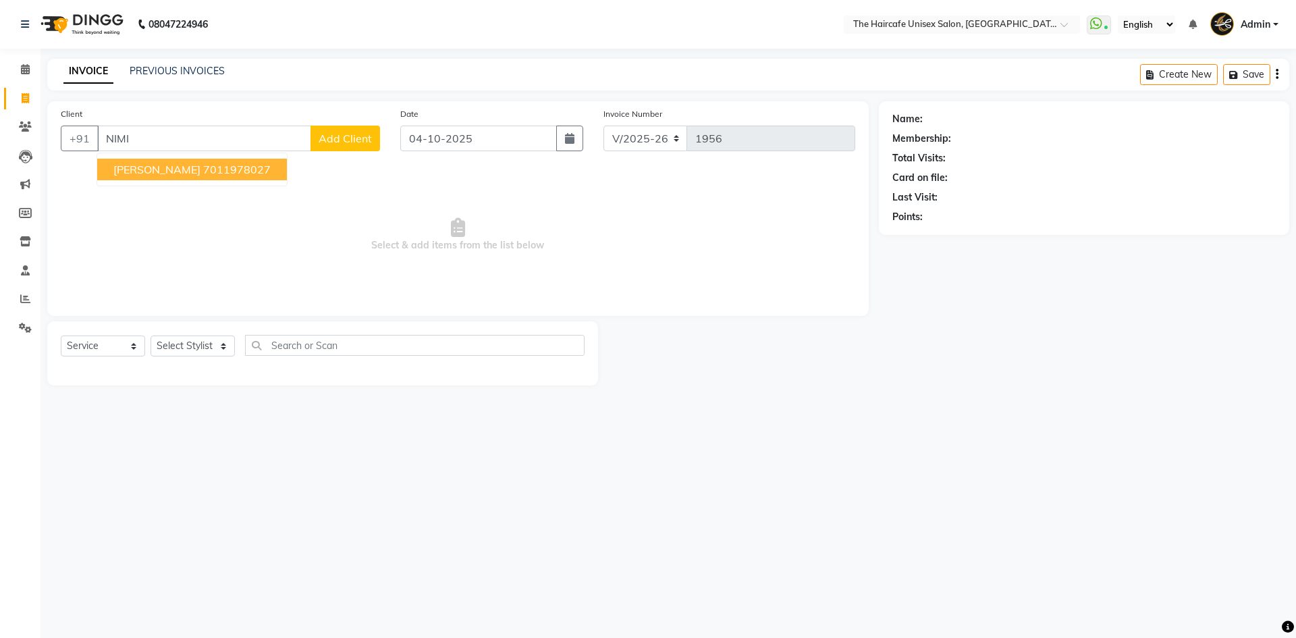
click at [207, 170] on ngb-highlight "7011978027" at bounding box center [236, 169] width 67 height 13
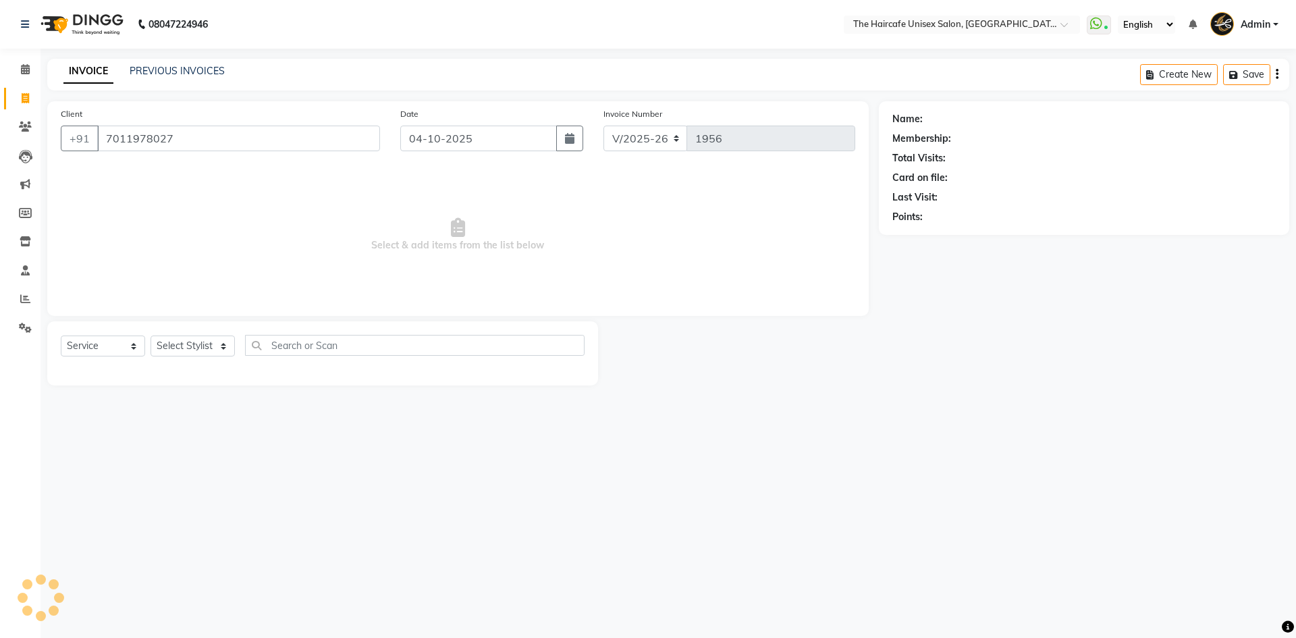
type input "7011978027"
select select "1: Object"
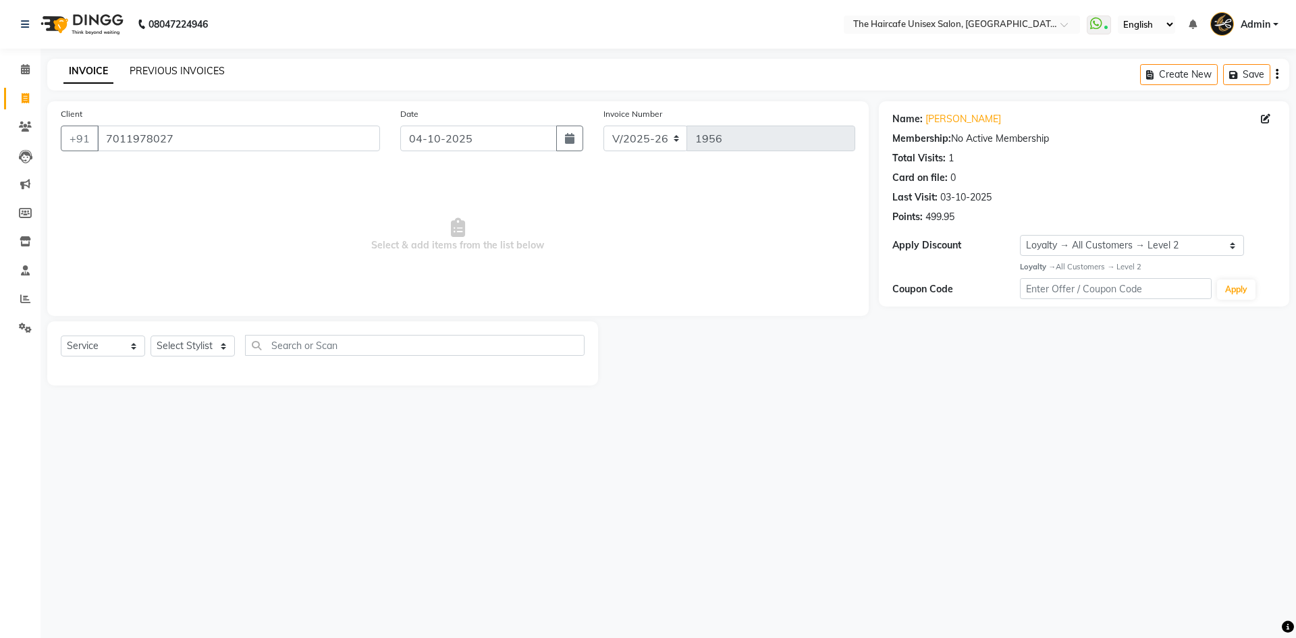
click at [191, 74] on link "PREVIOUS INVOICES" at bounding box center [177, 71] width 95 height 12
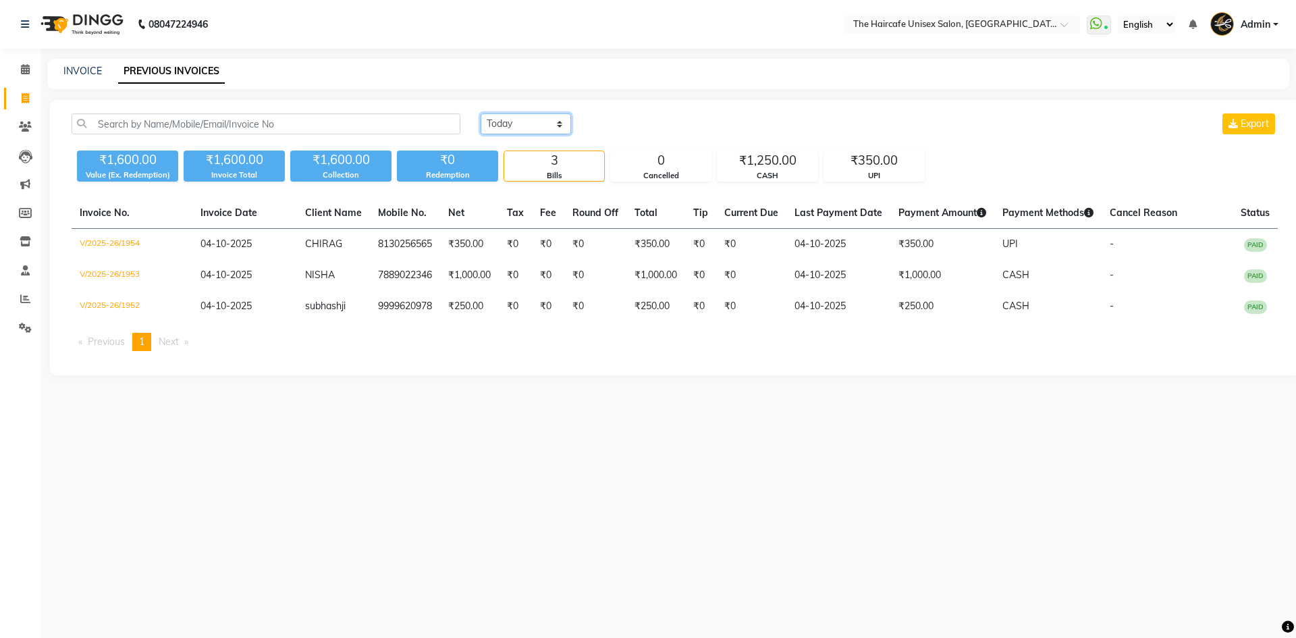
click at [511, 126] on select "Today Yesterday Custom Range" at bounding box center [526, 123] width 90 height 21
select select "yesterday"
click at [481, 113] on select "Today Yesterday Custom Range" at bounding box center [526, 123] width 90 height 21
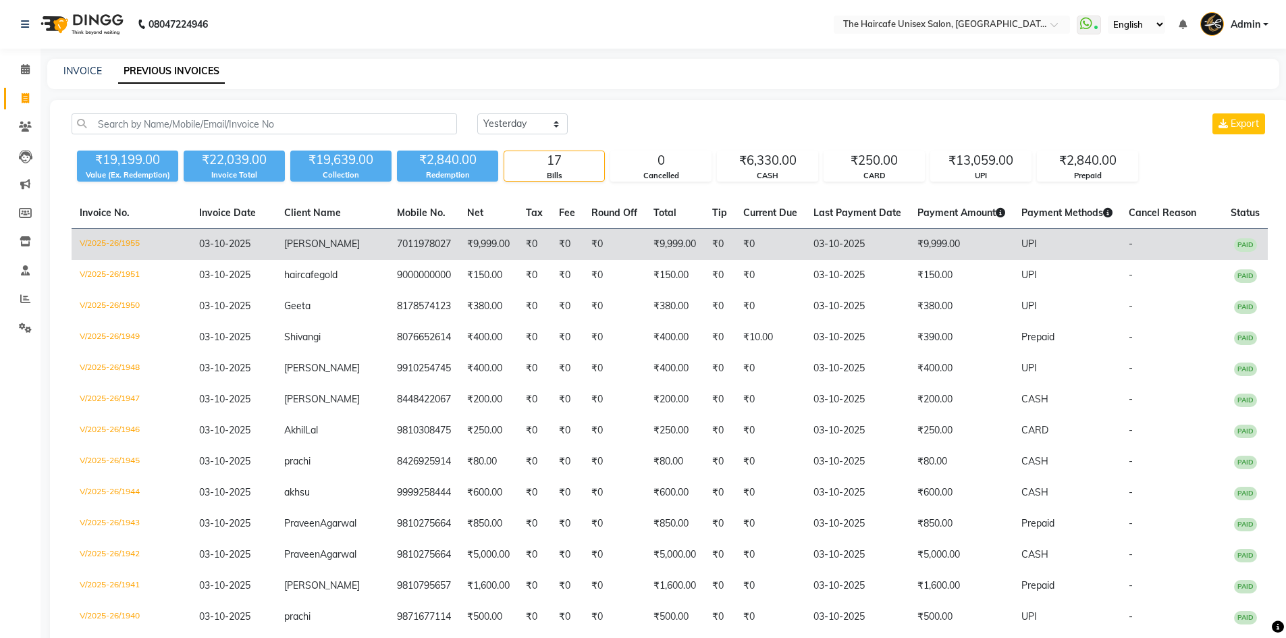
click at [331, 240] on span "[PERSON_NAME]" at bounding box center [322, 244] width 76 height 12
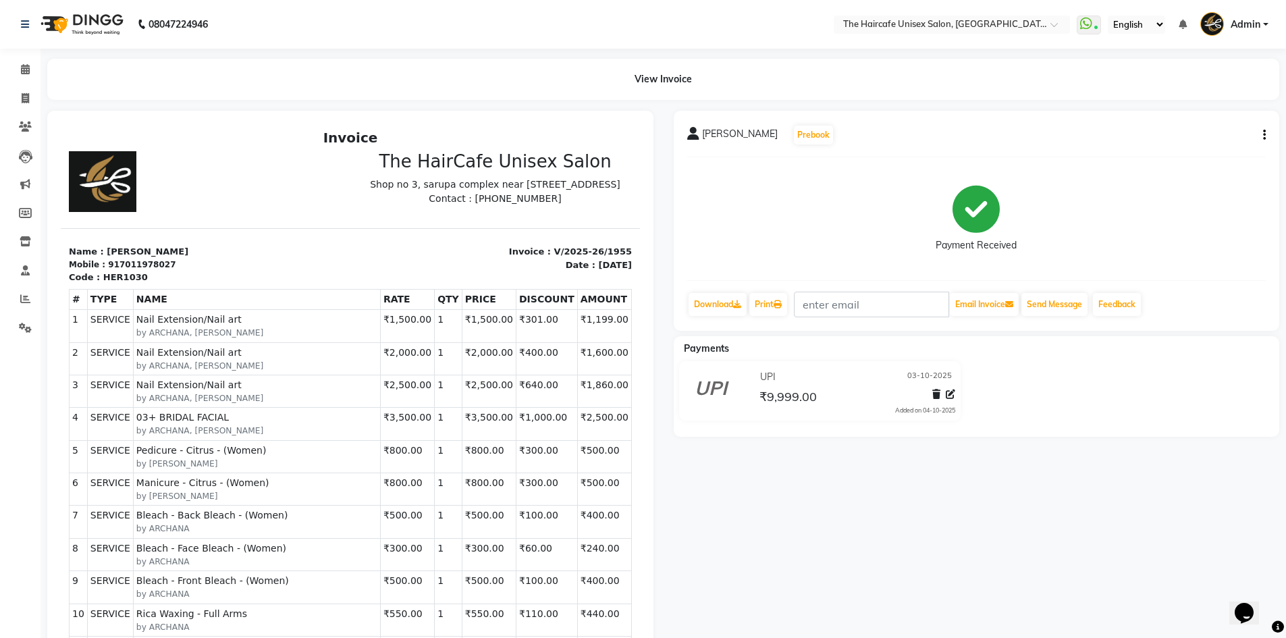
click at [1263, 136] on icon "button" at bounding box center [1264, 135] width 3 height 1
click at [1225, 136] on div "Edit Item Staff" at bounding box center [1197, 135] width 92 height 17
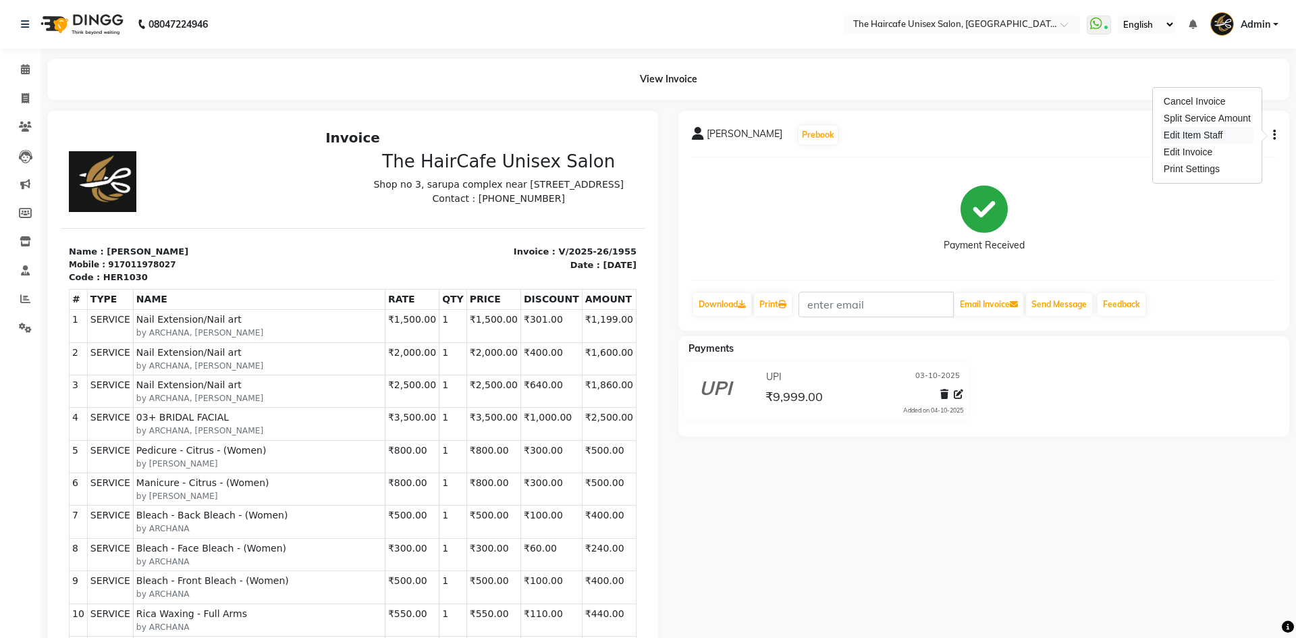
select select
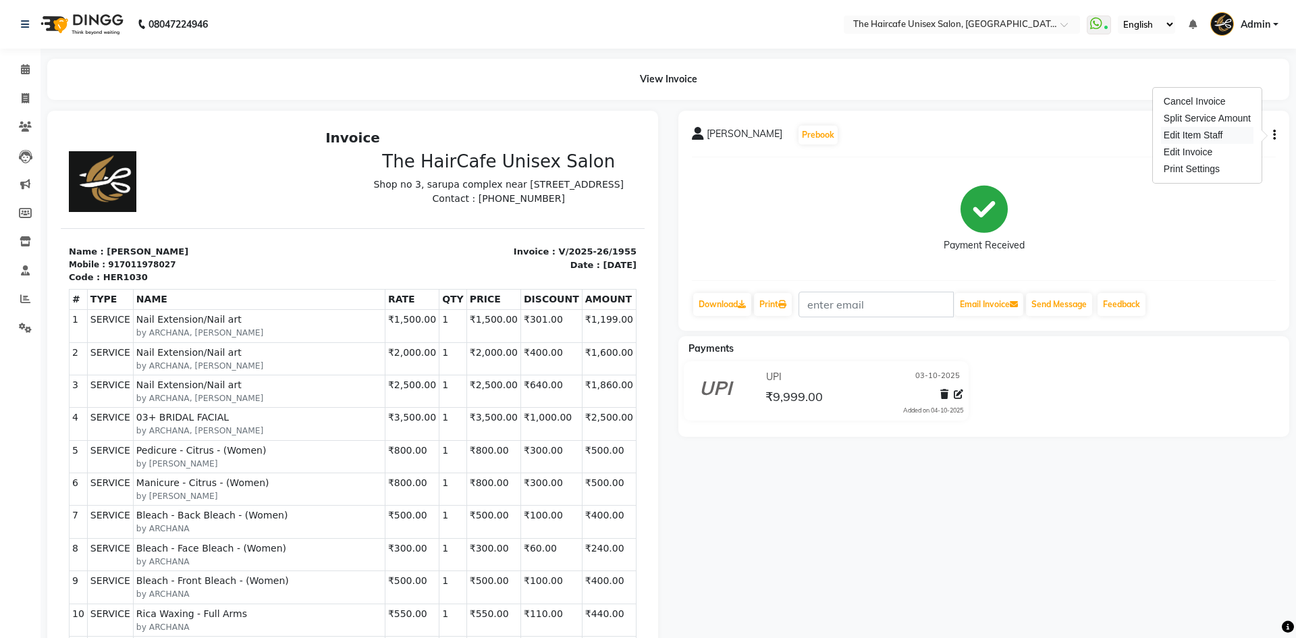
select select
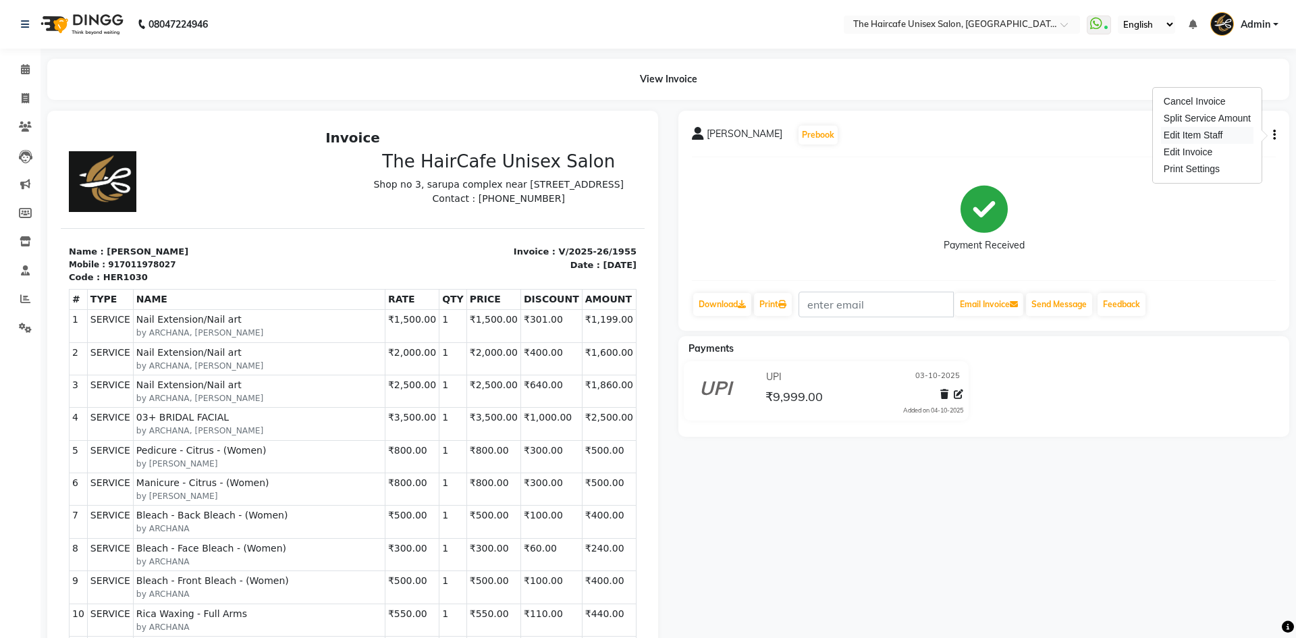
select select
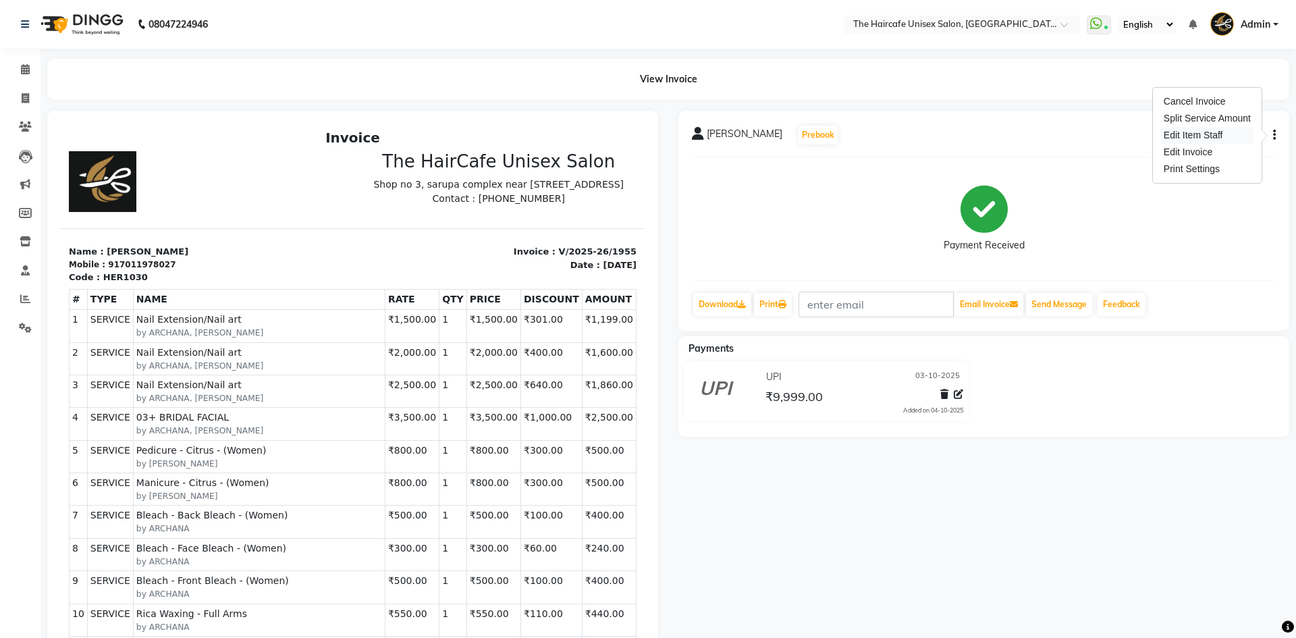
select select
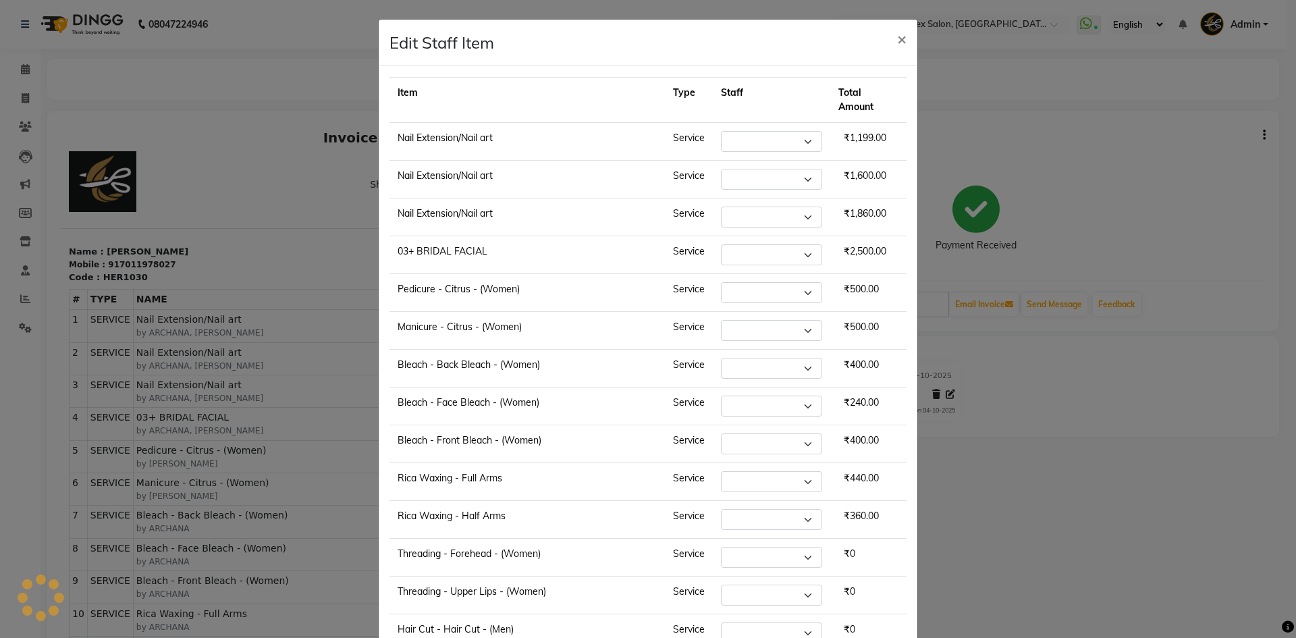
select select "64975"
select select "65654"
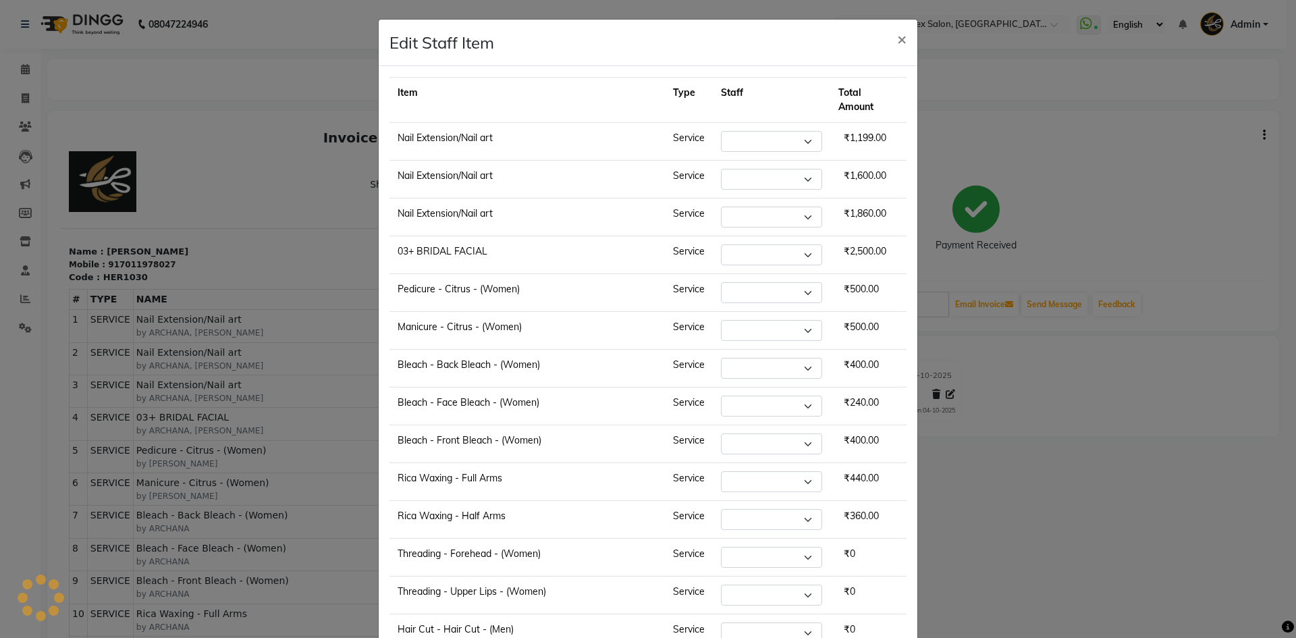
select select "65654"
select select "64975"
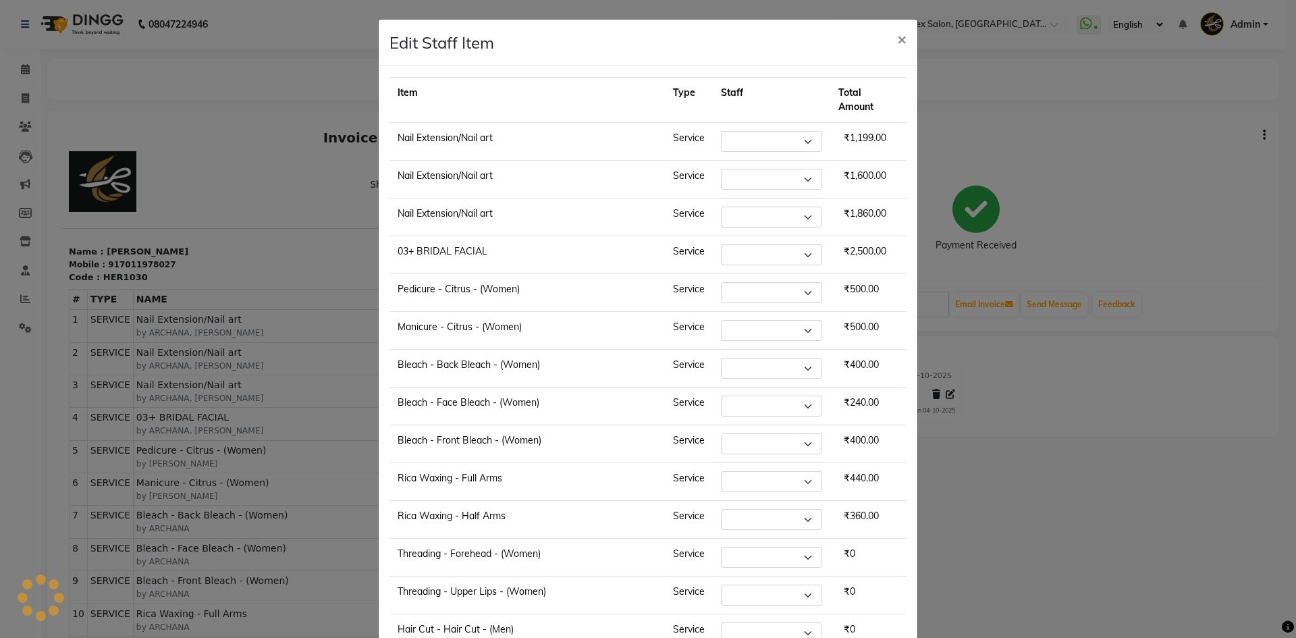
select select "64975"
select select "64974"
select select "64976"
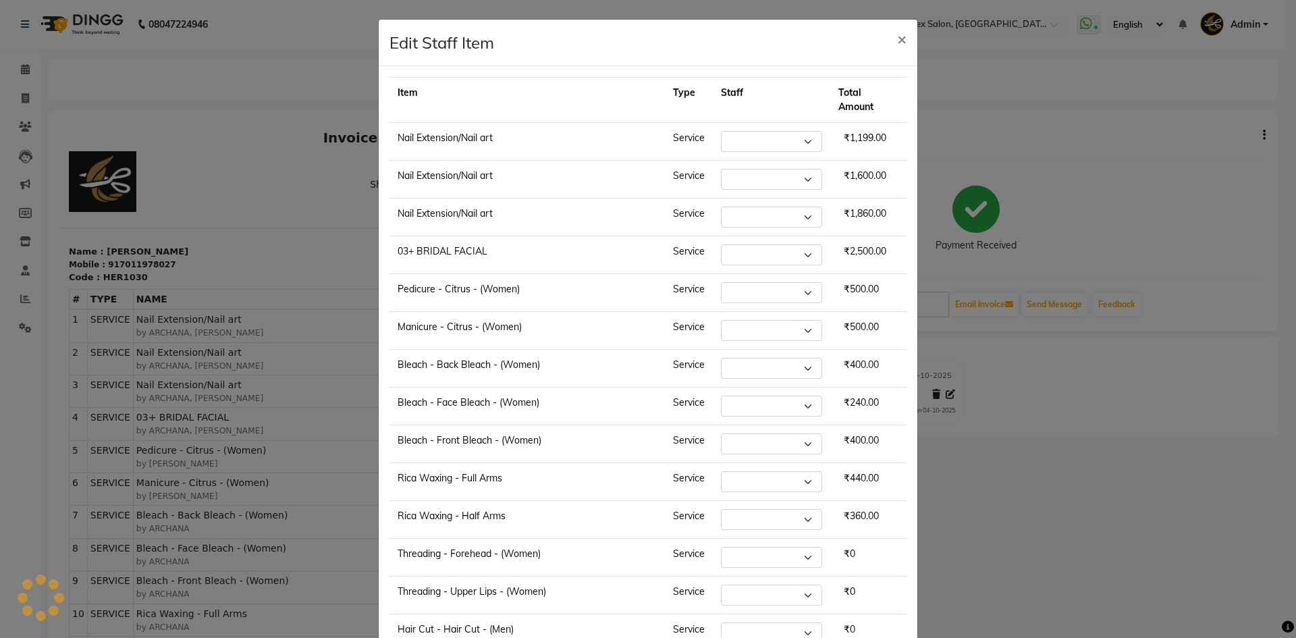
select select "64976"
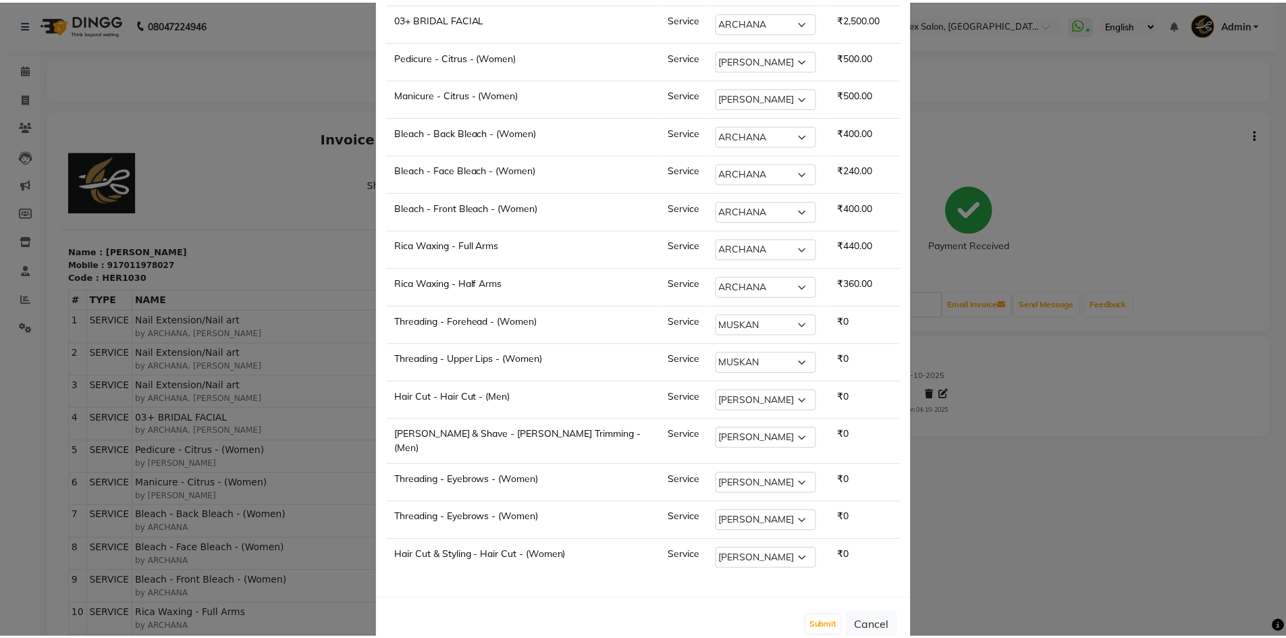
scroll to position [245, 0]
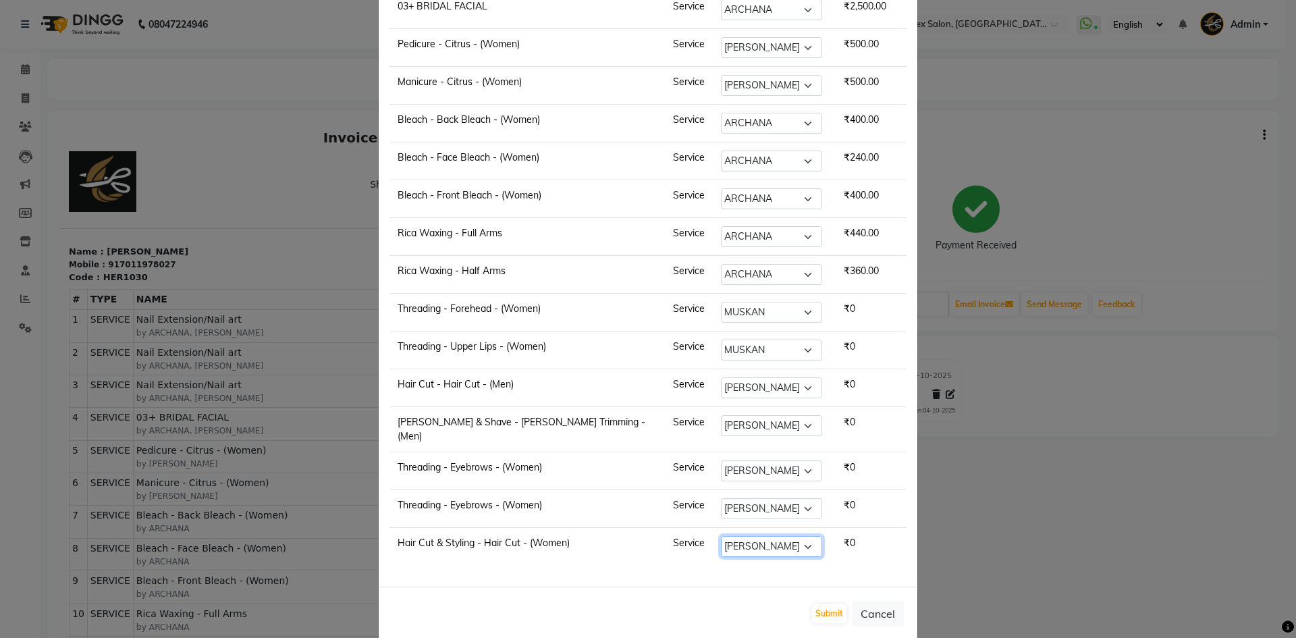
click at [721, 536] on select "Select [PERSON_NAME] ARCHANA DEEVKI KAJAL [PERSON_NAME] pathan [PERSON_NAME] [P…" at bounding box center [771, 546] width 101 height 21
select select "68578"
click at [721, 536] on select "Select [PERSON_NAME] ARCHANA DEEVKI KAJAL [PERSON_NAME] pathan [PERSON_NAME] [P…" at bounding box center [771, 546] width 101 height 21
click at [828, 604] on button "Submit" at bounding box center [829, 613] width 34 height 19
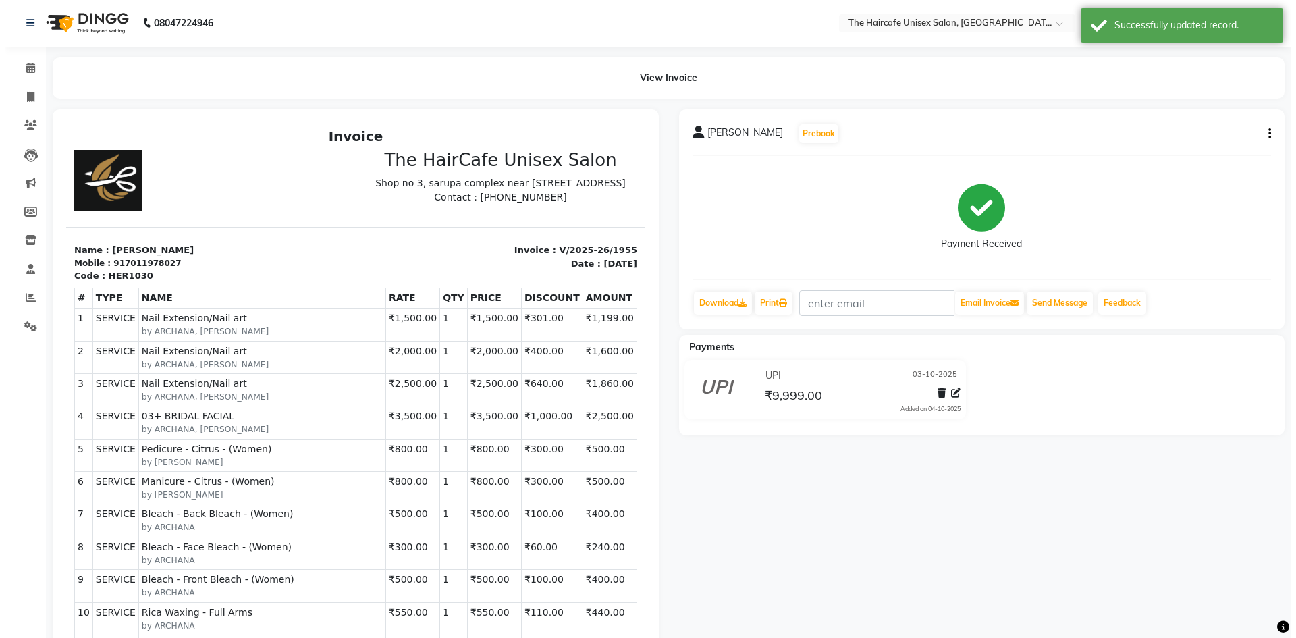
scroll to position [0, 0]
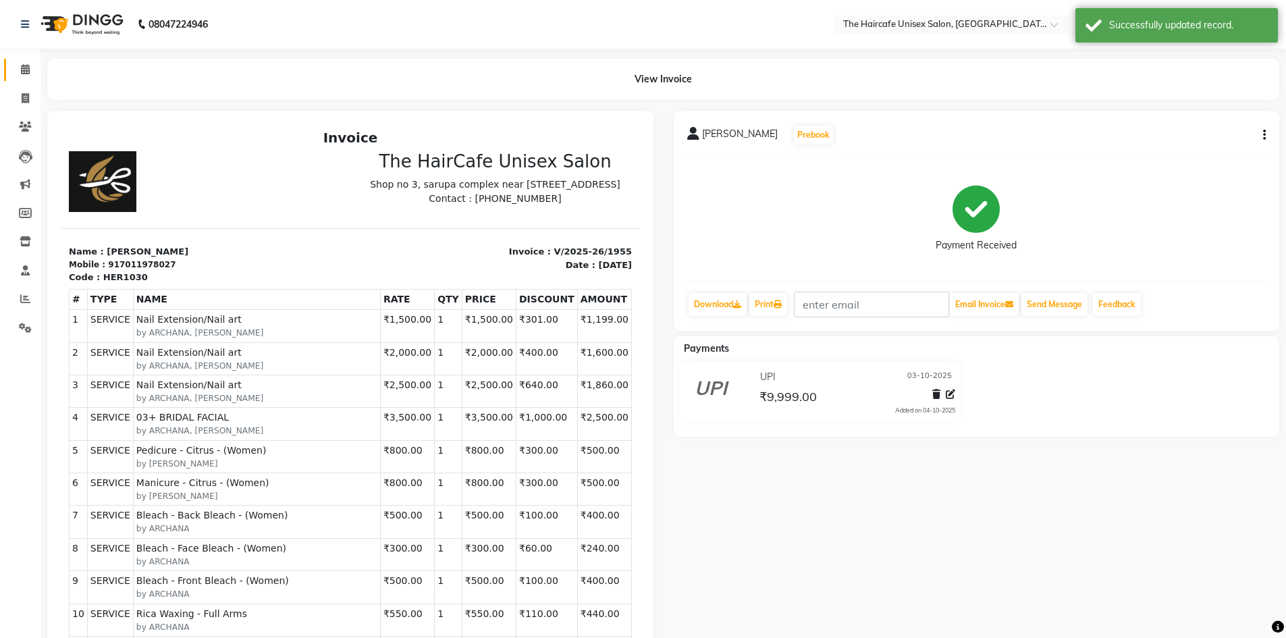
click at [28, 60] on link "Calendar" at bounding box center [20, 70] width 32 height 22
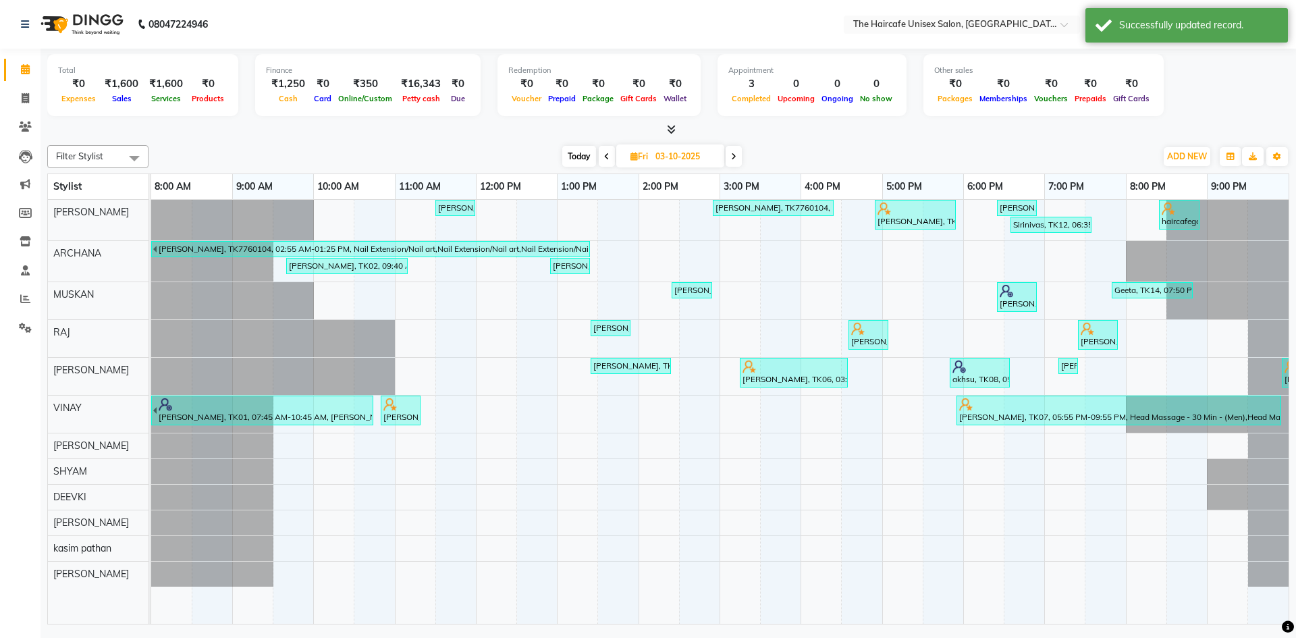
click at [671, 132] on icon at bounding box center [671, 129] width 9 height 10
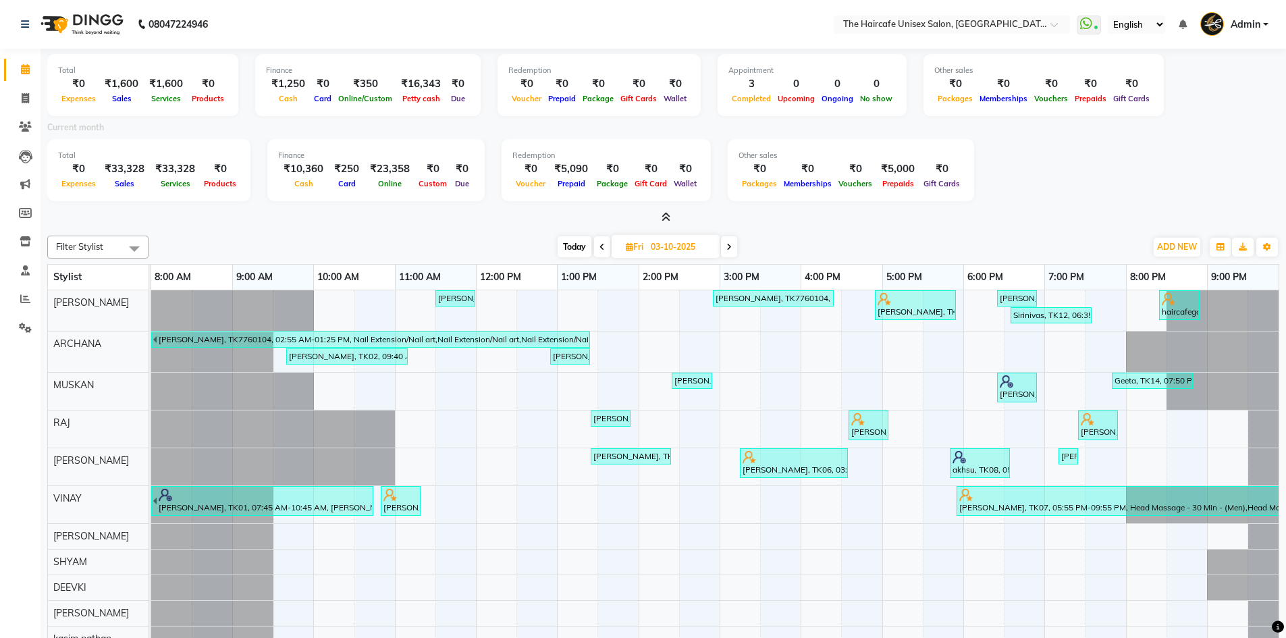
click at [725, 242] on span at bounding box center [729, 246] width 16 height 21
type input "04-10-2025"
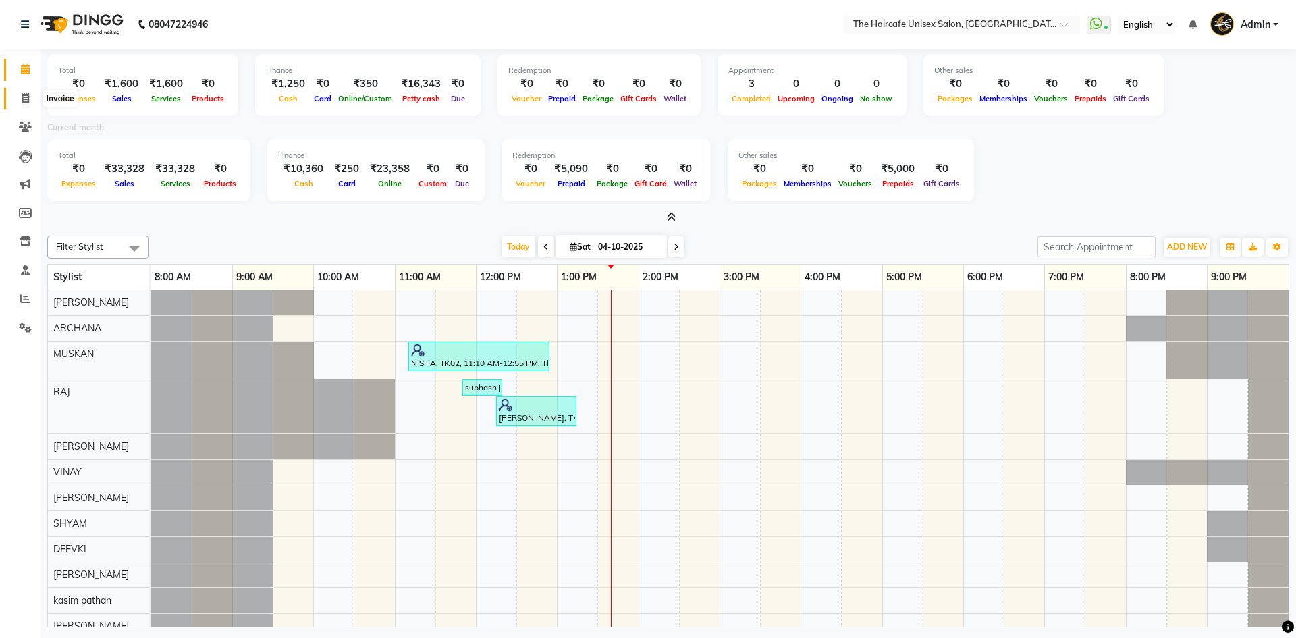
click at [26, 95] on icon at bounding box center [25, 98] width 7 height 10
select select "service"
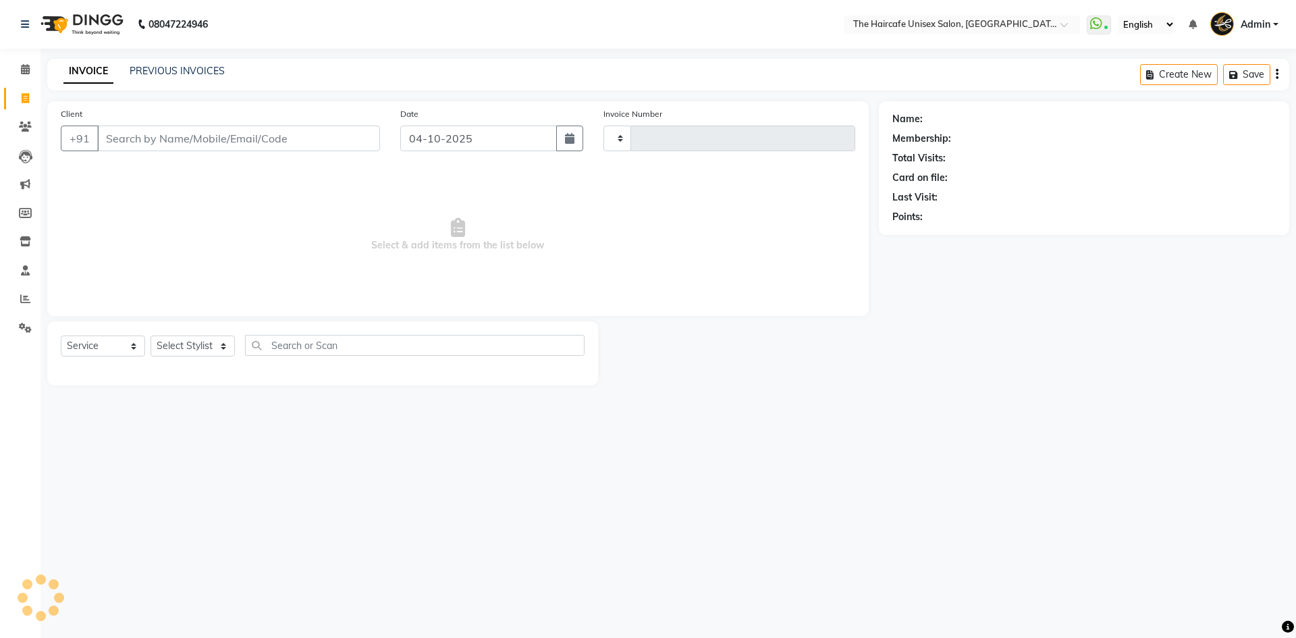
type input "1956"
select select "7412"
click at [158, 69] on link "PREVIOUS INVOICES" at bounding box center [177, 71] width 95 height 12
